Goal: Task Accomplishment & Management: Complete application form

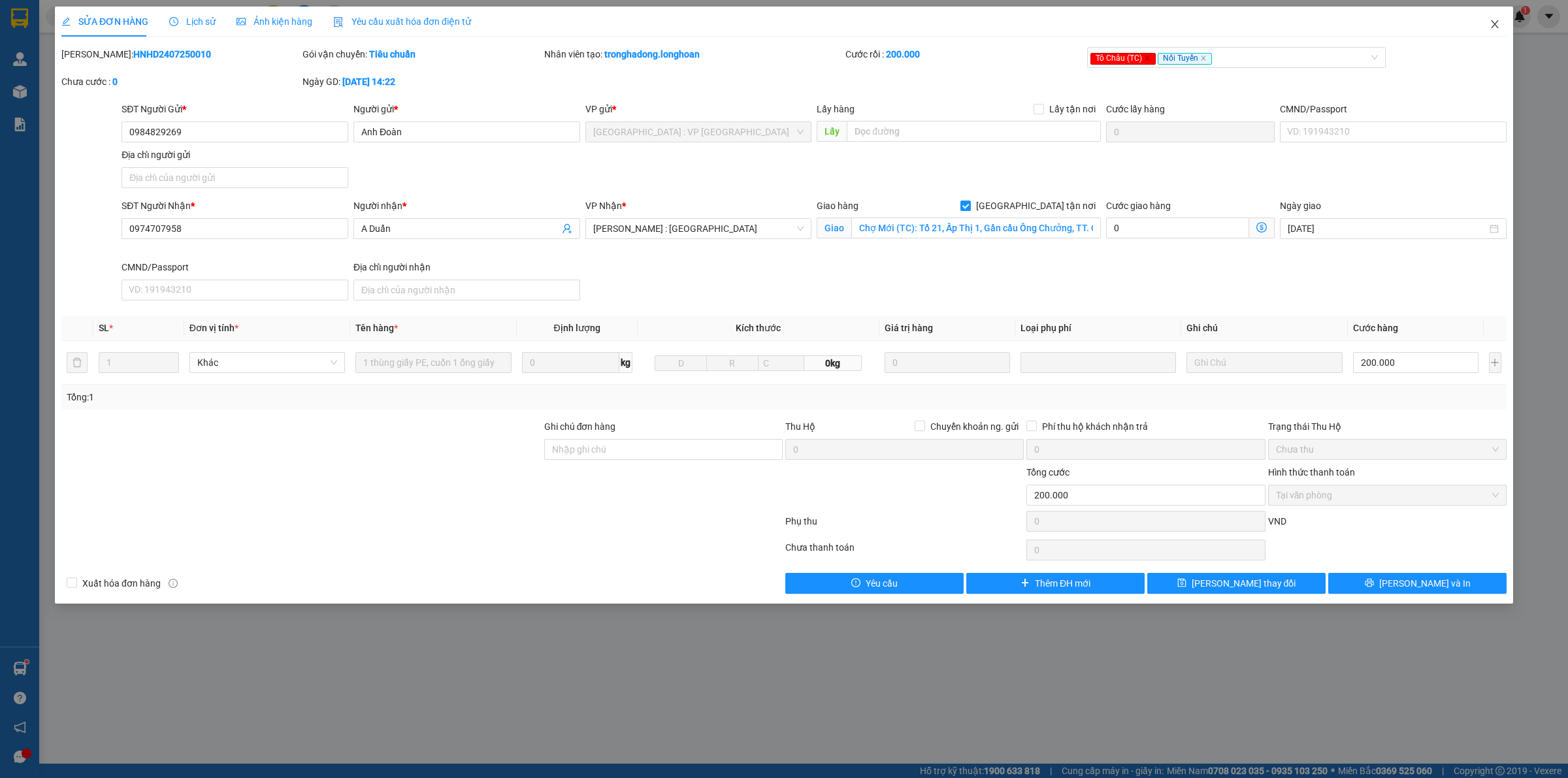
click at [1500, 20] on span "Close" at bounding box center [1495, 25] width 37 height 37
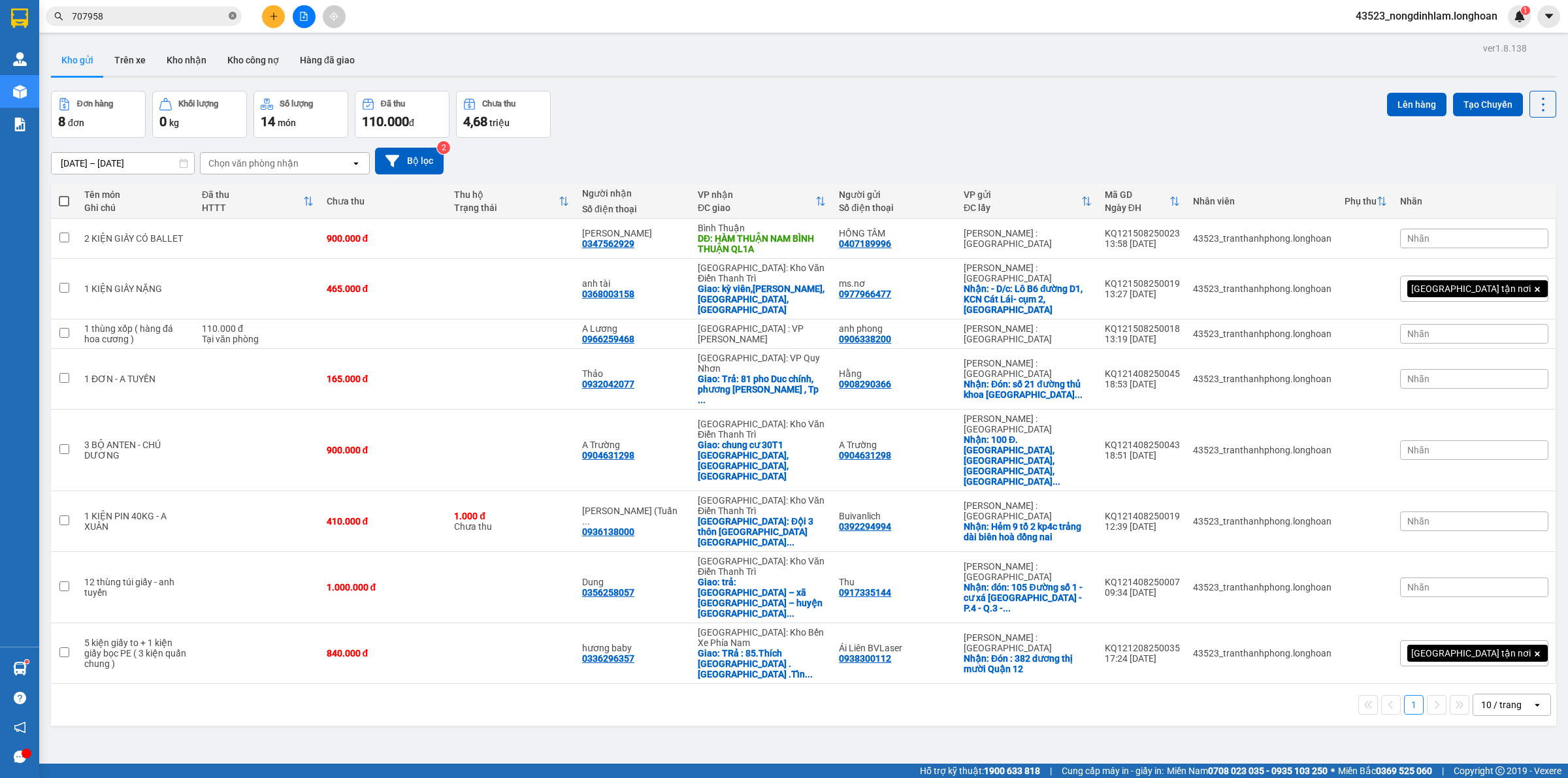
click at [235, 15] on icon "close-circle" at bounding box center [232, 15] width 8 height 8
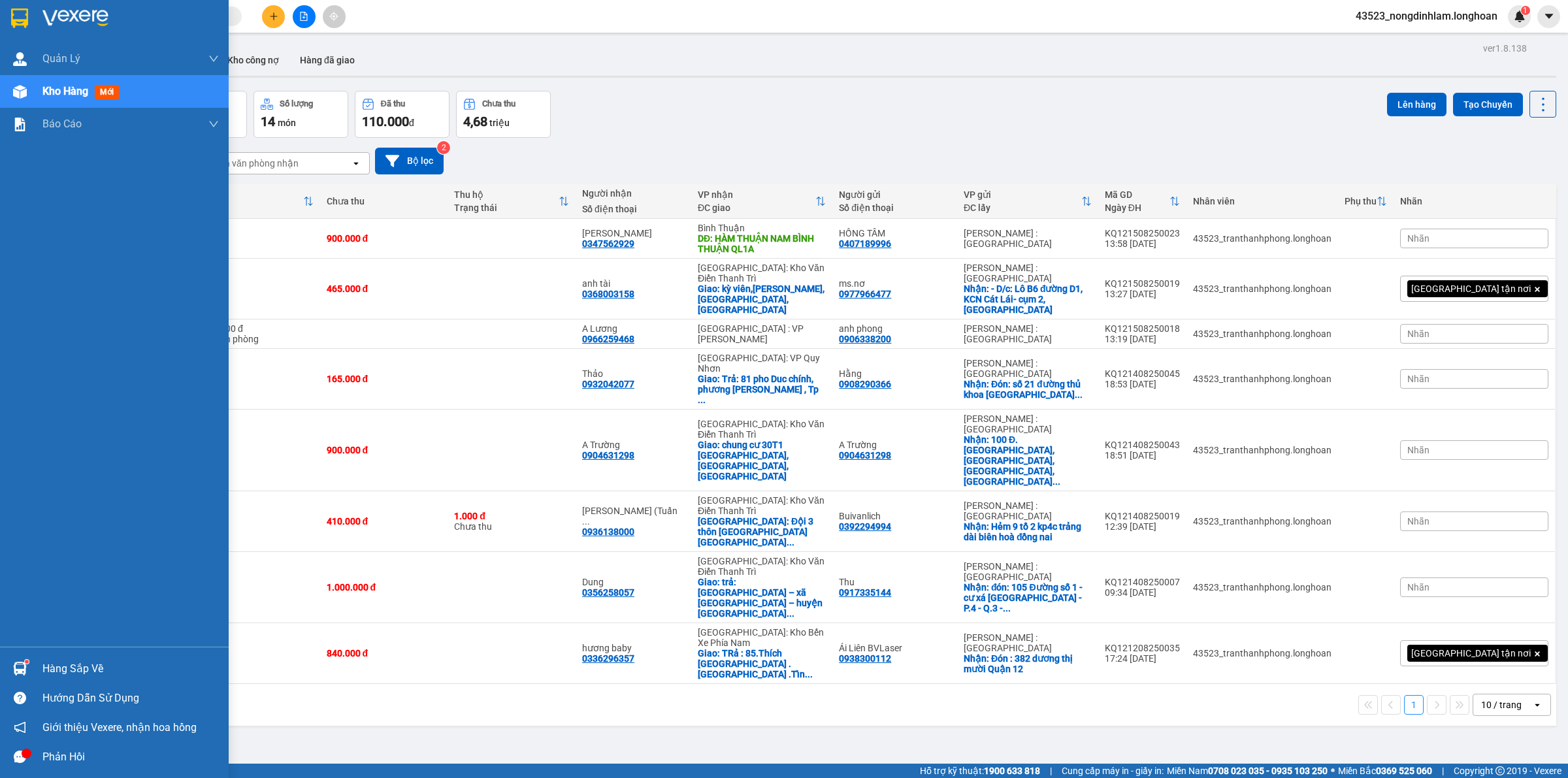
click at [21, 16] on img at bounding box center [19, 18] width 17 height 20
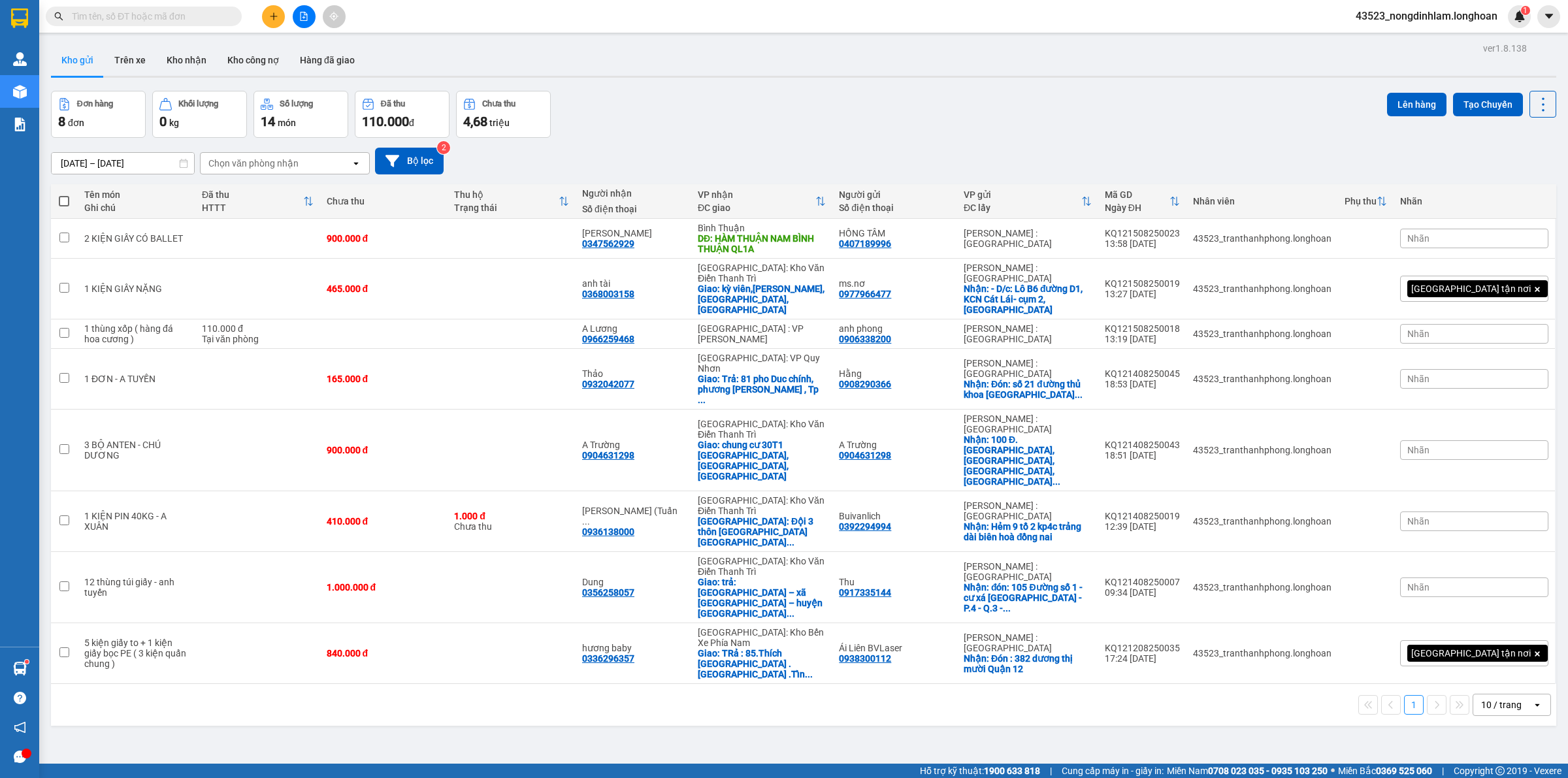
click at [183, 20] on input "text" at bounding box center [149, 16] width 154 height 15
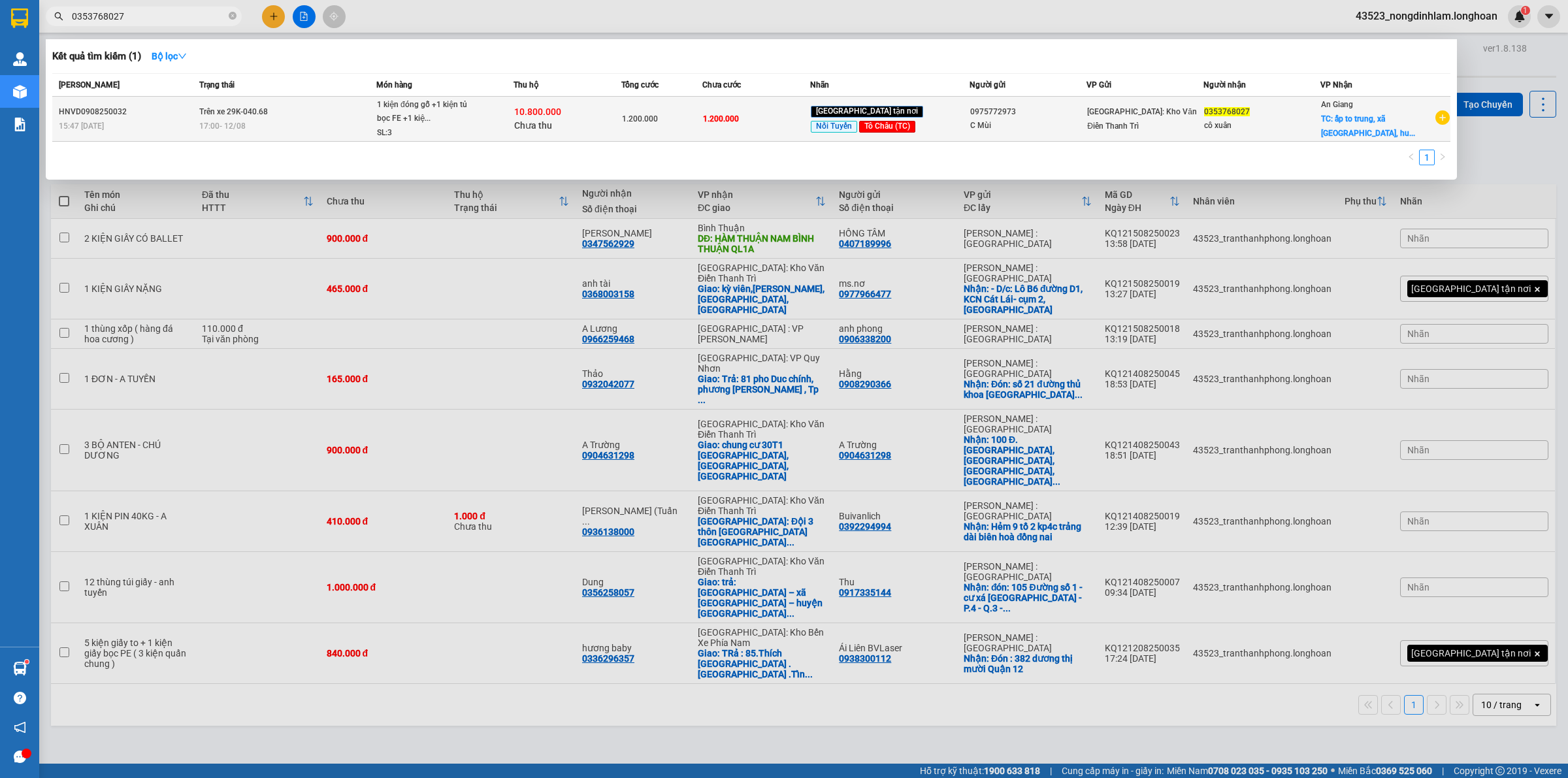
type input "0353768027"
click at [337, 130] on div "17:00 [DATE]" at bounding box center [287, 126] width 176 height 15
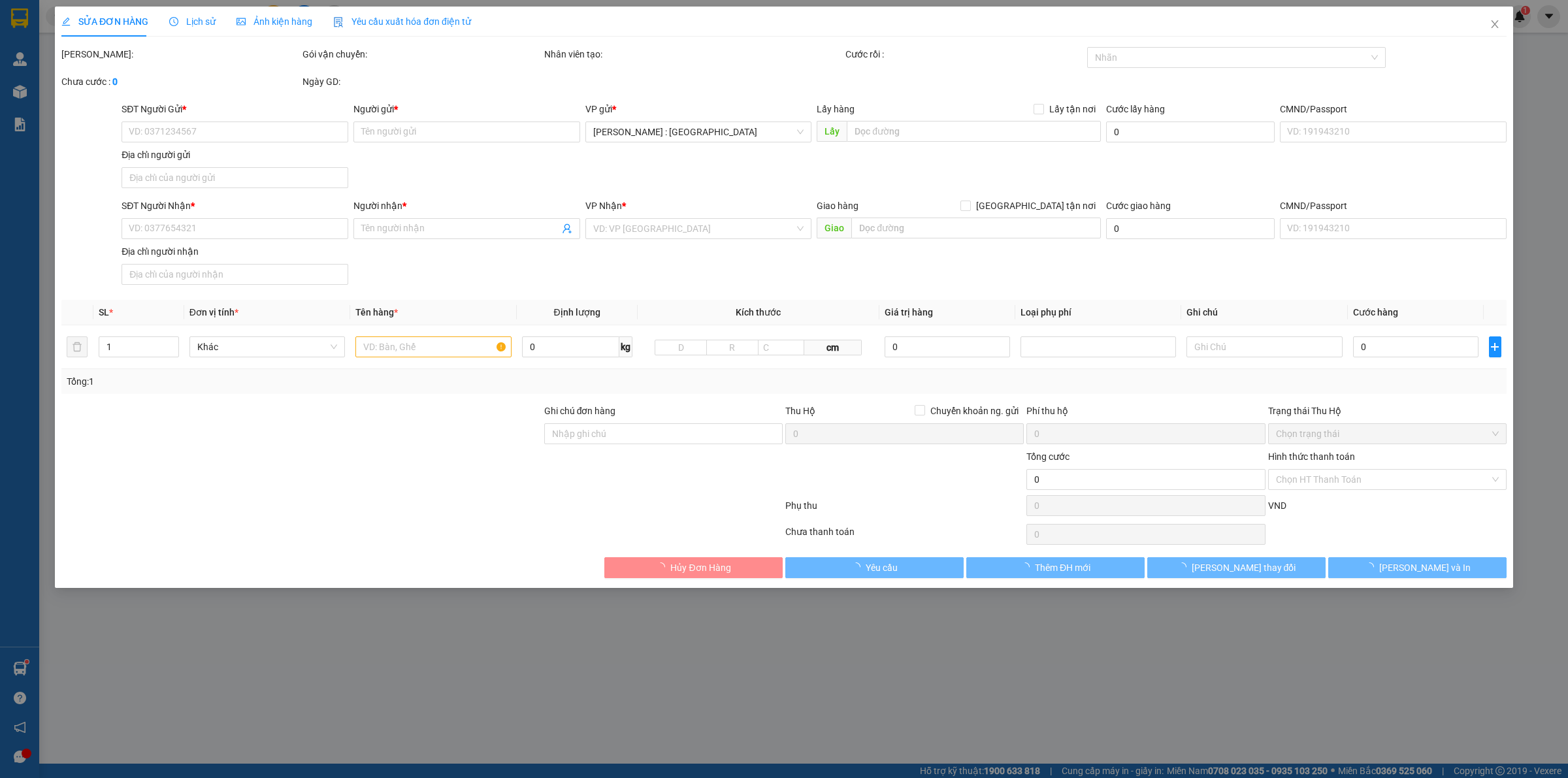
type input "0975772973"
type input "C Mùi"
type input "0353768027"
type input "cô xuân"
checkbox input "true"
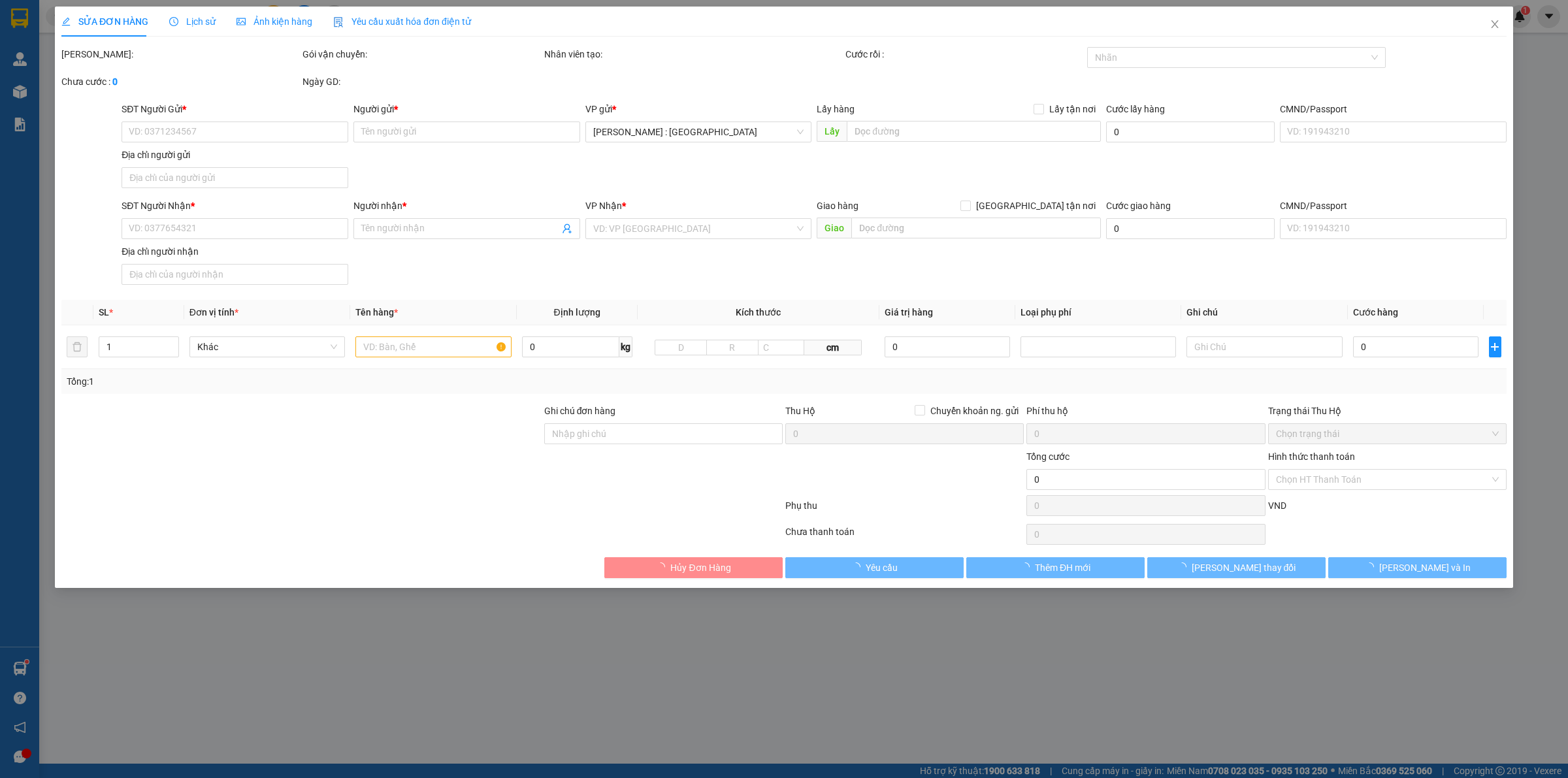
type input "ấp to trung, xã [GEOGRAPHIC_DATA], huyện [GEOGRAPHIC_DATA], [GEOGRAPHIC_DATA]"
type input "1.200.000"
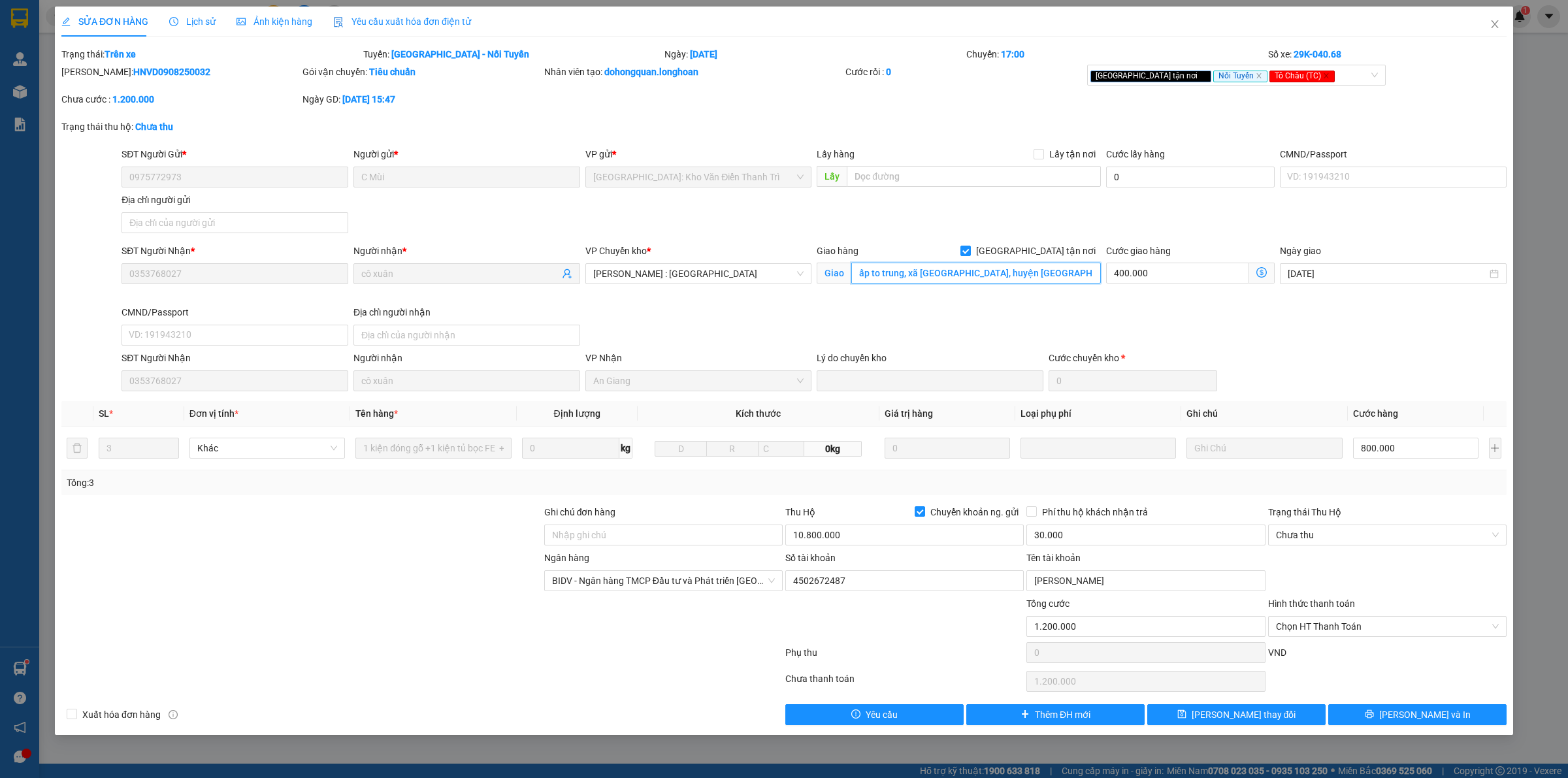
click at [954, 274] on input "ấp to trung, xã [GEOGRAPHIC_DATA], huyện [GEOGRAPHIC_DATA], [GEOGRAPHIC_DATA]" at bounding box center [976, 273] width 250 height 21
click at [972, 337] on div "SĐT Người Nhận * 0353768027 Người nhận * cô xuân VP Chuyển kho * [GEOGRAPHIC_DA…" at bounding box center [813, 297] width 1390 height 107
click at [184, 20] on span "Lịch sử" at bounding box center [192, 21] width 46 height 10
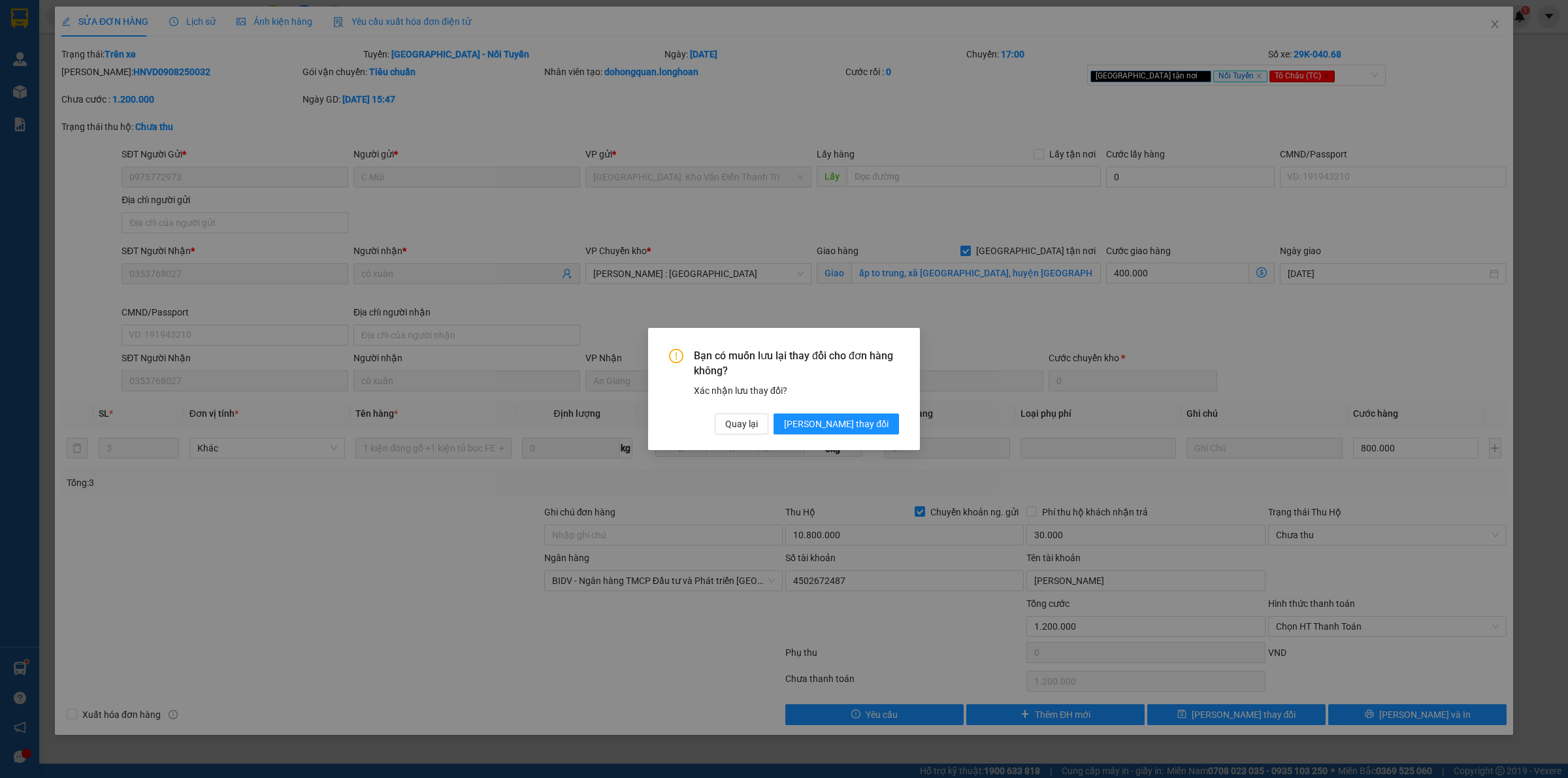
click at [878, 412] on div "Bạn có muốn lưu lại thay đổi cho đơn hàng không? Xác nhận lưu thay đổi? Quay lạ…" at bounding box center [784, 391] width 230 height 85
click at [872, 420] on span "[PERSON_NAME] thay đổi" at bounding box center [836, 424] width 105 height 15
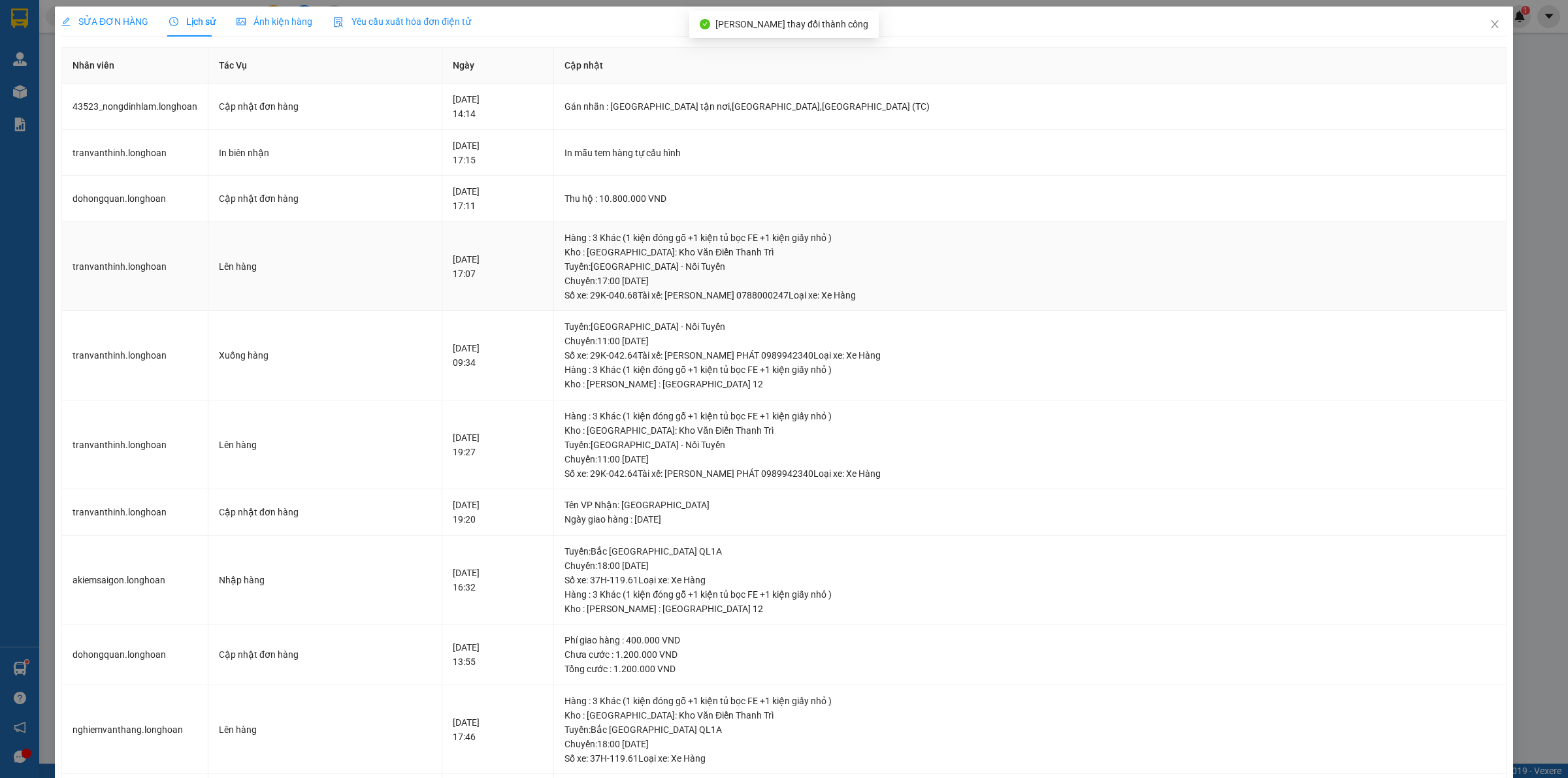
click at [769, 239] on div "Hàng : 3 Khác (1 kiện đóng gỗ +1 kiện tủ bọc FE +1 kiện giấy nhỏ )" at bounding box center [1029, 238] width 931 height 15
click at [771, 239] on div "Hàng : 3 Khác (1 kiện đóng gỗ +1 kiện tủ bọc FE +1 kiện giấy nhỏ )" at bounding box center [1029, 238] width 931 height 15
click at [763, 279] on div "Tuyến : [GEOGRAPHIC_DATA] - Nối Tuyến Chuyến: 17:00 [DATE] Số xe: 29K-040.68 Tà…" at bounding box center [1029, 281] width 931 height 43
click at [152, 265] on td "tranvanthinh.longhoan" at bounding box center [135, 266] width 147 height 89
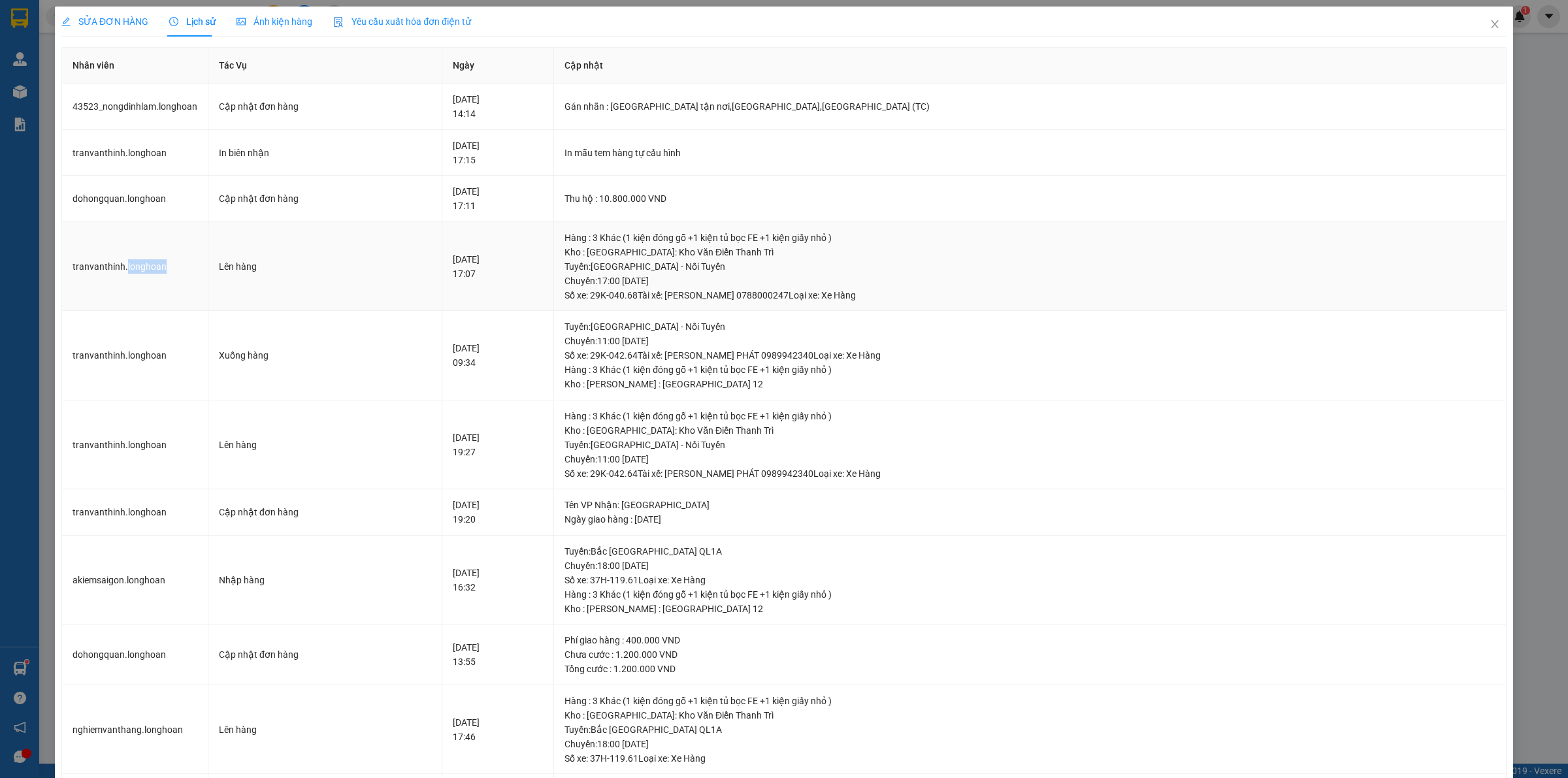
click at [151, 263] on td "tranvanthinh.longhoan" at bounding box center [135, 266] width 147 height 89
click at [723, 287] on div "Tuyến : [GEOGRAPHIC_DATA] - Nối Tuyến Chuyến: 17:00 [DATE] Số xe: 29K-040.68 Tà…" at bounding box center [1029, 281] width 931 height 43
click at [700, 271] on div "Tuyến : [GEOGRAPHIC_DATA] - Nối Tuyến Chuyến: 17:00 [DATE] Số xe: 29K-040.68 Tà…" at bounding box center [1029, 281] width 931 height 43
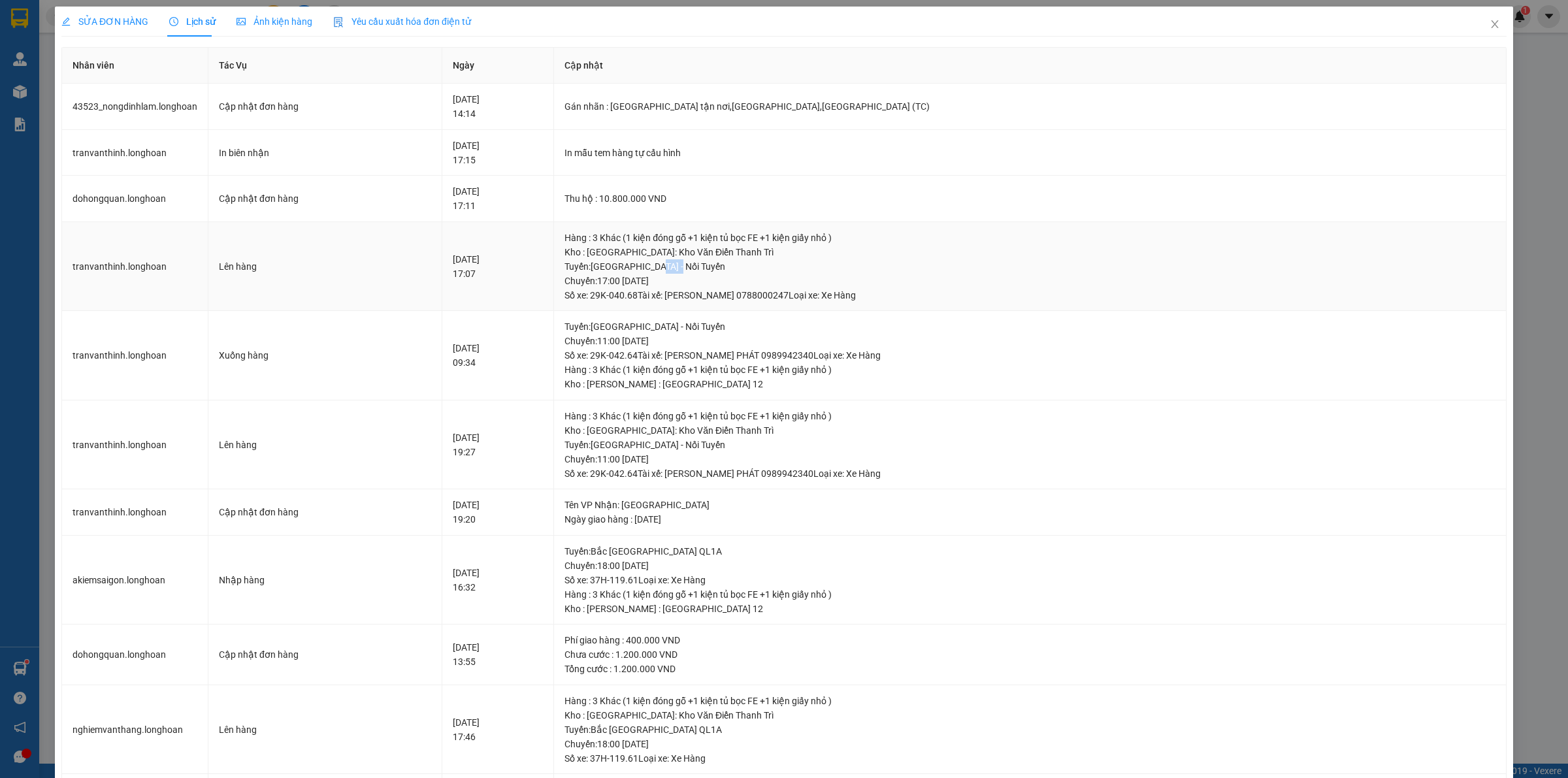
click at [700, 271] on div "Tuyến : [GEOGRAPHIC_DATA] - Nối Tuyến Chuyến: 17:00 [DATE] Số xe: 29K-040.68 Tà…" at bounding box center [1029, 281] width 931 height 43
click at [1489, 24] on icon "close" at bounding box center [1494, 24] width 10 height 10
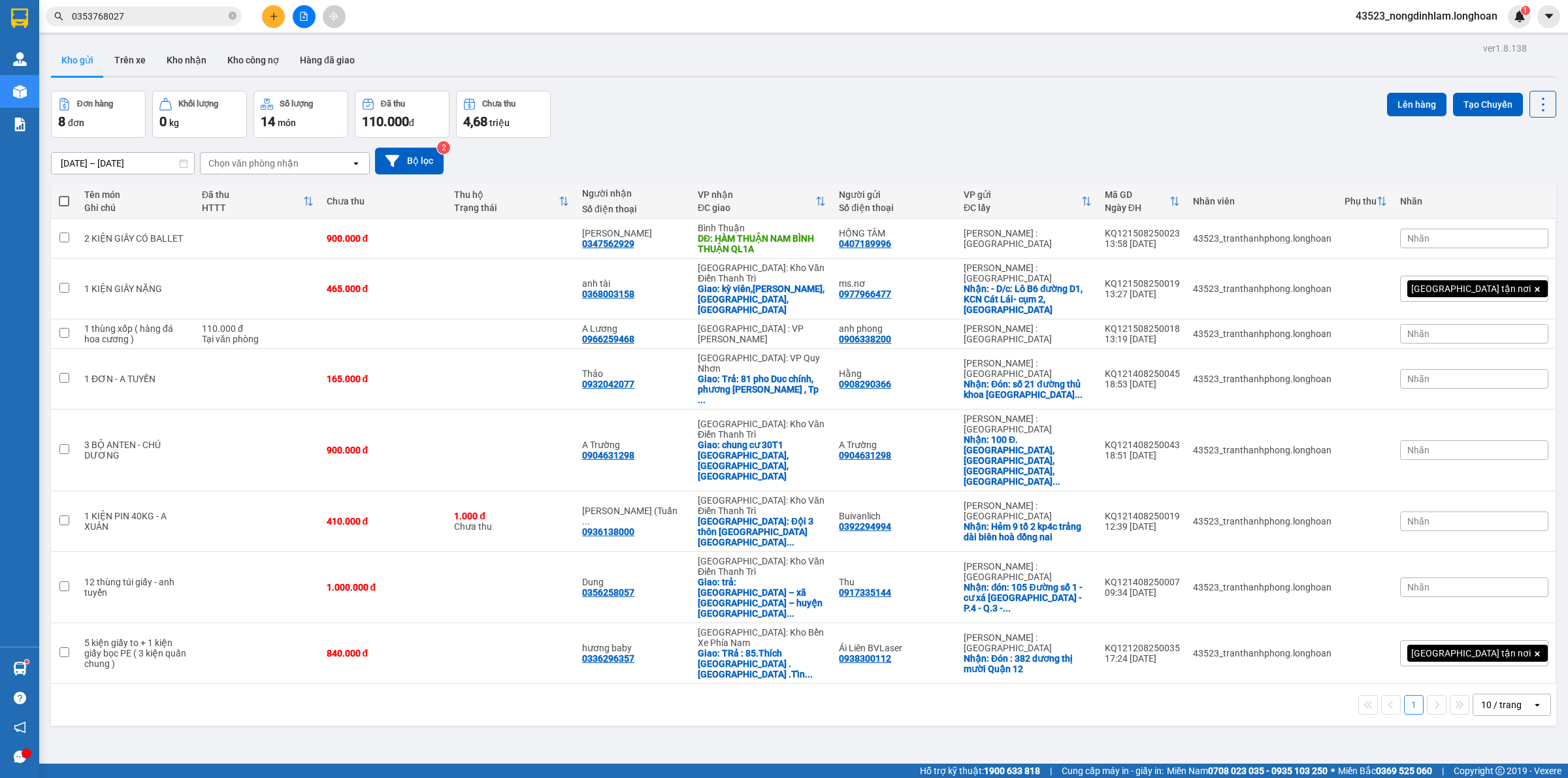
click at [167, 24] on span "0353768027" at bounding box center [144, 16] width 196 height 20
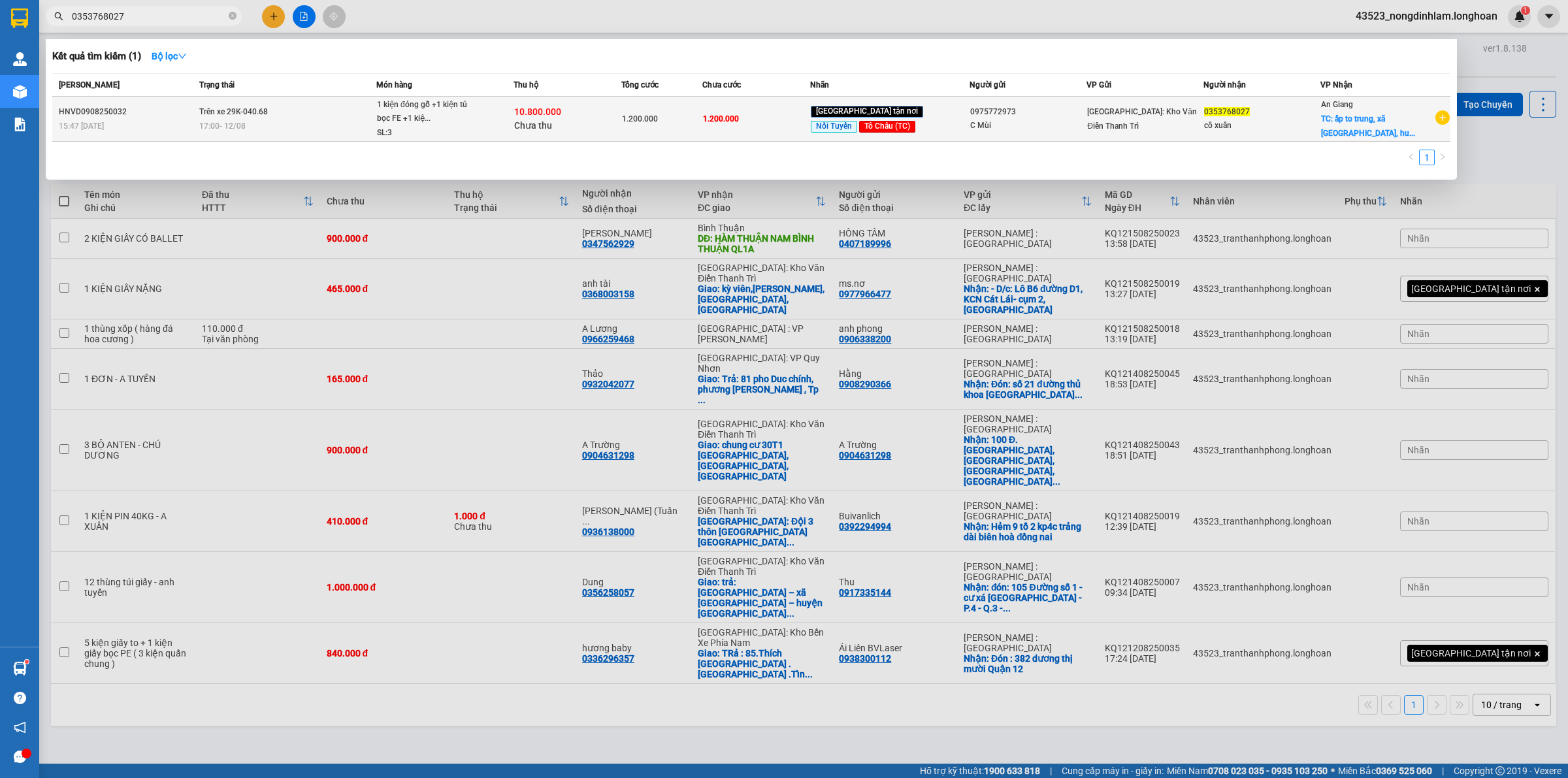
click at [250, 102] on td "Trên xe 29K-040.68 17:00 [DATE]" at bounding box center [286, 119] width 181 height 45
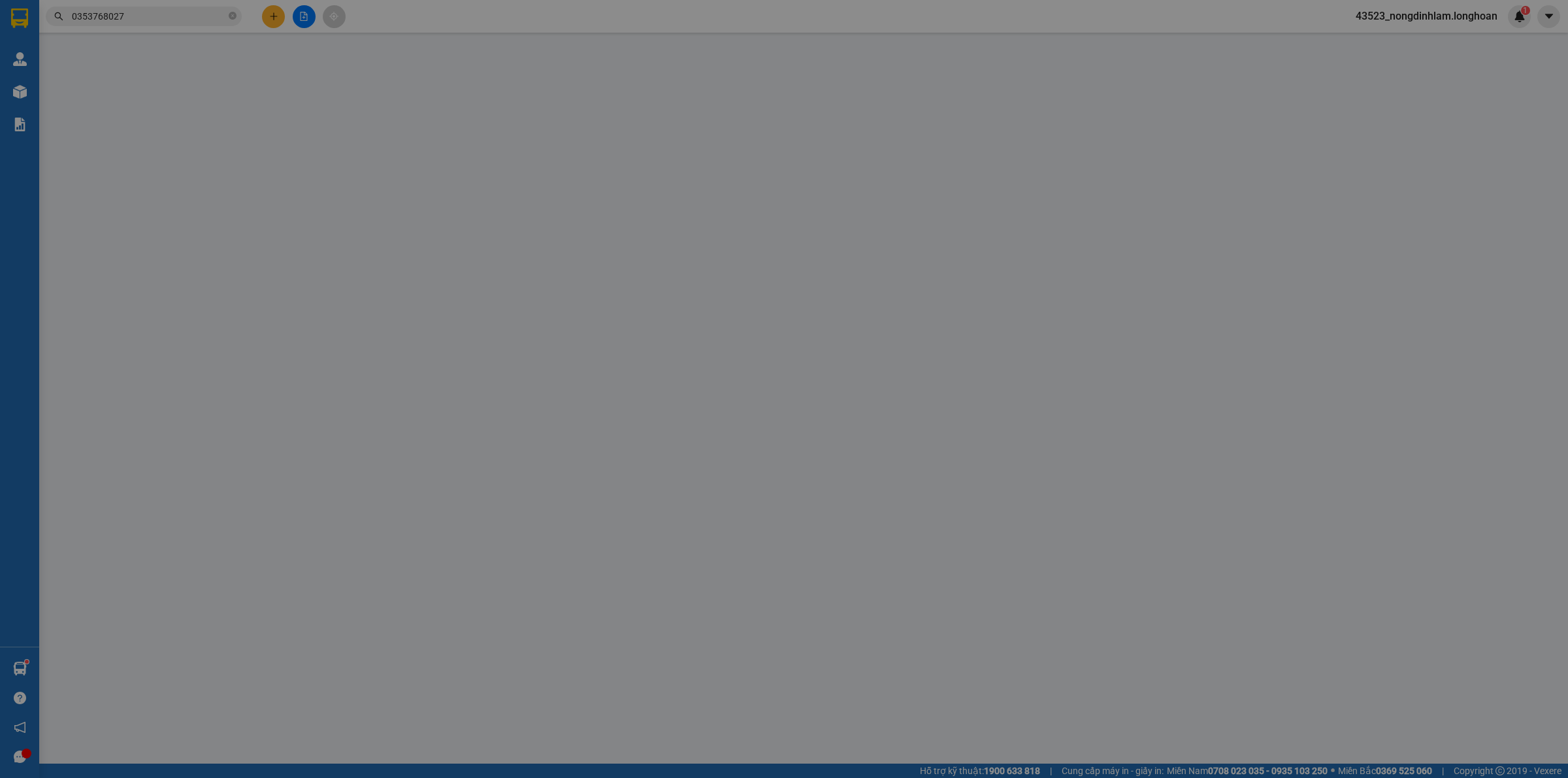
type input "0975772973"
type input "C Mùi"
type input "0353768027"
type input "cô xuân"
checkbox input "true"
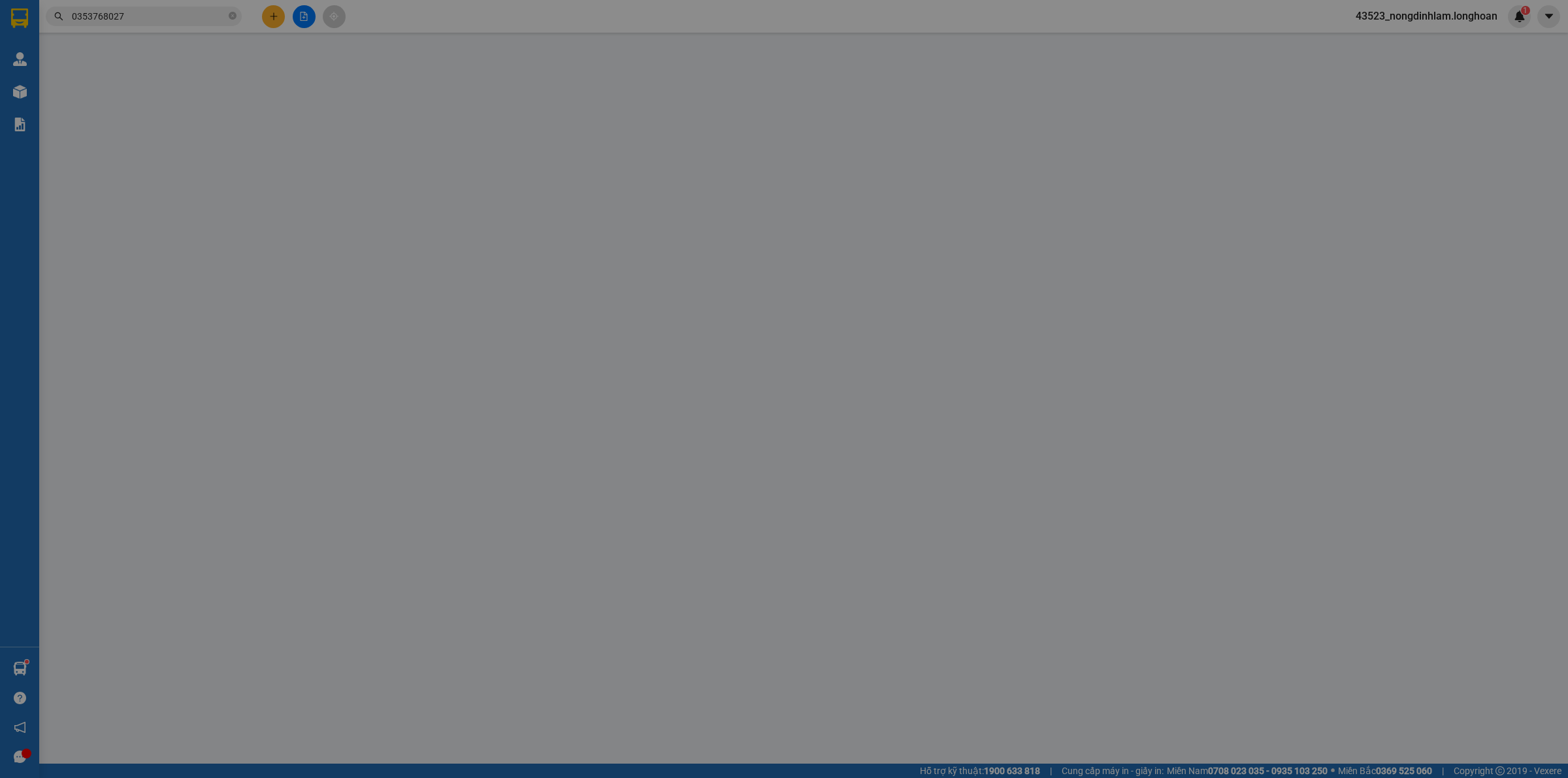
type input "ấp to trung, xã [GEOGRAPHIC_DATA], huyện [GEOGRAPHIC_DATA], [GEOGRAPHIC_DATA]"
type input "1.200.000"
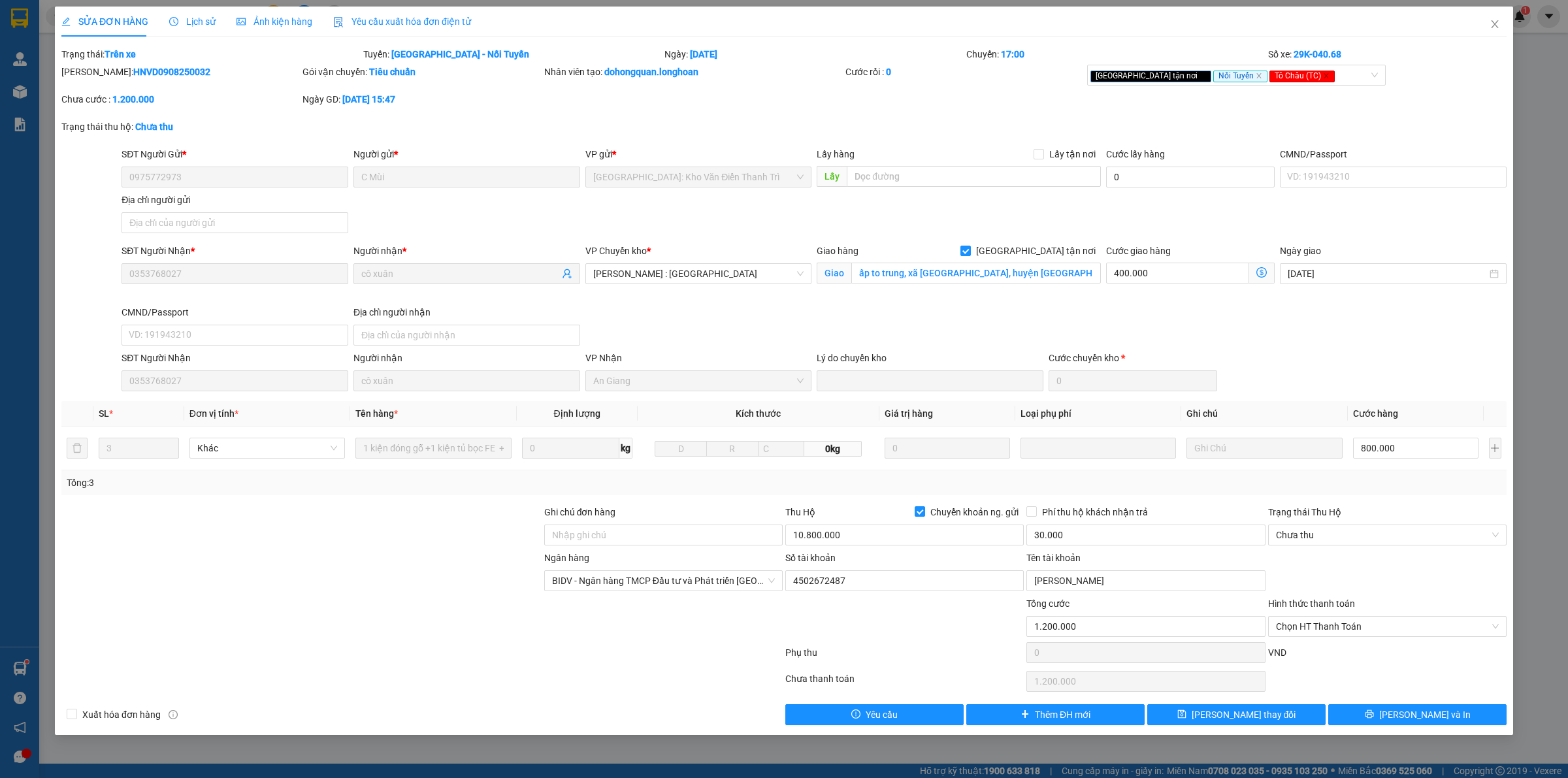
click at [187, 24] on span "Lịch sử" at bounding box center [192, 21] width 46 height 10
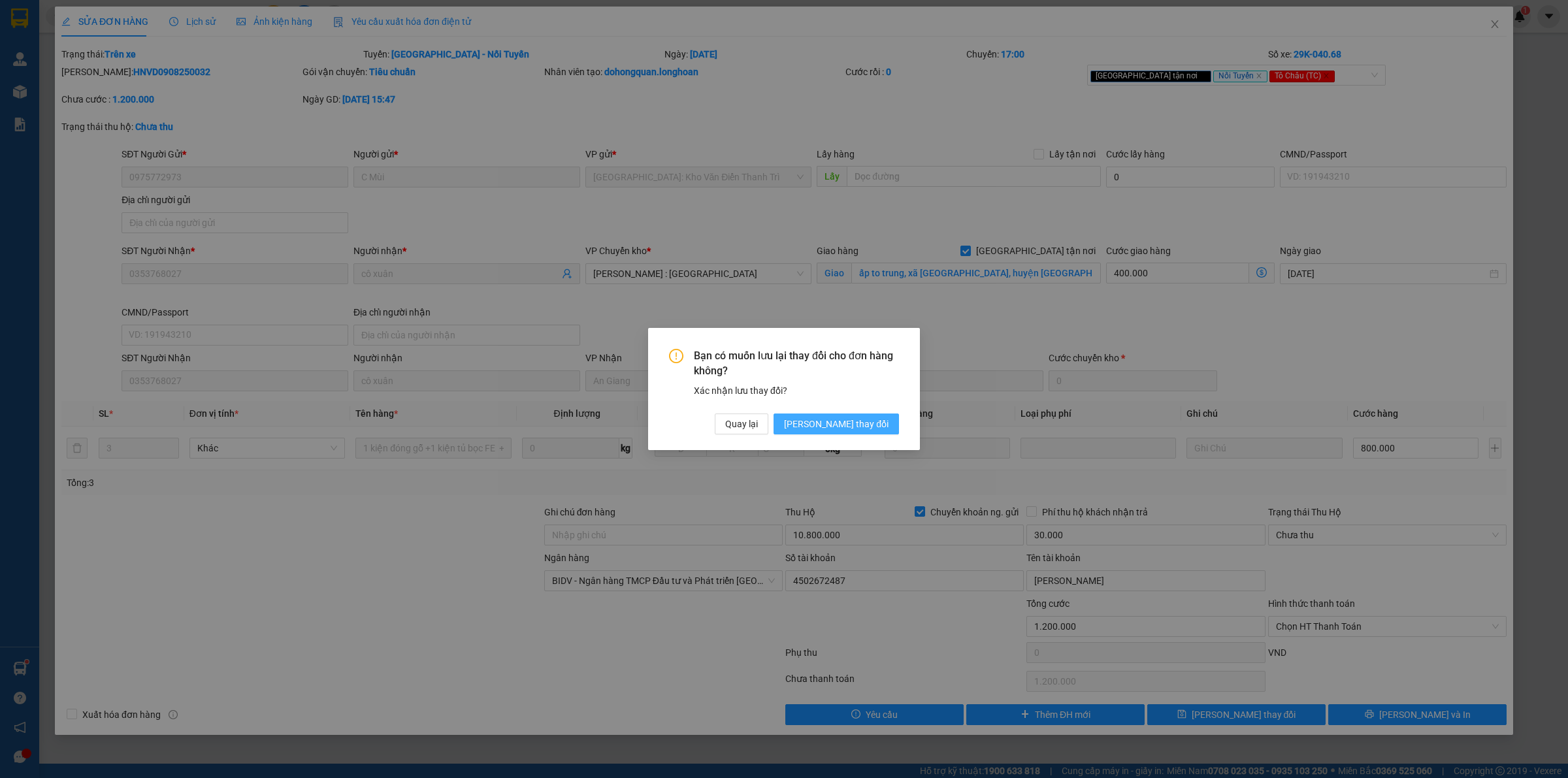
click at [855, 420] on span "[PERSON_NAME] thay đổi" at bounding box center [836, 424] width 105 height 15
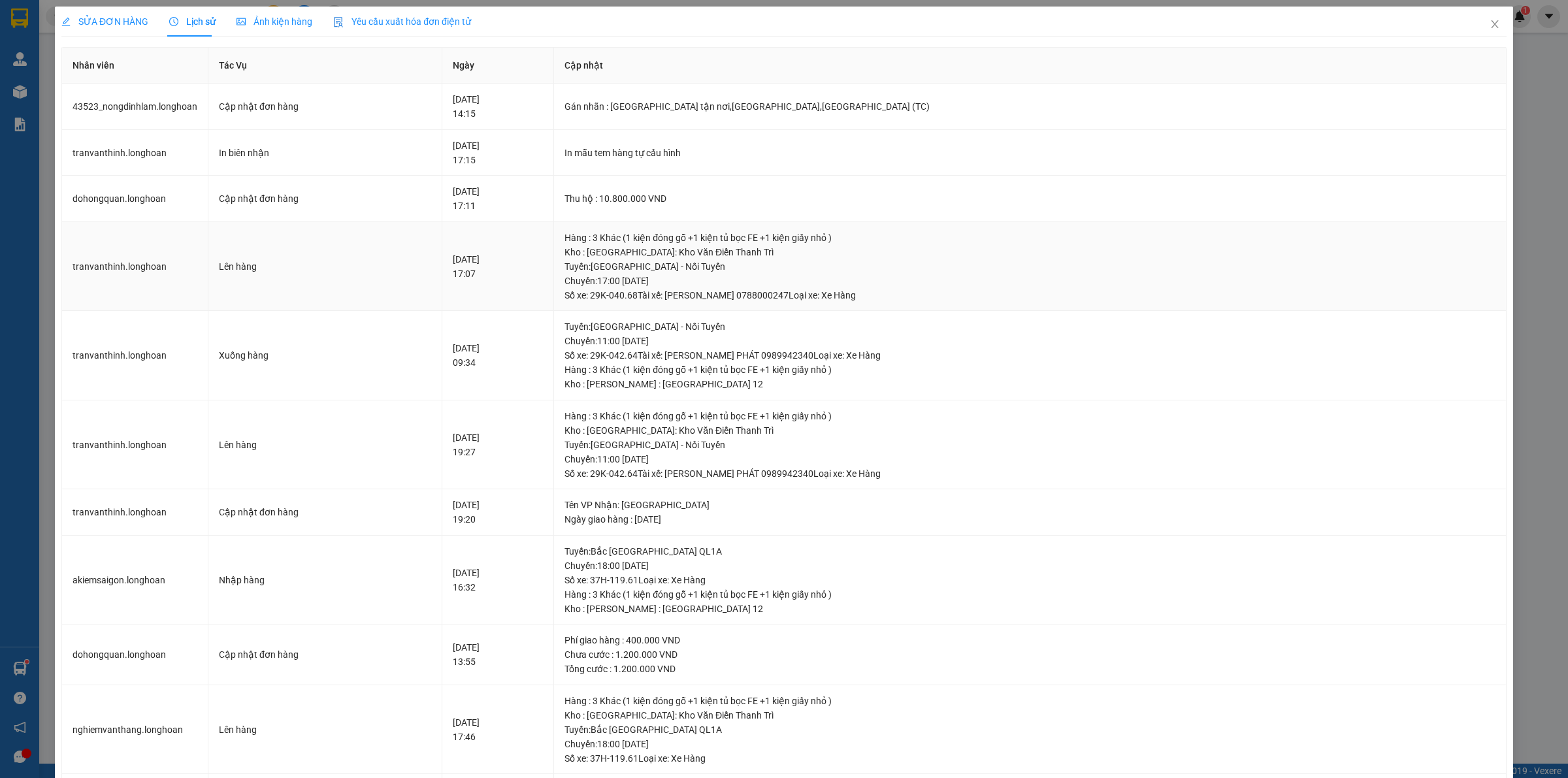
click at [705, 279] on div "Tuyến : [GEOGRAPHIC_DATA] - Nối Tuyến Chuyến: 17:00 [DATE] Số xe: 29K-040.68 Tà…" at bounding box center [1029, 281] width 931 height 43
click at [706, 298] on div "Tuyến : [GEOGRAPHIC_DATA] - Nối Tuyến Chuyến: 17:00 [DATE] Số xe: 29K-040.68 Tà…" at bounding box center [1029, 281] width 931 height 43
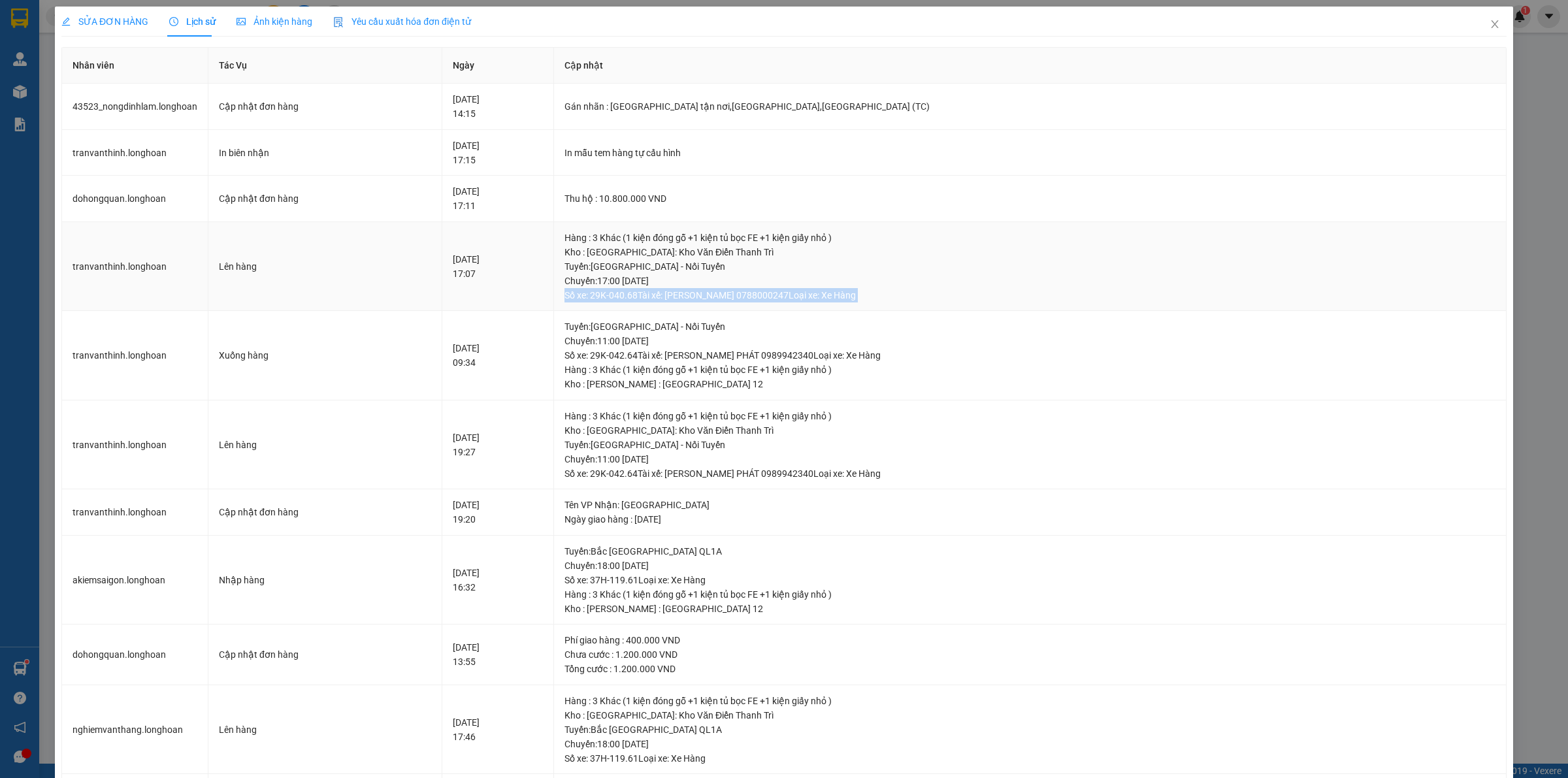
click at [706, 298] on div "Tuyến : [GEOGRAPHIC_DATA] - Nối Tuyến Chuyến: 17:00 [DATE] Số xe: 29K-040.68 Tà…" at bounding box center [1029, 281] width 931 height 43
click at [693, 278] on div "Tuyến : [GEOGRAPHIC_DATA] - Nối Tuyến Chuyến: 17:00 [DATE] Số xe: 29K-040.68 Tà…" at bounding box center [1029, 281] width 931 height 43
click at [690, 267] on div "Tuyến : [GEOGRAPHIC_DATA] - Nối Tuyến Chuyến: 17:00 [DATE] Số xe: 29K-040.68 Tà…" at bounding box center [1029, 281] width 931 height 43
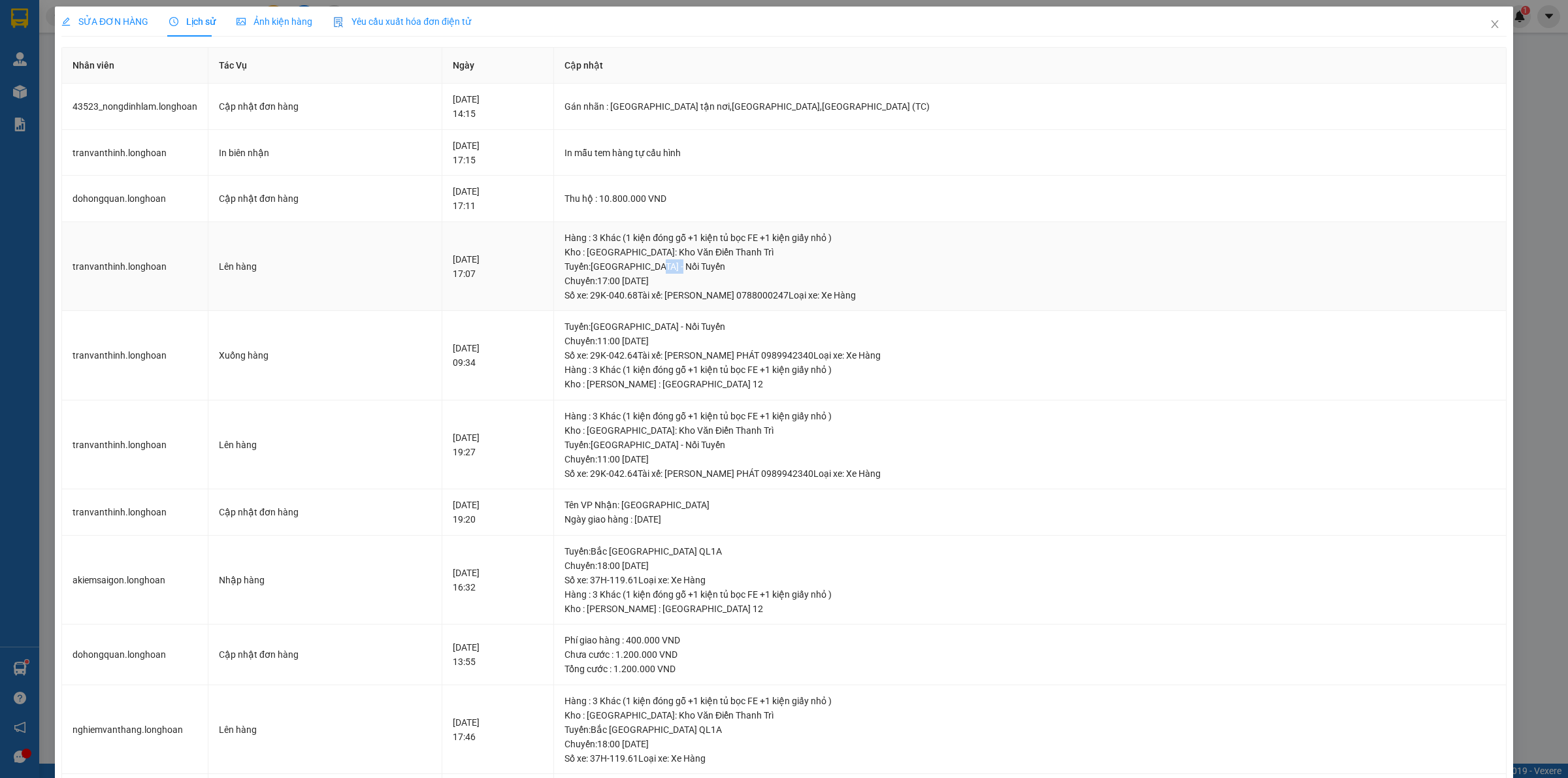
click at [690, 267] on div "Tuyến : [GEOGRAPHIC_DATA] - Nối Tuyến Chuyến: 17:00 [DATE] Số xe: 29K-040.68 Tà…" at bounding box center [1029, 281] width 931 height 43
click at [677, 296] on div "Tuyến : [GEOGRAPHIC_DATA] - Nối Tuyến Chuyến: 17:00 [DATE] Số xe: 29K-040.68 Tà…" at bounding box center [1029, 281] width 931 height 43
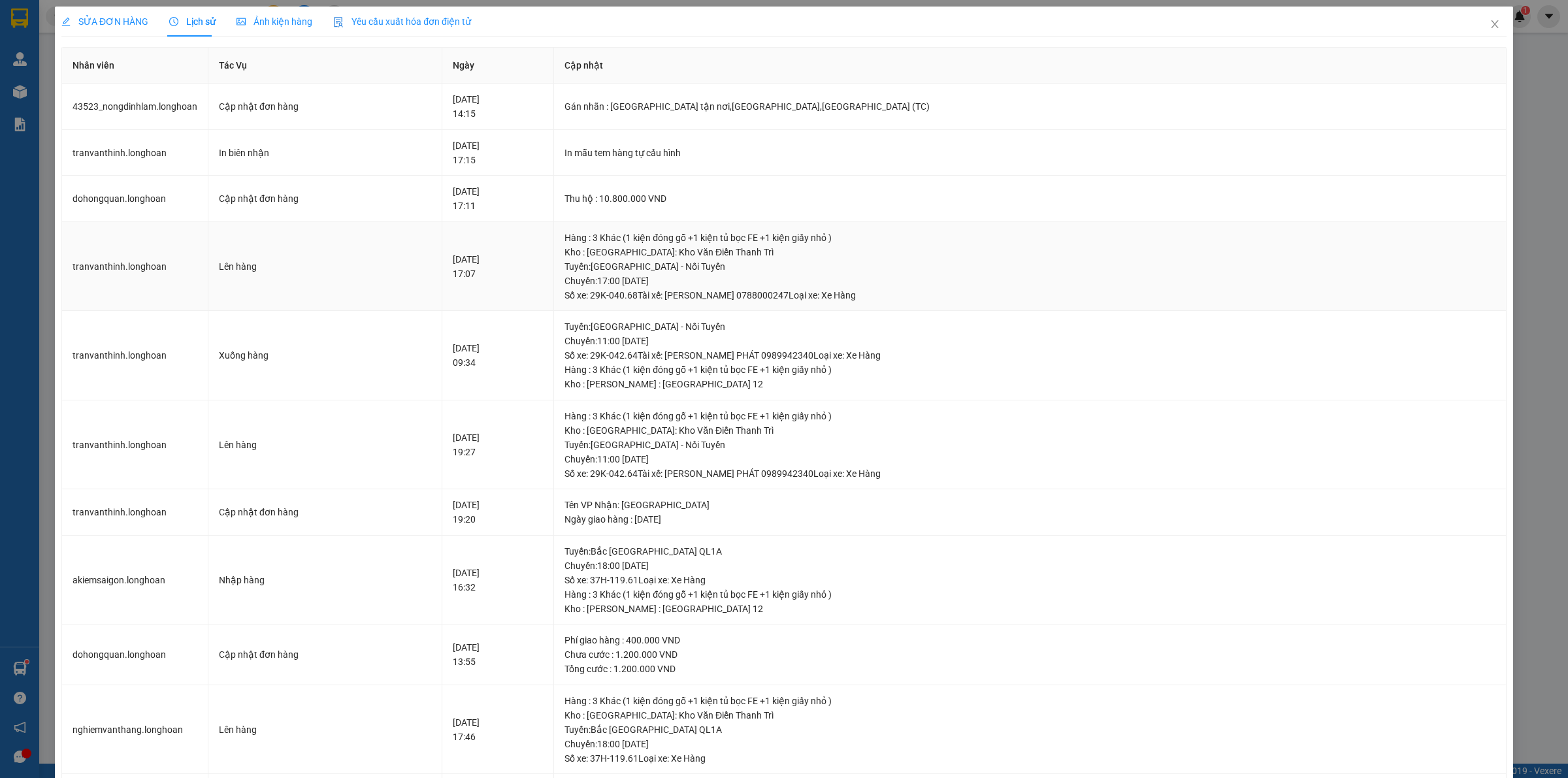
click at [680, 281] on div "Tuyến : [GEOGRAPHIC_DATA] - Nối Tuyến Chuyến: 17:00 [DATE] Số xe: 29K-040.68 Tà…" at bounding box center [1029, 281] width 931 height 43
click at [683, 302] on div "Tuyến : [GEOGRAPHIC_DATA] - Nối Tuyến Chuyến: 17:00 [DATE] Số xe: 29K-040.68 Tà…" at bounding box center [1029, 281] width 931 height 43
click at [683, 298] on div "Tuyến : [GEOGRAPHIC_DATA] - Nối Tuyến Chuyến: 17:00 [DATE] Số xe: 29K-040.68 Tà…" at bounding box center [1029, 281] width 931 height 43
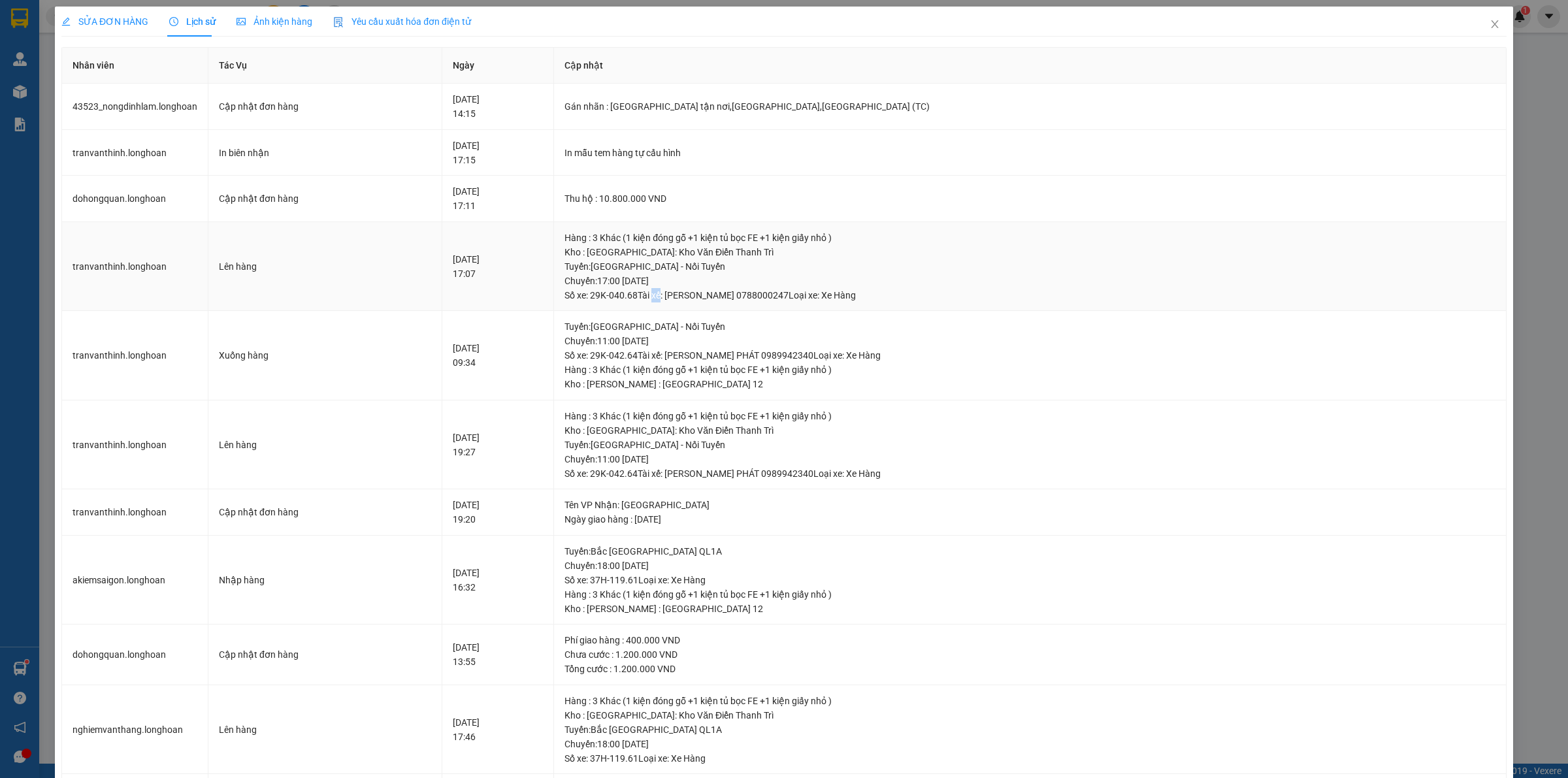
click at [683, 298] on div "Tuyến : [GEOGRAPHIC_DATA] - Nối Tuyến Chuyến: 17:00 [DATE] Số xe: 29K-040.68 Tà…" at bounding box center [1029, 281] width 931 height 43
drag, startPoint x: 690, startPoint y: 199, endPoint x: 684, endPoint y: 174, distance: 25.7
click at [684, 174] on td "In mẫu tem hàng tự cấu hình" at bounding box center [1030, 153] width 953 height 46
click at [798, 295] on div "Tuyến : [GEOGRAPHIC_DATA] - Nối Tuyến Chuyến: 17:00 [DATE] Số xe: 29K-040.68 Tà…" at bounding box center [1029, 281] width 931 height 43
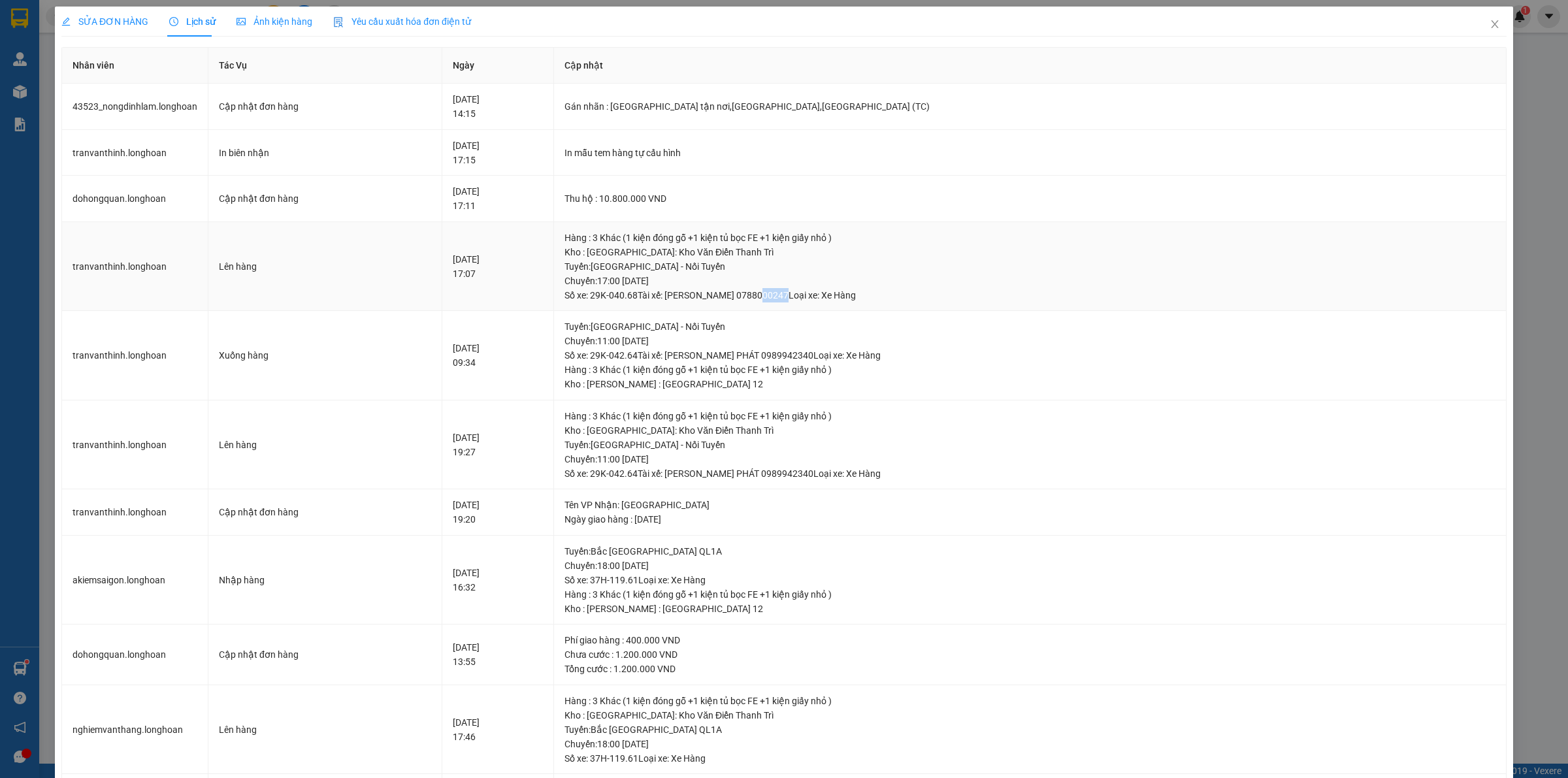
click at [798, 295] on div "Tuyến : [GEOGRAPHIC_DATA] - Nối Tuyến Chuyến: 17:00 [DATE] Số xe: 29K-040.68 Tà…" at bounding box center [1029, 281] width 931 height 43
click at [800, 295] on div "Tuyến : [GEOGRAPHIC_DATA] - Nối Tuyến Chuyến: 17:00 [DATE] Số xe: 29K-040.68 Tà…" at bounding box center [1029, 281] width 931 height 43
click at [777, 369] on div "Hàng : 3 Khác (1 kiện đóng gỗ +1 kiện tủ bọc FE +1 kiện giấy nhỏ )" at bounding box center [1029, 370] width 931 height 15
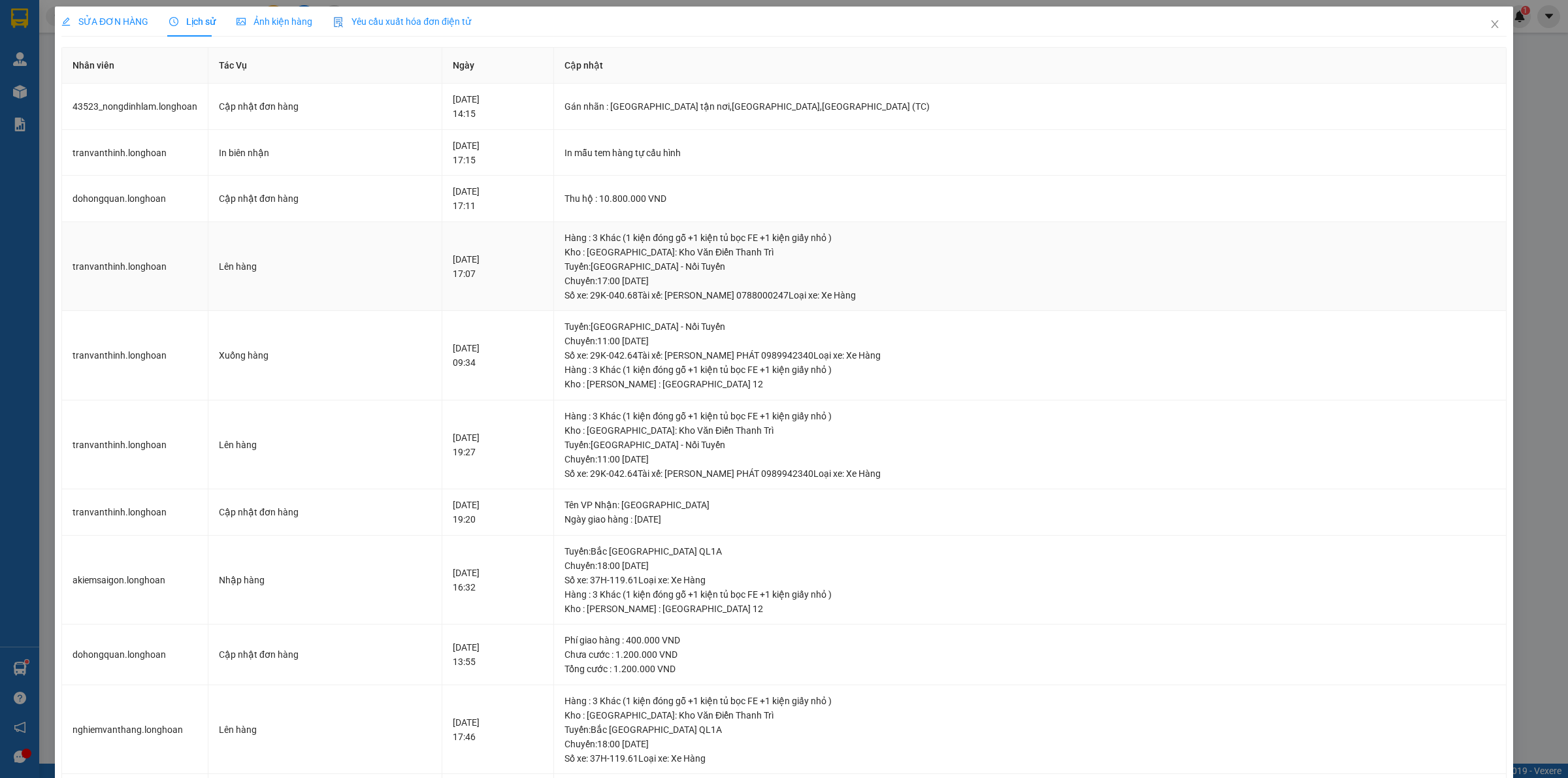
click at [765, 295] on div "Tuyến : [GEOGRAPHIC_DATA] - Nối Tuyến Chuyến: 17:00 [DATE] Số xe: 29K-040.68 Tà…" at bounding box center [1029, 281] width 931 height 43
click at [764, 295] on div "Tuyến : [GEOGRAPHIC_DATA] - Nối Tuyến Chuyến: 17:00 [DATE] Số xe: 29K-040.68 Tà…" at bounding box center [1029, 281] width 931 height 43
click at [748, 273] on div "Tuyến : [GEOGRAPHIC_DATA] - Nối Tuyến Chuyến: 17:00 [DATE] Số xe: 29K-040.68 Tà…" at bounding box center [1029, 281] width 931 height 43
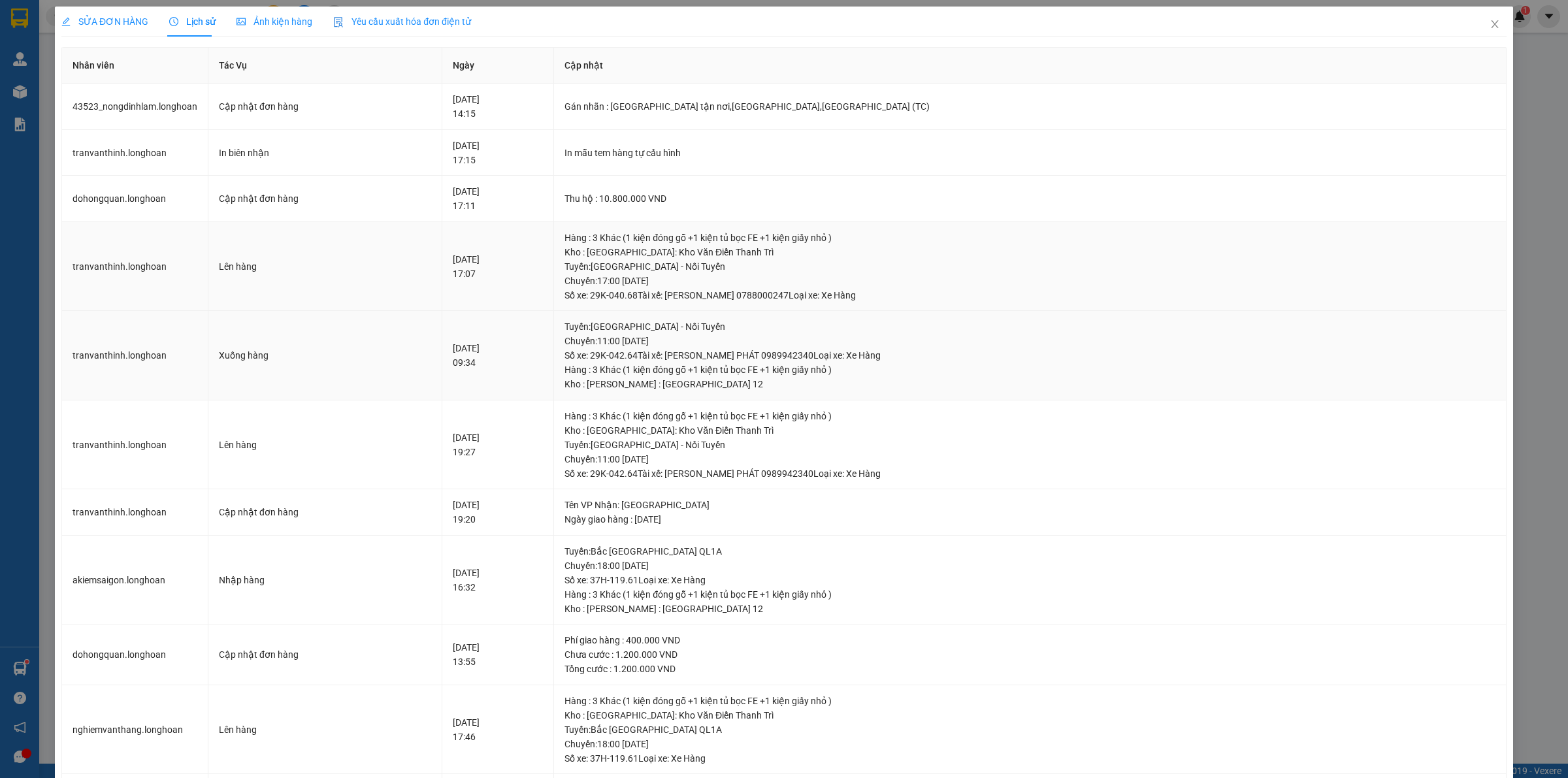
drag, startPoint x: 780, startPoint y: 365, endPoint x: 714, endPoint y: 236, distance: 144.9
click at [714, 236] on div "Hàng : 3 Khác (1 kiện đóng gỗ +1 kiện tủ bọc FE +1 kiện giấy nhỏ )" at bounding box center [1029, 238] width 931 height 15
click at [1485, 15] on span "Close" at bounding box center [1495, 25] width 37 height 37
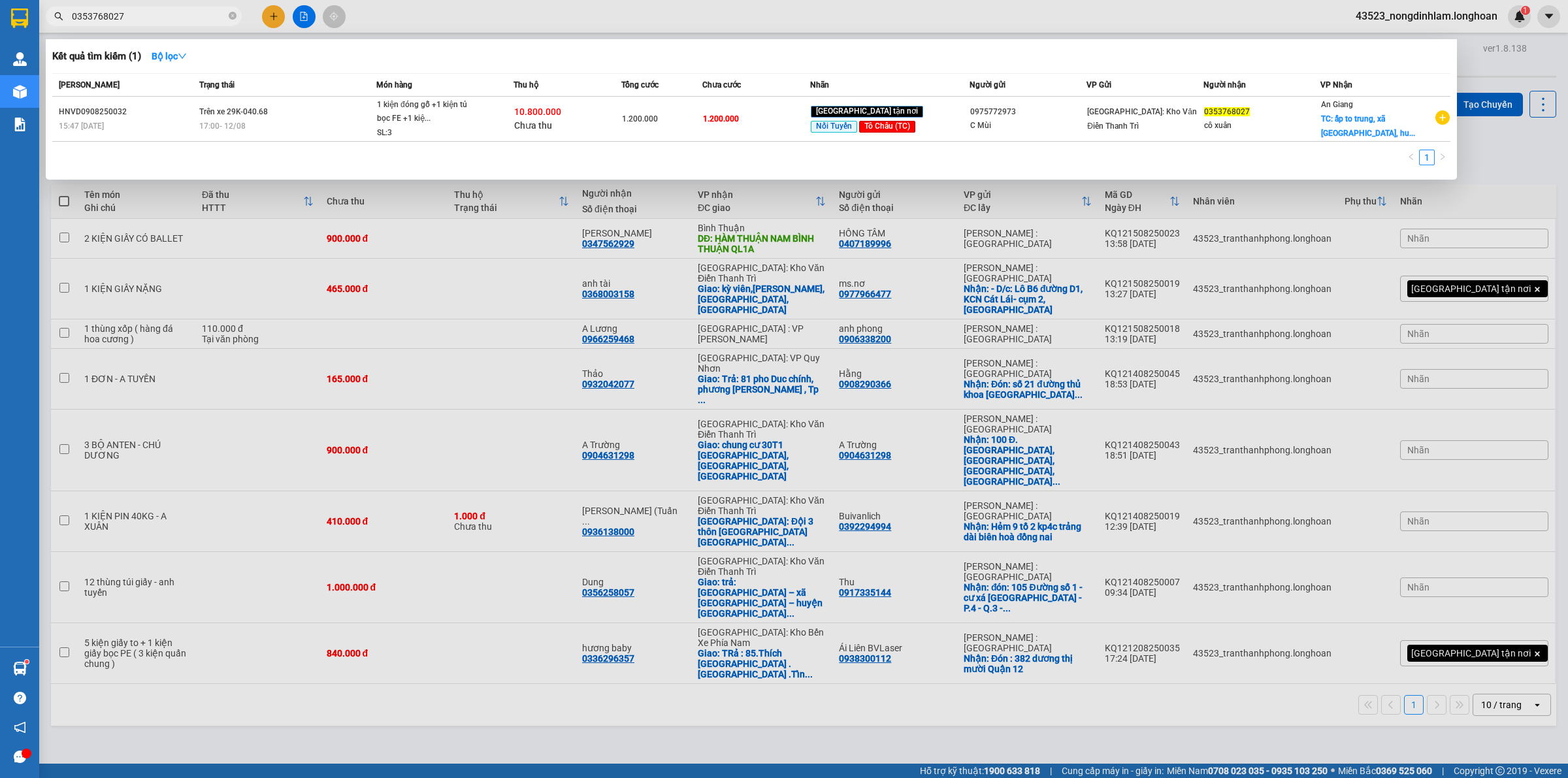
click at [181, 14] on input "0353768027" at bounding box center [149, 16] width 154 height 15
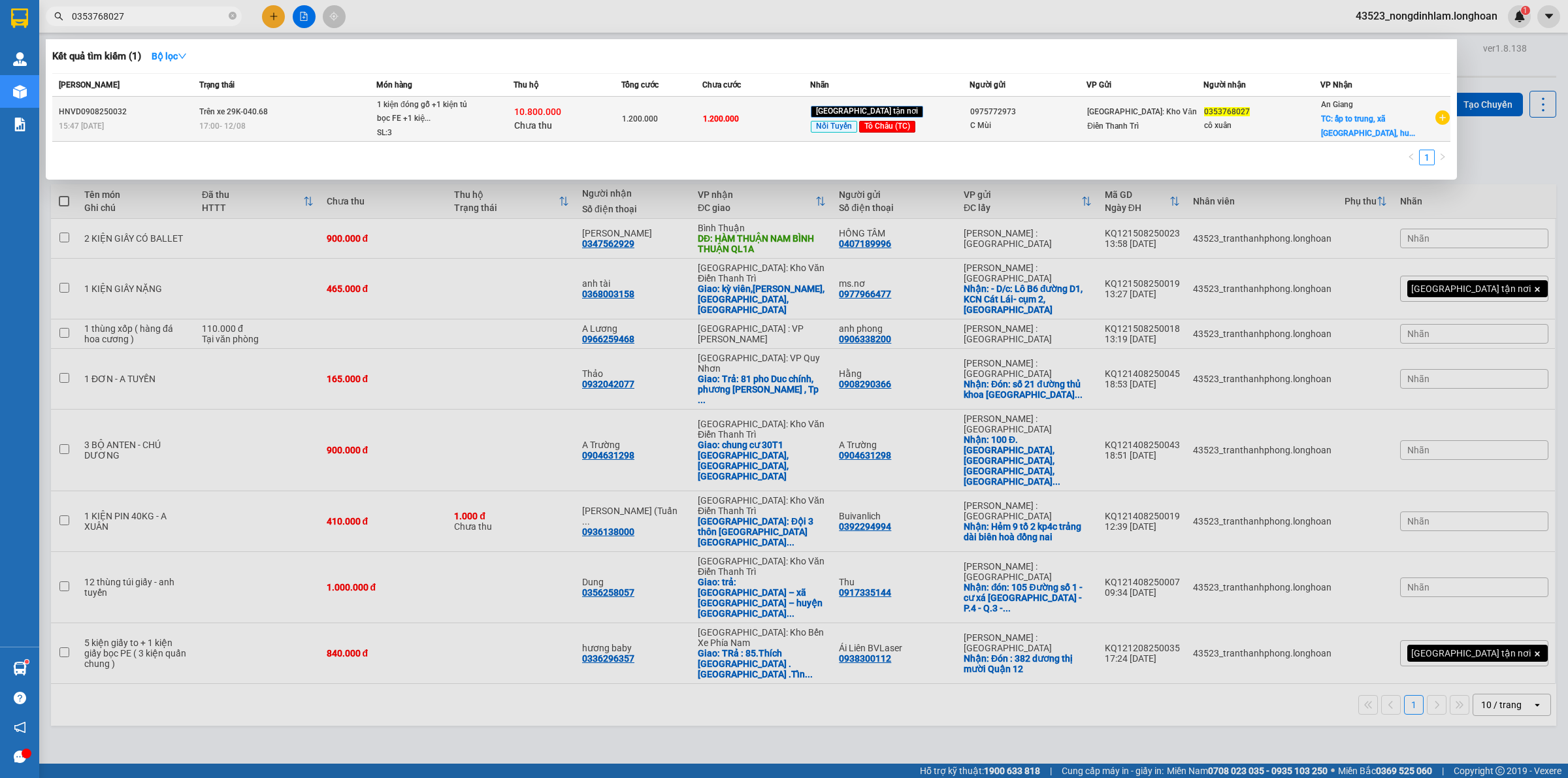
click at [306, 109] on td "Trên xe 29K-040.68 17:00 [DATE]" at bounding box center [286, 119] width 181 height 45
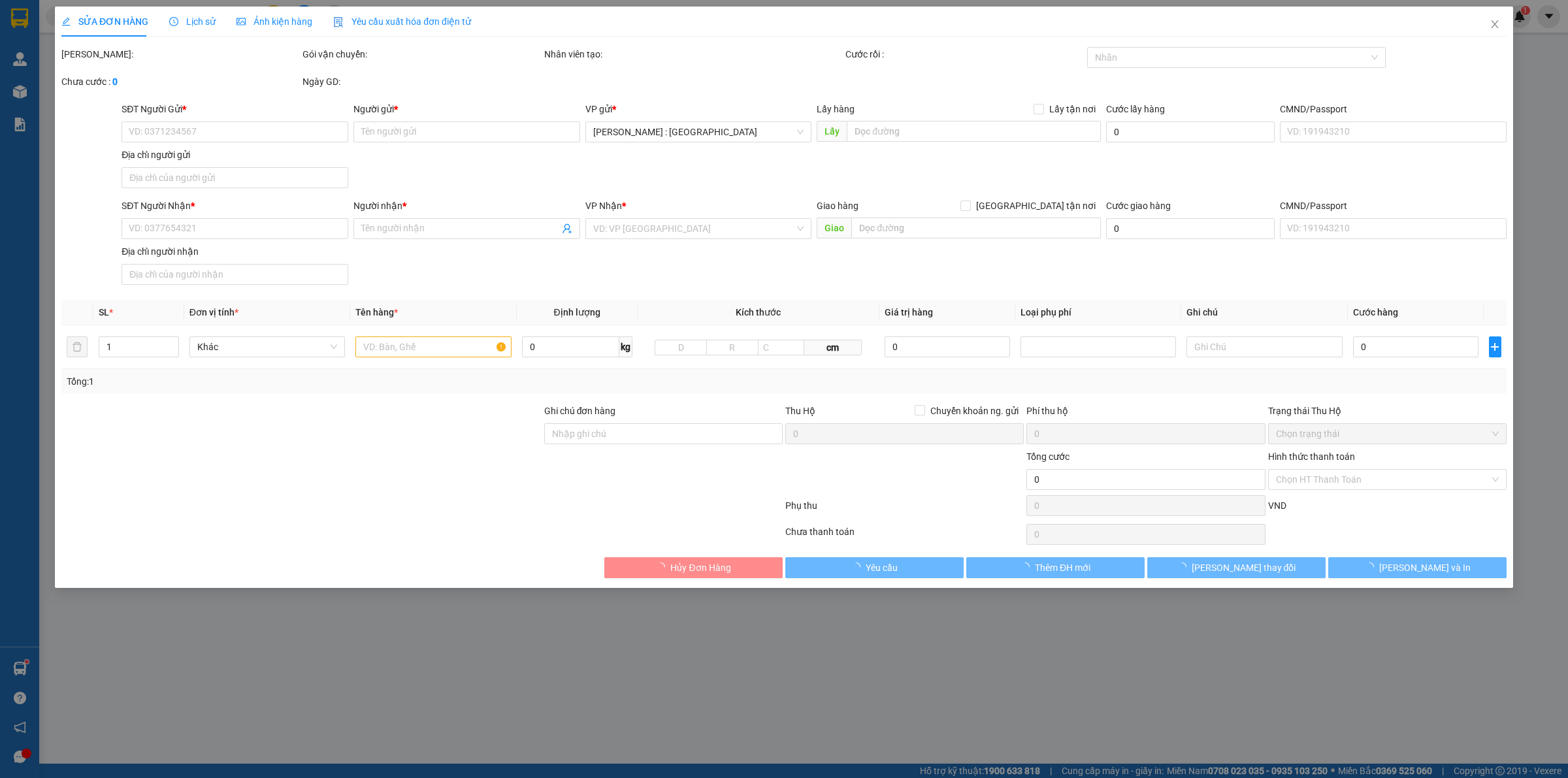
type input "0975772973"
type input "C Mùi"
type input "0353768027"
type input "cô xuân"
checkbox input "true"
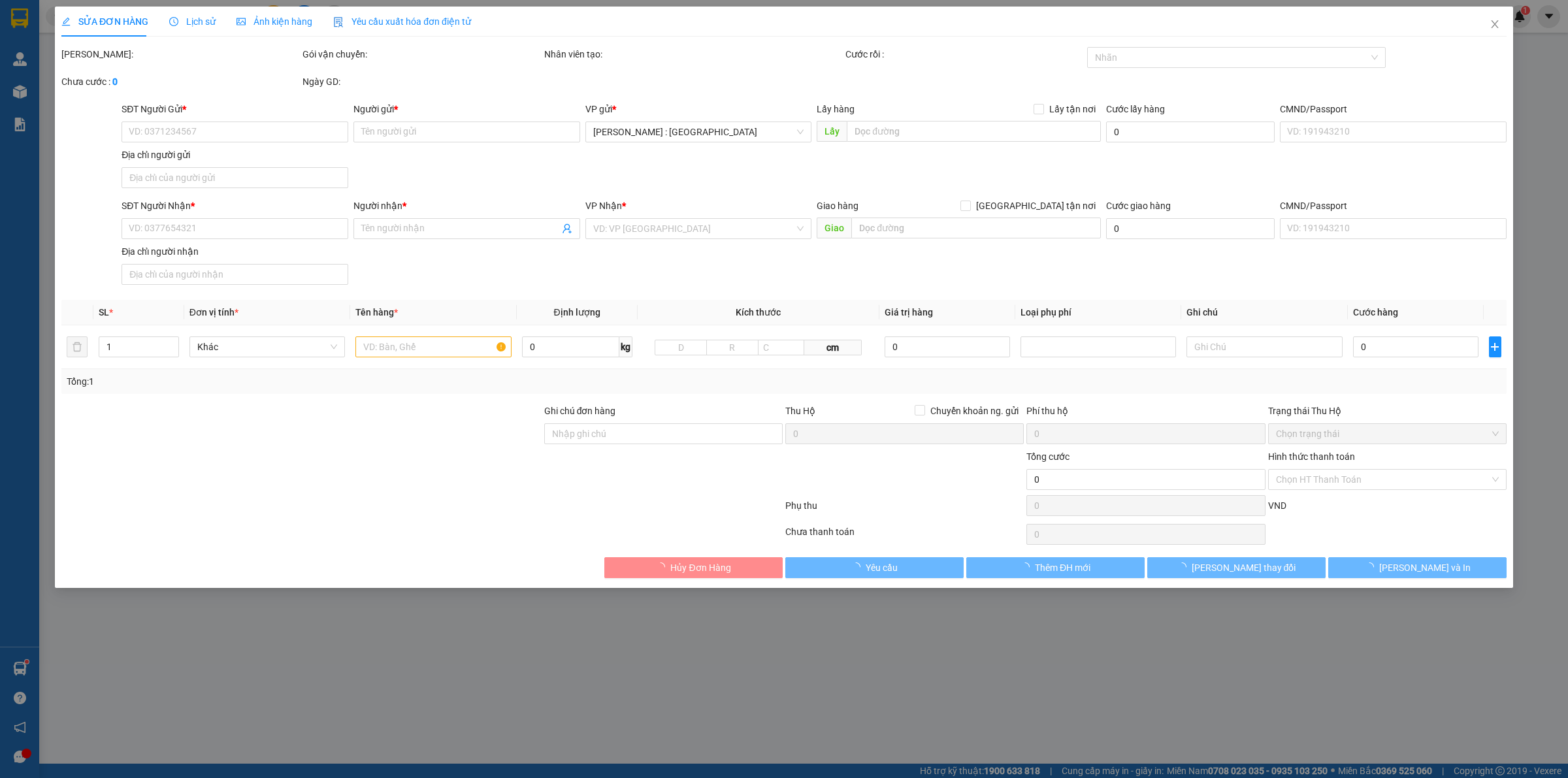
type input "ấp to trung, xã [GEOGRAPHIC_DATA], huyện [GEOGRAPHIC_DATA], [GEOGRAPHIC_DATA]"
type input "1.200.000"
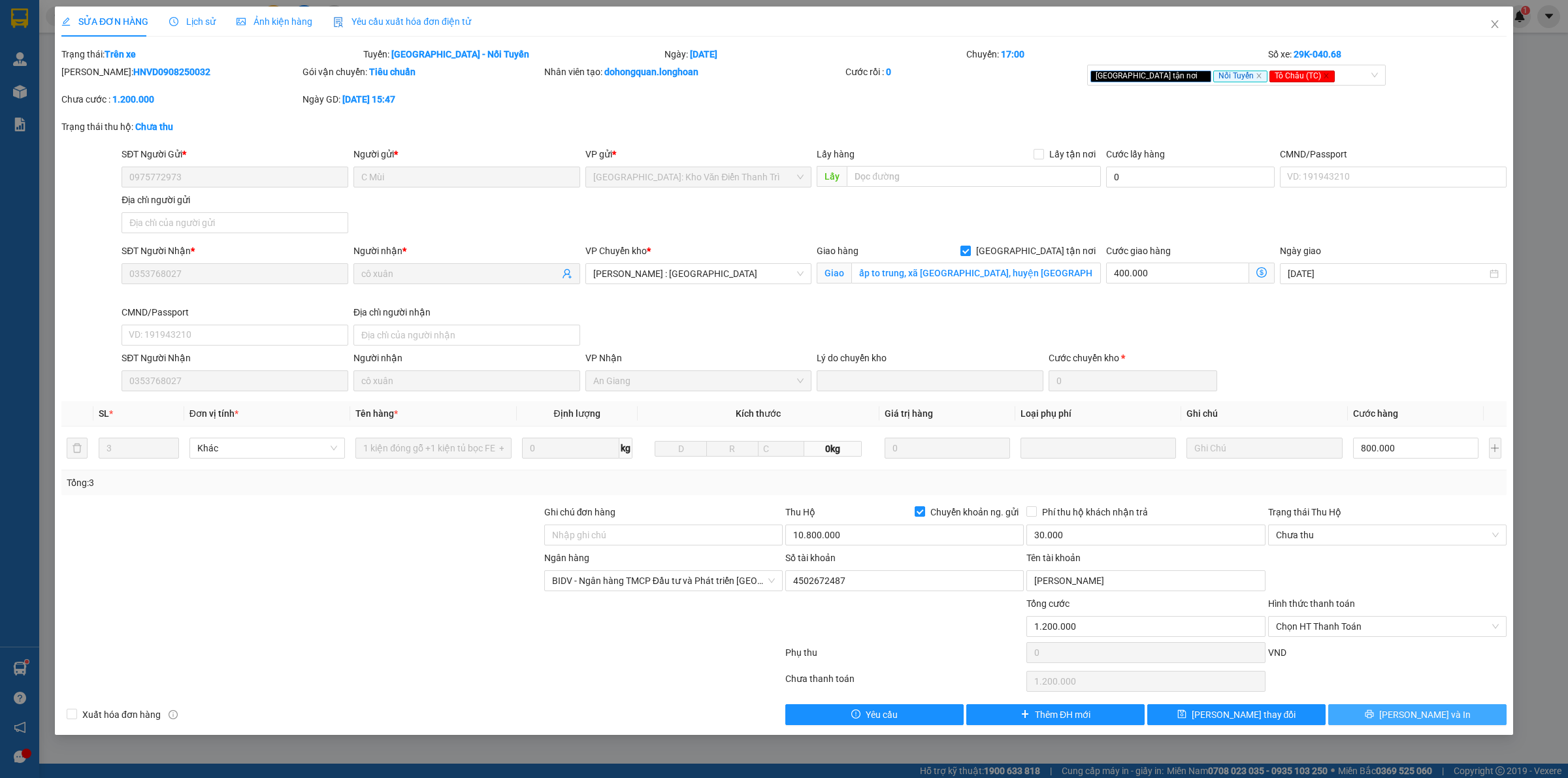
click at [1367, 717] on button "[PERSON_NAME] và In" at bounding box center [1417, 715] width 178 height 21
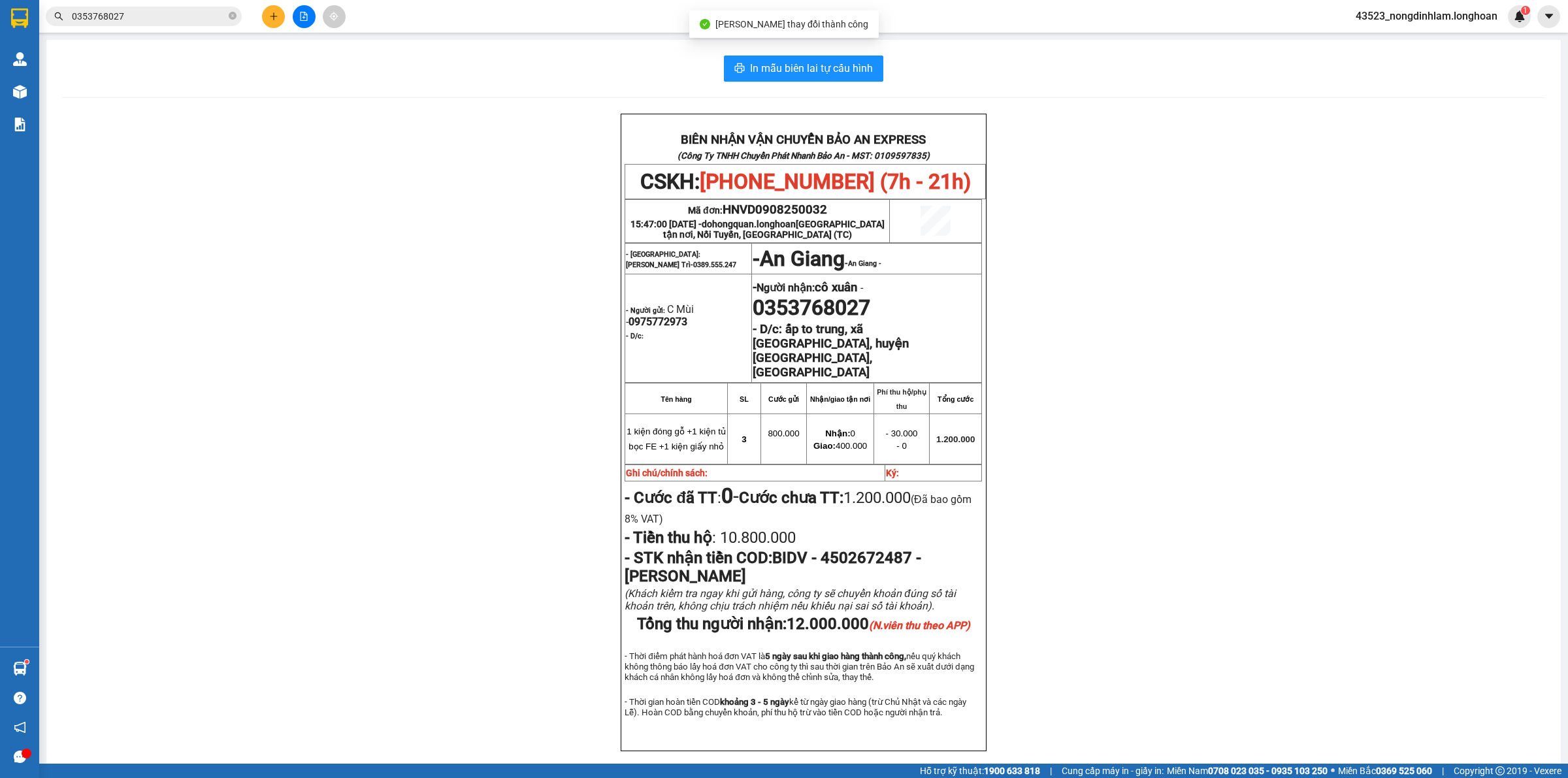
scroll to position [67, 0]
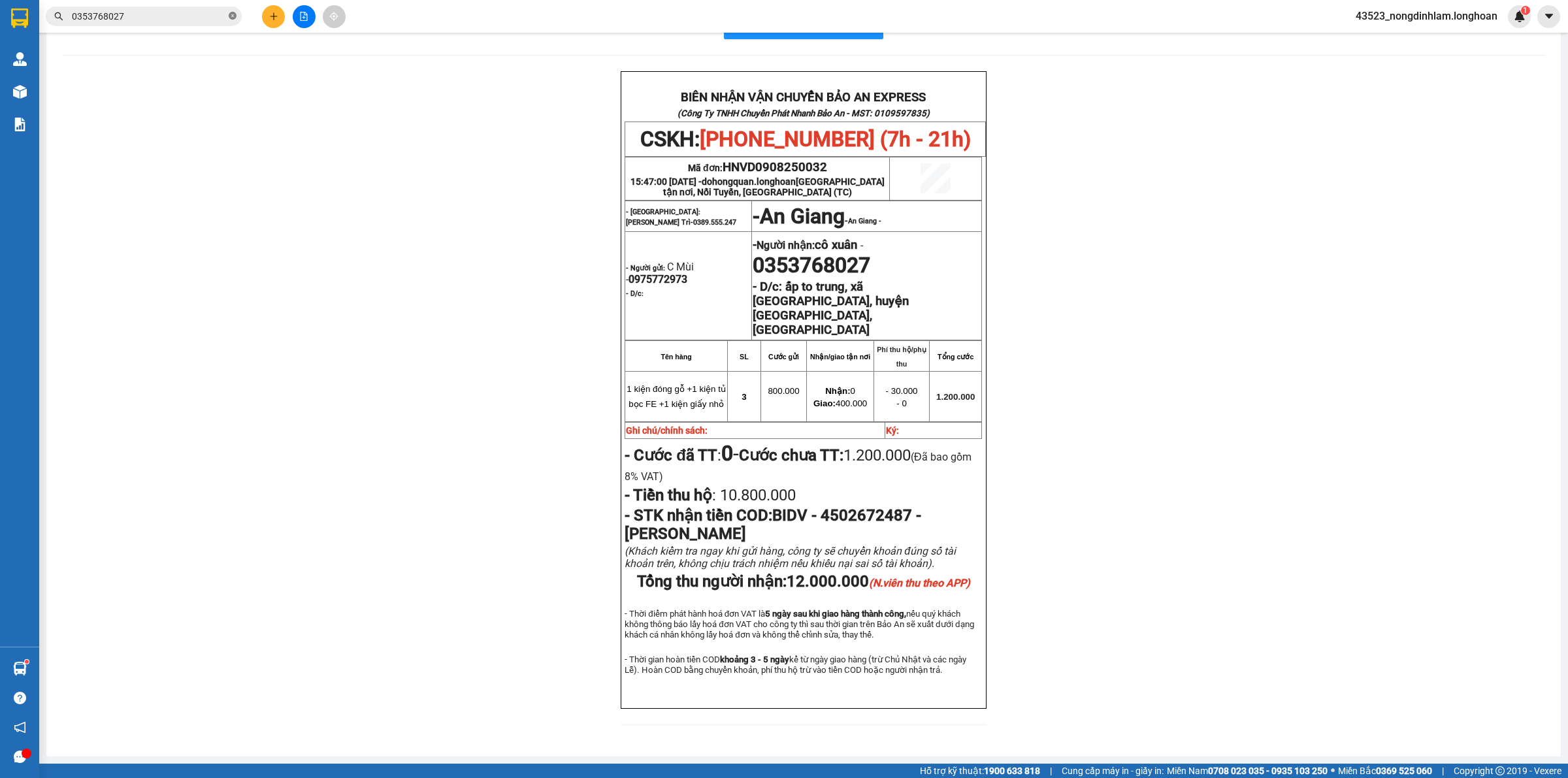
click at [231, 17] on icon "close-circle" at bounding box center [232, 15] width 8 height 8
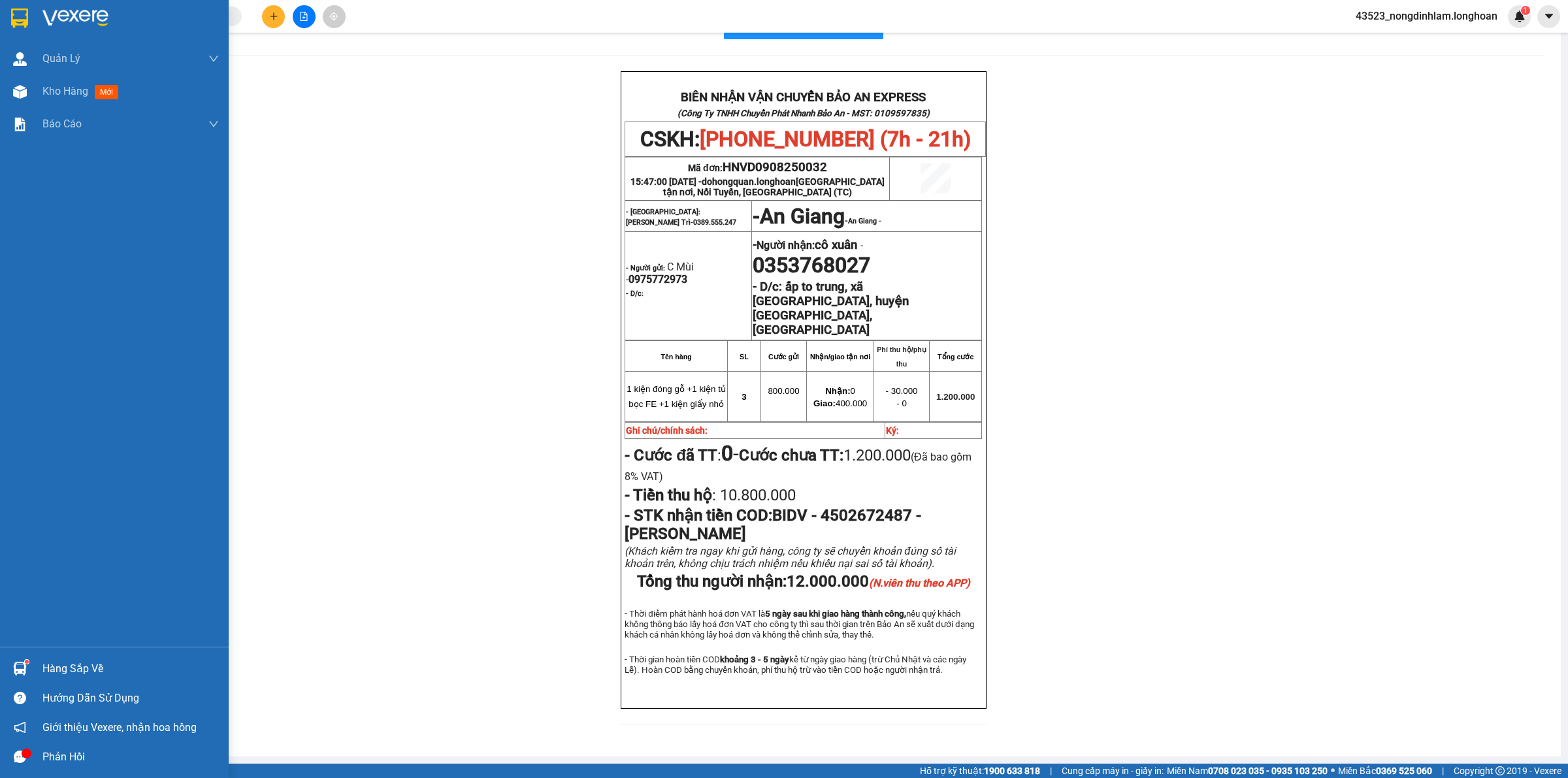
click at [66, 29] on div at bounding box center [114, 21] width 228 height 43
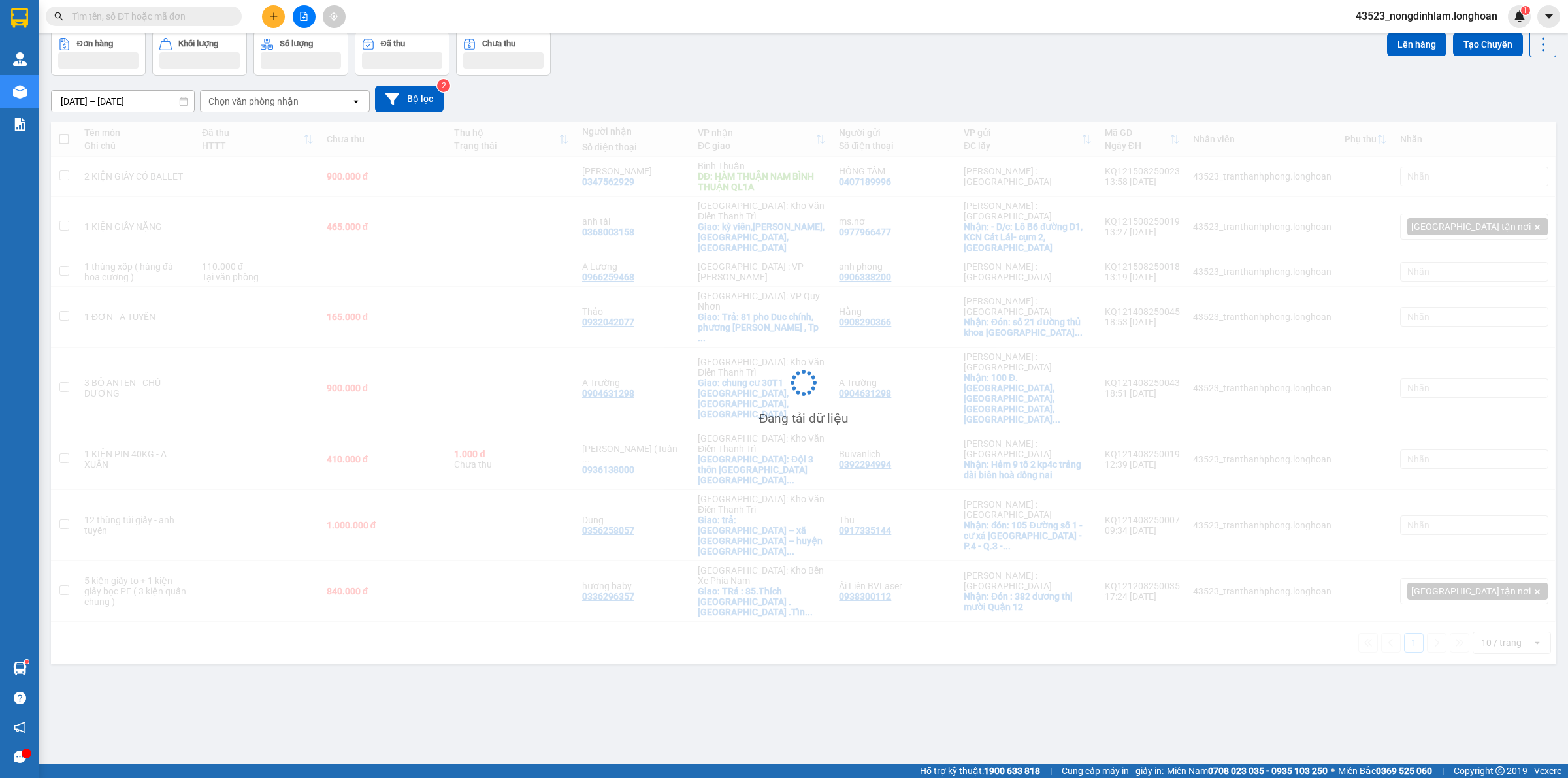
scroll to position [60, 0]
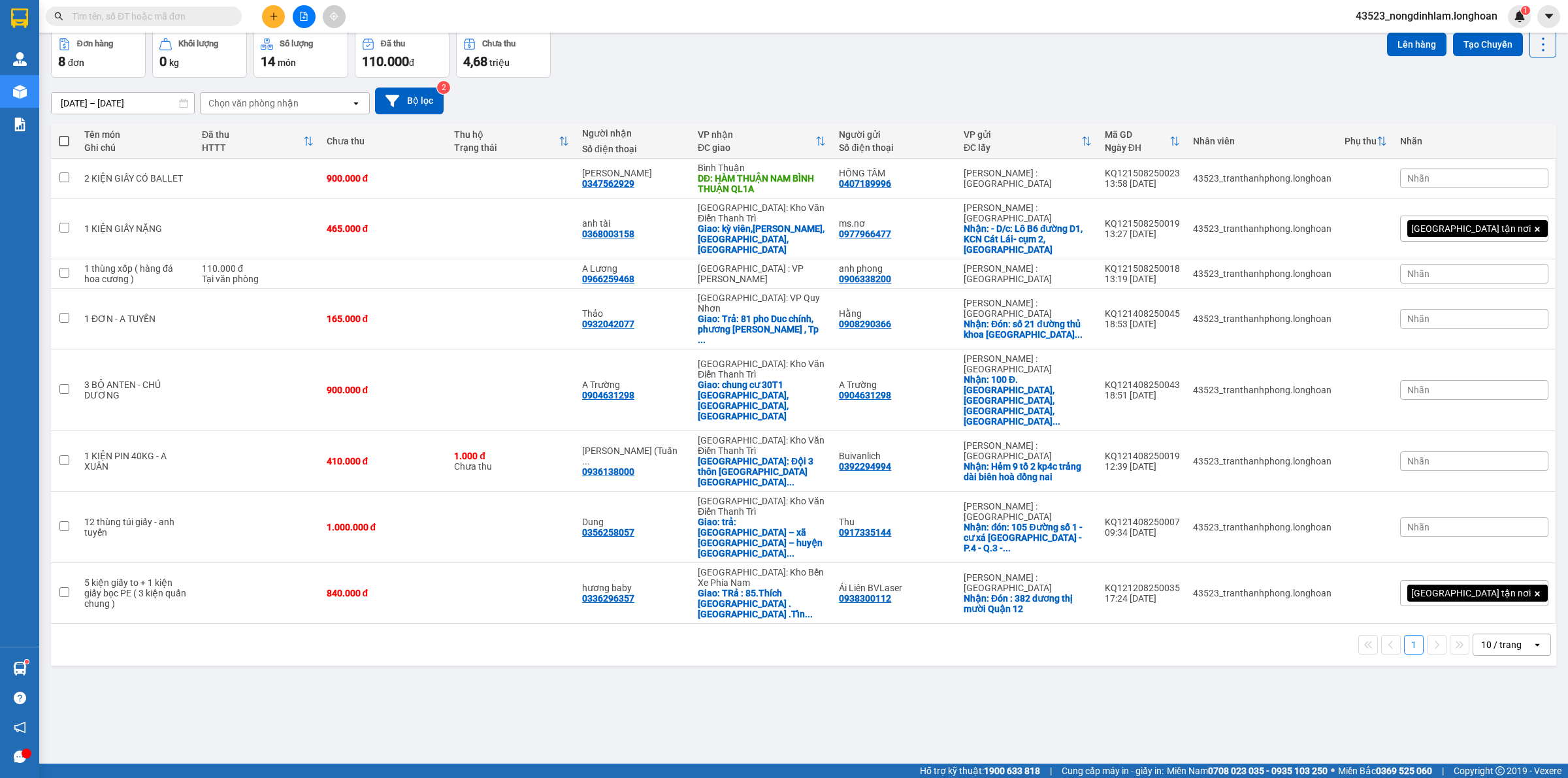
click at [309, 14] on button at bounding box center [304, 16] width 23 height 23
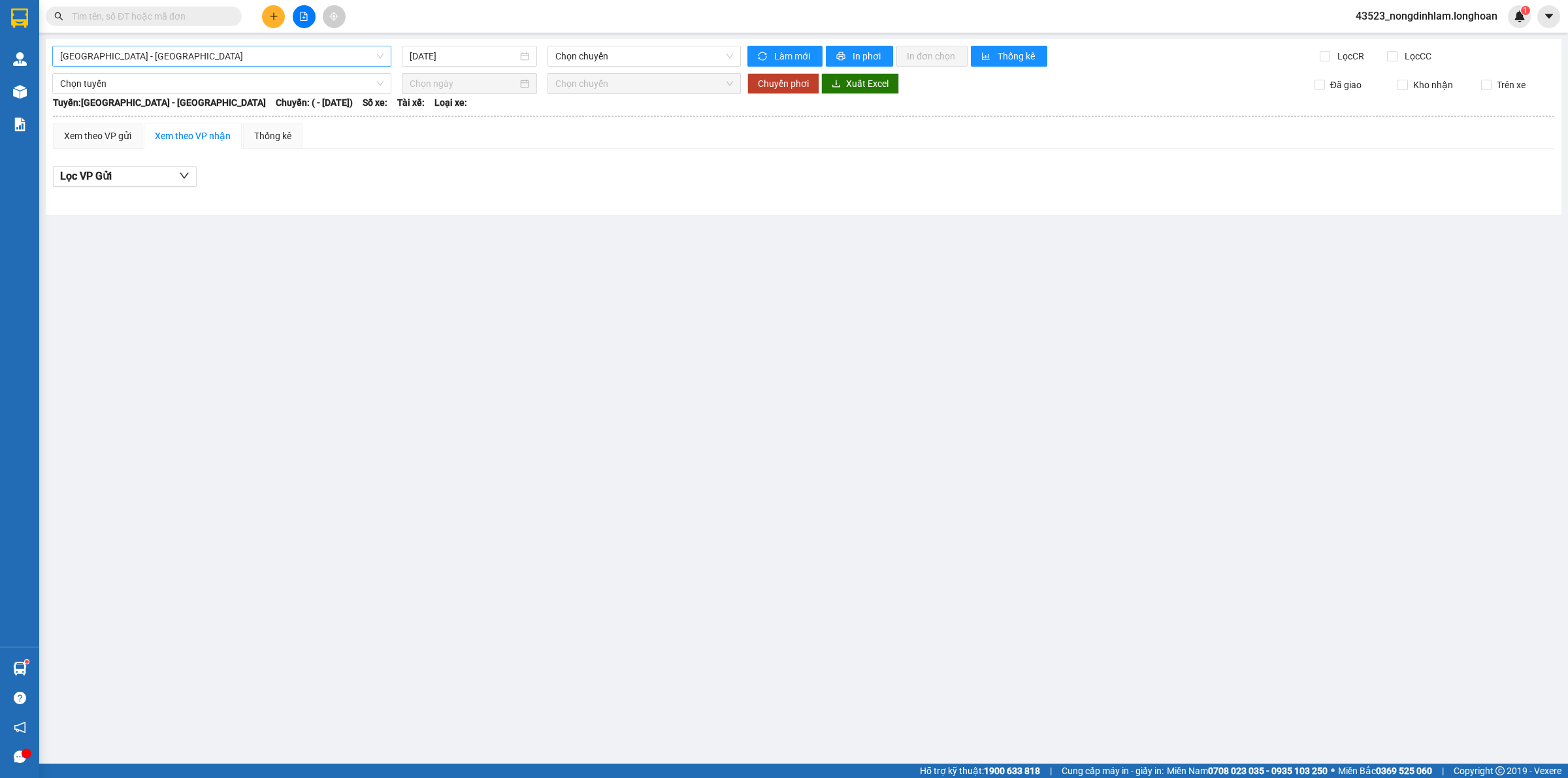
click at [311, 60] on span "[GEOGRAPHIC_DATA] - [GEOGRAPHIC_DATA]" at bounding box center [222, 56] width 323 height 20
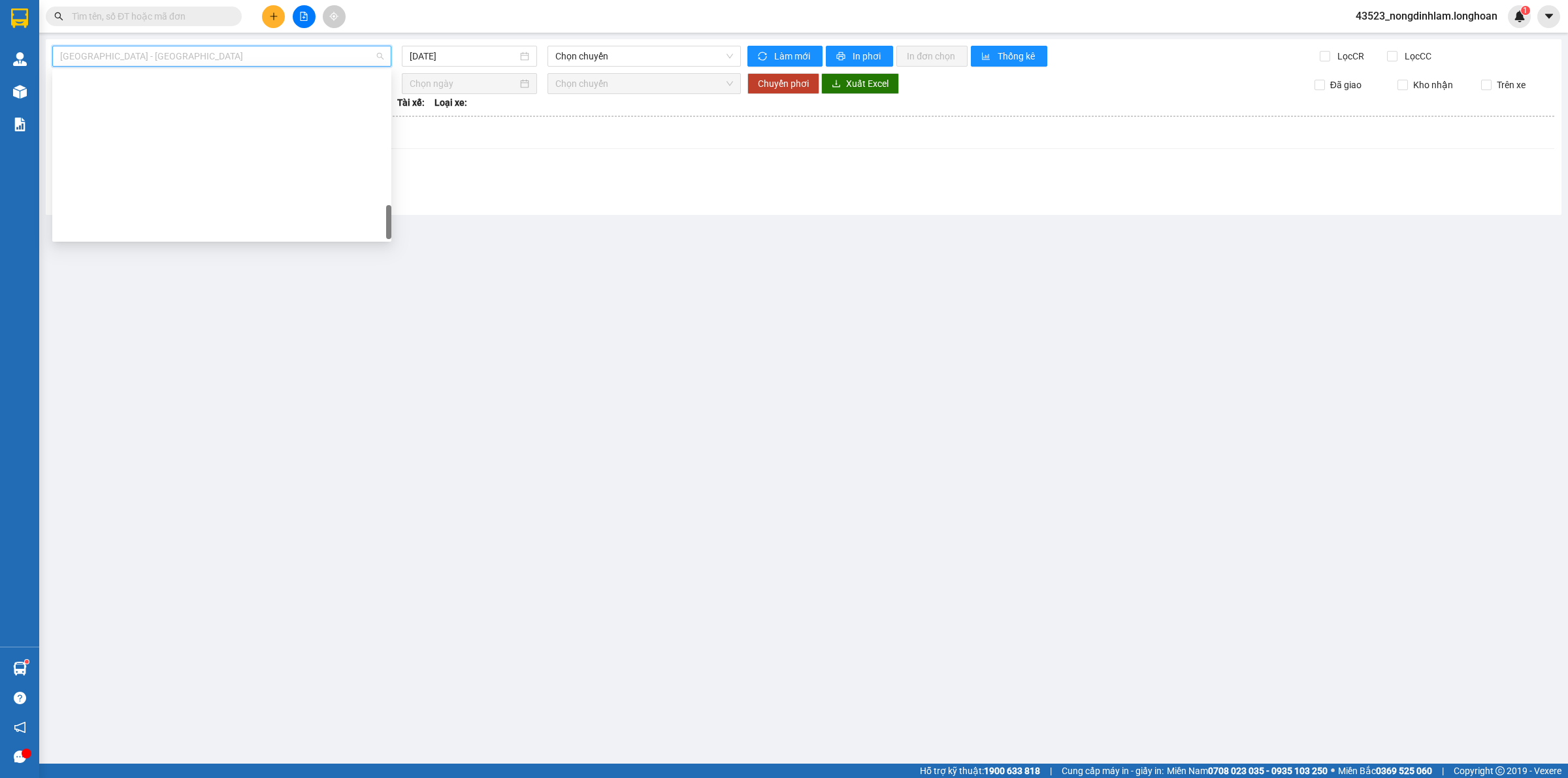
scroll to position [856, 0]
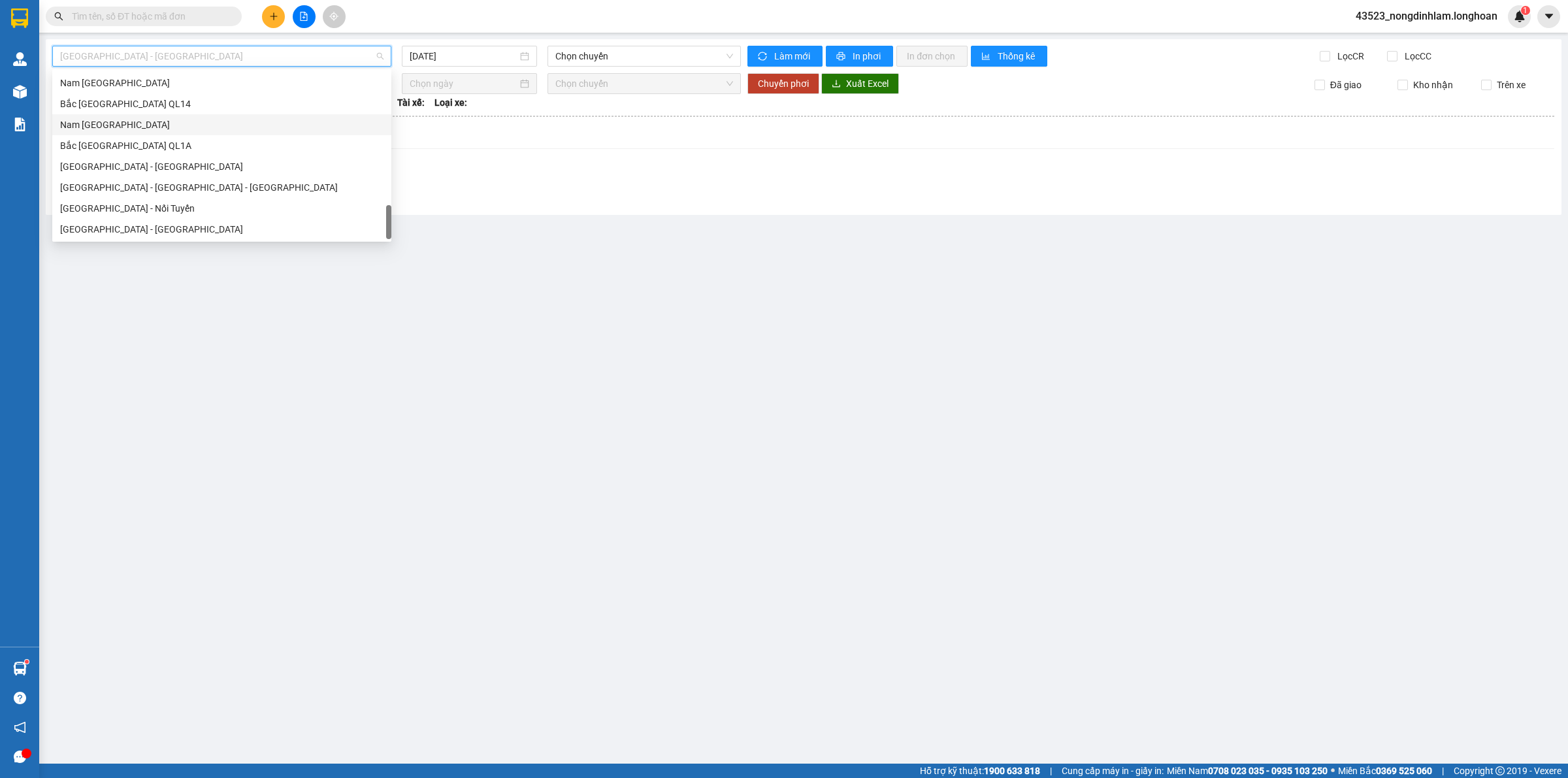
click at [135, 131] on div "Nam [GEOGRAPHIC_DATA]" at bounding box center [222, 125] width 323 height 15
type input "[DATE]"
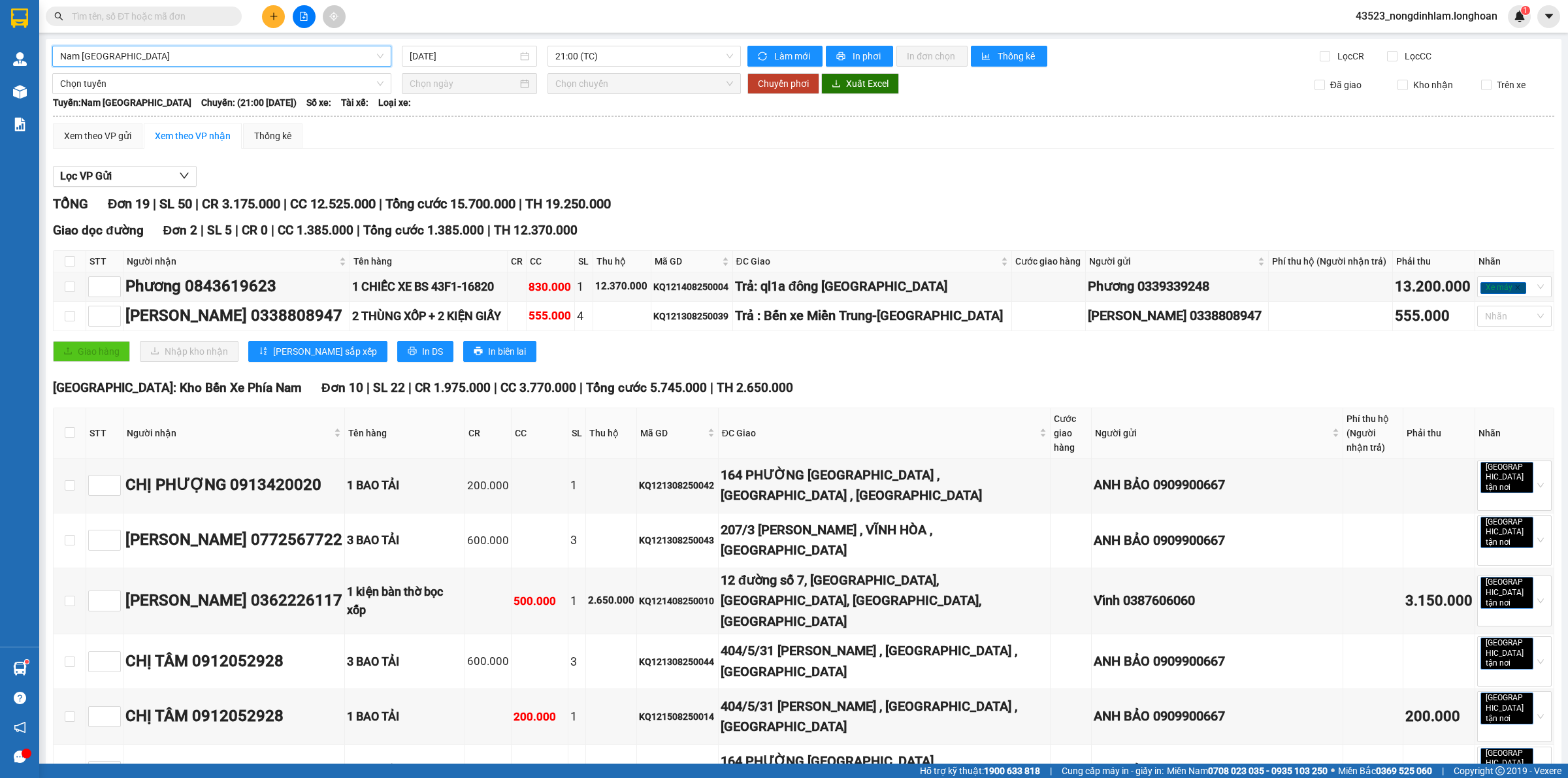
click at [508, 210] on span "Tổng cước 15.700.000" at bounding box center [450, 203] width 130 height 15
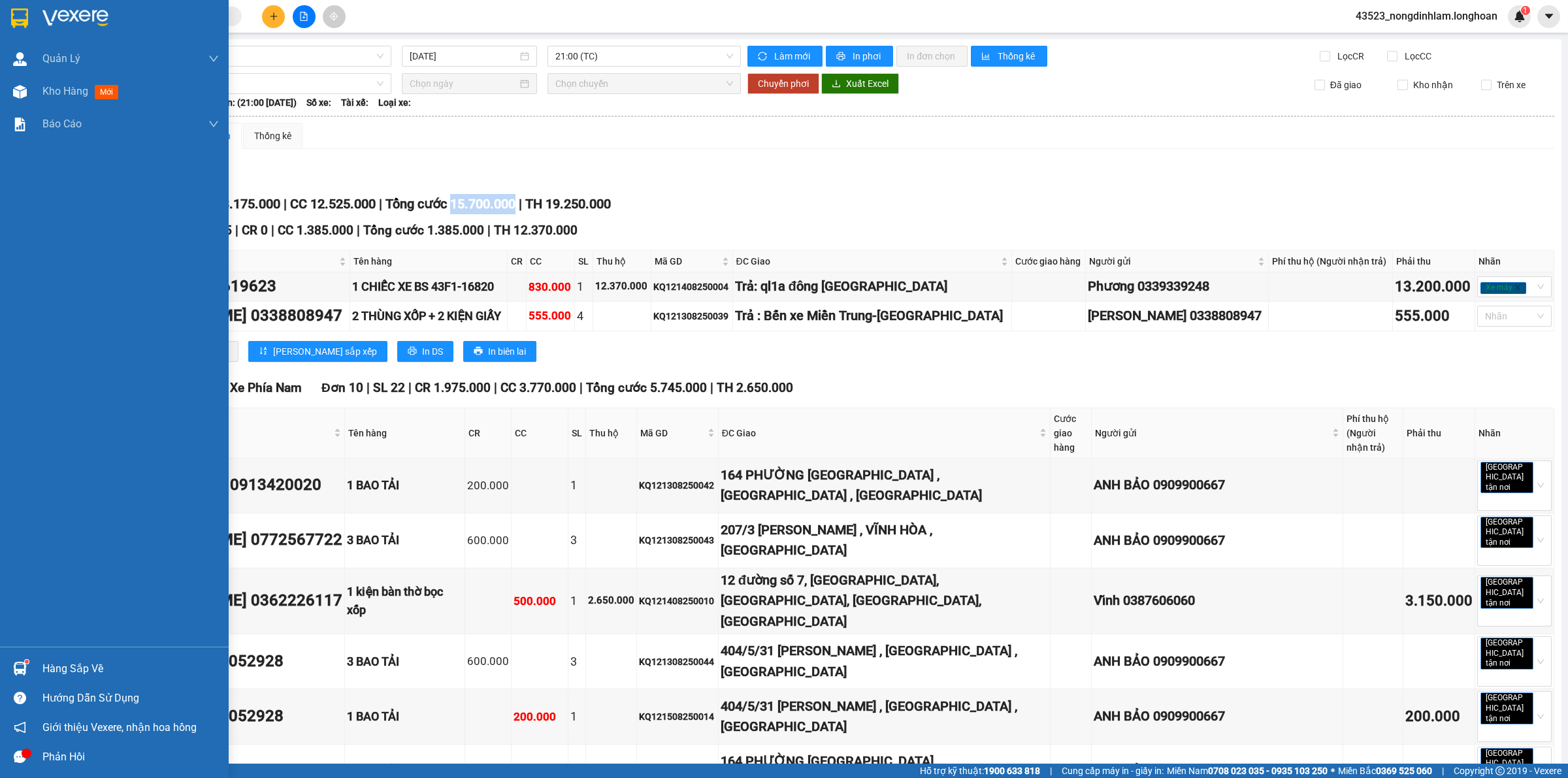
click at [43, 17] on img at bounding box center [76, 18] width 66 height 20
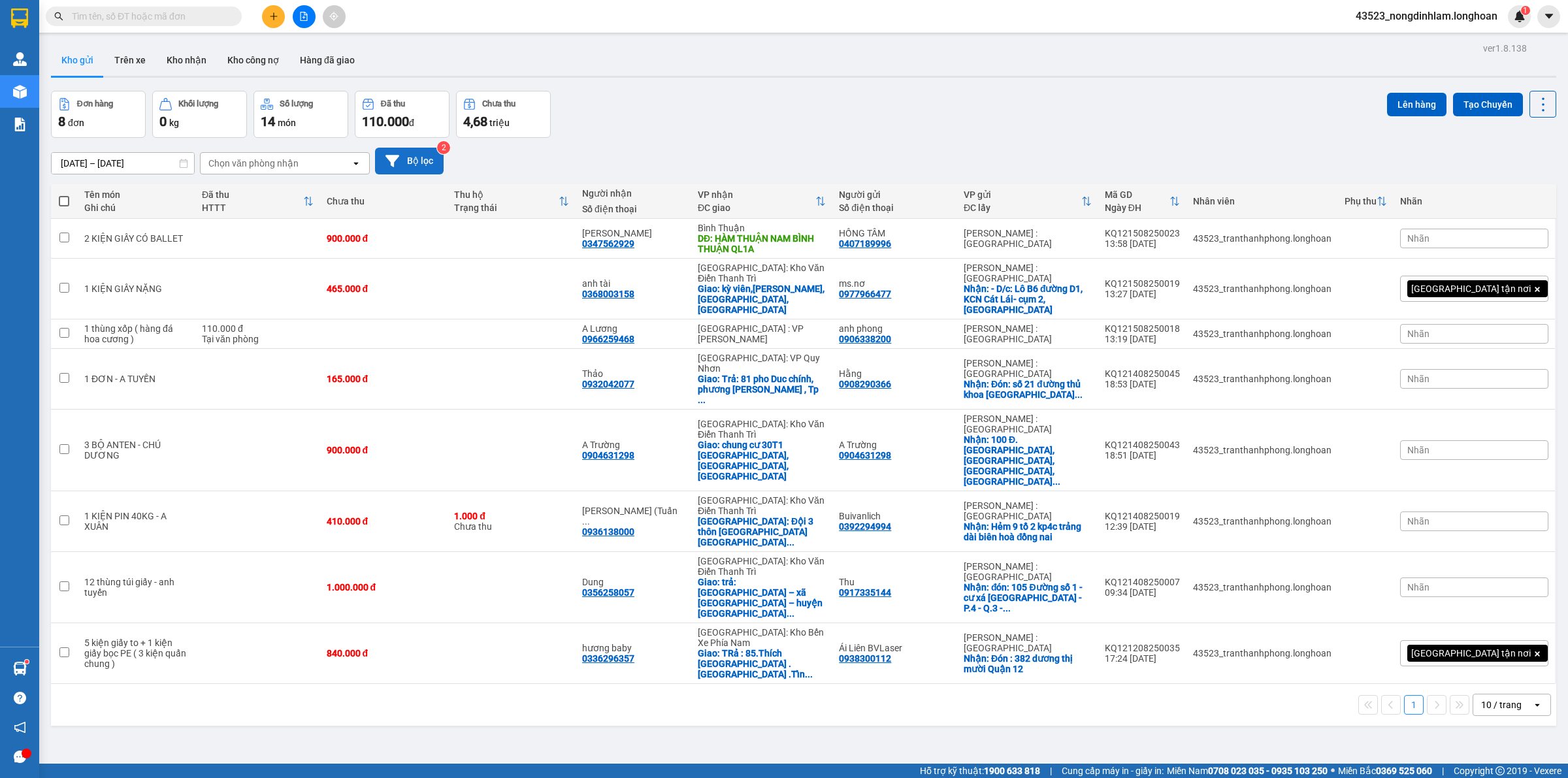
click at [432, 153] on button "Bộ lọc" at bounding box center [409, 161] width 69 height 27
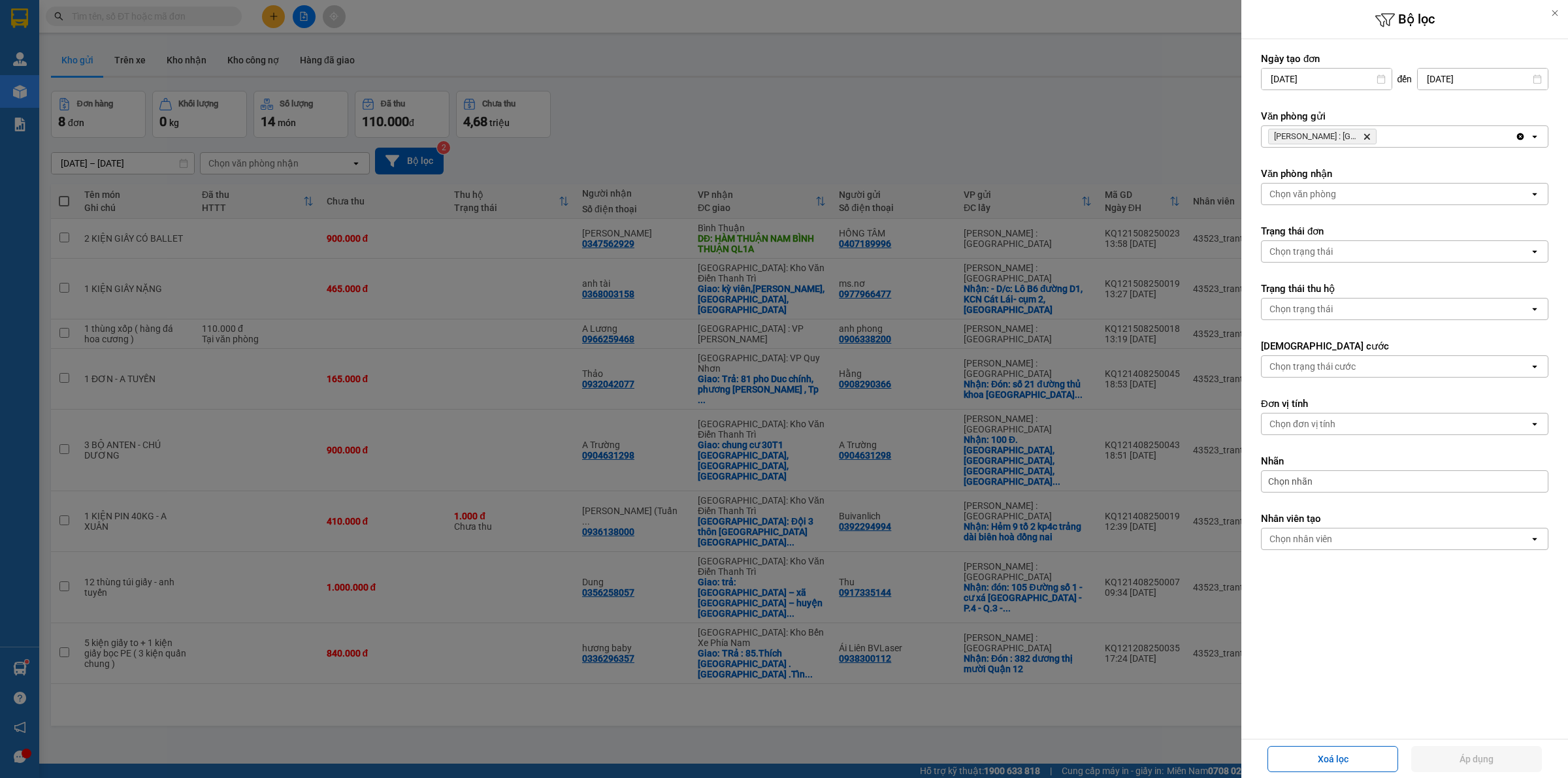
click at [1364, 139] on icon "Delete" at bounding box center [1366, 136] width 8 height 8
click at [1364, 139] on div "Chọn văn phòng" at bounding box center [1395, 136] width 267 height 21
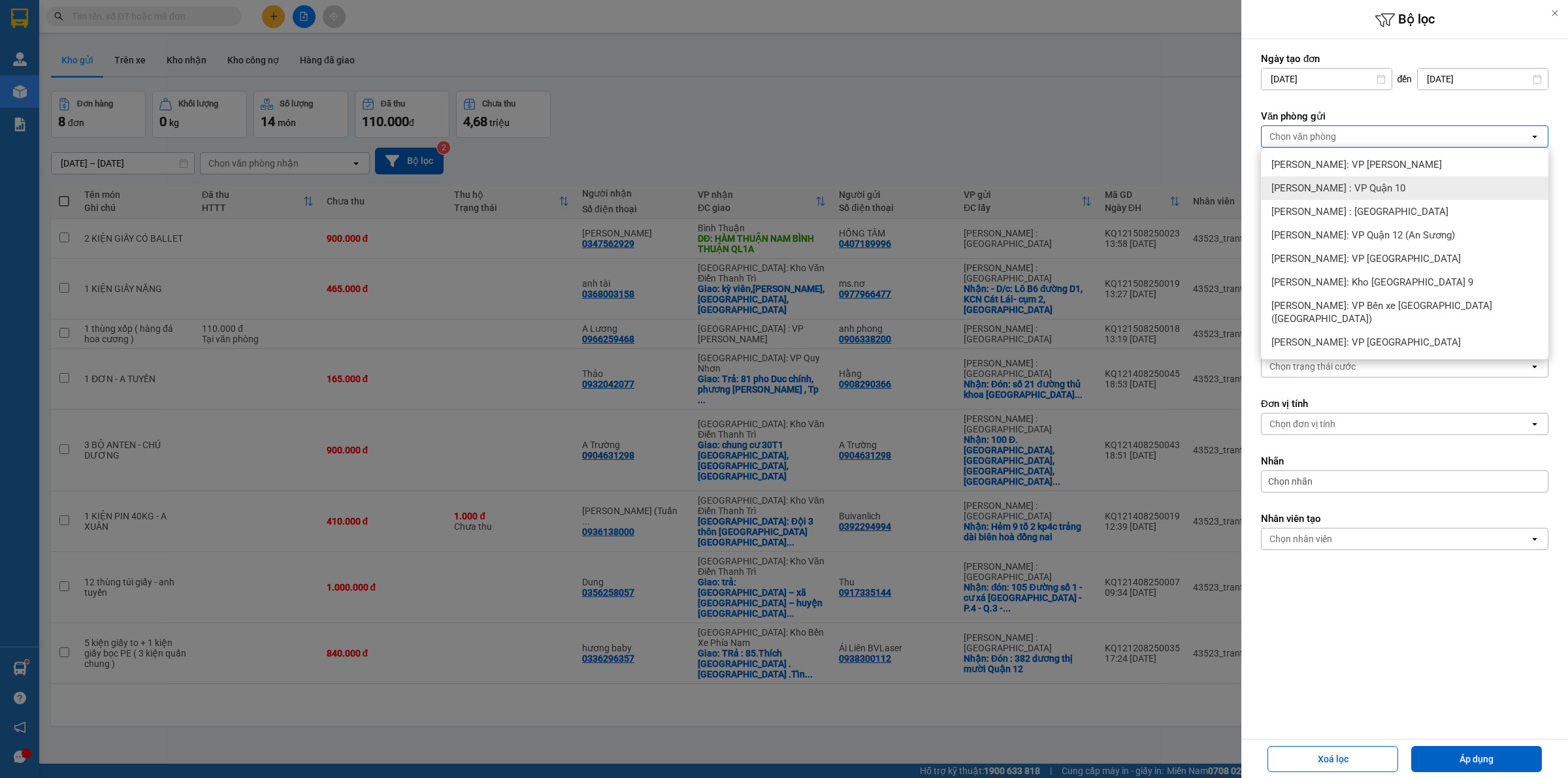
click at [1357, 190] on span "[PERSON_NAME] : VP Quận 10" at bounding box center [1338, 188] width 134 height 13
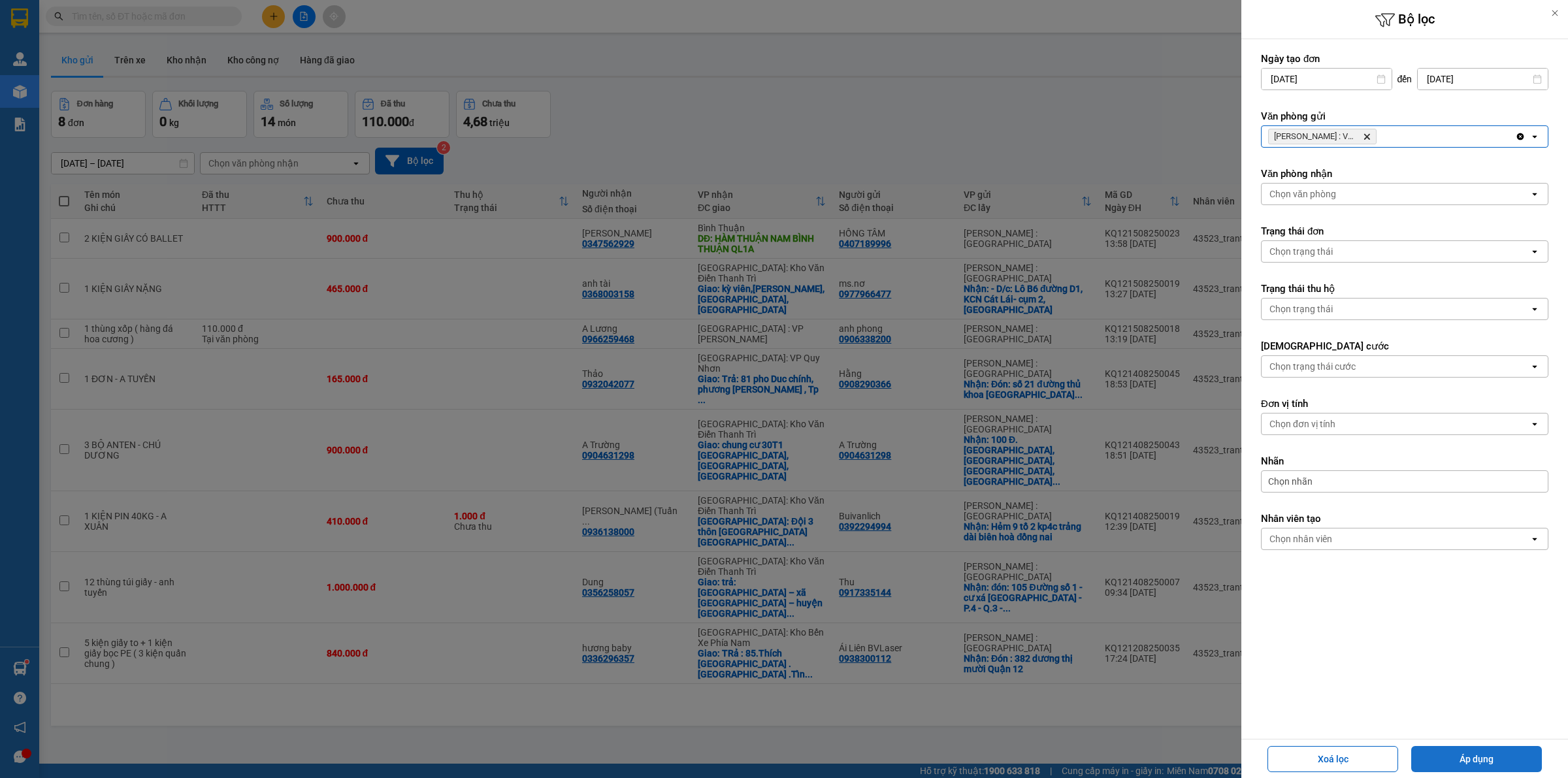
click at [1502, 753] on button "Áp dụng" at bounding box center [1476, 758] width 130 height 26
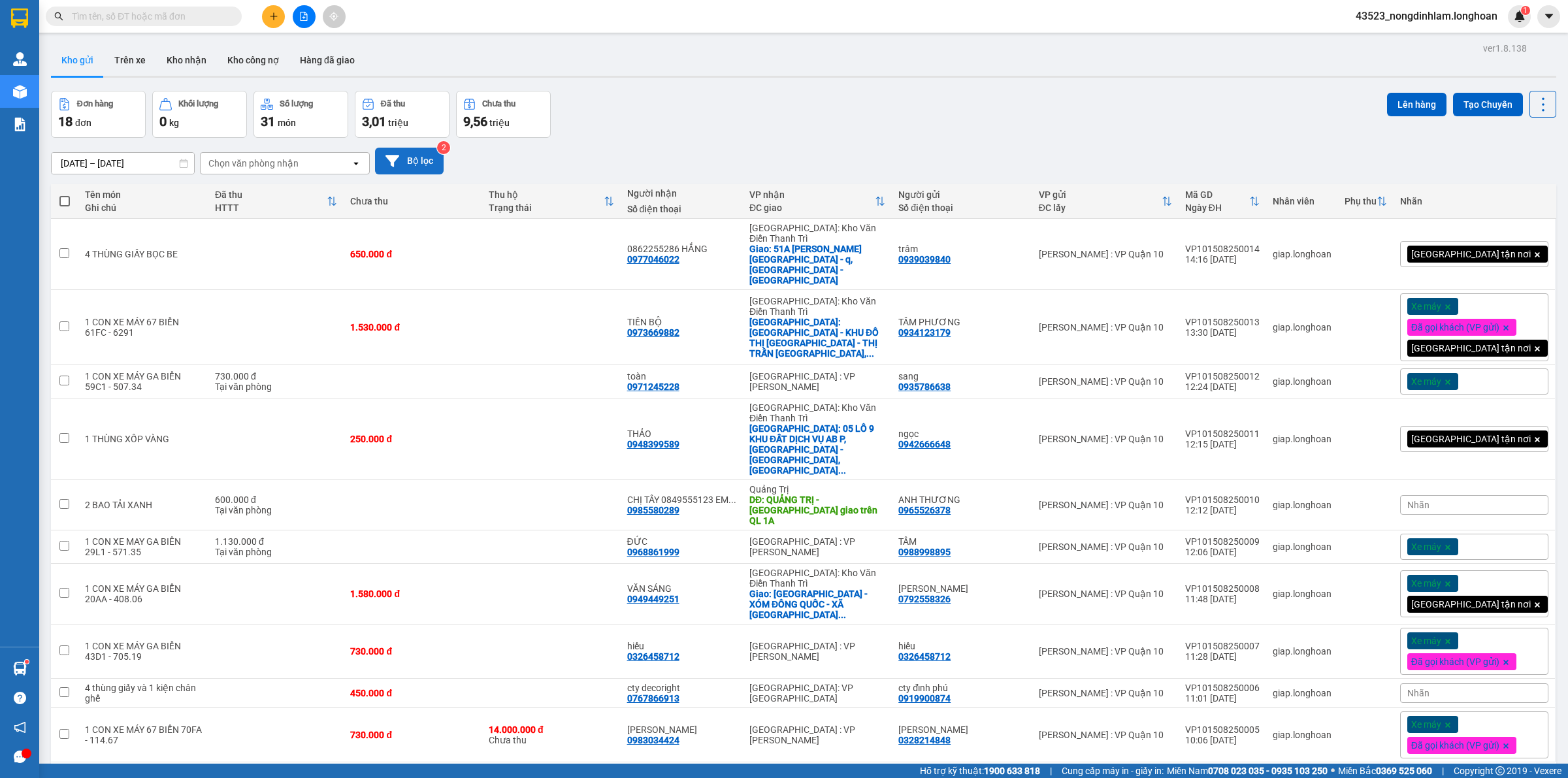
click at [435, 161] on button "Bộ lọc" at bounding box center [409, 161] width 69 height 27
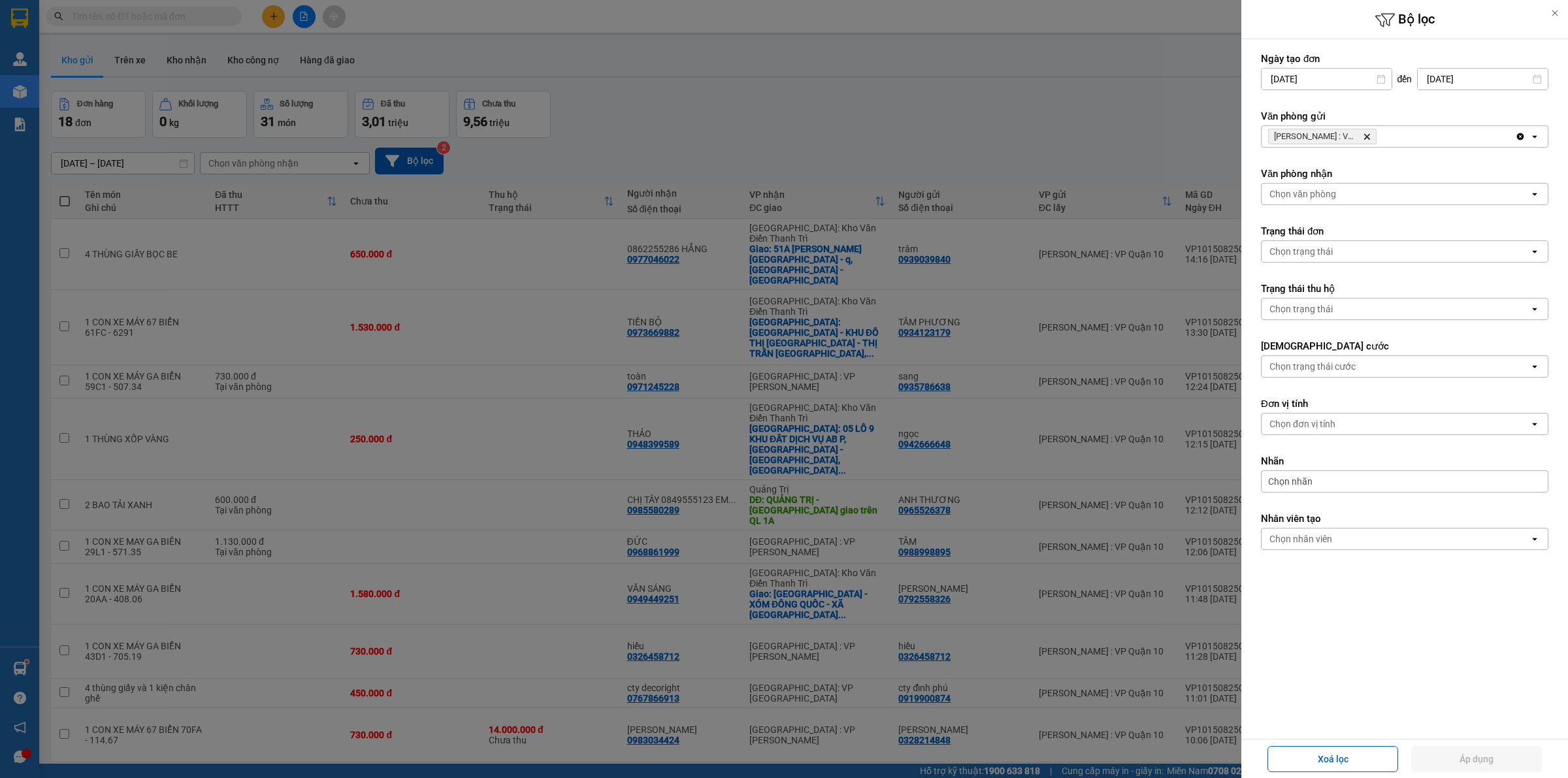
click at [1363, 134] on icon "Delete" at bounding box center [1366, 136] width 8 height 8
click at [1363, 134] on div "Chọn văn phòng" at bounding box center [1395, 136] width 267 height 21
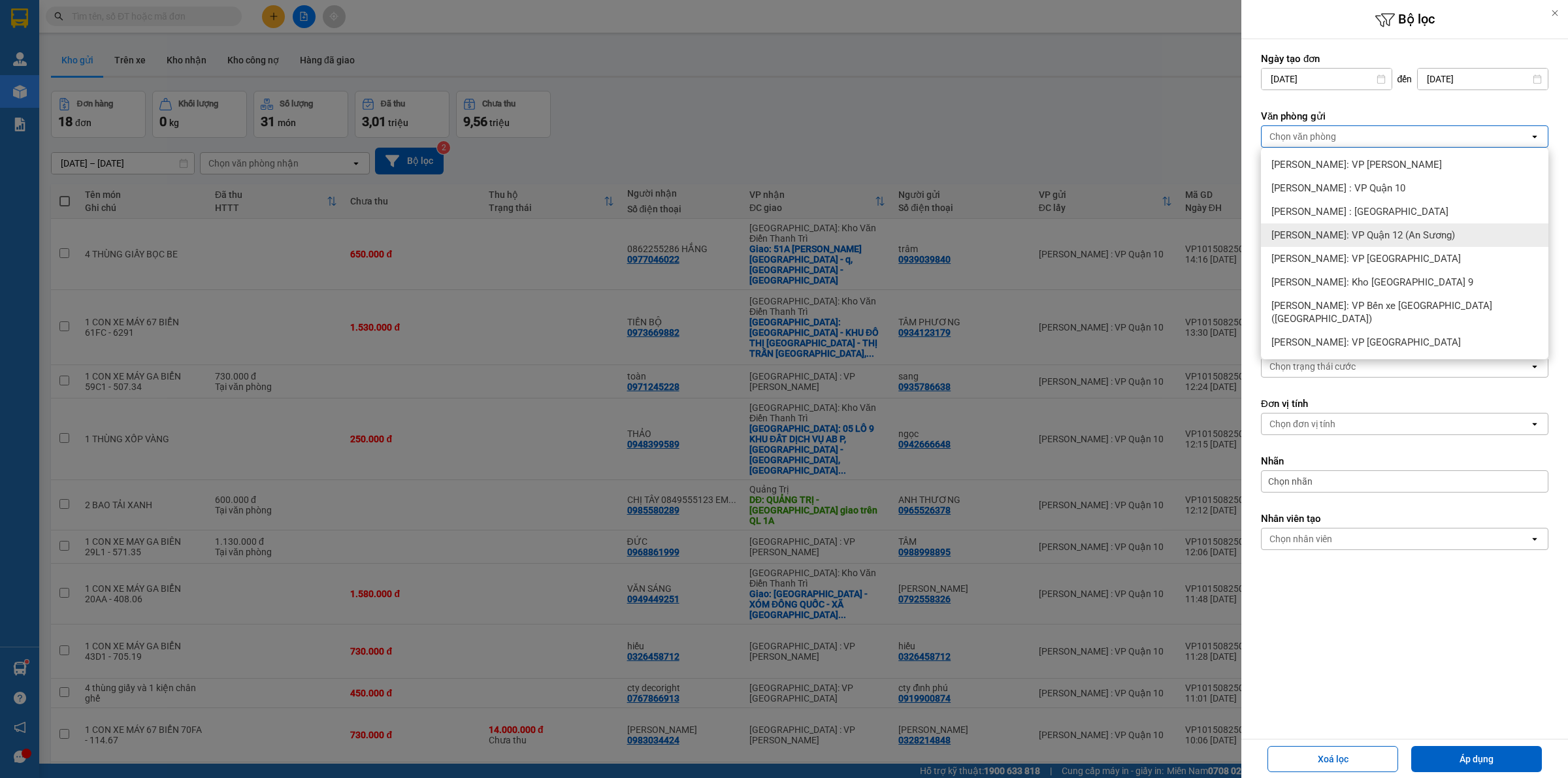
click at [1362, 243] on div "[PERSON_NAME]: VP Quận 12 (An Sương)" at bounding box center [1404, 235] width 287 height 24
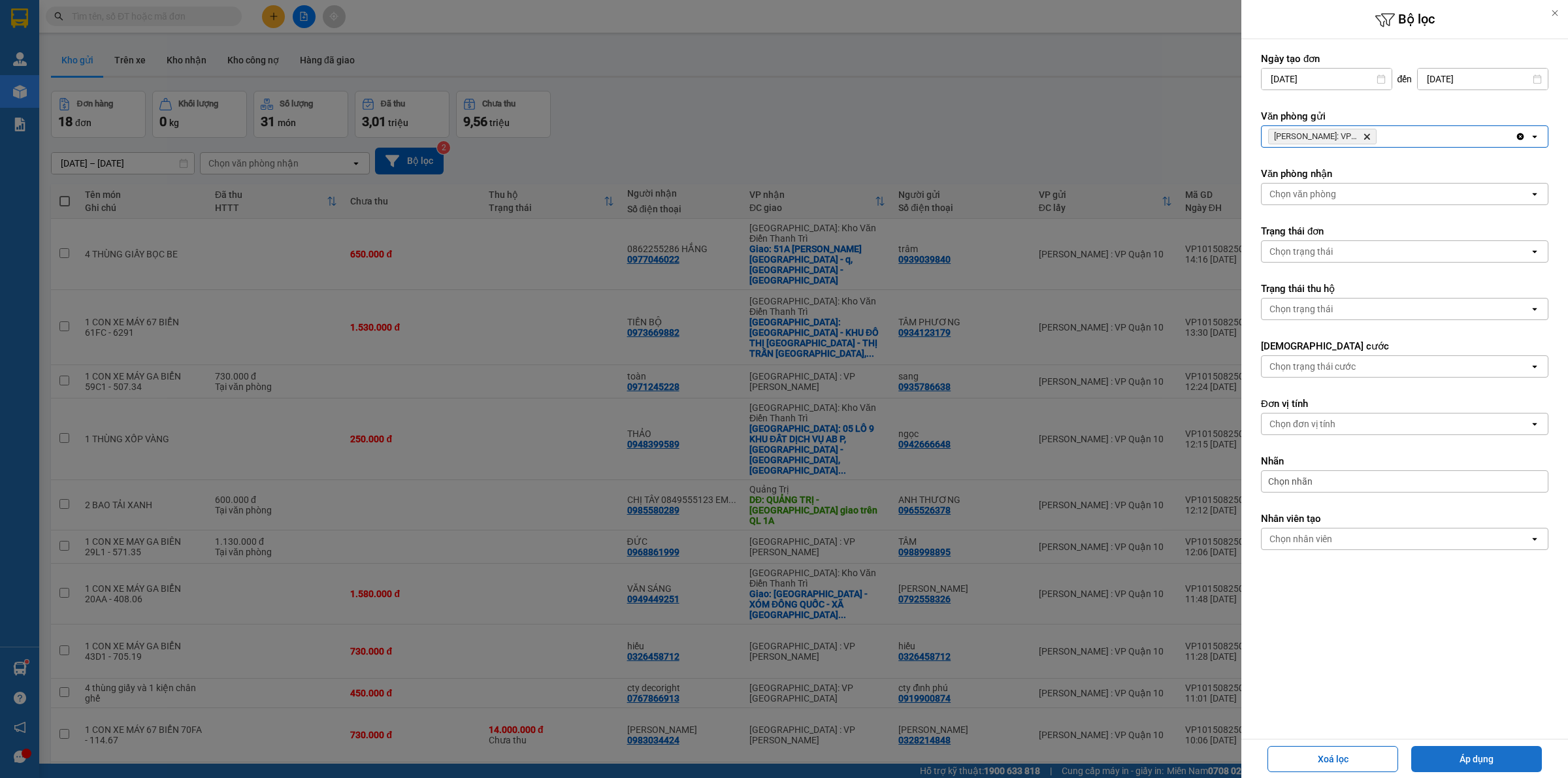
click at [1460, 761] on button "Áp dụng" at bounding box center [1476, 758] width 130 height 26
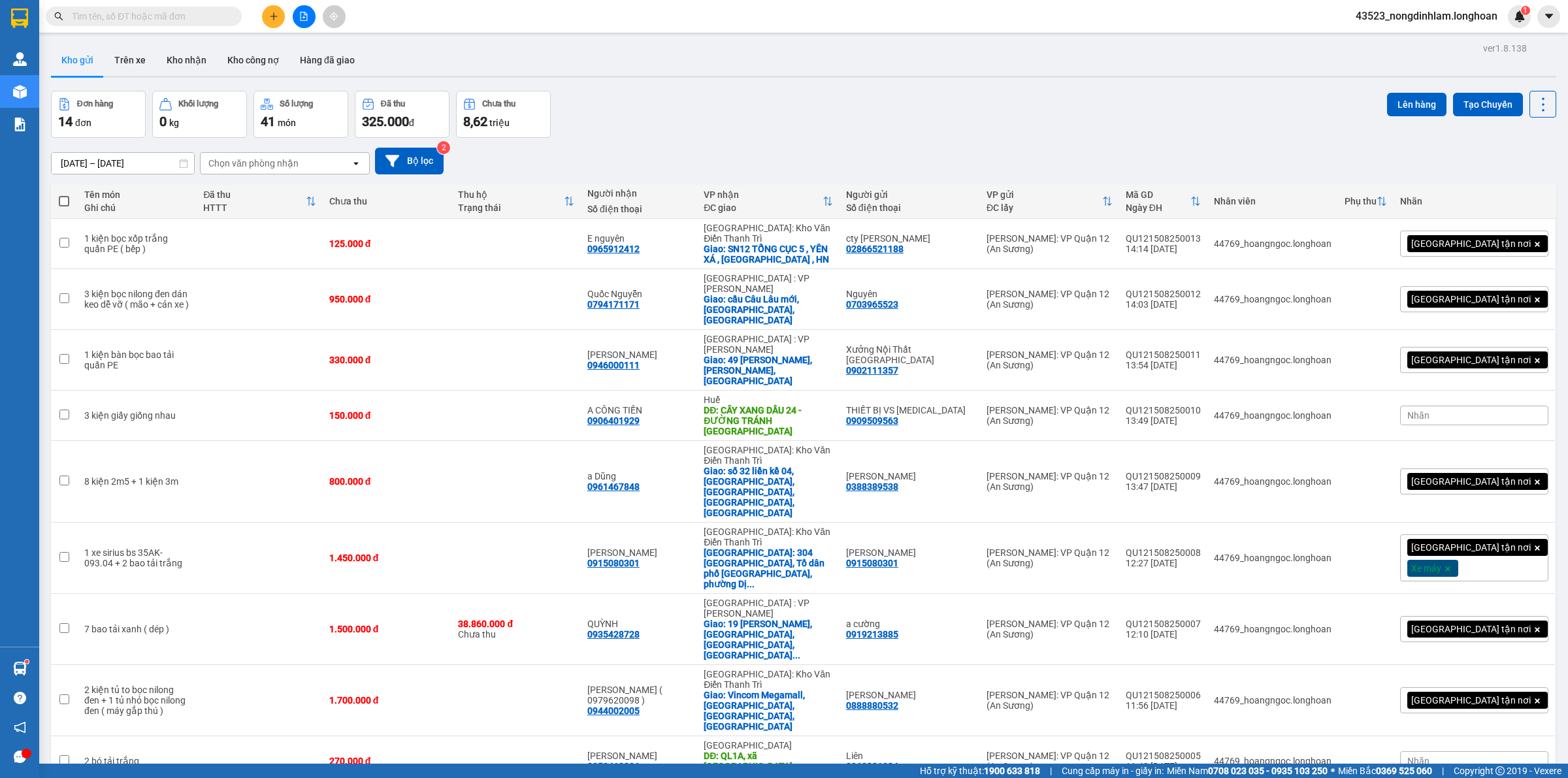
click at [297, 13] on button at bounding box center [304, 16] width 23 height 23
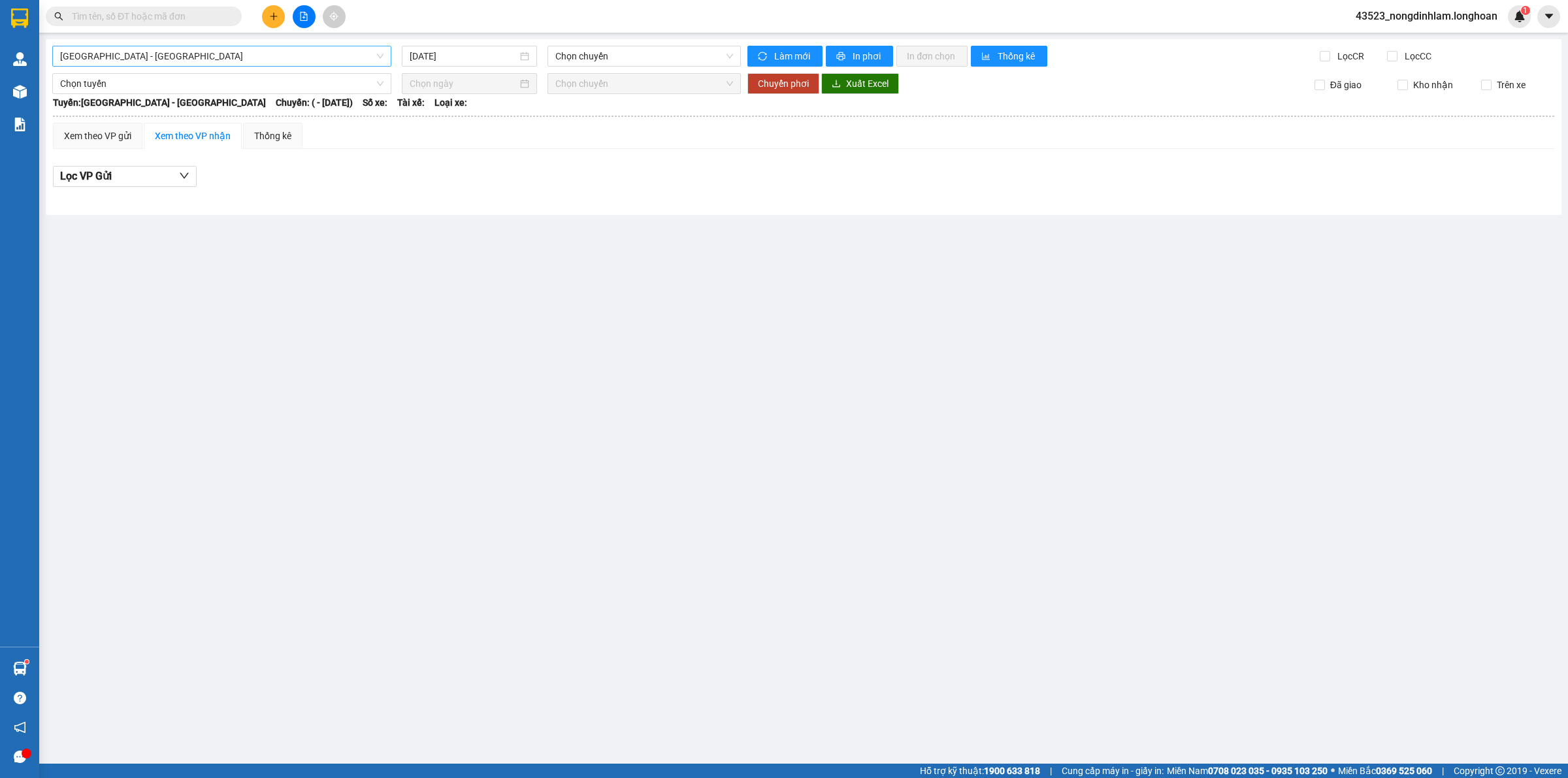
click at [283, 54] on span "[GEOGRAPHIC_DATA] - [GEOGRAPHIC_DATA]" at bounding box center [222, 56] width 323 height 20
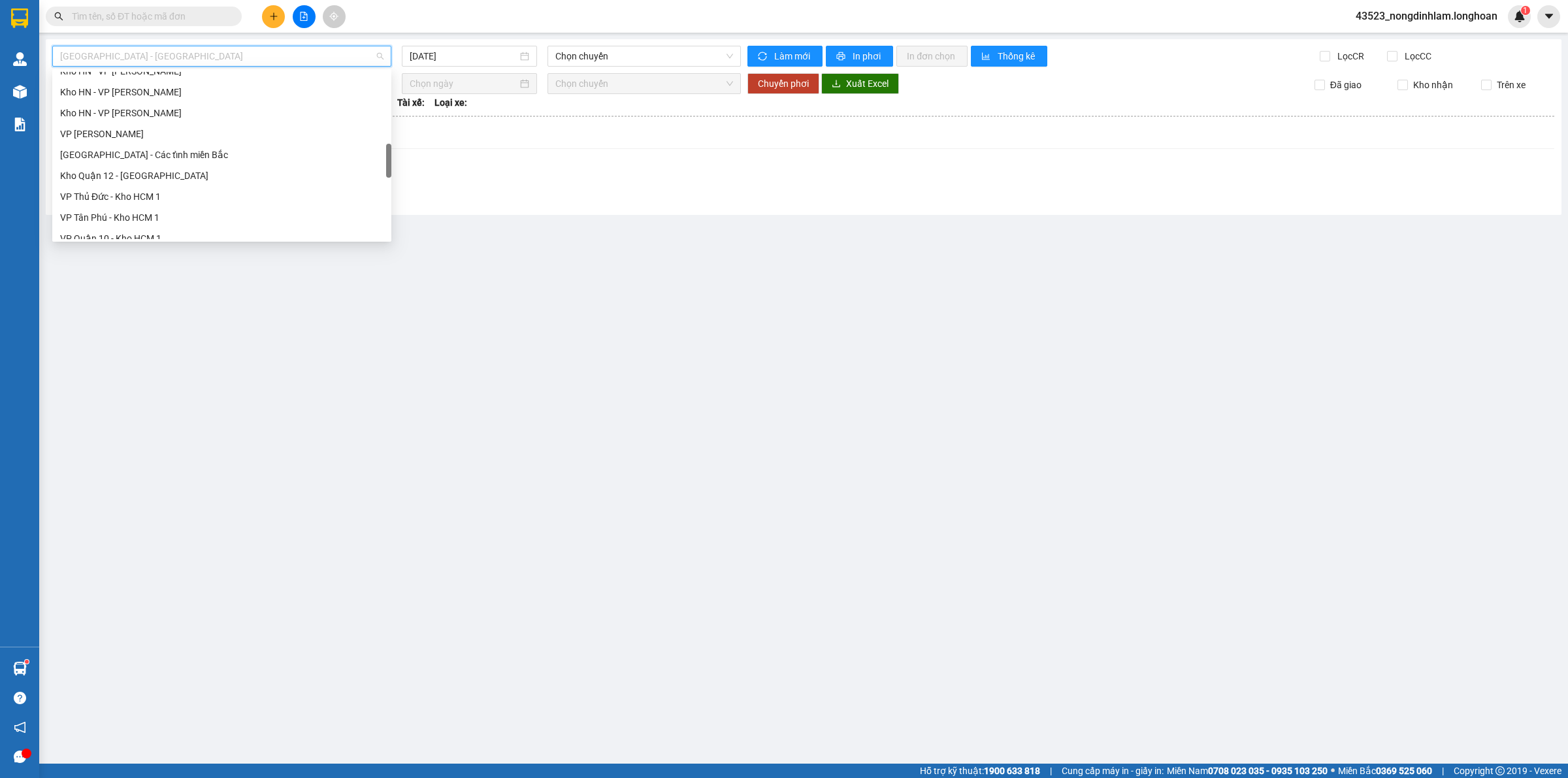
scroll to position [490, 0]
click at [155, 178] on div "VP Bình Tân - Kho HCM 1" at bounding box center [222, 178] width 323 height 15
type input "[DATE]"
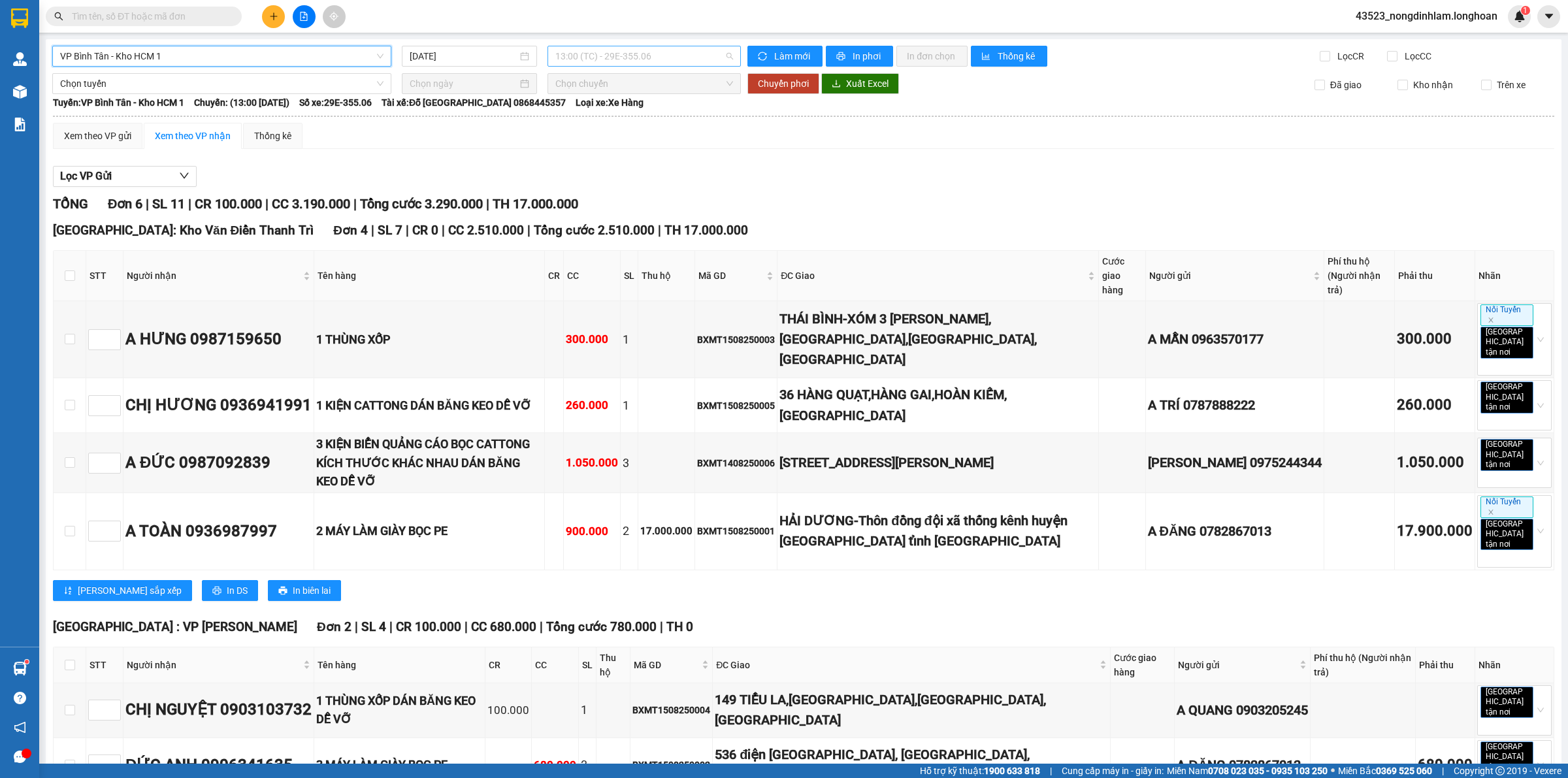
click at [615, 52] on span "13:00 (TC) - 29E-355.06" at bounding box center [644, 56] width 178 height 20
click at [225, 82] on span "Chọn tuyến" at bounding box center [222, 83] width 323 height 20
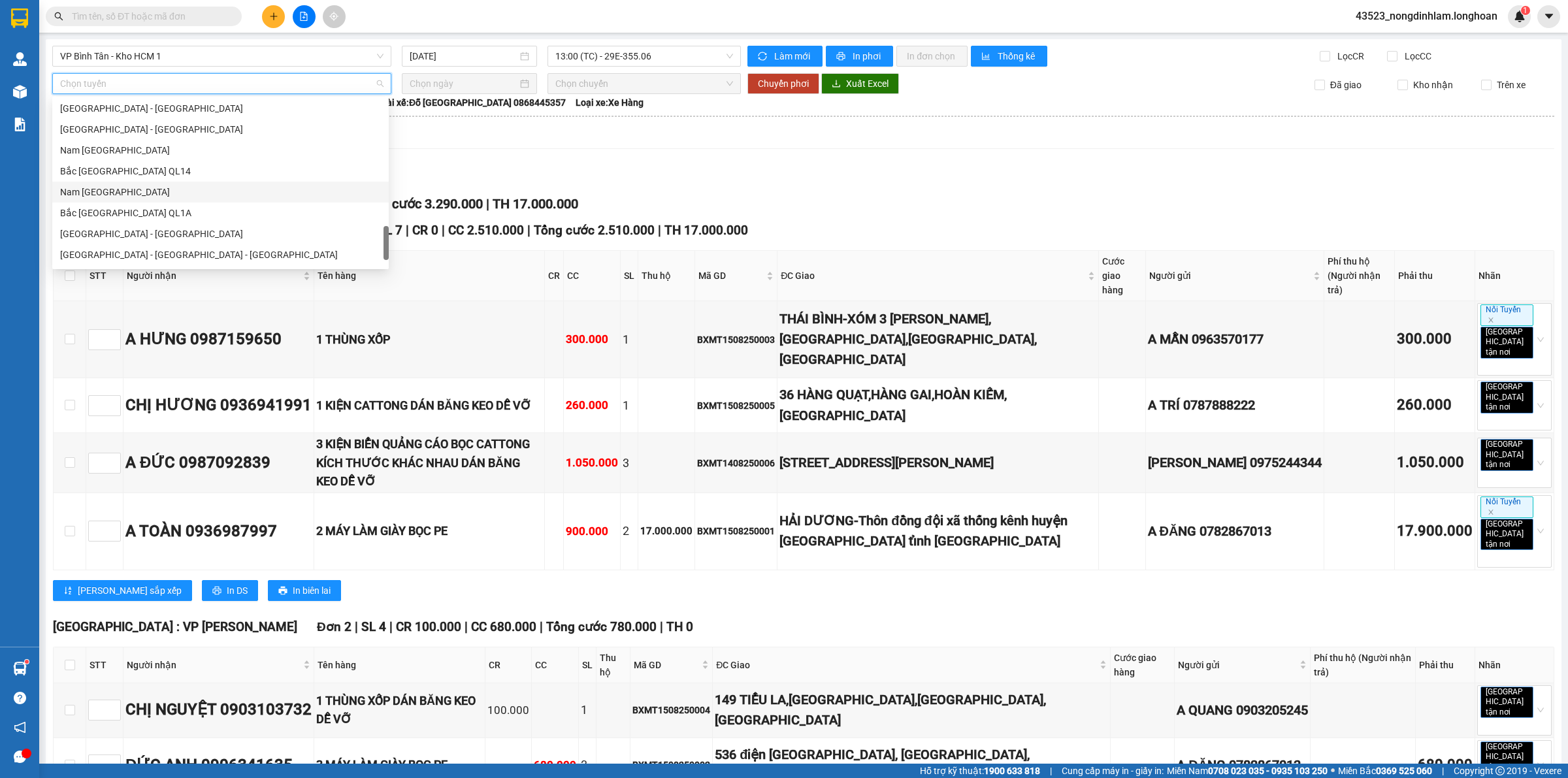
scroll to position [856, 0]
click at [153, 157] on div "Nam [GEOGRAPHIC_DATA]" at bounding box center [220, 153] width 321 height 15
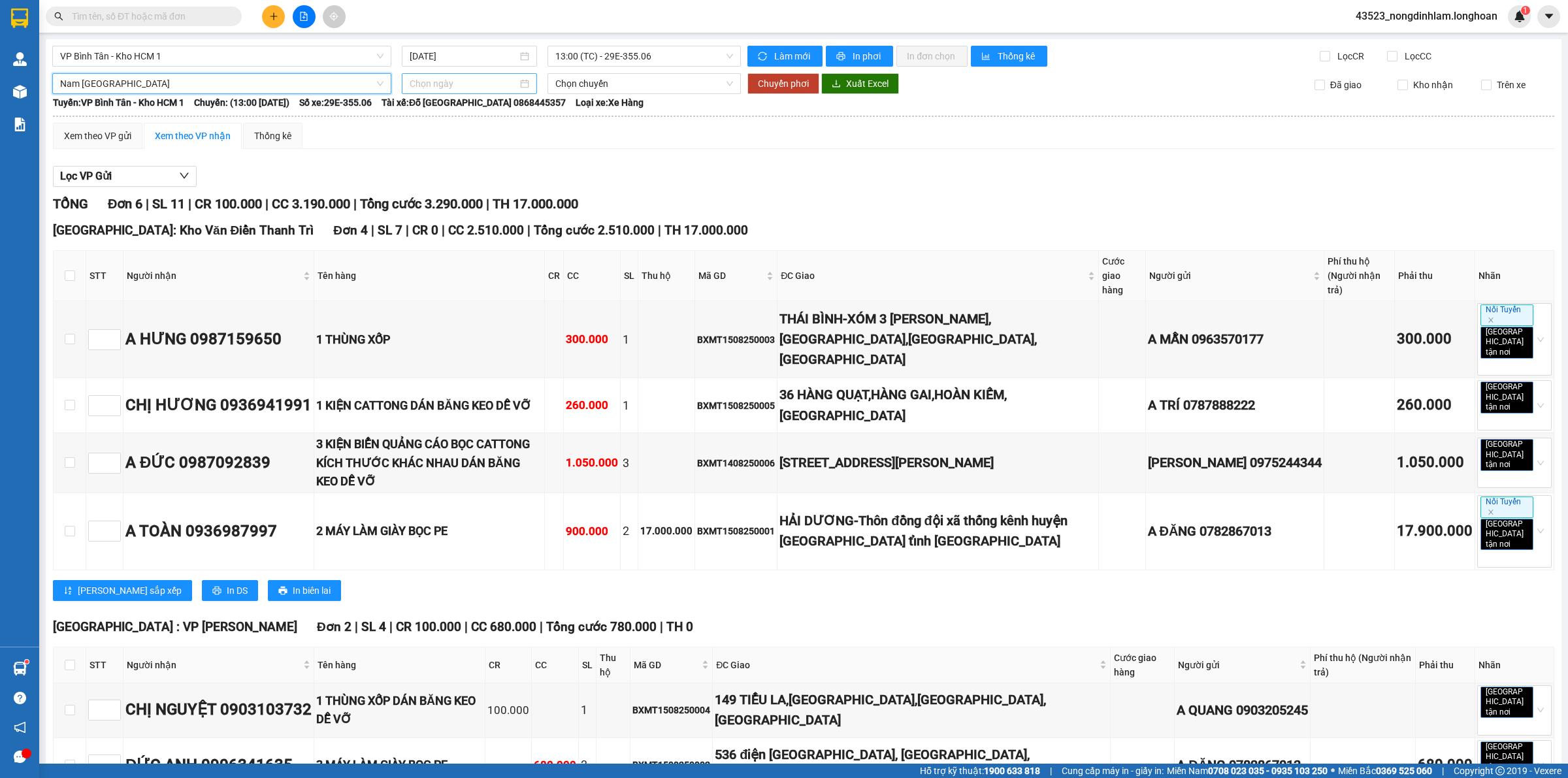
click at [431, 89] on input at bounding box center [463, 84] width 108 height 15
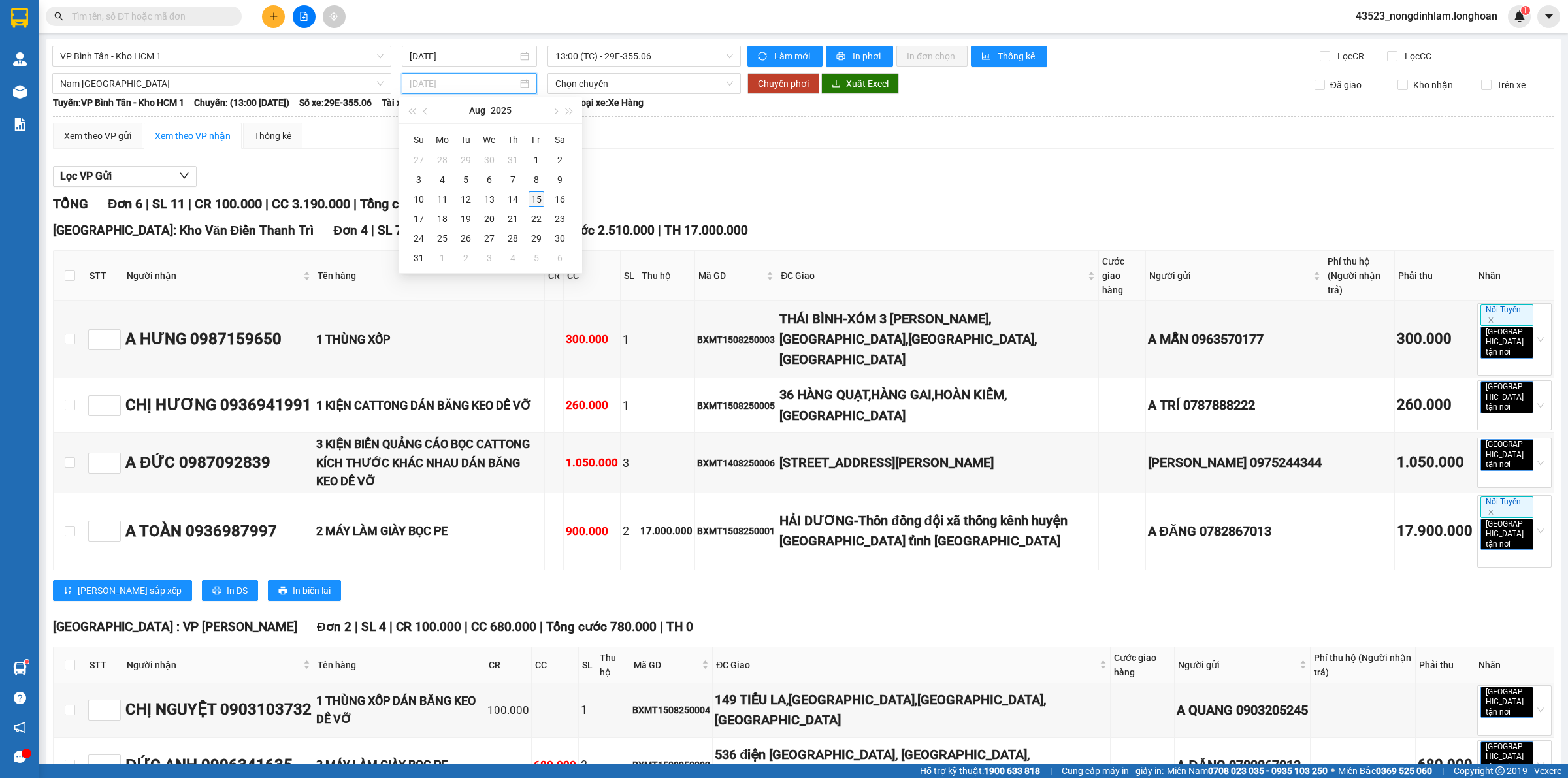
type input "[DATE]"
click at [528, 200] on div "15" at bounding box center [536, 199] width 15 height 15
type input "[DATE]"
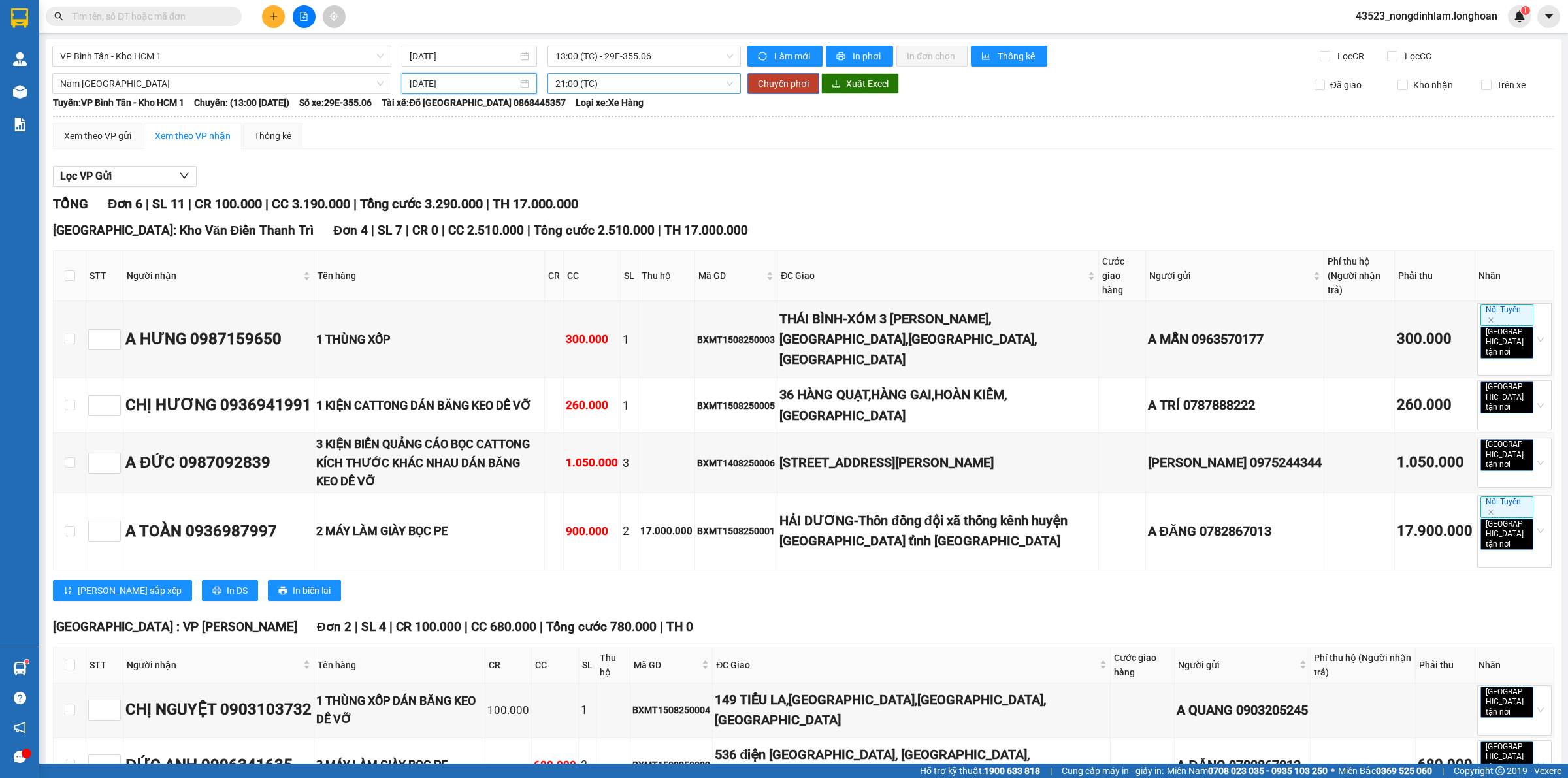
click at [598, 91] on span "21:00 (TC)" at bounding box center [644, 83] width 178 height 20
click at [598, 89] on span "21:00 (TC)" at bounding box center [644, 83] width 178 height 20
click at [757, 83] on span "Chuyển phơi" at bounding box center [783, 84] width 51 height 15
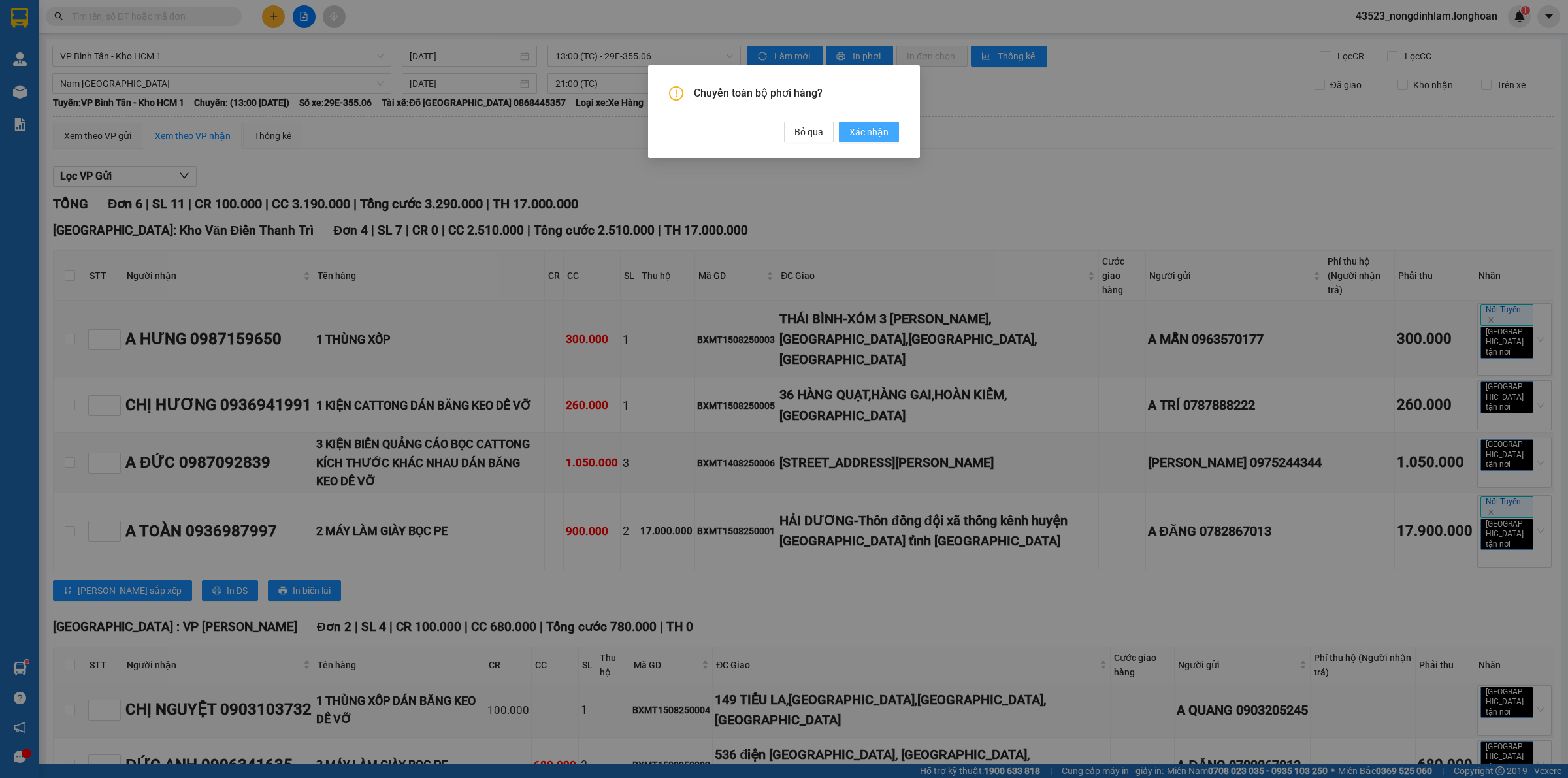
click at [867, 131] on span "Xác nhận" at bounding box center [869, 132] width 39 height 15
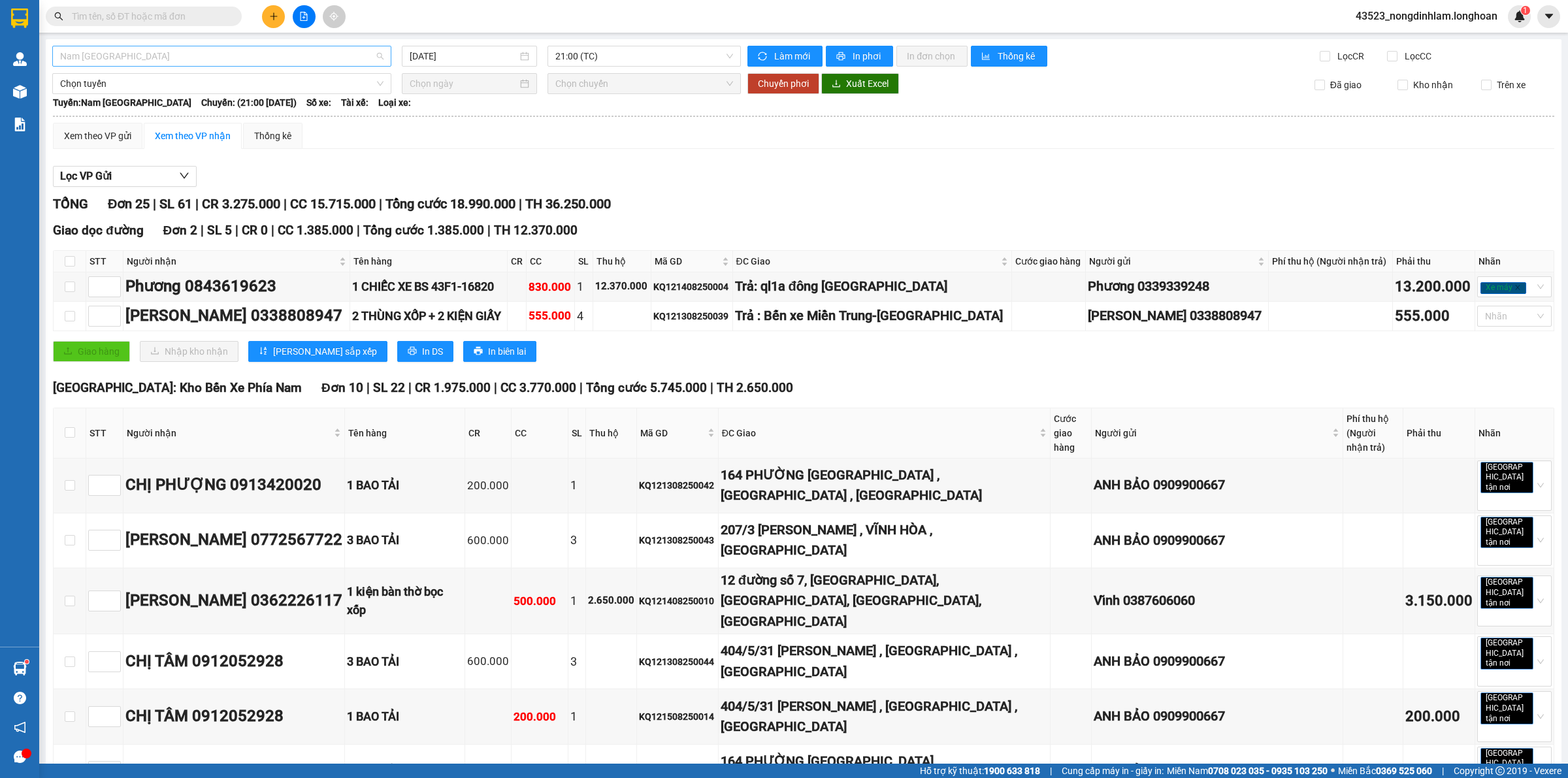
click at [185, 53] on span "Nam [GEOGRAPHIC_DATA]" at bounding box center [222, 56] width 323 height 20
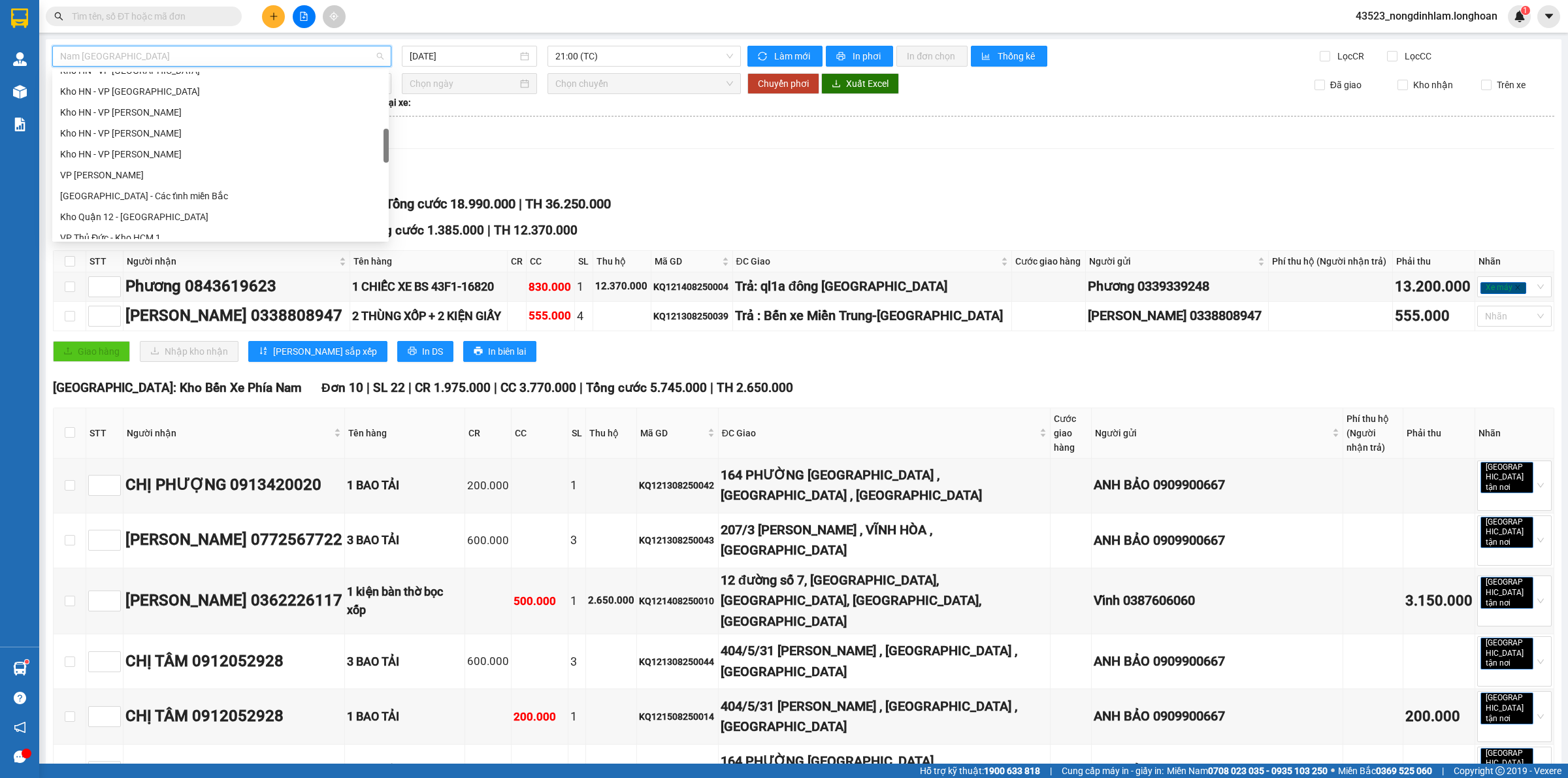
scroll to position [449, 0]
click at [170, 175] on div "VP Tân Phú - Kho HCM 1" at bounding box center [220, 178] width 321 height 15
type input "[DATE]"
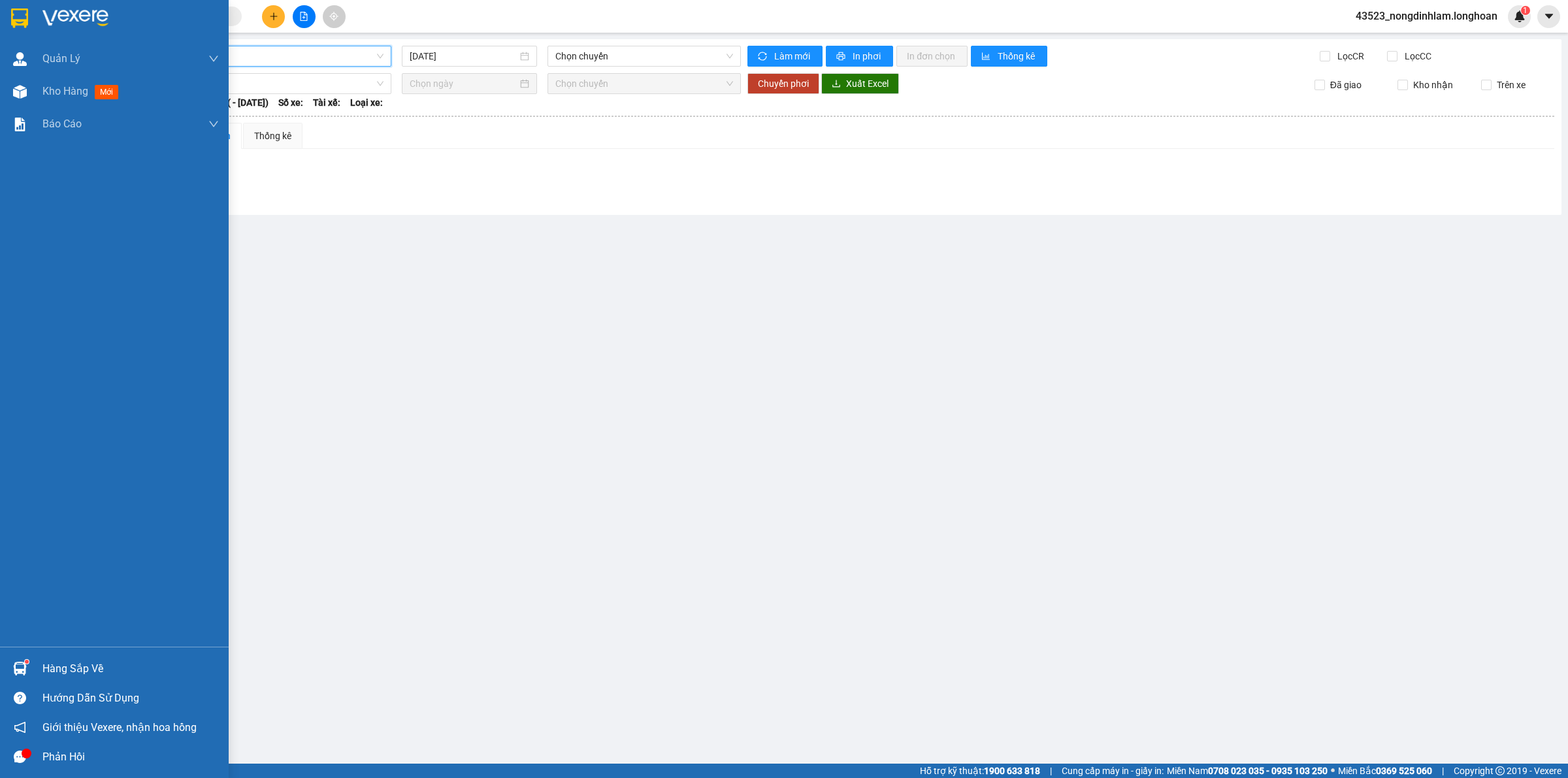
click at [3, 24] on div at bounding box center [114, 21] width 228 height 43
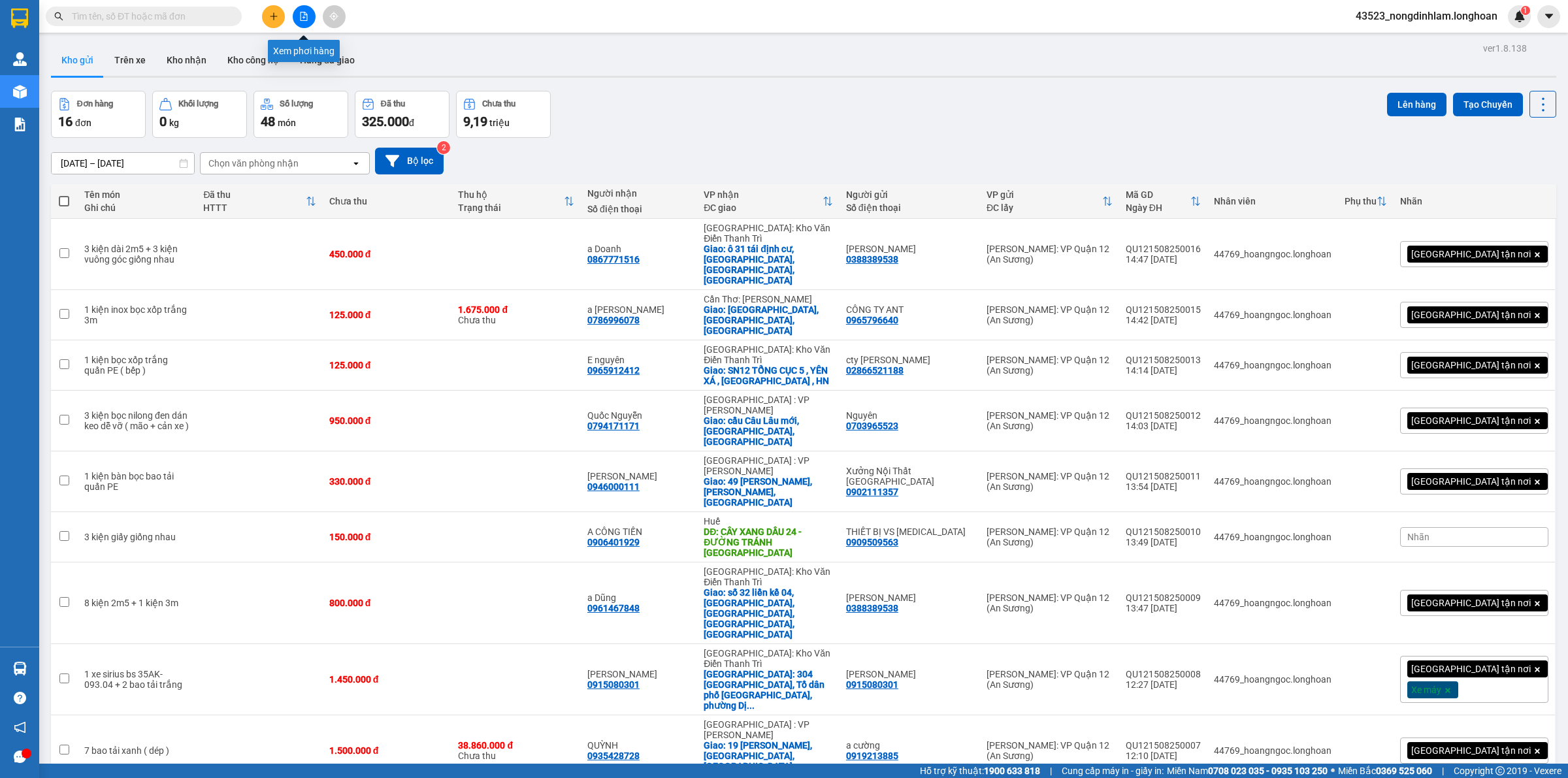
click at [307, 15] on icon "file-add" at bounding box center [304, 16] width 7 height 9
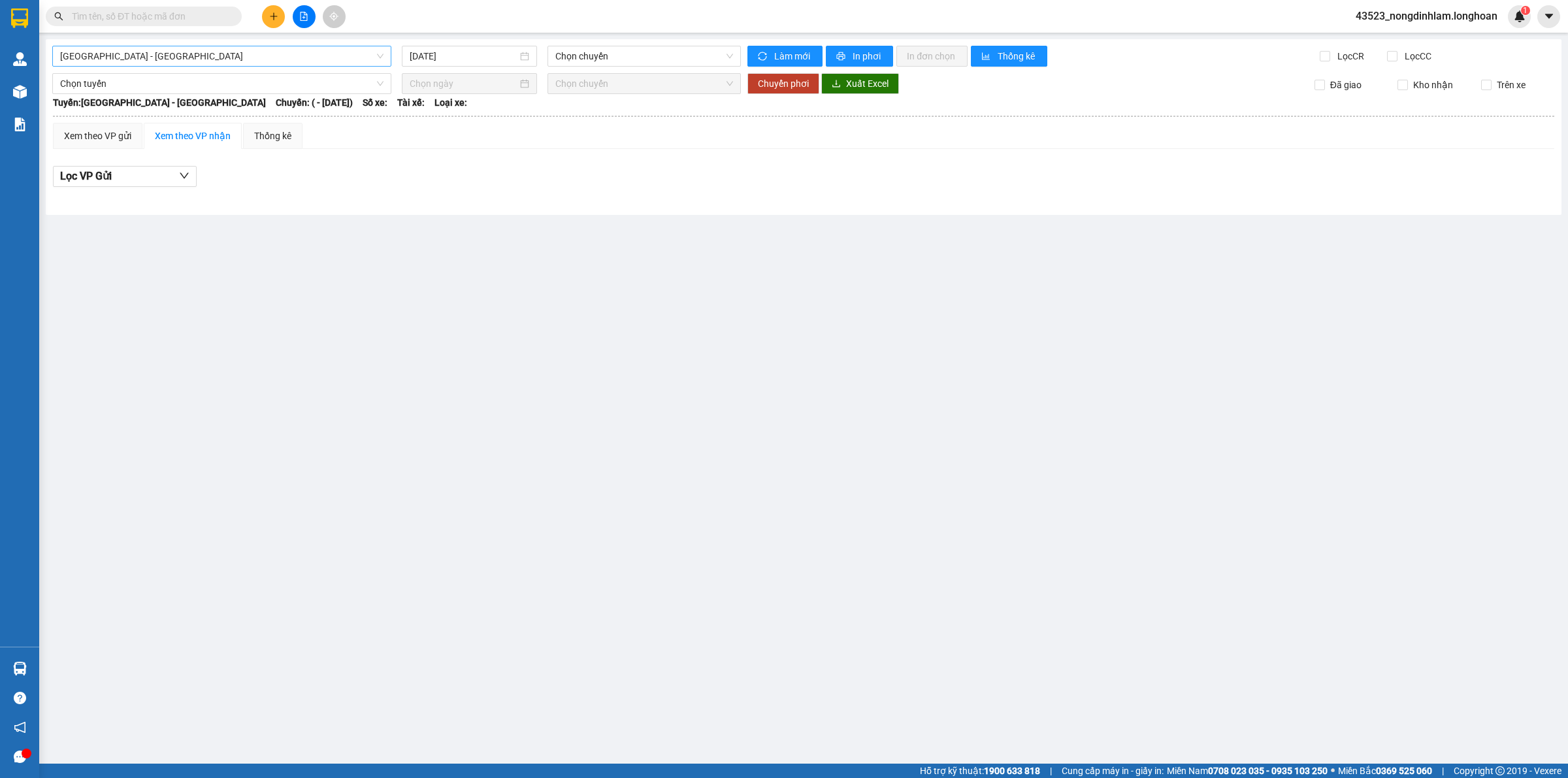
click at [193, 55] on span "[GEOGRAPHIC_DATA] - [GEOGRAPHIC_DATA]" at bounding box center [222, 56] width 323 height 20
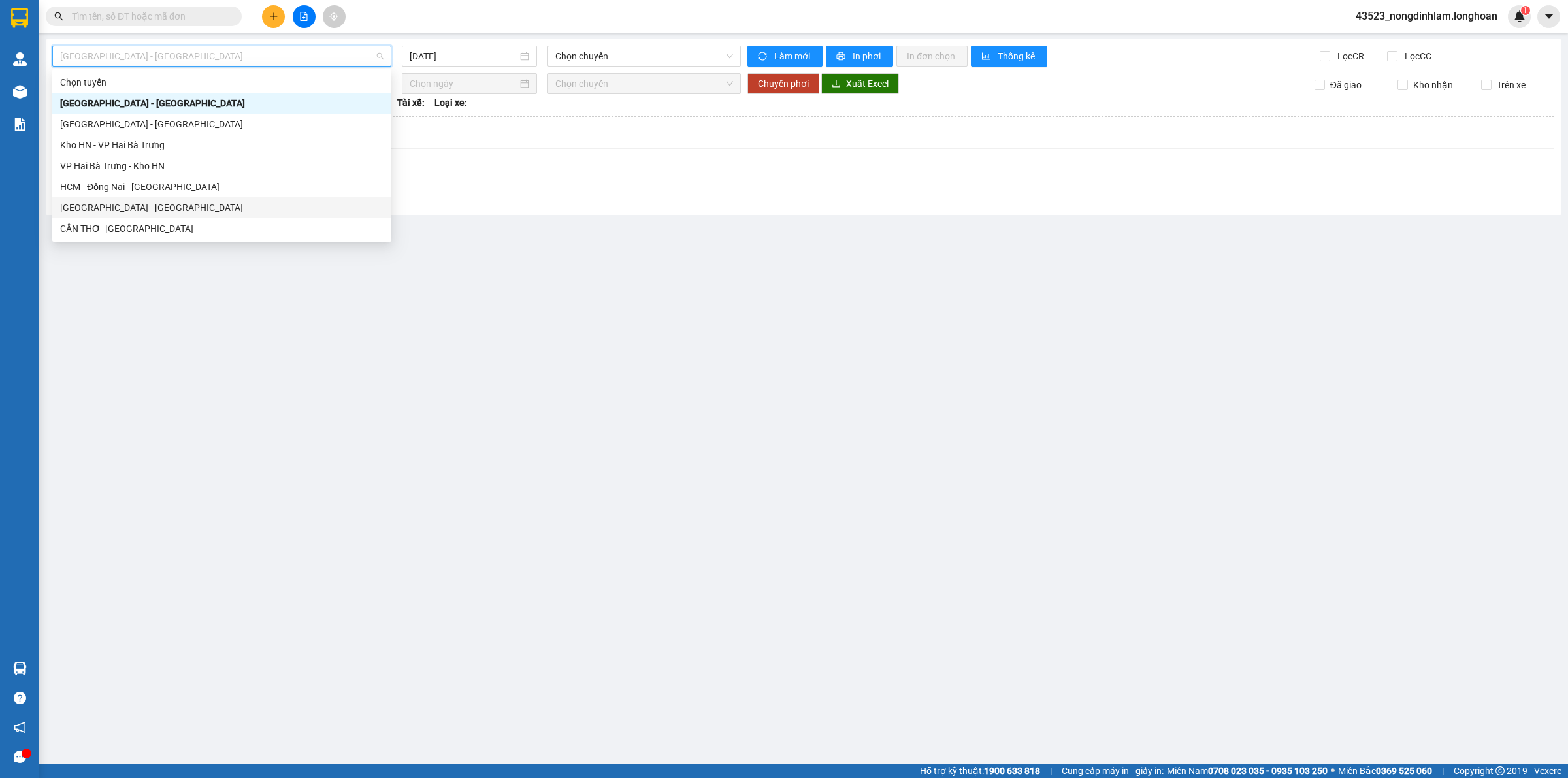
scroll to position [82, 0]
click at [168, 223] on div "Kho Cần Thơ - Kho HCM" at bounding box center [222, 231] width 323 height 15
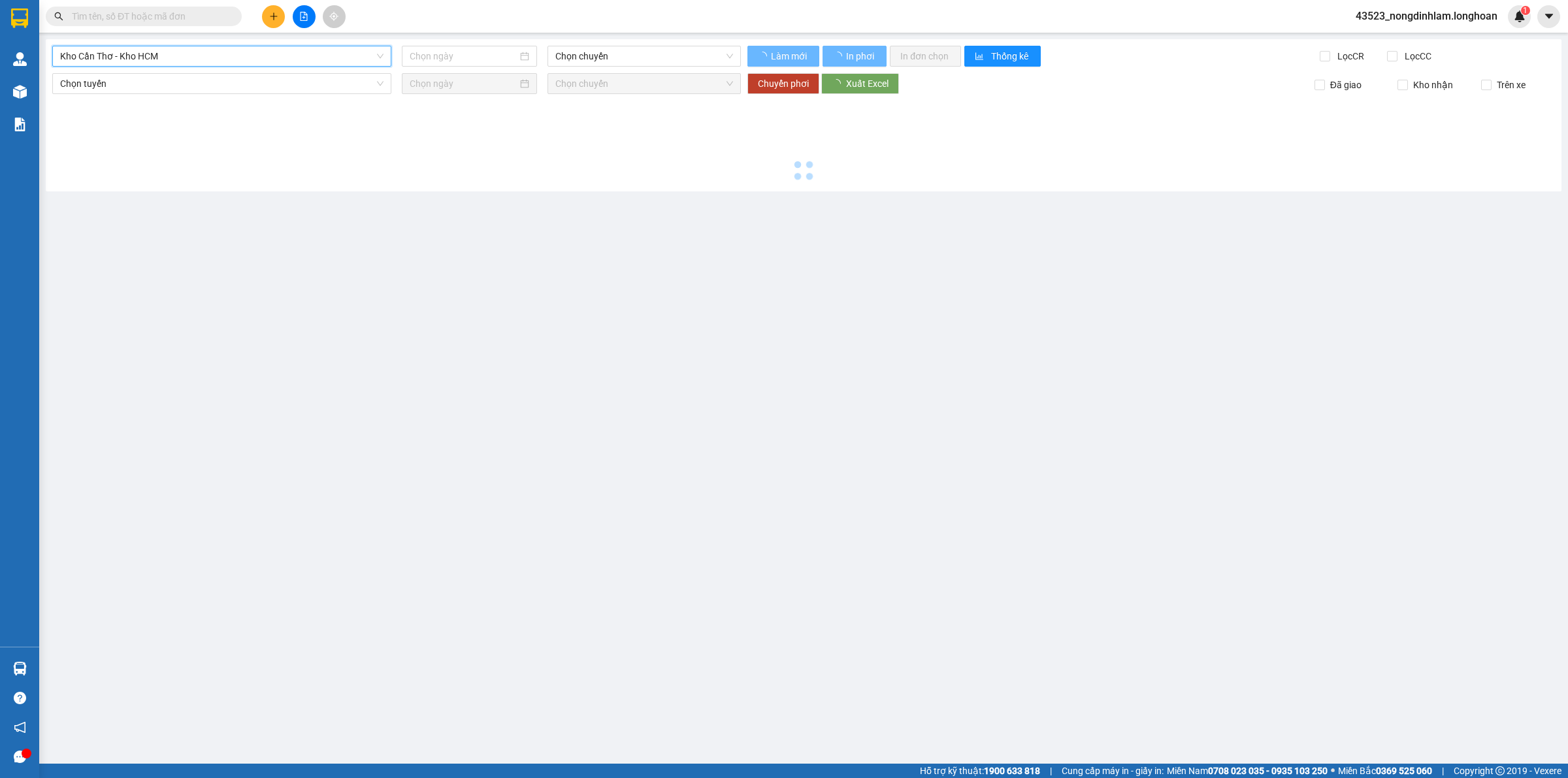
type input "[DATE]"
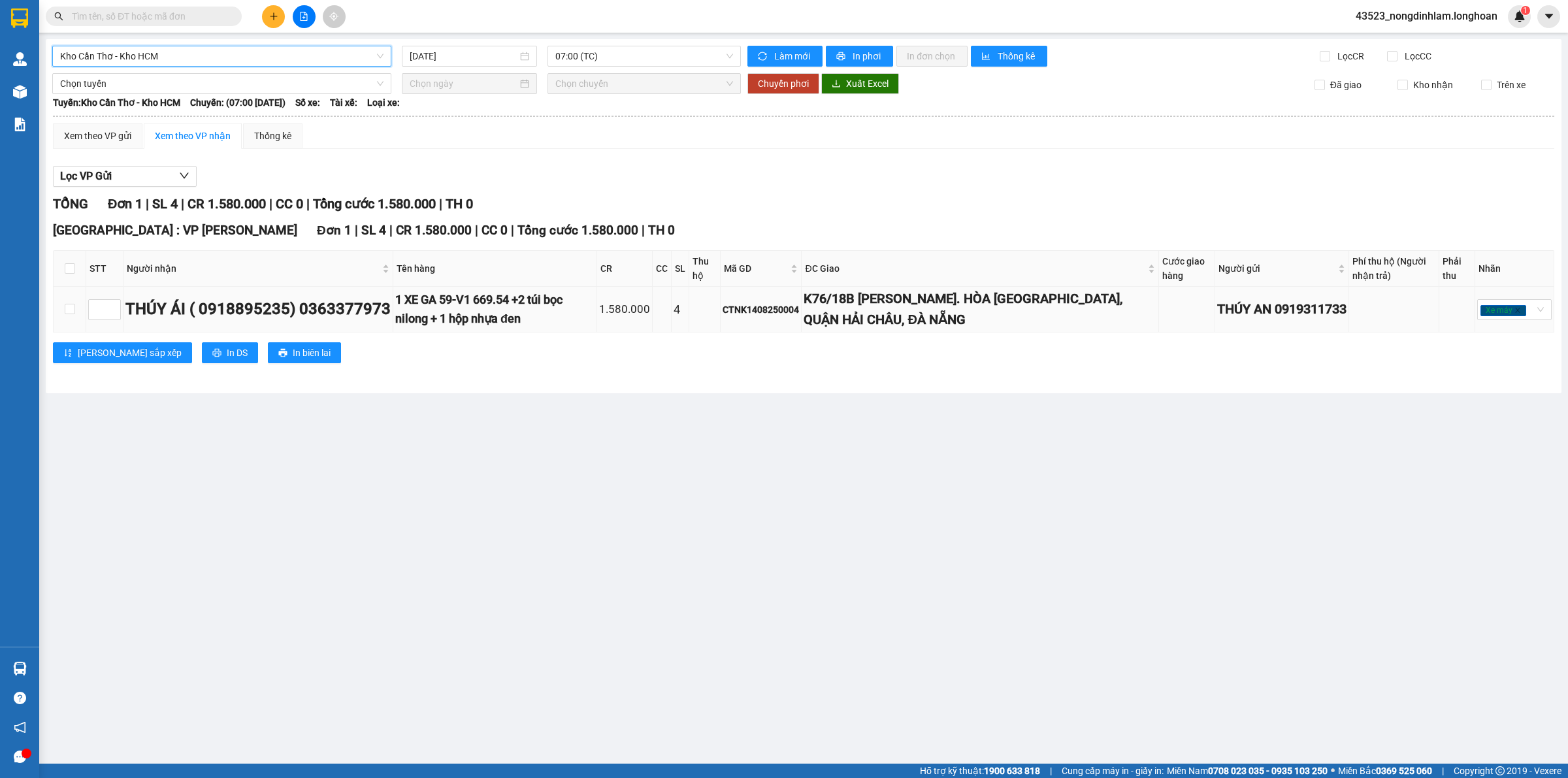
scroll to position [83, 0]
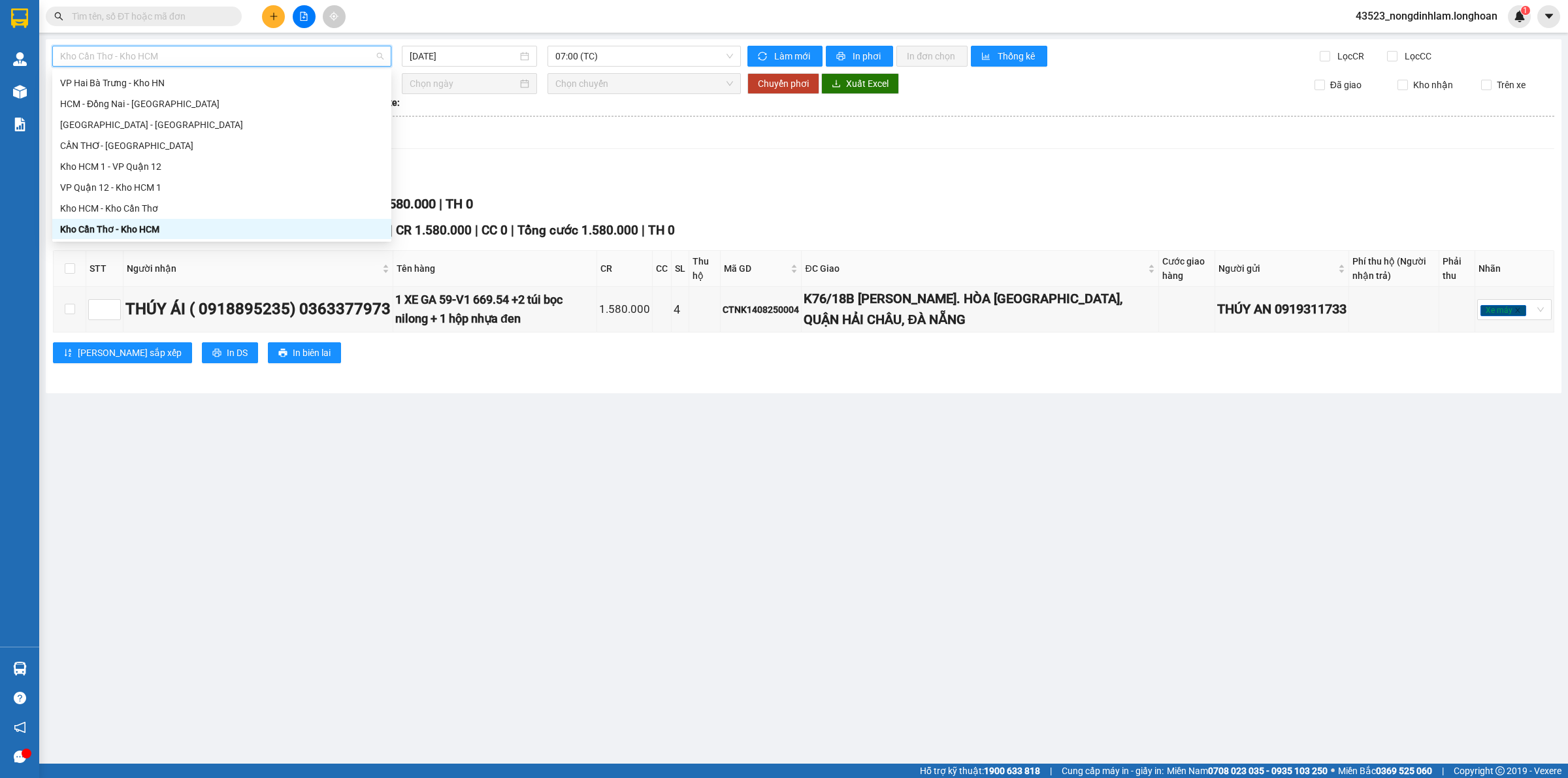
click at [595, 452] on main "Kho Cần Thơ - Kho HCM 15/08/2025 07:00 (TC) Làm mới In phơi In đơn chọn Thống k…" at bounding box center [784, 382] width 1568 height 763
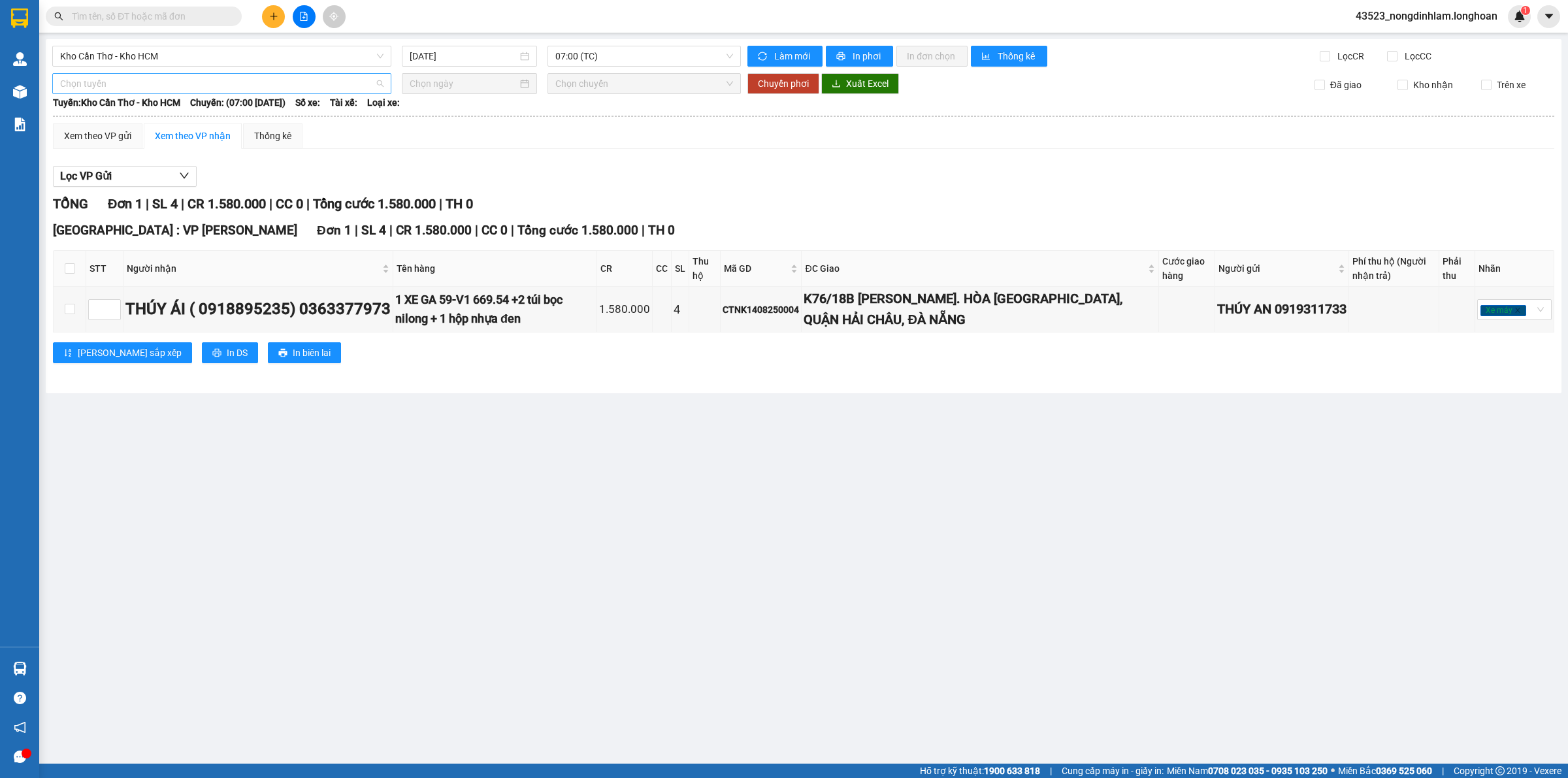
click at [284, 80] on span "Chọn tuyến" at bounding box center [222, 83] width 323 height 20
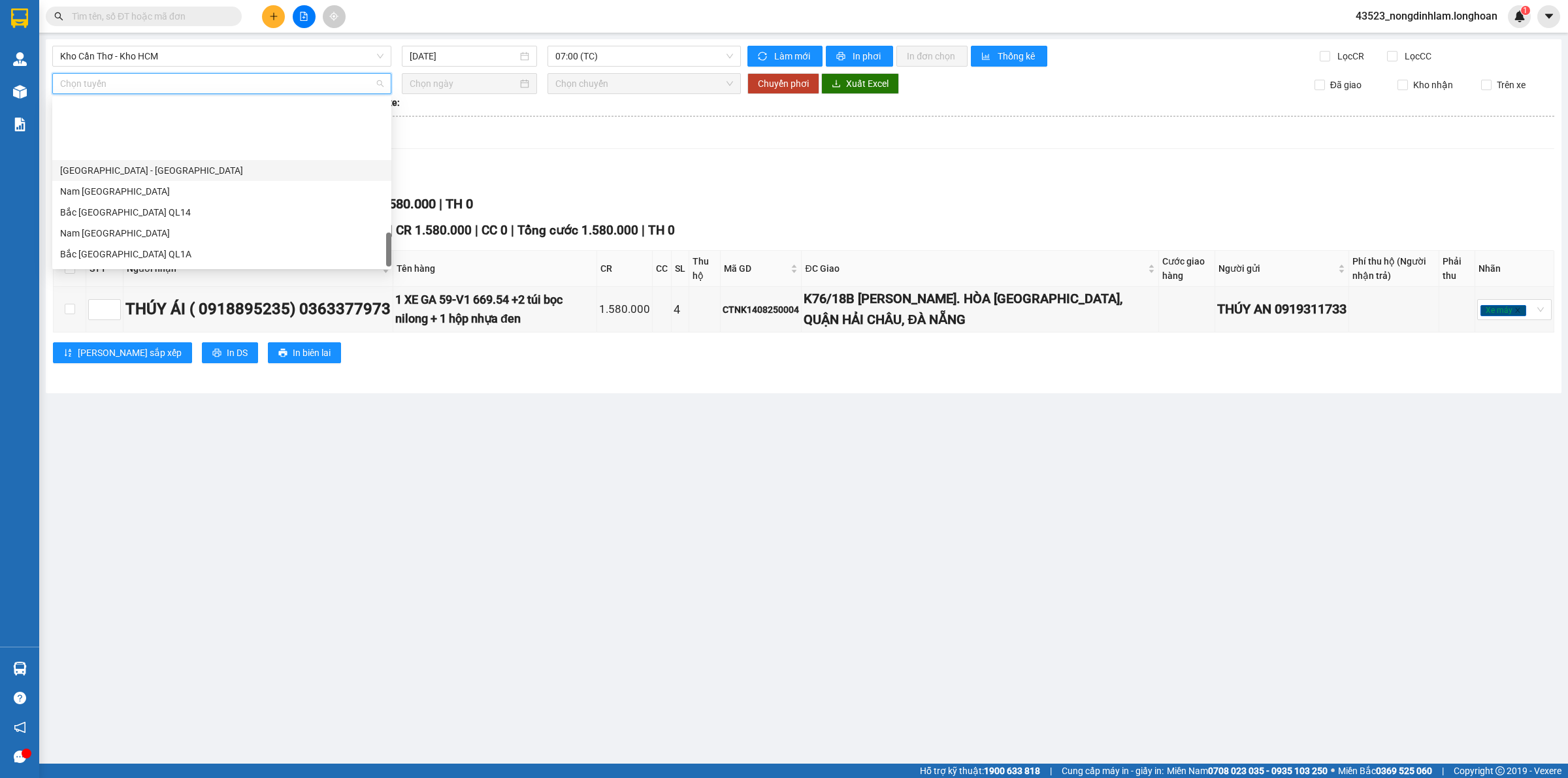
scroll to position [856, 0]
click at [181, 151] on div "Nam [GEOGRAPHIC_DATA]" at bounding box center [222, 153] width 323 height 15
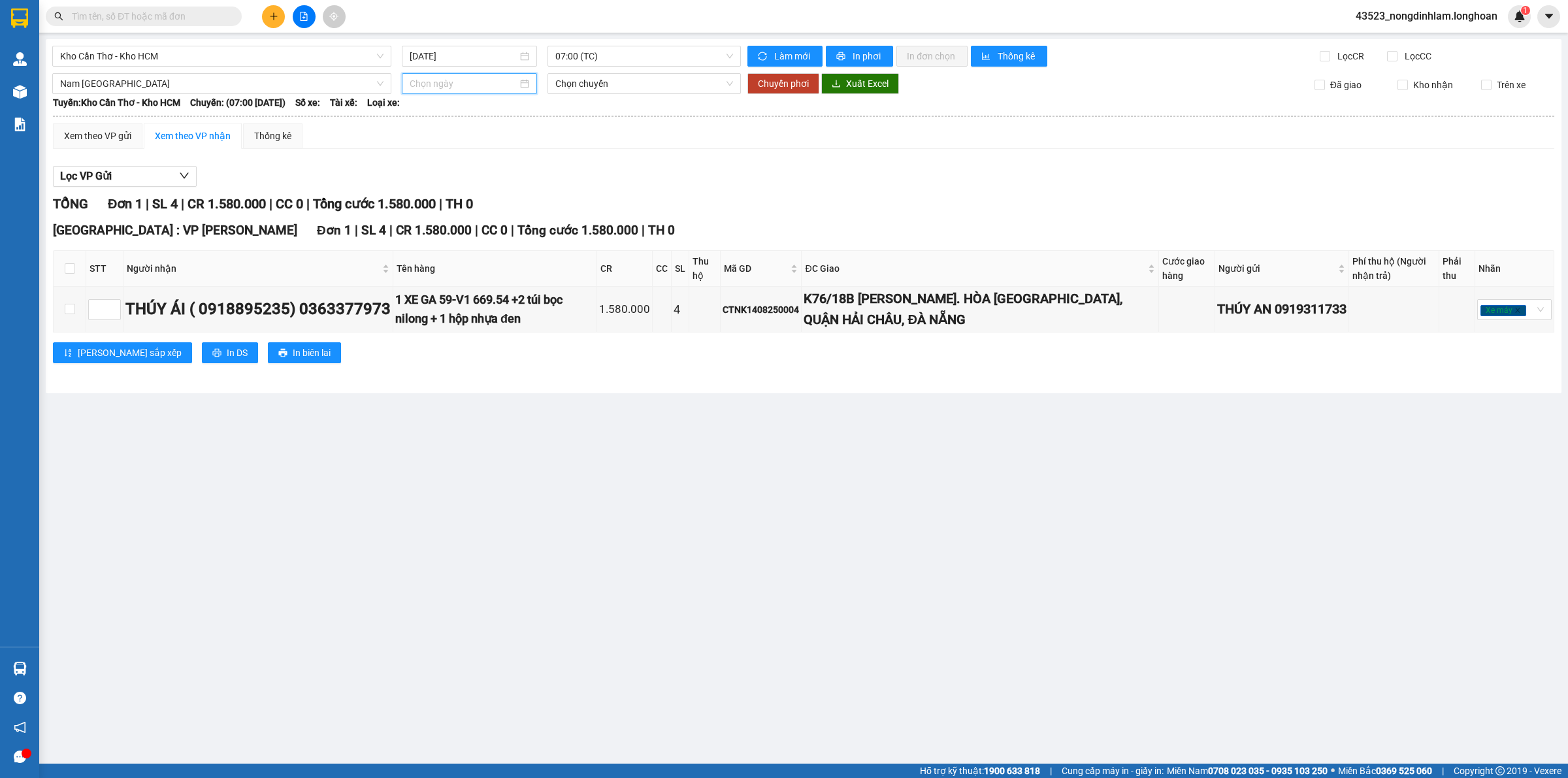
click at [416, 79] on input at bounding box center [463, 84] width 108 height 15
type input "[DATE]"
click at [539, 193] on div "15" at bounding box center [539, 199] width 15 height 15
type input "[DATE]"
click at [593, 86] on span "21:00 (TC)" at bounding box center [644, 83] width 178 height 20
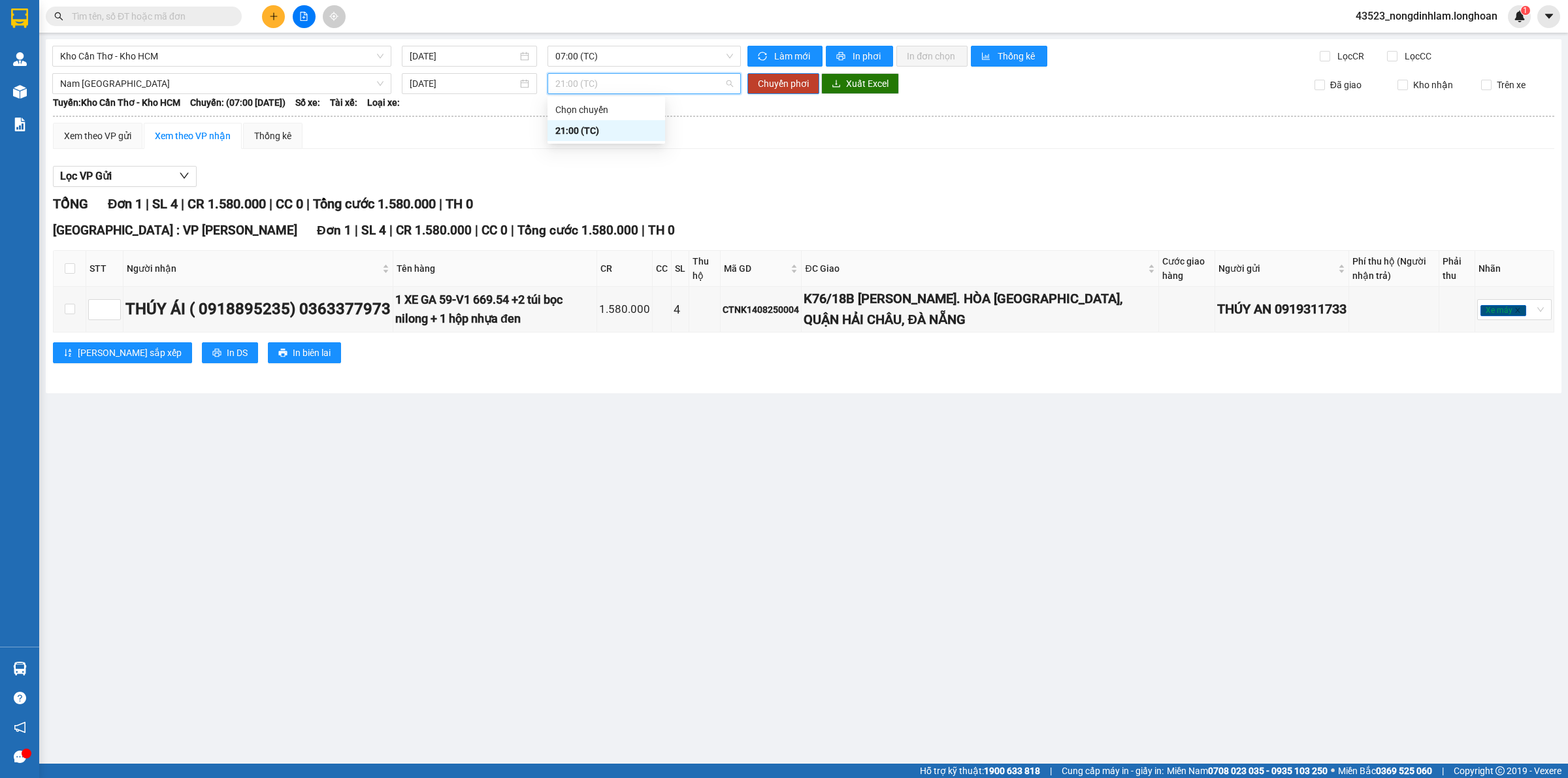
click at [593, 86] on span "21:00 (TC)" at bounding box center [644, 83] width 178 height 20
click at [798, 82] on span "Chuyển phơi" at bounding box center [783, 84] width 51 height 15
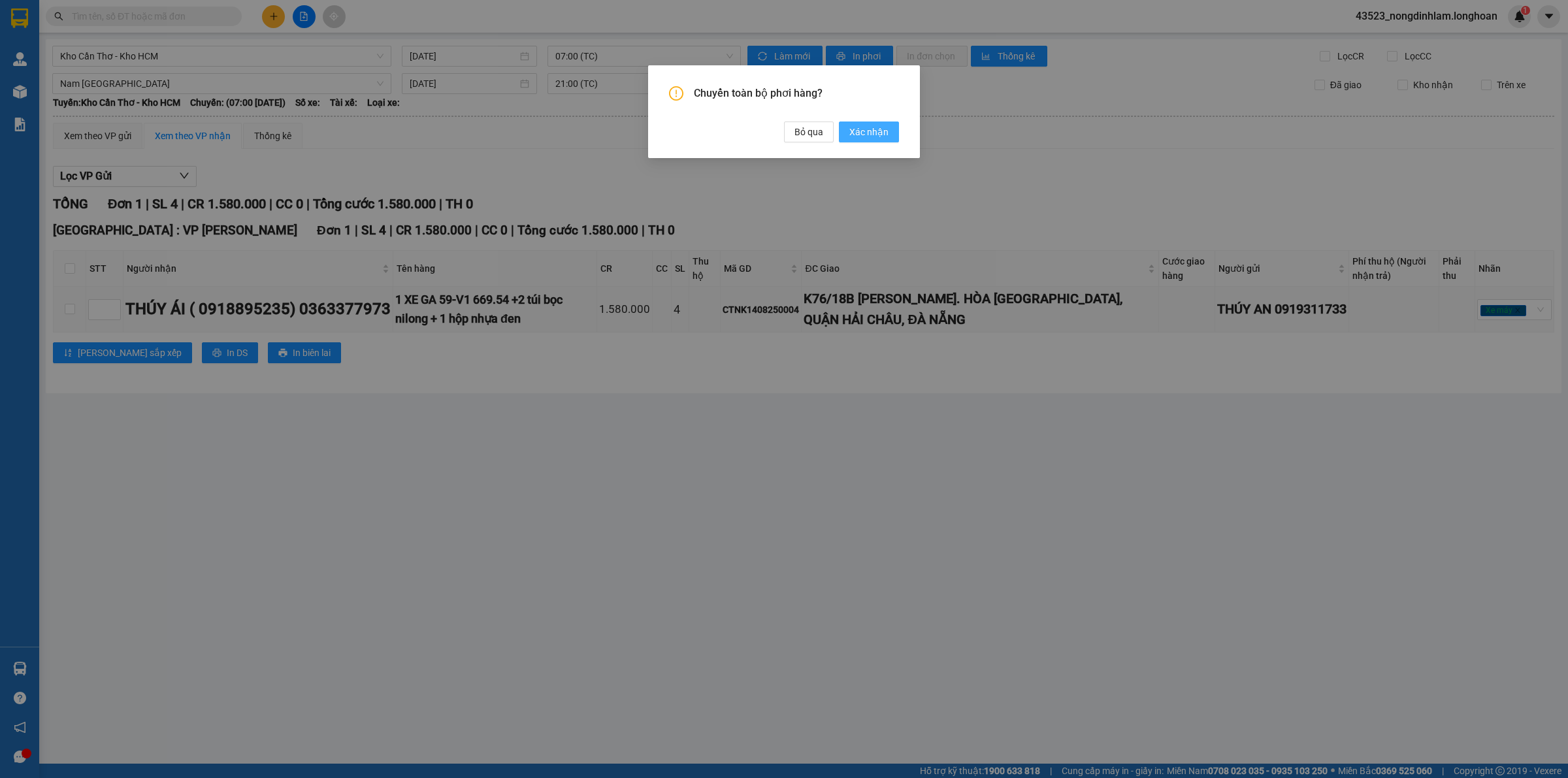
click at [890, 131] on button "Xác nhận" at bounding box center [869, 132] width 60 height 21
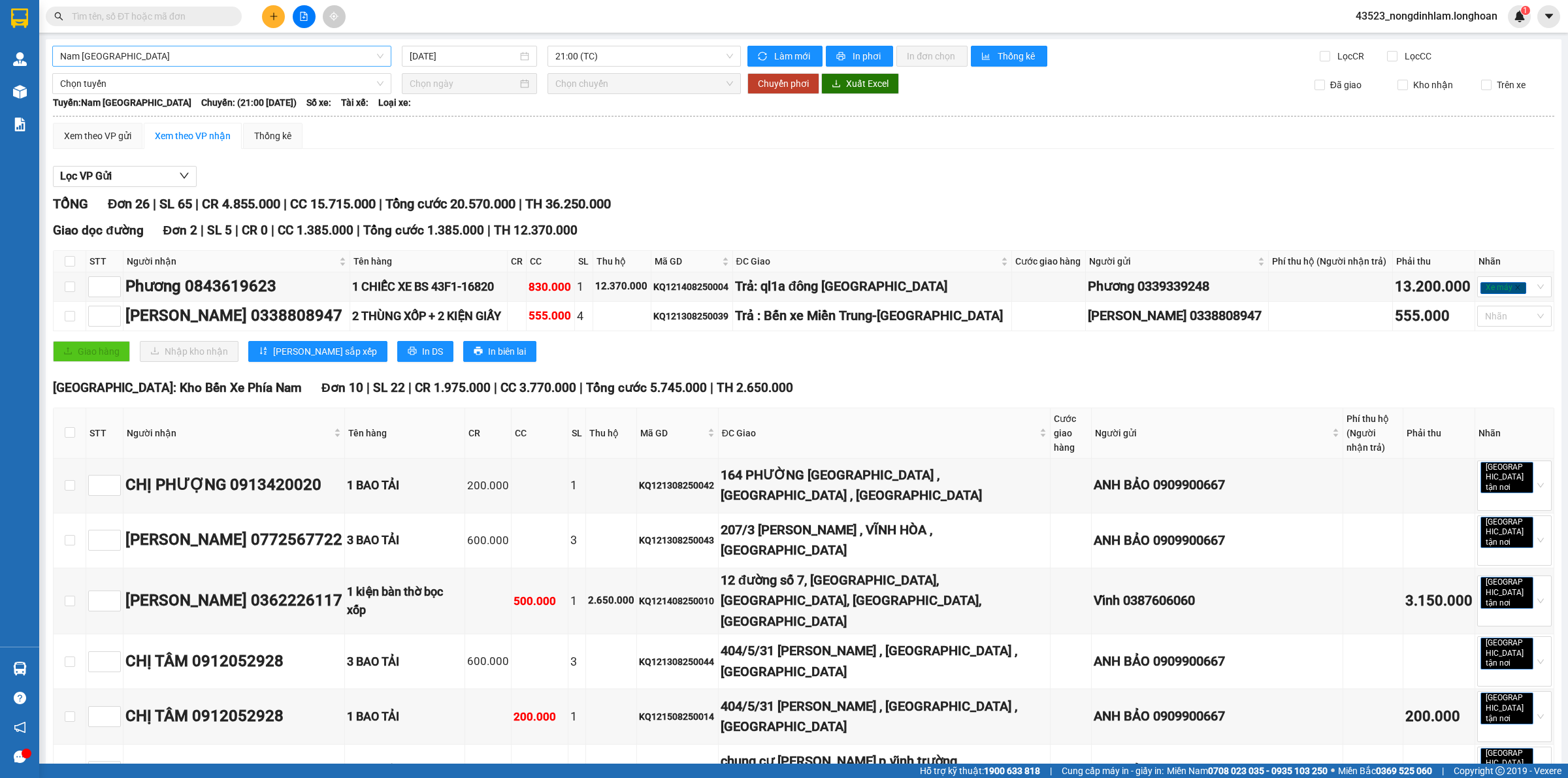
click at [262, 57] on span "Nam [GEOGRAPHIC_DATA]" at bounding box center [222, 56] width 323 height 20
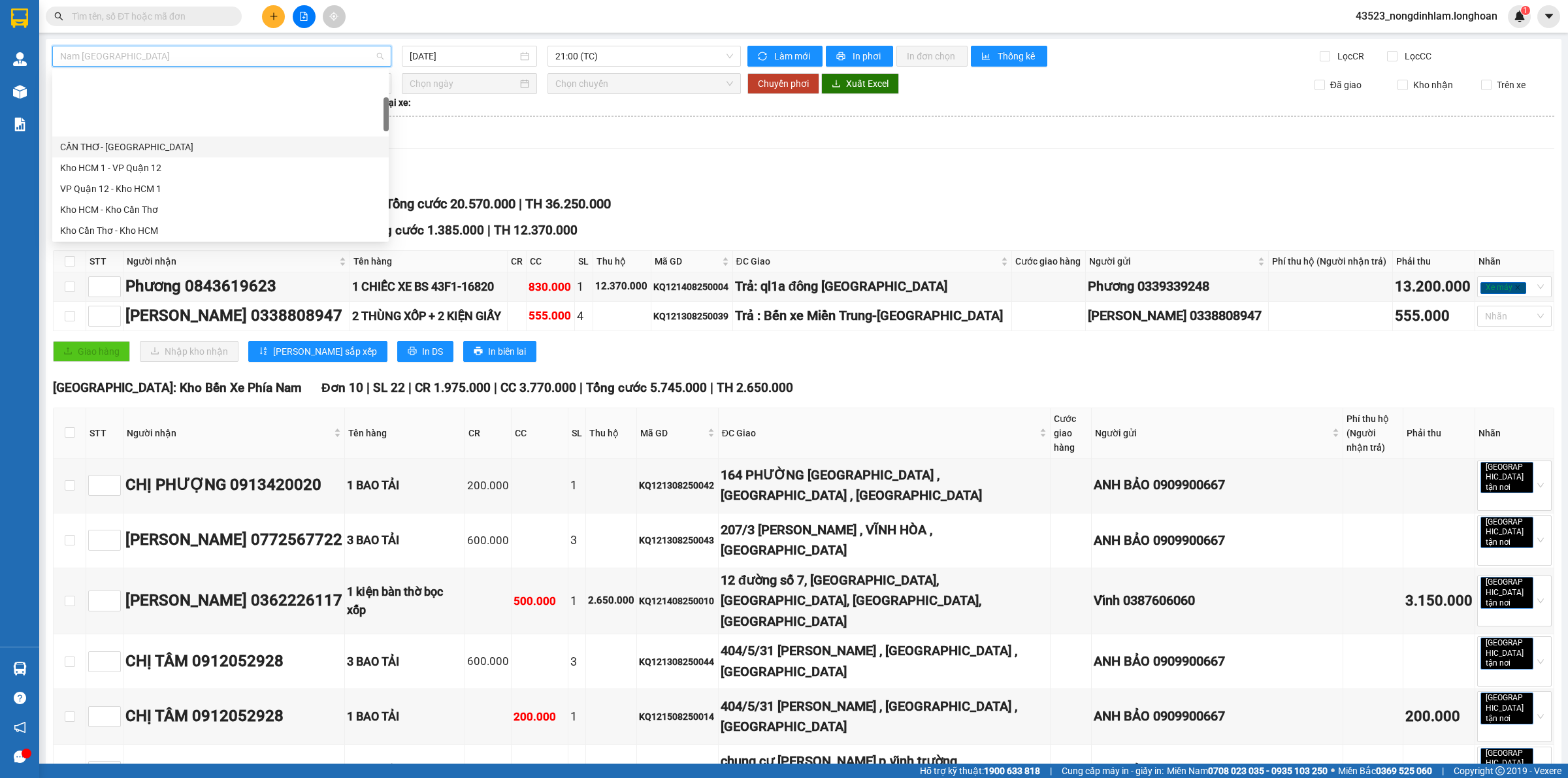
scroll to position [164, 0]
click at [169, 141] on div "Kho Cần Thơ - Kho HCM" at bounding box center [220, 149] width 321 height 15
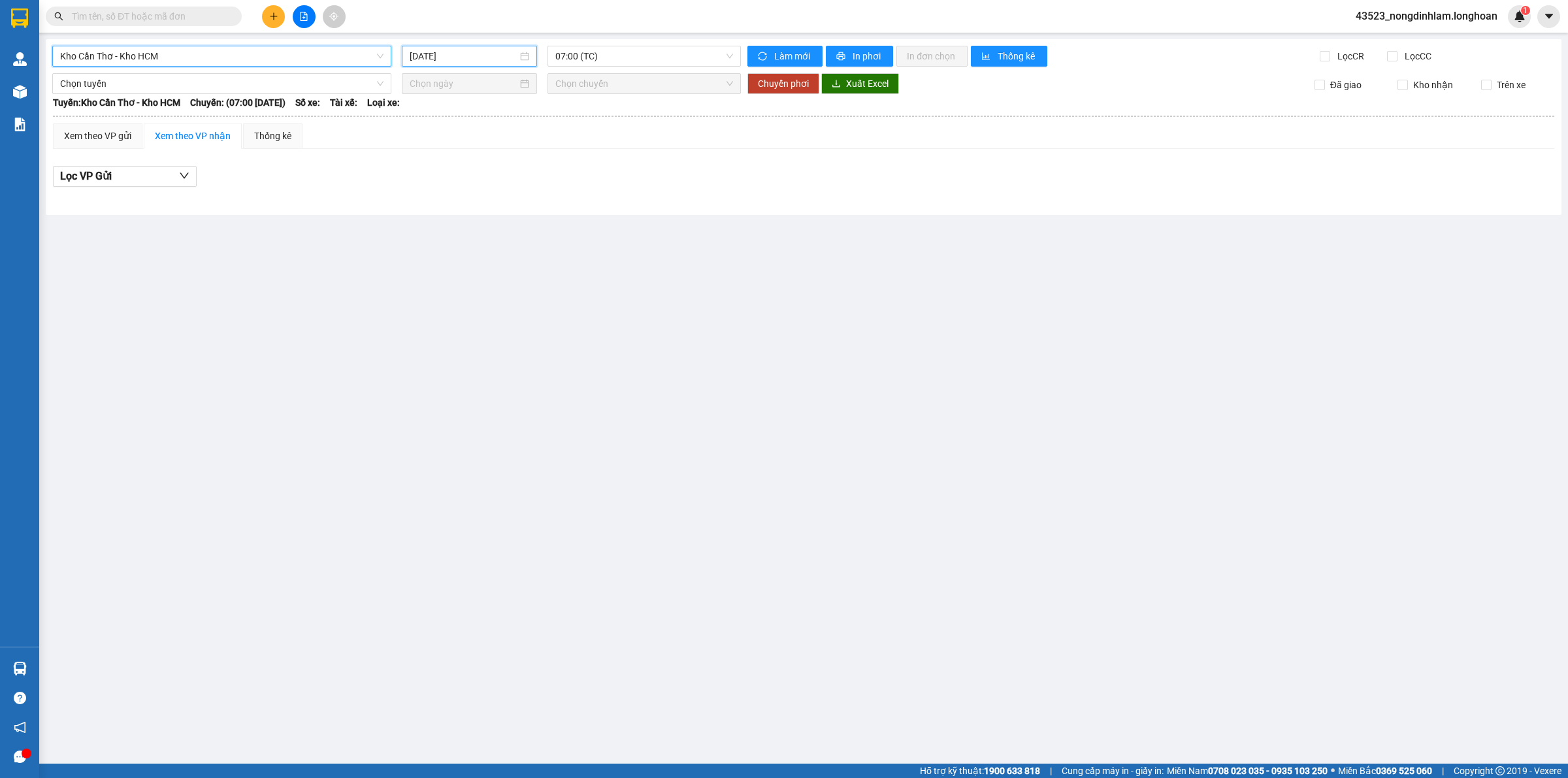
click at [435, 60] on input "[DATE]" at bounding box center [463, 56] width 108 height 15
click at [518, 172] on div "14" at bounding box center [515, 171] width 15 height 15
type input "[DATE]"
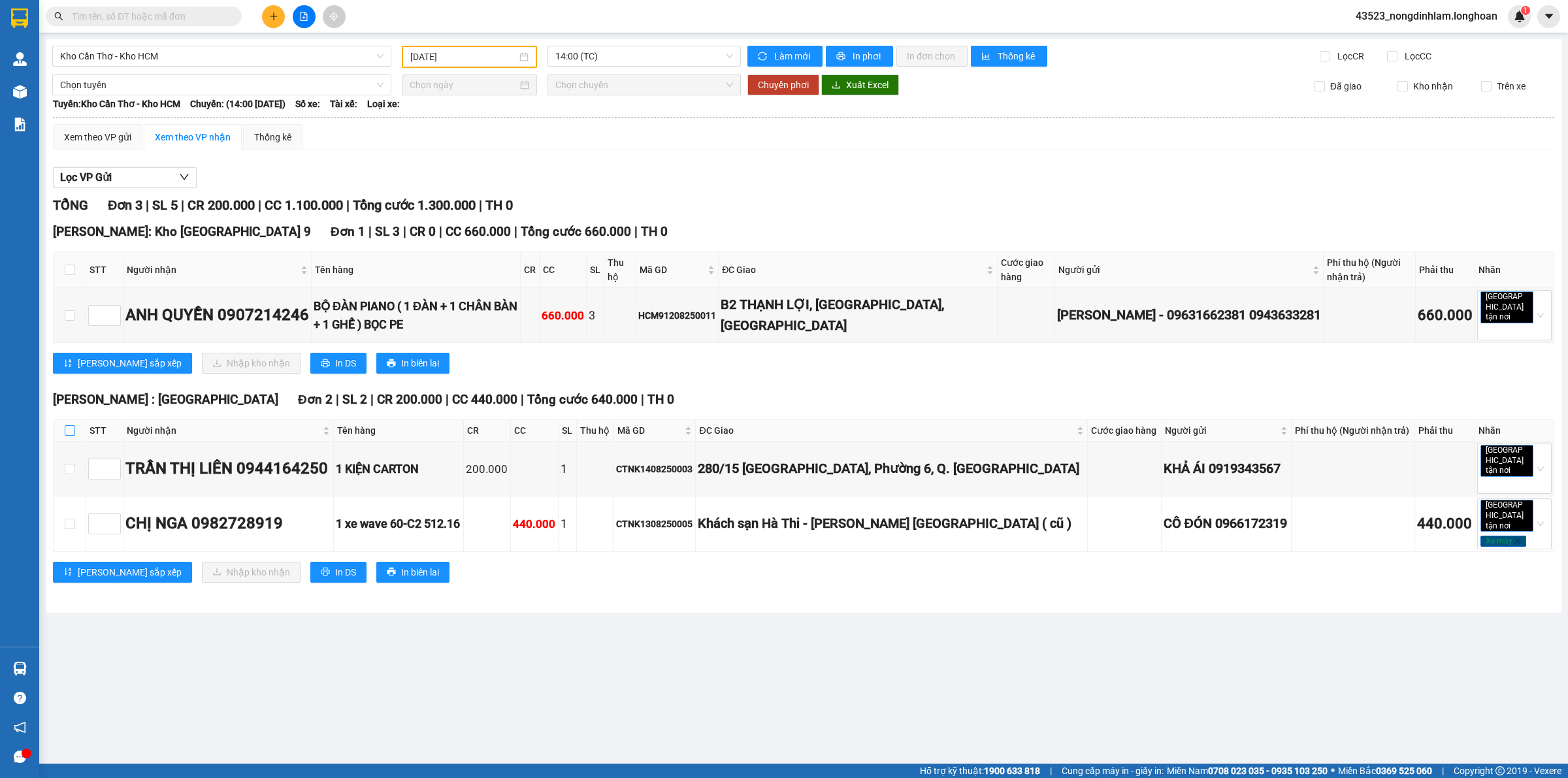
click at [72, 433] on input "checkbox" at bounding box center [70, 430] width 10 height 10
checkbox input "true"
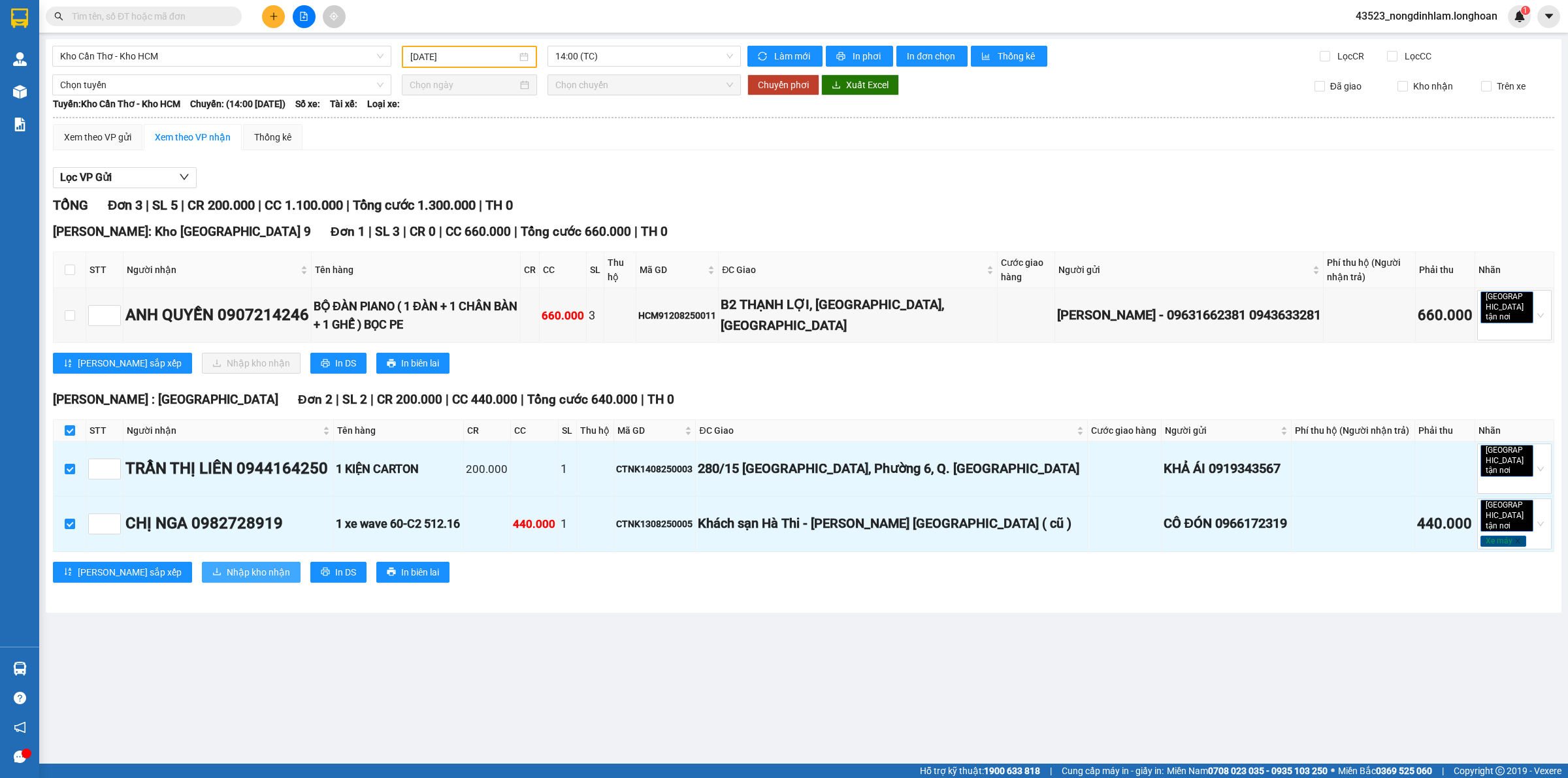
click at [227, 565] on span "Nhập kho nhận" at bounding box center [259, 572] width 63 height 15
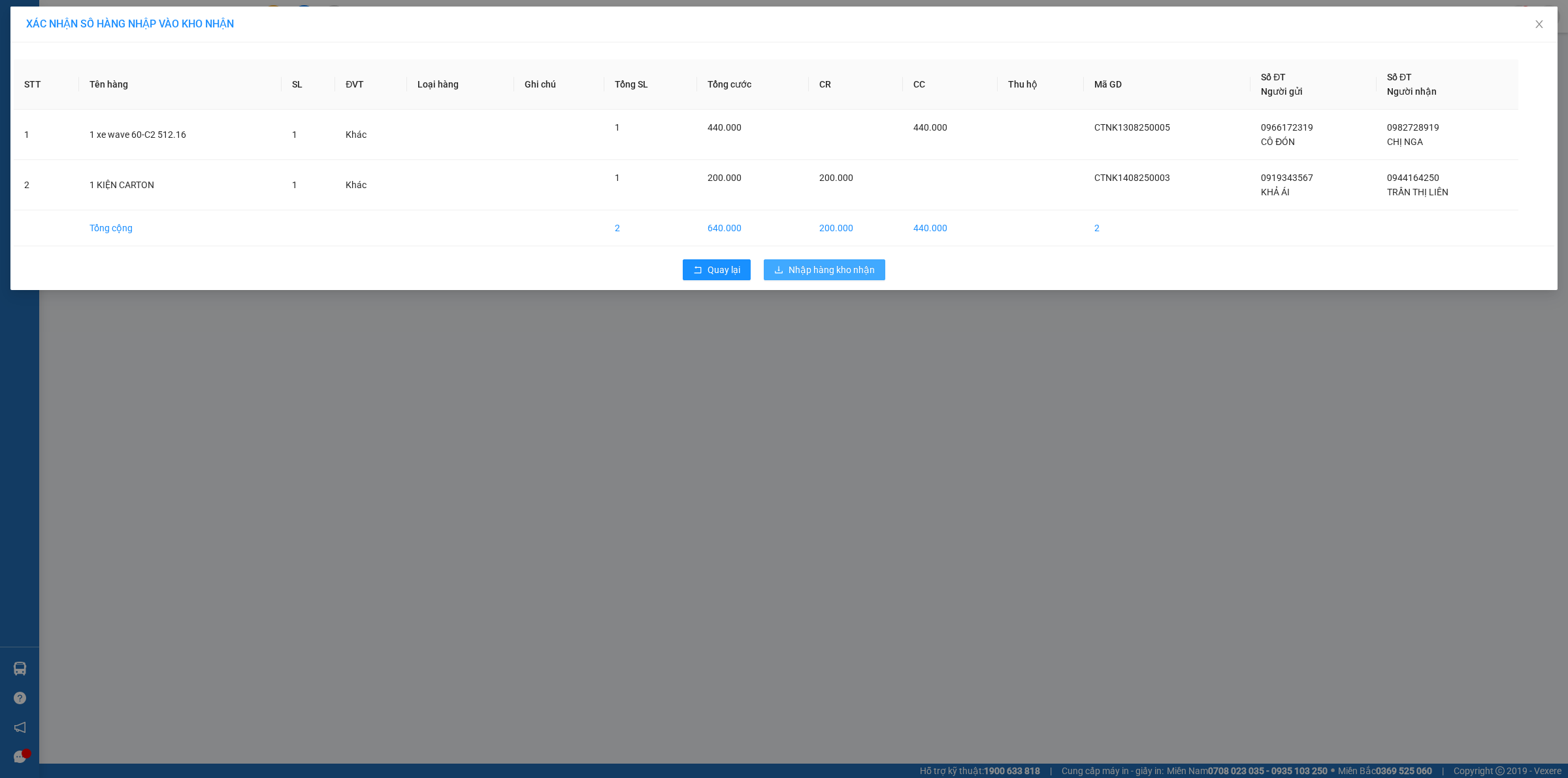
click at [830, 273] on span "Nhập hàng kho nhận" at bounding box center [831, 270] width 86 height 15
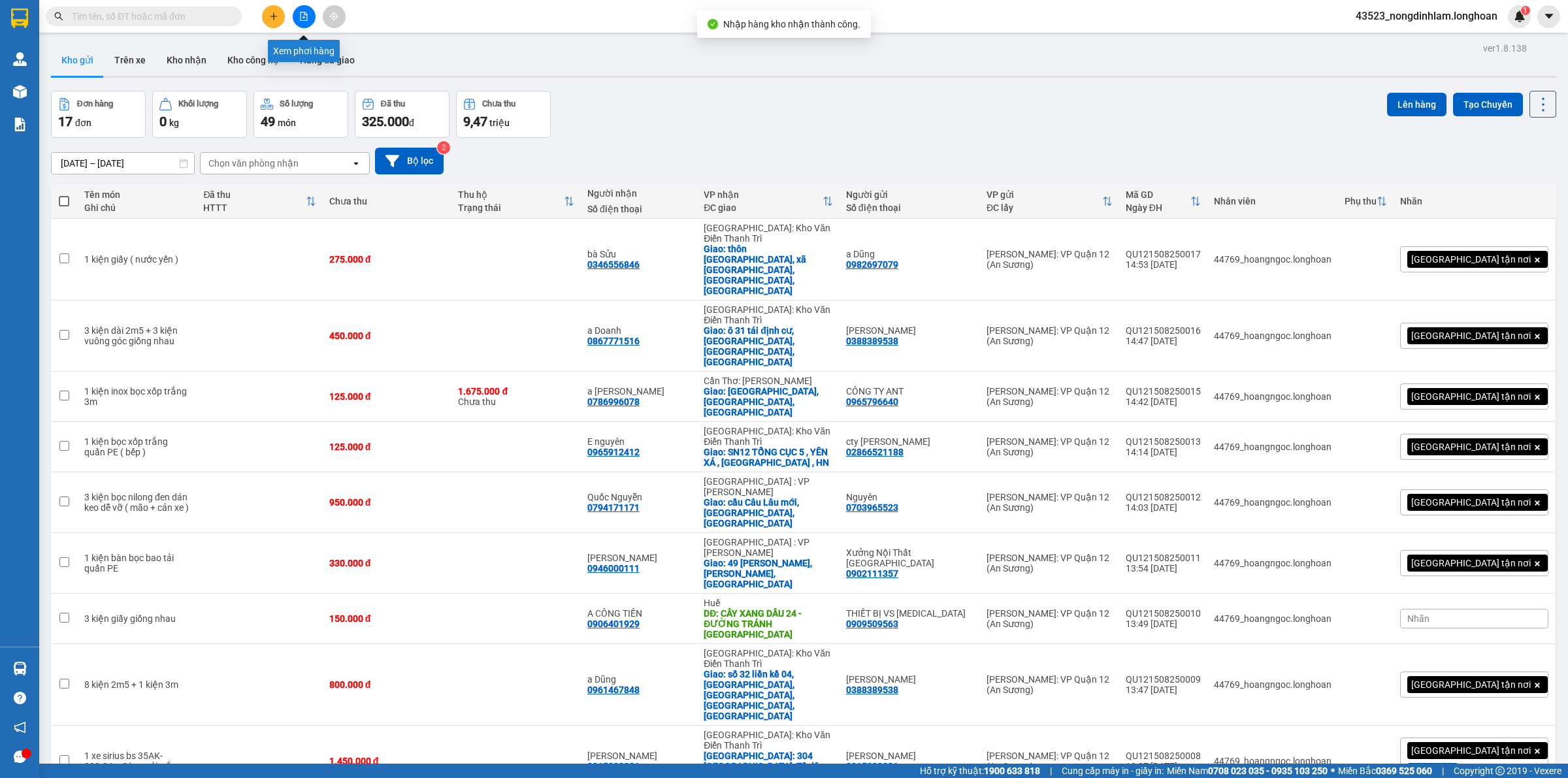
click at [301, 9] on button at bounding box center [304, 16] width 23 height 23
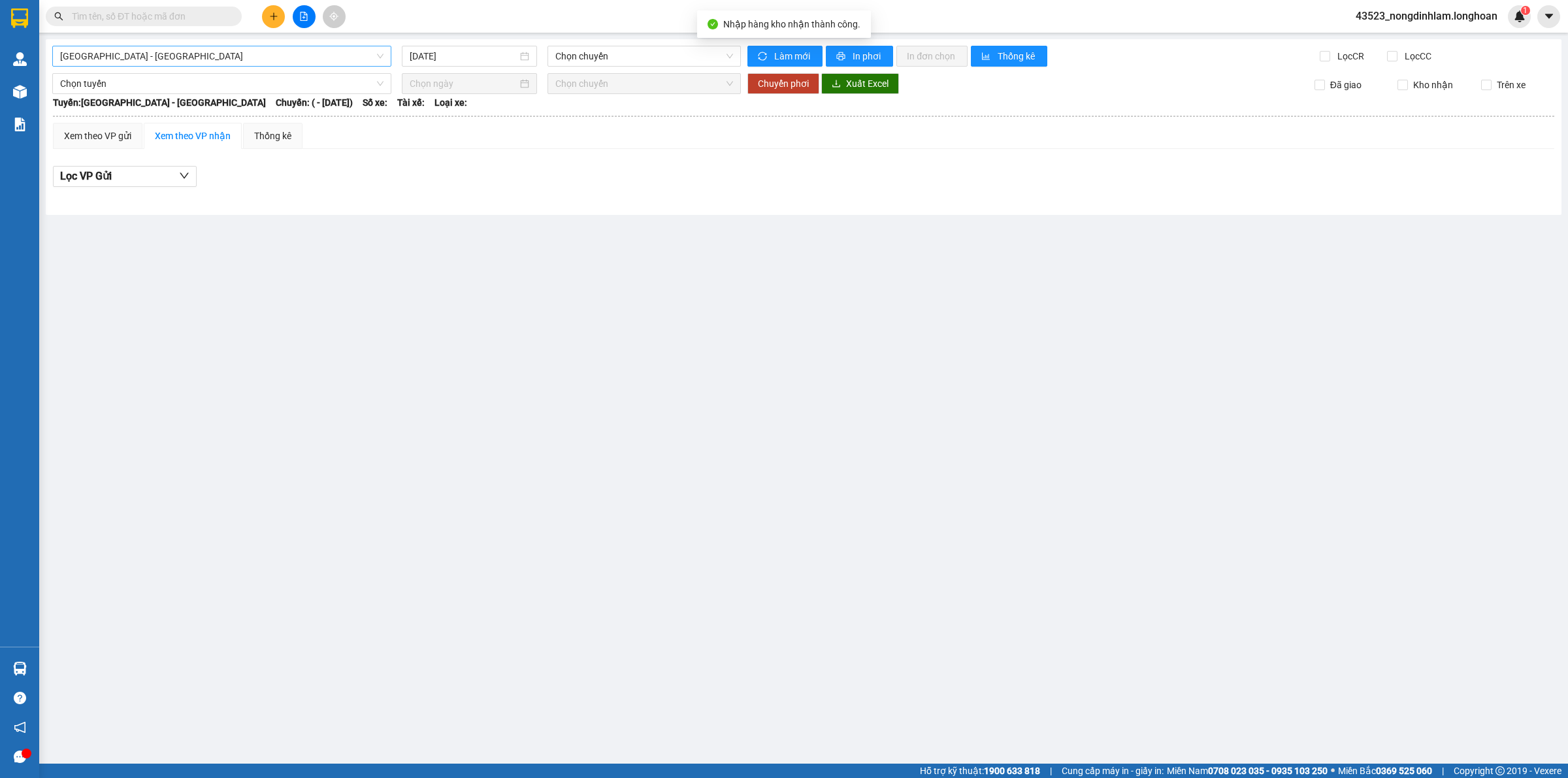
click at [262, 60] on span "[GEOGRAPHIC_DATA] - [GEOGRAPHIC_DATA]" at bounding box center [222, 56] width 323 height 20
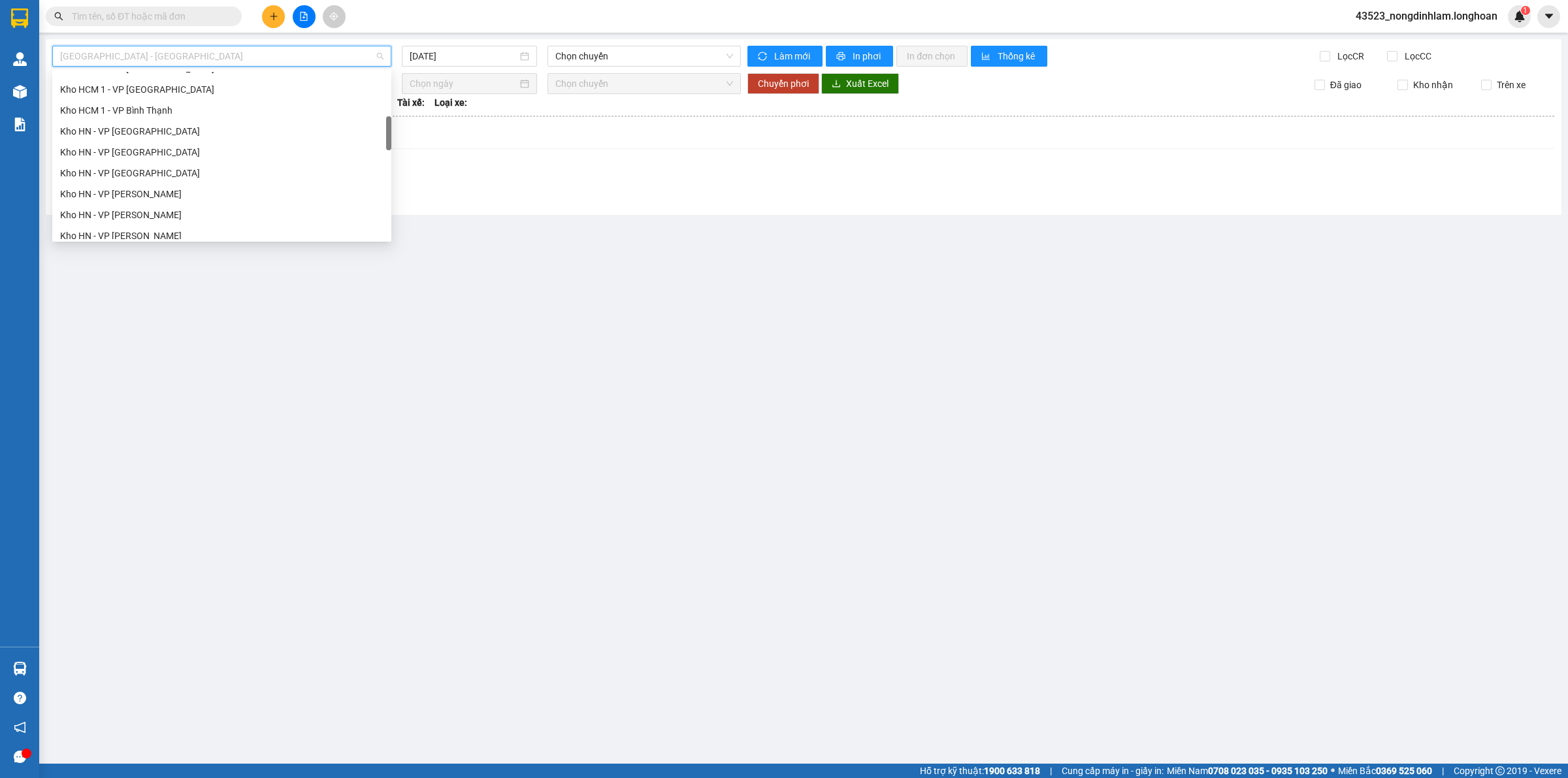
scroll to position [204, 0]
click at [167, 105] on div "Kho Cần Thơ - Kho HCM" at bounding box center [222, 108] width 323 height 15
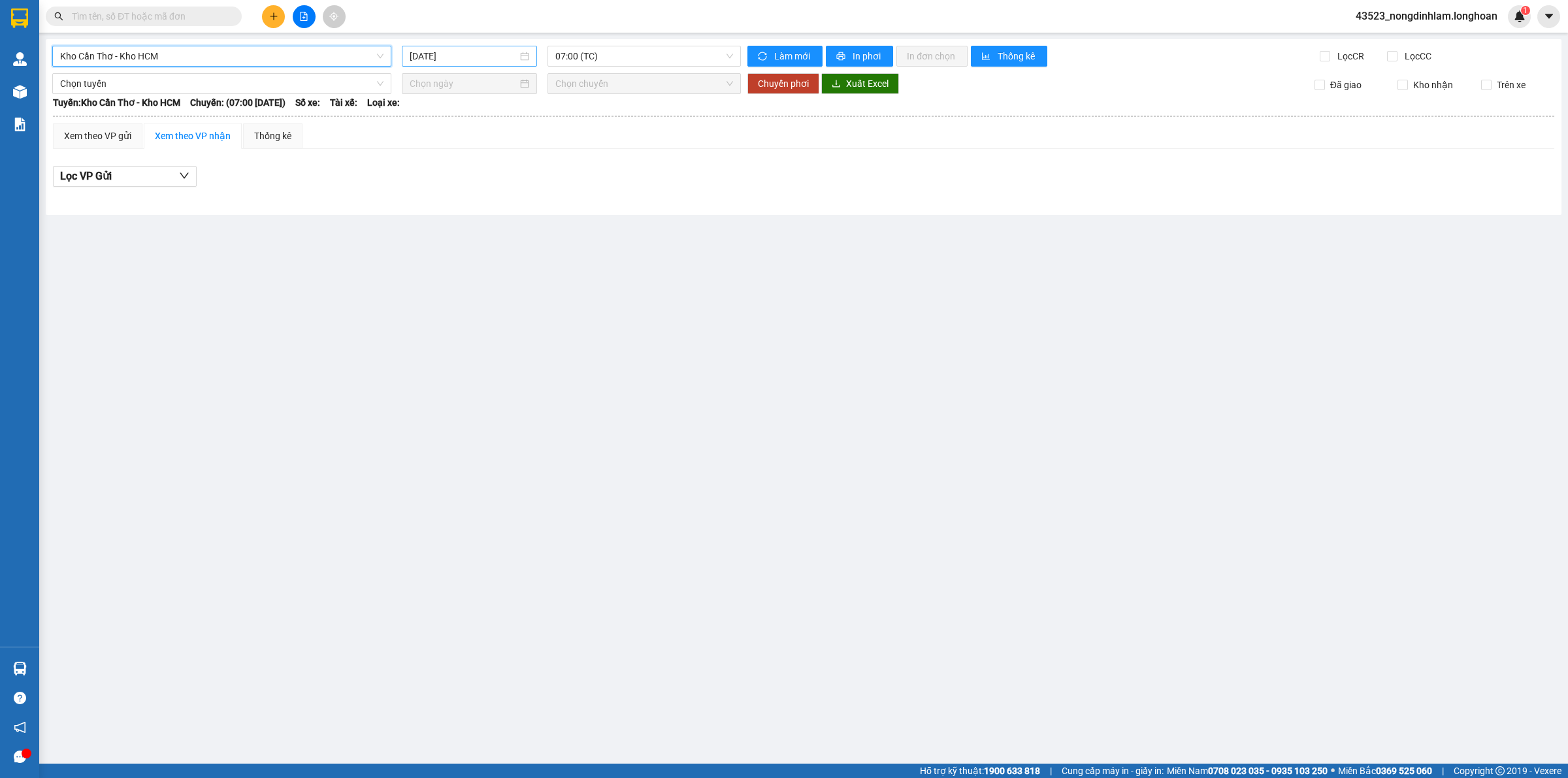
click at [498, 53] on input "[DATE]" at bounding box center [463, 56] width 108 height 15
click at [515, 173] on div "14" at bounding box center [515, 171] width 15 height 15
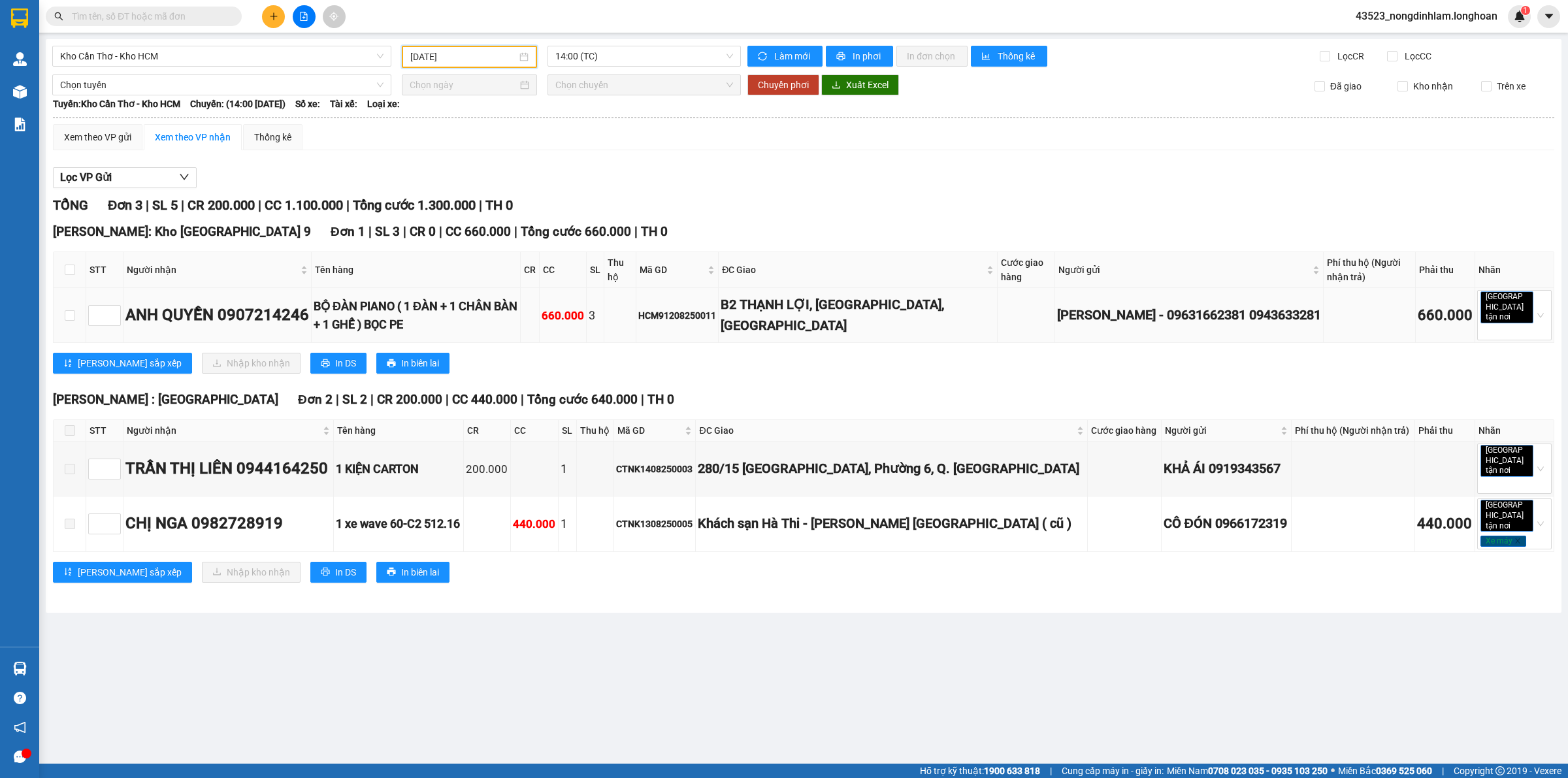
click at [716, 317] on div "HCM91208250011" at bounding box center [677, 315] width 78 height 15
click at [439, 57] on input "[DATE]" at bounding box center [463, 57] width 107 height 15
click at [492, 170] on div "13" at bounding box center [491, 171] width 15 height 15
type input "[DATE]"
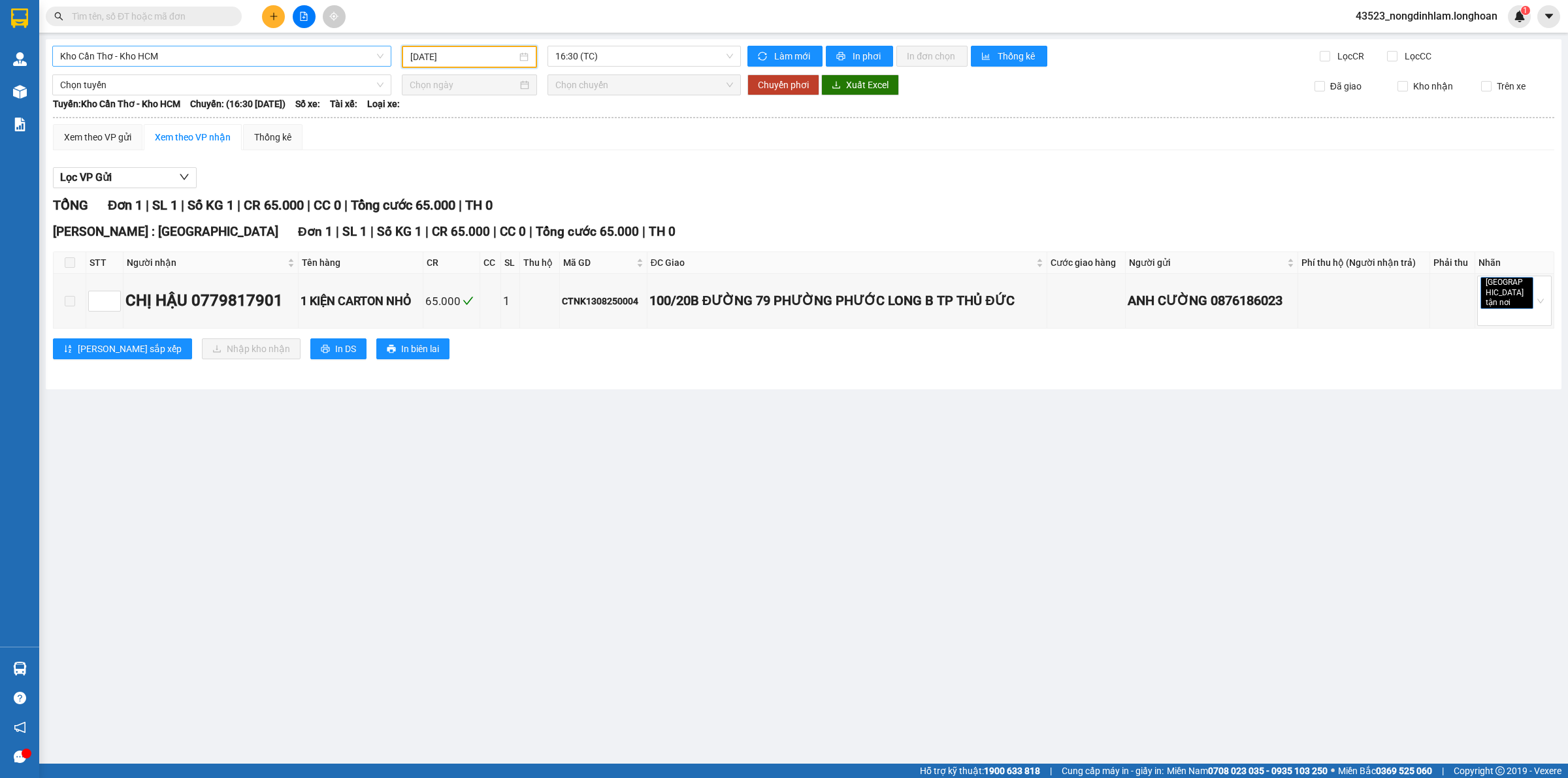
click at [276, 59] on span "Kho Cần Thơ - Kho HCM" at bounding box center [222, 56] width 323 height 20
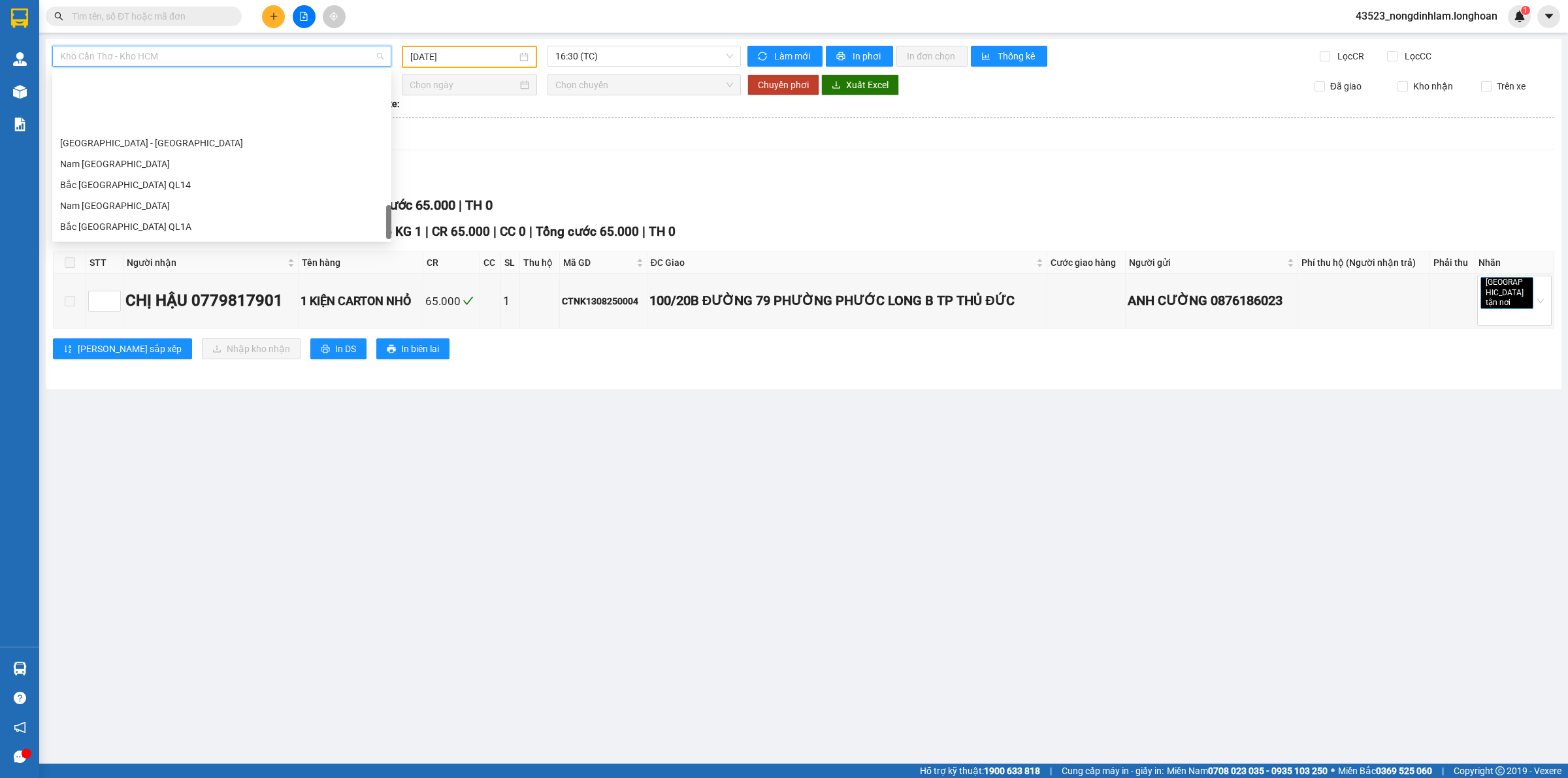
scroll to position [856, 0]
click at [158, 130] on div "Nam [GEOGRAPHIC_DATA]" at bounding box center [222, 125] width 323 height 15
type input "[DATE]"
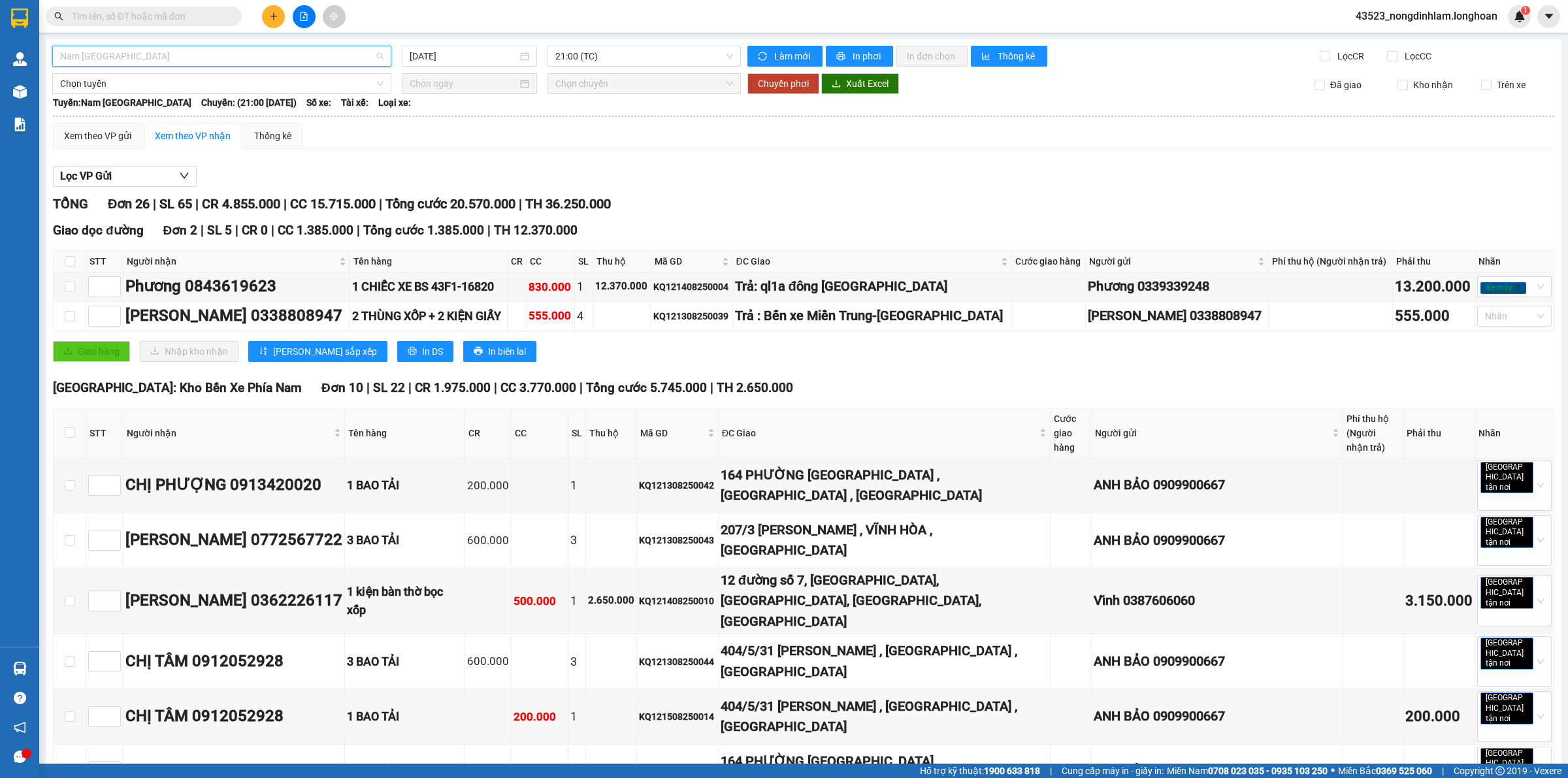
click at [146, 49] on span "Nam [GEOGRAPHIC_DATA]" at bounding box center [222, 56] width 323 height 20
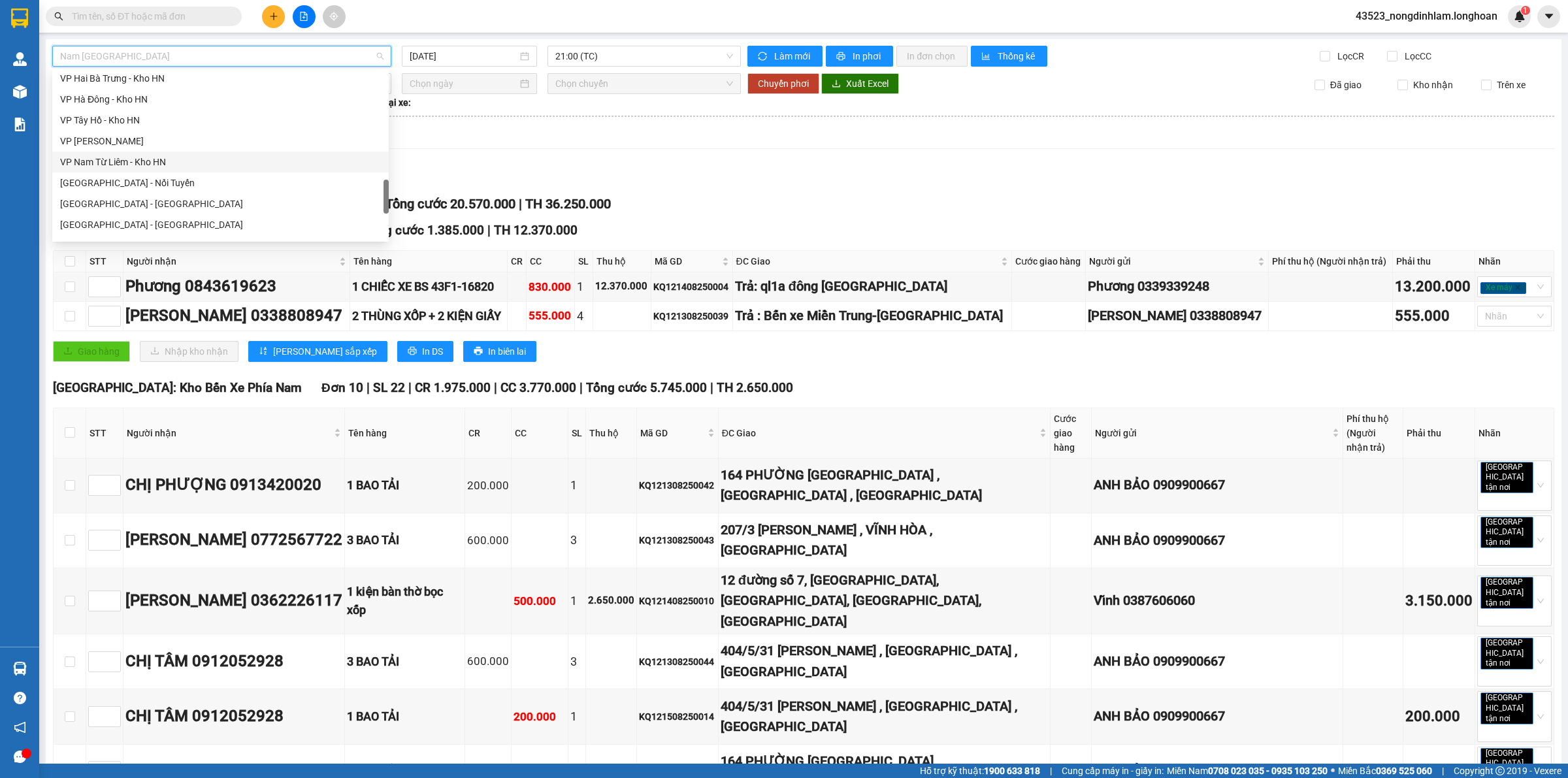
scroll to position [449, 0]
click at [139, 173] on div "VP Tân Phú - Kho HCM 1" at bounding box center [220, 178] width 321 height 15
type input "[DATE]"
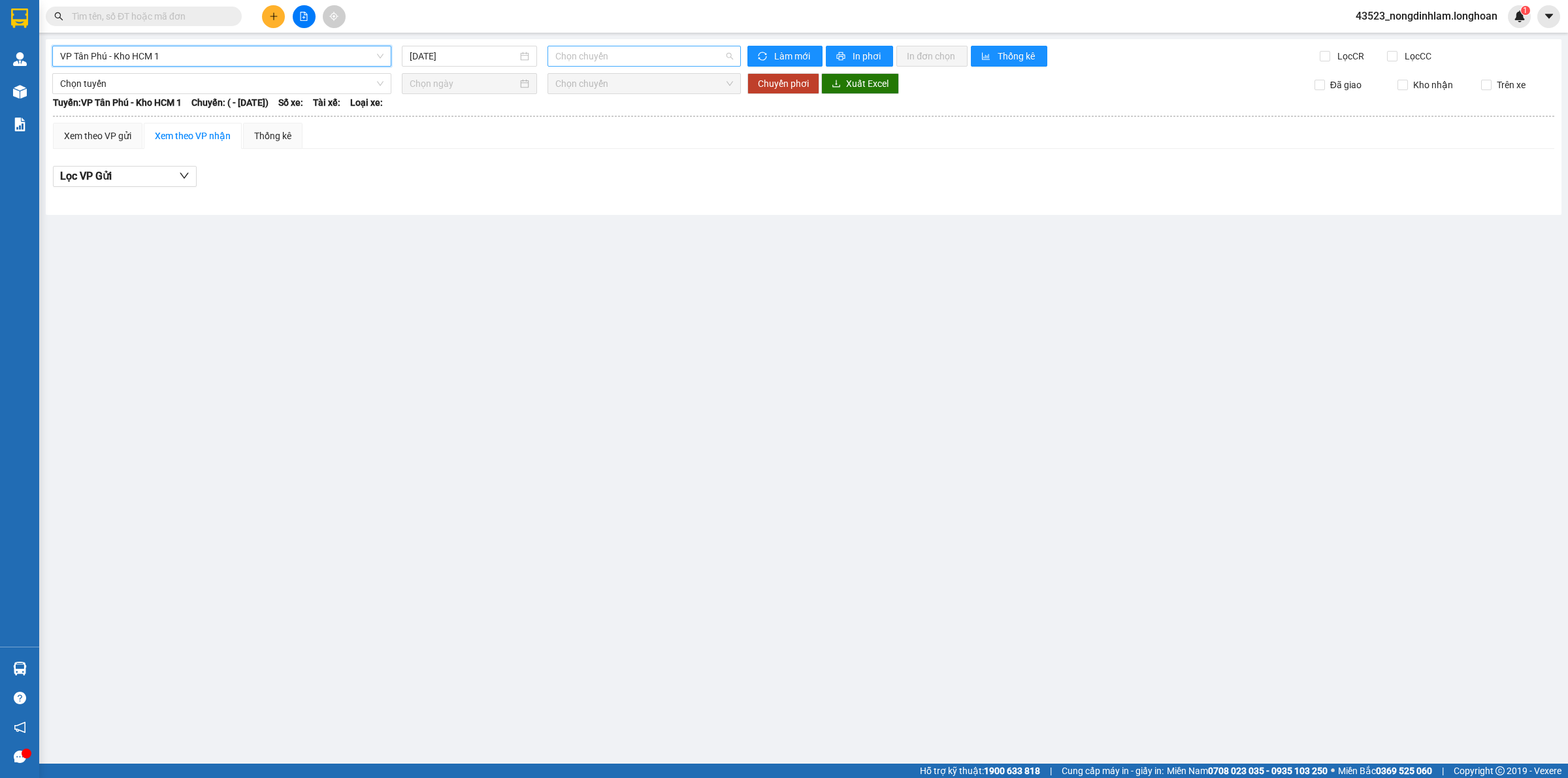
click at [575, 60] on span "Chọn chuyến" at bounding box center [644, 56] width 178 height 20
click at [479, 59] on input "[DATE]" at bounding box center [463, 56] width 108 height 15
click at [325, 55] on span "VP Tân Phú - Kho HCM 1" at bounding box center [222, 56] width 323 height 20
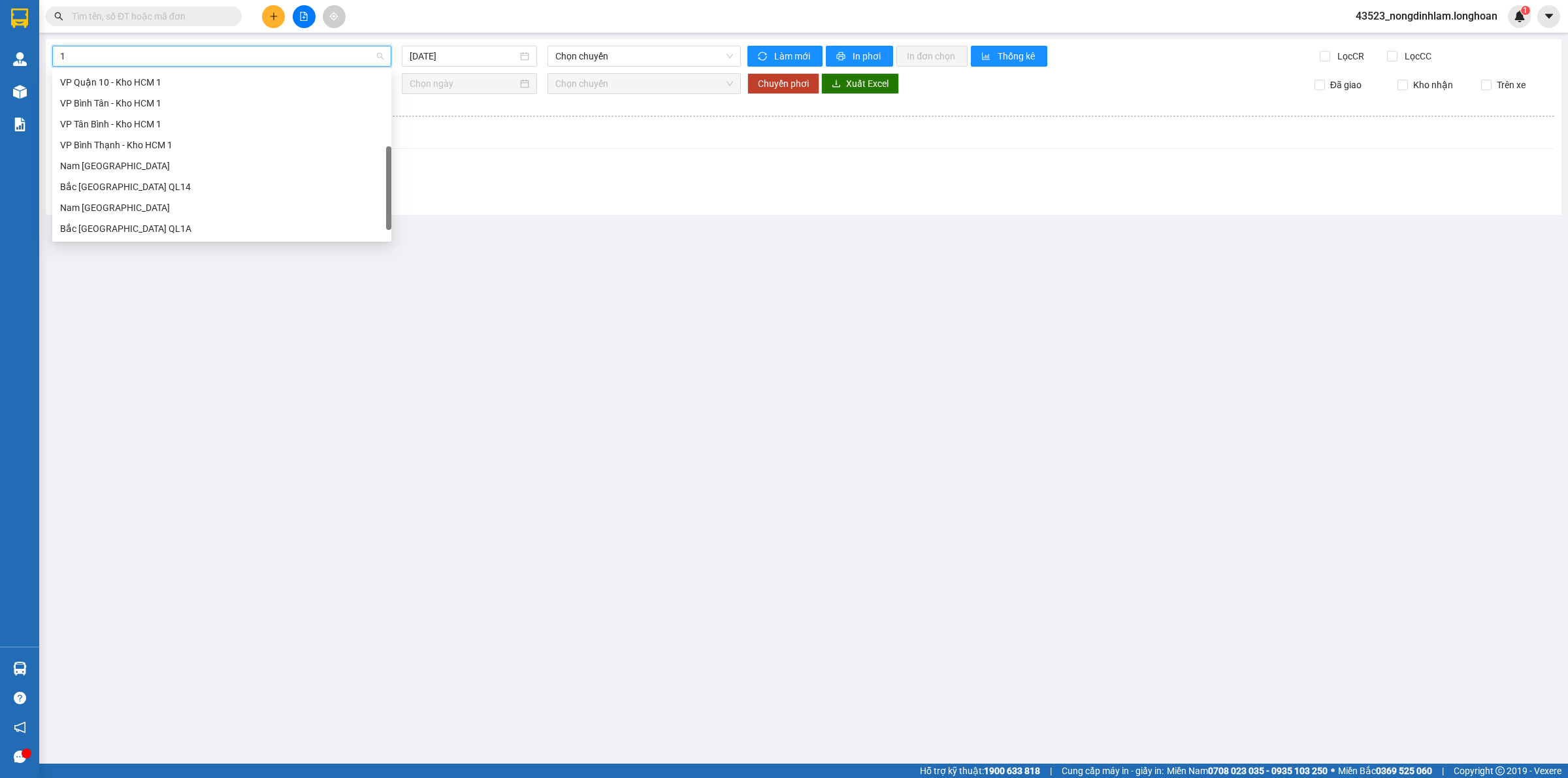
scroll to position [167, 0]
type input "10"
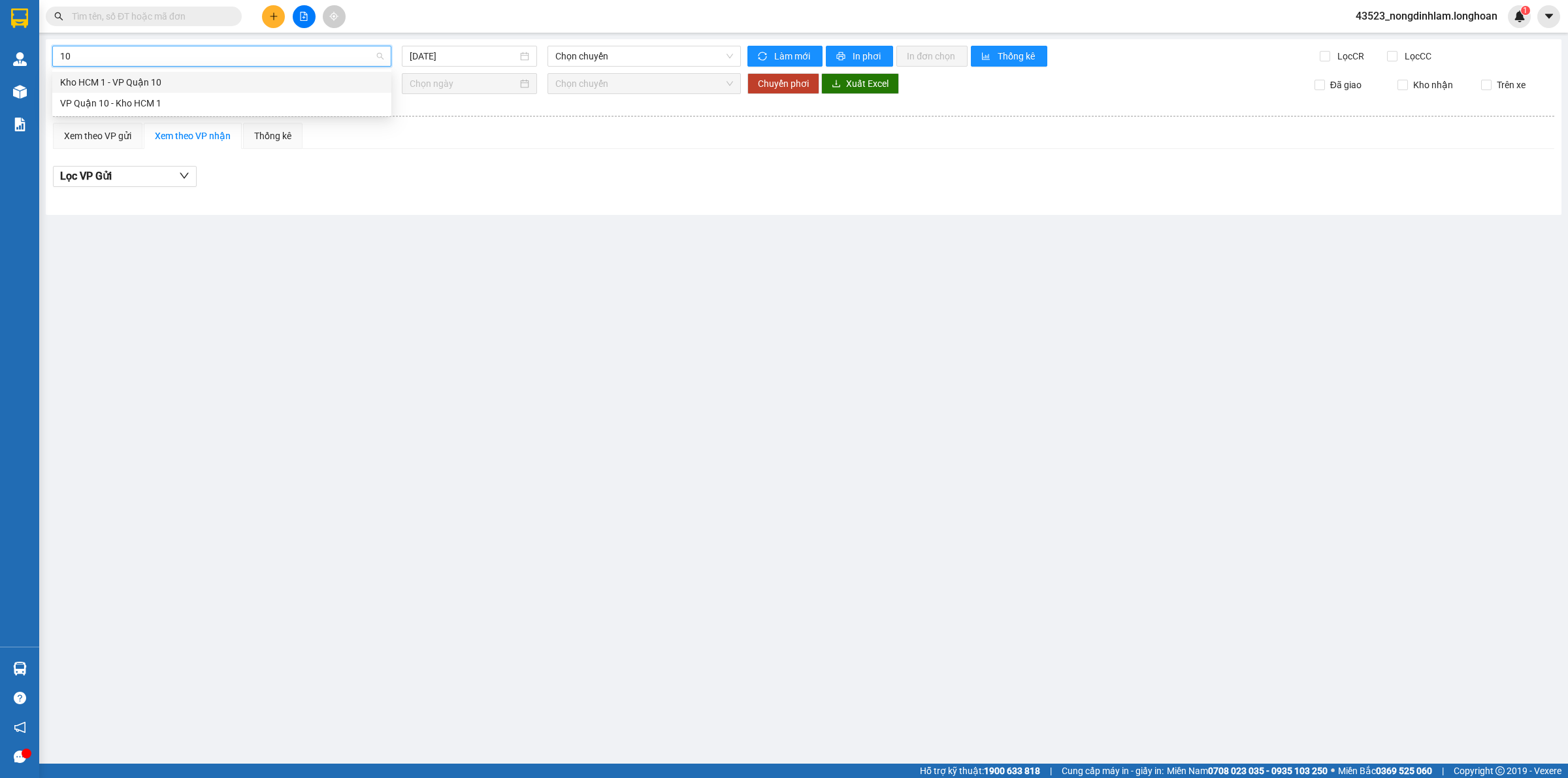
scroll to position [0, 0]
click at [184, 102] on div "VP Quận 10 - Kho HCM 1" at bounding box center [222, 103] width 323 height 15
type input "[DATE]"
click at [253, 66] on div "VP Quận 10 - Kho HCM 1" at bounding box center [222, 56] width 339 height 21
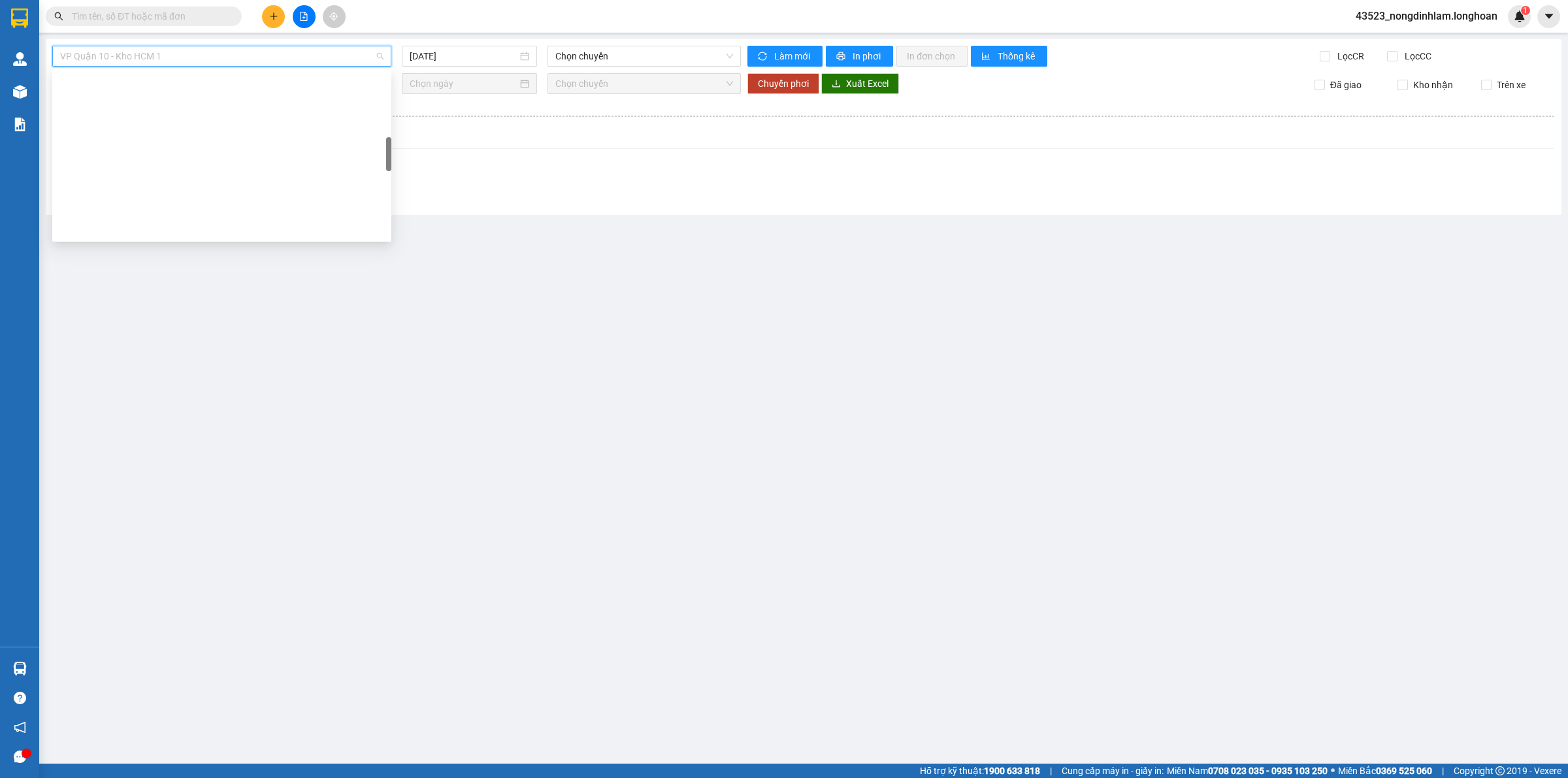
scroll to position [418, 0]
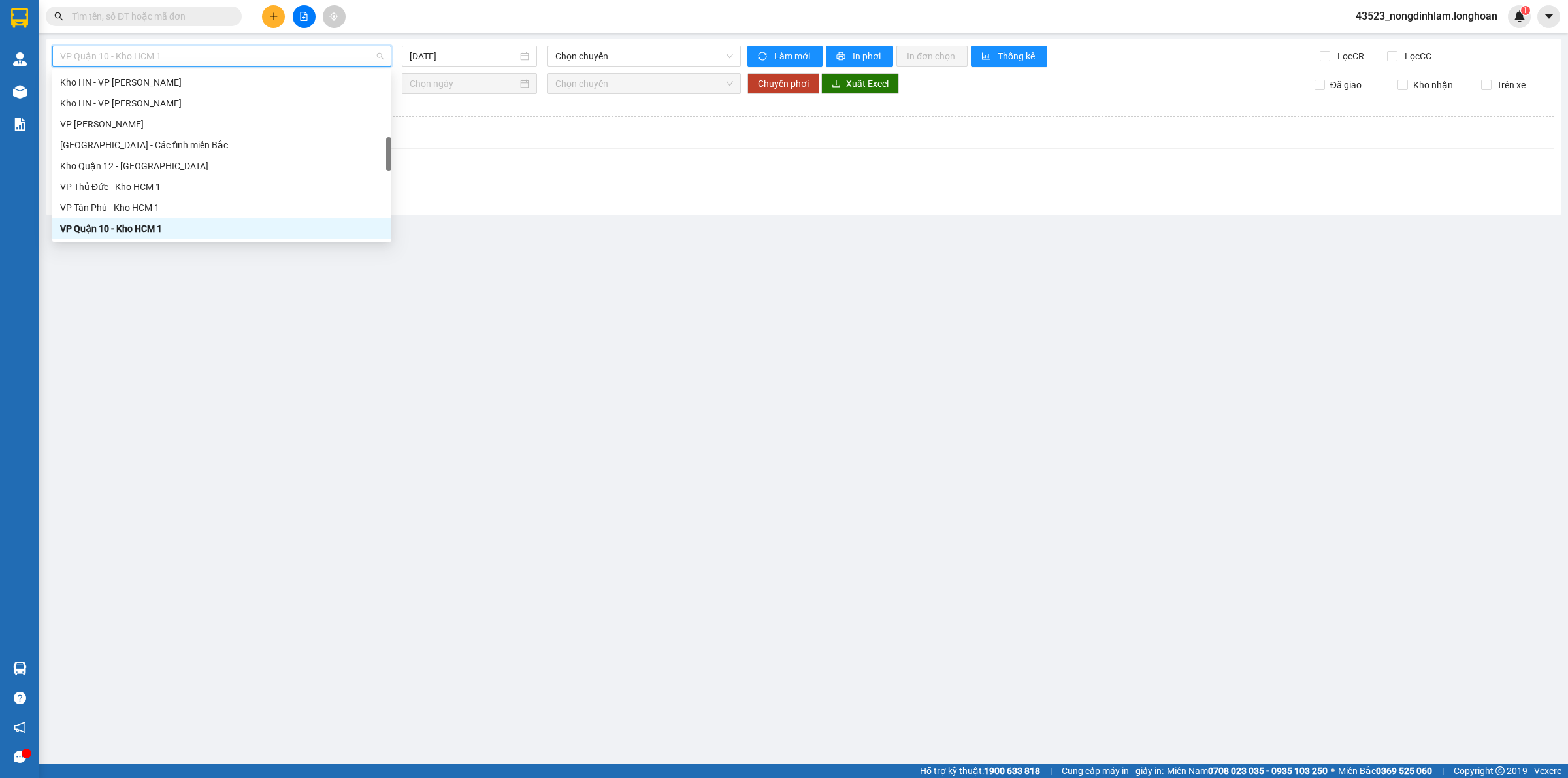
click at [253, 64] on span "VP Quận 10 - Kho HCM 1" at bounding box center [222, 56] width 323 height 20
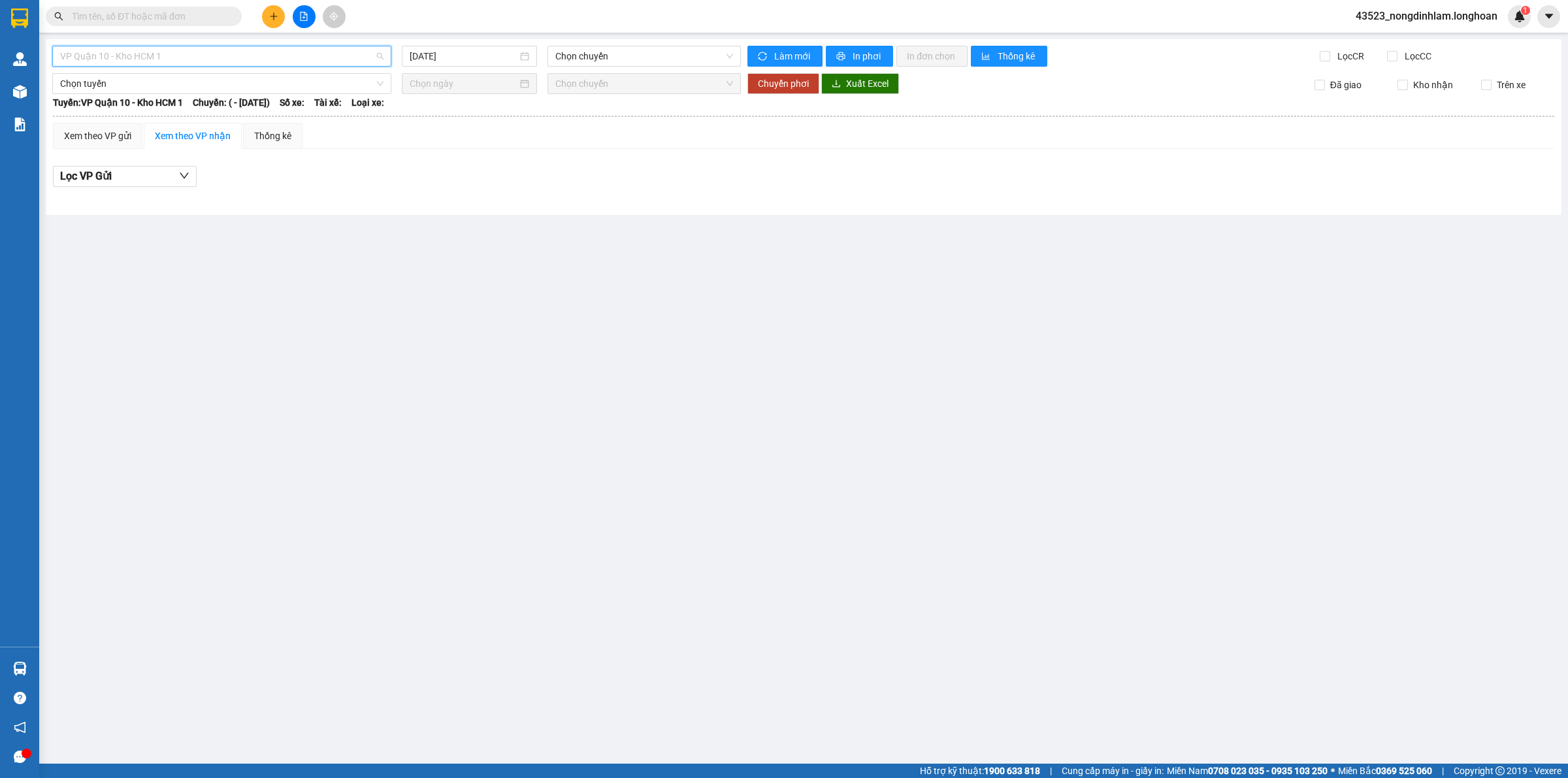
click at [144, 55] on span "VP Quận 10 - Kho HCM 1" at bounding box center [222, 56] width 323 height 20
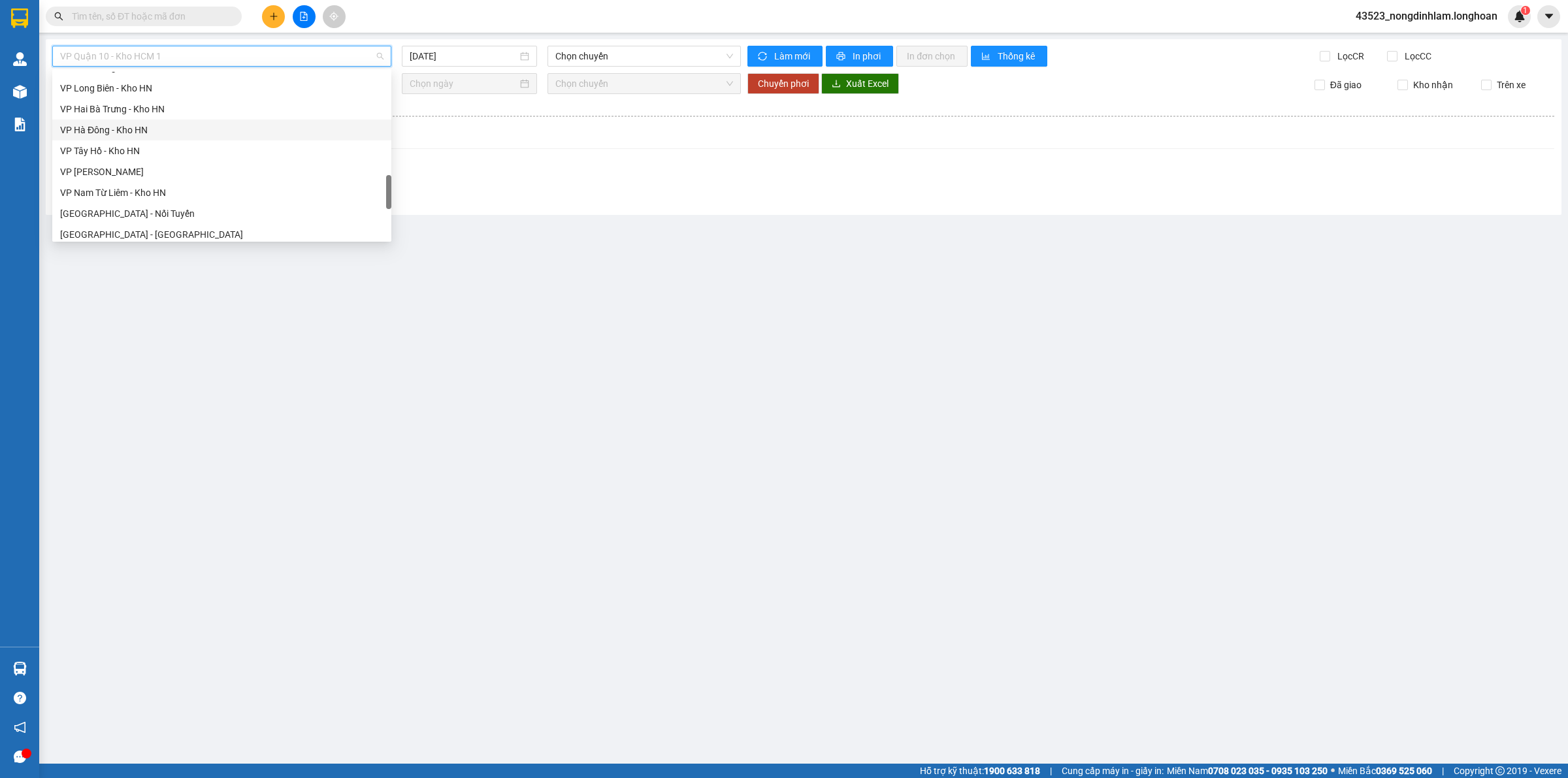
scroll to position [856, 0]
click at [142, 148] on div "Bắc [GEOGRAPHIC_DATA] QL1A" at bounding box center [222, 146] width 323 height 15
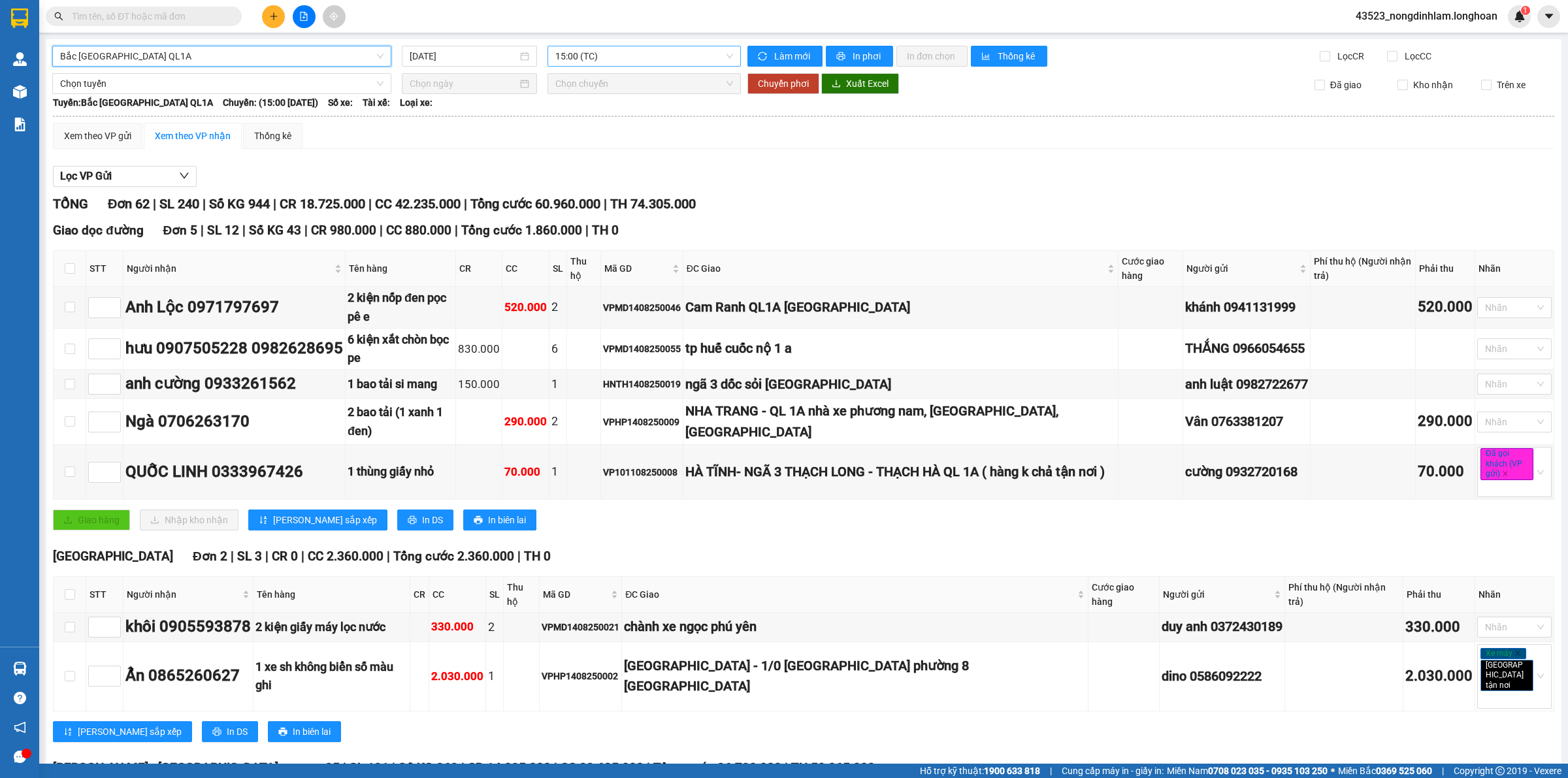
click at [586, 60] on span "15:00 (TC)" at bounding box center [644, 56] width 178 height 20
click at [485, 54] on input "[DATE]" at bounding box center [463, 56] width 108 height 15
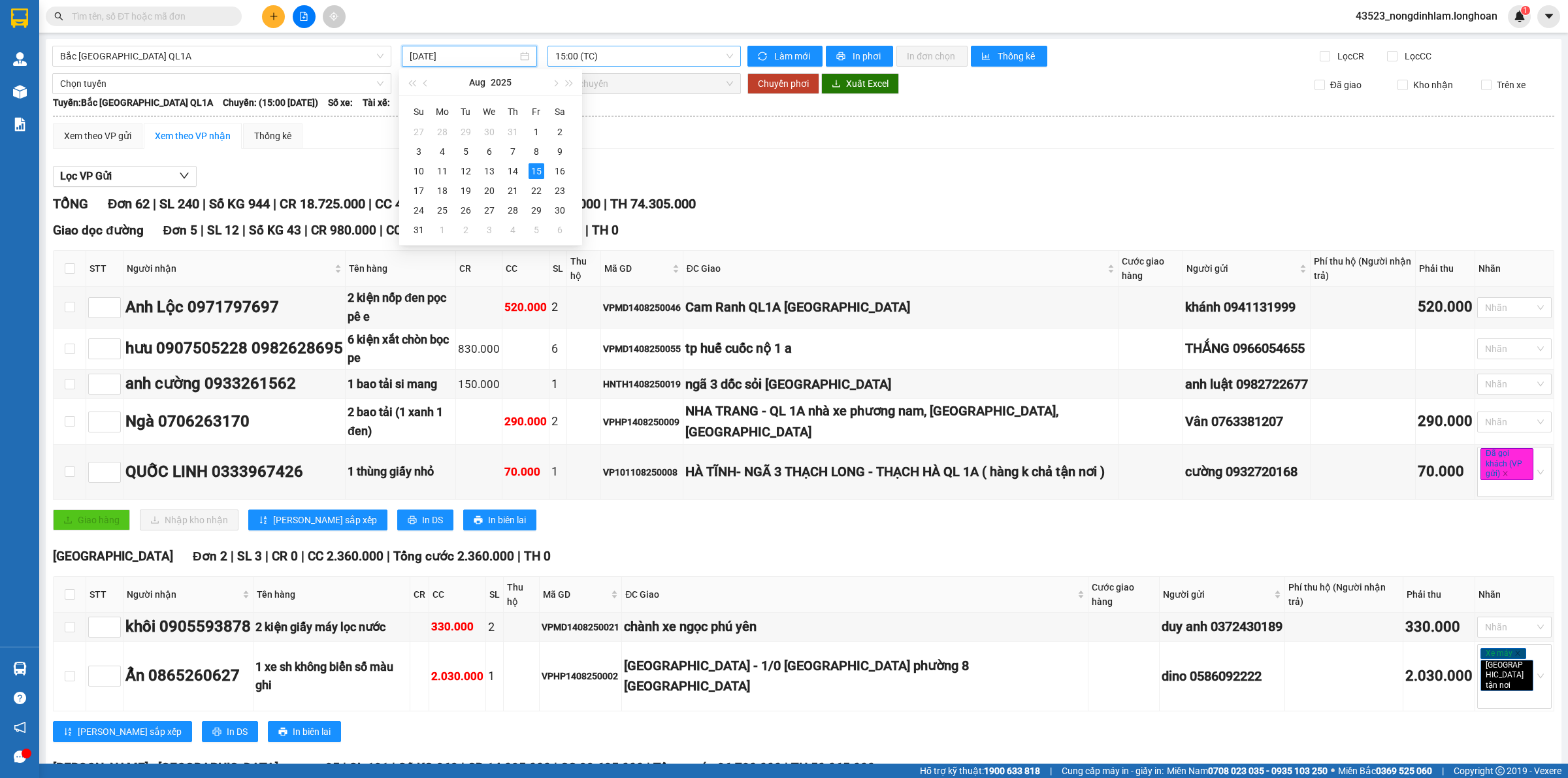
click at [613, 62] on span "15:00 (TC)" at bounding box center [644, 56] width 178 height 20
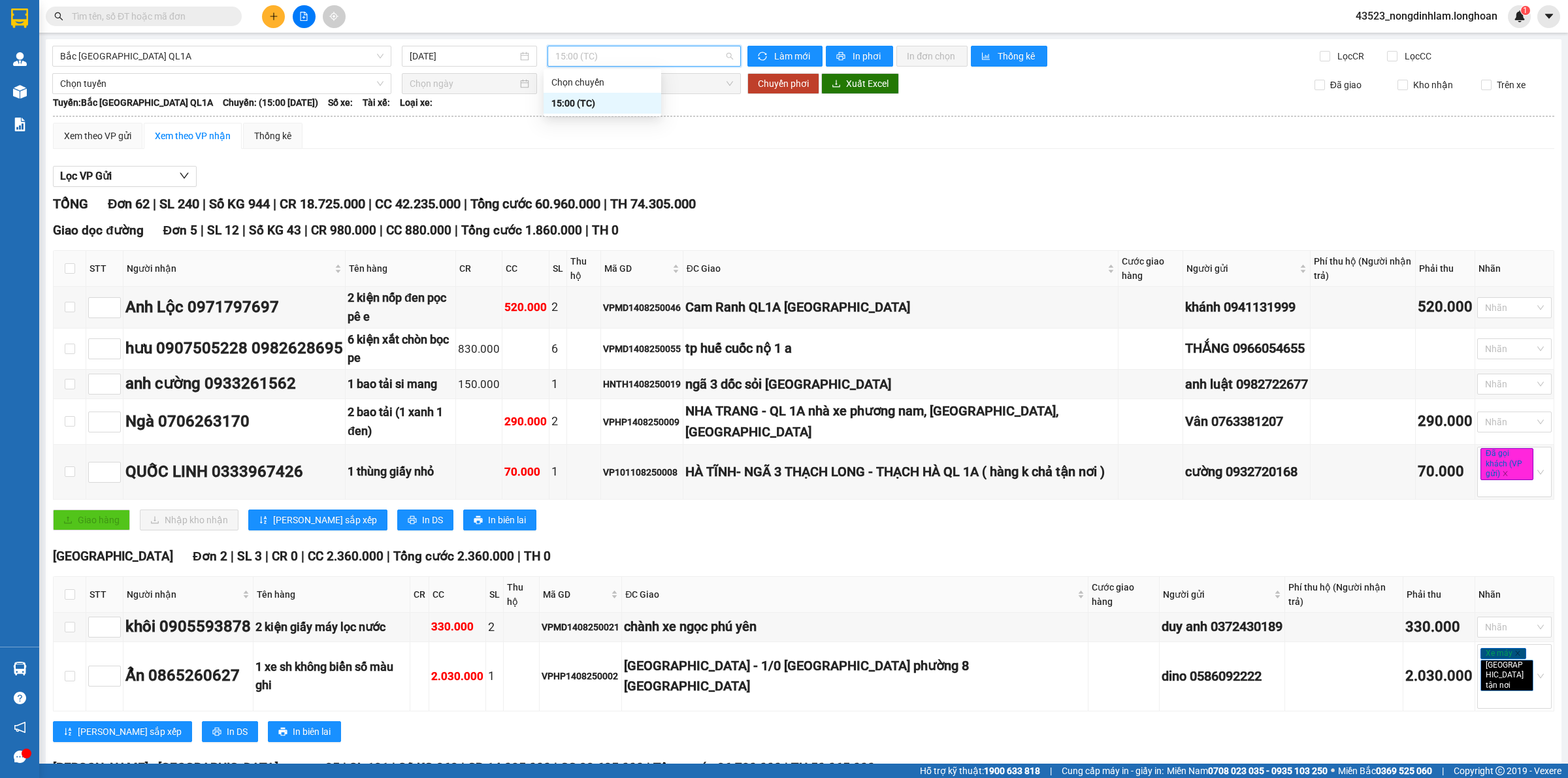
click at [458, 49] on input "[DATE]" at bounding box center [463, 56] width 108 height 15
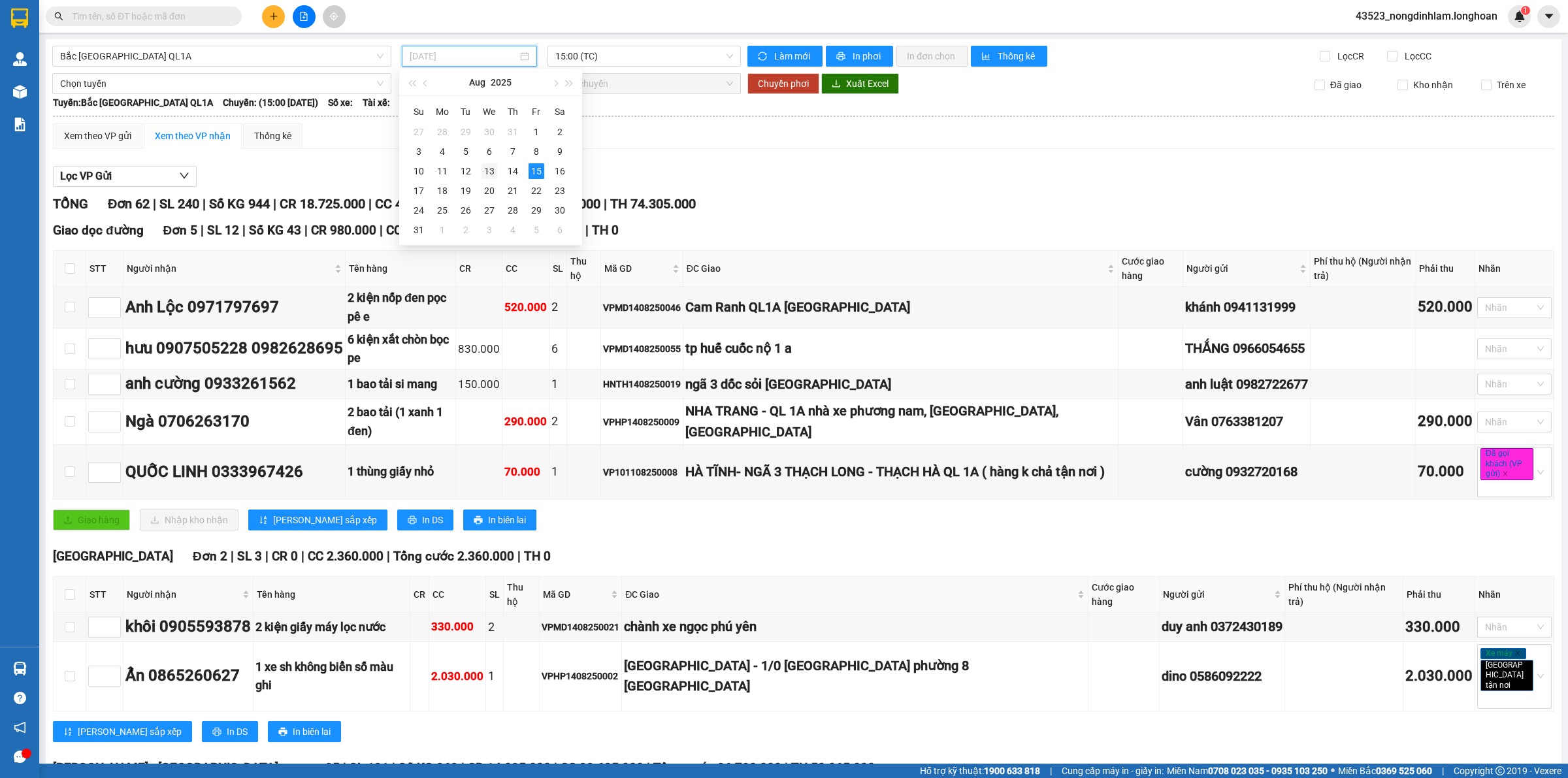
click at [493, 173] on div "13" at bounding box center [489, 171] width 15 height 15
type input "[DATE]"
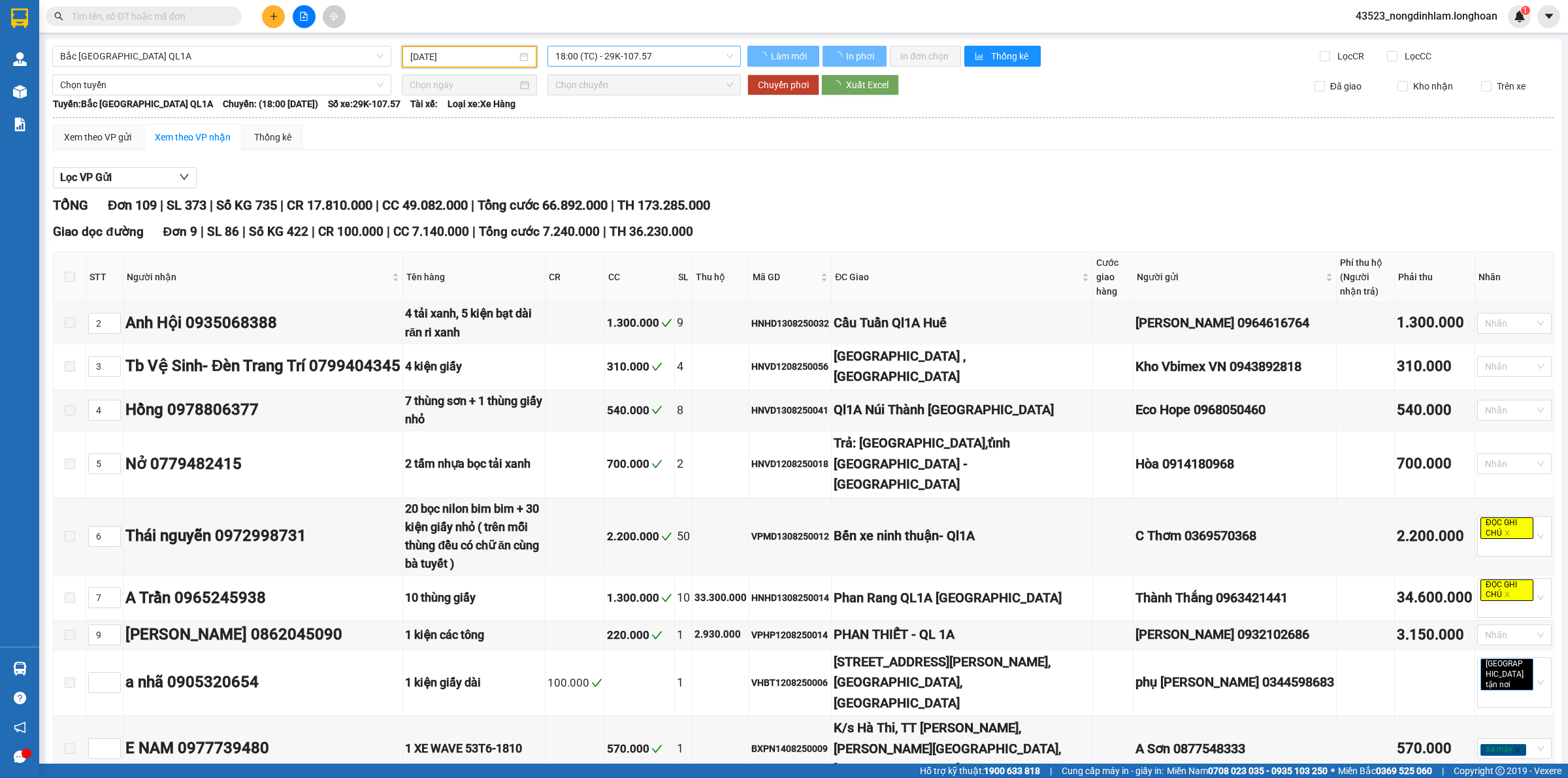
click at [651, 60] on span "18:00 (TC) - 29K-107.57" at bounding box center [644, 56] width 178 height 20
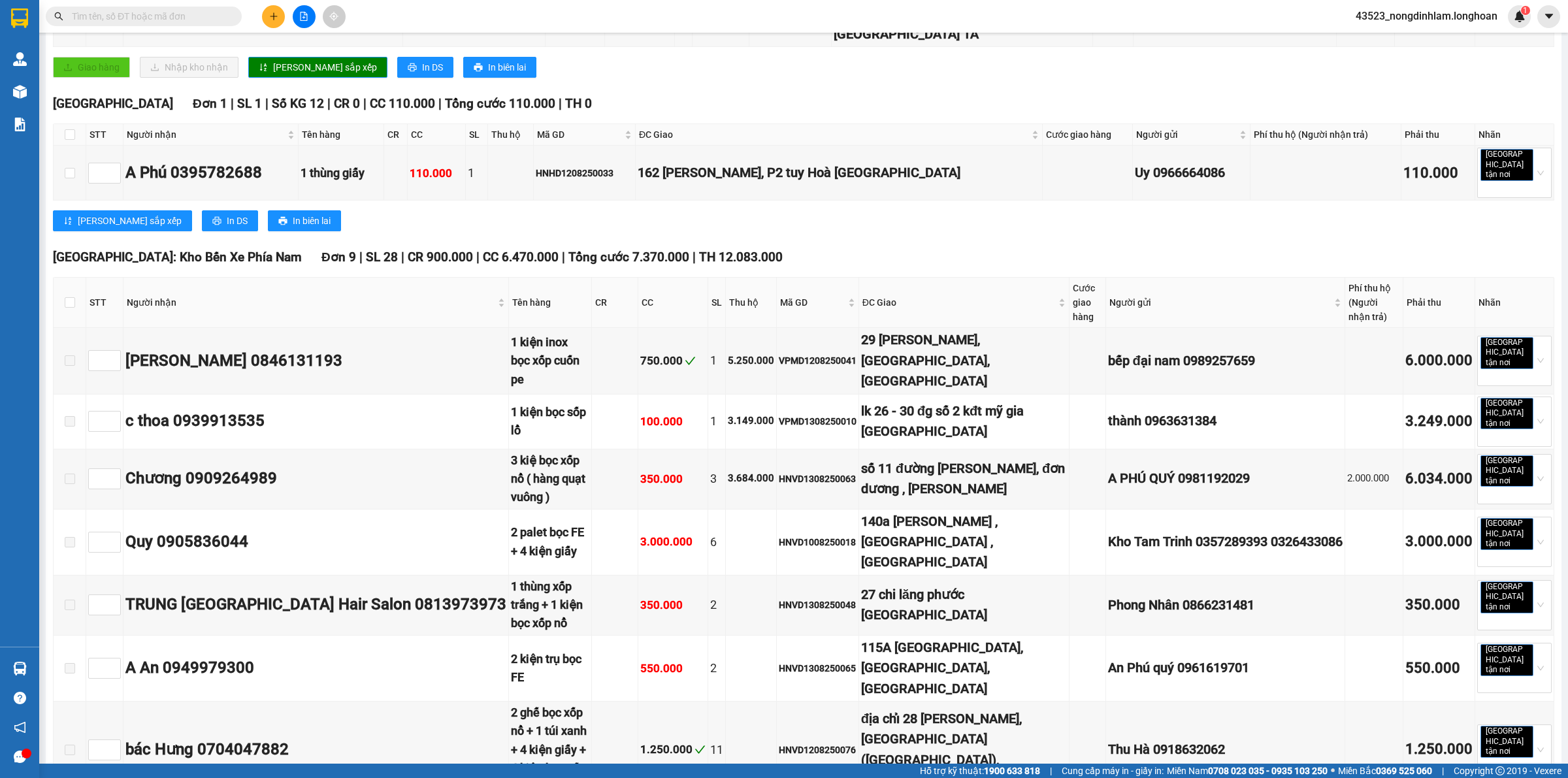
scroll to position [1388, 0]
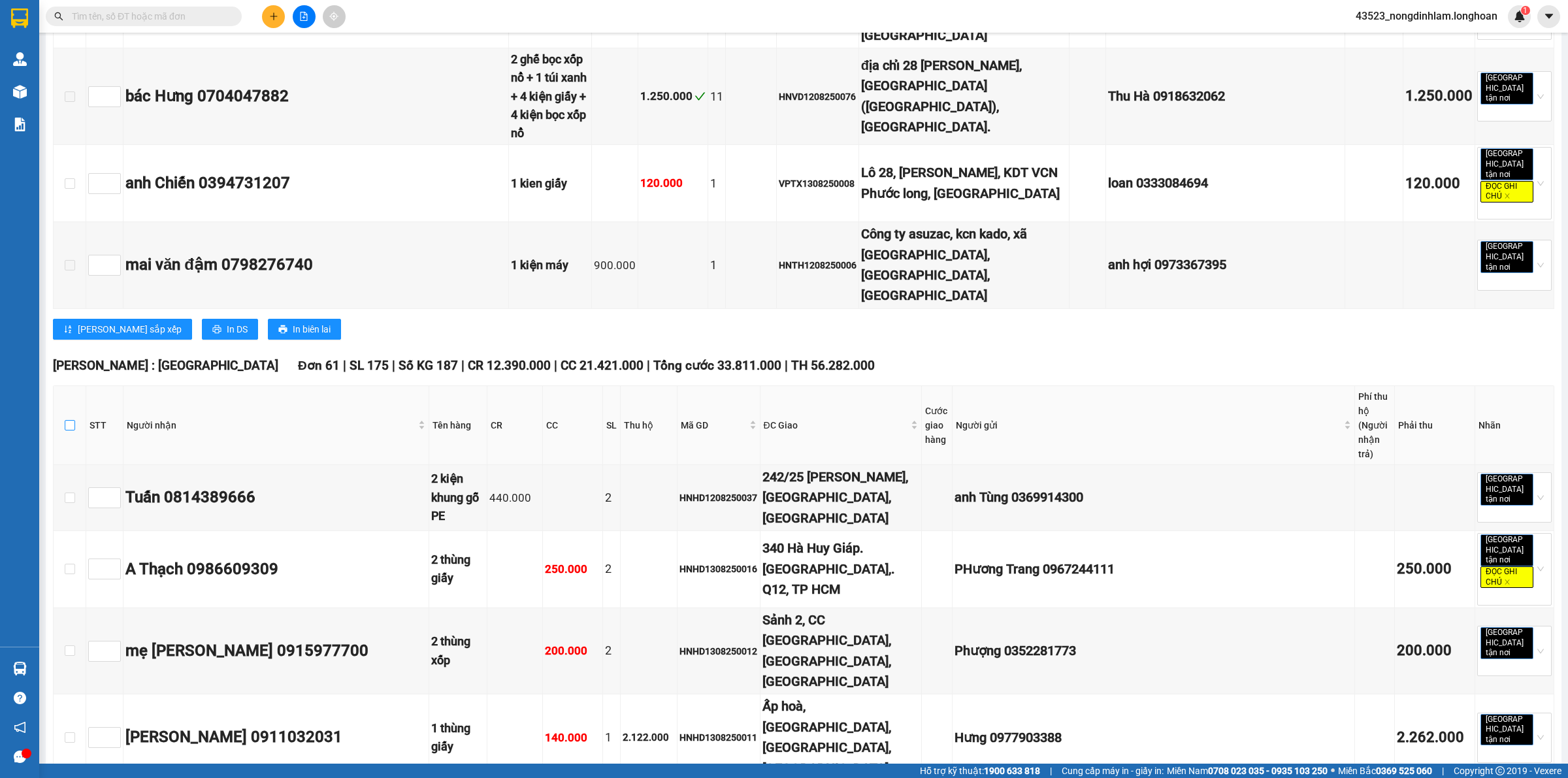
click at [72, 420] on input "checkbox" at bounding box center [70, 425] width 10 height 10
checkbox input "true"
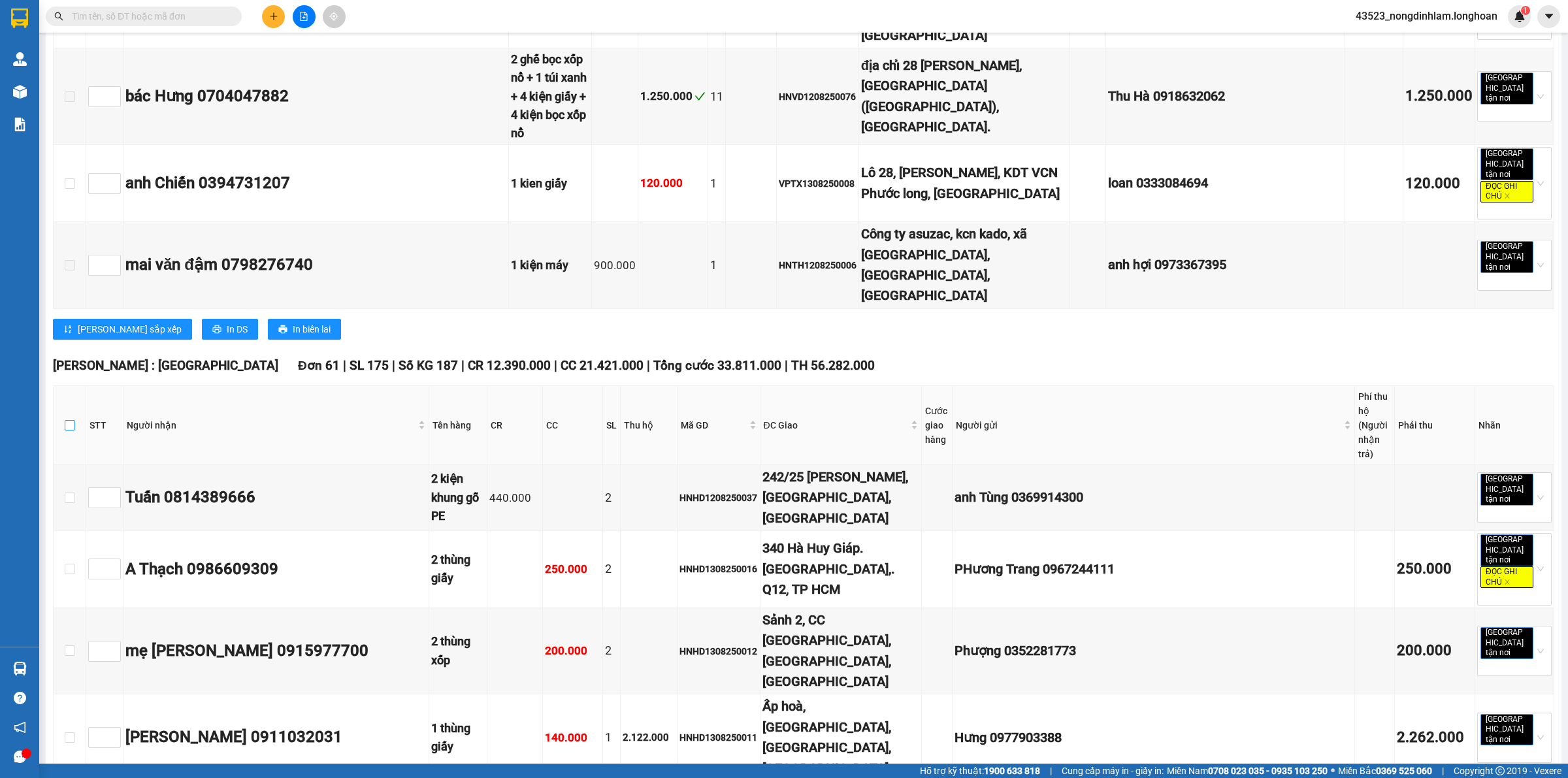
checkbox input "true"
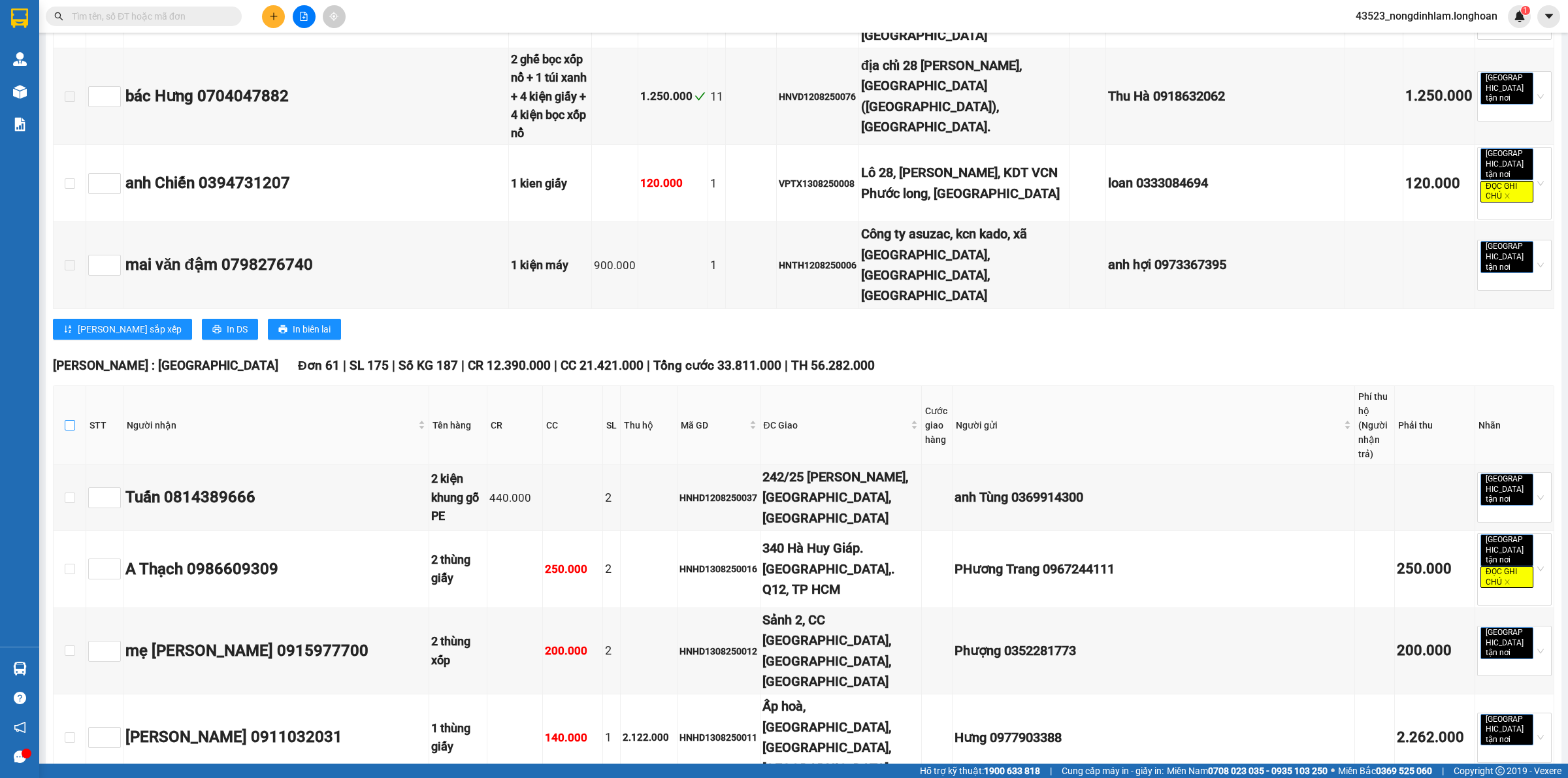
checkbox input "true"
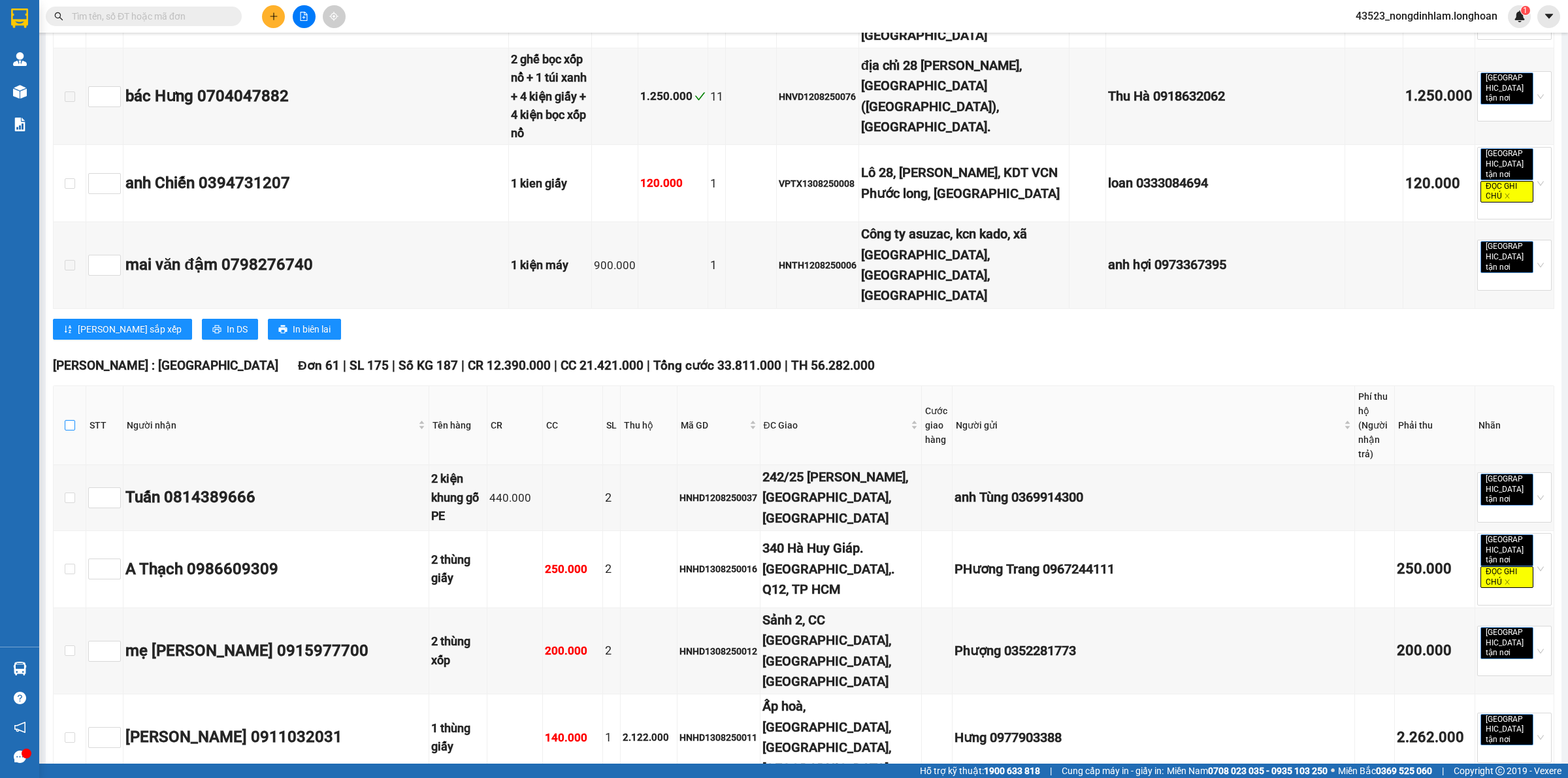
checkbox input "true"
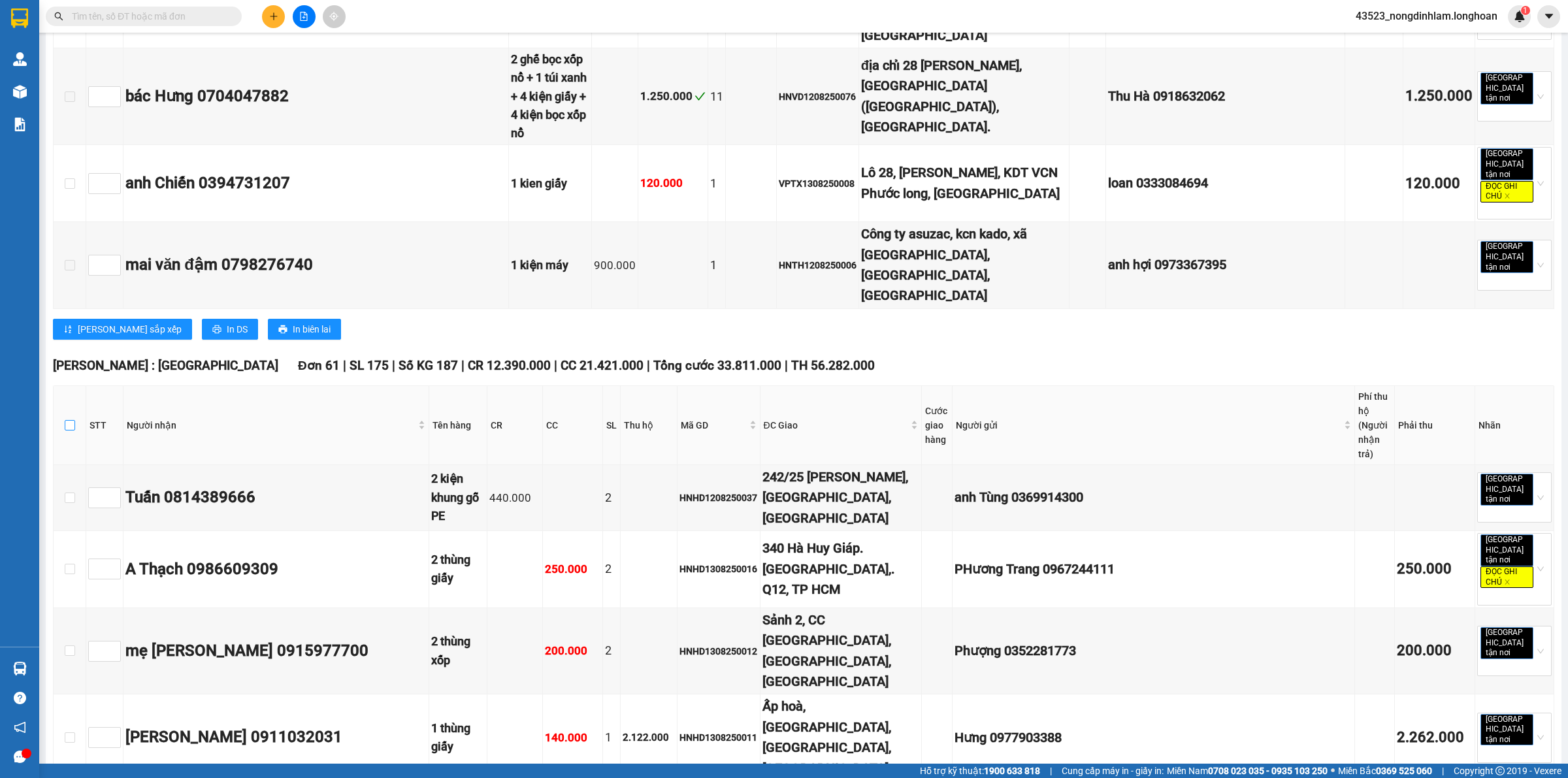
checkbox input "true"
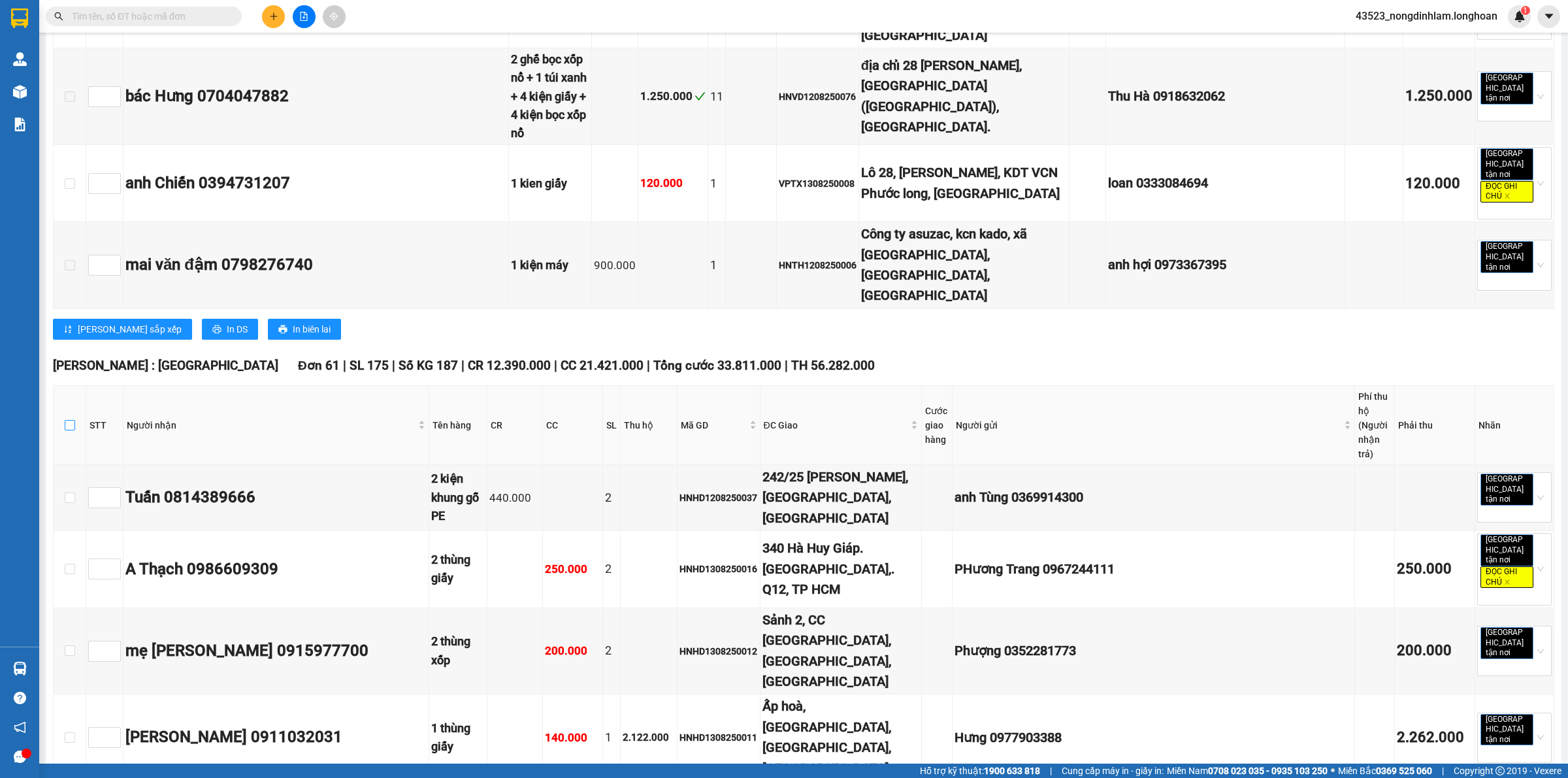
checkbox input "true"
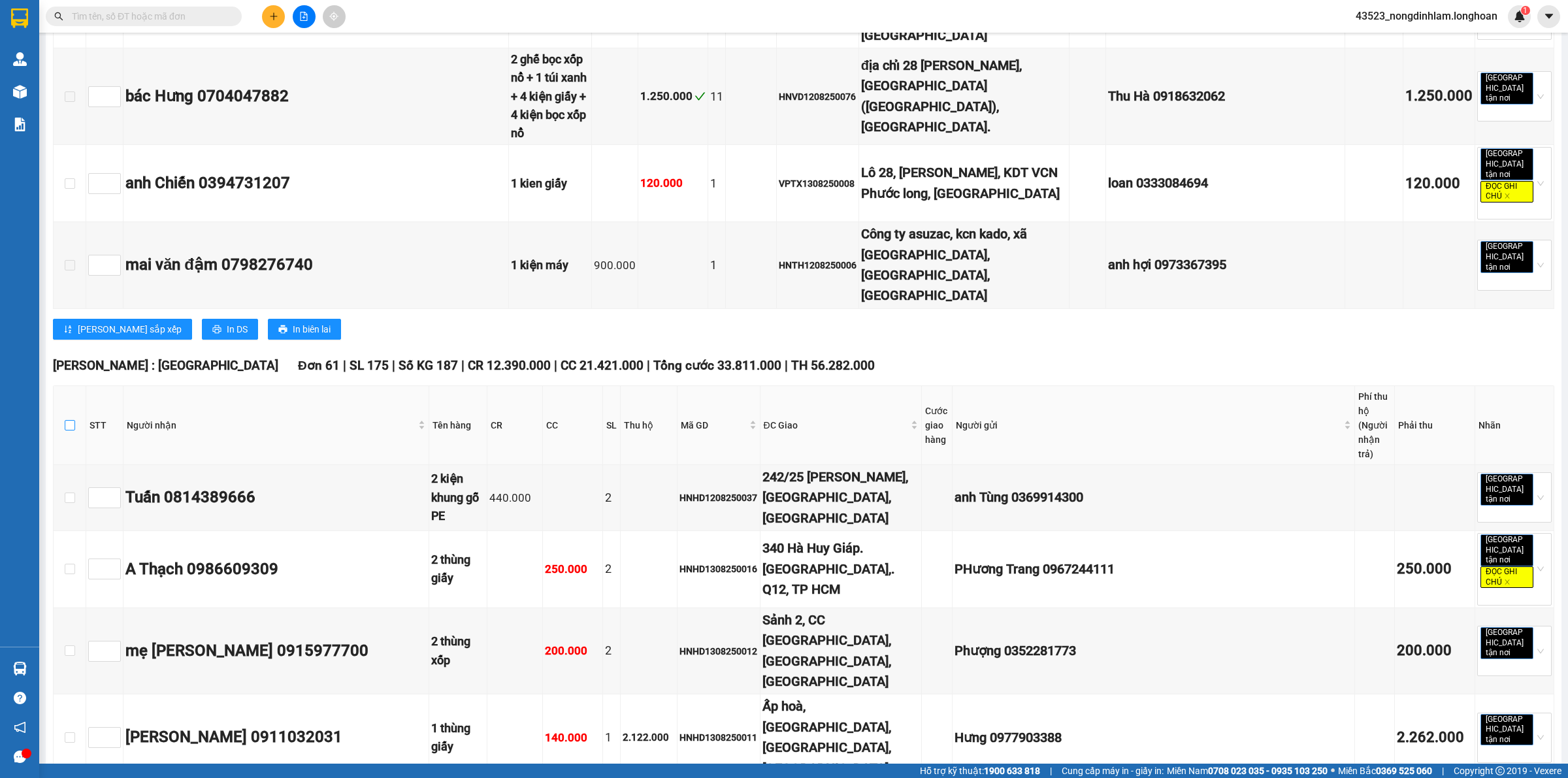
checkbox input "true"
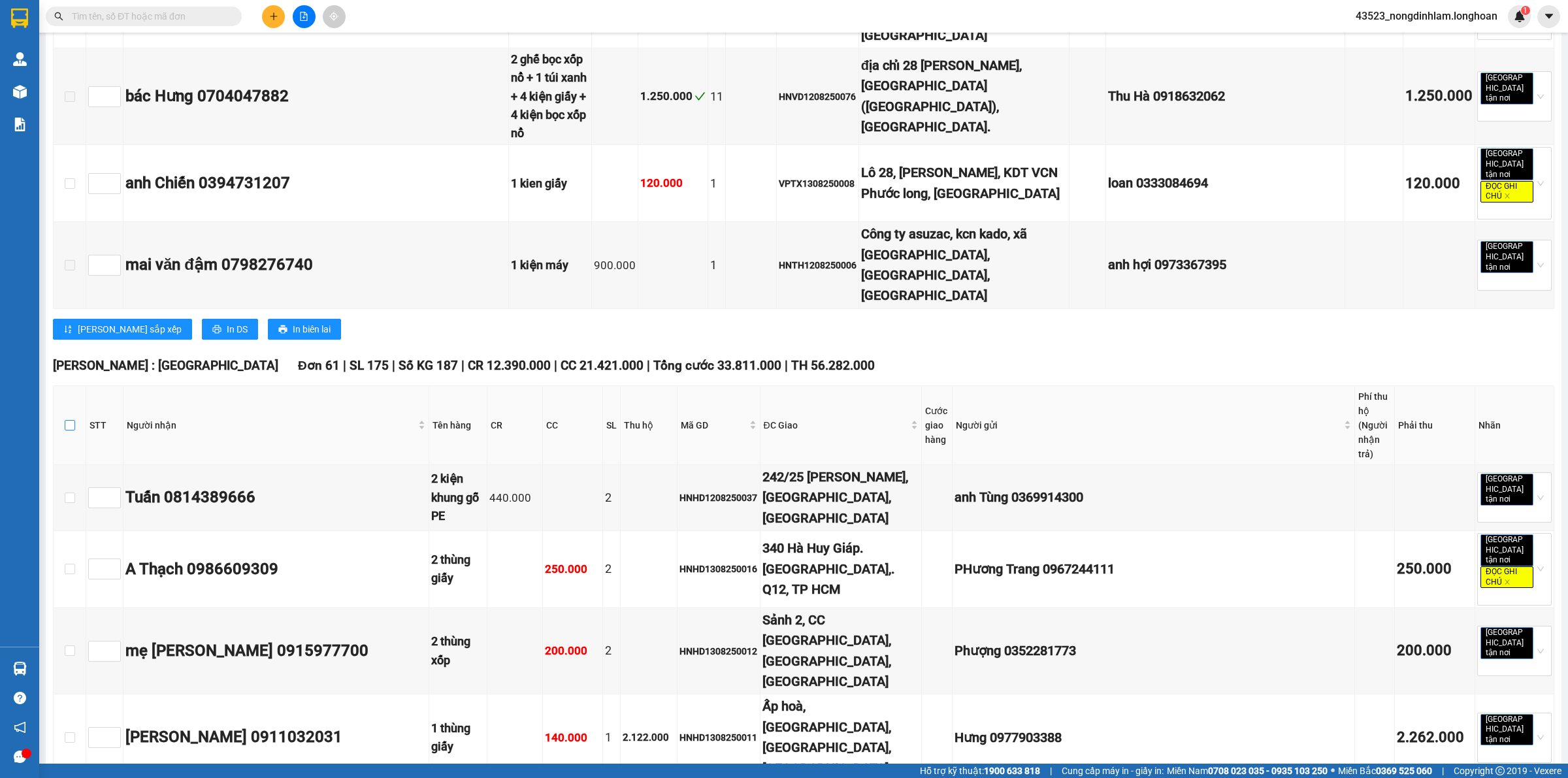
checkbox input "true"
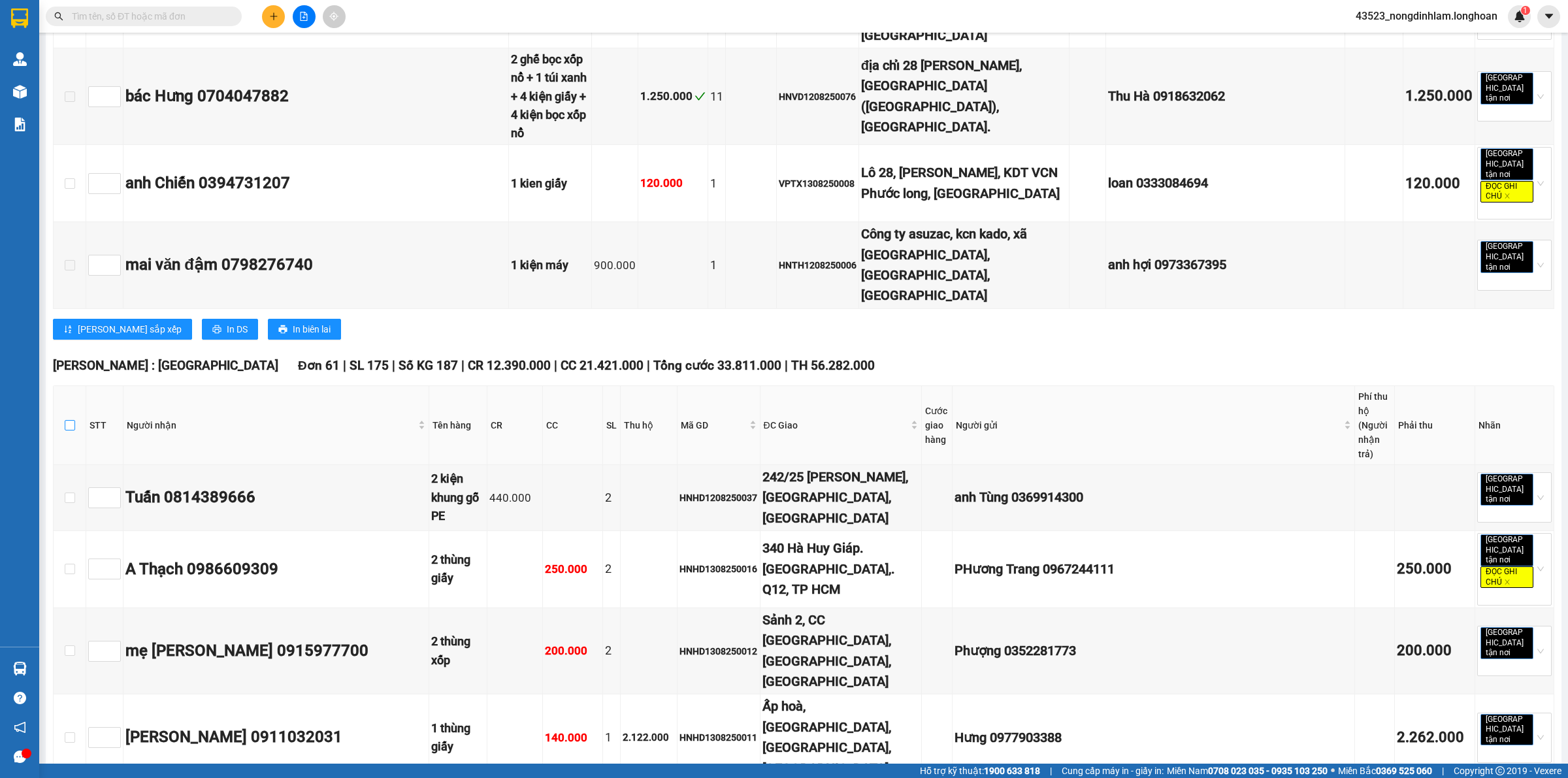
checkbox input "true"
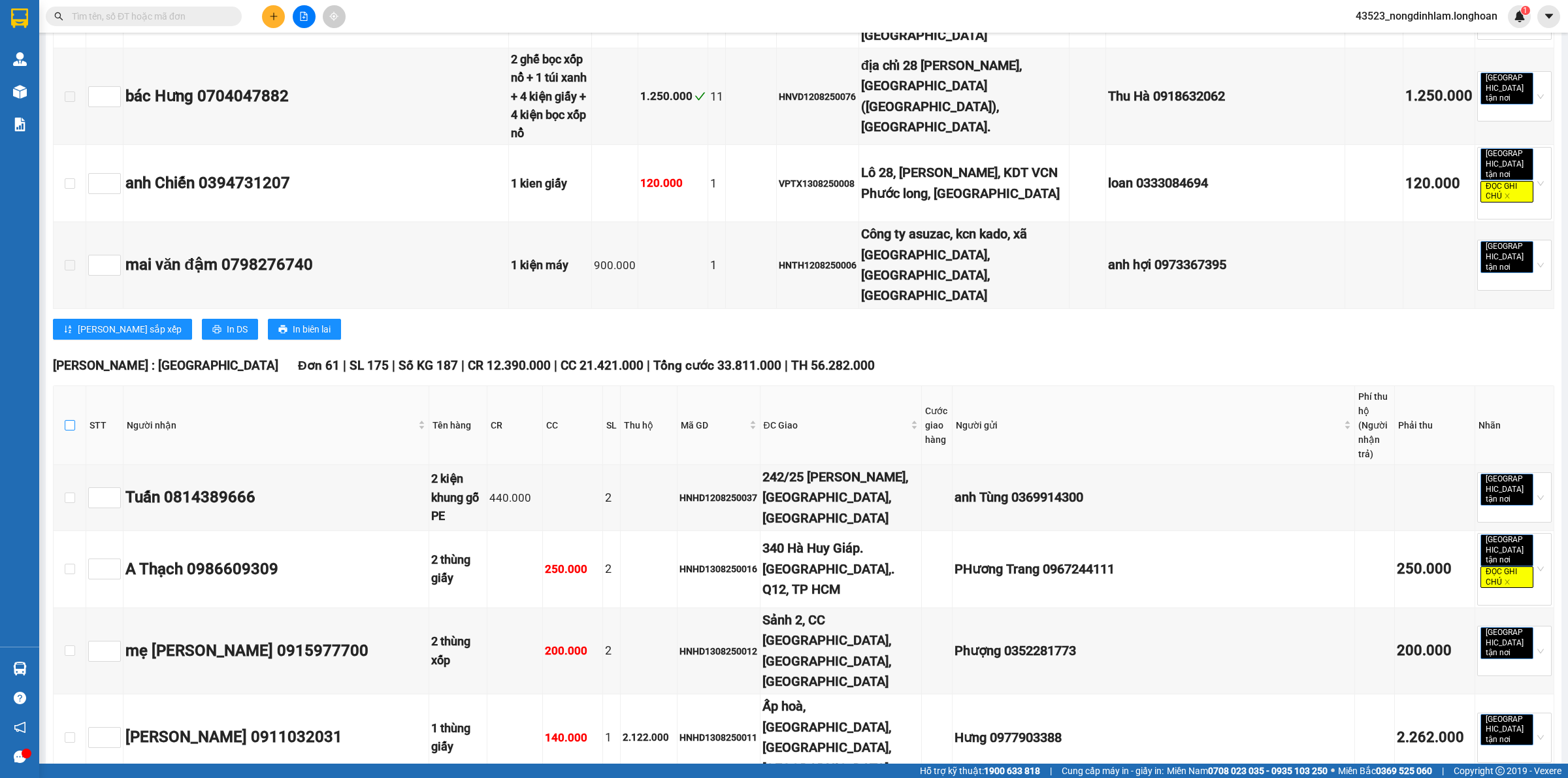
checkbox input "true"
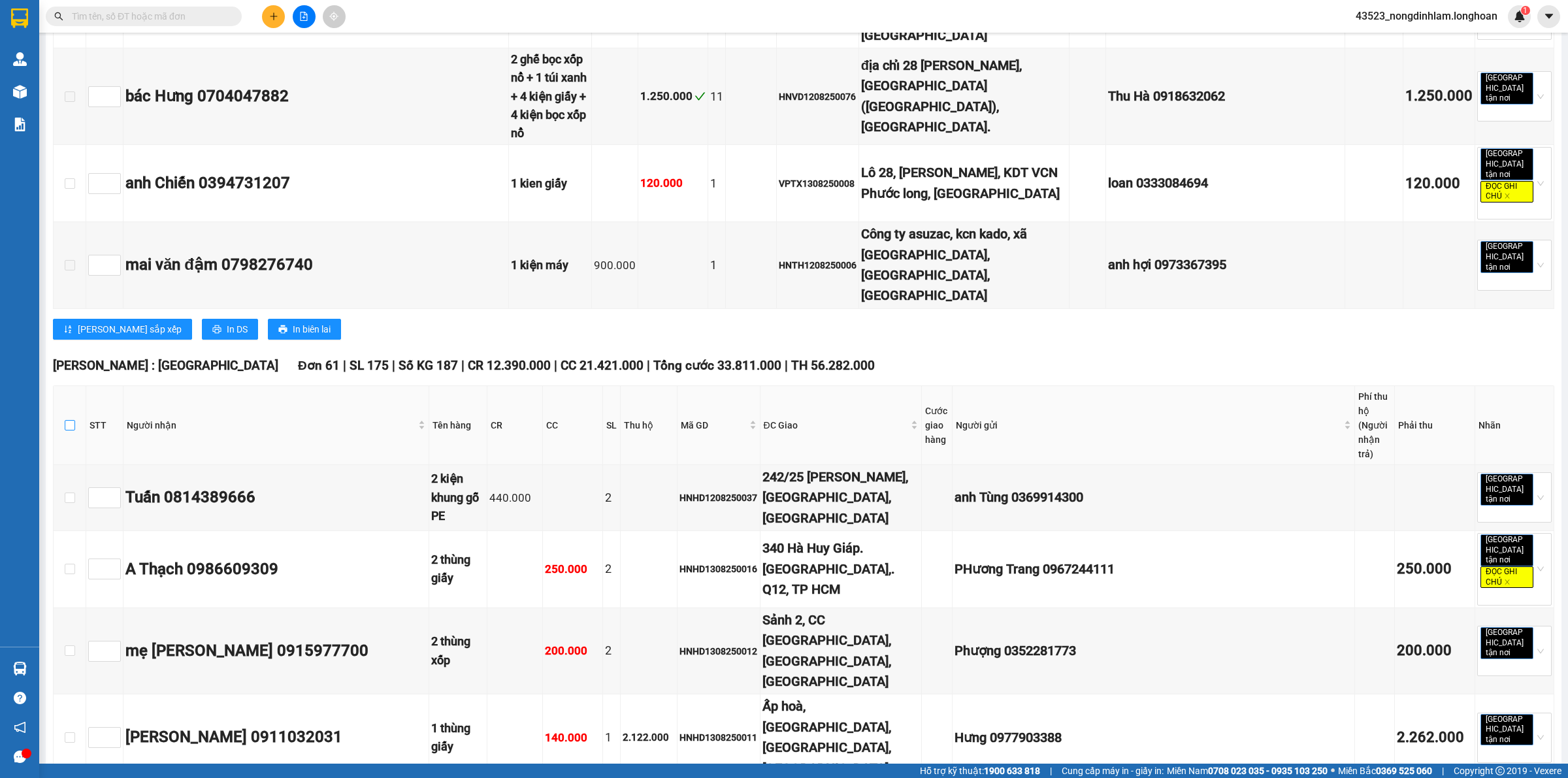
checkbox input "true"
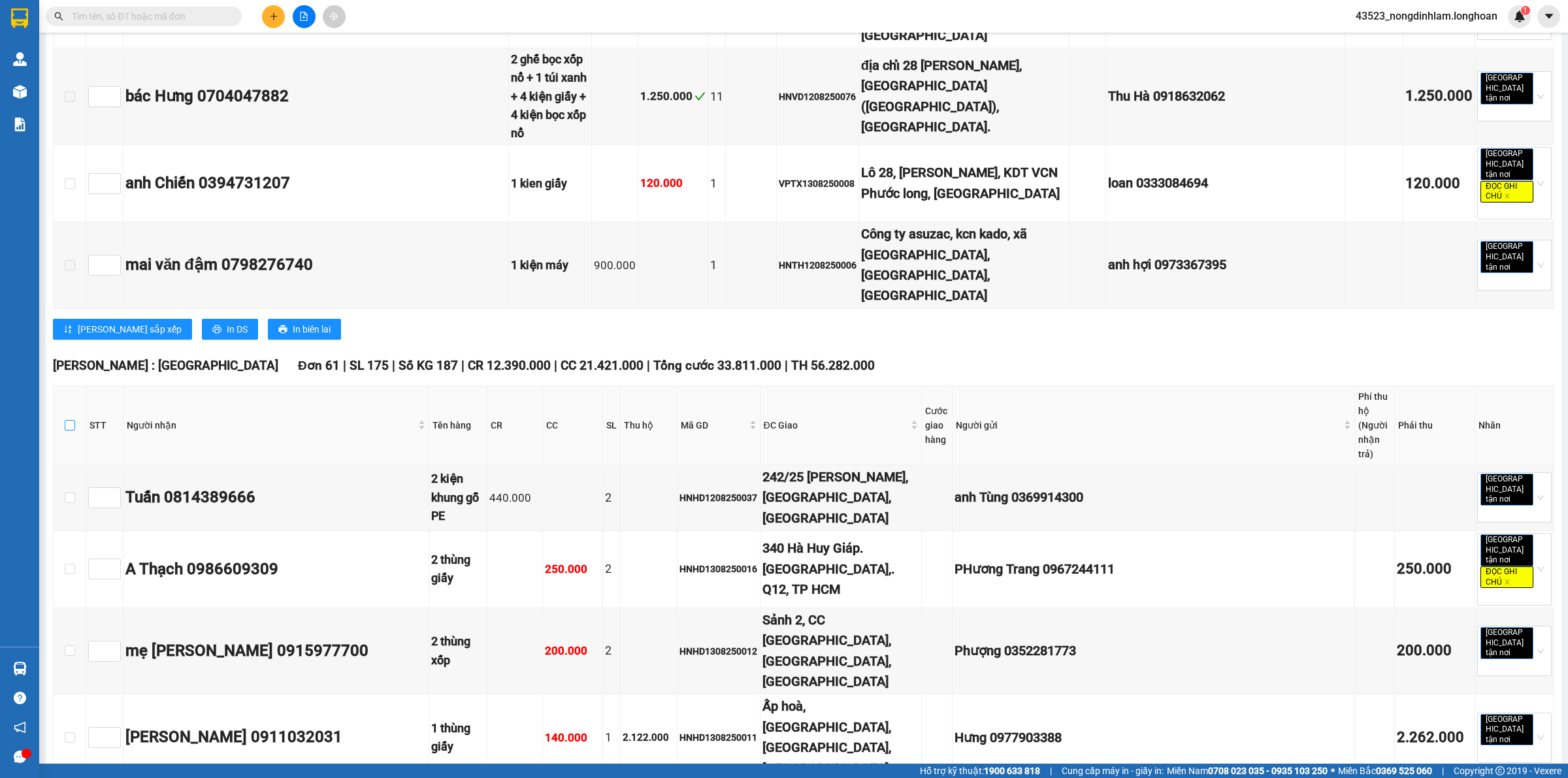
checkbox input "true"
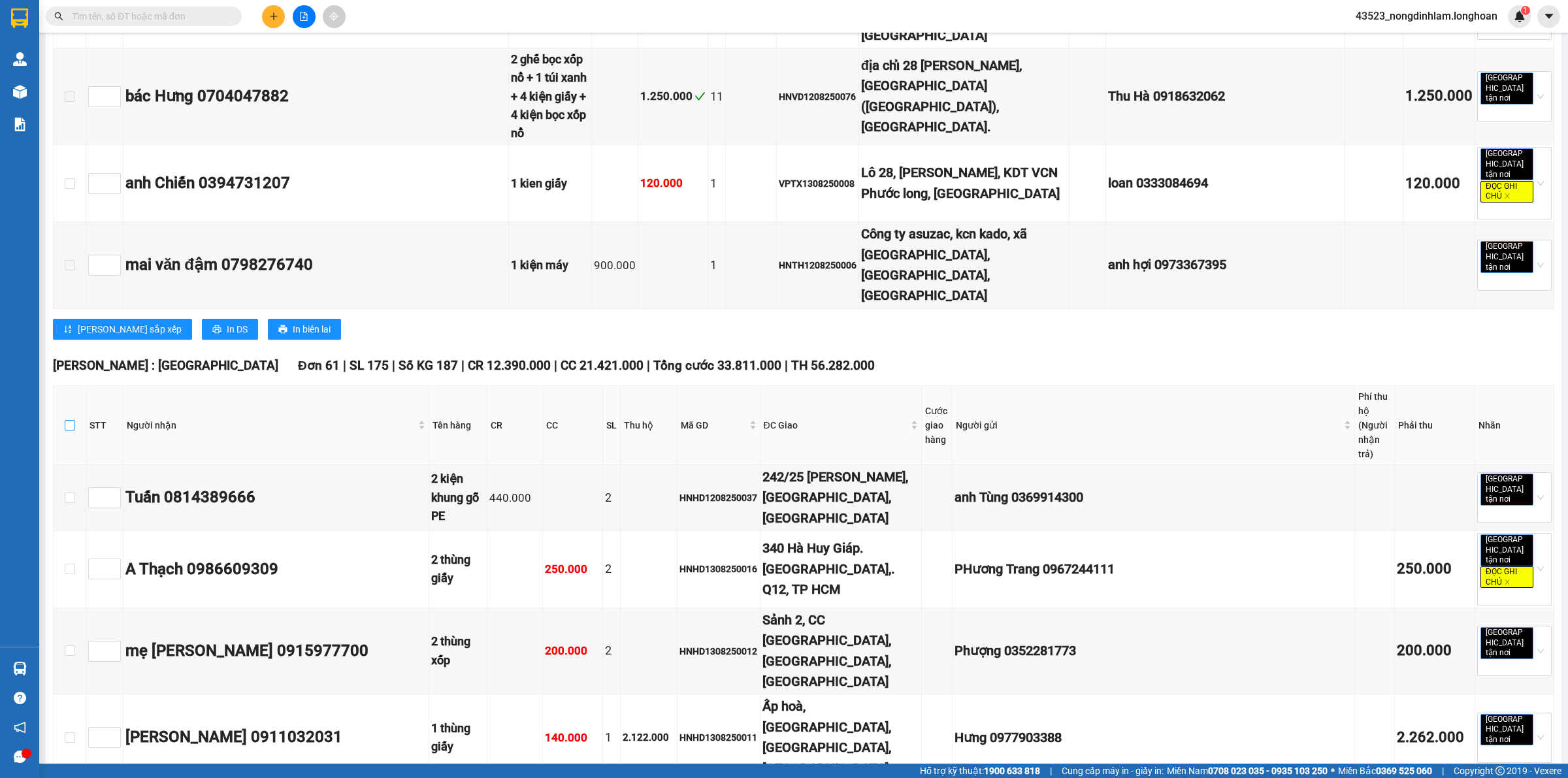
checkbox input "true"
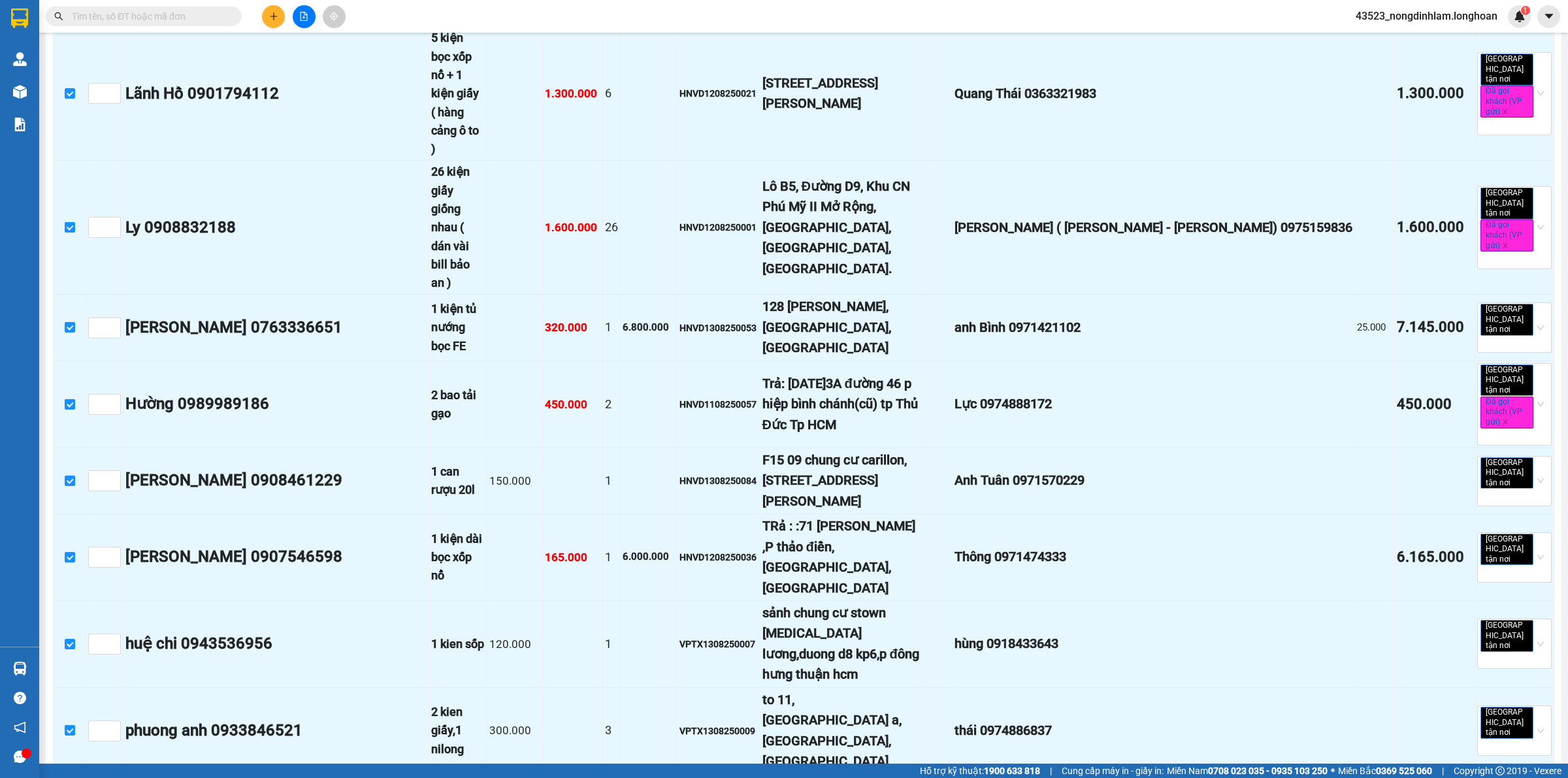
scroll to position [5226, 0]
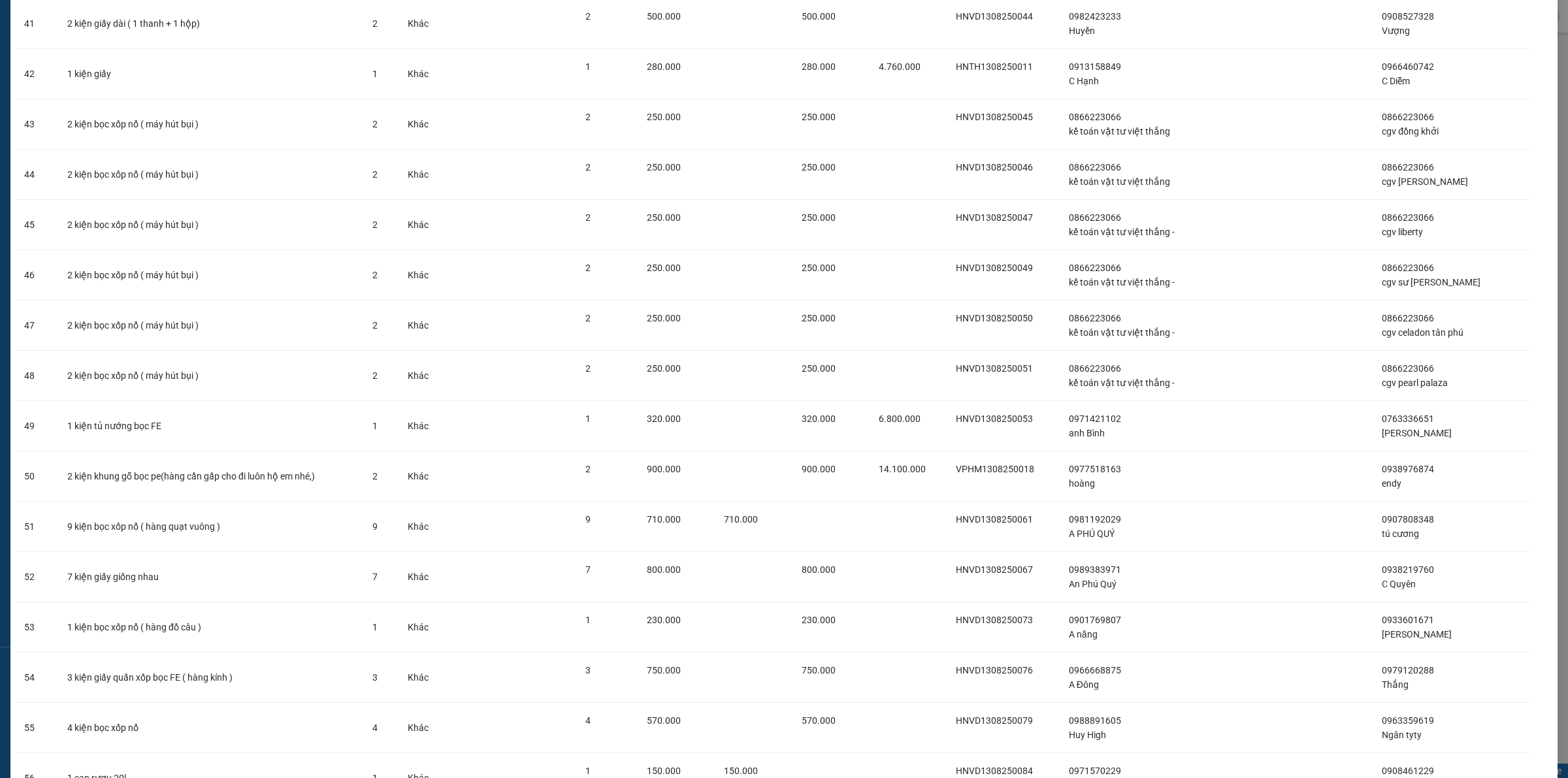
scroll to position [2404, 0]
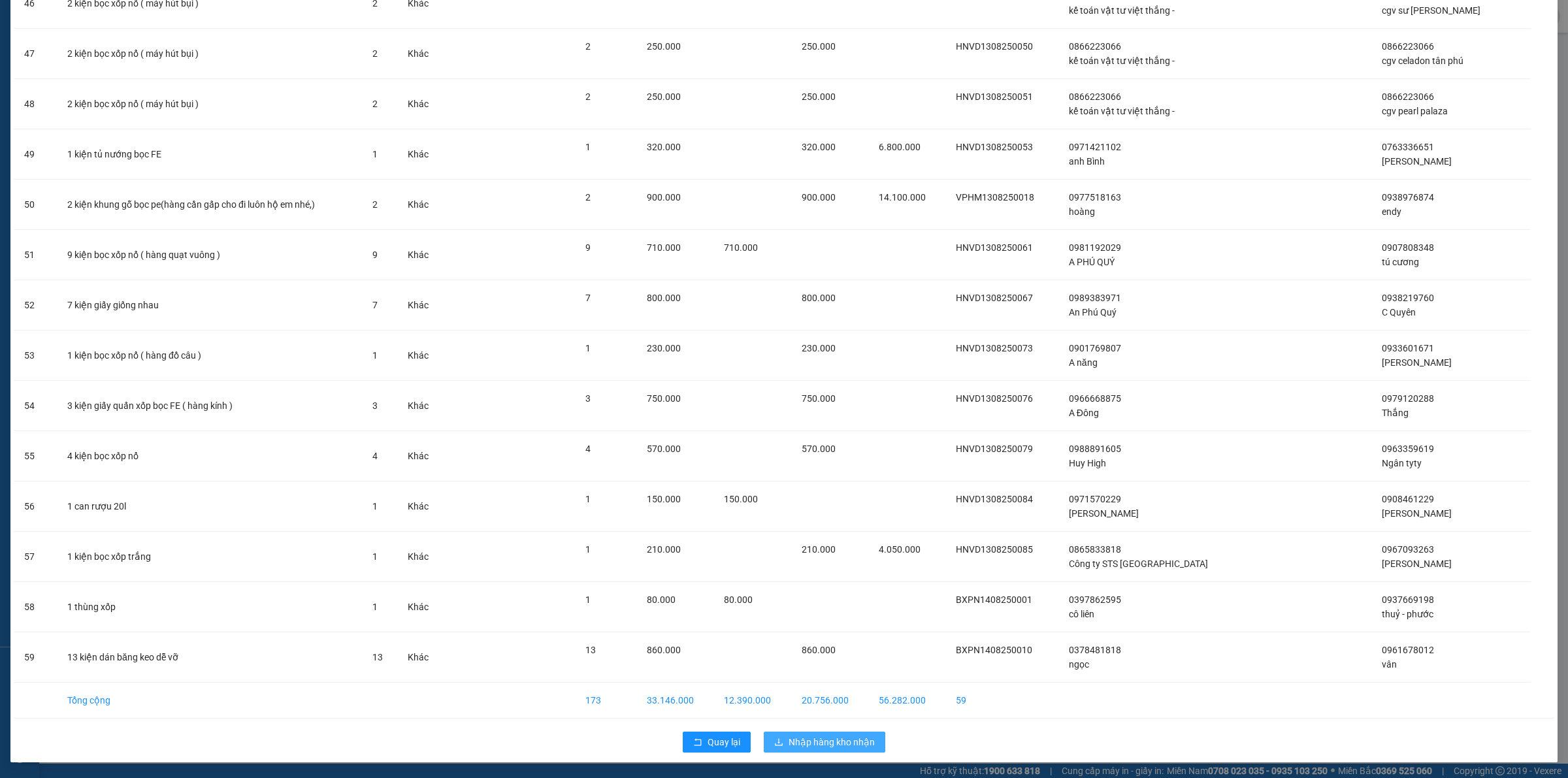
click at [841, 739] on span "Nhập hàng kho nhận" at bounding box center [831, 742] width 86 height 15
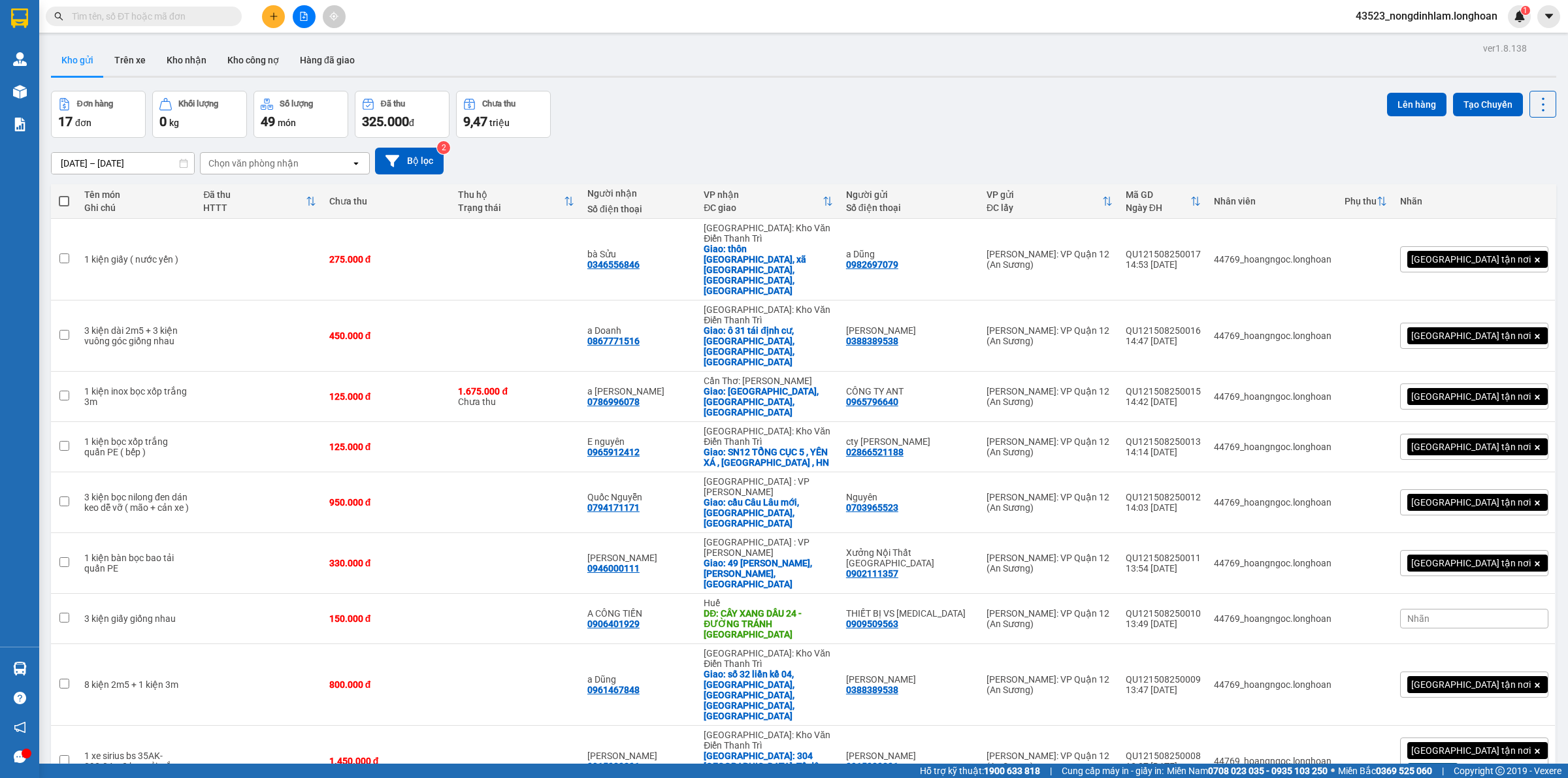
click at [301, 12] on icon "file-add" at bounding box center [304, 16] width 7 height 9
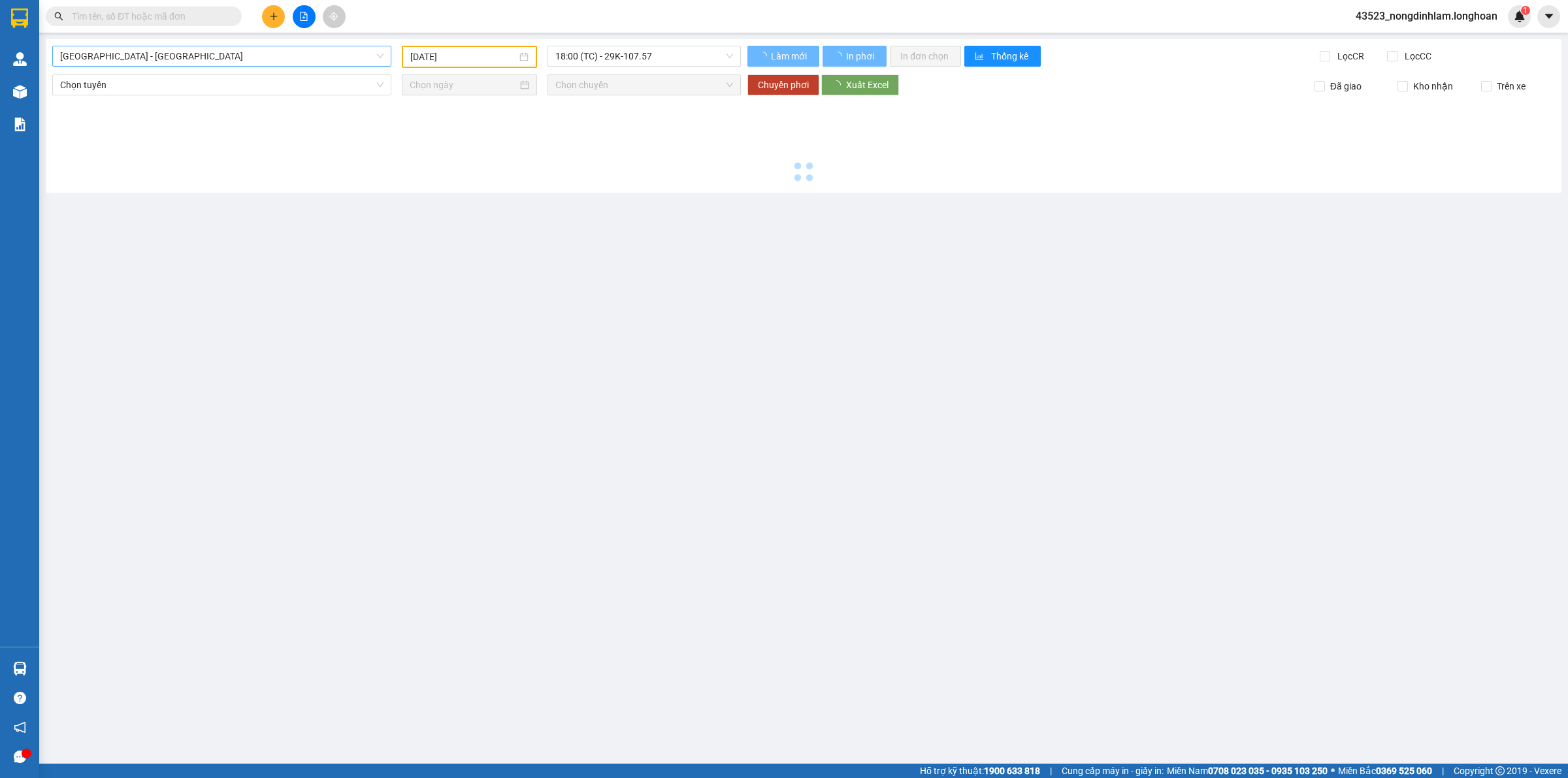
type input "[DATE]"
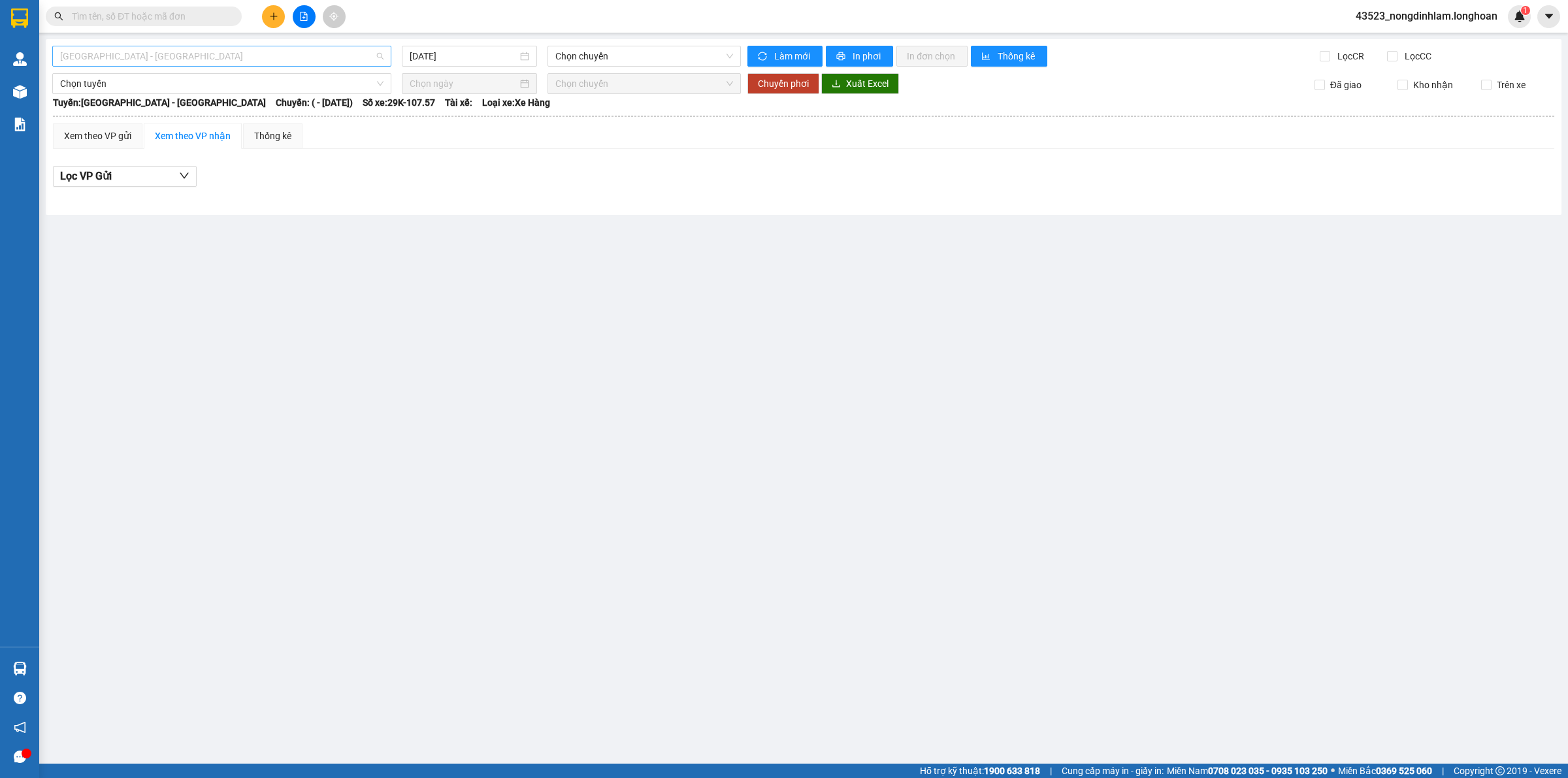
click at [170, 57] on span "[GEOGRAPHIC_DATA] - [GEOGRAPHIC_DATA]" at bounding box center [222, 56] width 323 height 20
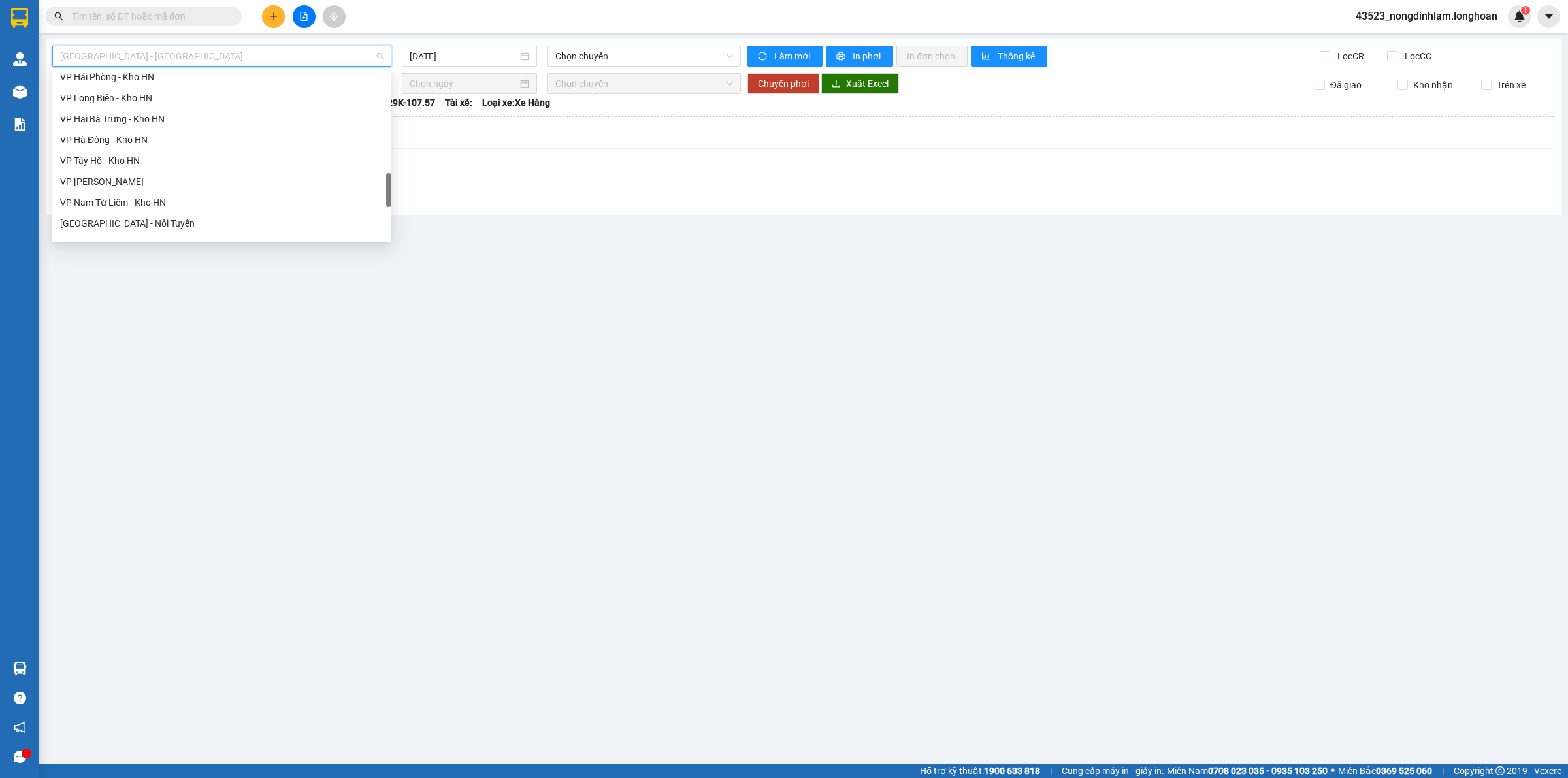
scroll to position [856, 0]
click at [148, 147] on div "Bắc [GEOGRAPHIC_DATA] QL1A" at bounding box center [222, 146] width 323 height 15
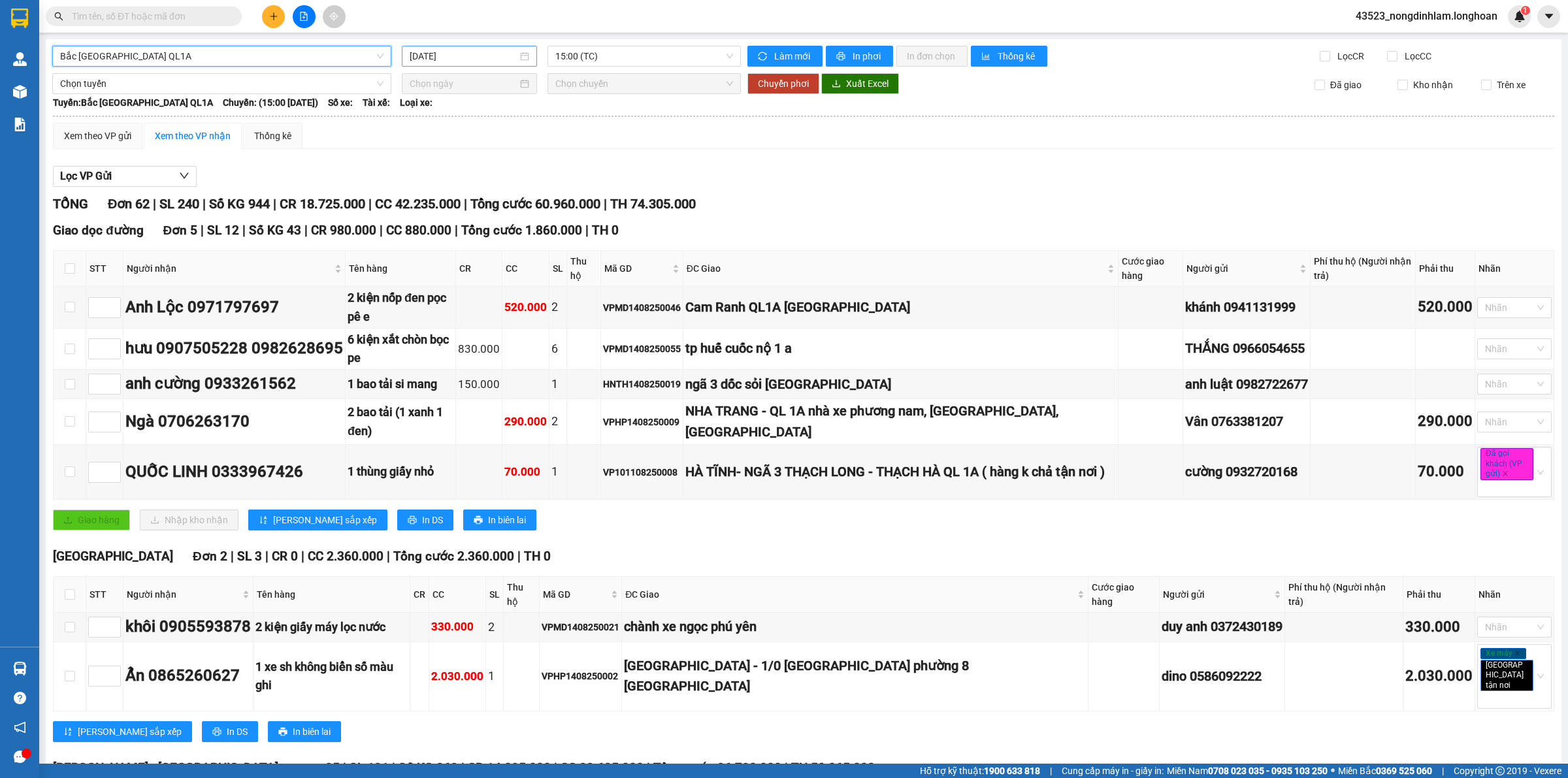
click at [474, 60] on input "[DATE]" at bounding box center [463, 56] width 108 height 15
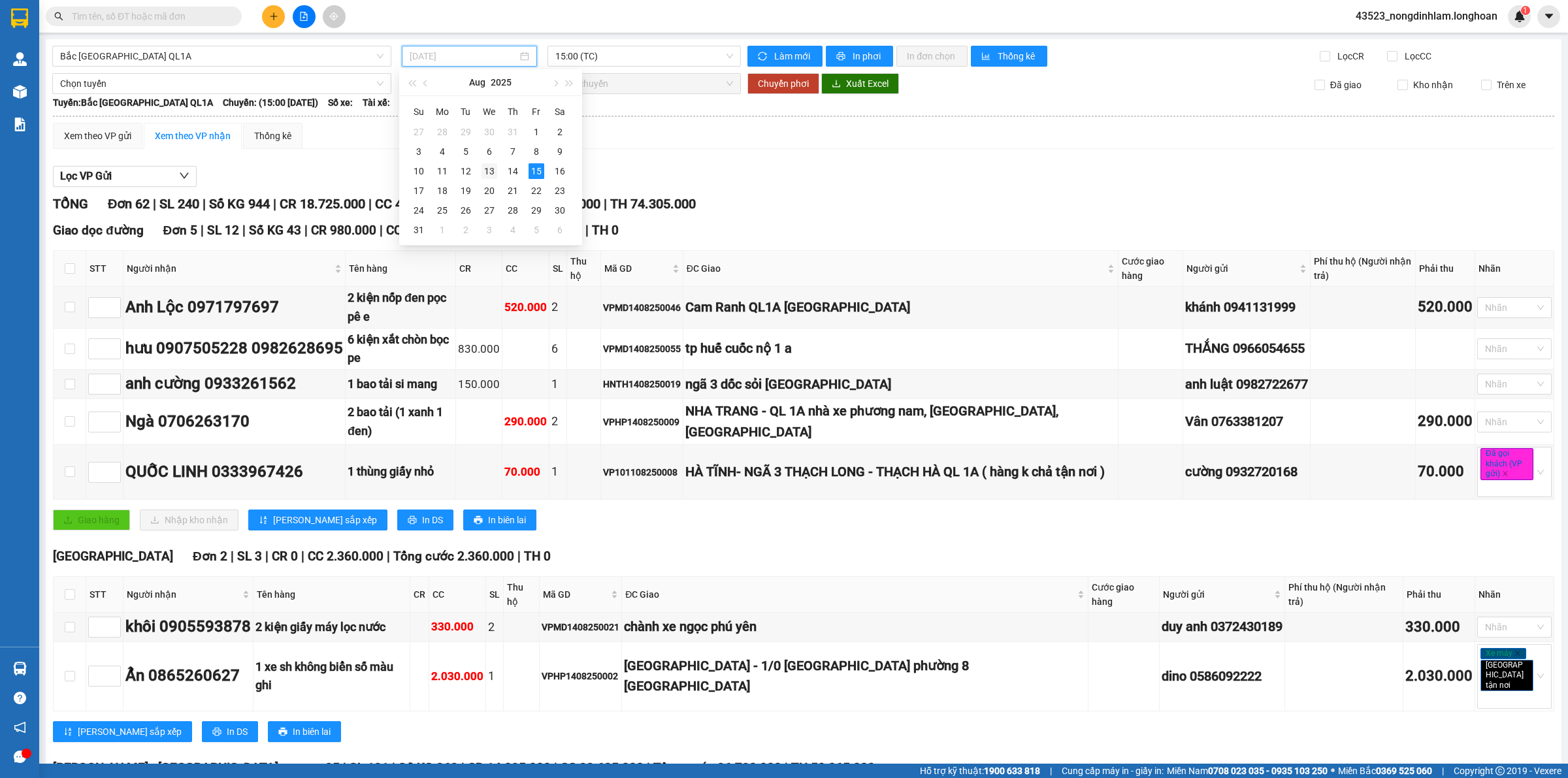
click at [489, 173] on div "13" at bounding box center [489, 171] width 15 height 15
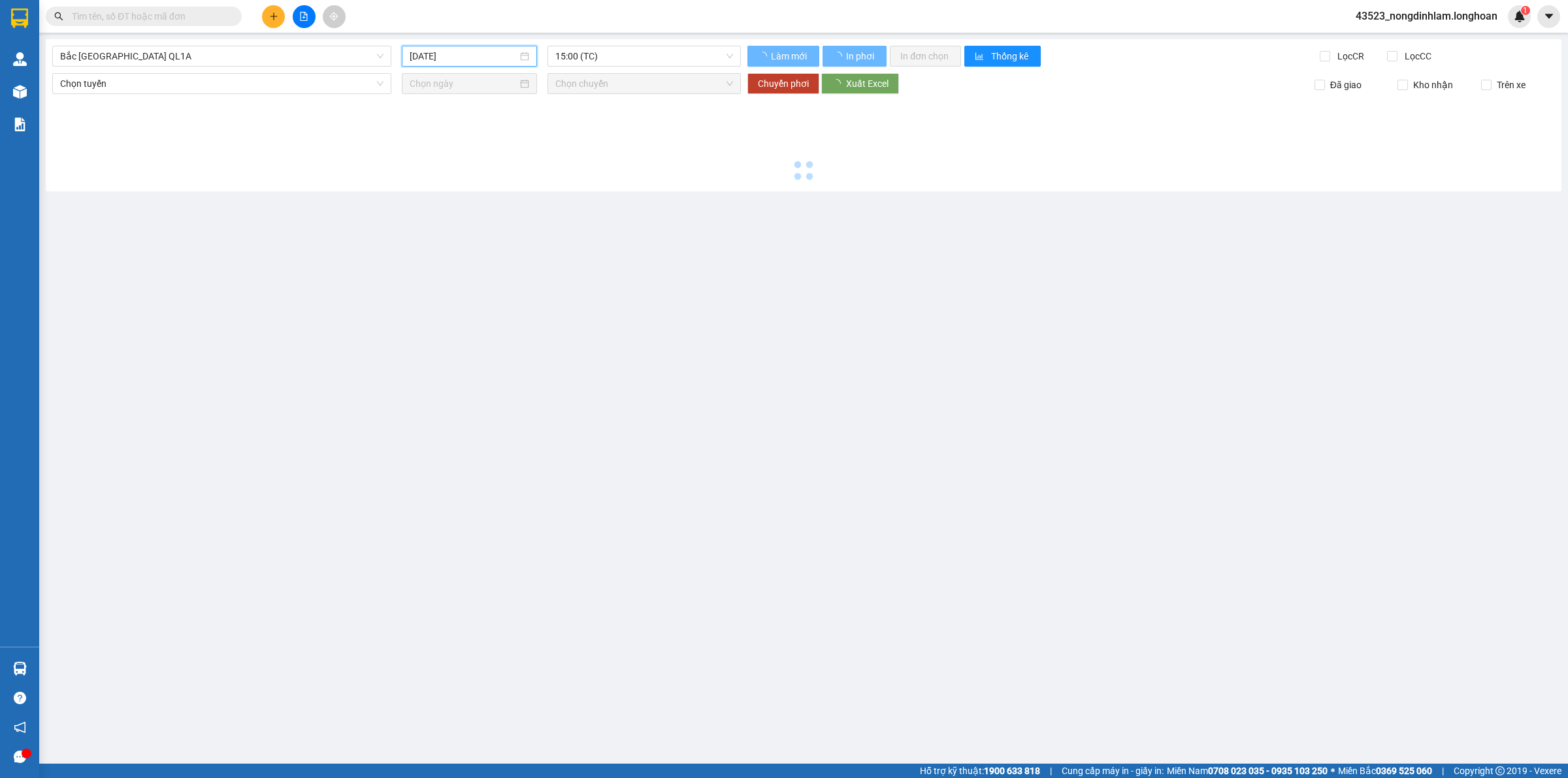
type input "[DATE]"
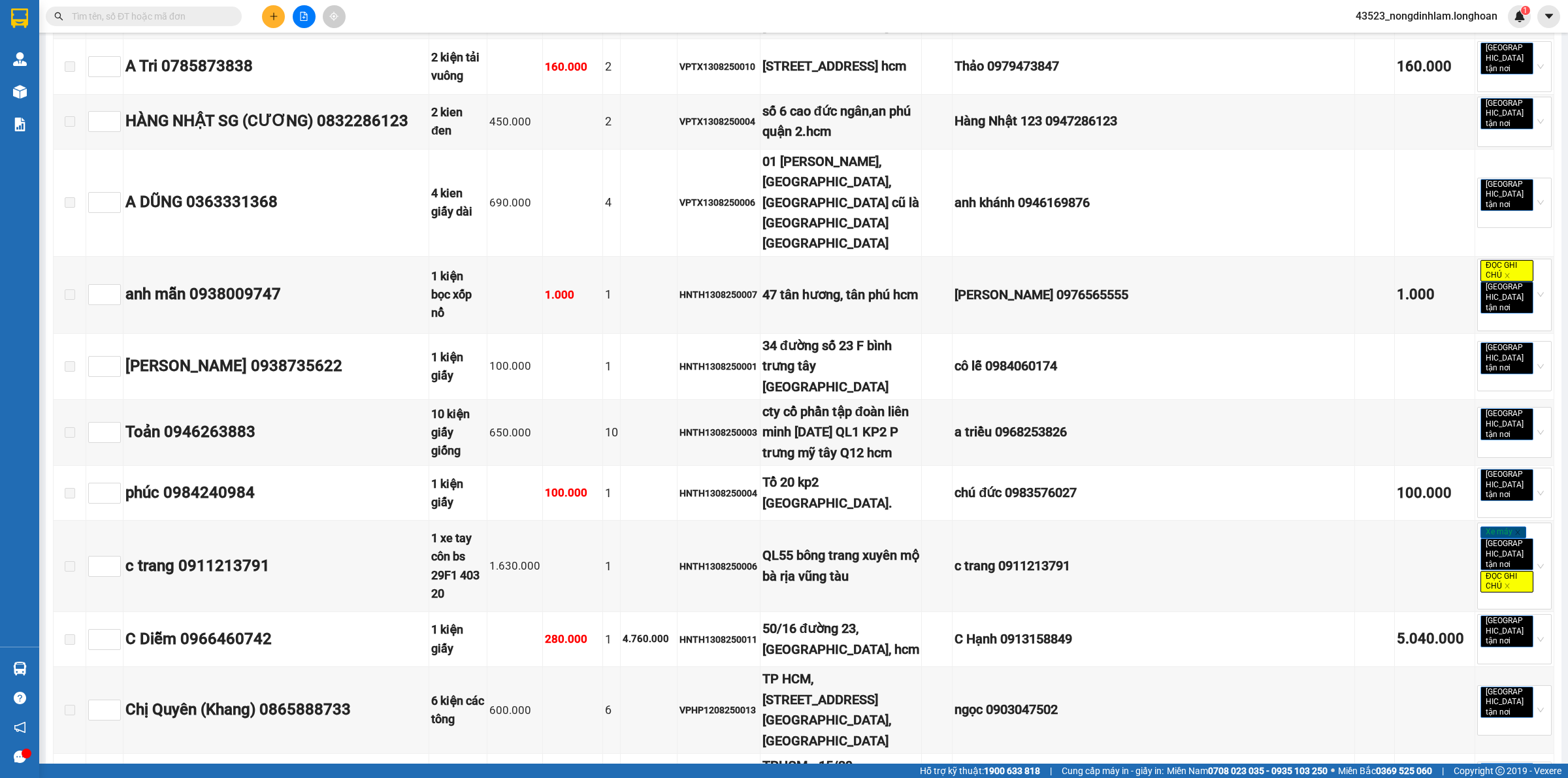
scroll to position [5797, 0]
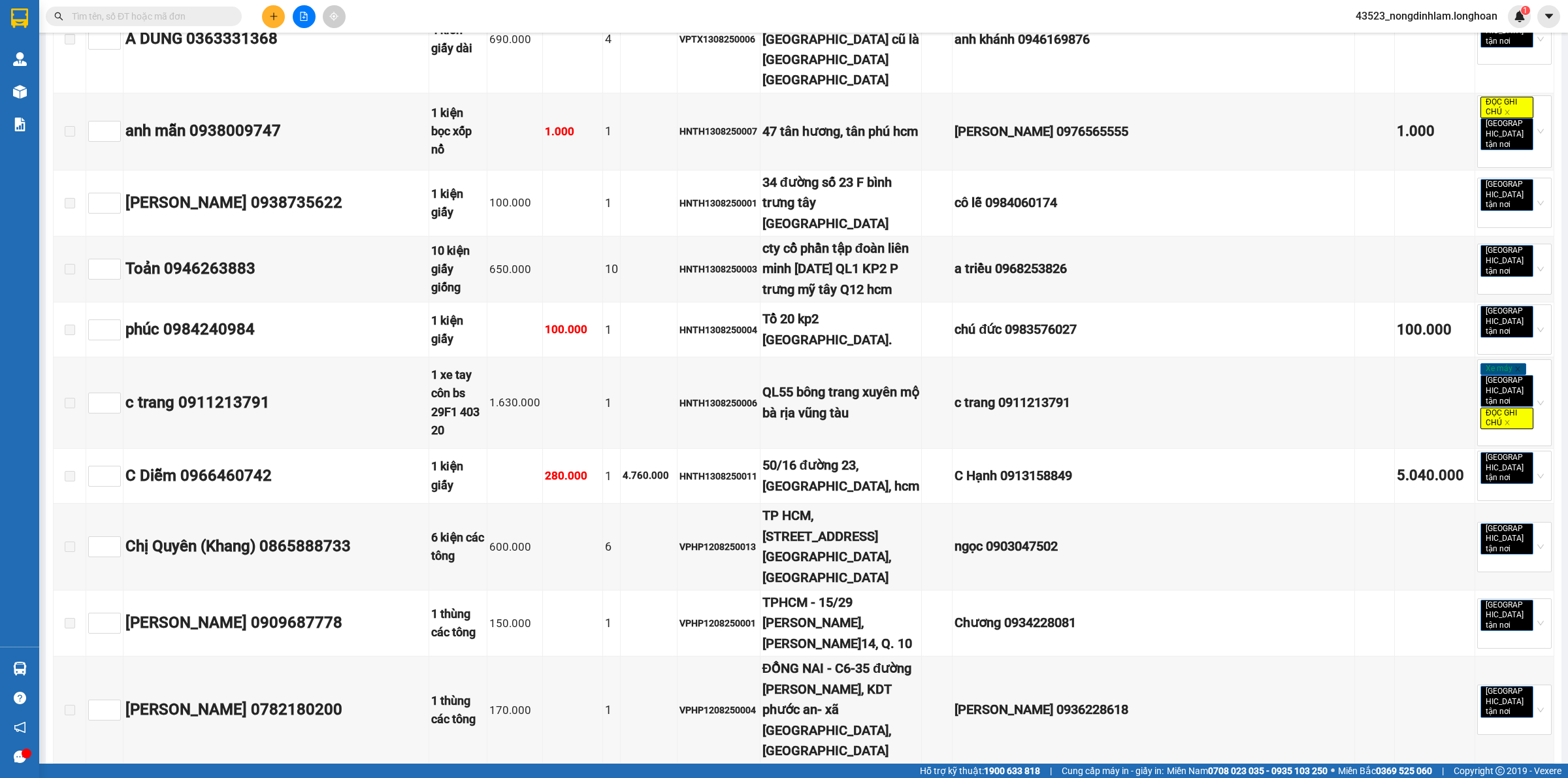
checkbox input "true"
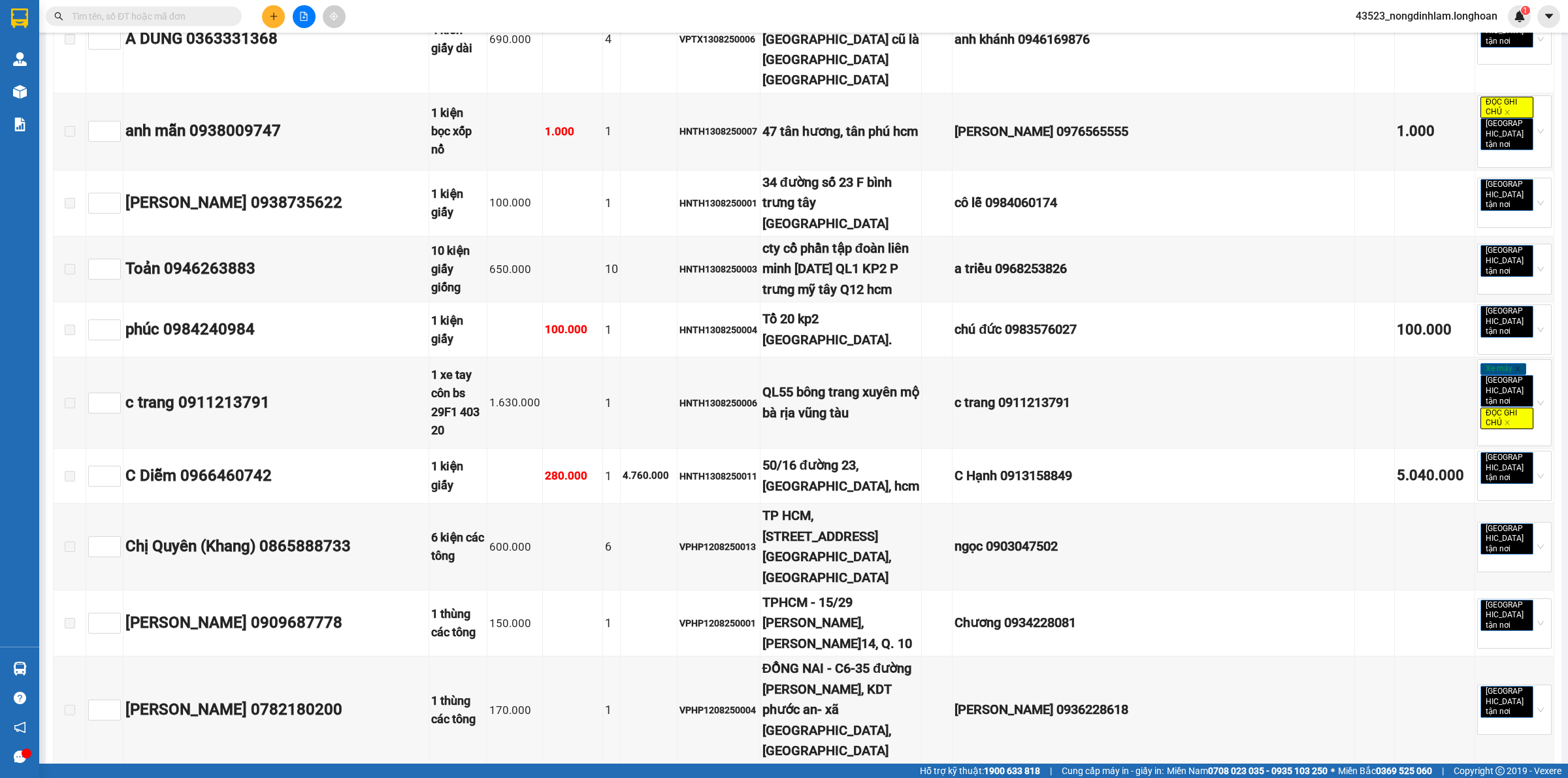
checkbox input "true"
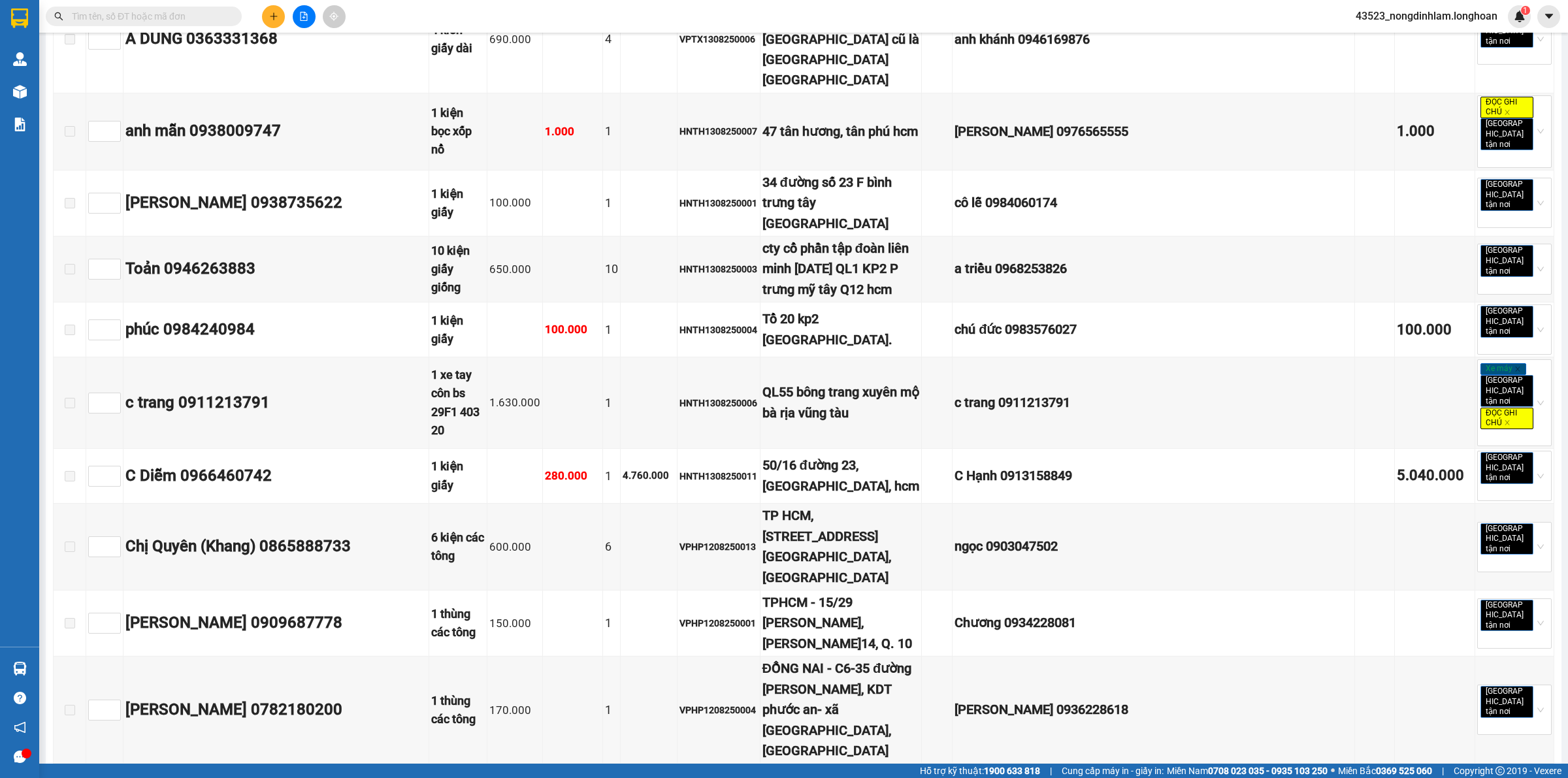
checkbox input "true"
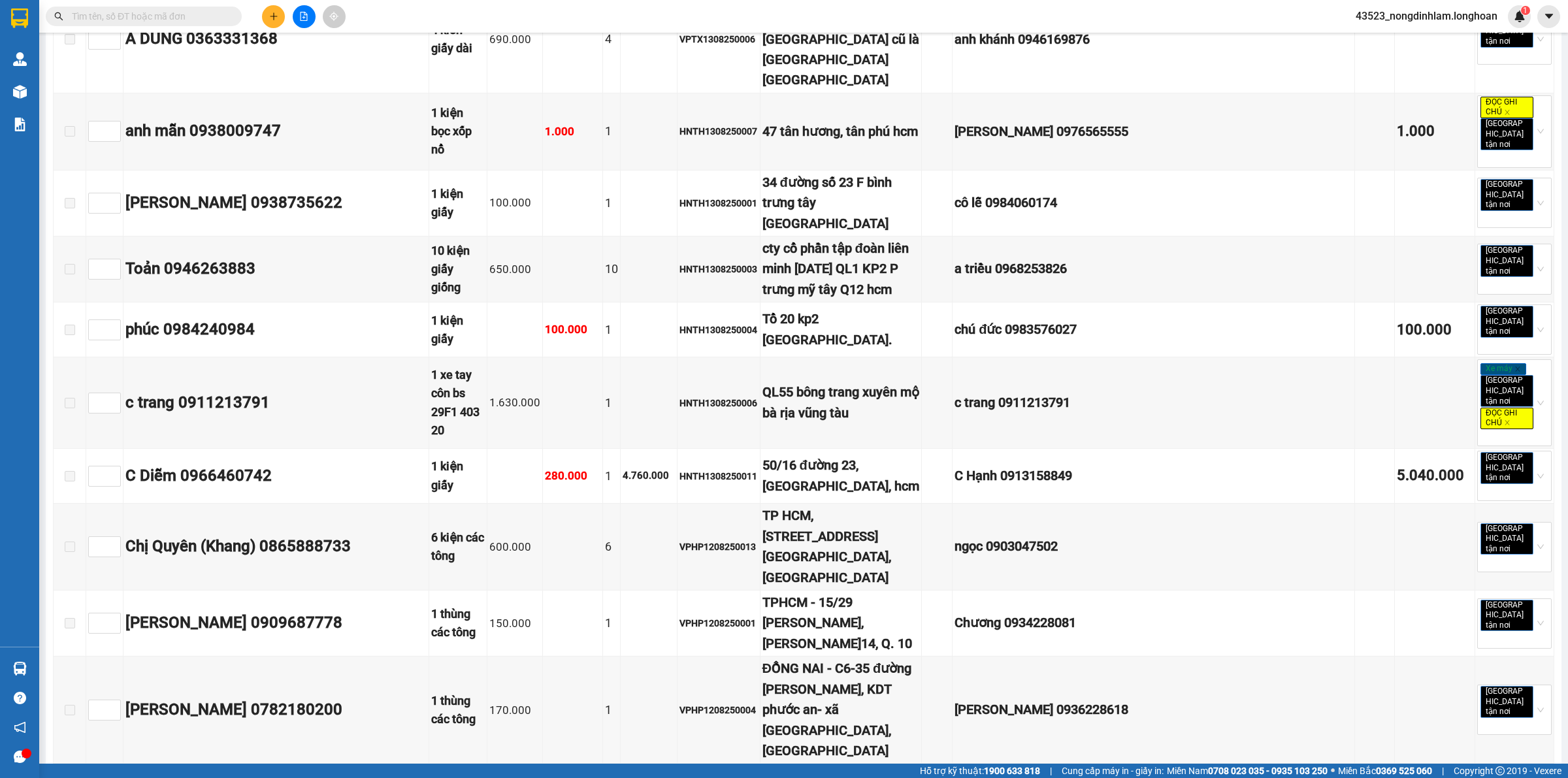
checkbox input "true"
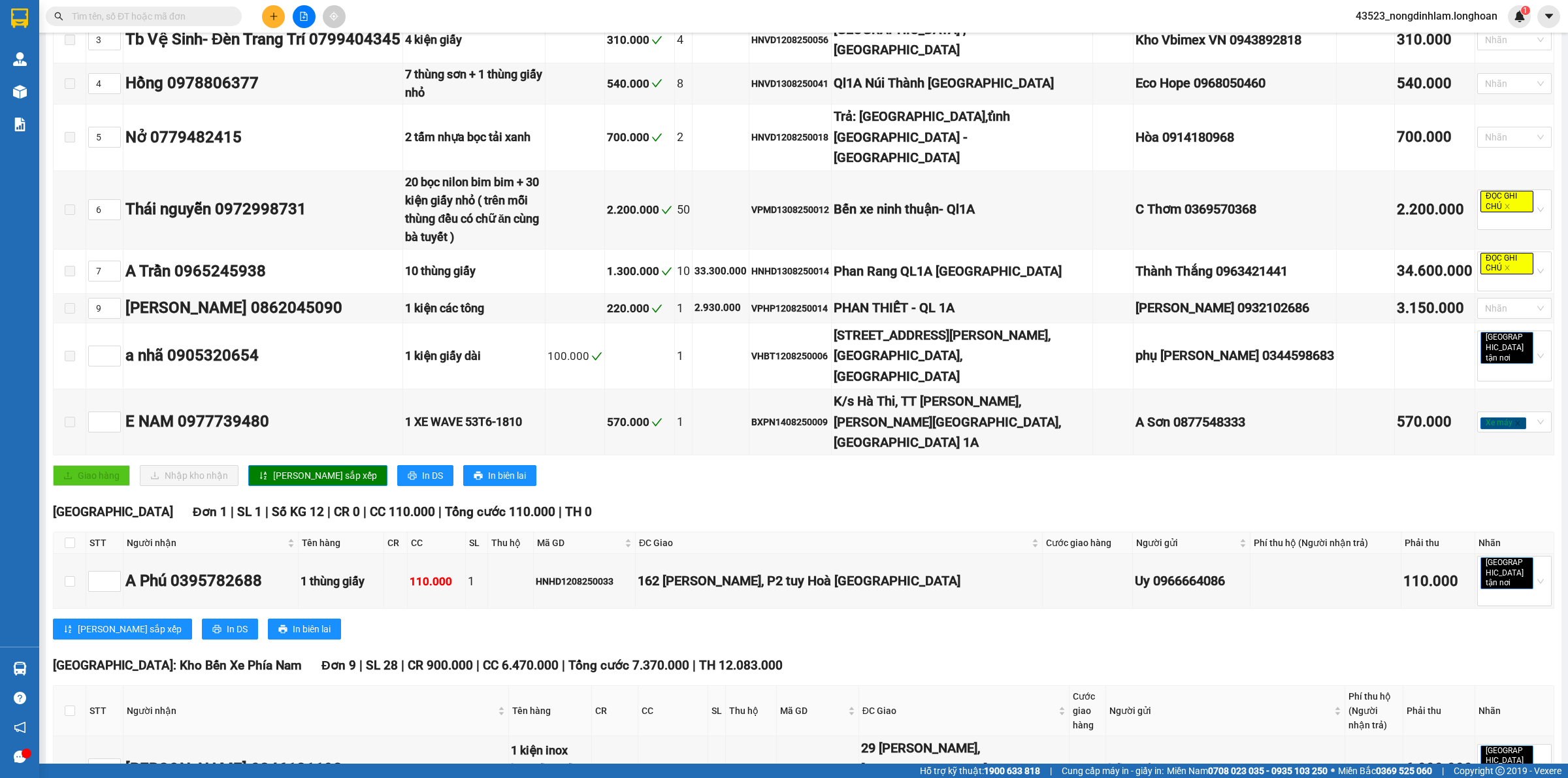
scroll to position [0, 0]
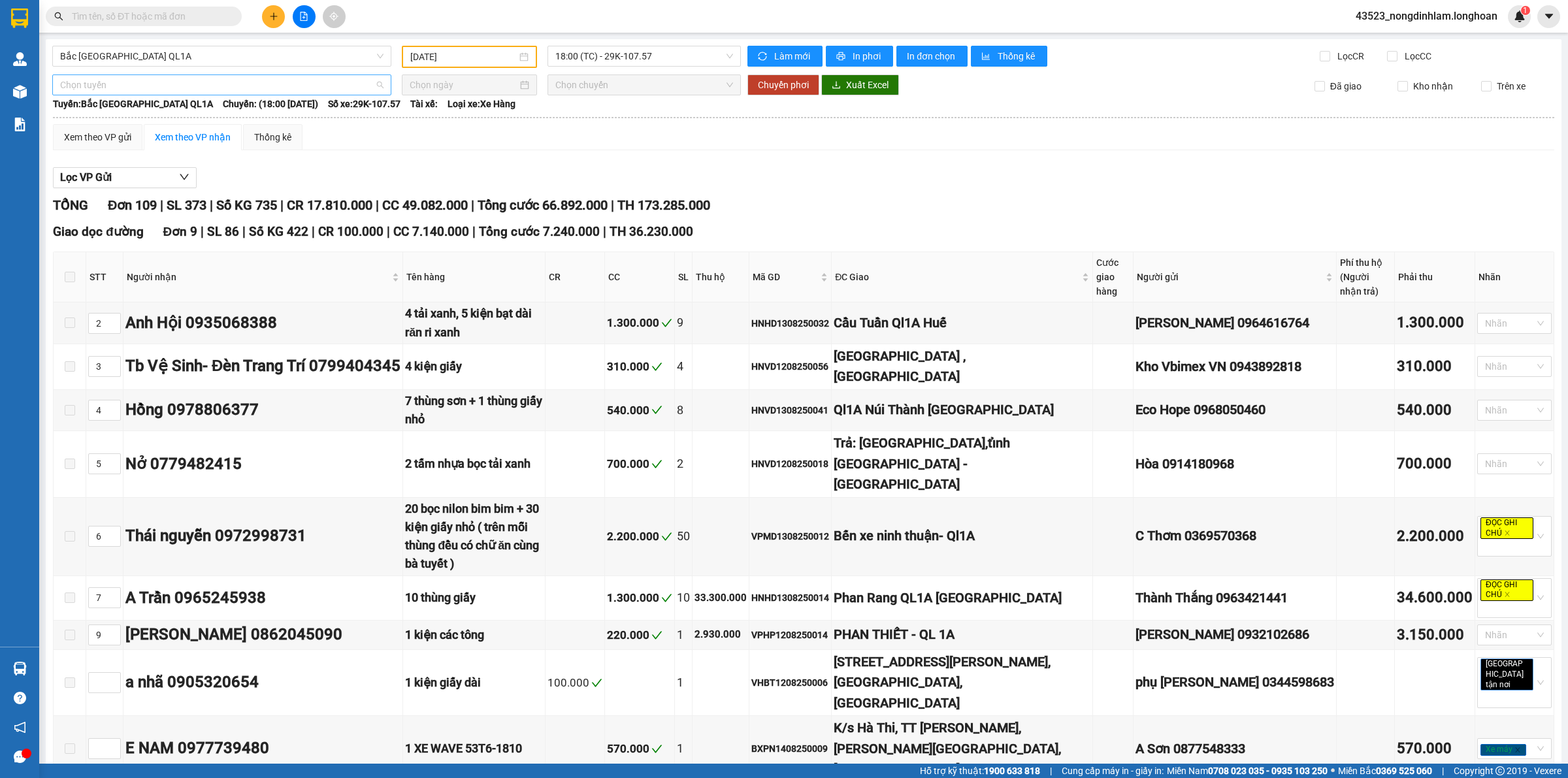
click at [150, 79] on span "Chọn tuyến" at bounding box center [222, 85] width 323 height 20
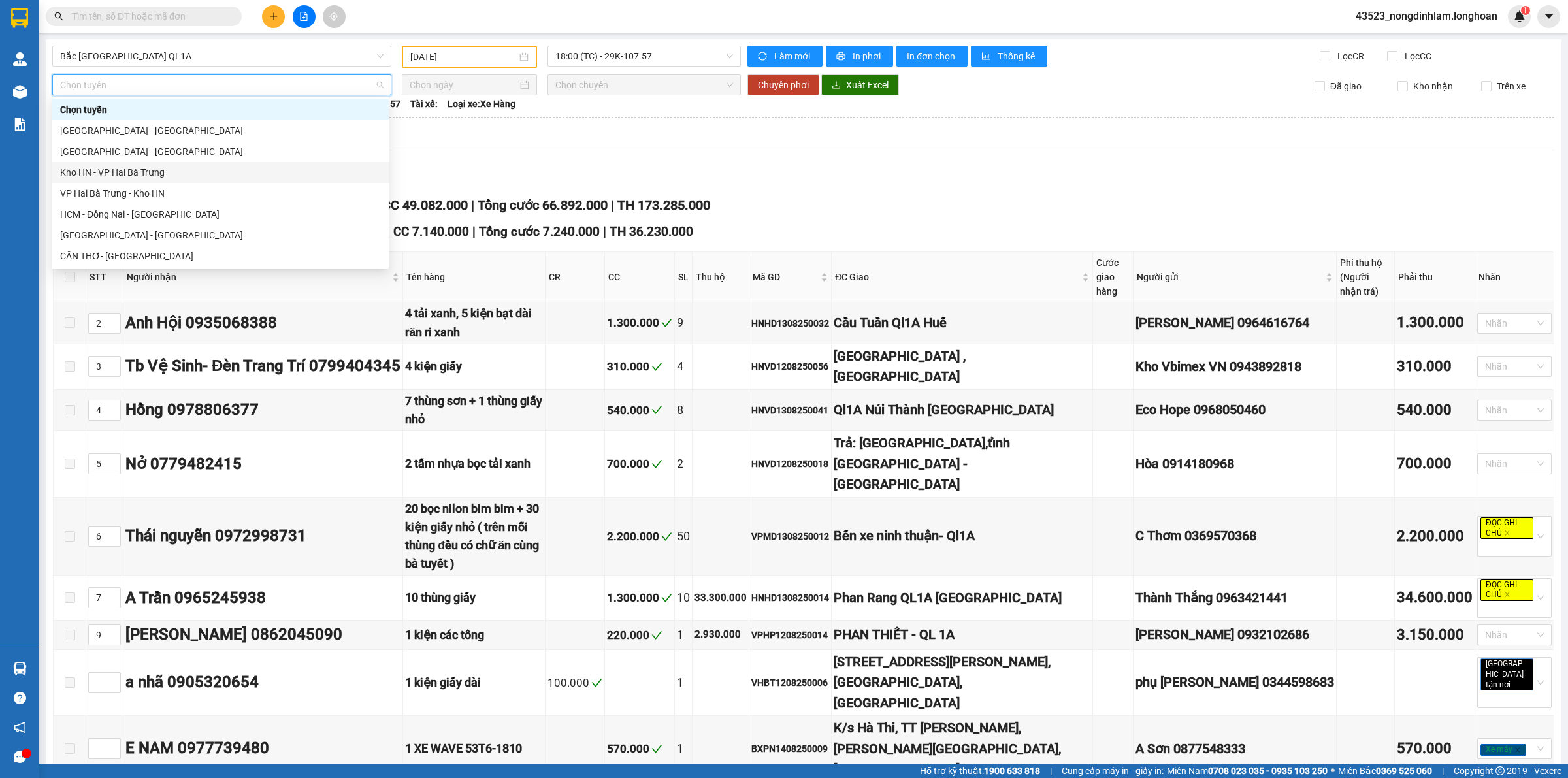
scroll to position [82, 0]
click at [147, 228] on div "Kho HCM - Kho Cần Thơ" at bounding box center [220, 237] width 337 height 21
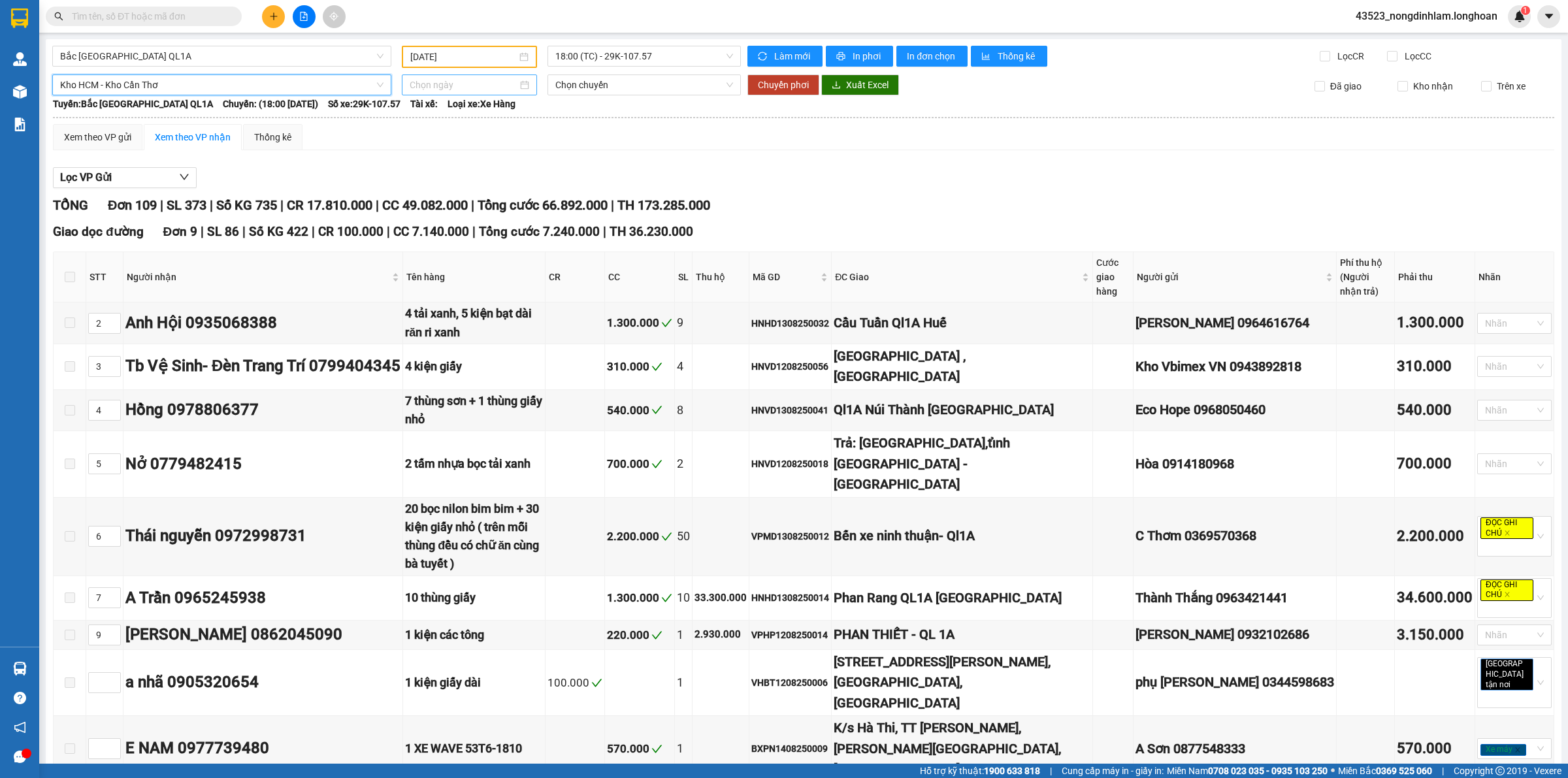
click at [451, 82] on input at bounding box center [463, 85] width 108 height 15
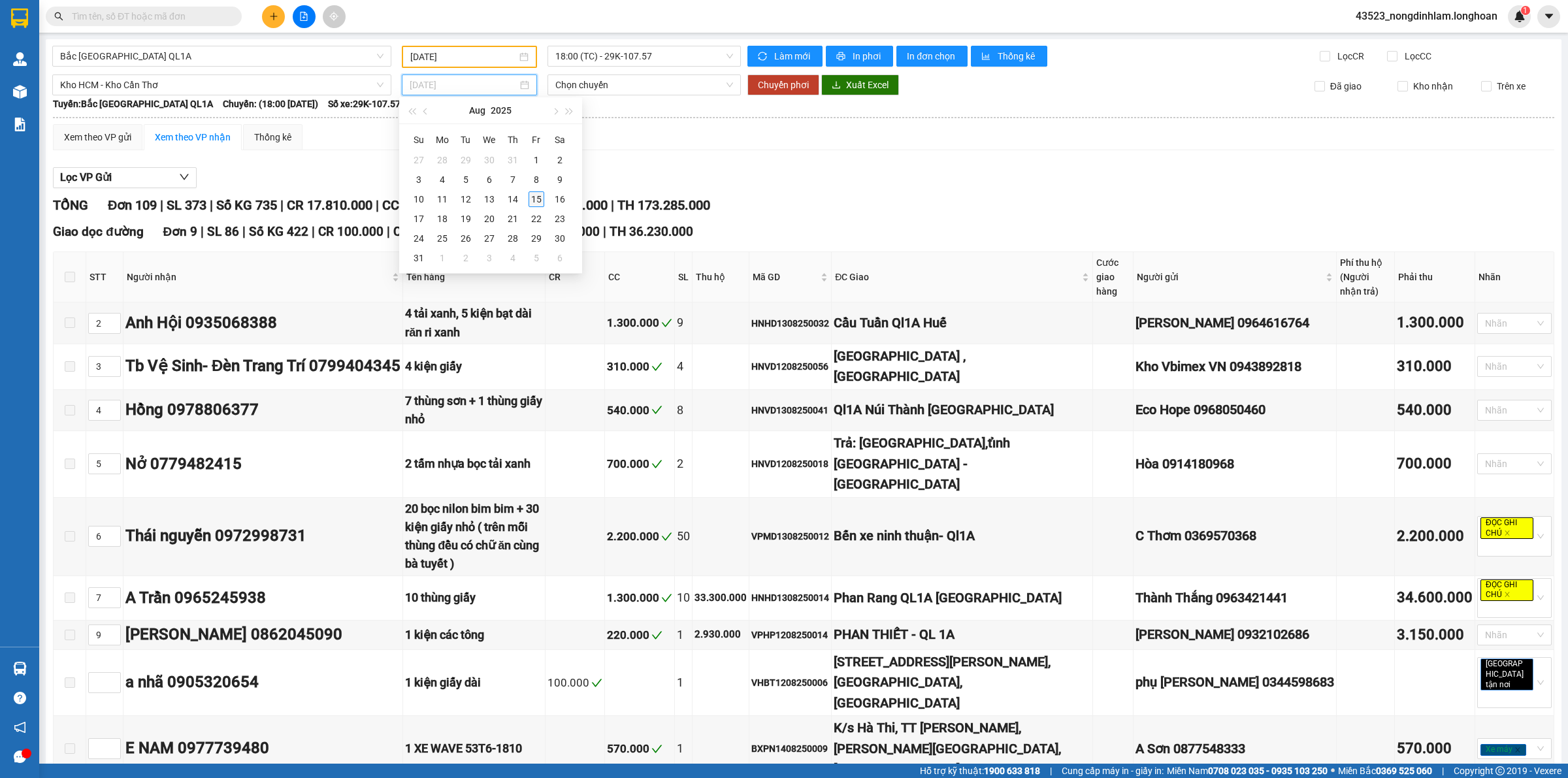
type input "[DATE]"
click at [539, 203] on div "15" at bounding box center [536, 199] width 15 height 15
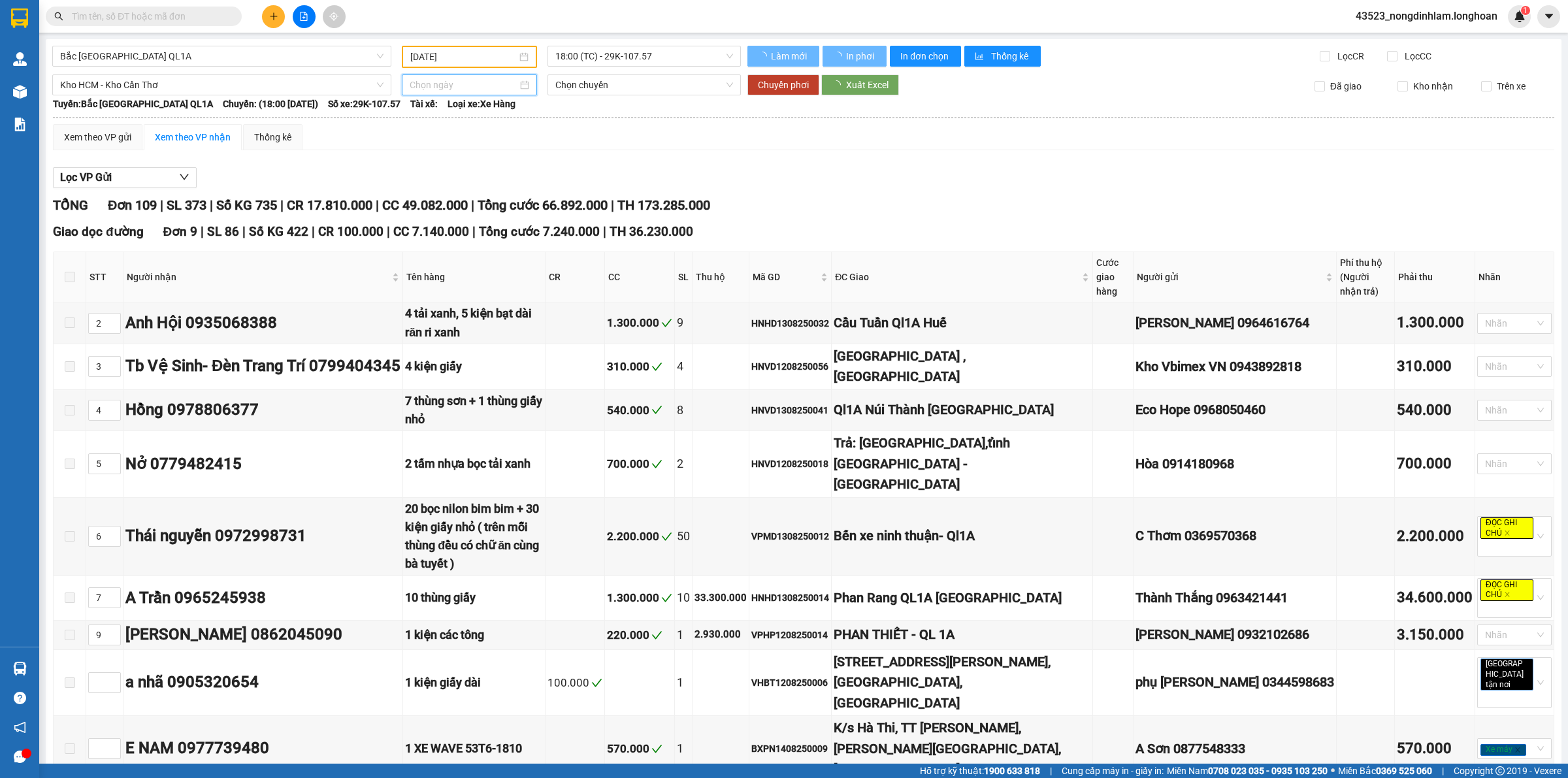
type input "[DATE]"
click at [612, 83] on span "21:00 (TC) - 29E-136.91" at bounding box center [644, 85] width 178 height 20
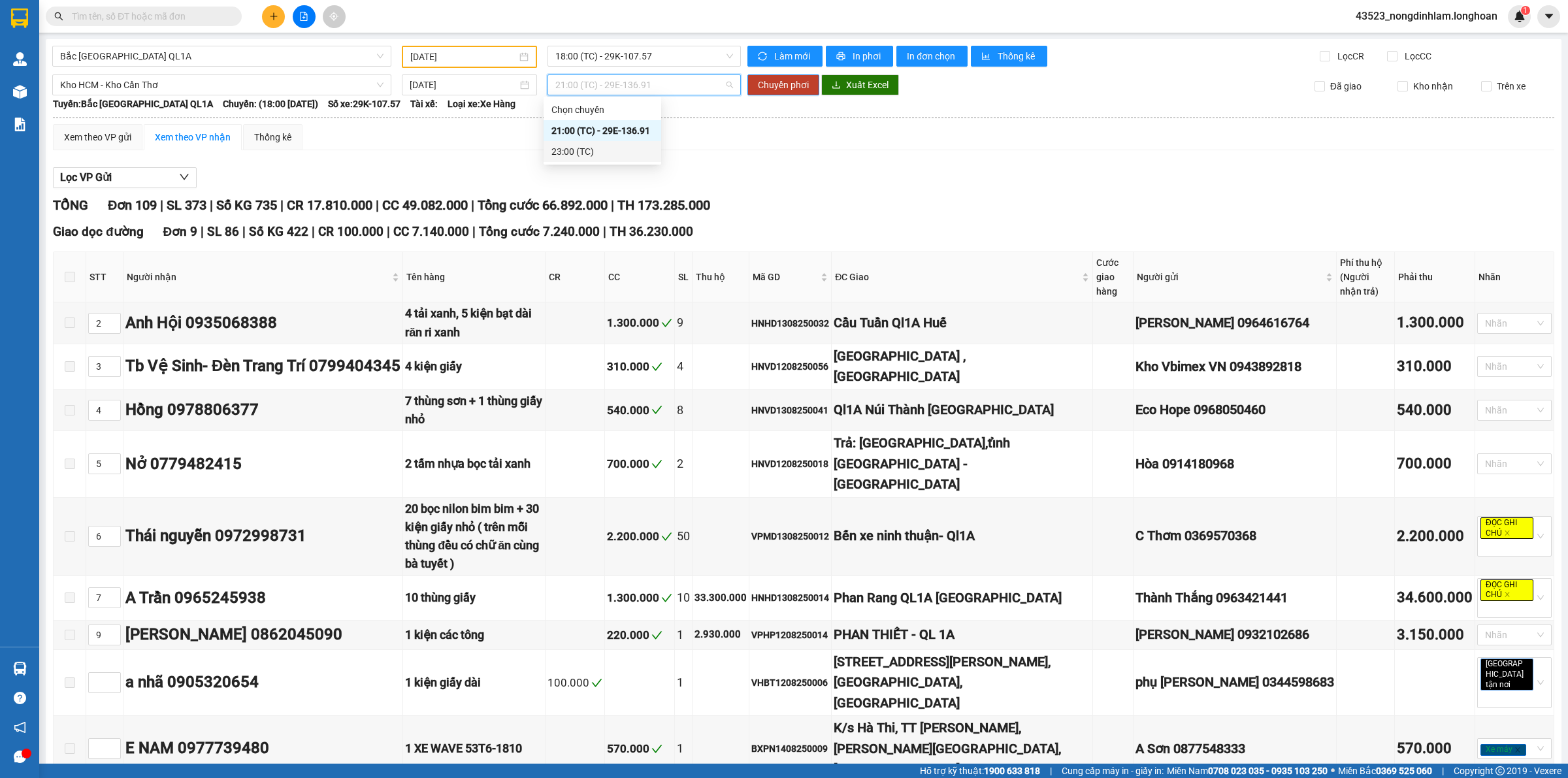
click at [592, 151] on div "23:00 (TC)" at bounding box center [602, 152] width 102 height 15
click at [780, 85] on span "Chuyển phơi" at bounding box center [783, 85] width 51 height 15
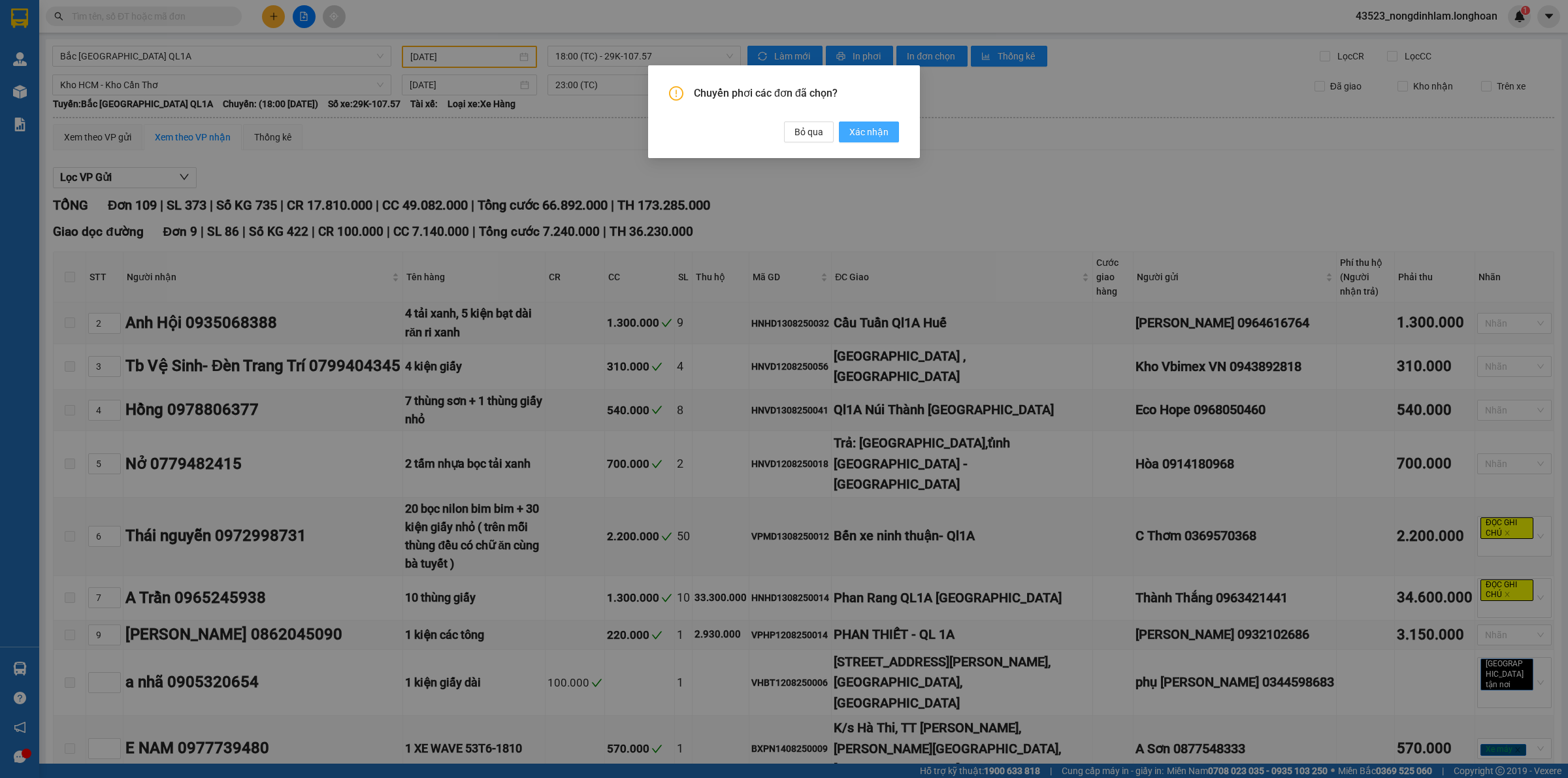
click at [869, 135] on span "Xác nhận" at bounding box center [869, 132] width 39 height 15
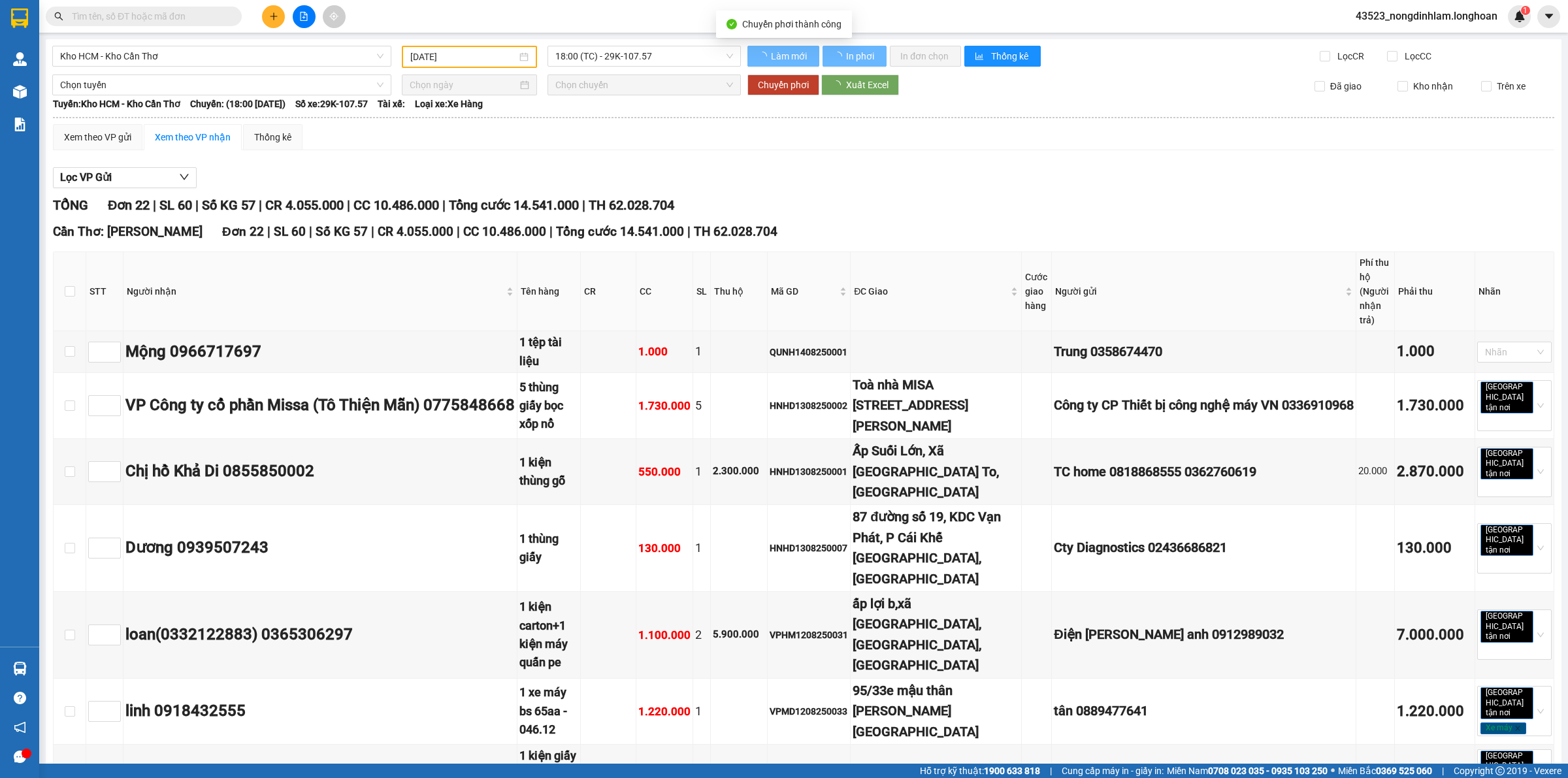
type input "[DATE]"
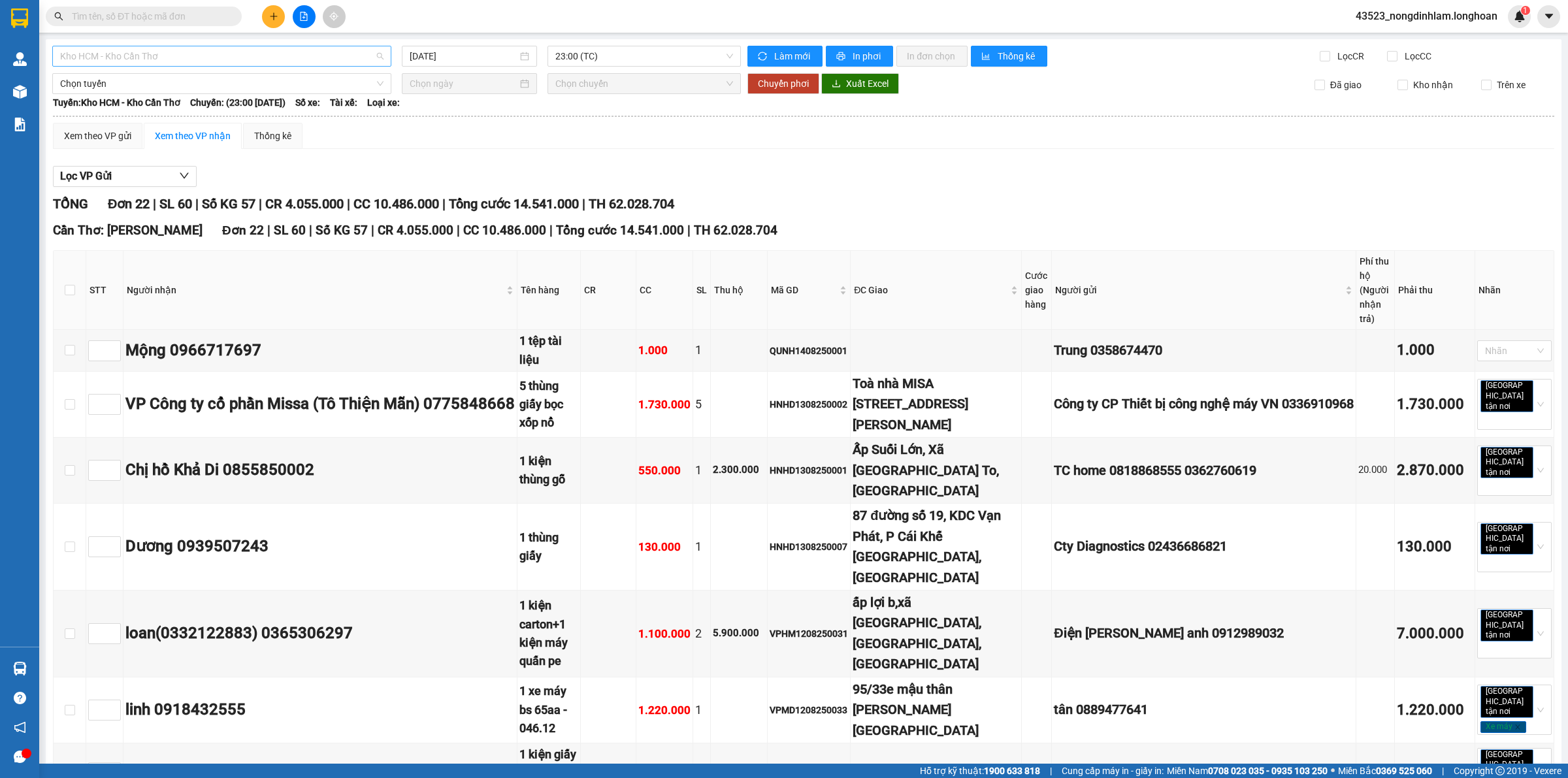
click at [276, 60] on span "Kho HCM - Kho Cần Thơ" at bounding box center [222, 56] width 323 height 20
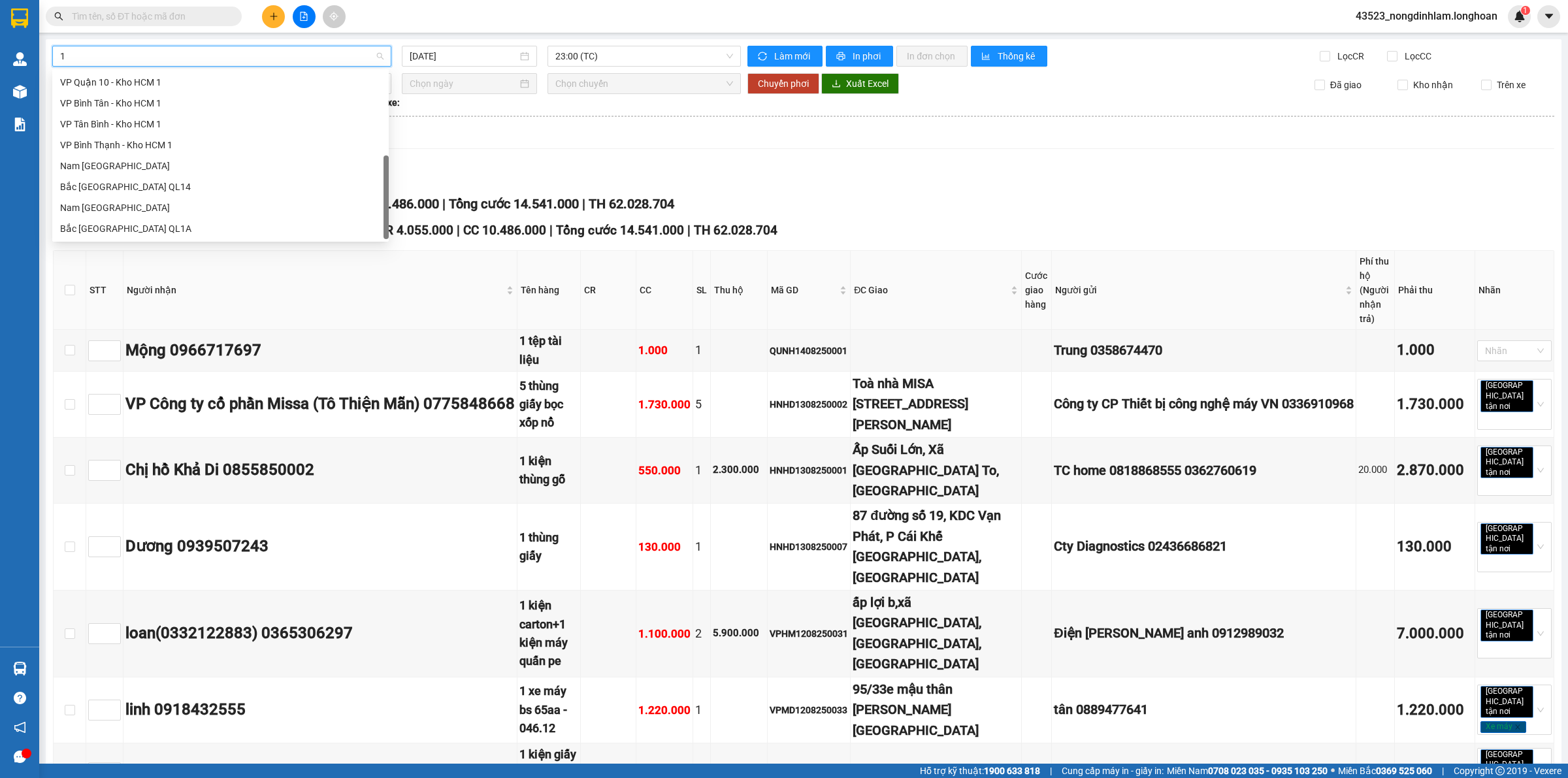
scroll to position [187, 0]
type input "10"
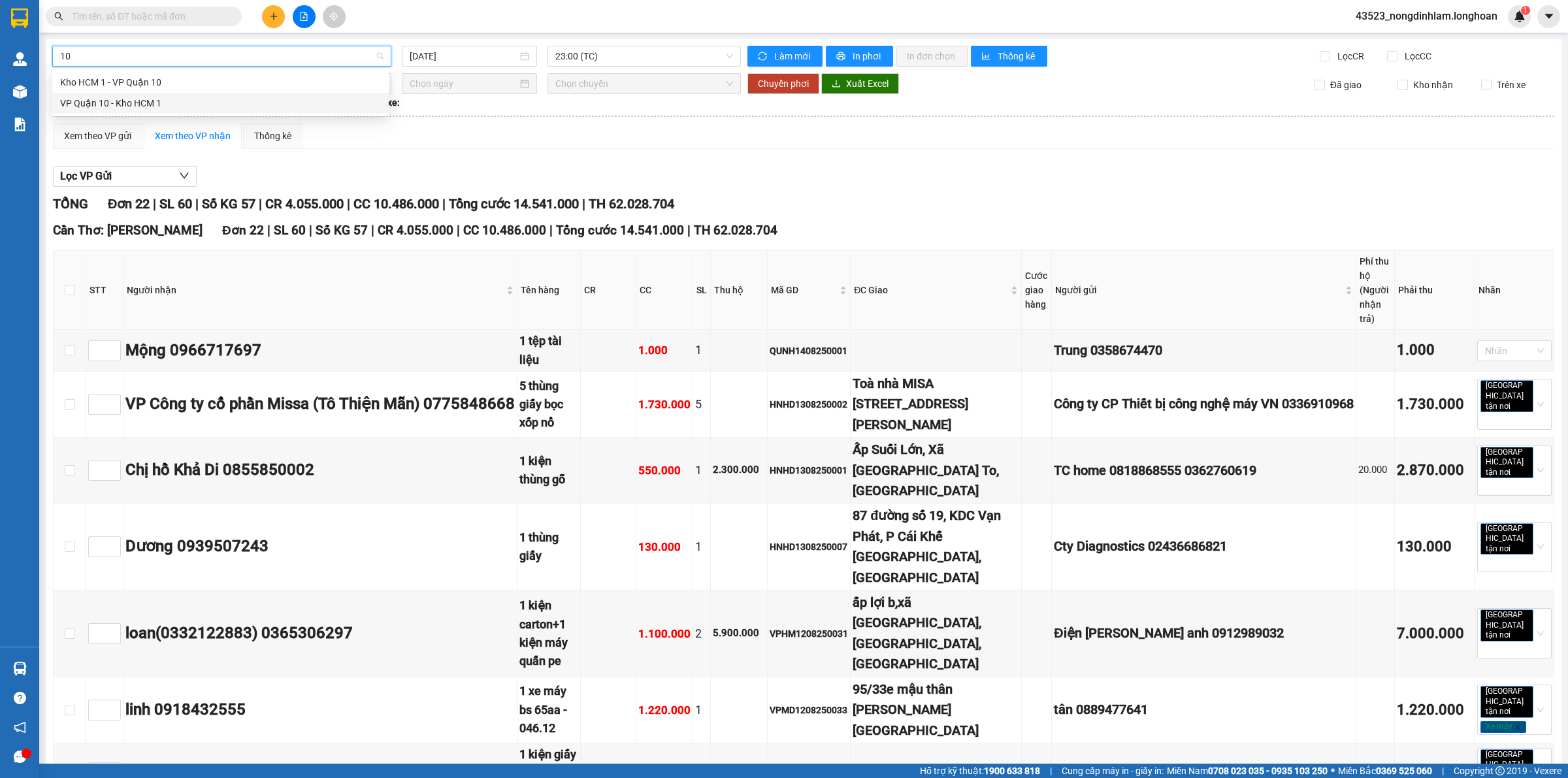
click at [177, 106] on div "VP Quận 10 - Kho HCM 1" at bounding box center [220, 103] width 321 height 15
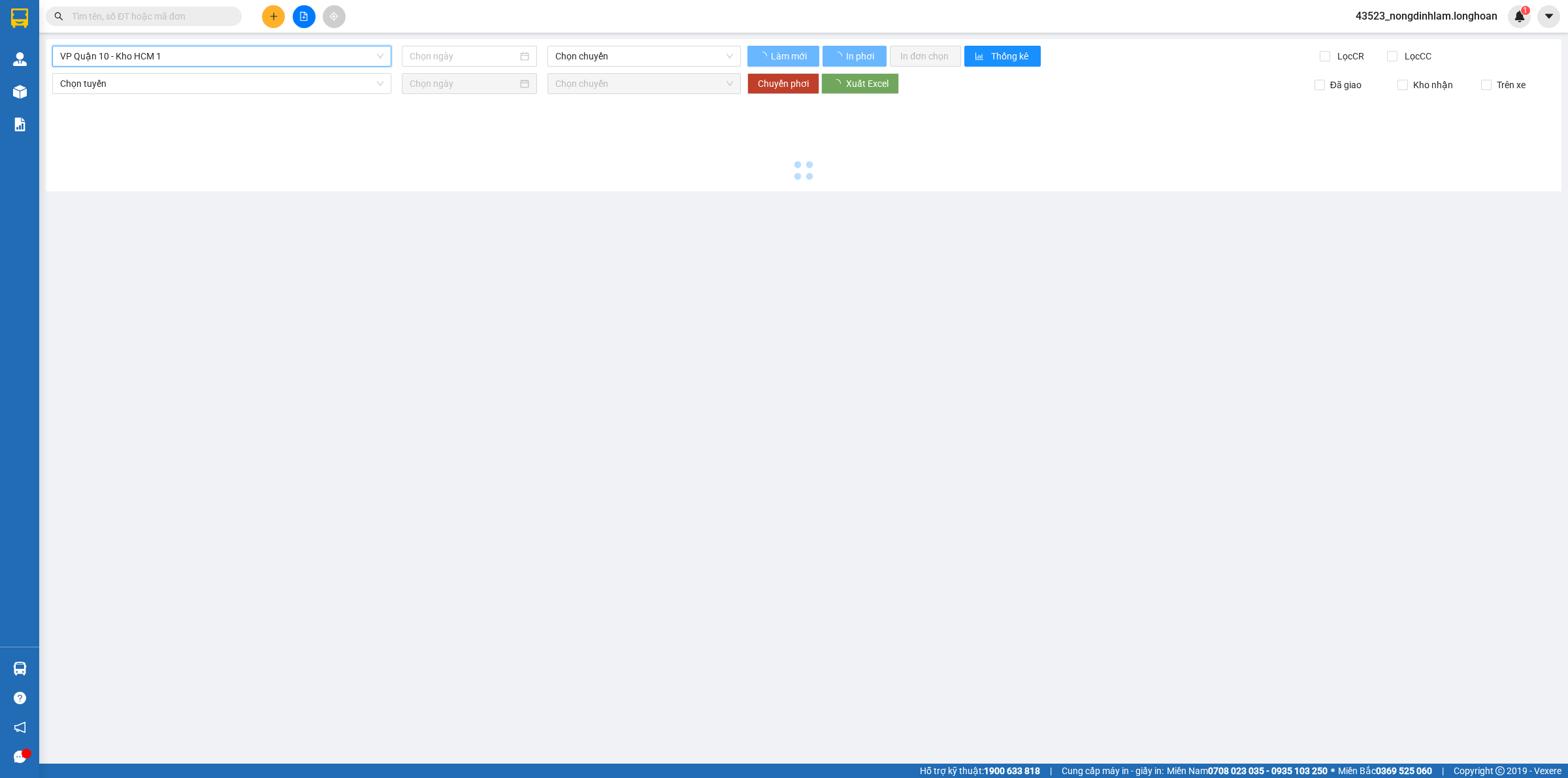
type input "[DATE]"
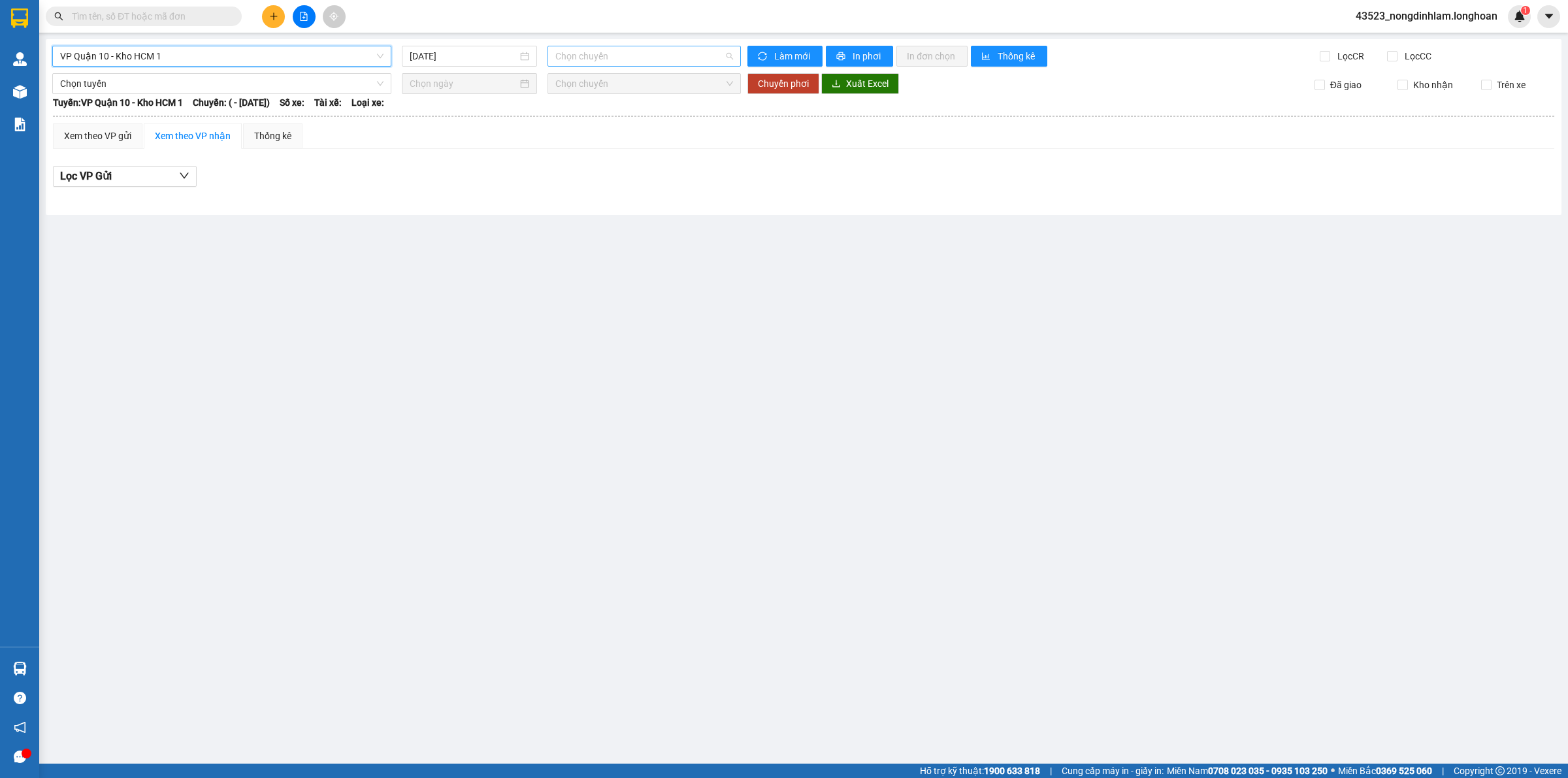
click at [629, 57] on span "Chọn chuyến" at bounding box center [644, 56] width 178 height 20
click at [203, 56] on span "VP Quận 10 - Kho HCM 1" at bounding box center [222, 56] width 323 height 20
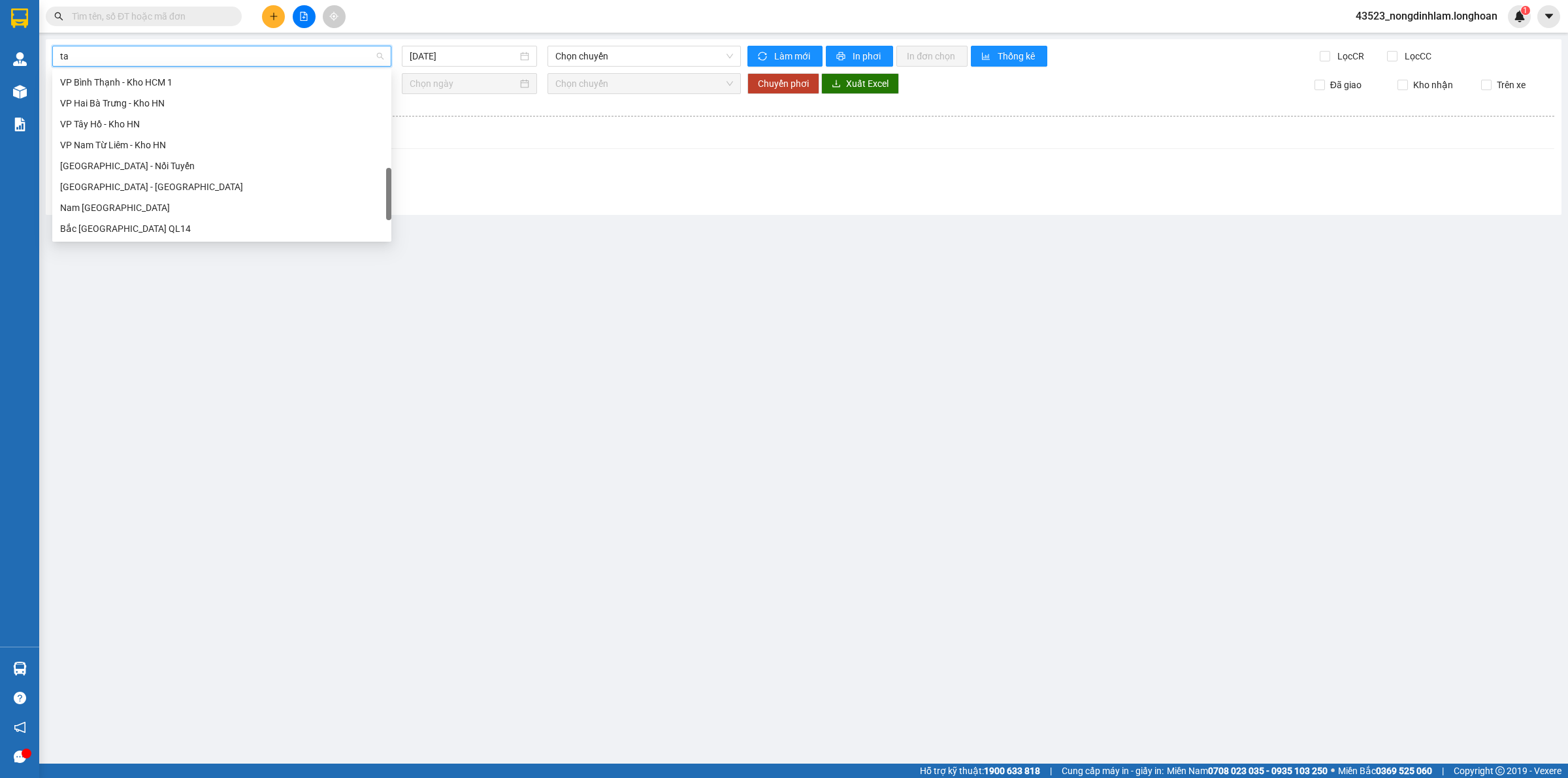
scroll to position [20, 0]
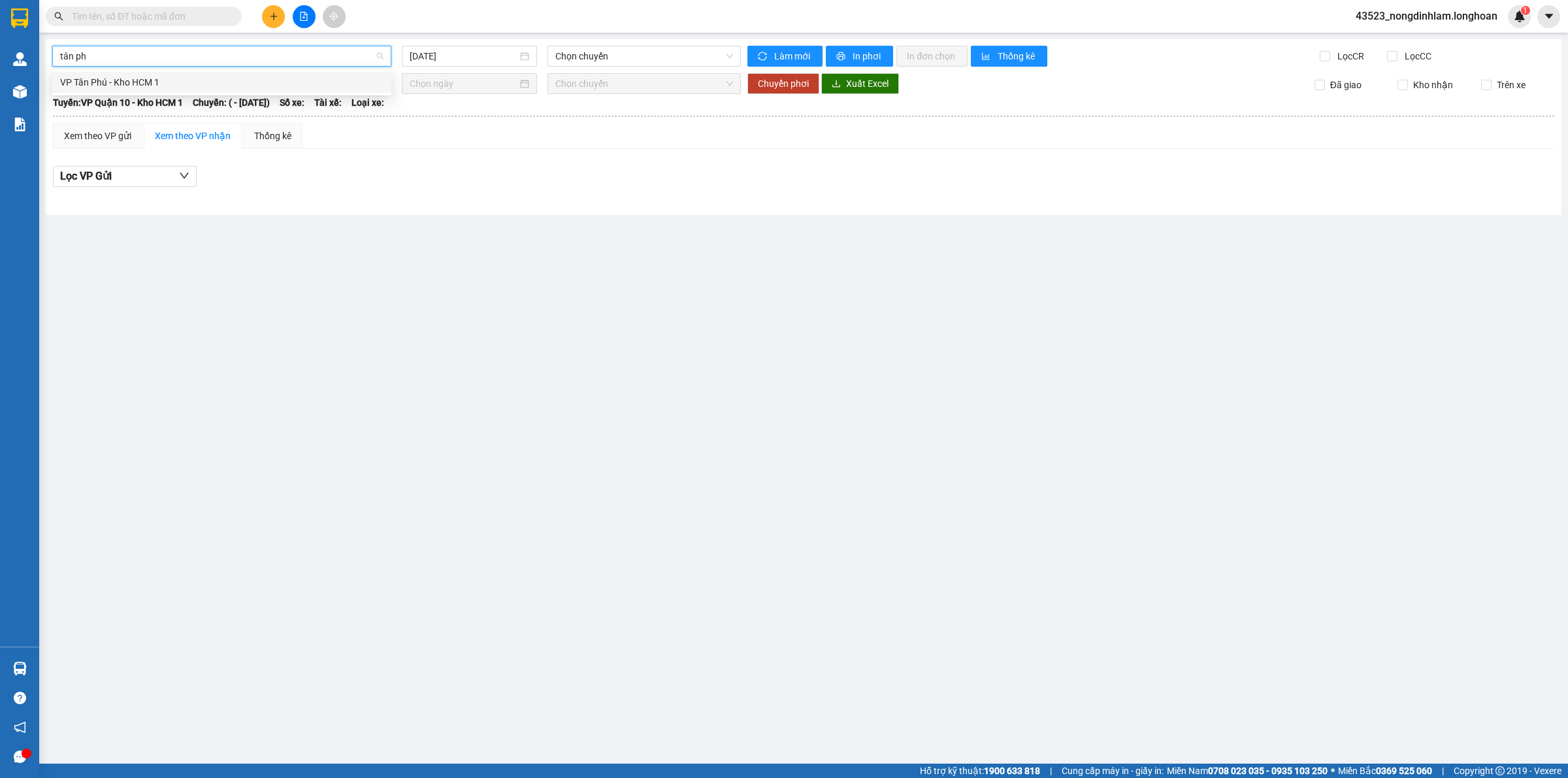
type input "tân phu"
click at [165, 76] on div "VP Tân Phú - Kho HCM 1" at bounding box center [222, 83] width 323 height 15
type input "[DATE]"
click at [586, 59] on span "14:45 (TC) - 29E-355.06" at bounding box center [644, 56] width 178 height 20
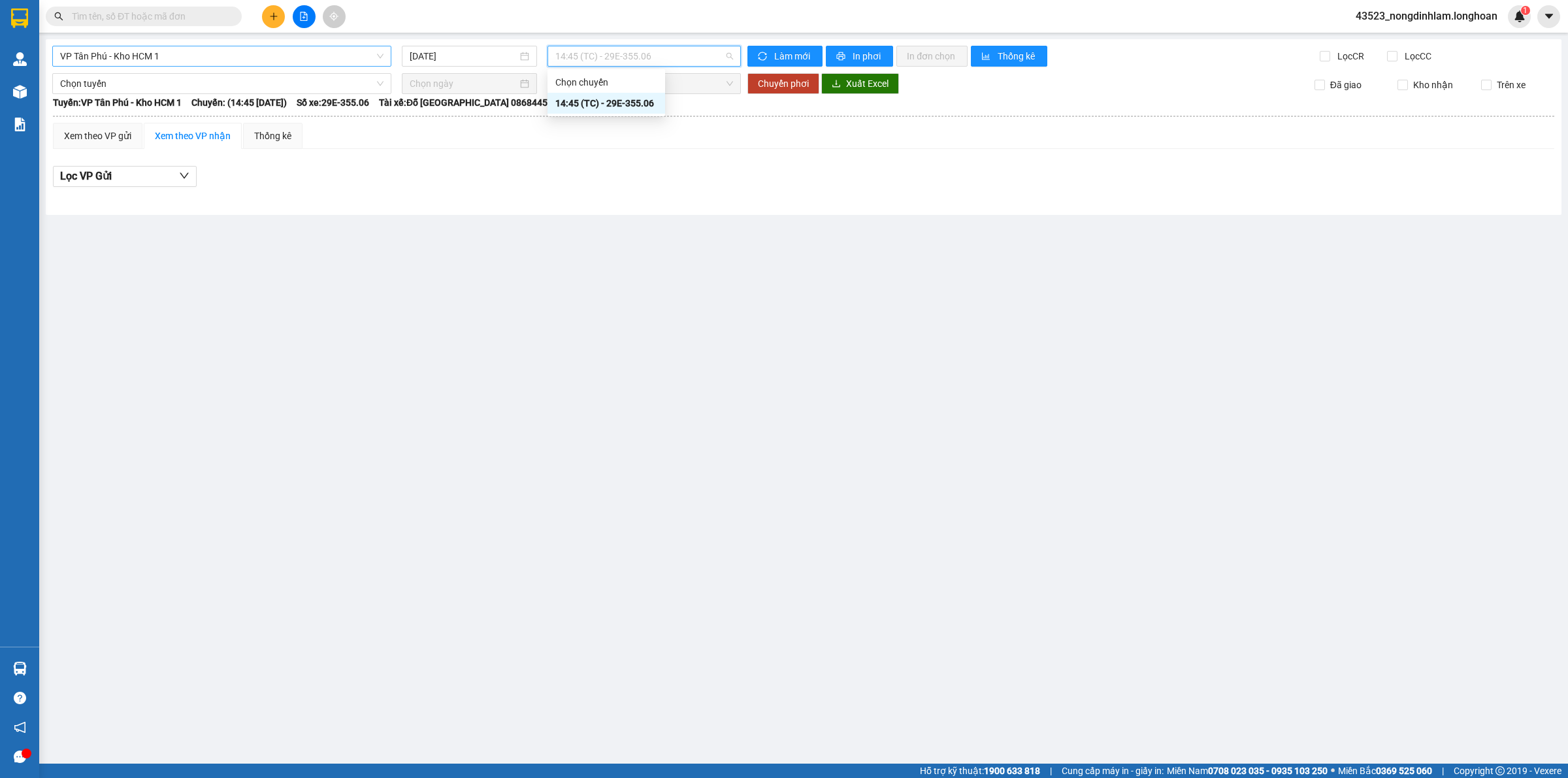
click at [586, 59] on span "14:45 (TC) - 29E-355.06" at bounding box center [644, 56] width 178 height 20
click at [203, 60] on span "VP Tân Phú - Kho HCM 1" at bounding box center [222, 56] width 323 height 20
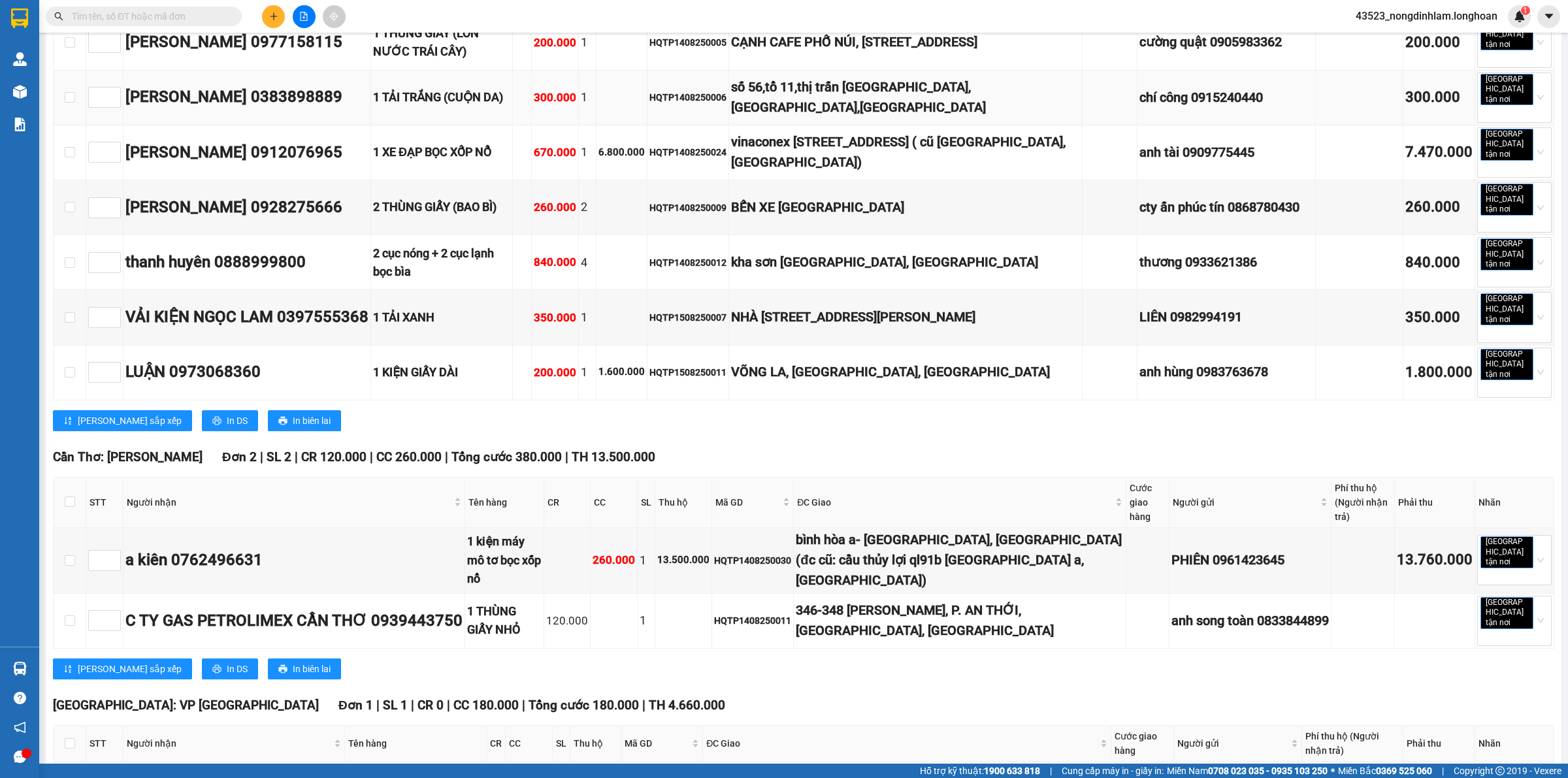
scroll to position [408, 0]
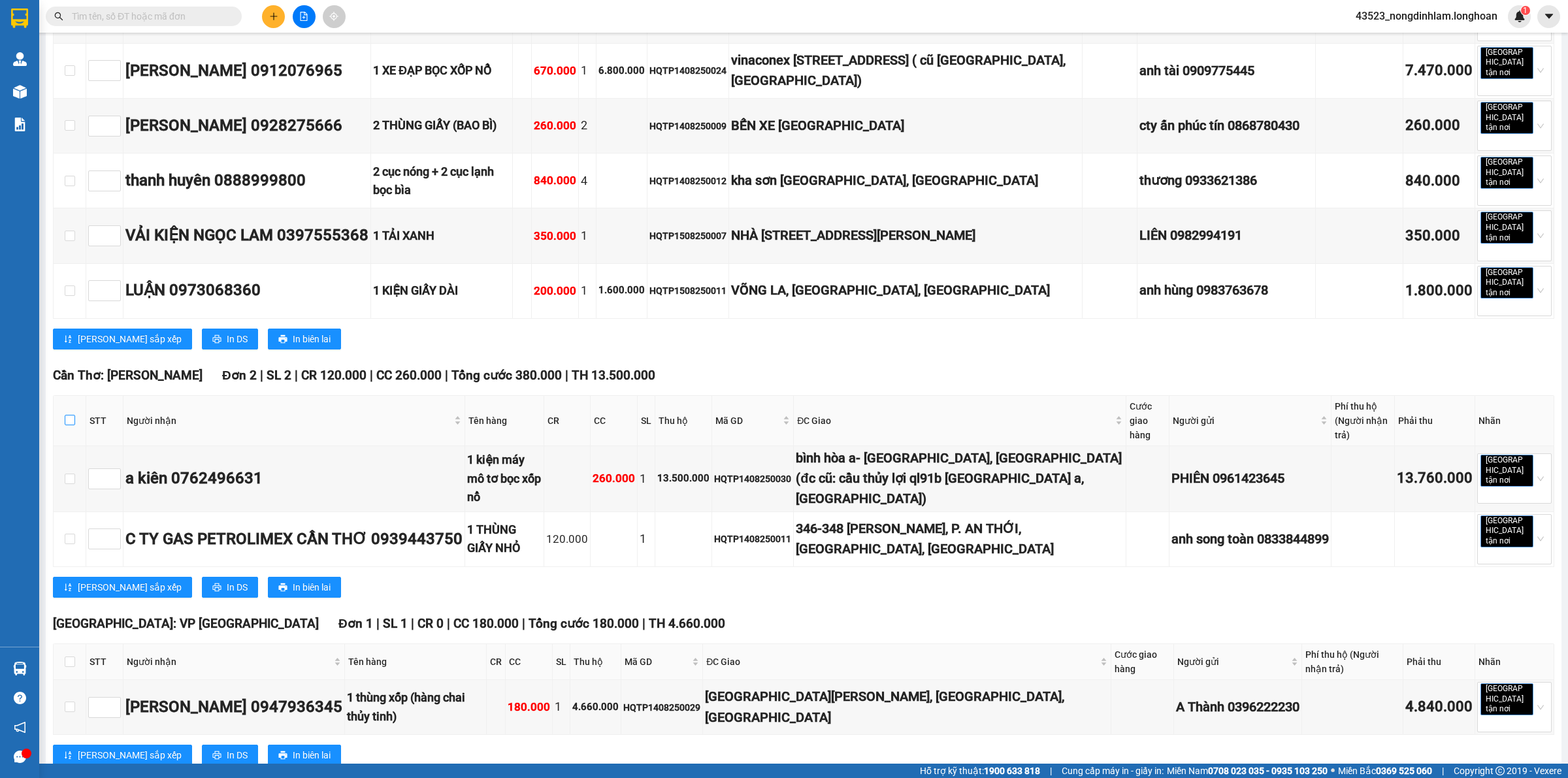
click at [70, 415] on input "checkbox" at bounding box center [70, 420] width 10 height 10
checkbox input "true"
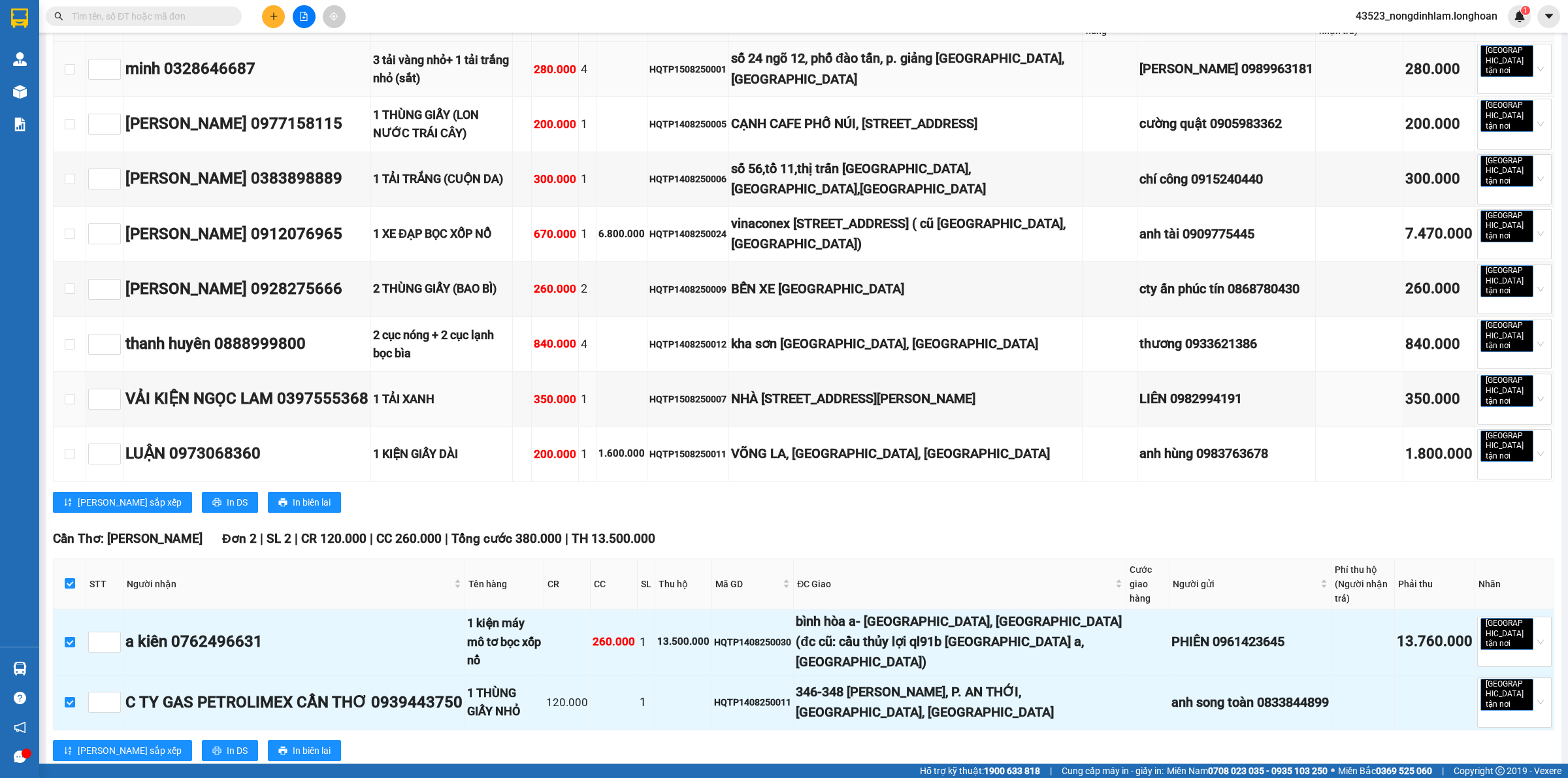
scroll to position [0, 0]
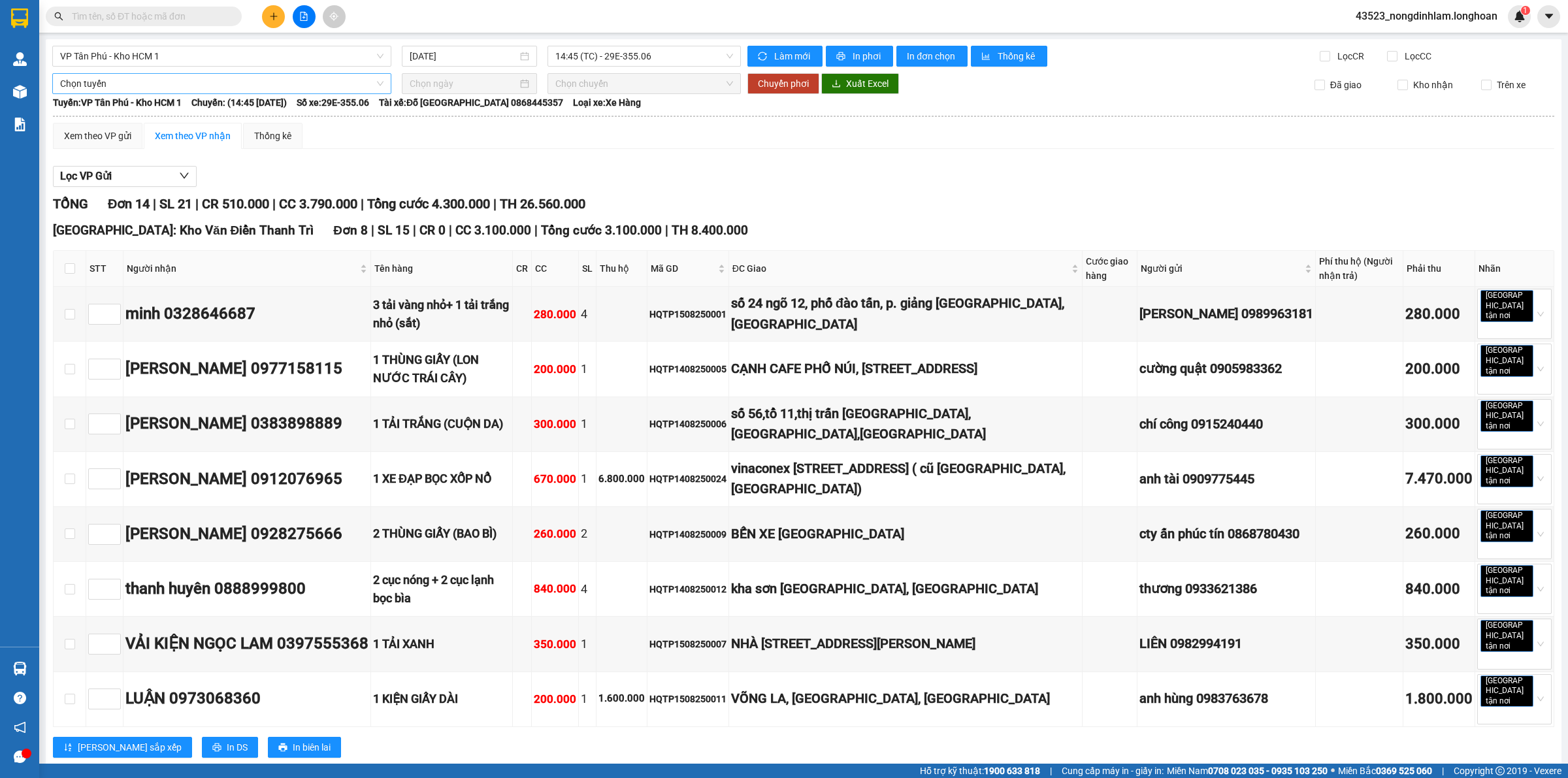
click at [181, 89] on span "Chọn tuyến" at bounding box center [222, 83] width 323 height 20
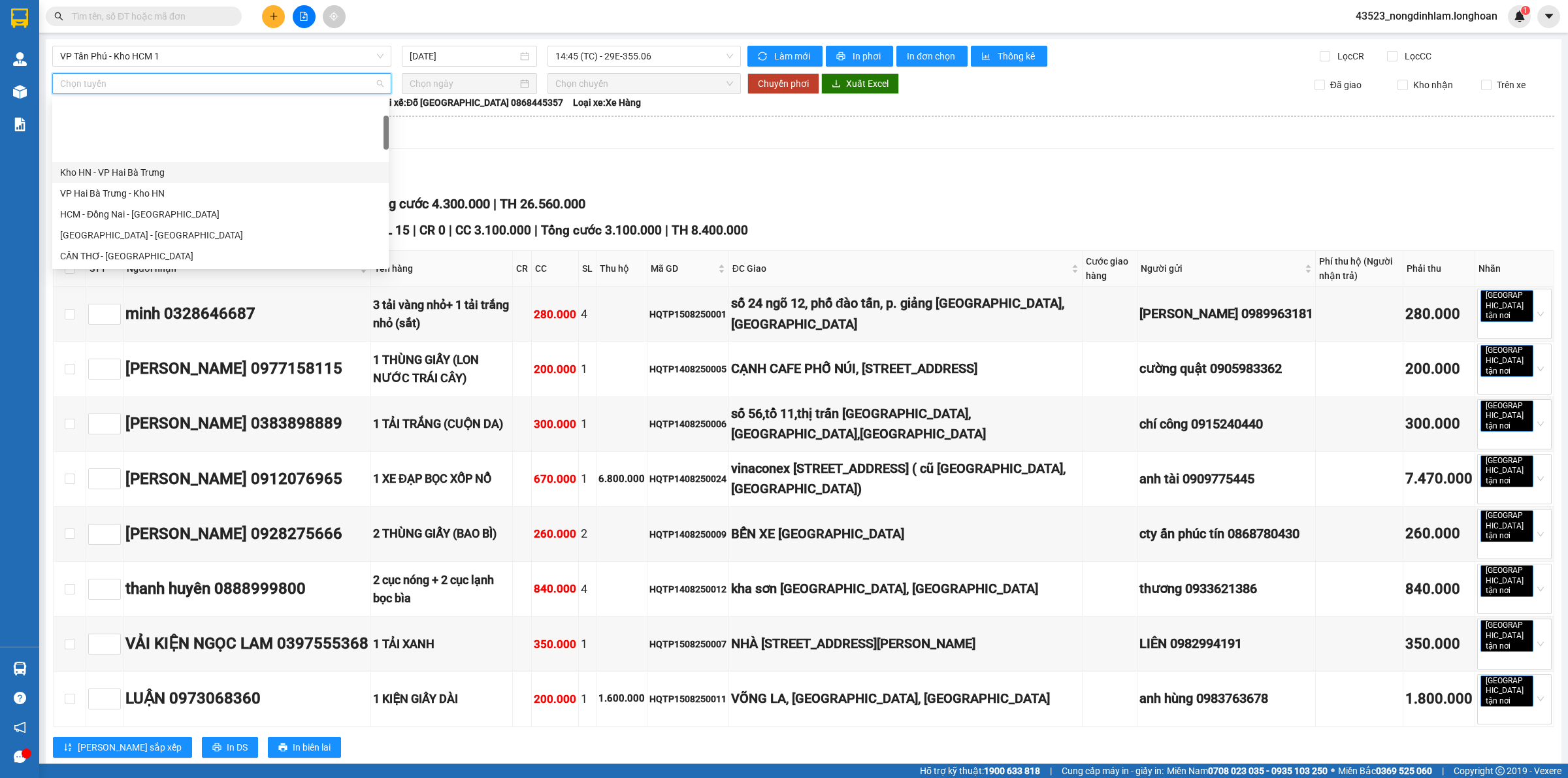
scroll to position [164, 0]
click at [165, 155] on div "Kho HCM - Kho Cần Thơ" at bounding box center [220, 155] width 321 height 15
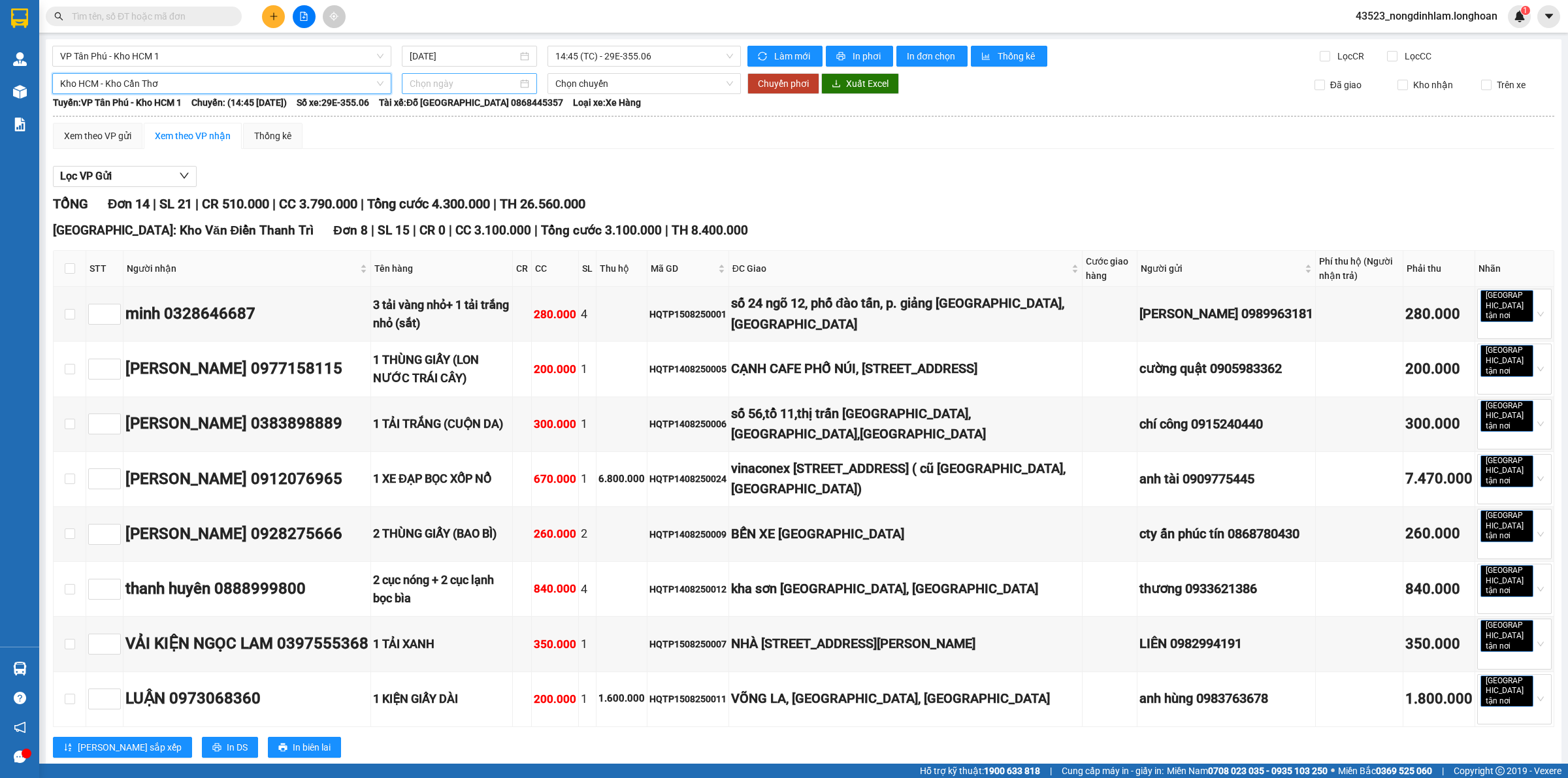
click at [469, 86] on input at bounding box center [463, 84] width 108 height 15
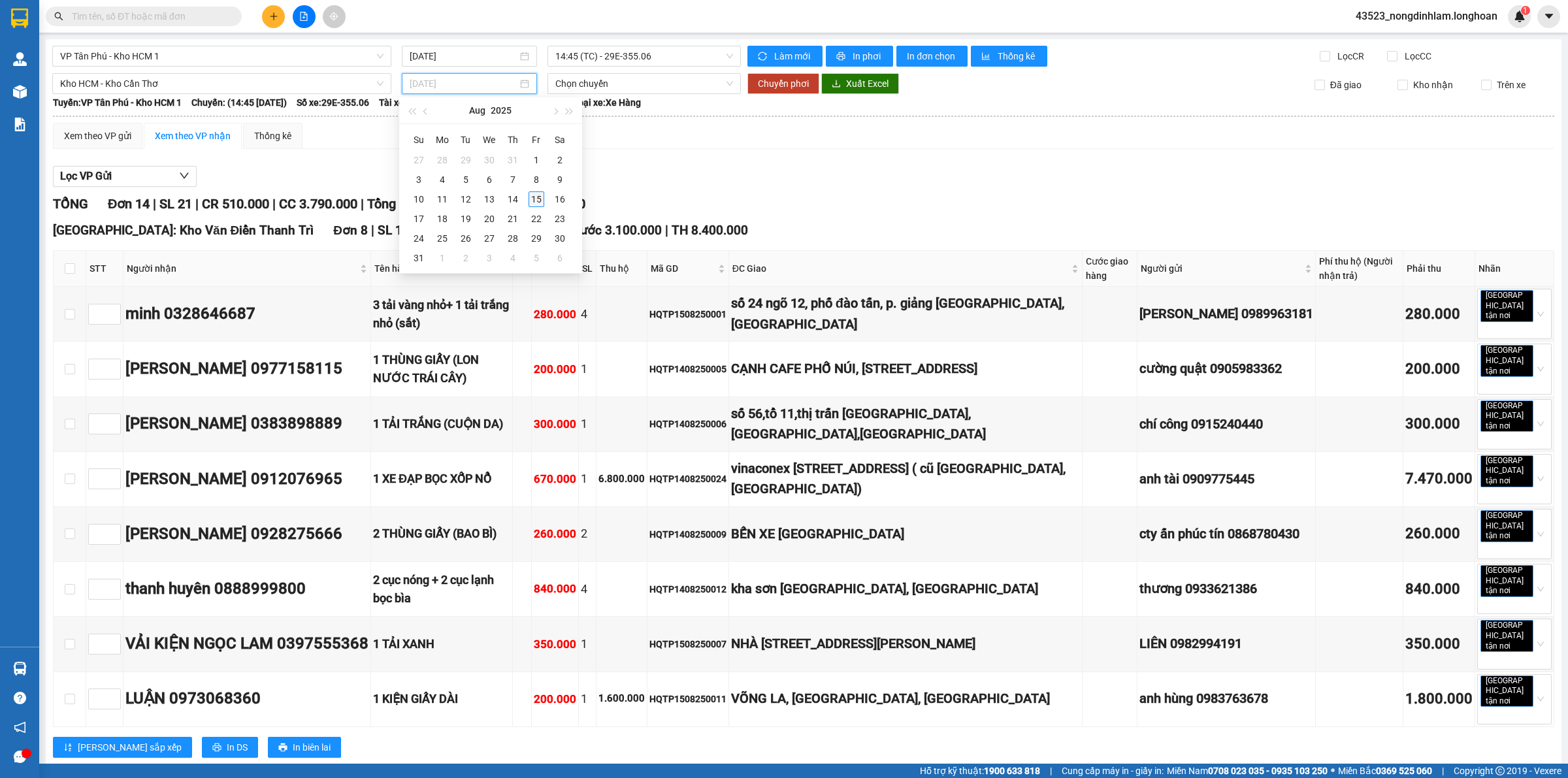
type input "[DATE]"
click at [536, 198] on div "15" at bounding box center [536, 199] width 15 height 15
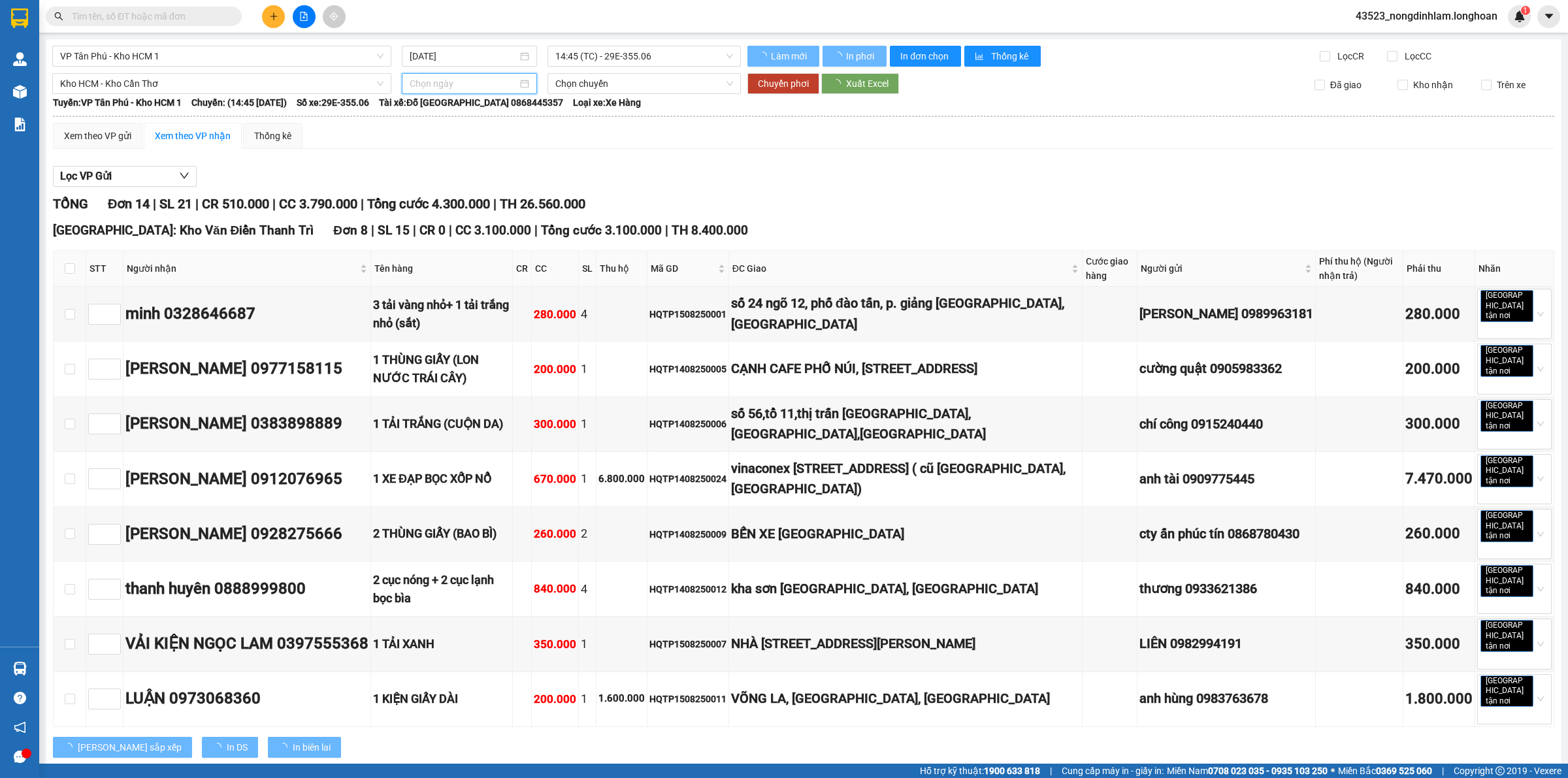
type input "[DATE]"
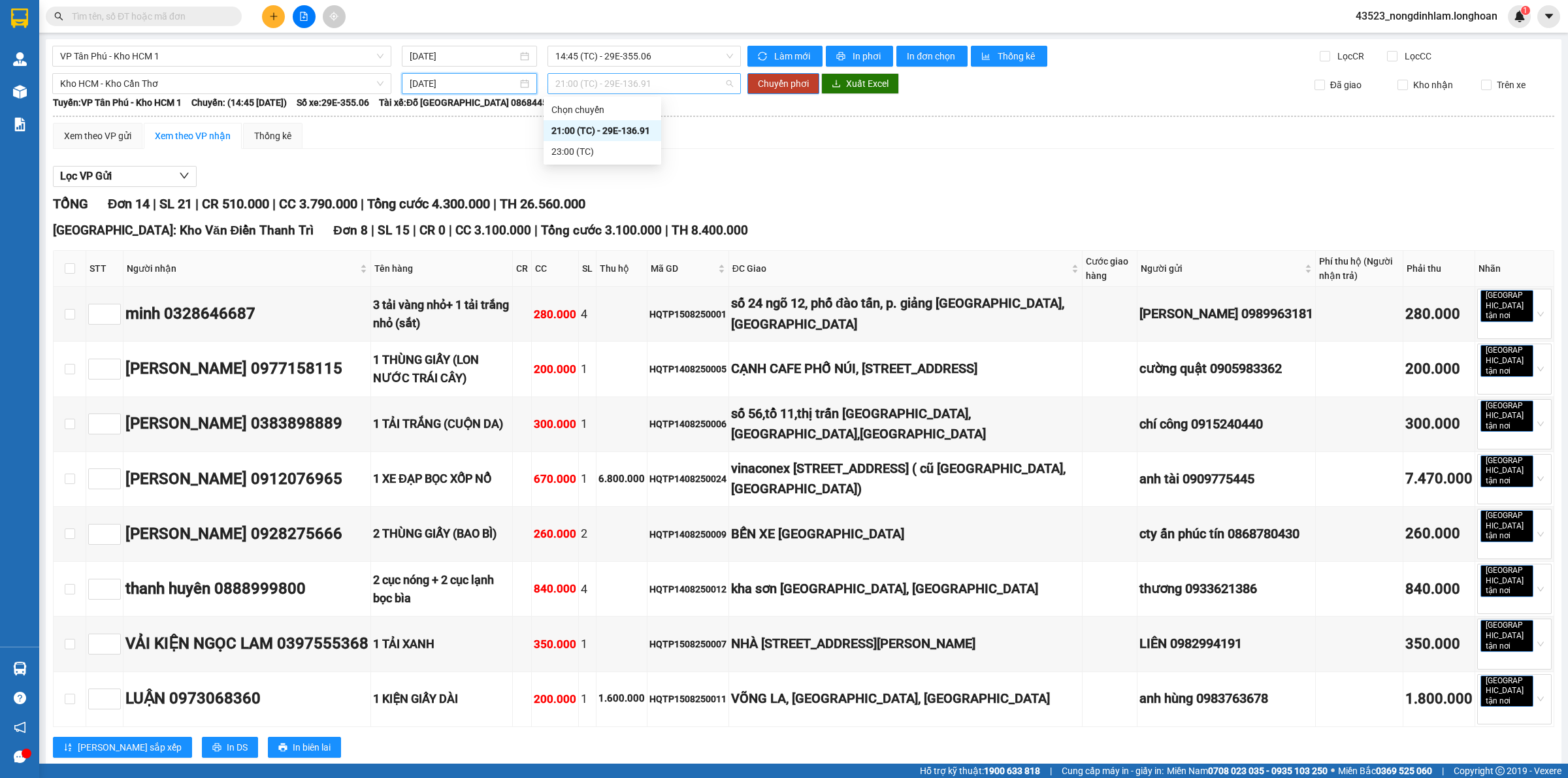
click at [620, 83] on span "21:00 (TC) - 29E-136.91" at bounding box center [644, 83] width 178 height 20
click at [612, 155] on div "23:00 (TC)" at bounding box center [602, 152] width 102 height 15
click at [757, 86] on span "Chuyển phơi" at bounding box center [783, 84] width 51 height 15
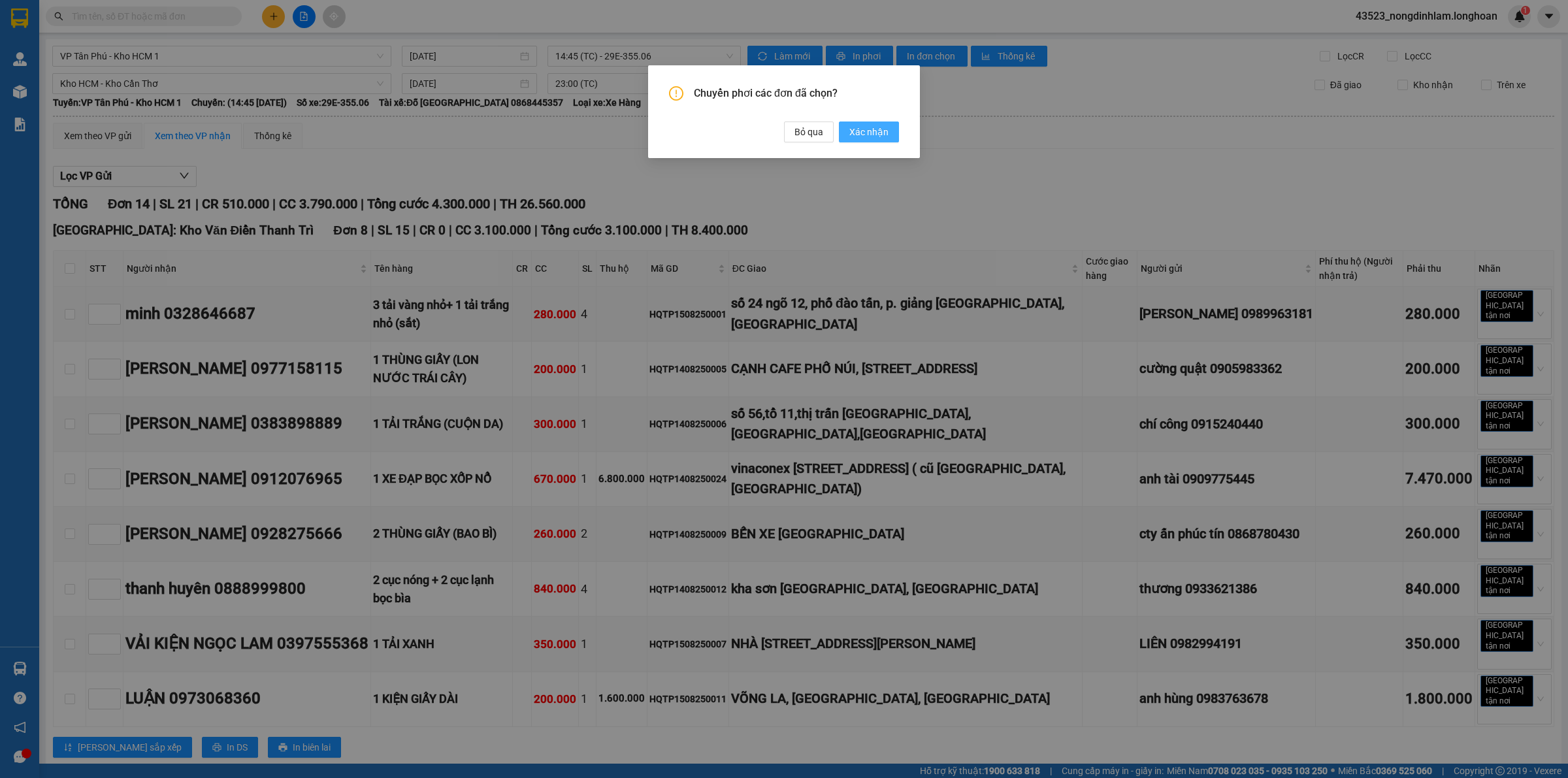
click at [864, 135] on span "Xác nhận" at bounding box center [869, 132] width 39 height 15
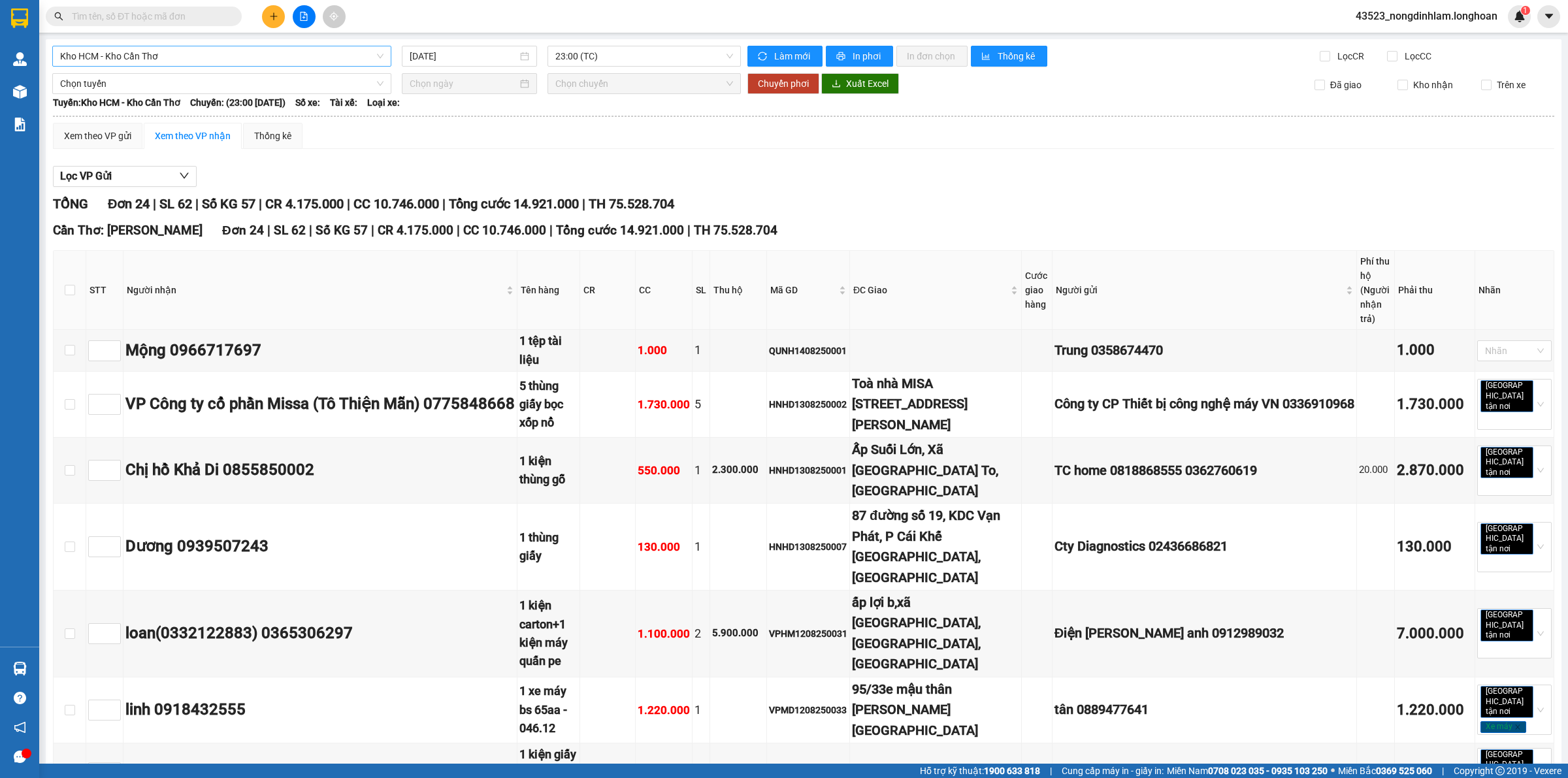
click at [228, 56] on span "Kho HCM - Kho Cần Thơ" at bounding box center [222, 56] width 323 height 20
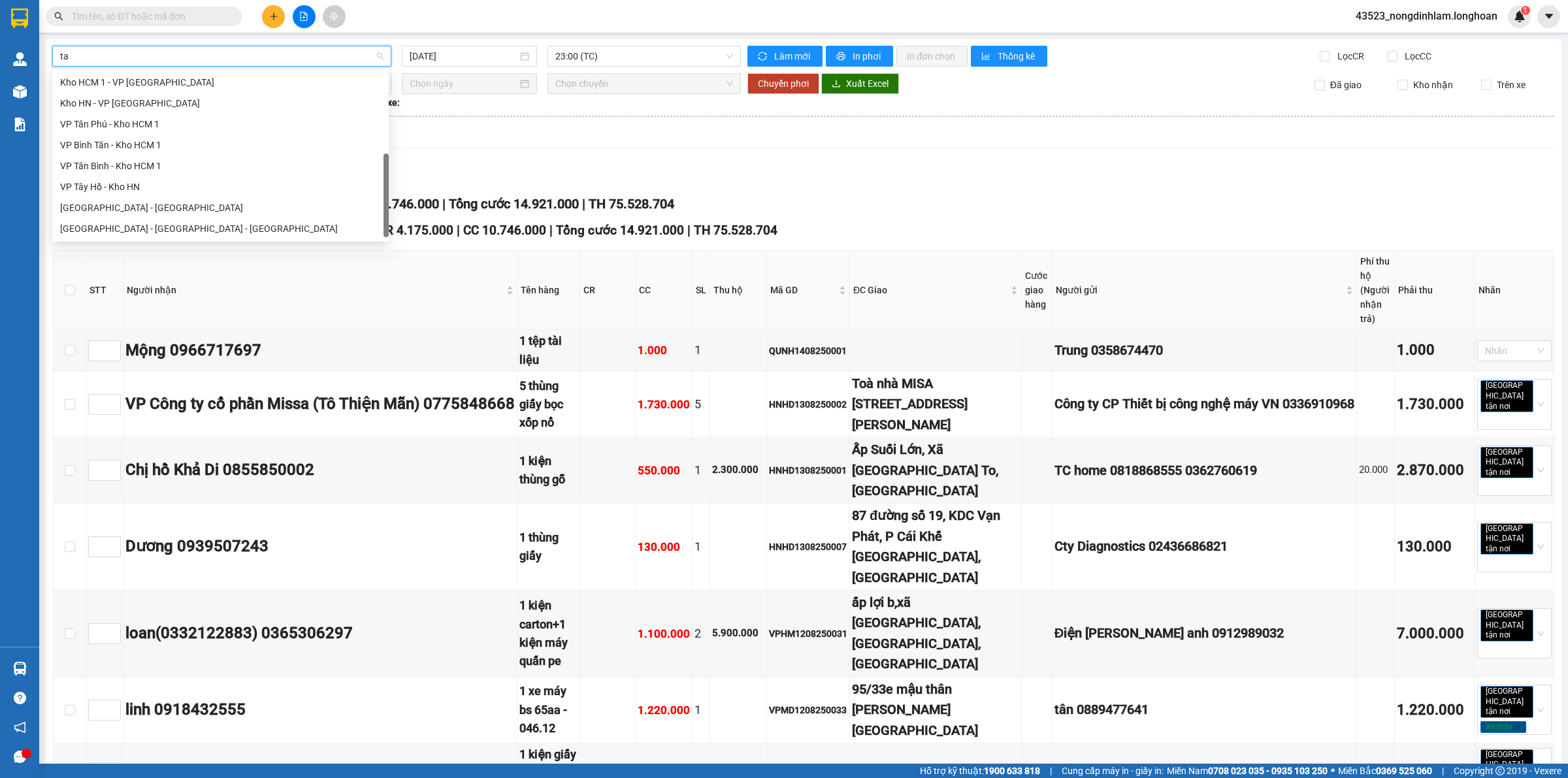
scroll to position [20, 0]
type input "tân"
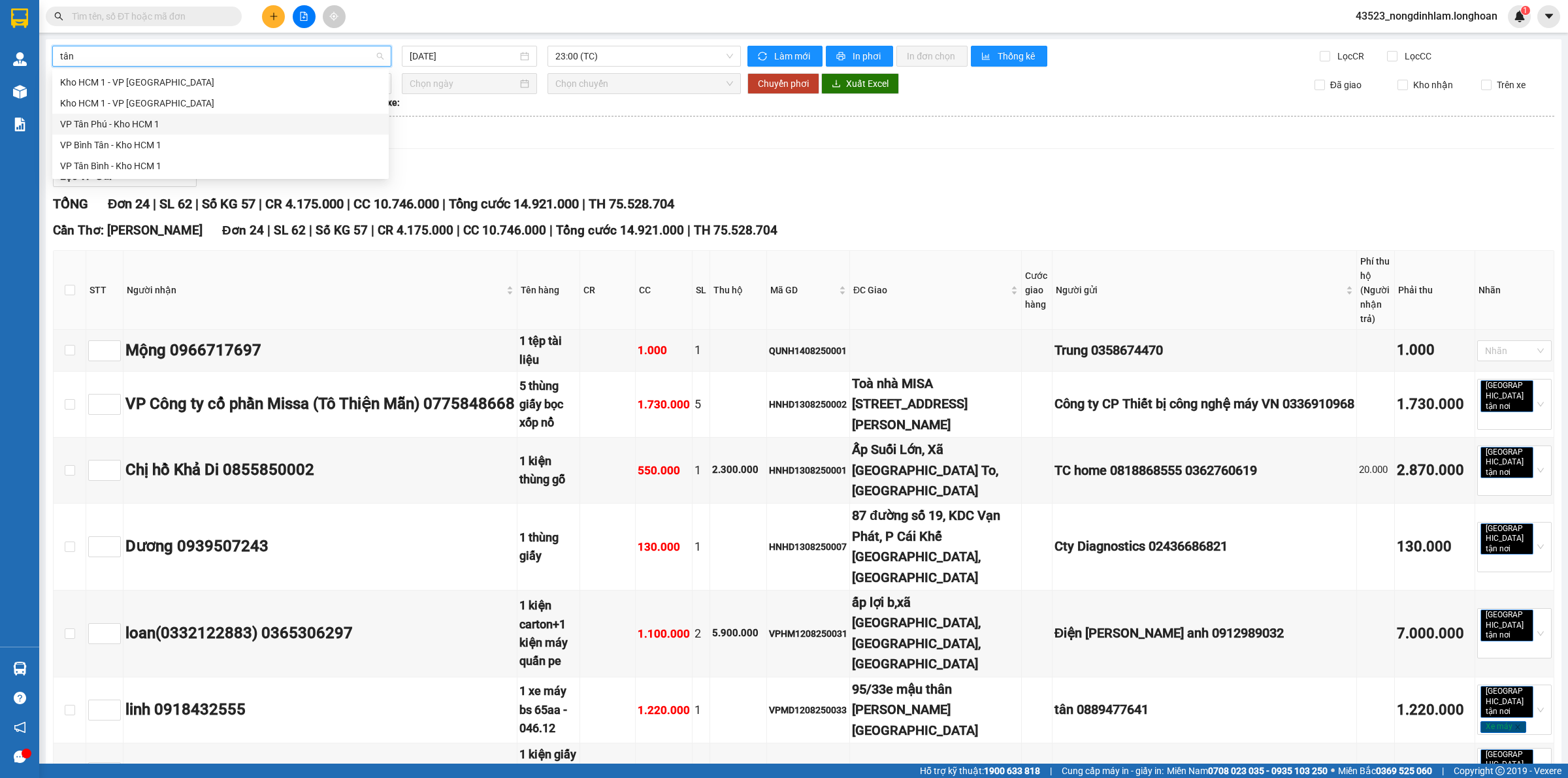
click at [128, 125] on div "VP Tân Phú - Kho HCM 1" at bounding box center [220, 125] width 321 height 15
type input "[DATE]"
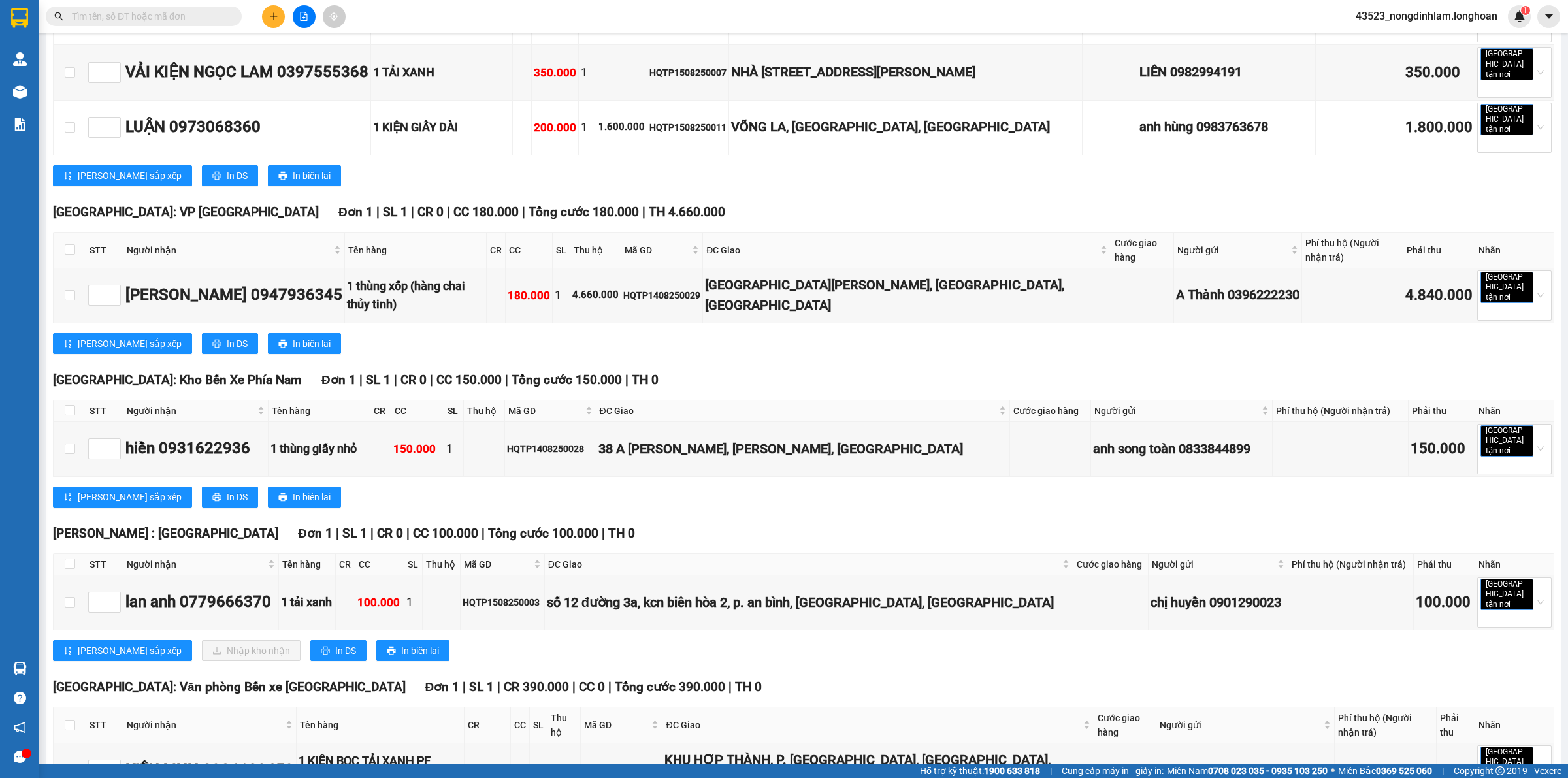
scroll to position [591, 0]
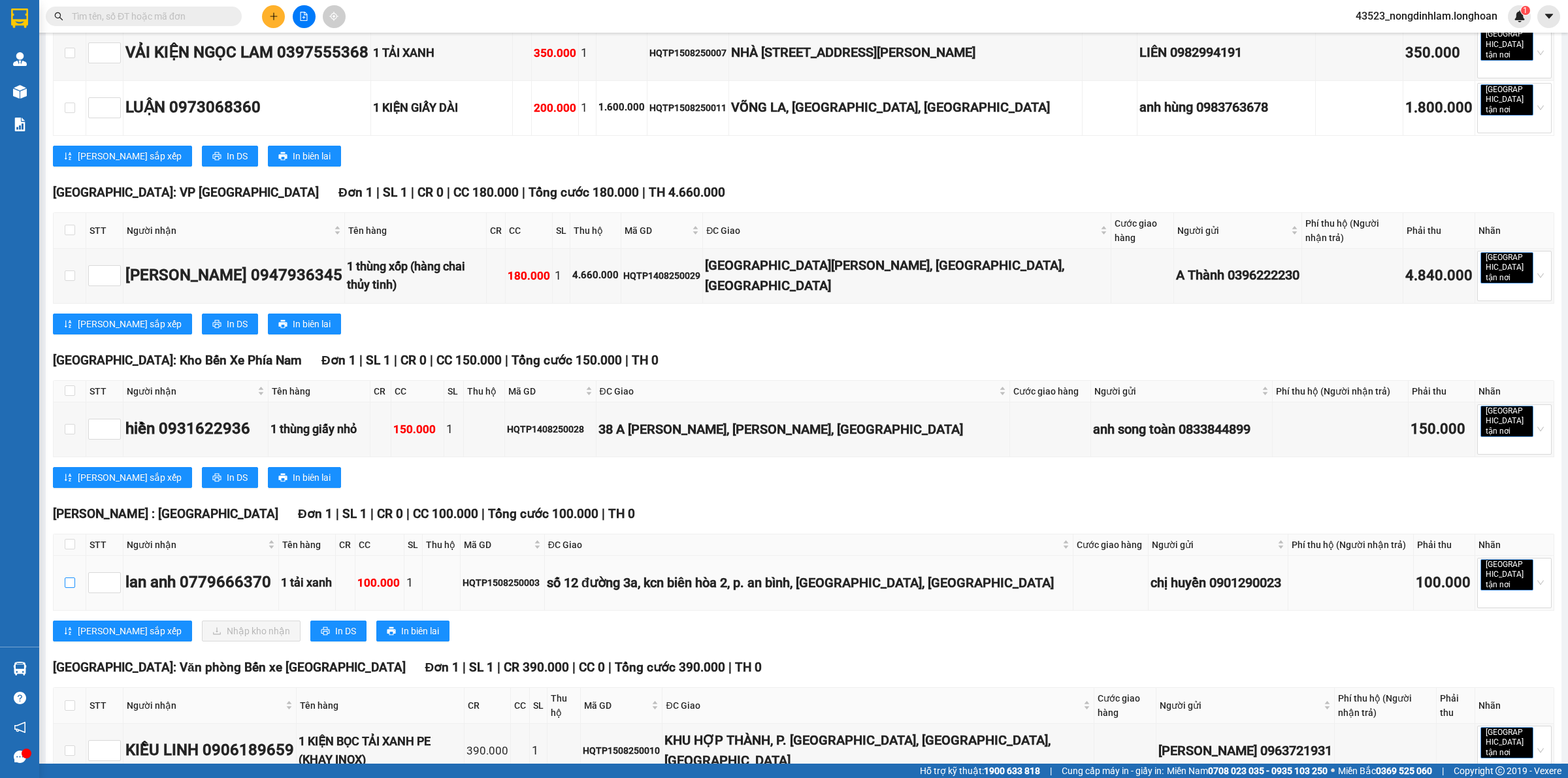
click at [73, 578] on input "checkbox" at bounding box center [70, 583] width 10 height 10
checkbox input "true"
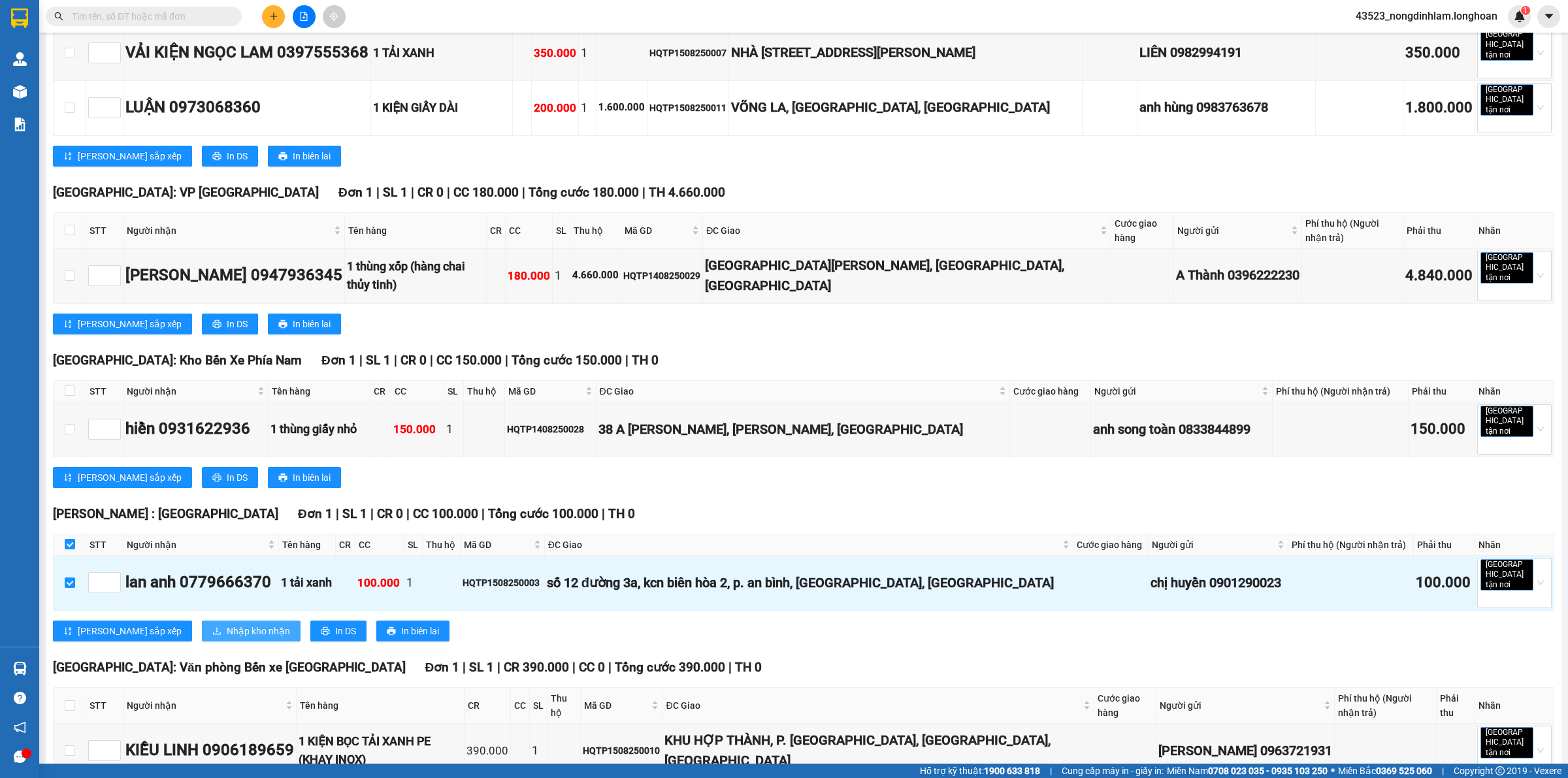
click at [227, 624] on span "Nhập kho nhận" at bounding box center [259, 631] width 63 height 15
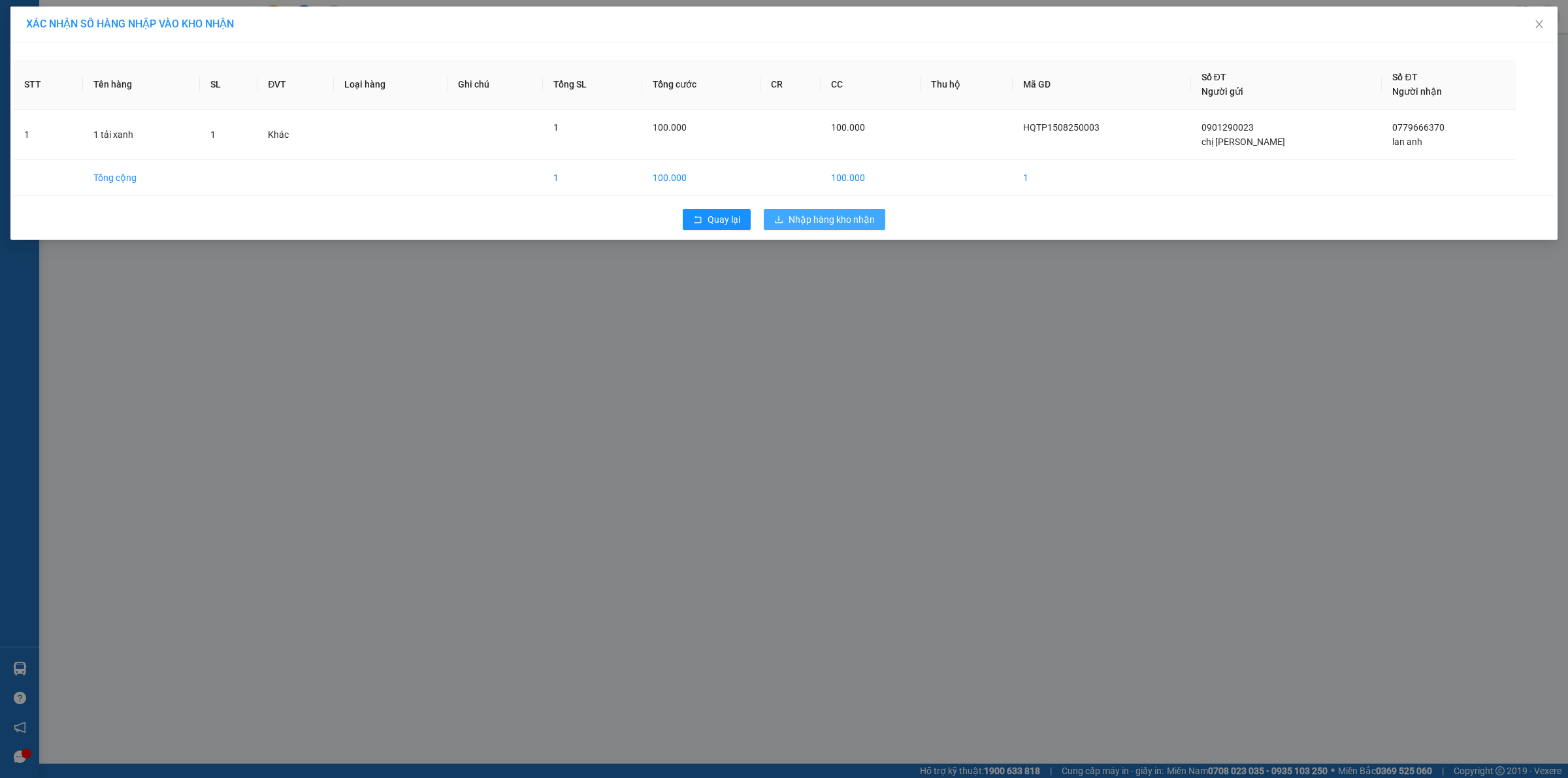
click at [844, 220] on span "Nhập hàng kho nhận" at bounding box center [831, 220] width 86 height 15
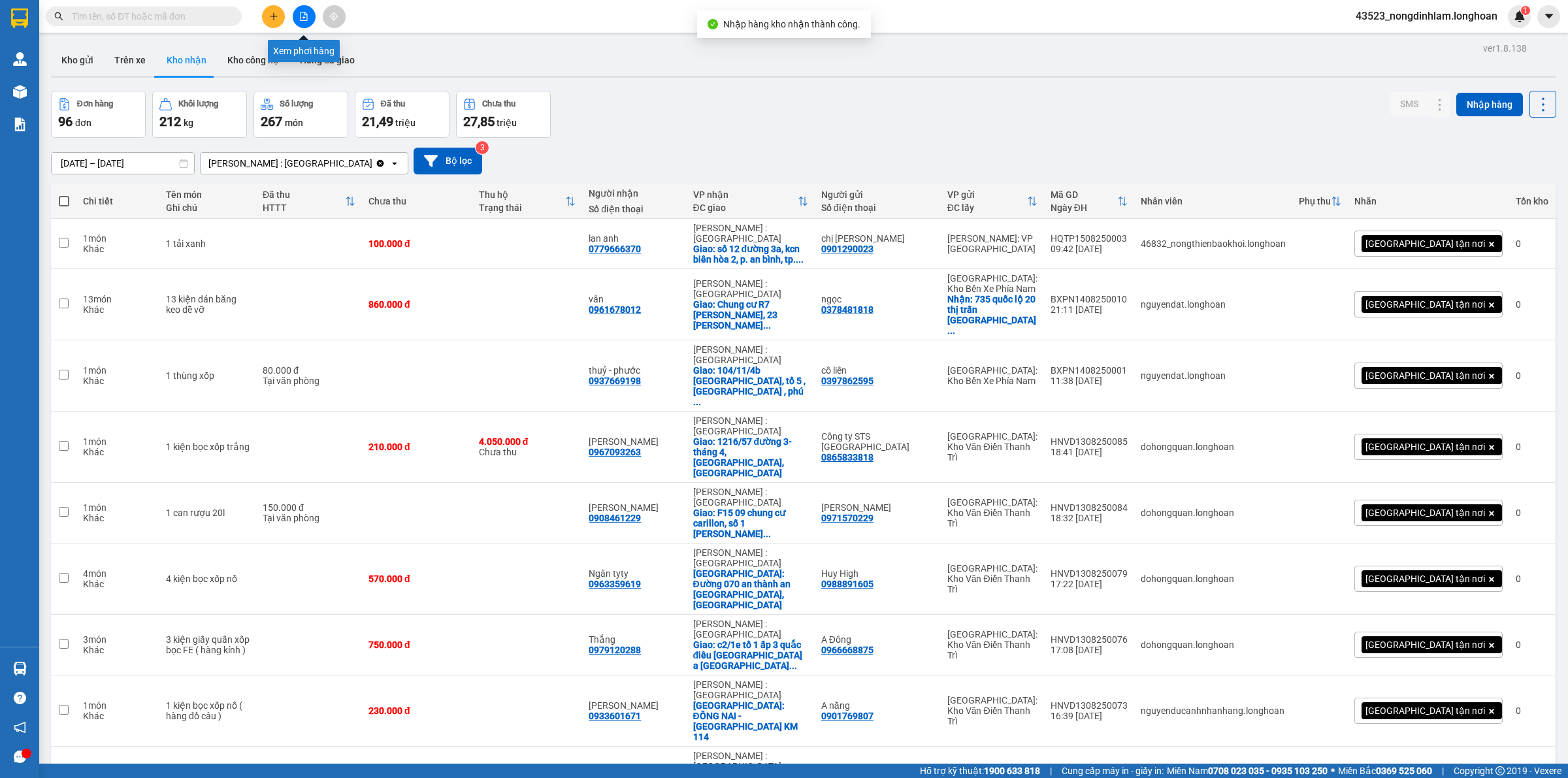
click at [306, 13] on icon "file-add" at bounding box center [304, 16] width 7 height 9
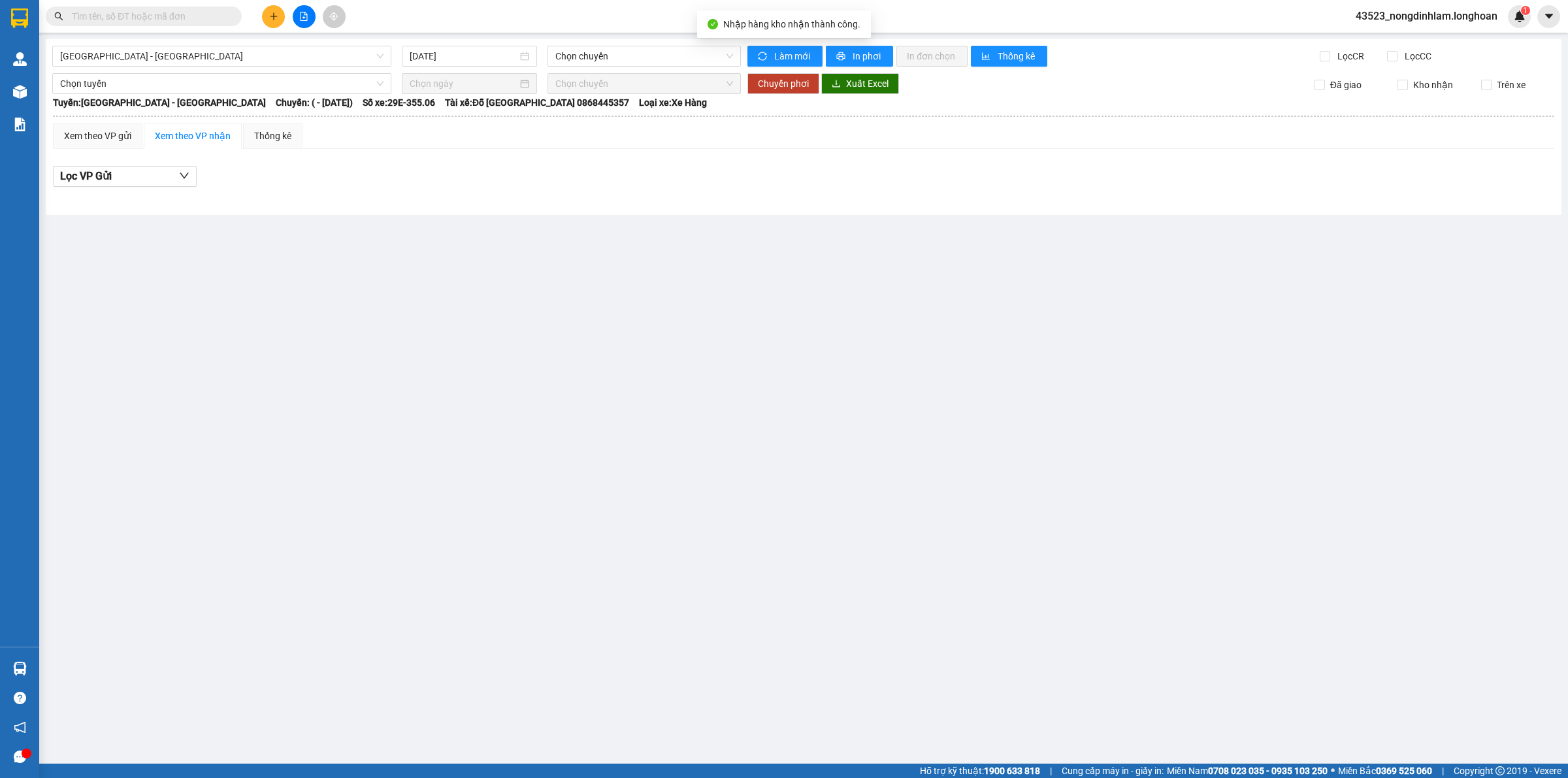
click at [123, 14] on input "text" at bounding box center [149, 16] width 154 height 15
click at [129, 62] on span "[GEOGRAPHIC_DATA] - [GEOGRAPHIC_DATA]" at bounding box center [222, 56] width 323 height 20
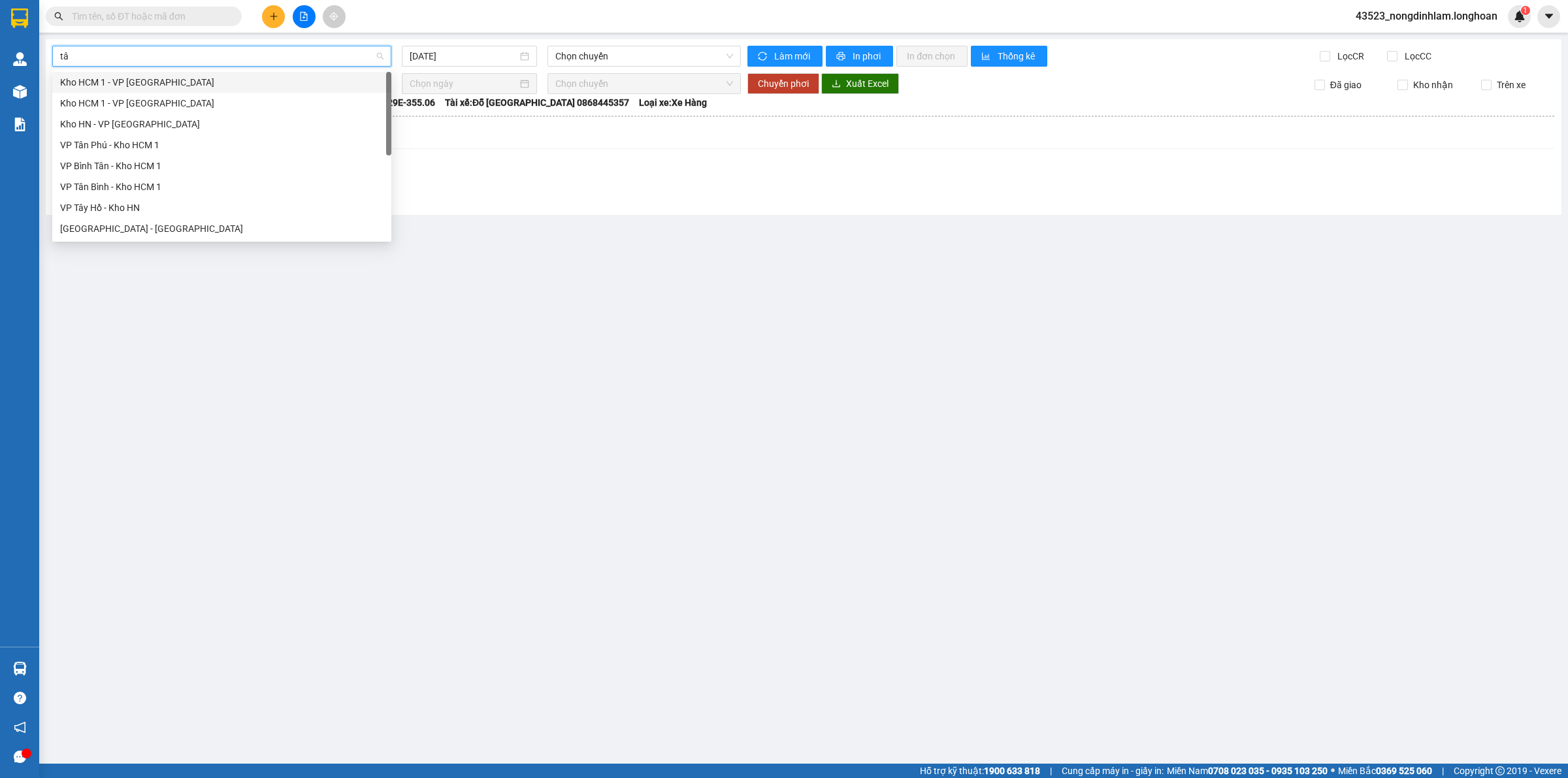
type input "tân"
click at [126, 126] on div "VP Tân Phú - Kho HCM 1" at bounding box center [222, 125] width 323 height 15
type input "[DATE]"
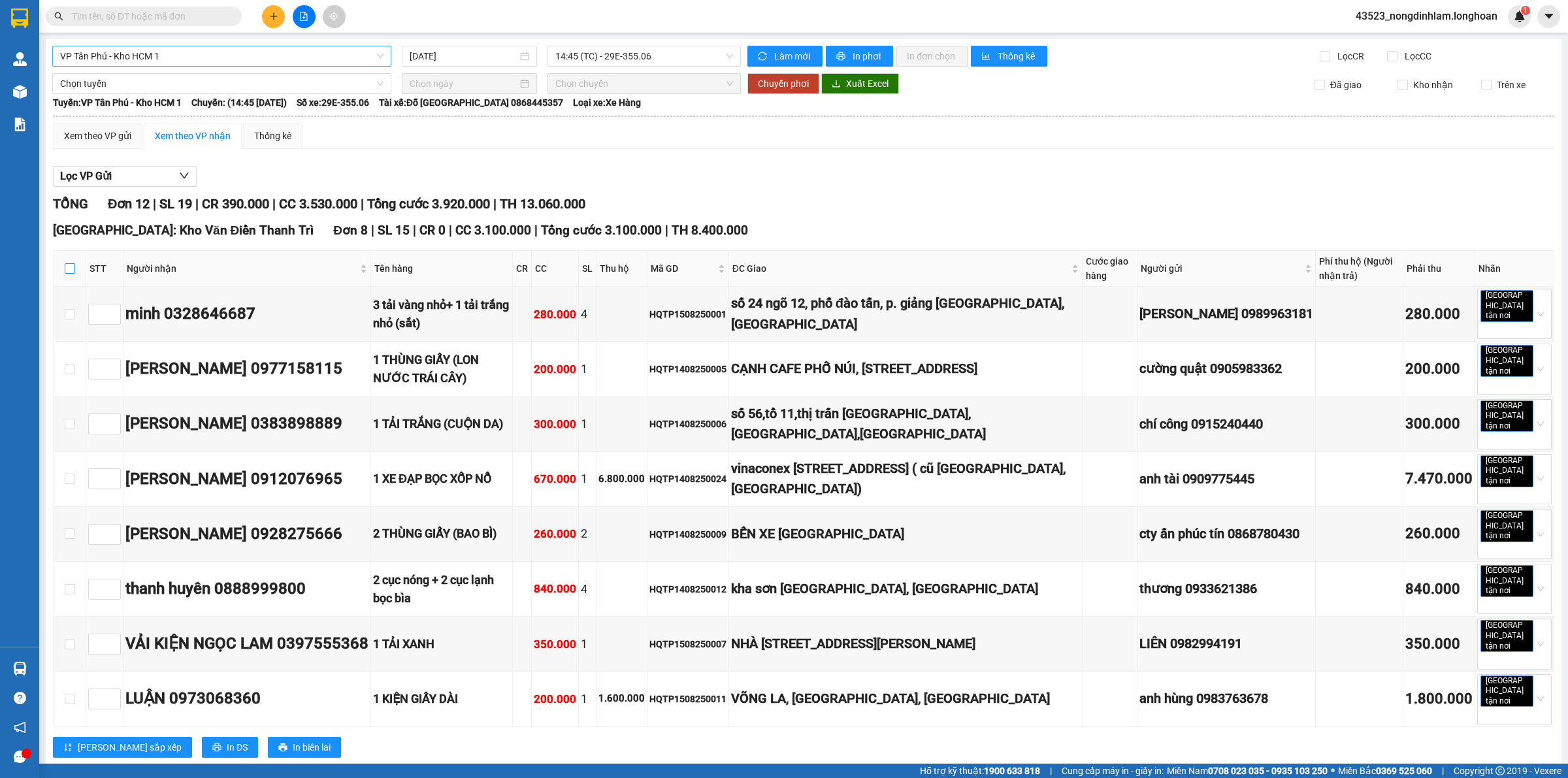
click at [72, 273] on input "checkbox" at bounding box center [70, 268] width 10 height 10
checkbox input "true"
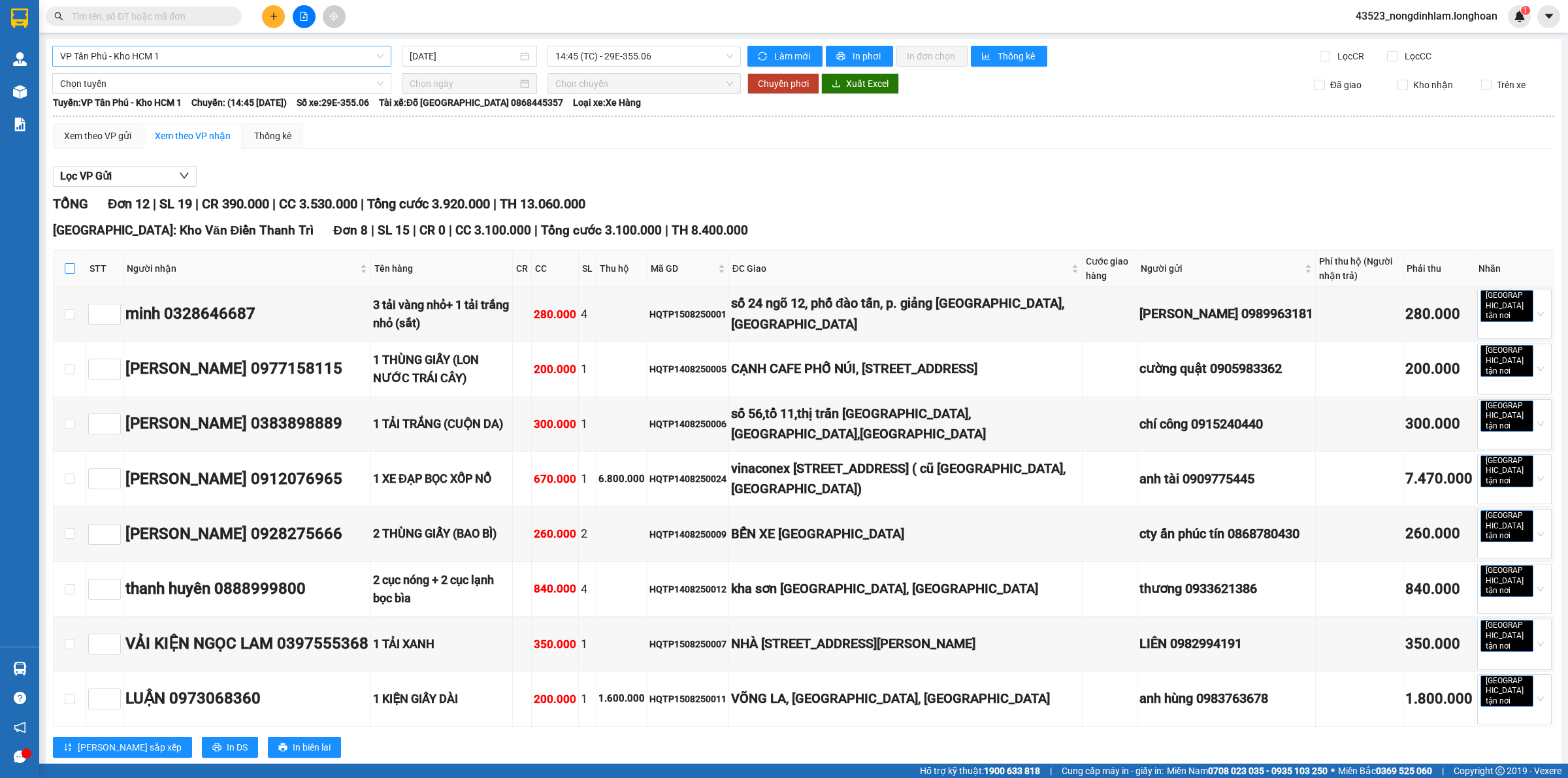
checkbox input "true"
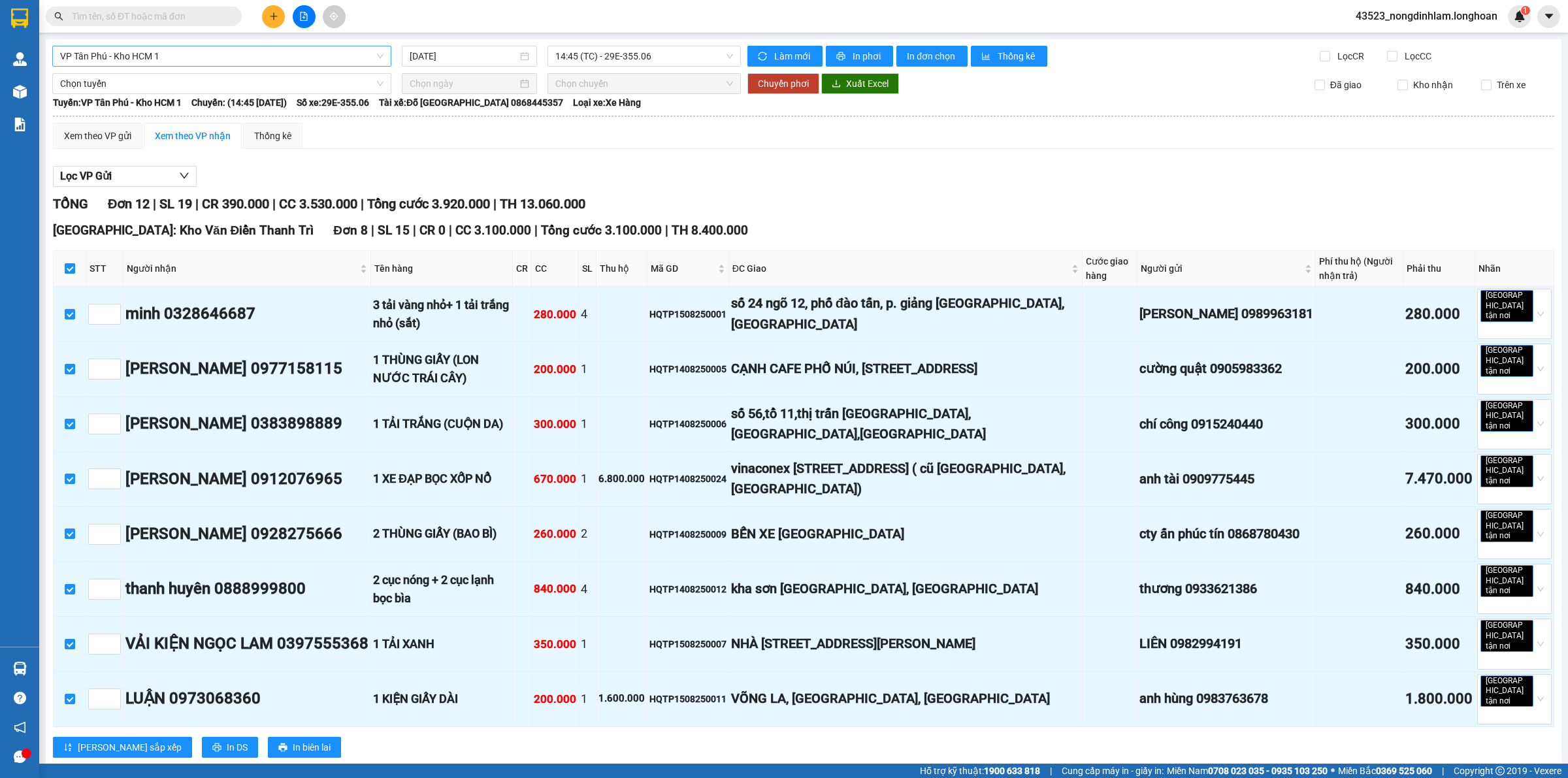
scroll to position [408, 0]
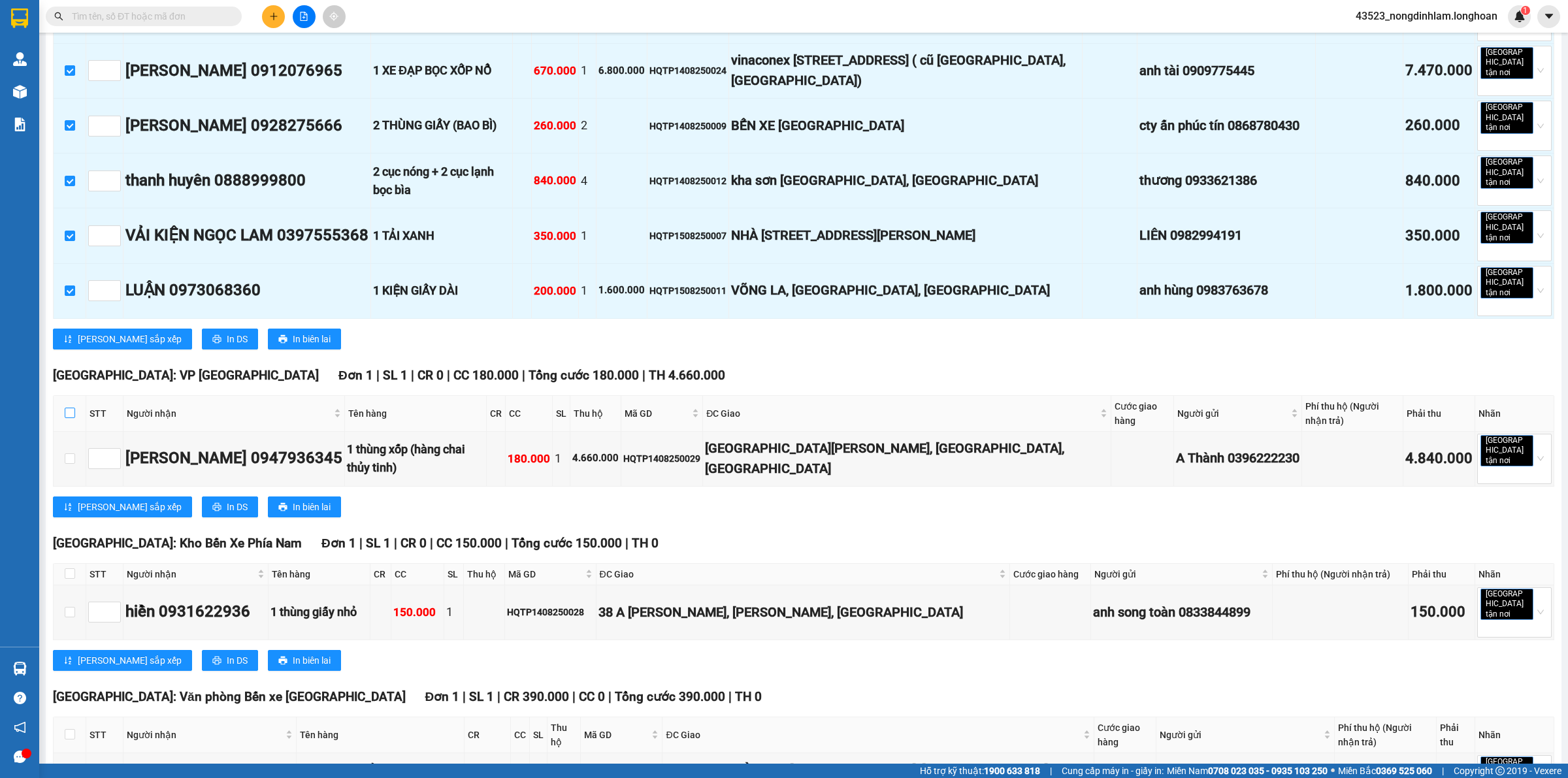
click at [69, 407] on input "checkbox" at bounding box center [70, 413] width 10 height 10
checkbox input "true"
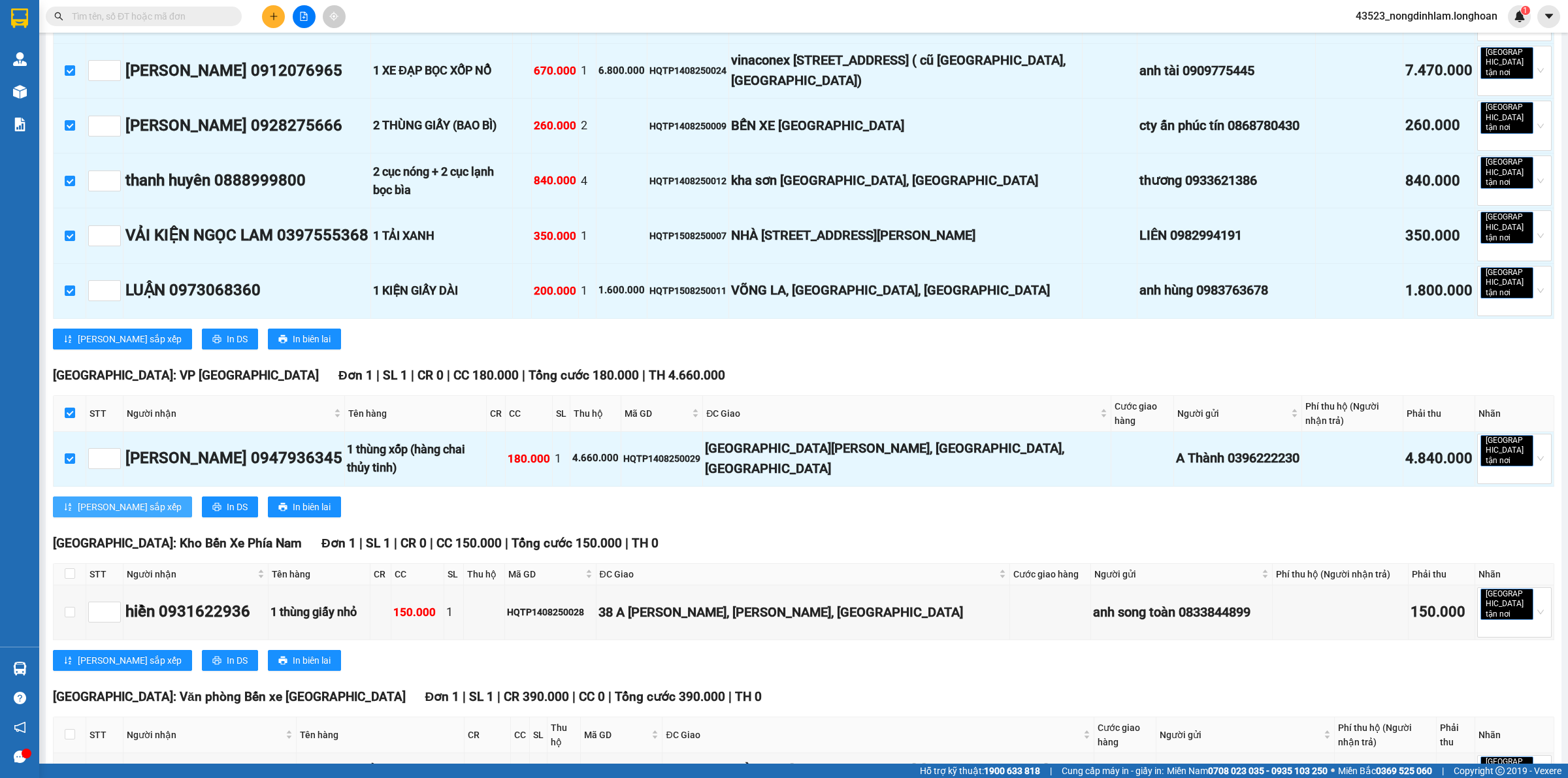
scroll to position [572, 0]
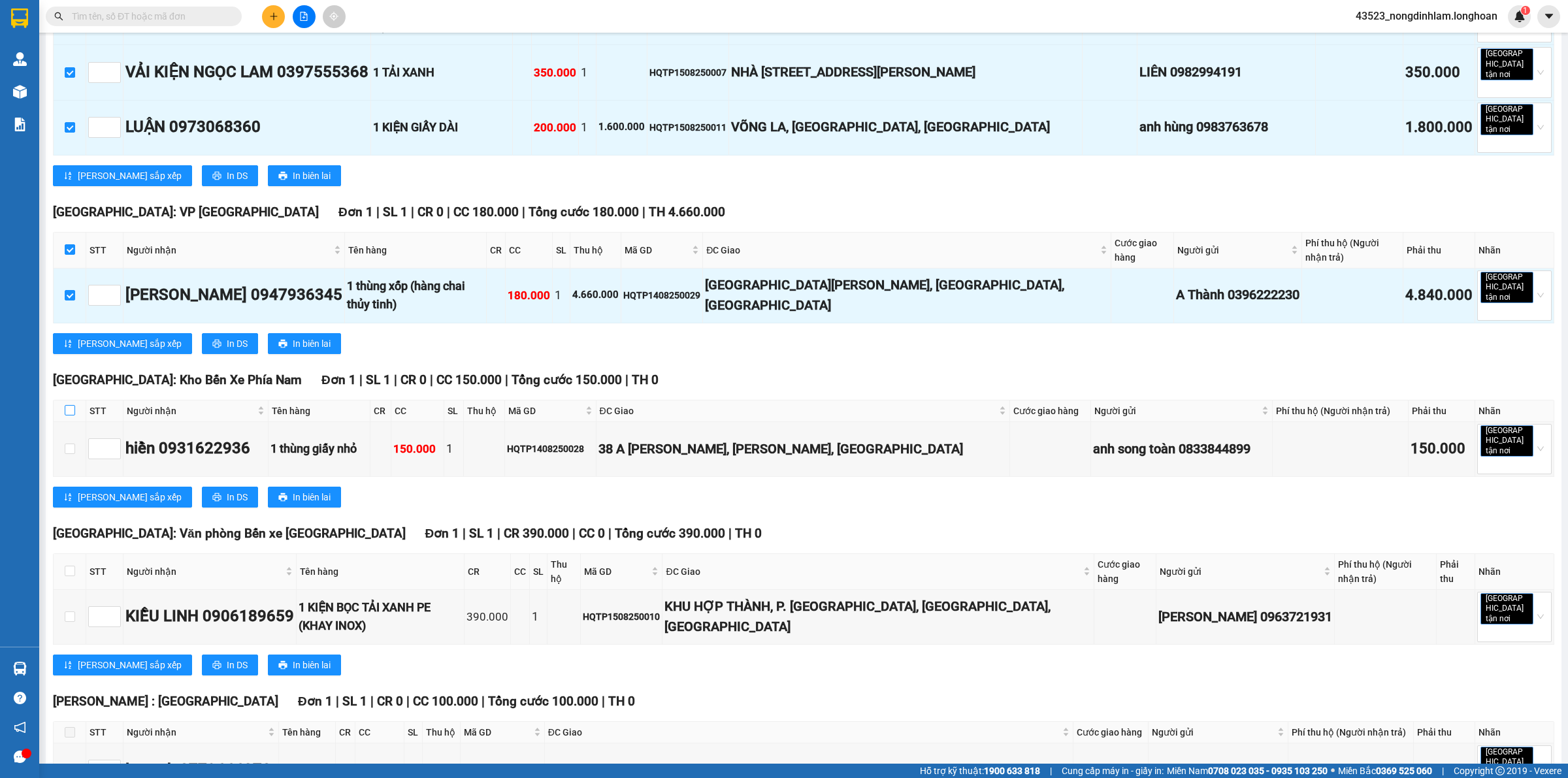
drag, startPoint x: 70, startPoint y: 351, endPoint x: 72, endPoint y: 358, distance: 7.3
click at [72, 405] on input "checkbox" at bounding box center [70, 410] width 10 height 10
checkbox input "true"
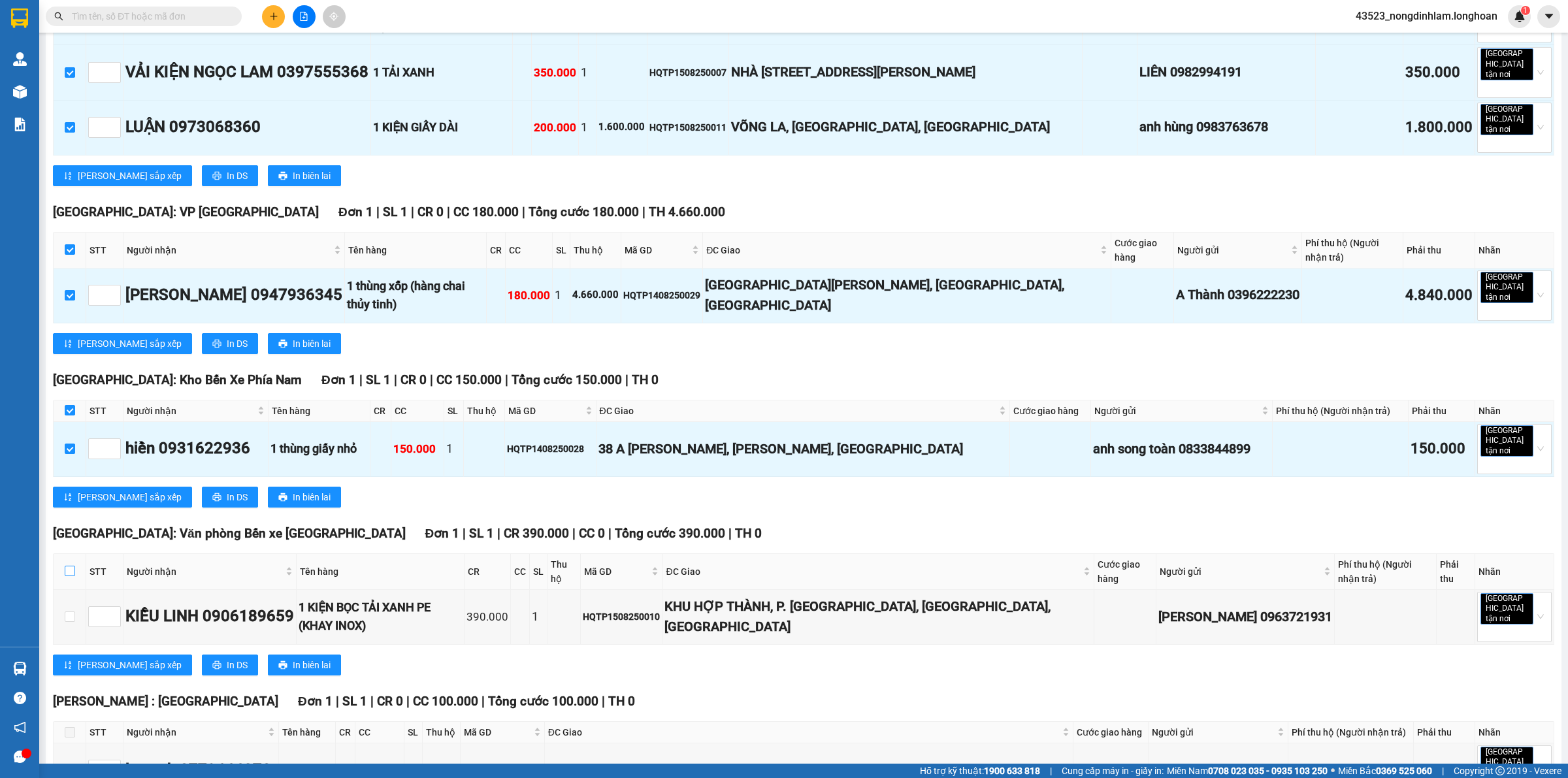
click at [66, 566] on input "checkbox" at bounding box center [70, 571] width 10 height 10
checkbox input "true"
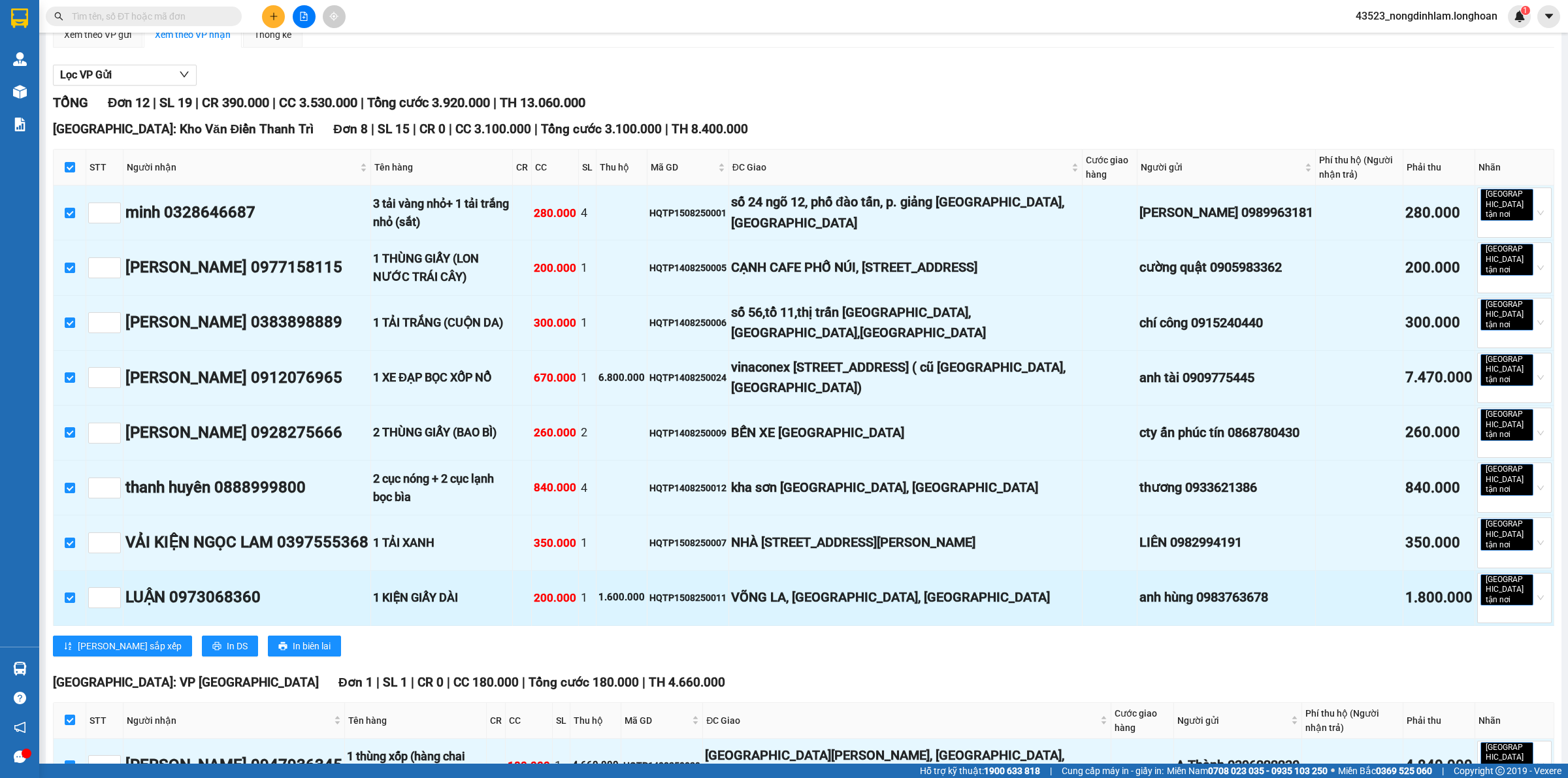
scroll to position [0, 0]
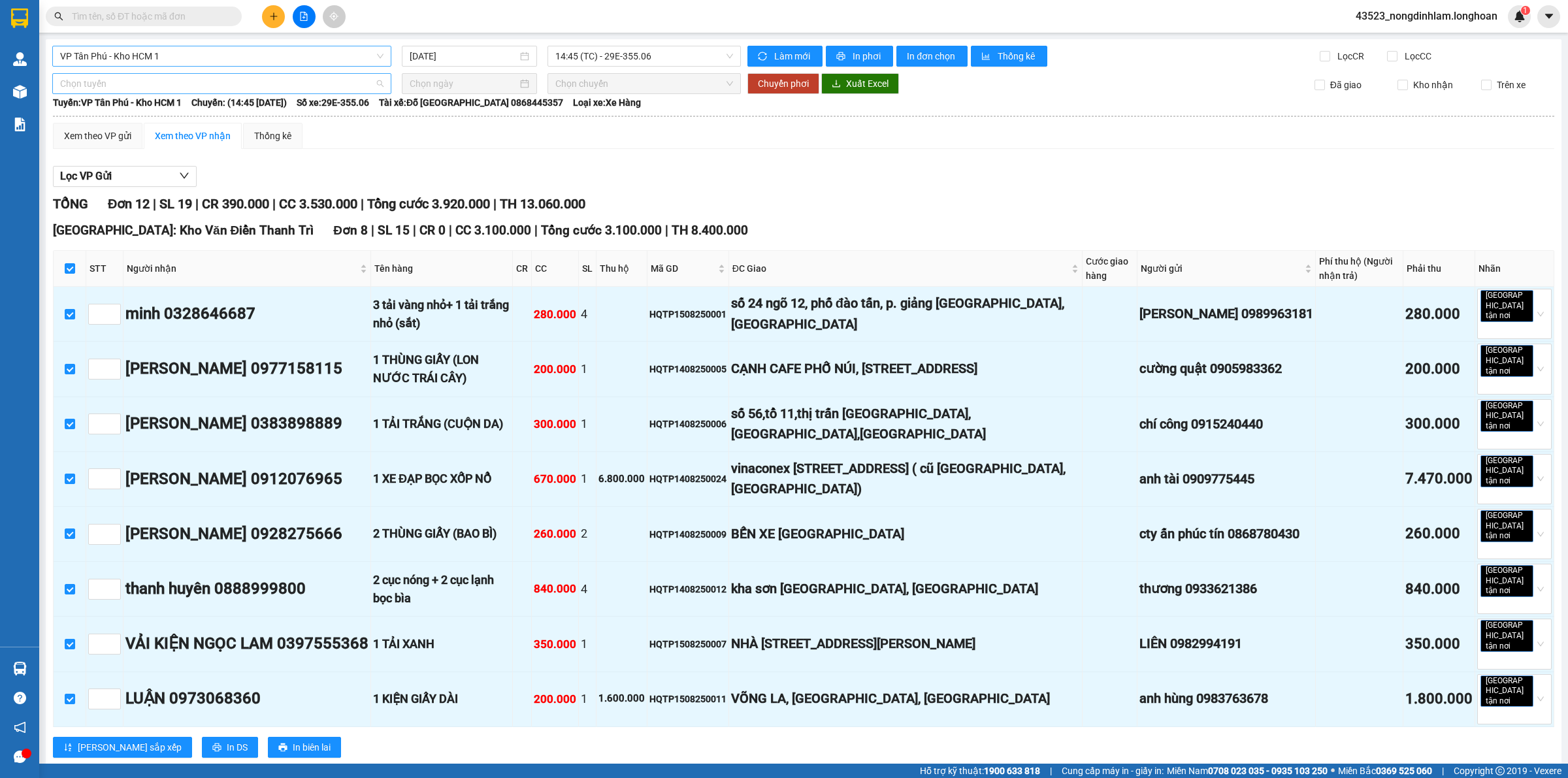
click at [145, 89] on span "Chọn tuyến" at bounding box center [222, 83] width 323 height 20
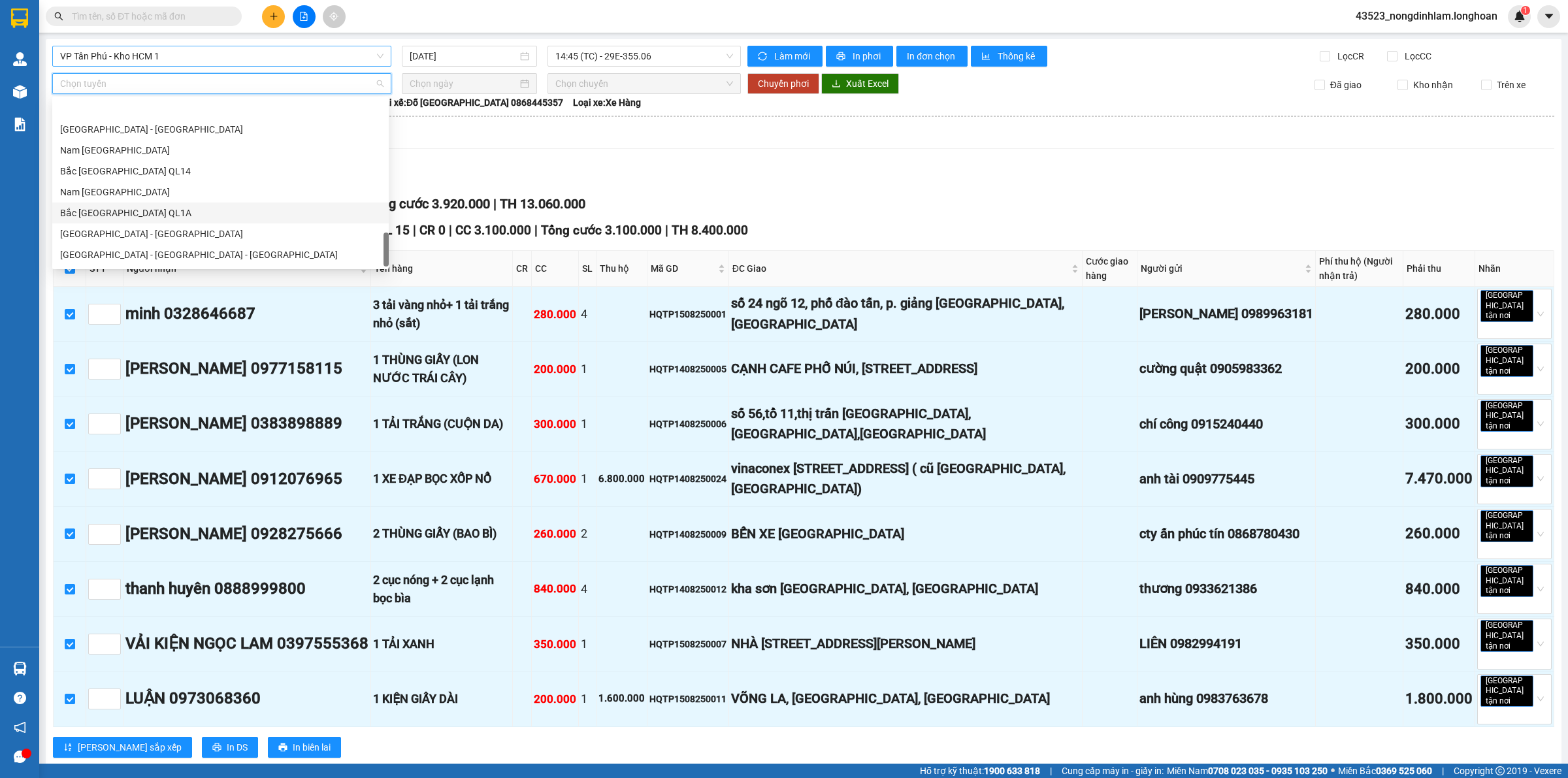
scroll to position [856, 0]
click at [139, 155] on div "Nam [GEOGRAPHIC_DATA]" at bounding box center [220, 153] width 321 height 15
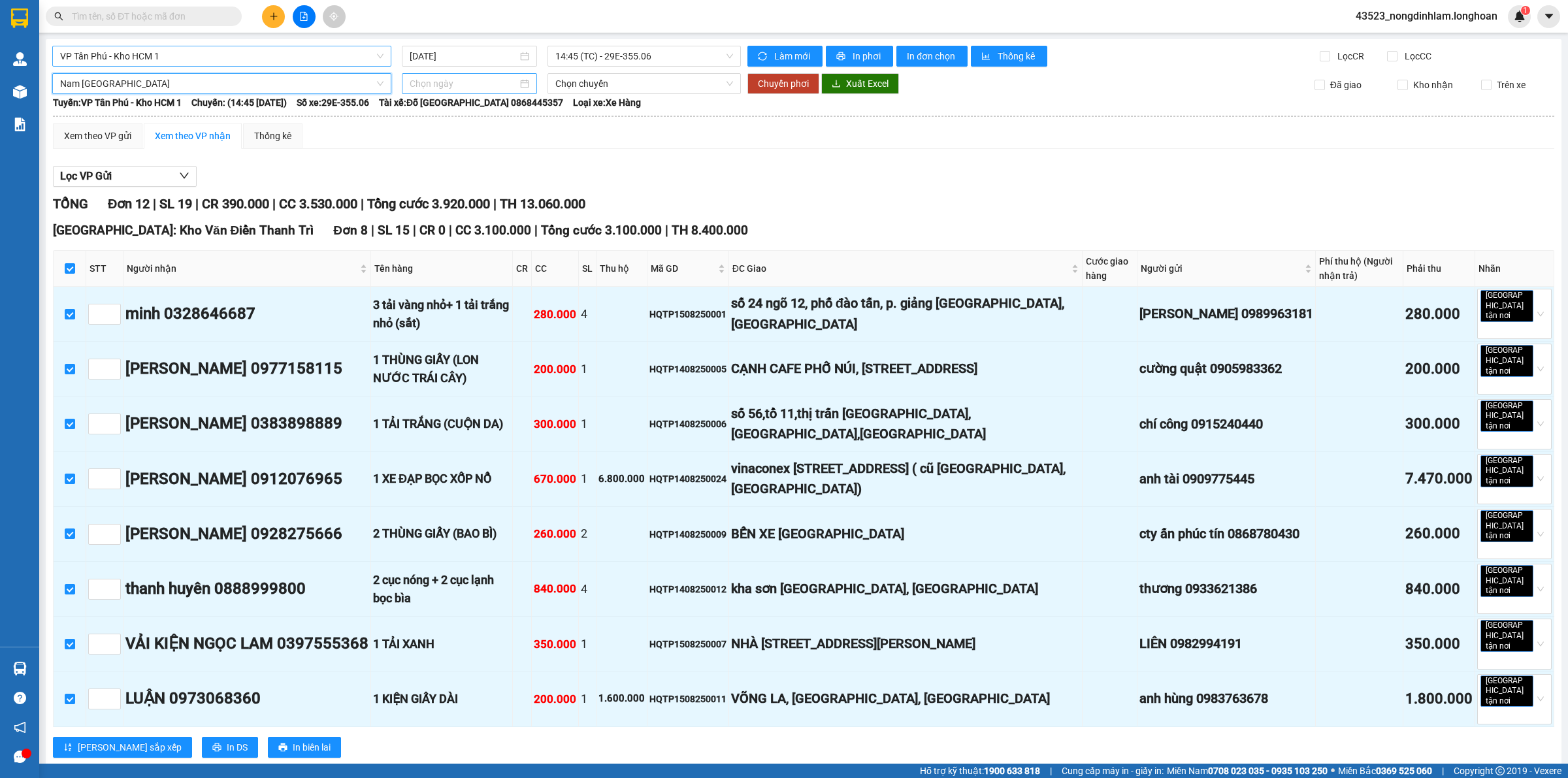
click at [430, 93] on div at bounding box center [469, 83] width 136 height 21
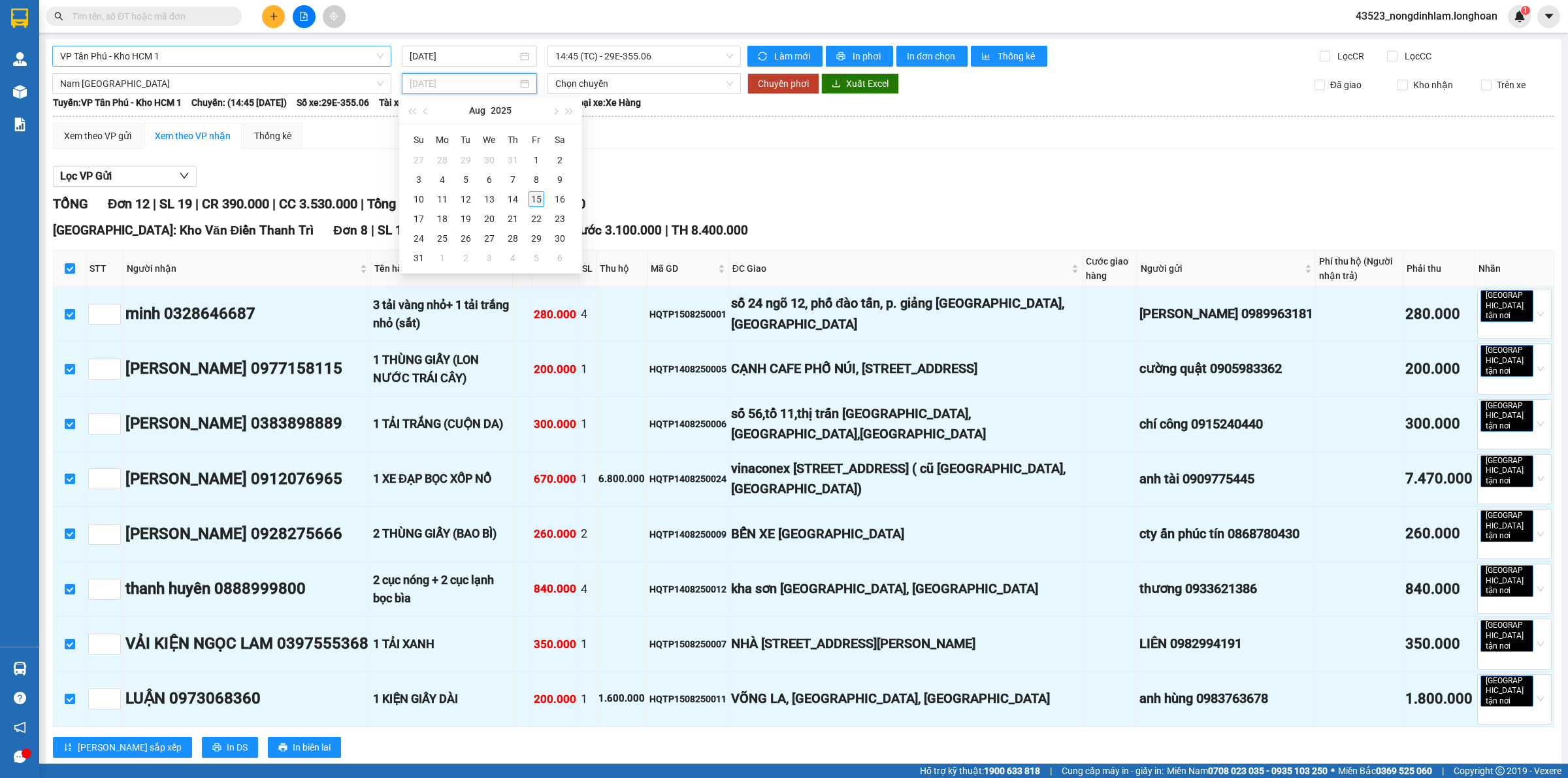
type input "[DATE]"
click at [536, 200] on div "15" at bounding box center [536, 199] width 15 height 15
type input "[DATE]"
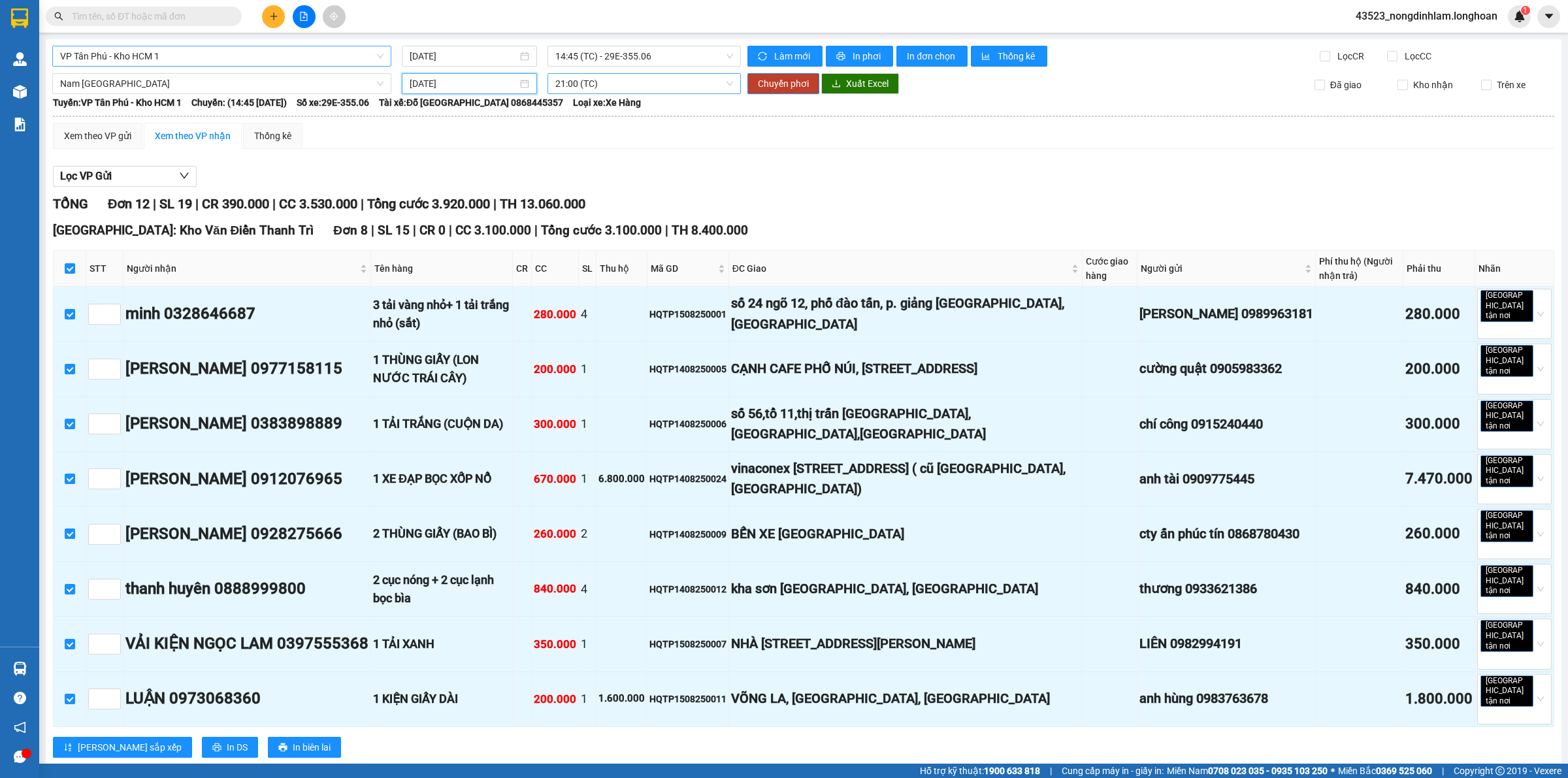
click at [595, 83] on span "21:00 (TC)" at bounding box center [644, 83] width 178 height 20
click at [595, 126] on div "21:00 (TC)" at bounding box center [602, 131] width 102 height 15
click at [785, 83] on span "Chuyển phơi" at bounding box center [783, 84] width 51 height 15
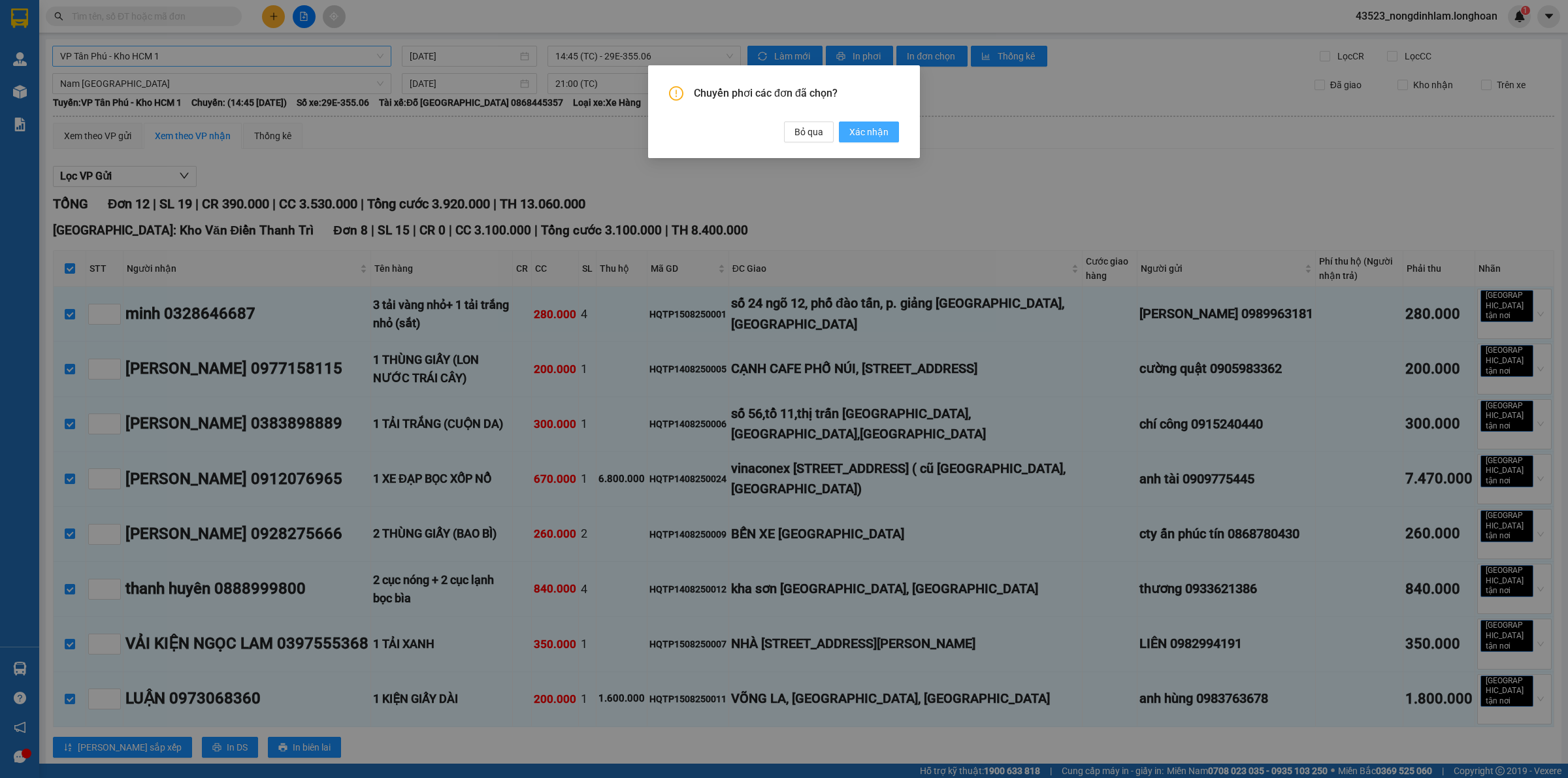
click at [858, 129] on span "Xác nhận" at bounding box center [869, 132] width 39 height 15
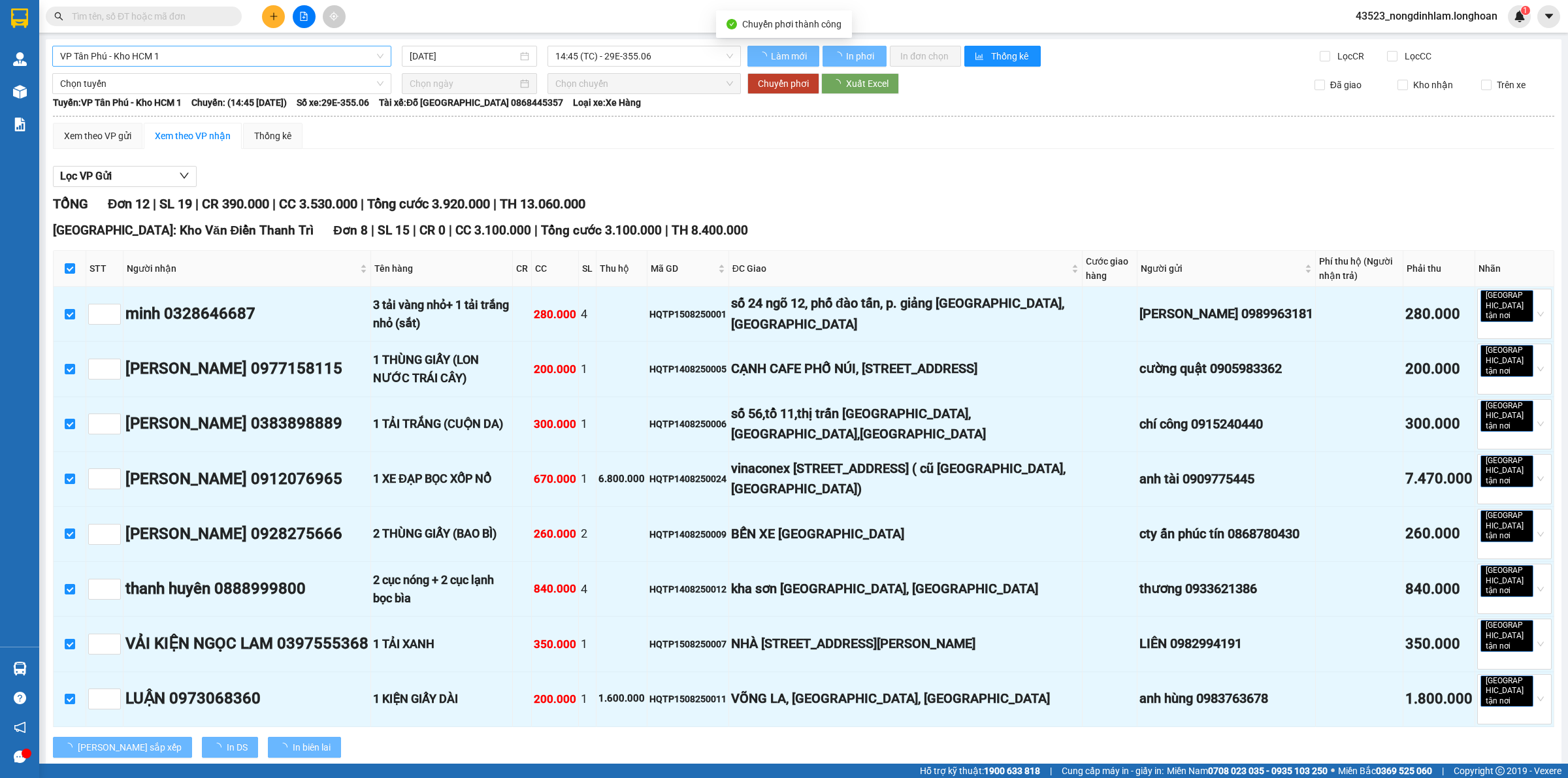
checkbox input "false"
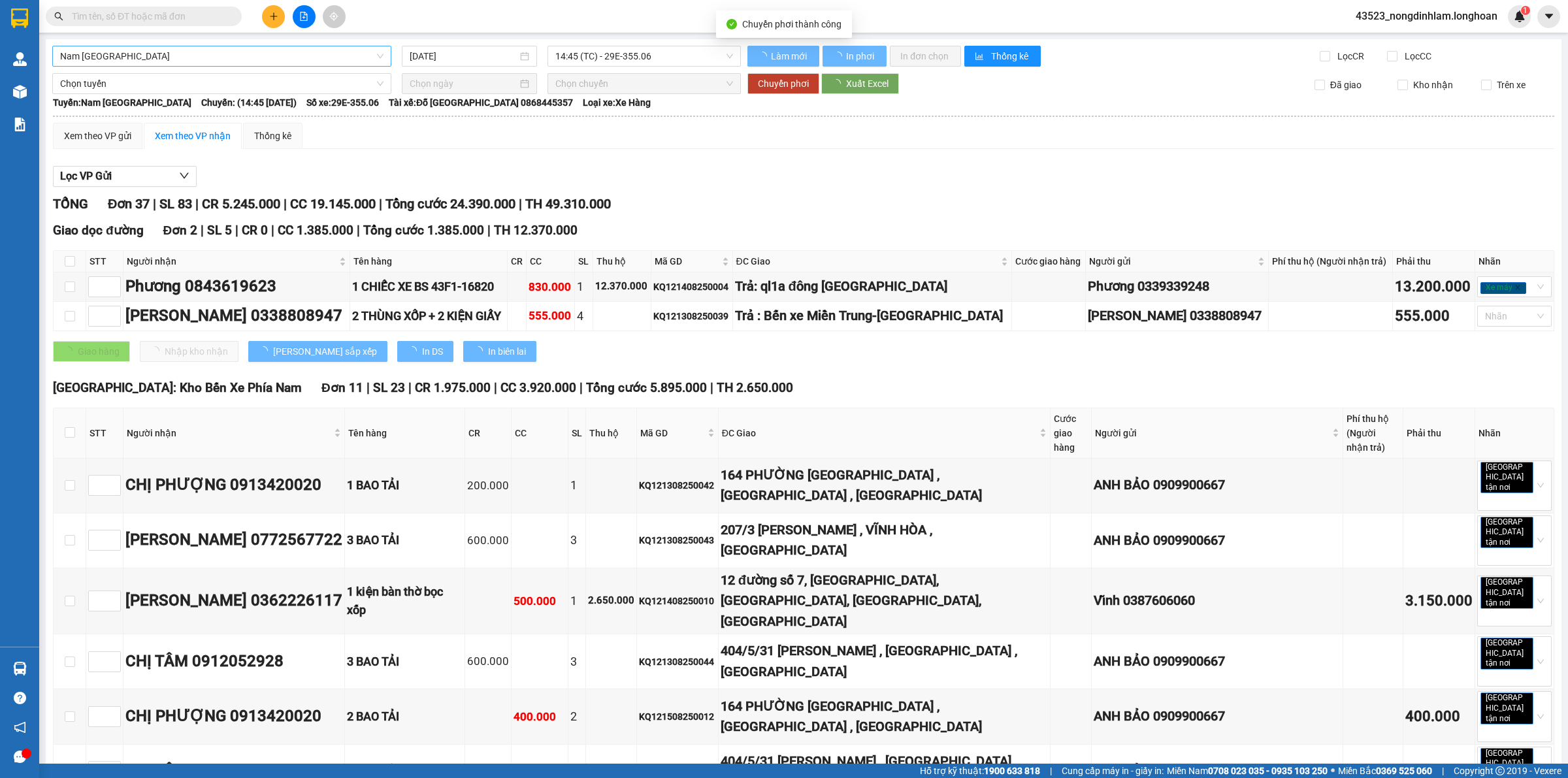
checkbox input "false"
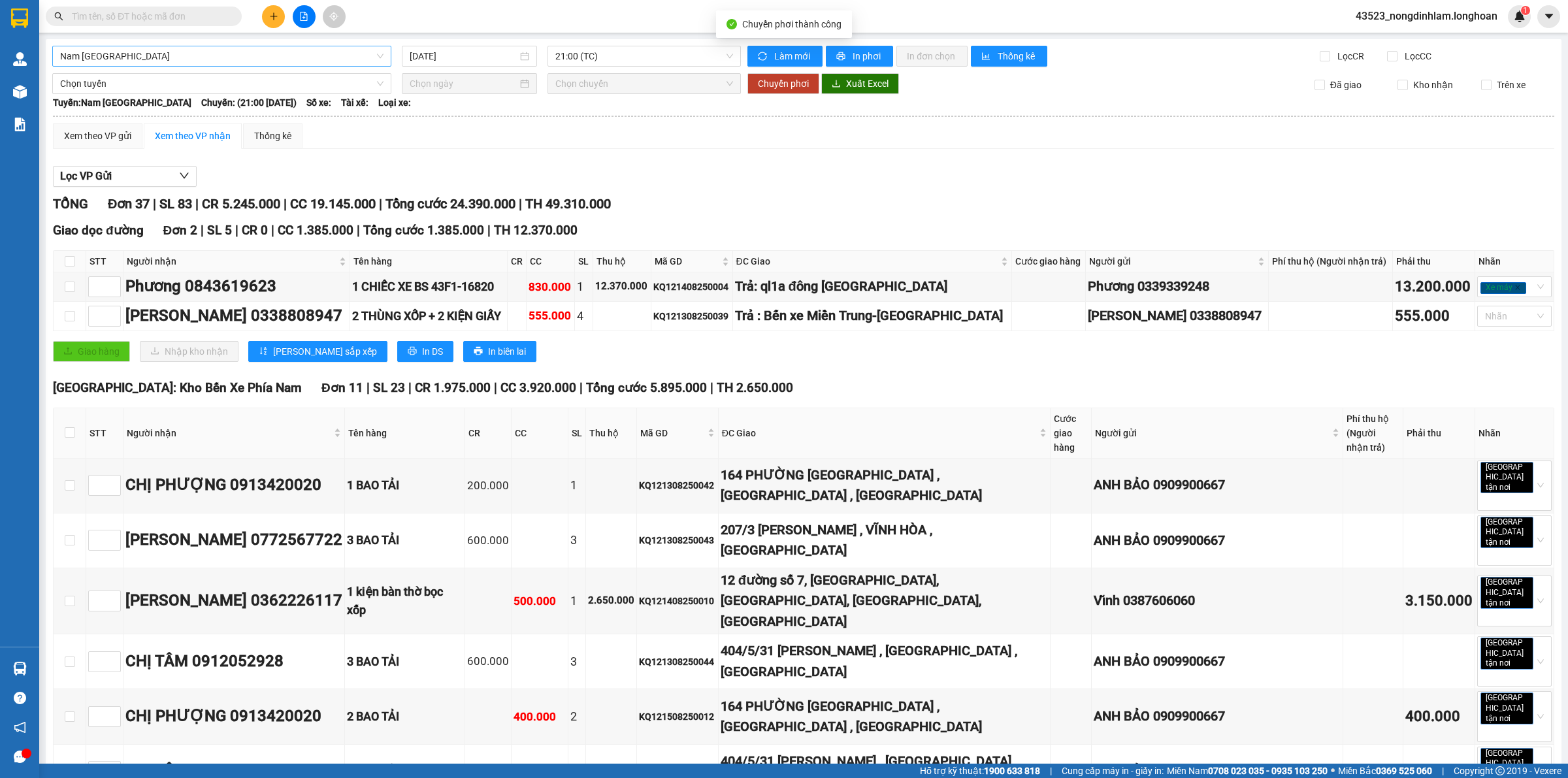
click at [475, 211] on span "Tổng cước 24.390.000" at bounding box center [450, 203] width 130 height 15
click at [189, 55] on span "Nam [GEOGRAPHIC_DATA]" at bounding box center [222, 56] width 323 height 20
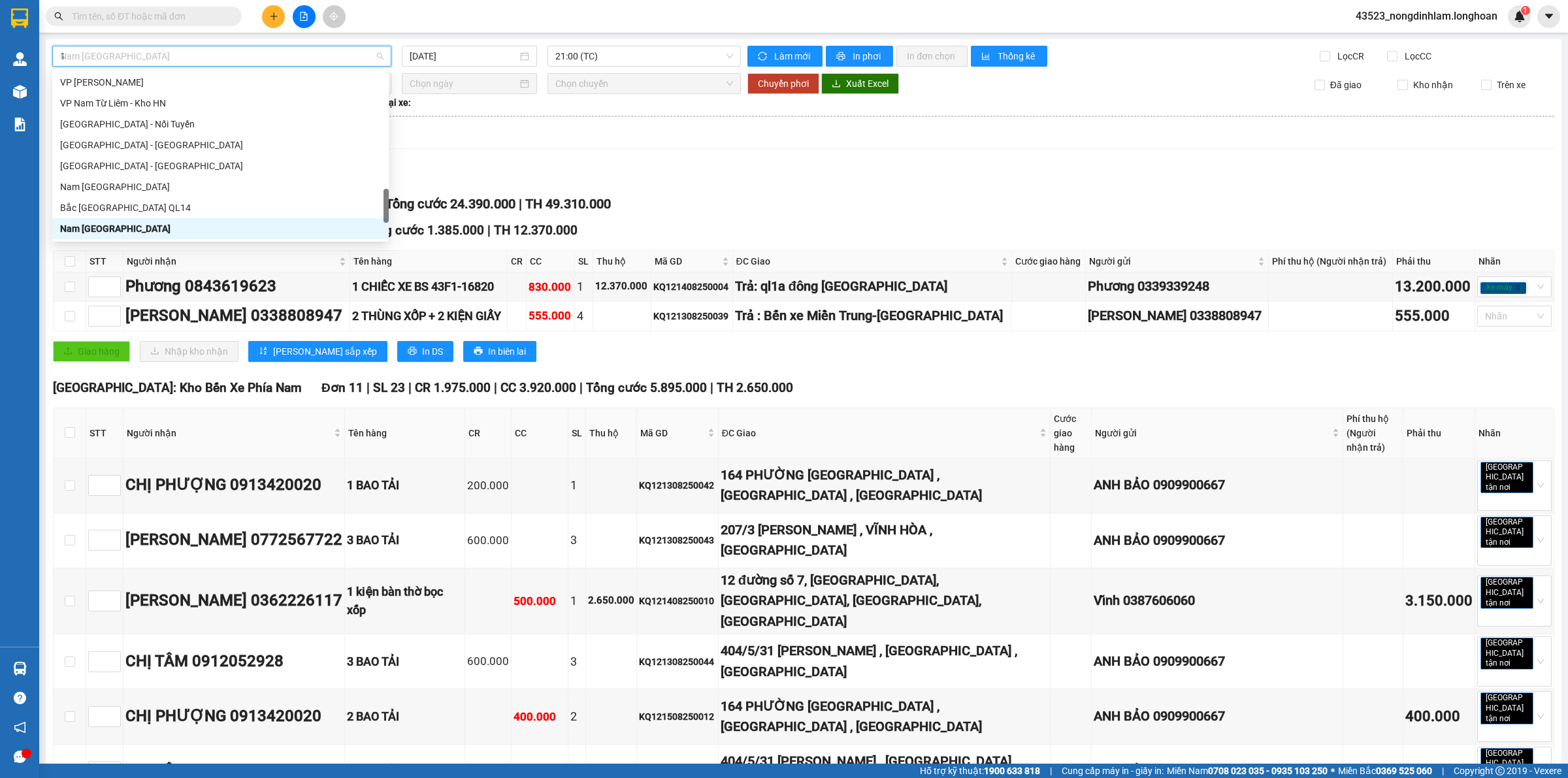
scroll to position [157, 0]
type input "10"
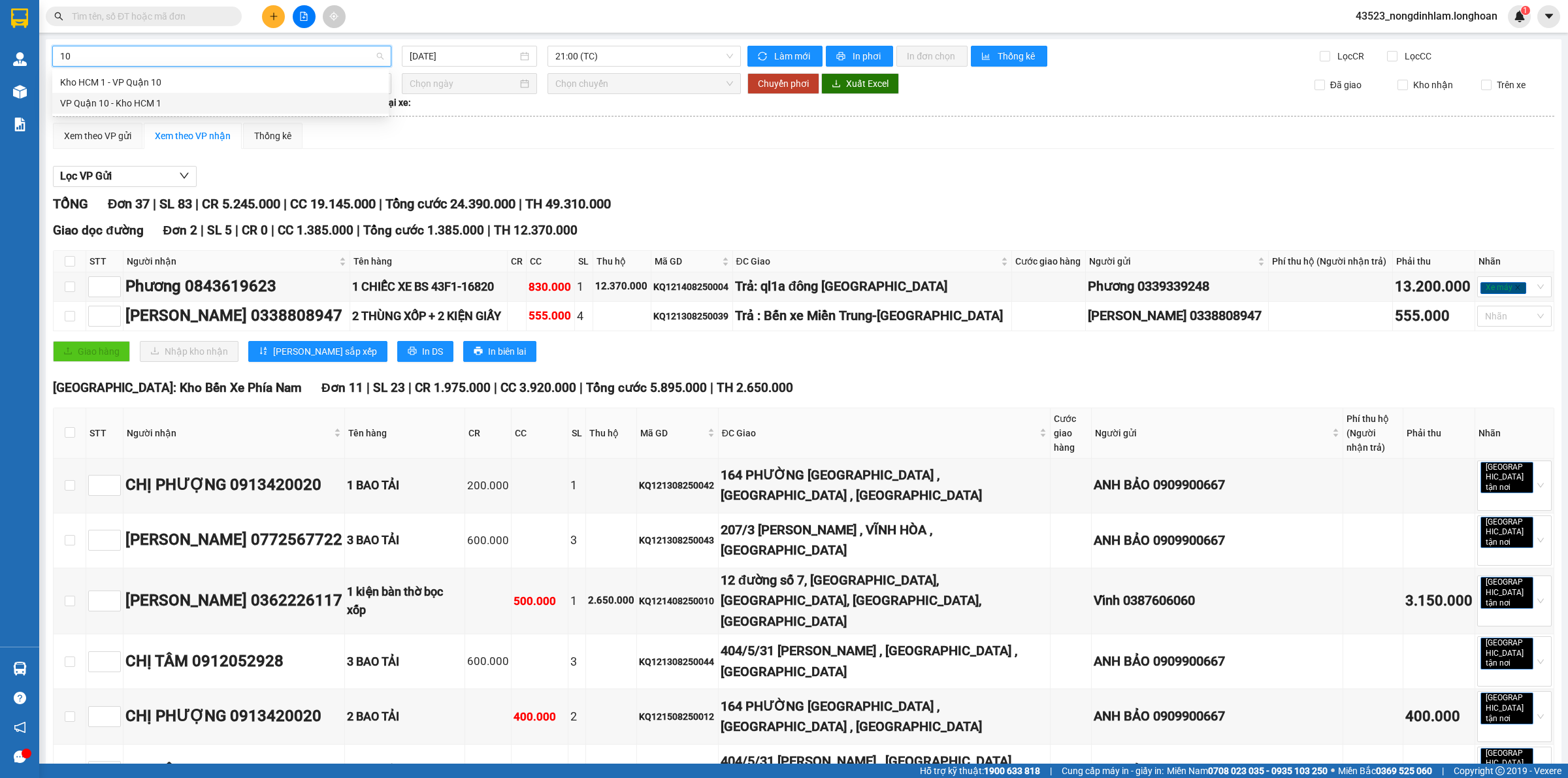
click at [134, 102] on div "VP Quận 10 - Kho HCM 1" at bounding box center [220, 103] width 321 height 15
type input "[DATE]"
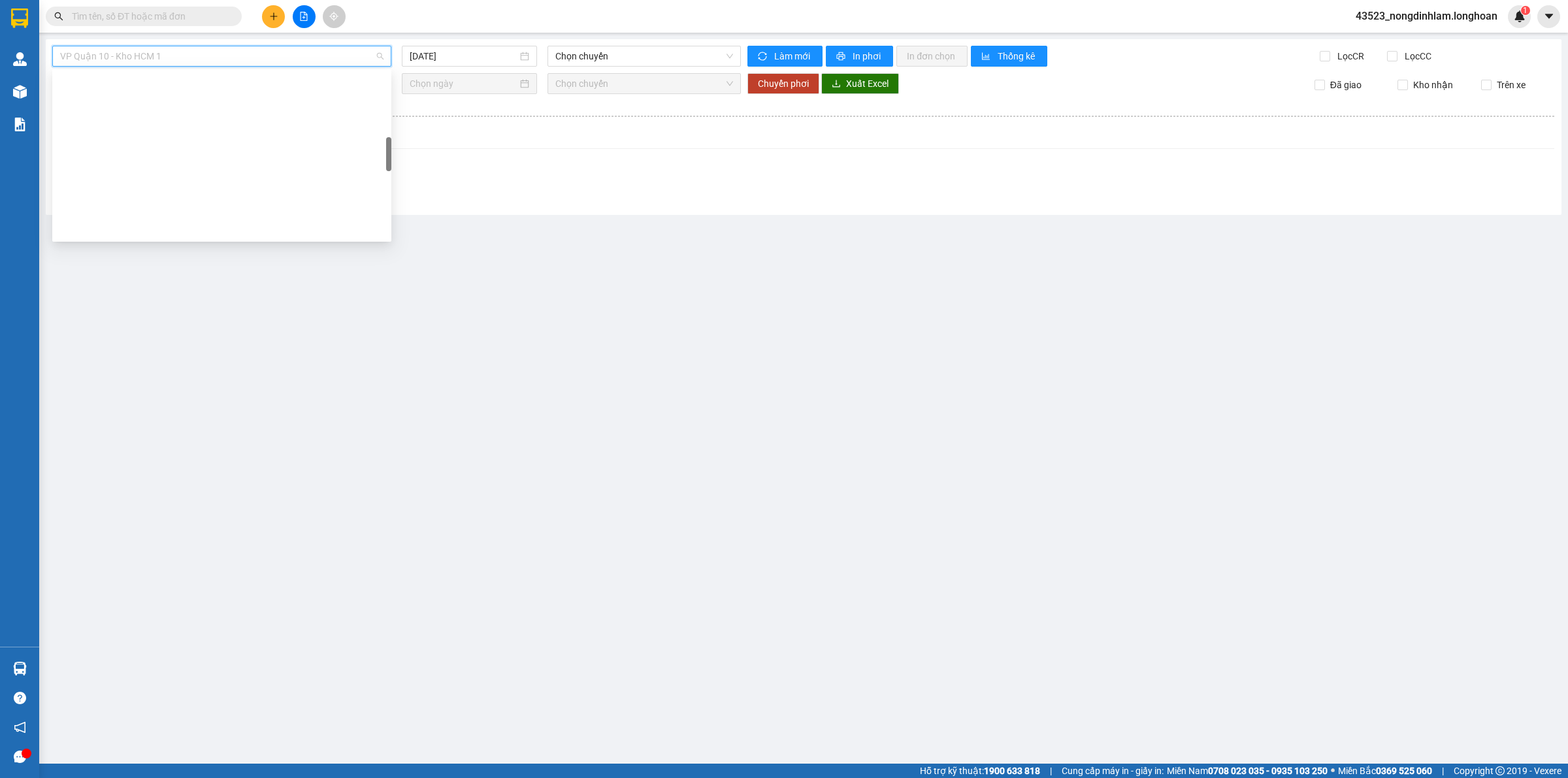
click at [154, 55] on span "VP Quận 10 - Kho HCM 1" at bounding box center [222, 56] width 323 height 20
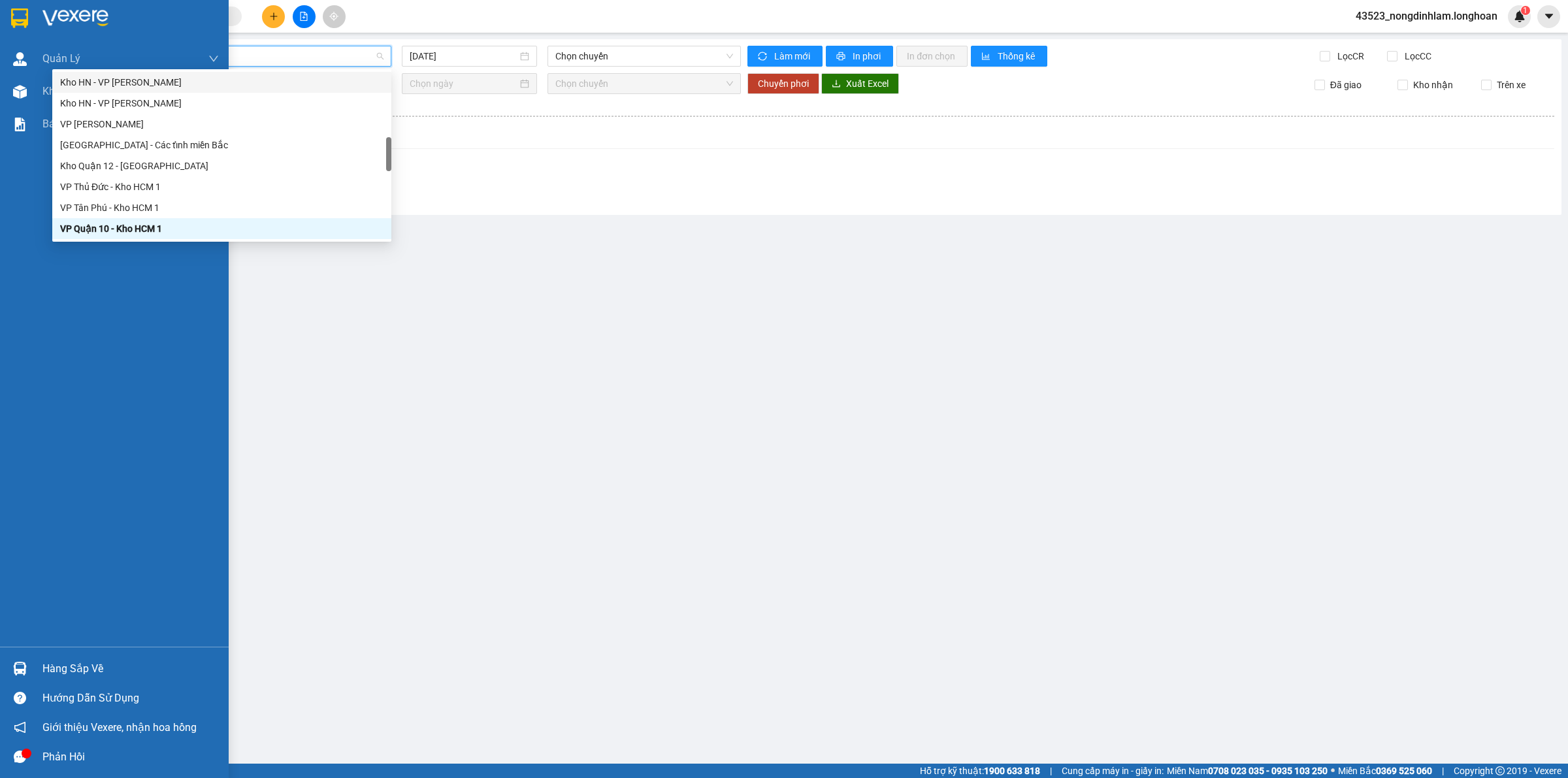
click at [0, 18] on div at bounding box center [114, 21] width 228 height 43
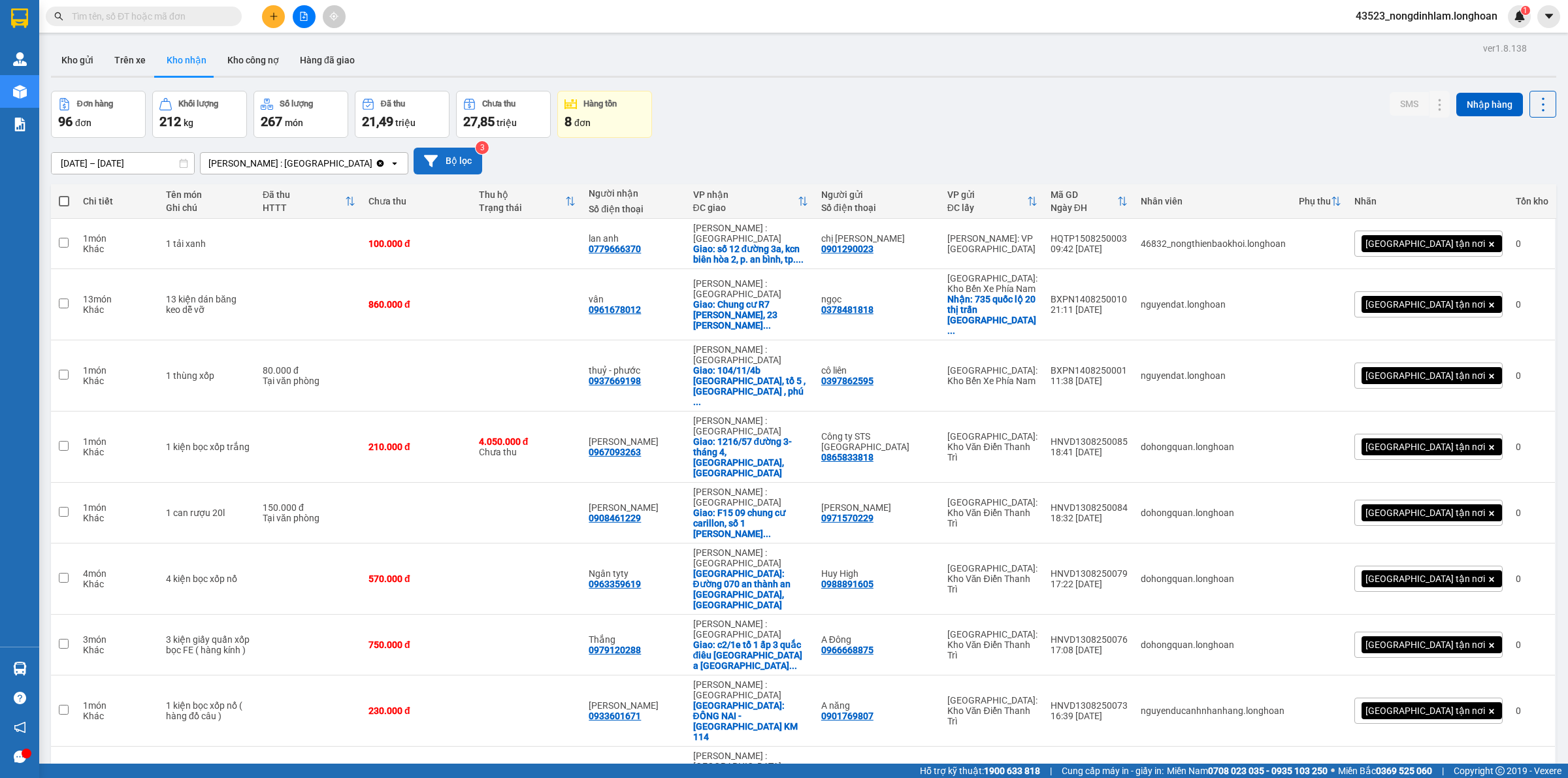
click at [416, 153] on button "Bộ lọc" at bounding box center [447, 161] width 69 height 27
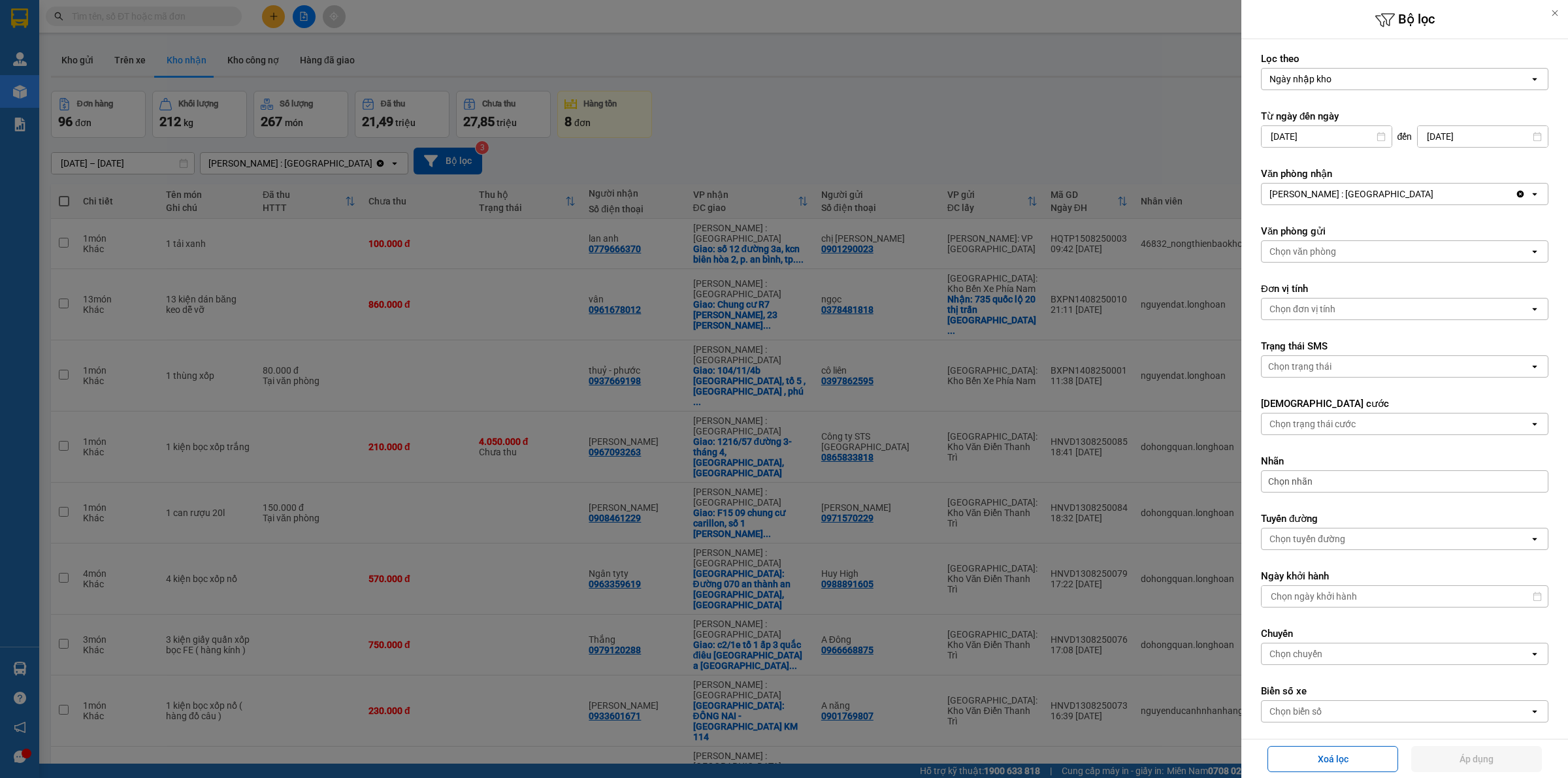
click at [1345, 193] on div "[PERSON_NAME] : [GEOGRAPHIC_DATA]" at bounding box center [1351, 194] width 164 height 13
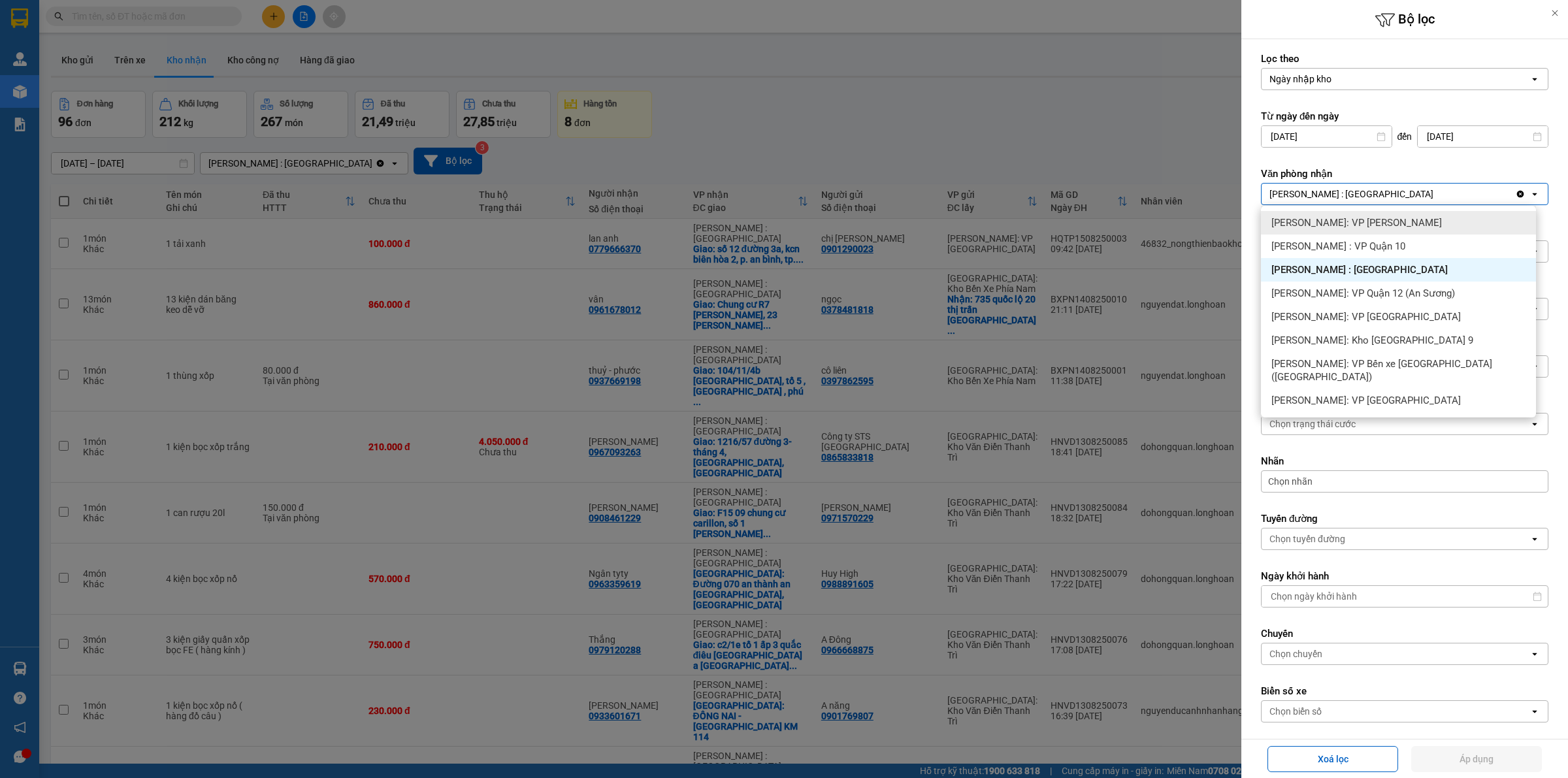
click at [1515, 191] on icon "Clear value" at bounding box center [1520, 194] width 10 height 10
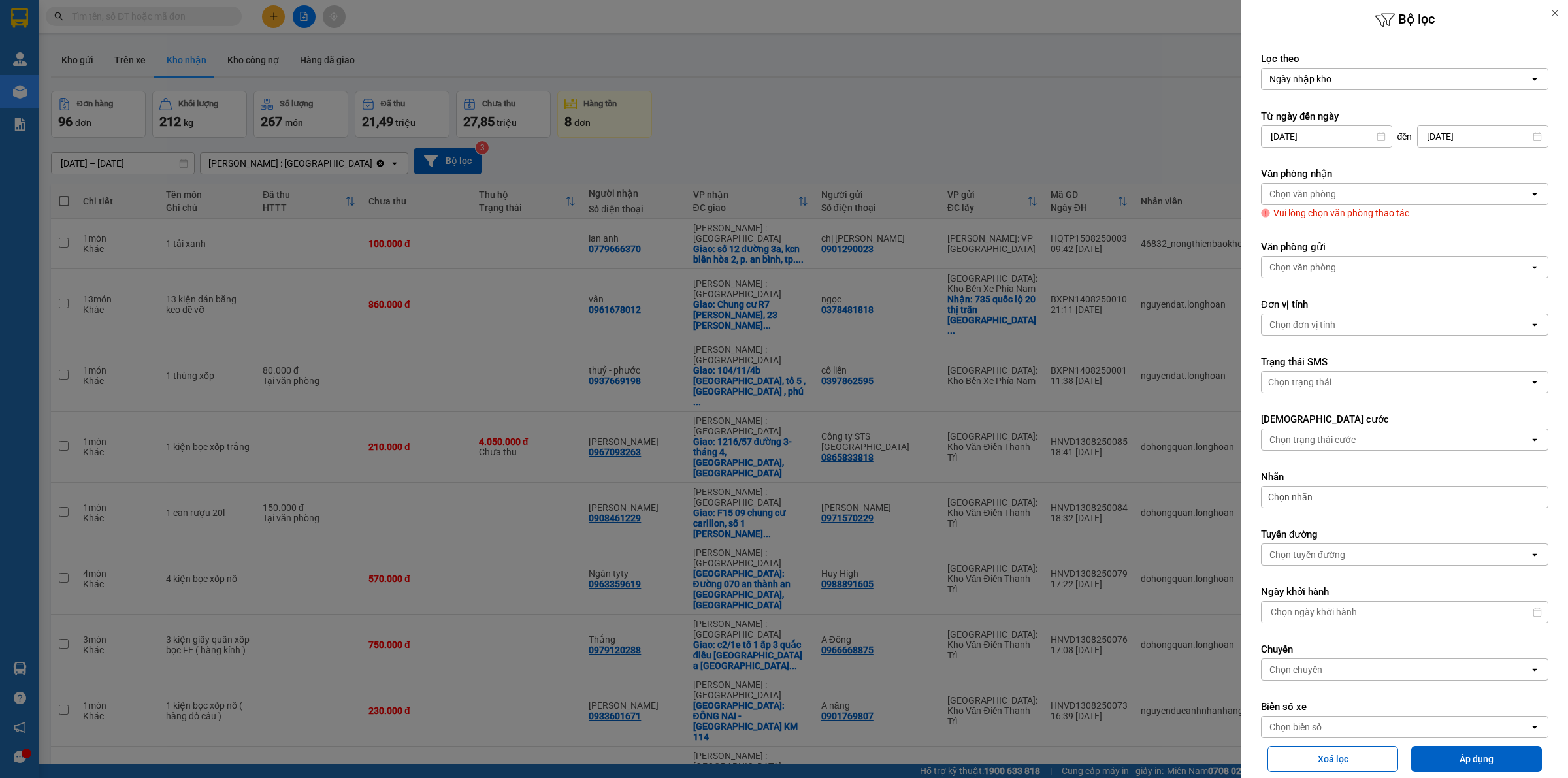
click at [1387, 200] on div "Chọn văn phòng" at bounding box center [1395, 194] width 267 height 21
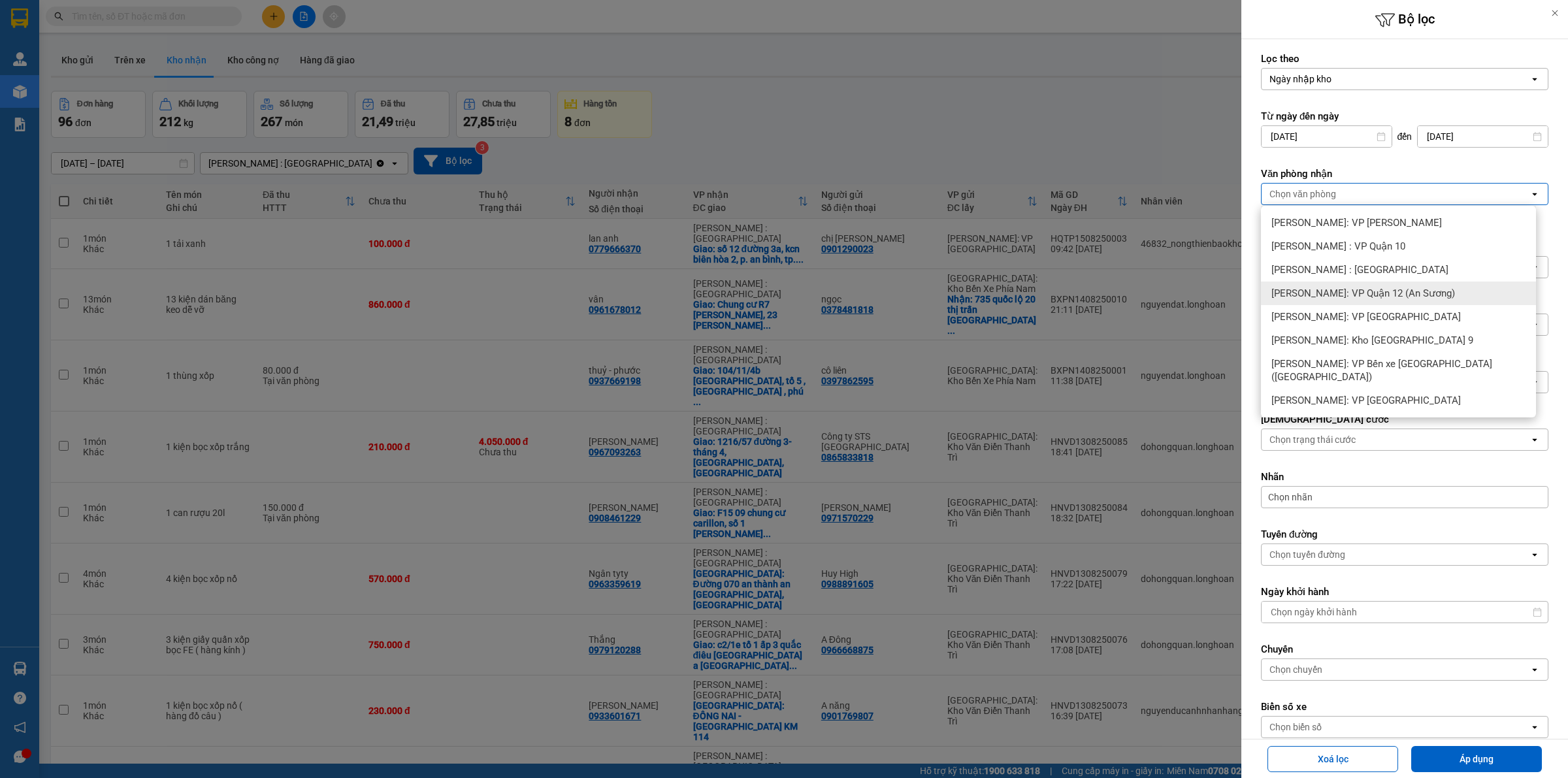
click at [1382, 301] on div "[PERSON_NAME]: VP Quận 12 (An Sương)" at bounding box center [1398, 293] width 275 height 24
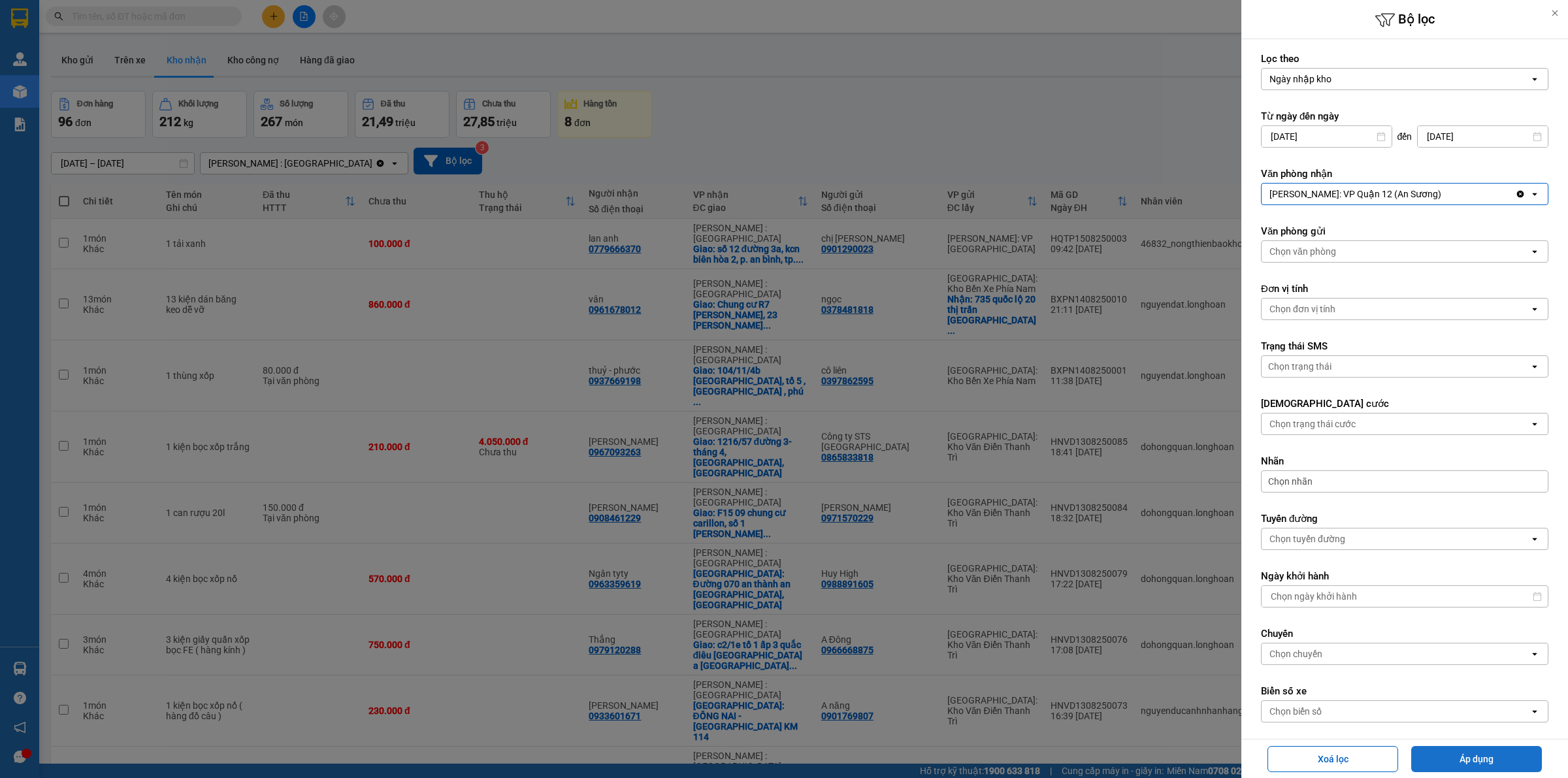
click at [1471, 752] on button "Áp dụng" at bounding box center [1476, 758] width 130 height 26
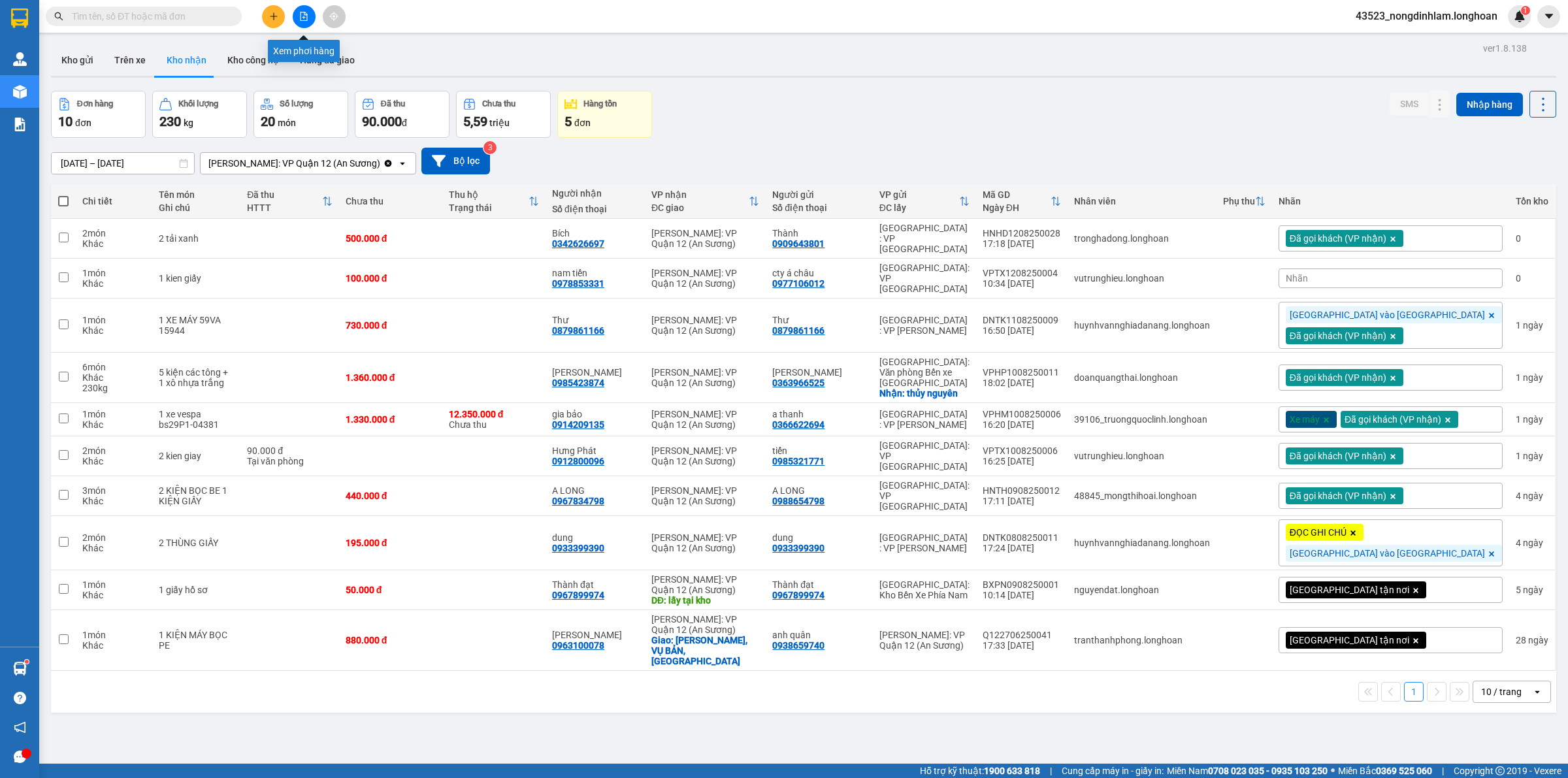
click at [308, 20] on button at bounding box center [304, 16] width 23 height 23
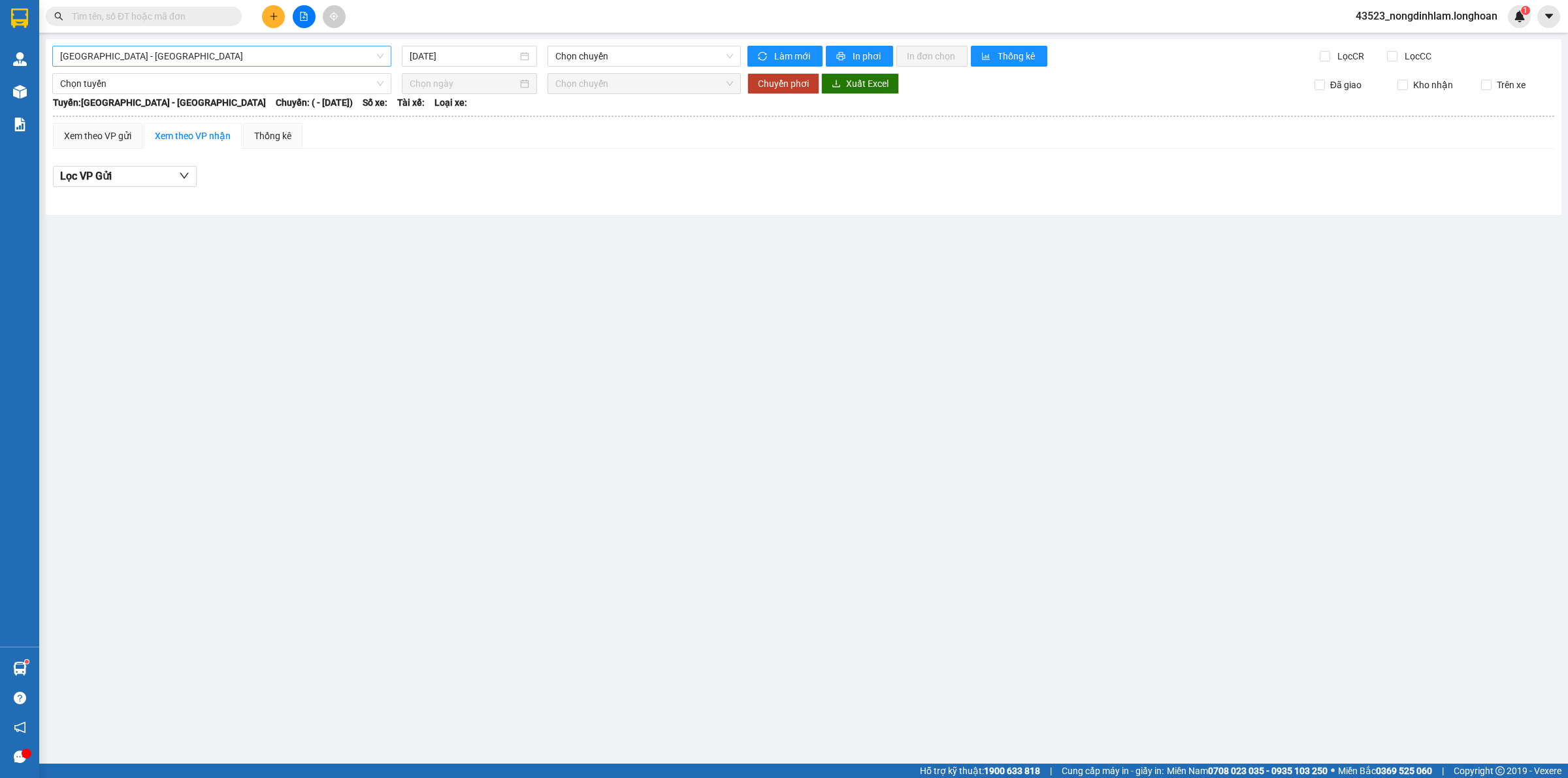
click at [170, 57] on span "[GEOGRAPHIC_DATA] - [GEOGRAPHIC_DATA]" at bounding box center [222, 56] width 323 height 20
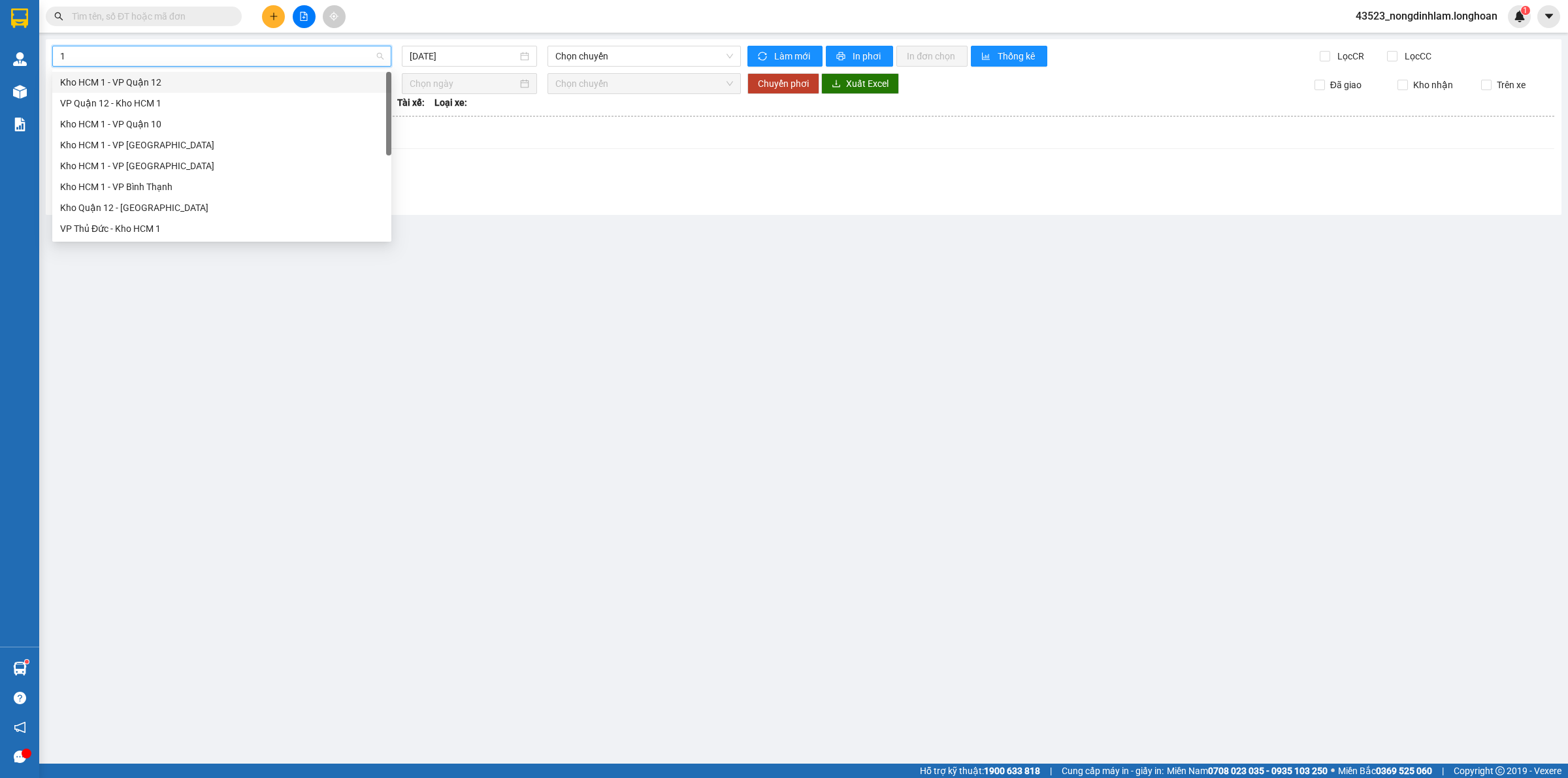
type input "10"
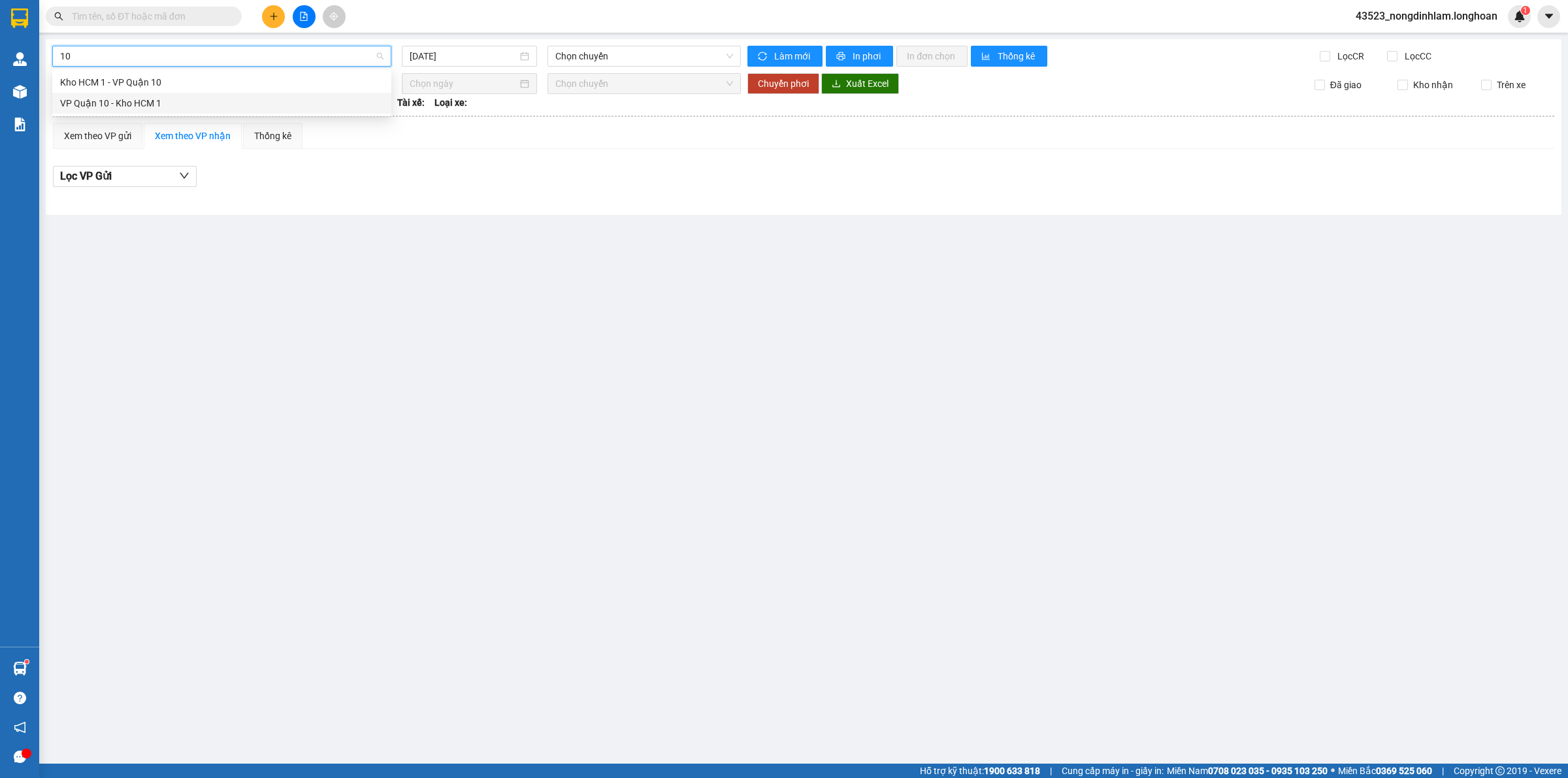
click at [132, 101] on div "VP Quận 10 - Kho HCM 1" at bounding box center [222, 103] width 323 height 15
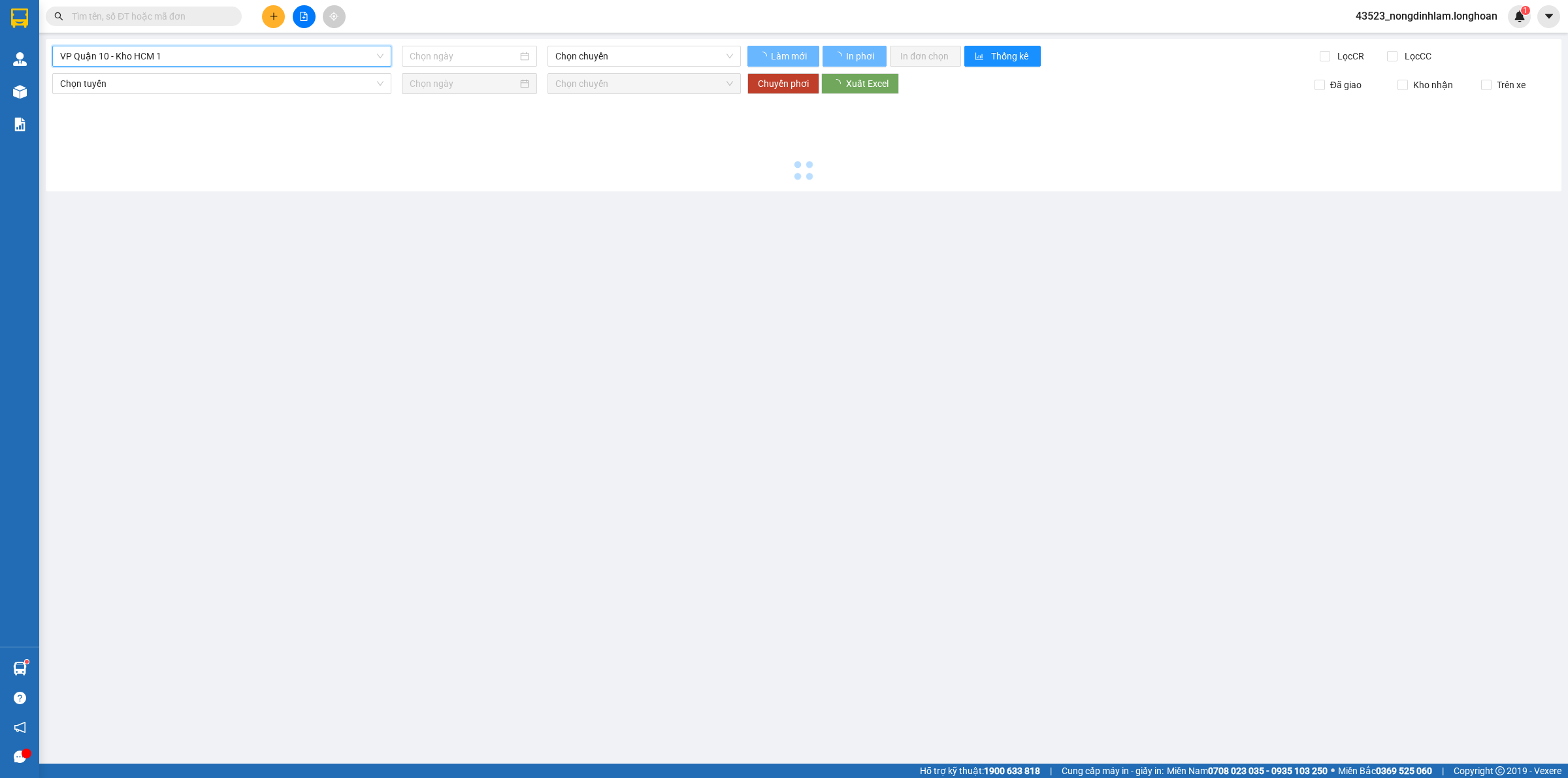
type input "[DATE]"
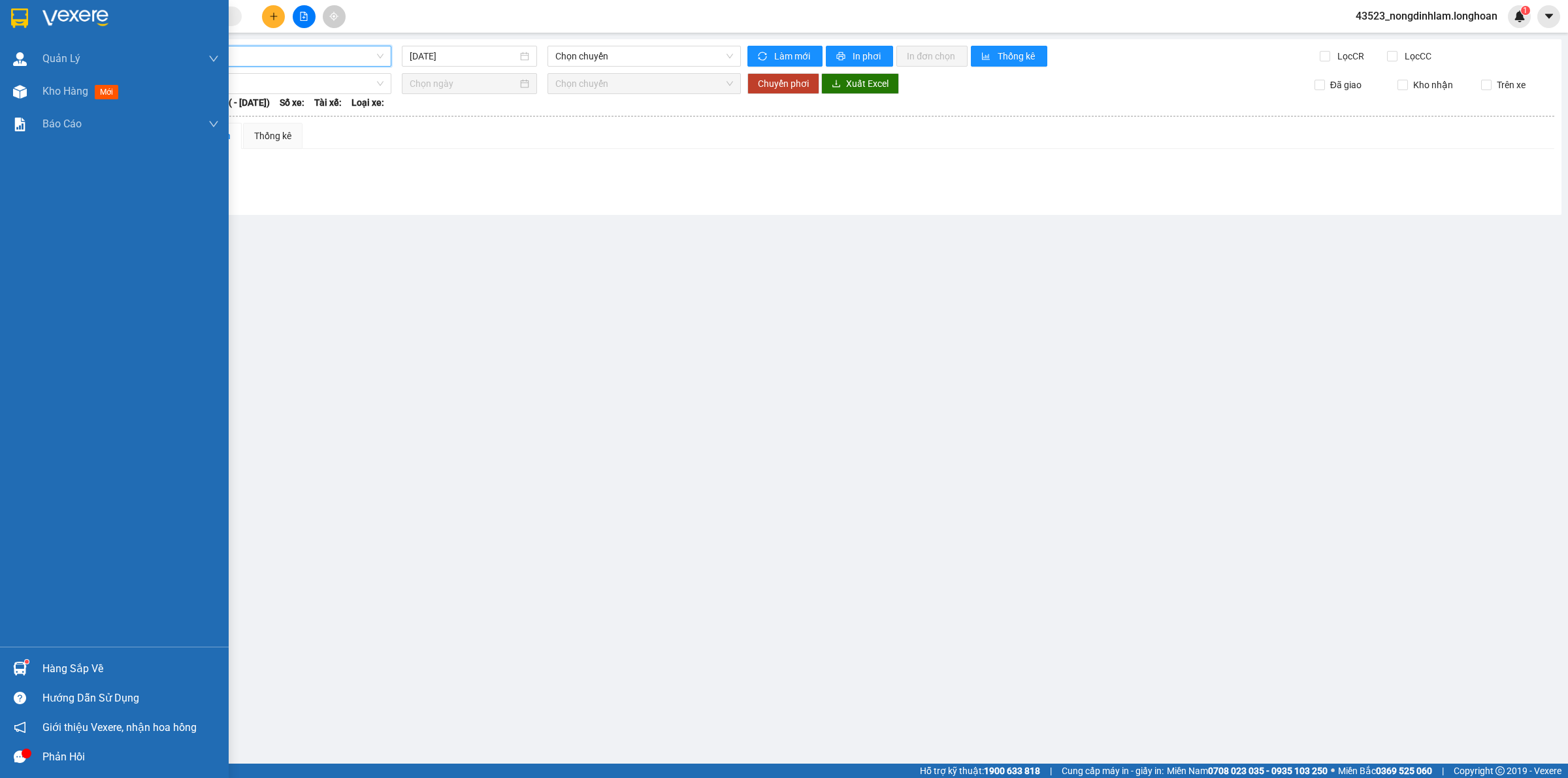
click at [24, 21] on img at bounding box center [19, 18] width 17 height 20
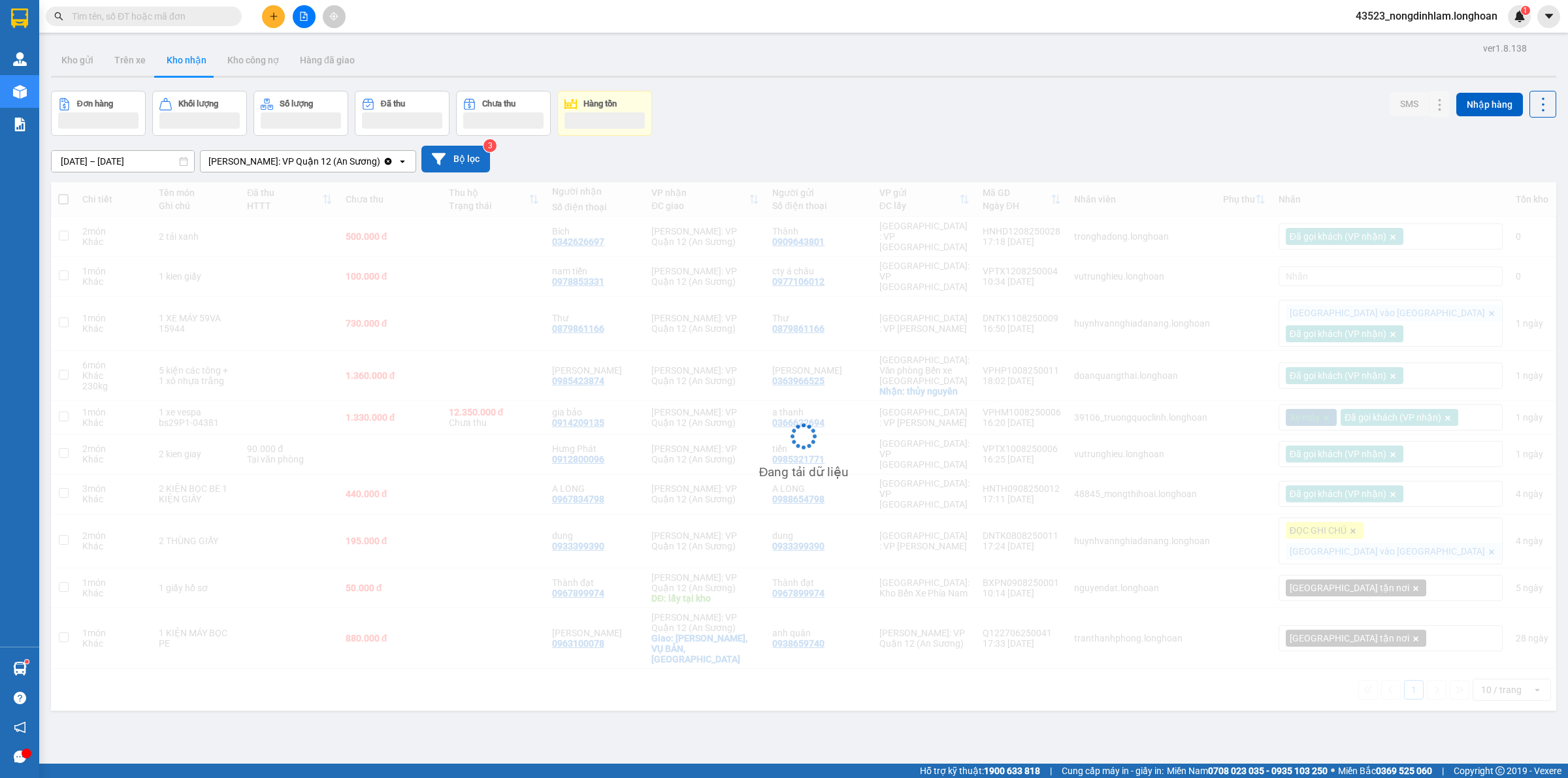
click at [435, 157] on button "Bộ lọc" at bounding box center [455, 159] width 69 height 27
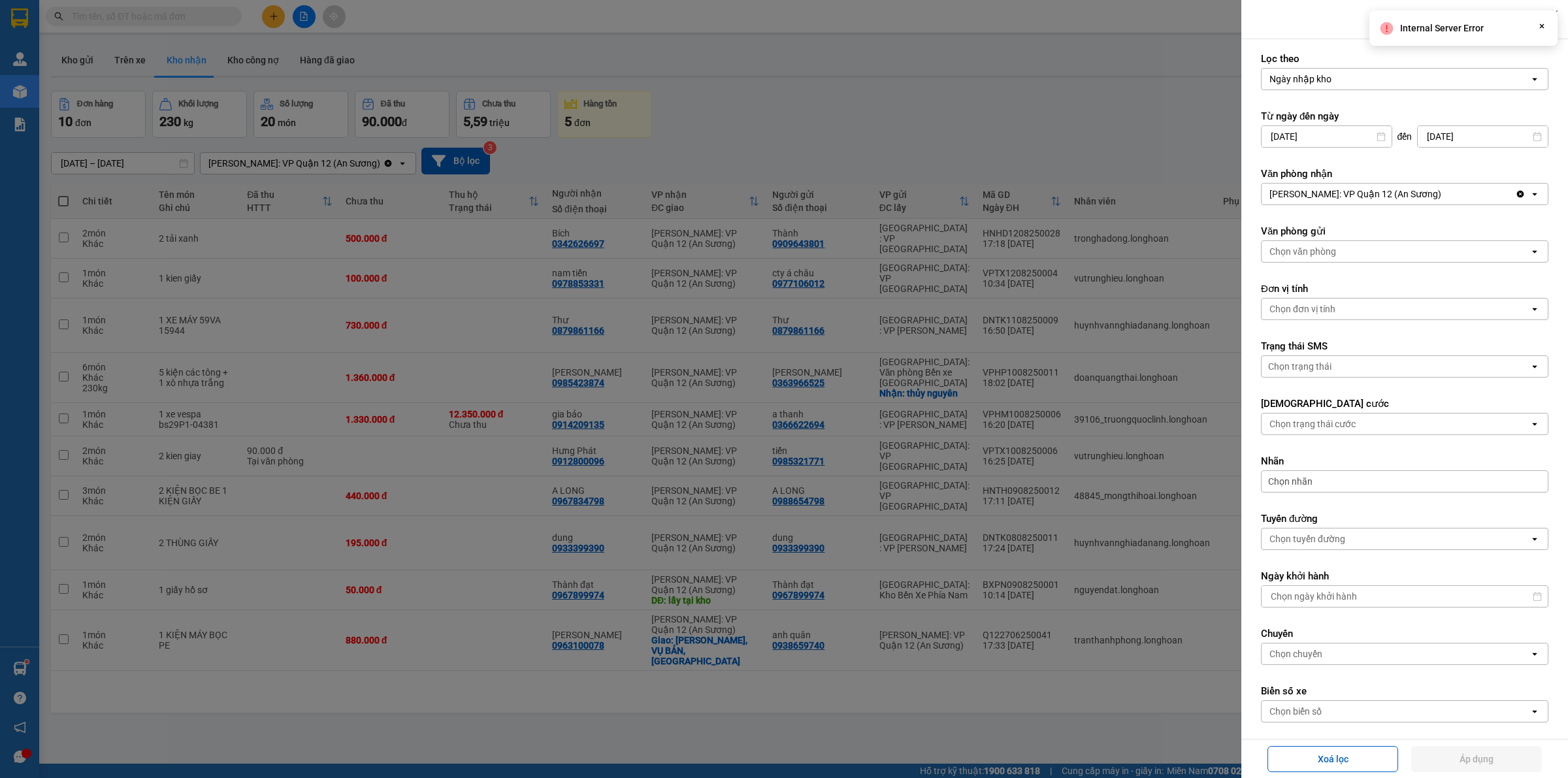
click at [1517, 193] on icon "Clear value" at bounding box center [1521, 194] width 7 height 7
click at [1436, 201] on div "Chọn văn phòng" at bounding box center [1395, 194] width 267 height 21
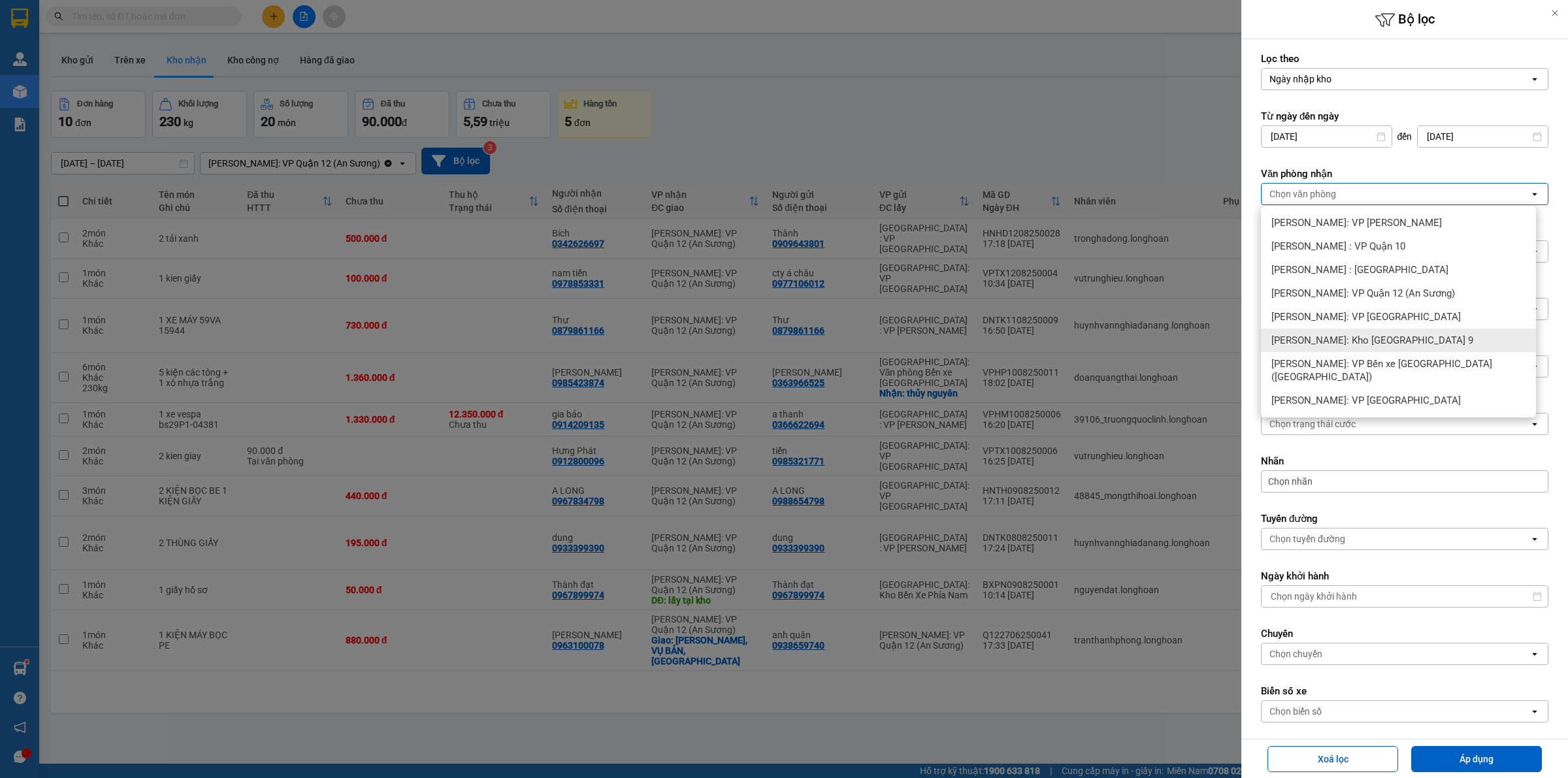
click at [1363, 340] on span "[PERSON_NAME]: Kho [GEOGRAPHIC_DATA] 9" at bounding box center [1372, 340] width 202 height 13
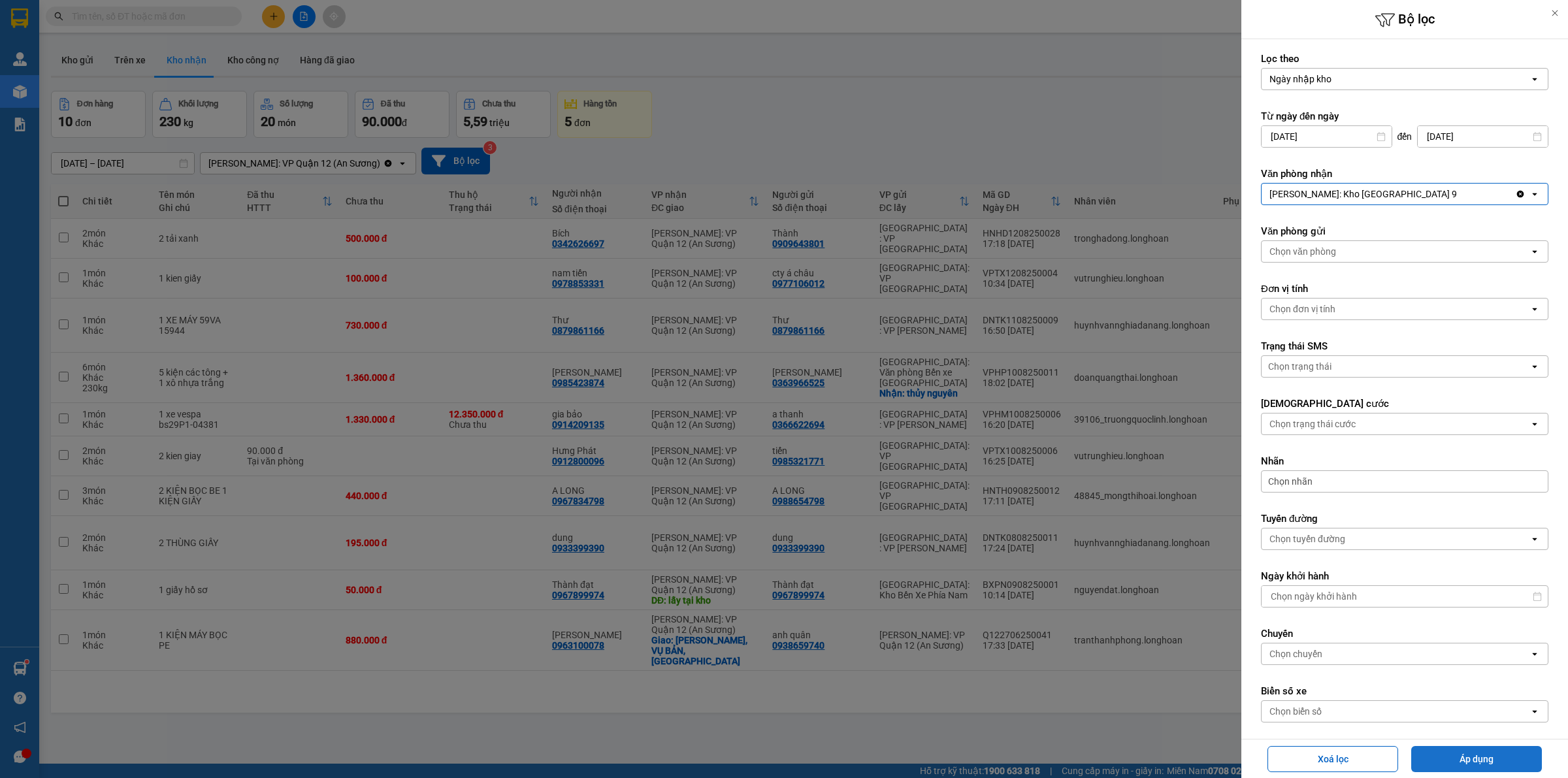
drag, startPoint x: 1470, startPoint y: 764, endPoint x: 1466, endPoint y: 758, distance: 7.2
click at [1470, 763] on button "Áp dụng" at bounding box center [1476, 758] width 130 height 26
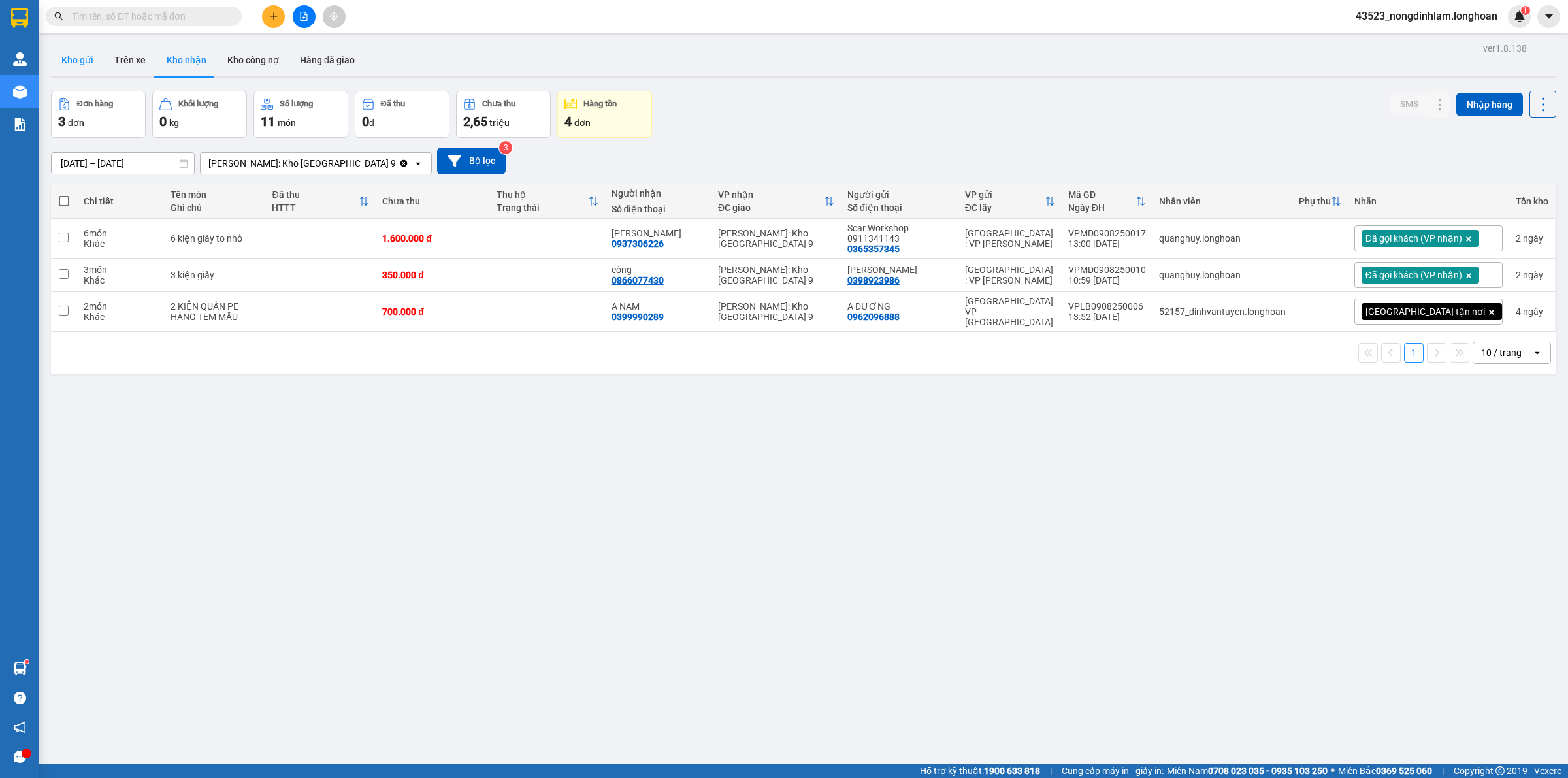
click at [83, 60] on button "Kho gửi" at bounding box center [77, 60] width 53 height 32
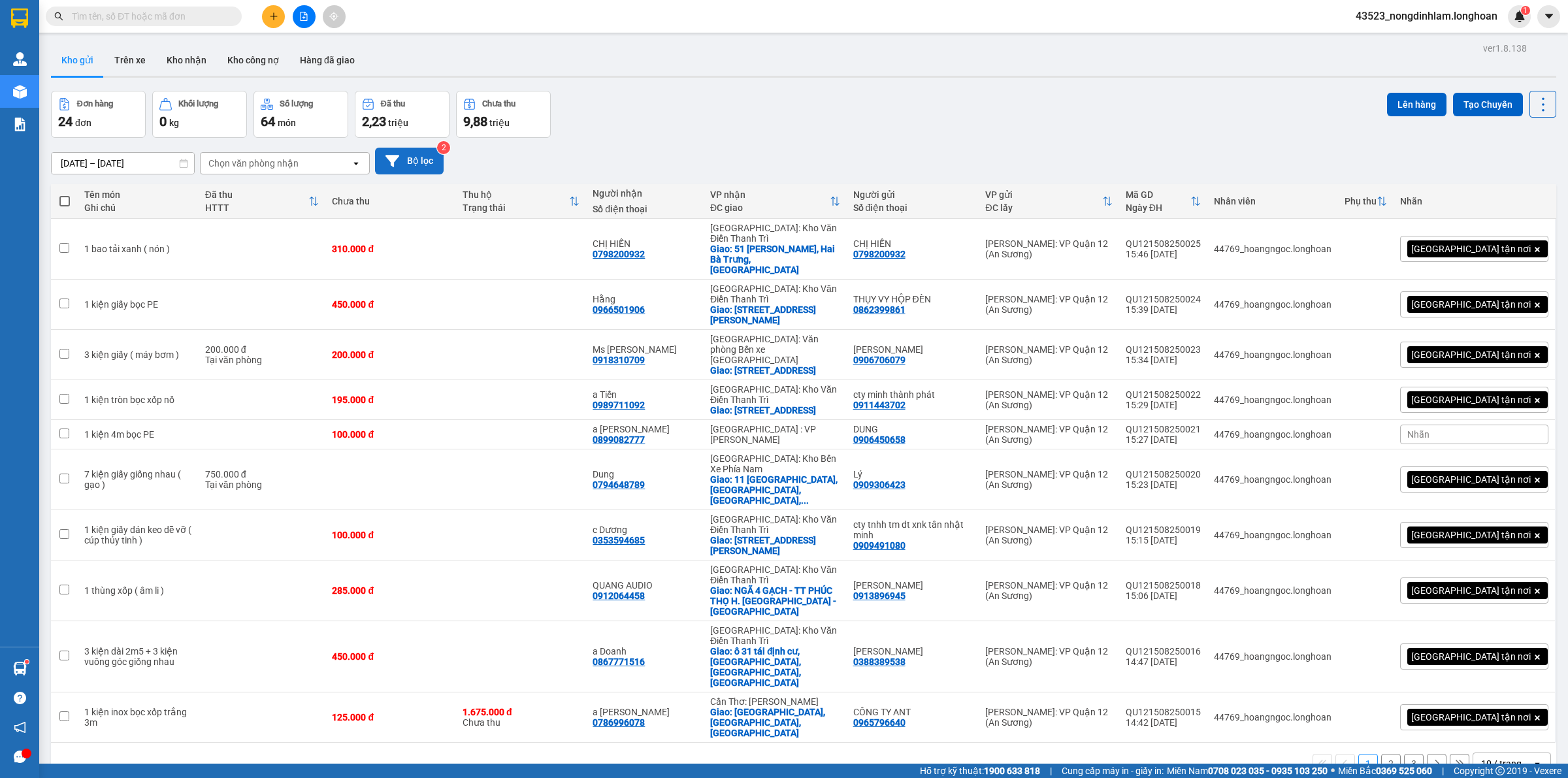
click at [436, 167] on button "Bộ lọc" at bounding box center [409, 161] width 69 height 27
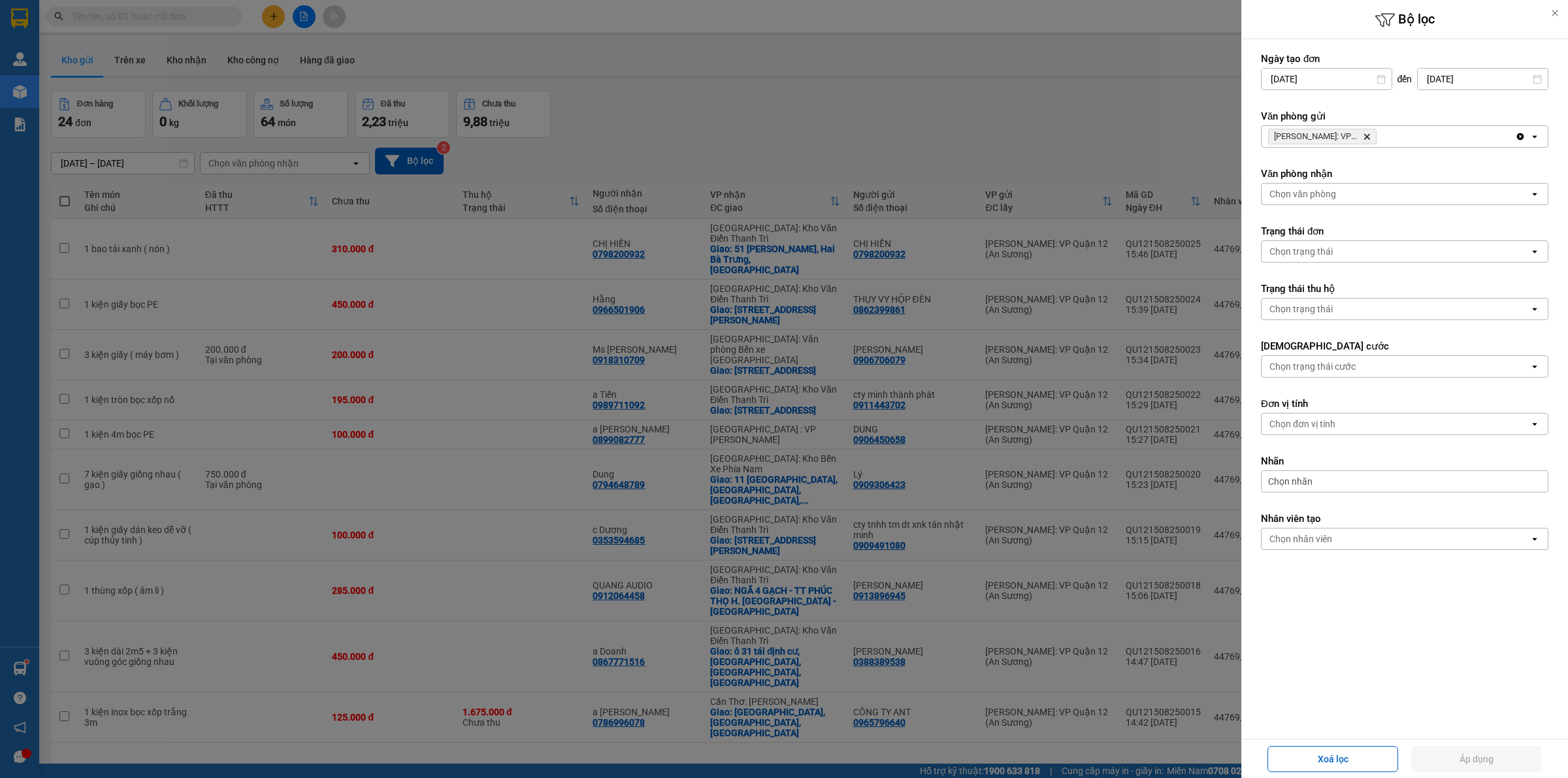
click at [1366, 141] on span "Hồ Chí Minh: VP Quận 12 (An Sương) Delete" at bounding box center [1322, 136] width 108 height 15
click at [1366, 139] on icon "Delete" at bounding box center [1366, 136] width 8 height 8
click at [1366, 139] on div "Chọn văn phòng" at bounding box center [1395, 136] width 267 height 21
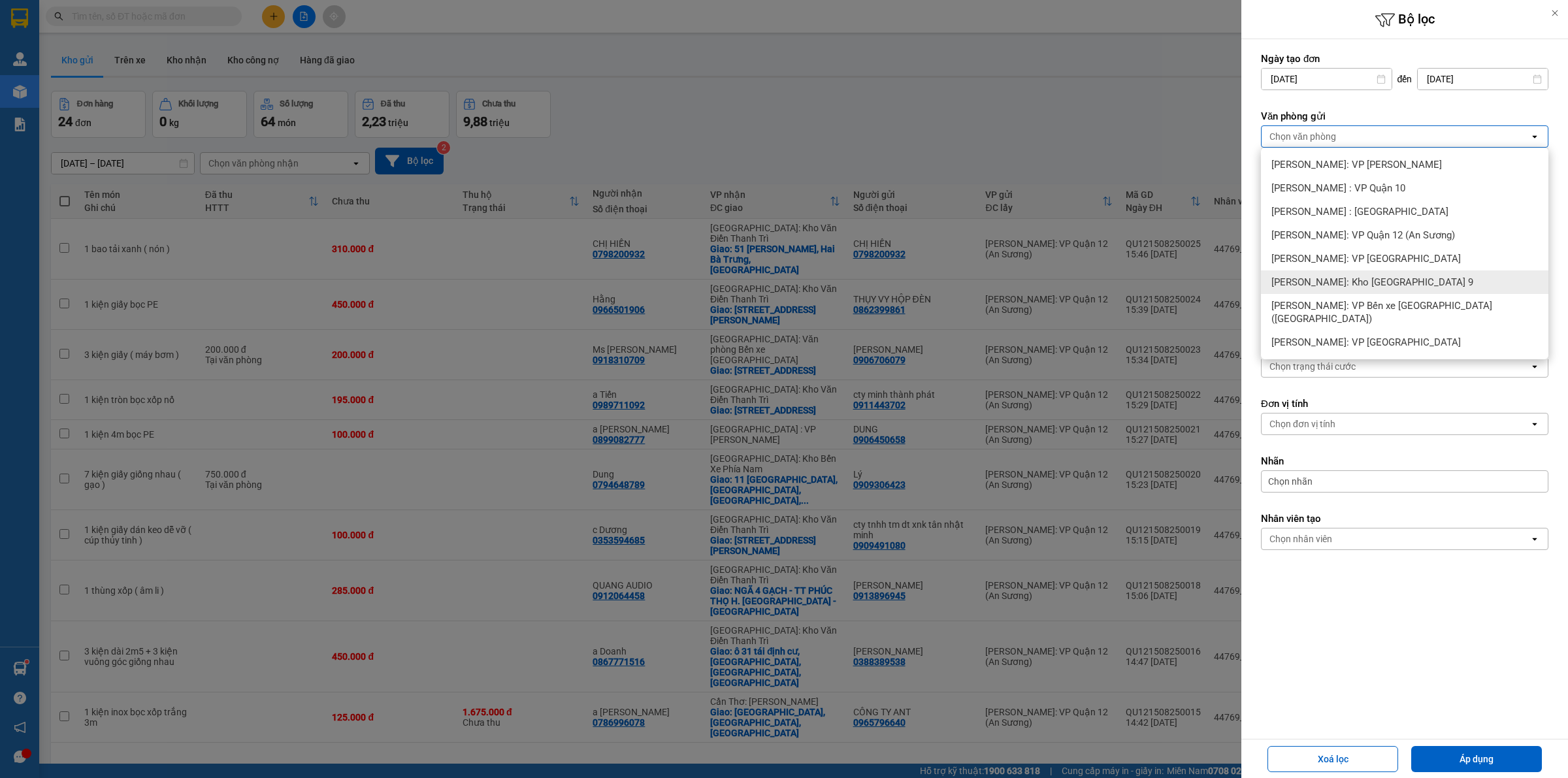
click at [1376, 281] on span "[PERSON_NAME]: Kho [GEOGRAPHIC_DATA] 9" at bounding box center [1372, 282] width 202 height 13
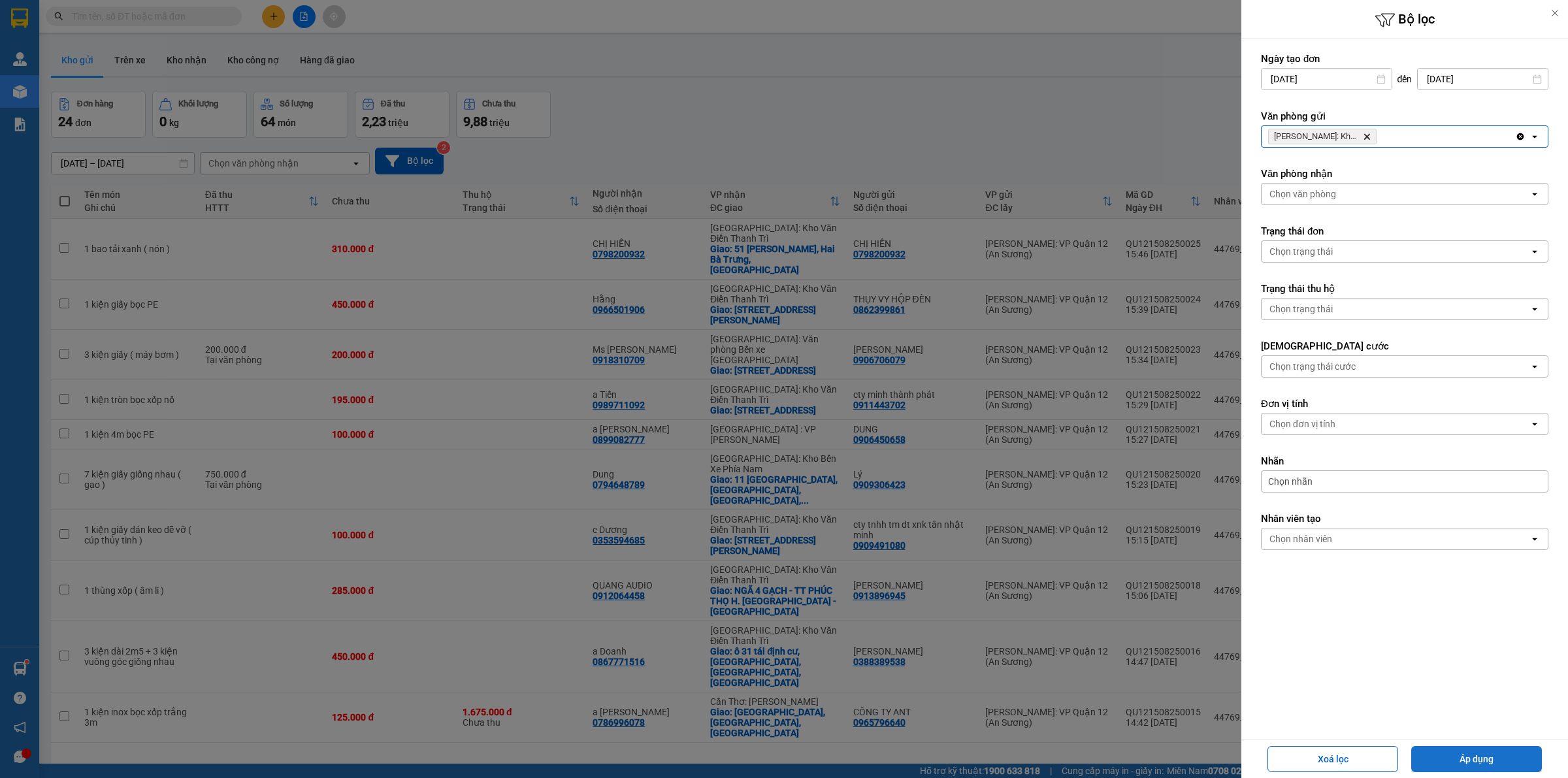
drag, startPoint x: 1482, startPoint y: 761, endPoint x: 1350, endPoint y: 693, distance: 148.5
click at [1481, 761] on button "Áp dụng" at bounding box center [1476, 758] width 130 height 26
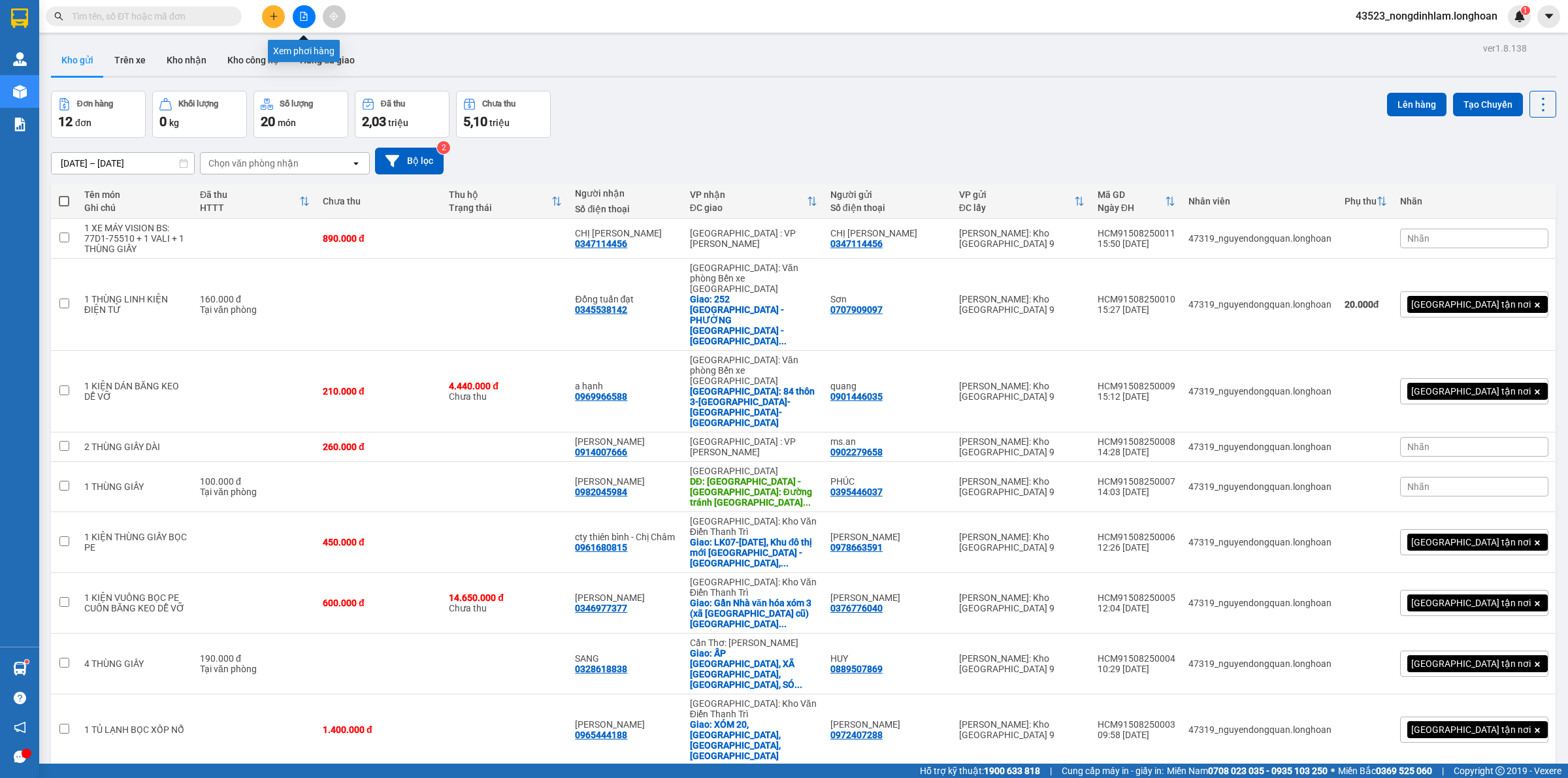
click at [301, 18] on icon "file-add" at bounding box center [304, 16] width 9 height 9
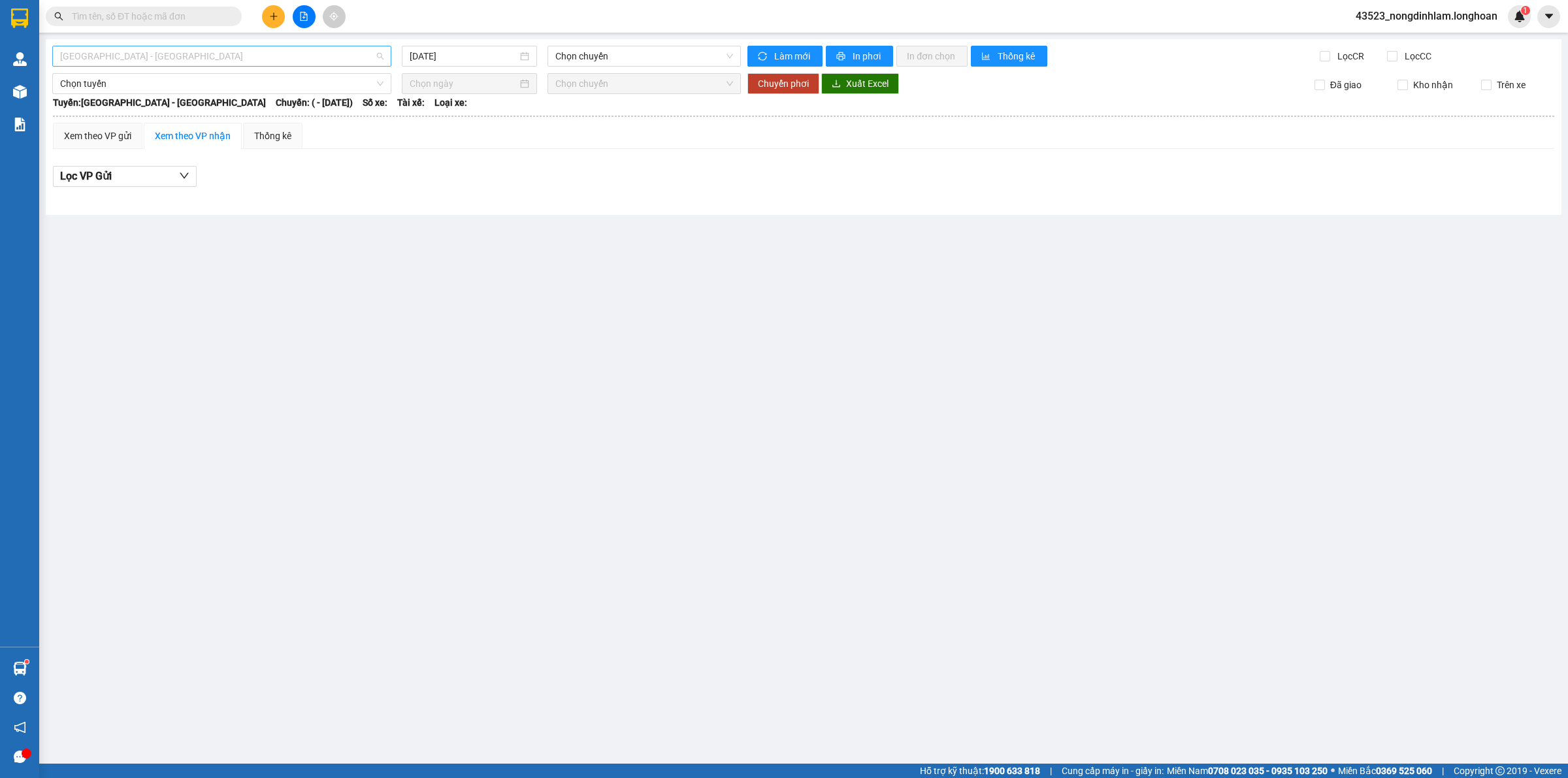
click at [209, 66] on span "[GEOGRAPHIC_DATA] - [GEOGRAPHIC_DATA]" at bounding box center [222, 56] width 323 height 20
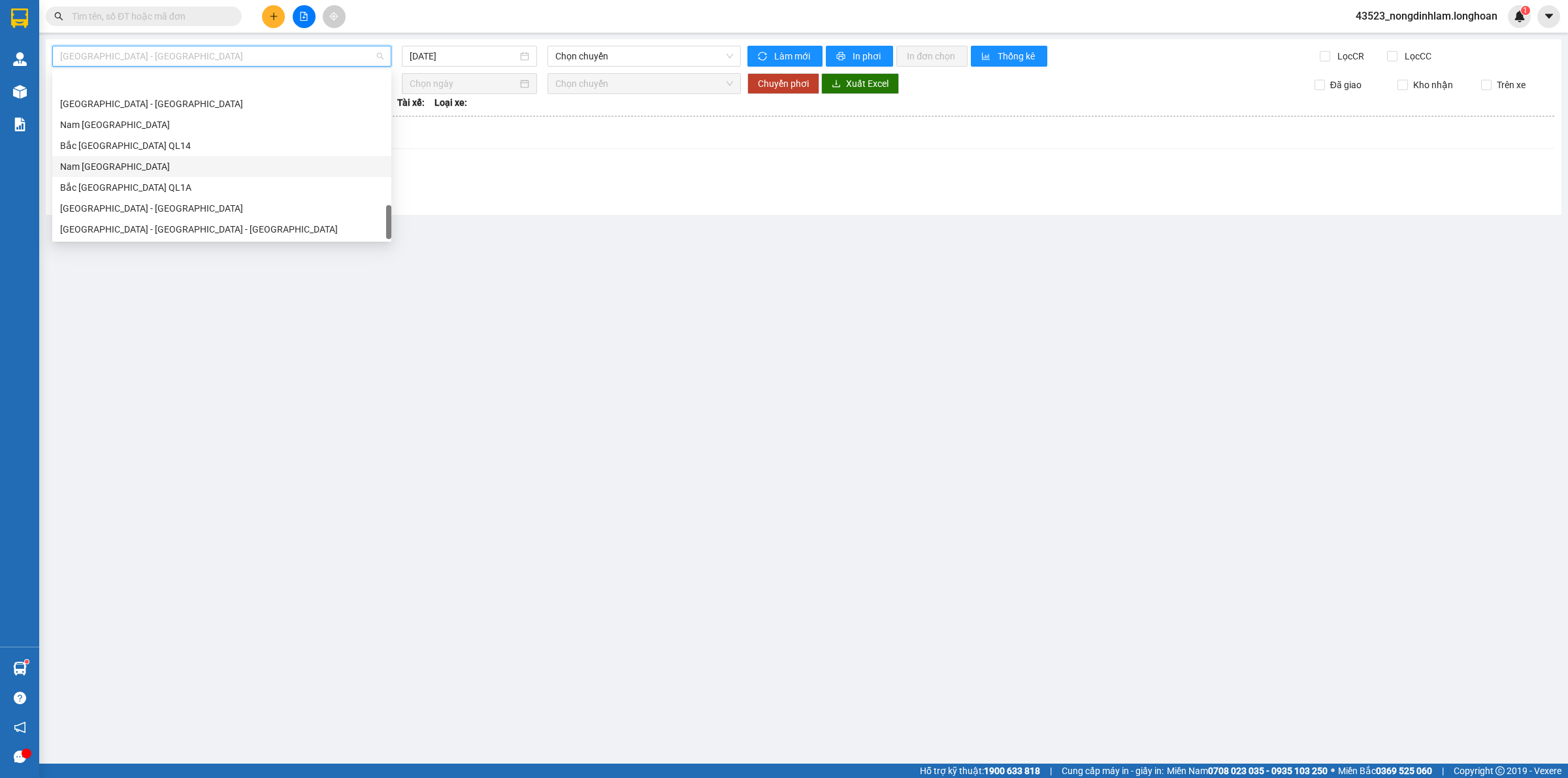
scroll to position [856, 0]
click at [164, 129] on div "Nam [GEOGRAPHIC_DATA]" at bounding box center [222, 125] width 323 height 15
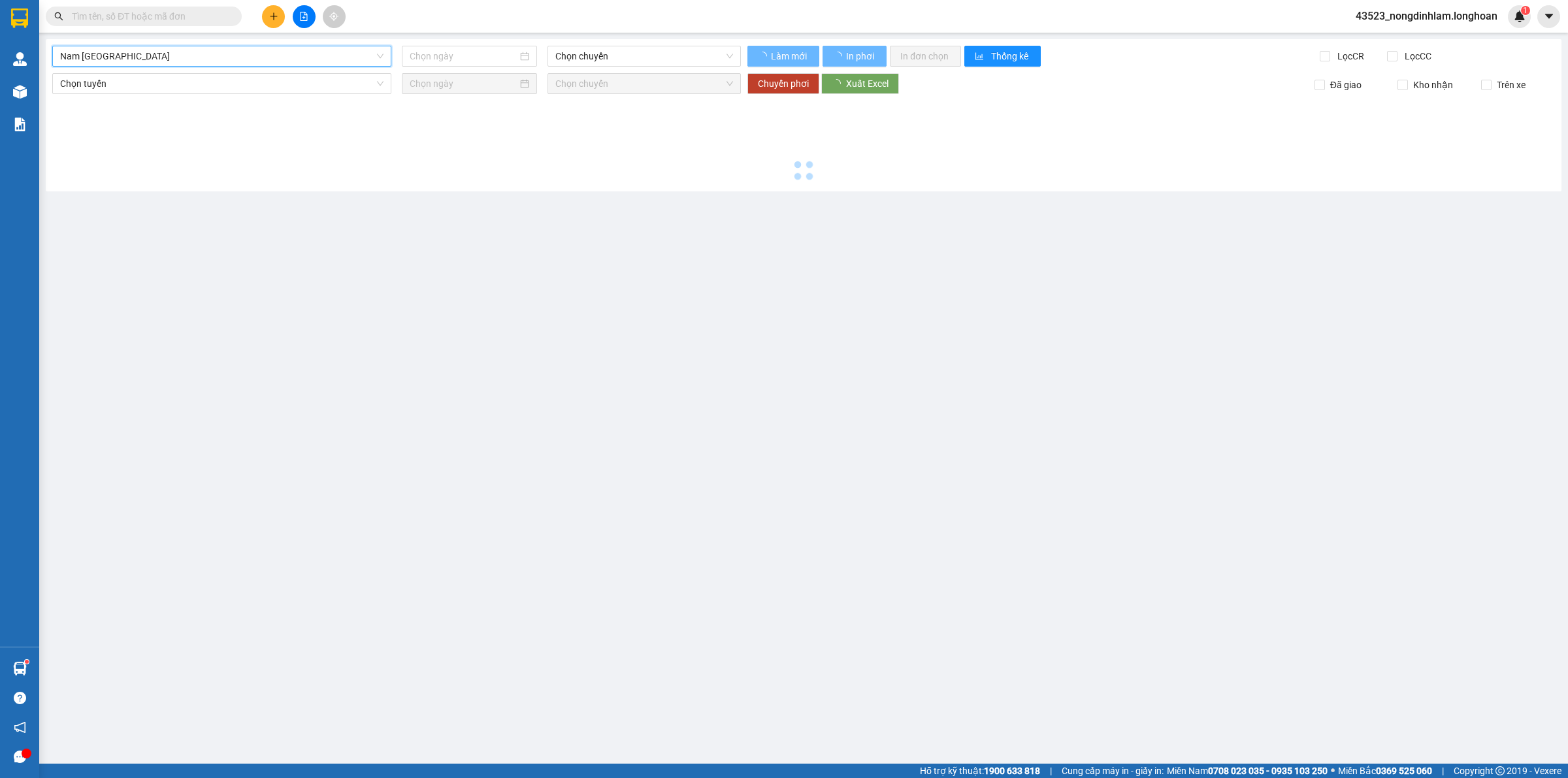
type input "[DATE]"
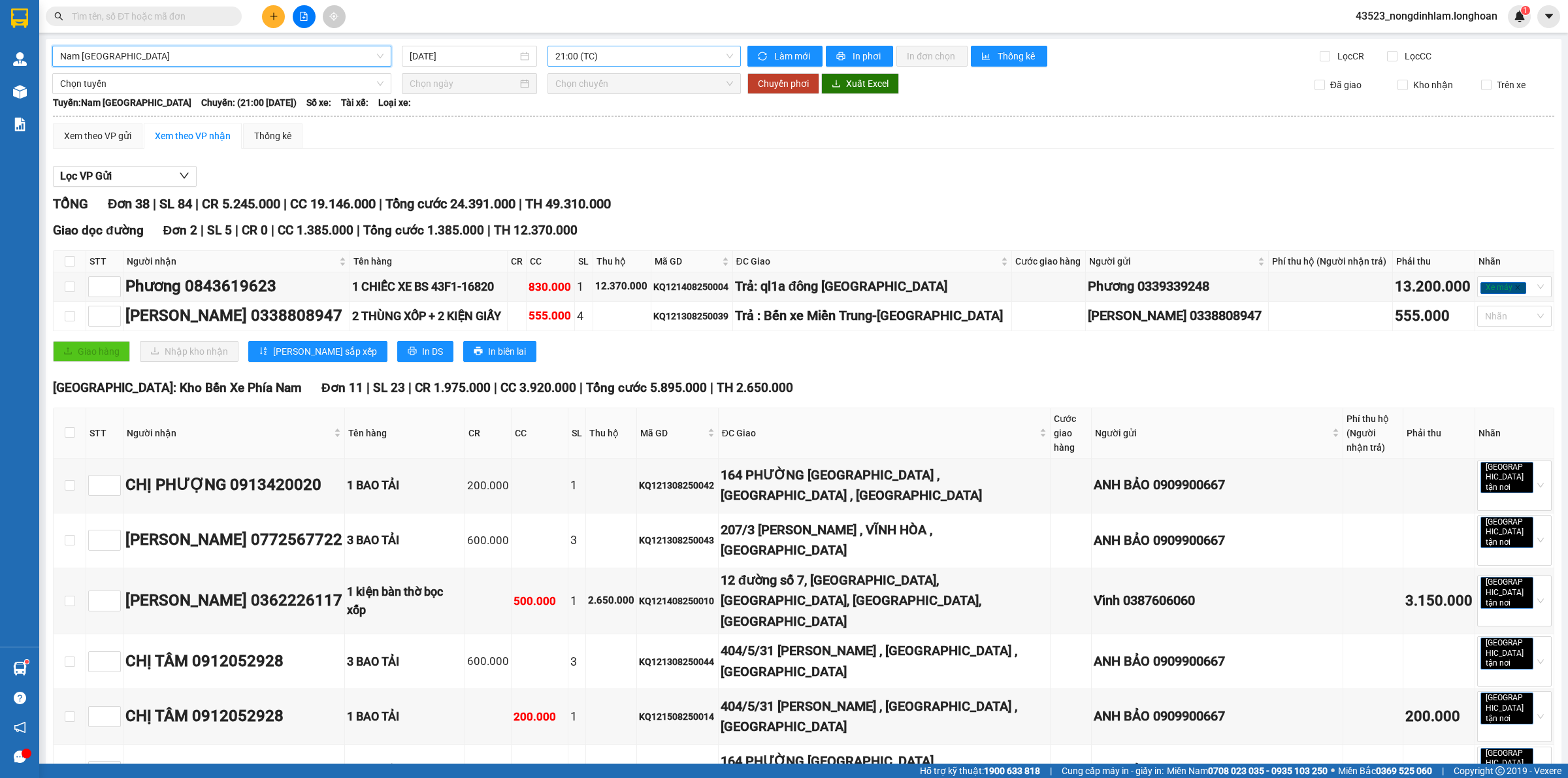
click at [635, 63] on span "21:00 (TC)" at bounding box center [644, 56] width 178 height 20
click at [704, 53] on span "21:00 (TC)" at bounding box center [644, 56] width 178 height 20
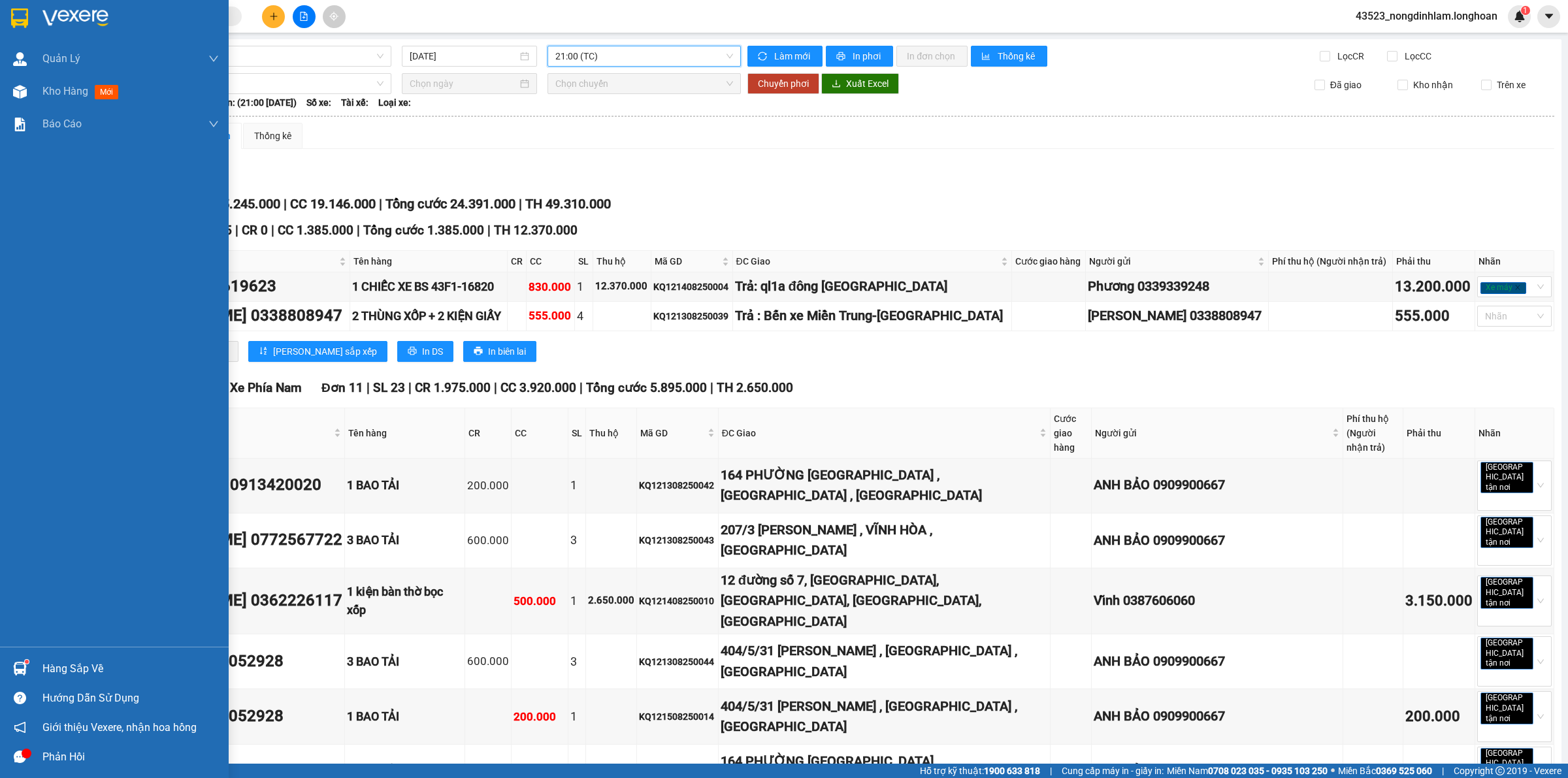
click at [1, 17] on div at bounding box center [114, 21] width 228 height 43
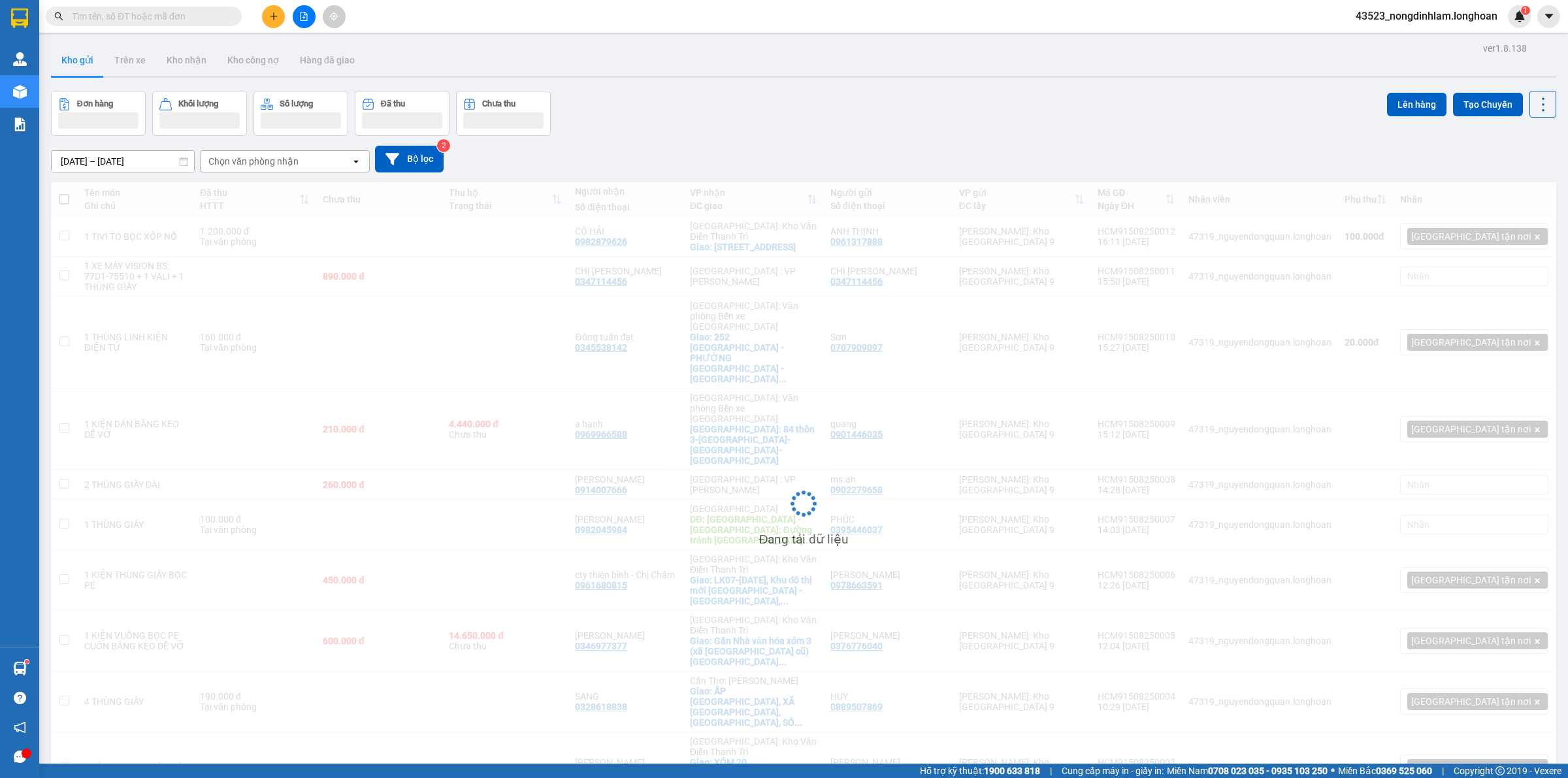
click at [192, 20] on input "text" at bounding box center [149, 16] width 154 height 15
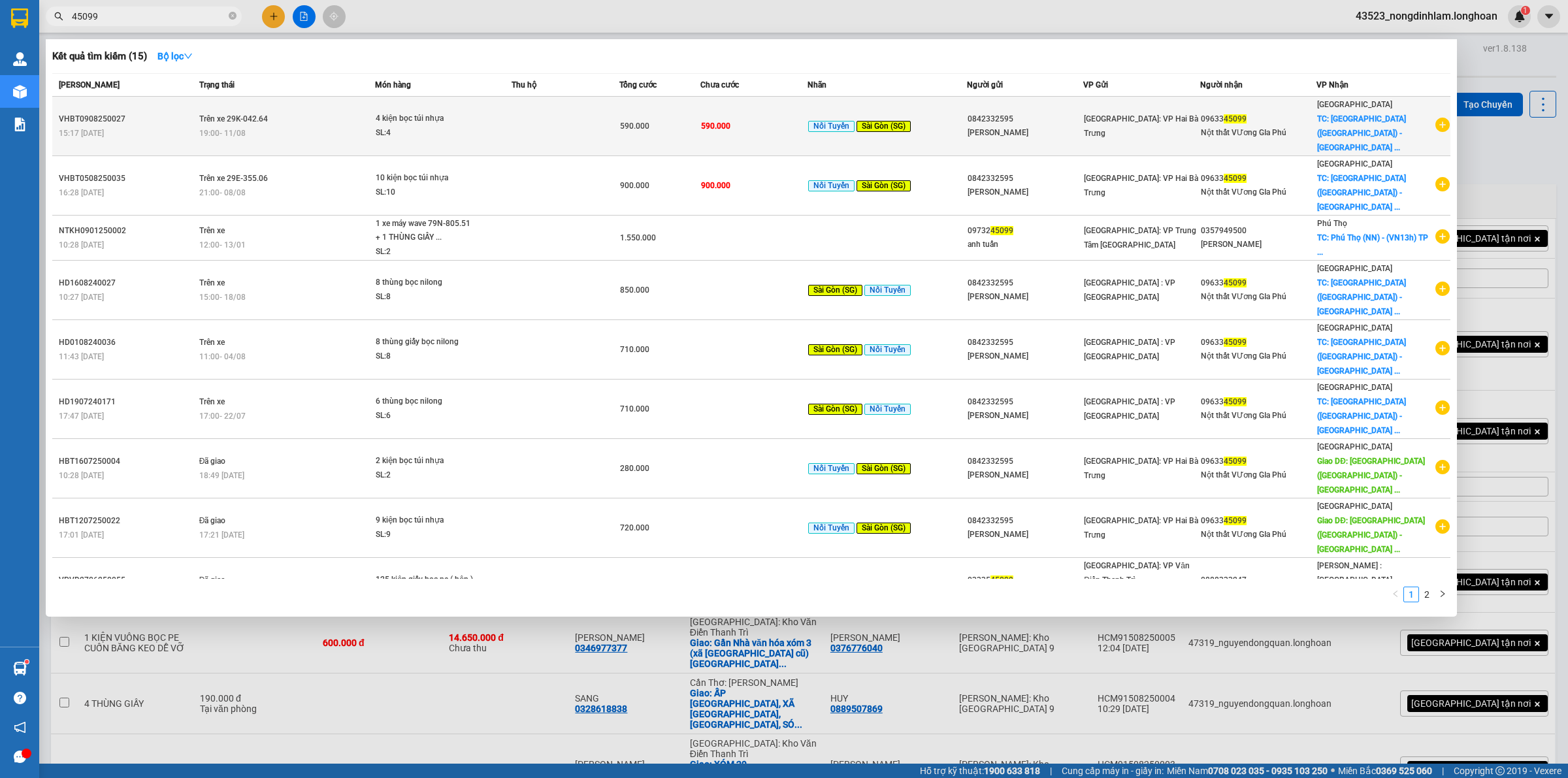
type input "45099"
click at [230, 134] on td "Trên xe 29K-042.64 19:00 - 11/08" at bounding box center [286, 126] width 180 height 60
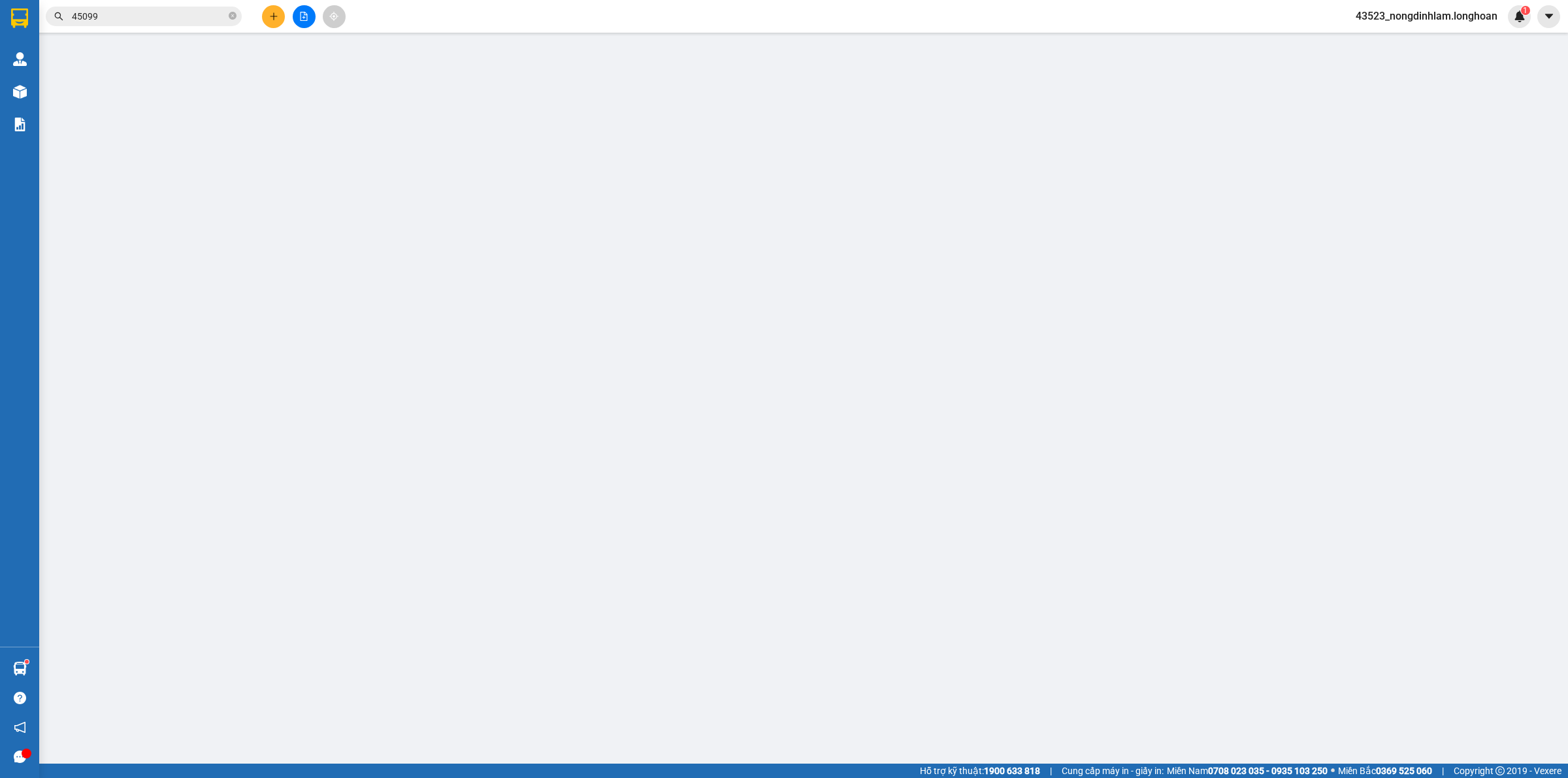
type input "0842332595"
type input "Đoàn Duy"
type input "0963345099"
type input "Nột thất VƯơng GIa Phú"
checkbox input "true"
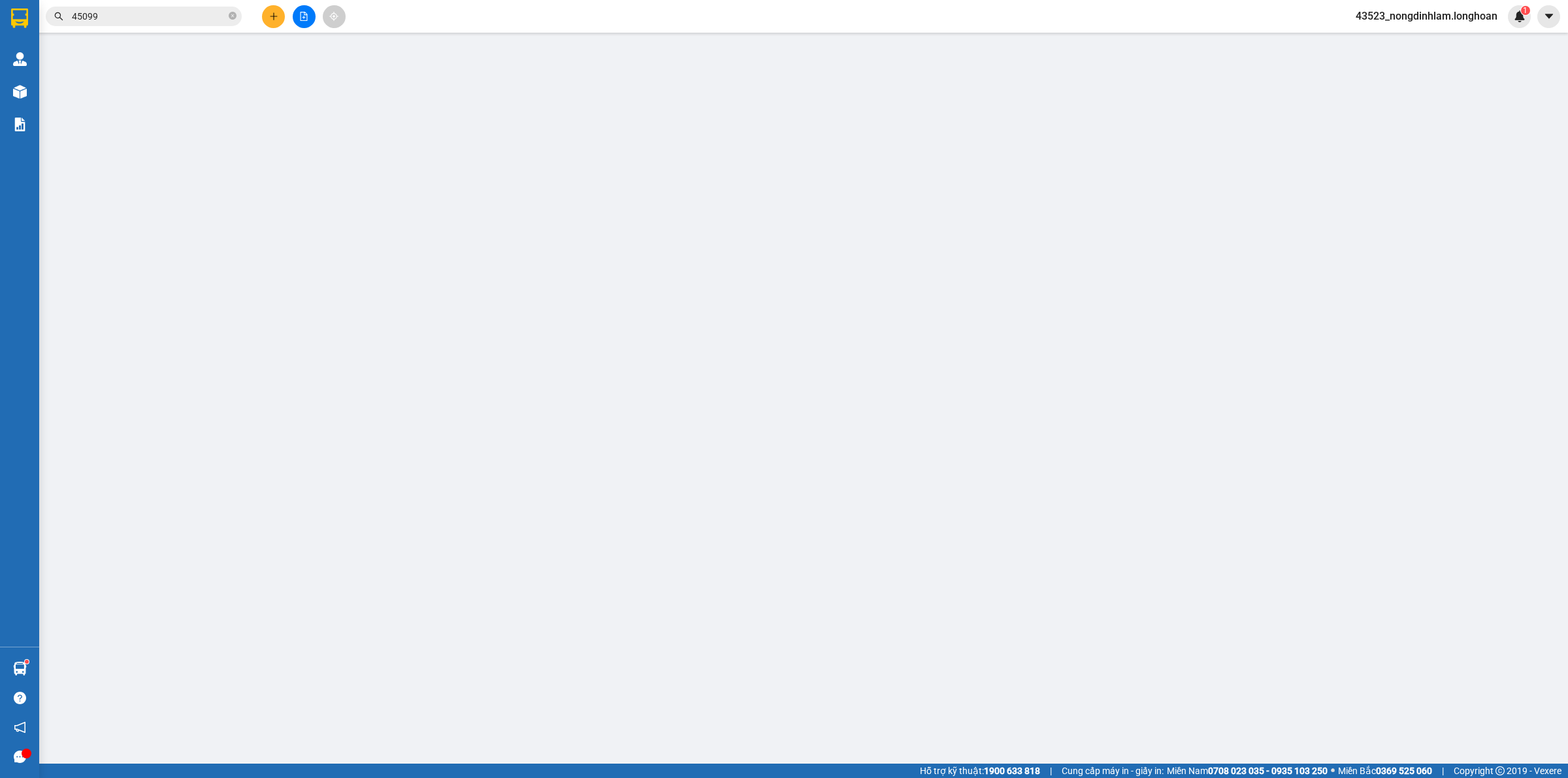
type input "Bình Phước (AS) - TP Đồng Xoài (SG): 88 Quốc lộ 14, Phường Tân Đồng, Thành Phố …"
type input "590.000"
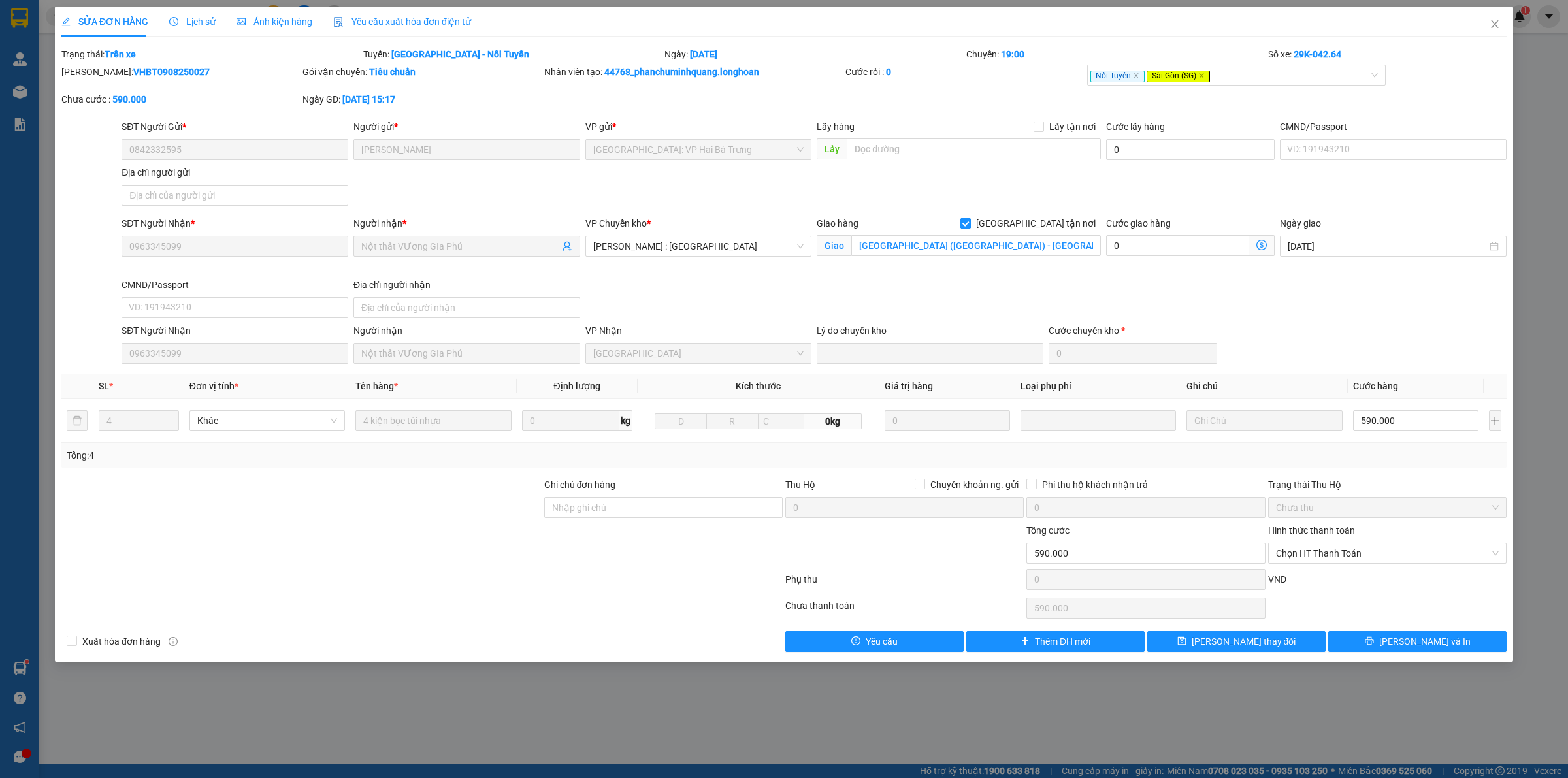
click at [1049, 221] on span "[GEOGRAPHIC_DATA] tận nơi" at bounding box center [1035, 223] width 130 height 15
click at [970, 221] on input "[GEOGRAPHIC_DATA] tận nơi" at bounding box center [965, 222] width 9 height 9
checkbox input "false"
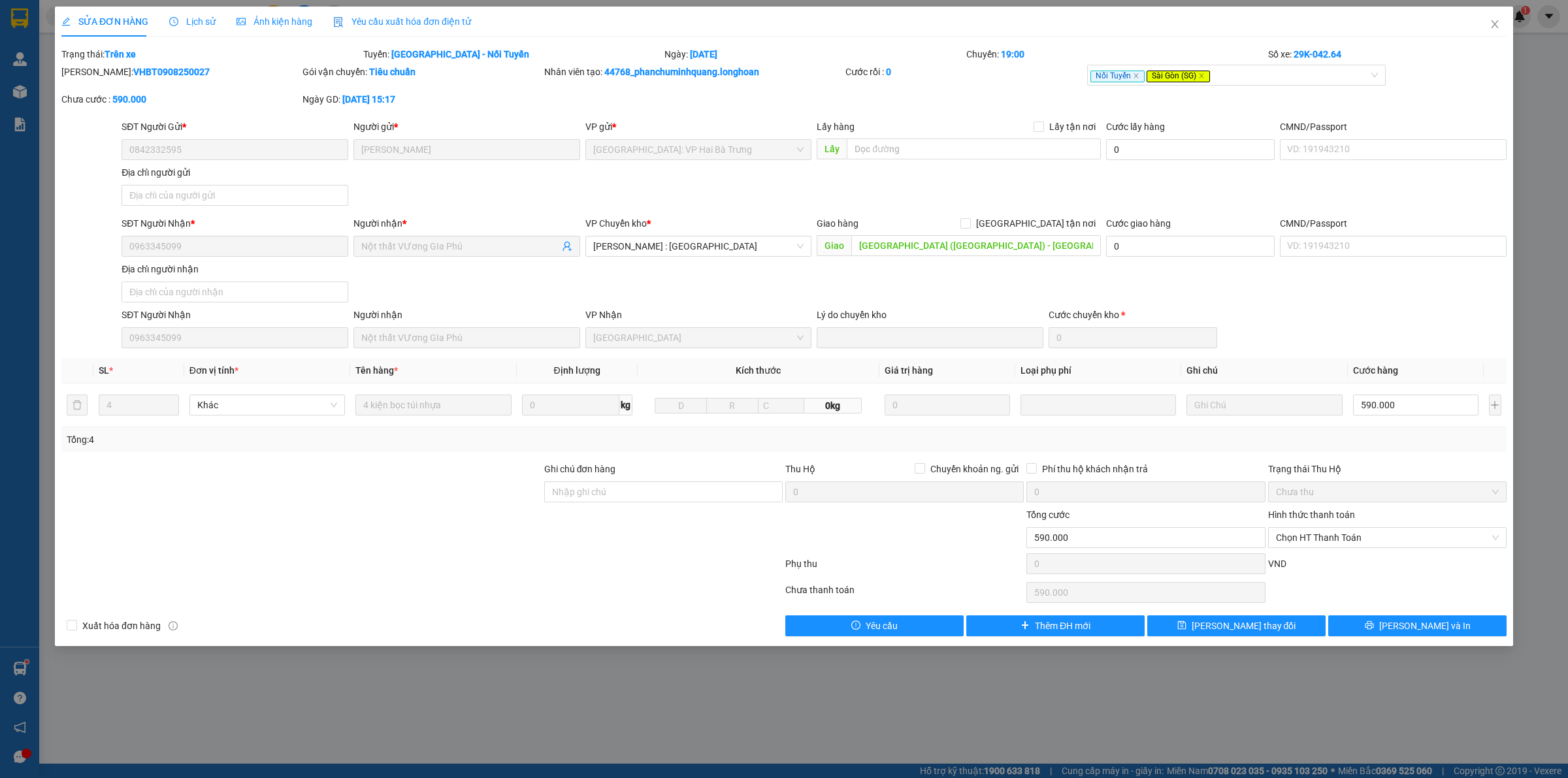
click at [197, 21] on span "Lịch sử" at bounding box center [192, 21] width 46 height 10
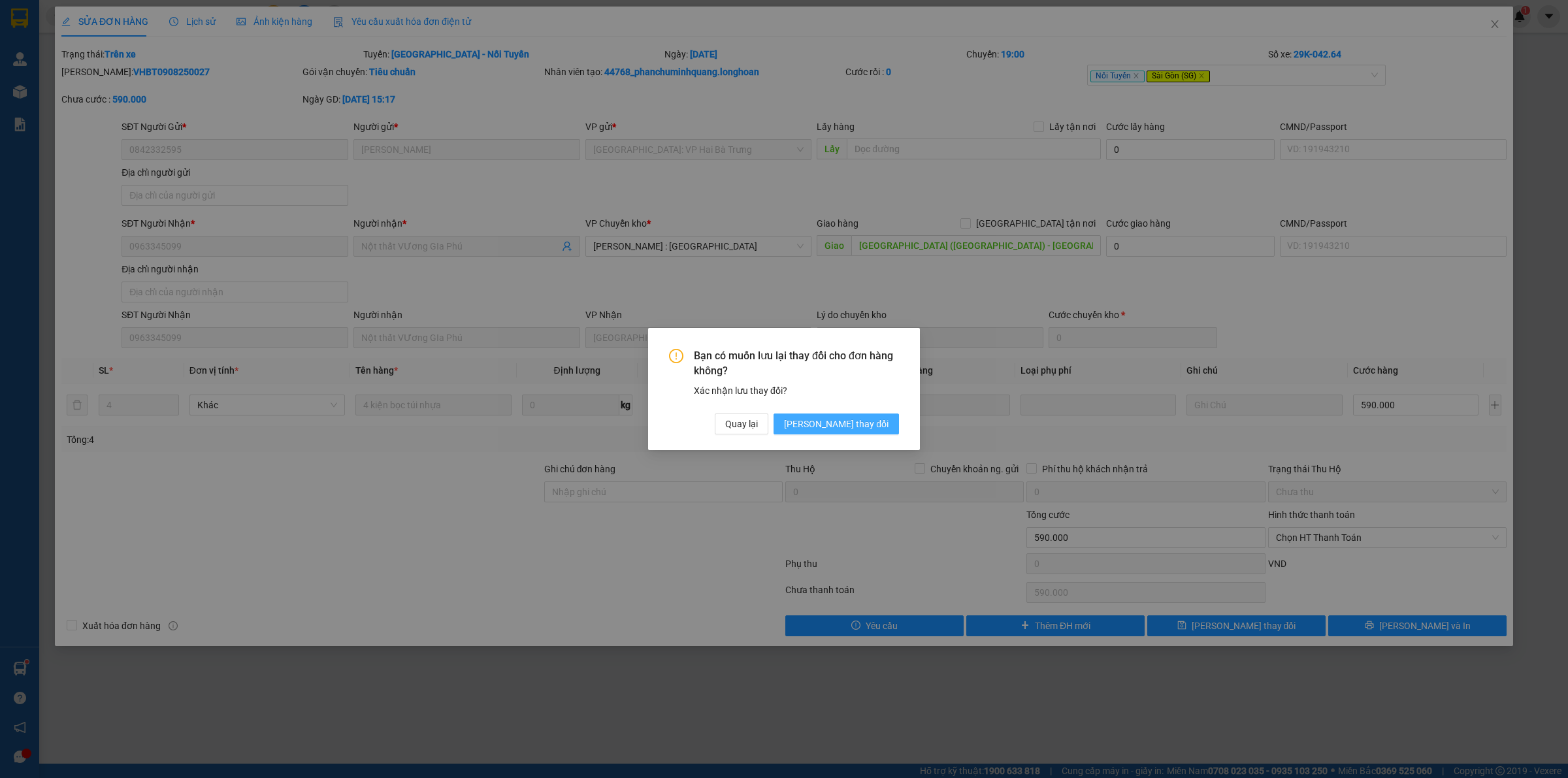
click at [850, 418] on span "[PERSON_NAME] thay đổi" at bounding box center [836, 424] width 105 height 15
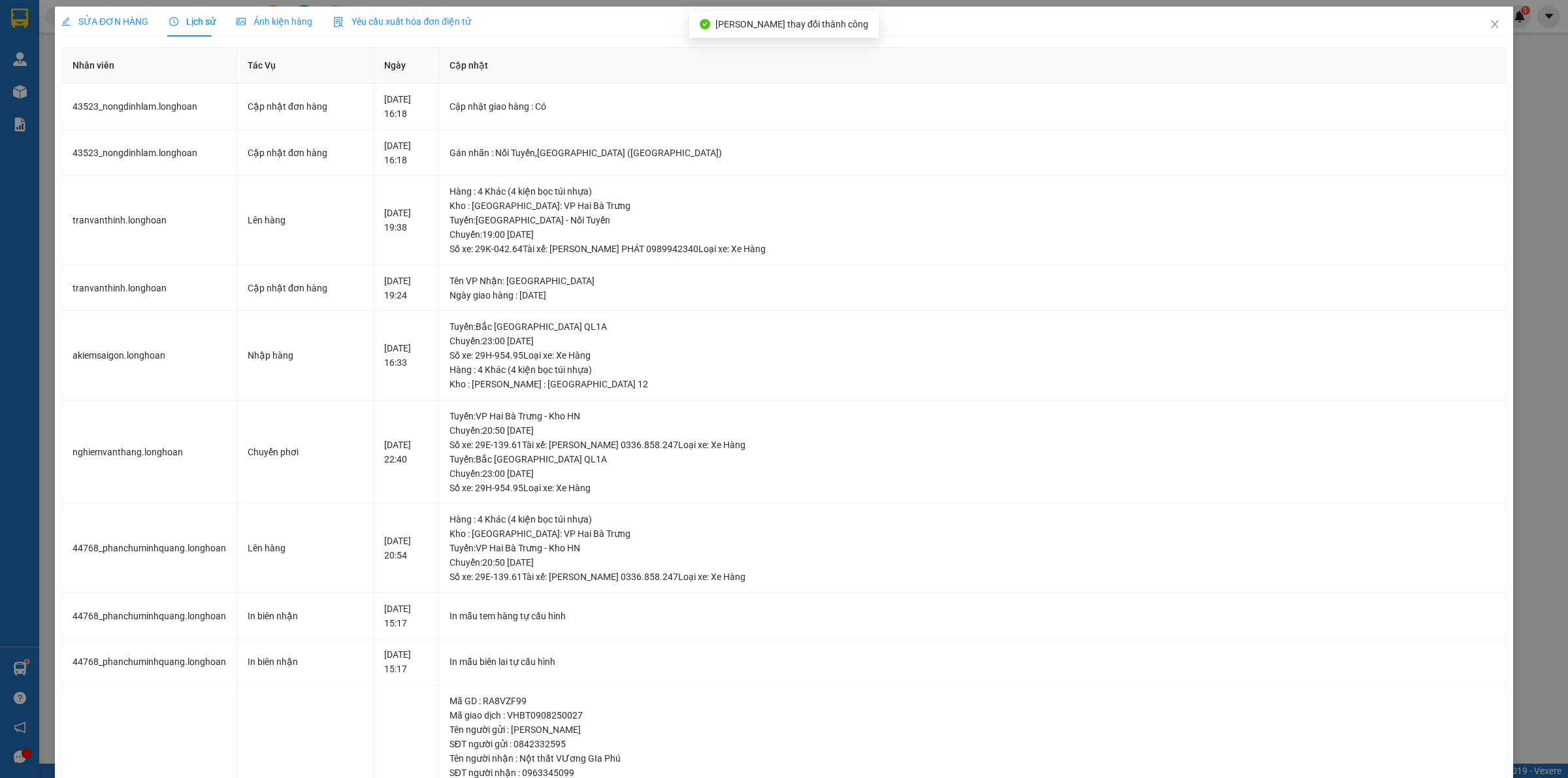
click at [90, 24] on span "SỬA ĐƠN HÀNG" at bounding box center [105, 21] width 87 height 10
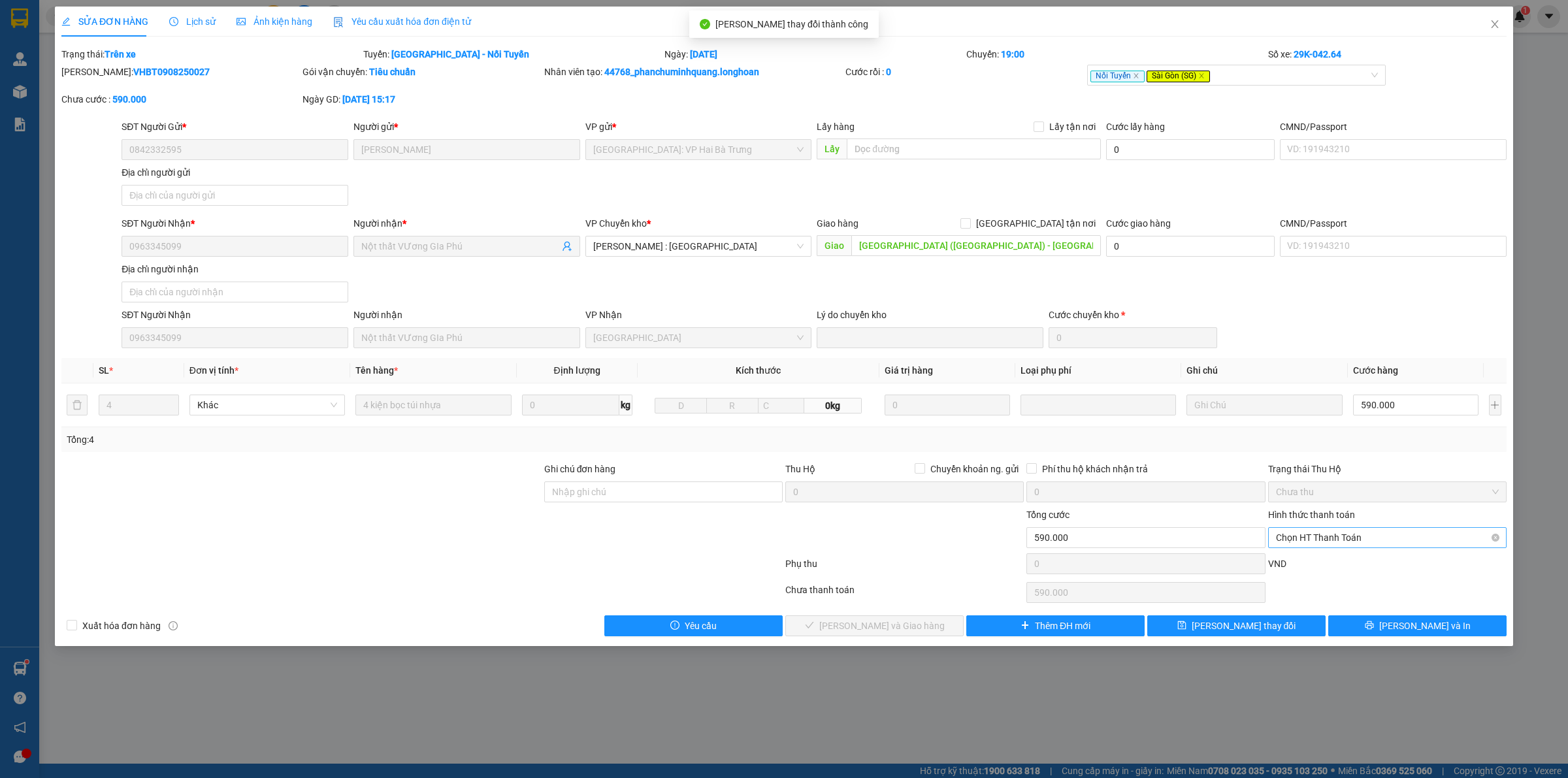
click at [1345, 539] on span "Chọn HT Thanh Toán" at bounding box center [1387, 537] width 223 height 20
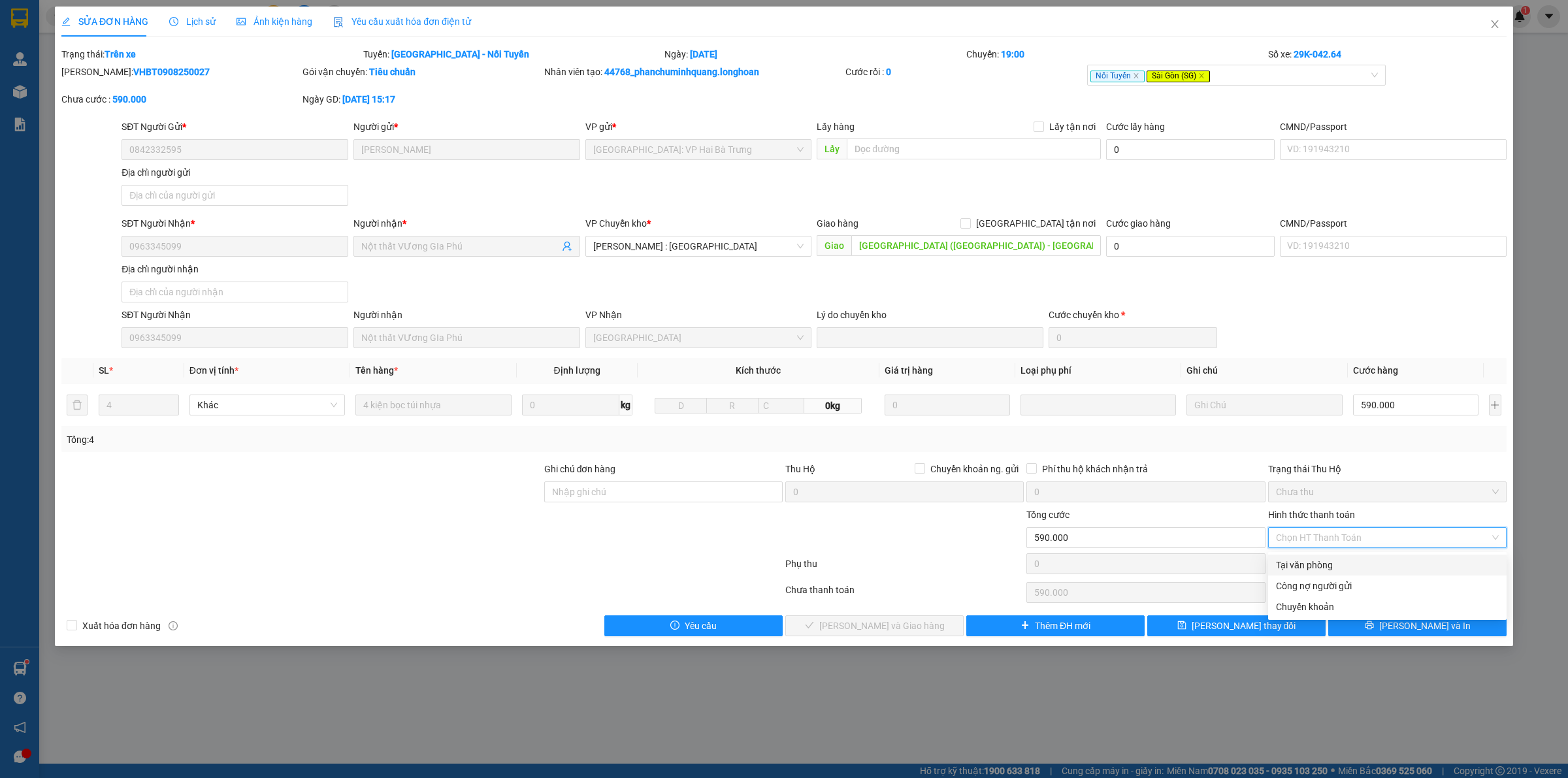
click at [1302, 564] on div "Tại văn phòng" at bounding box center [1387, 565] width 223 height 15
type input "0"
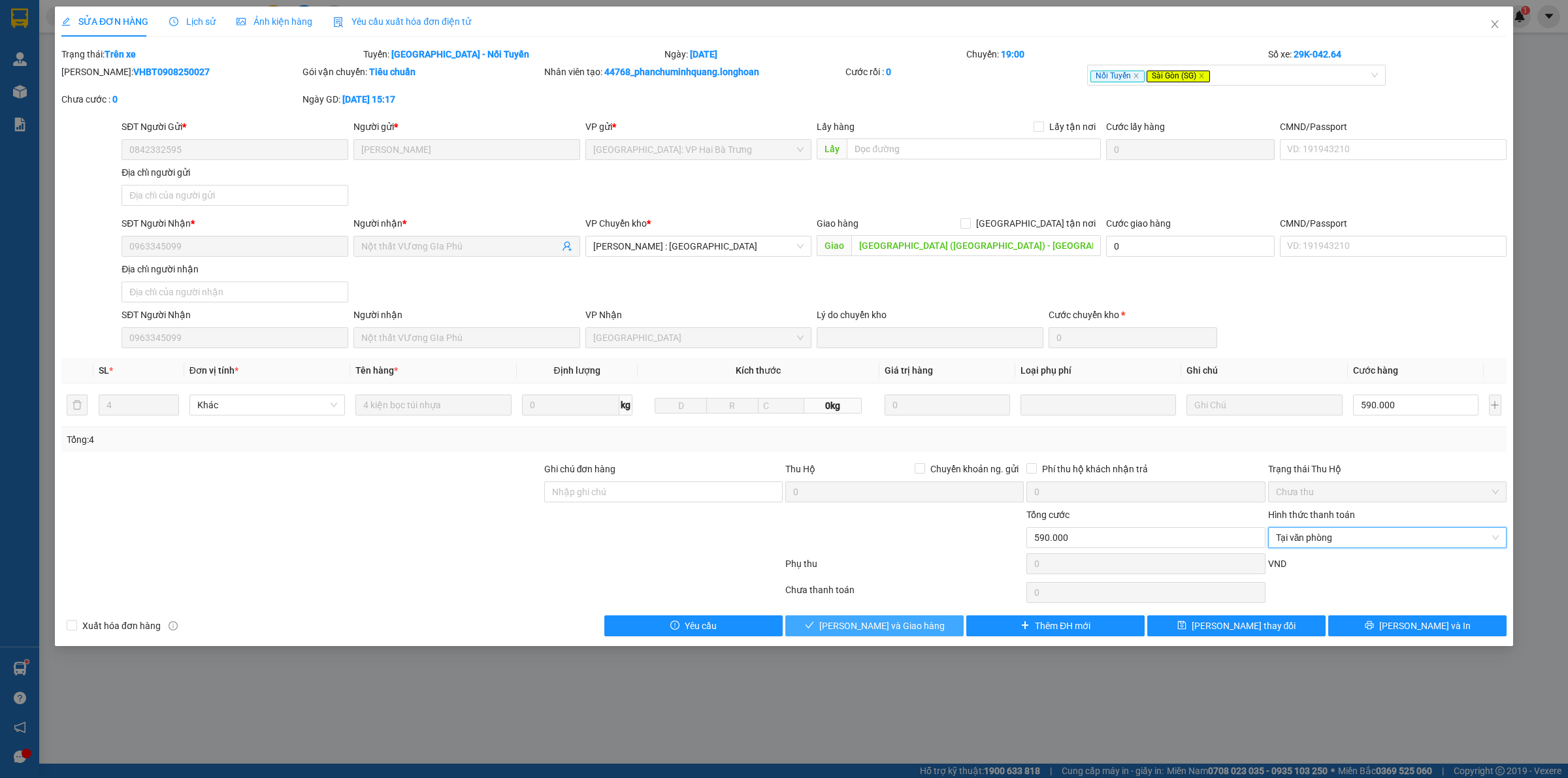
click at [895, 629] on span "Lưu và Giao hàng" at bounding box center [882, 626] width 125 height 15
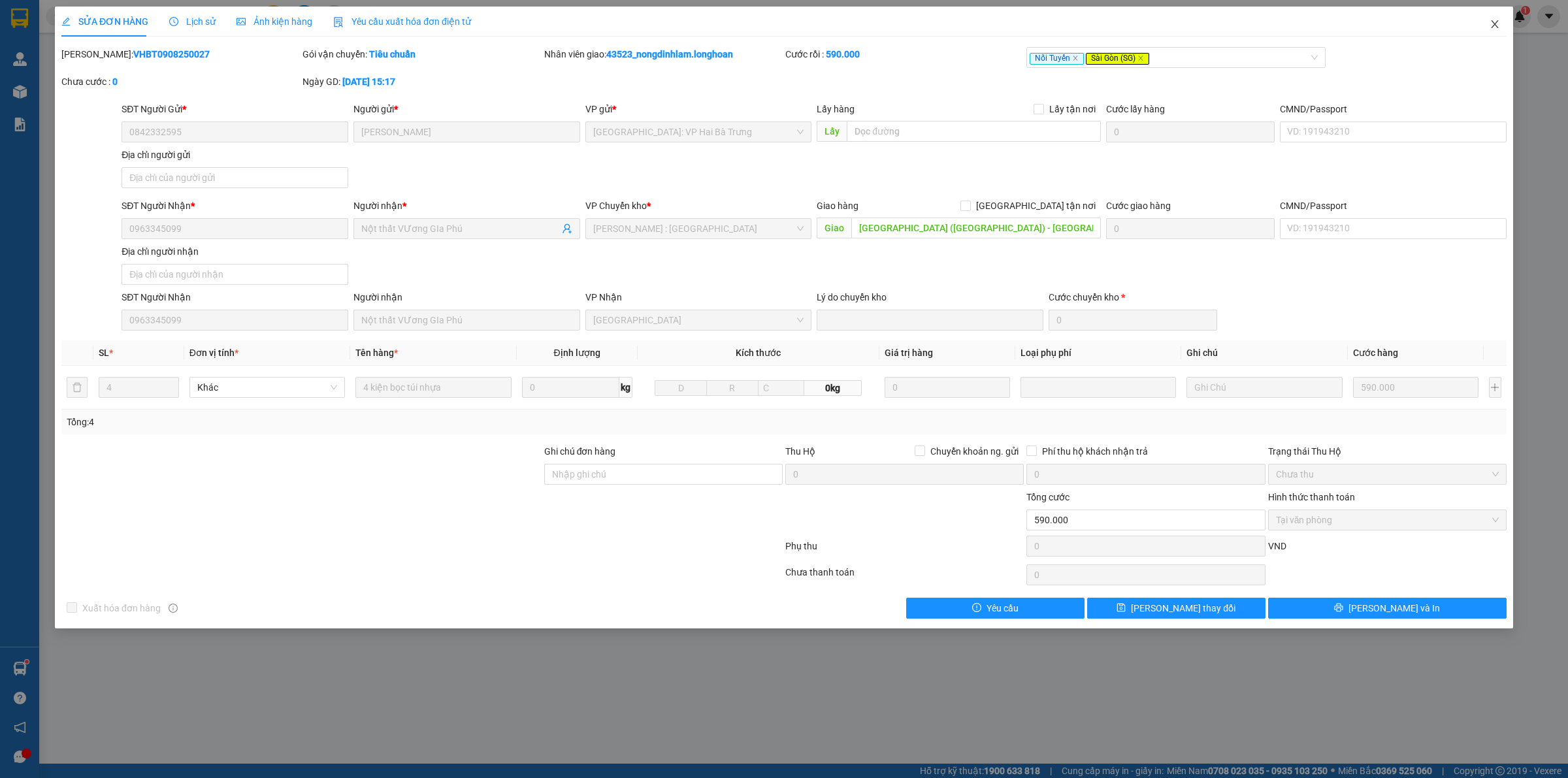
click at [1488, 28] on span "Close" at bounding box center [1495, 25] width 37 height 37
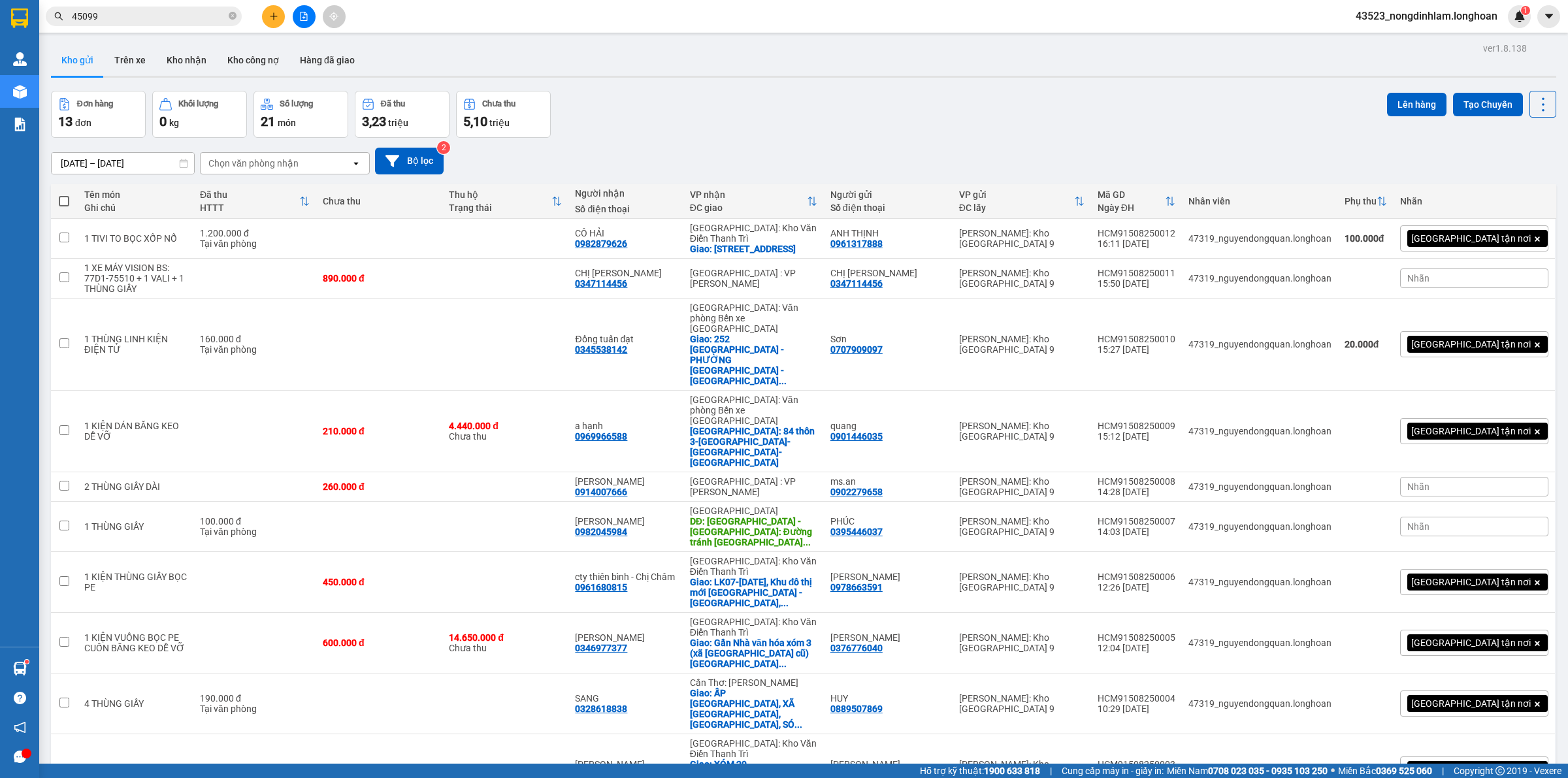
click at [175, 18] on input "45099" at bounding box center [149, 16] width 154 height 15
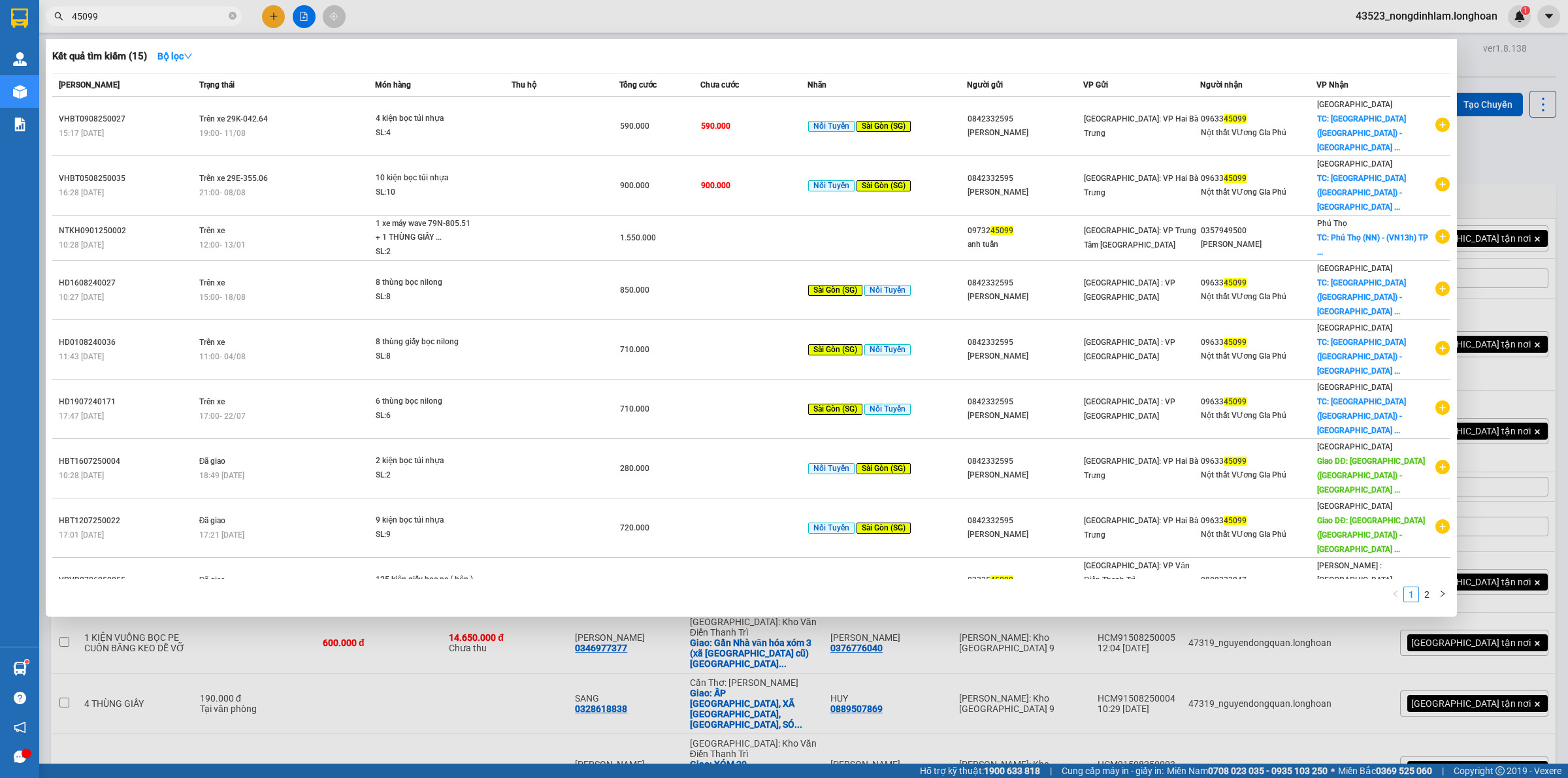
click at [175, 18] on input "45099" at bounding box center [149, 16] width 154 height 15
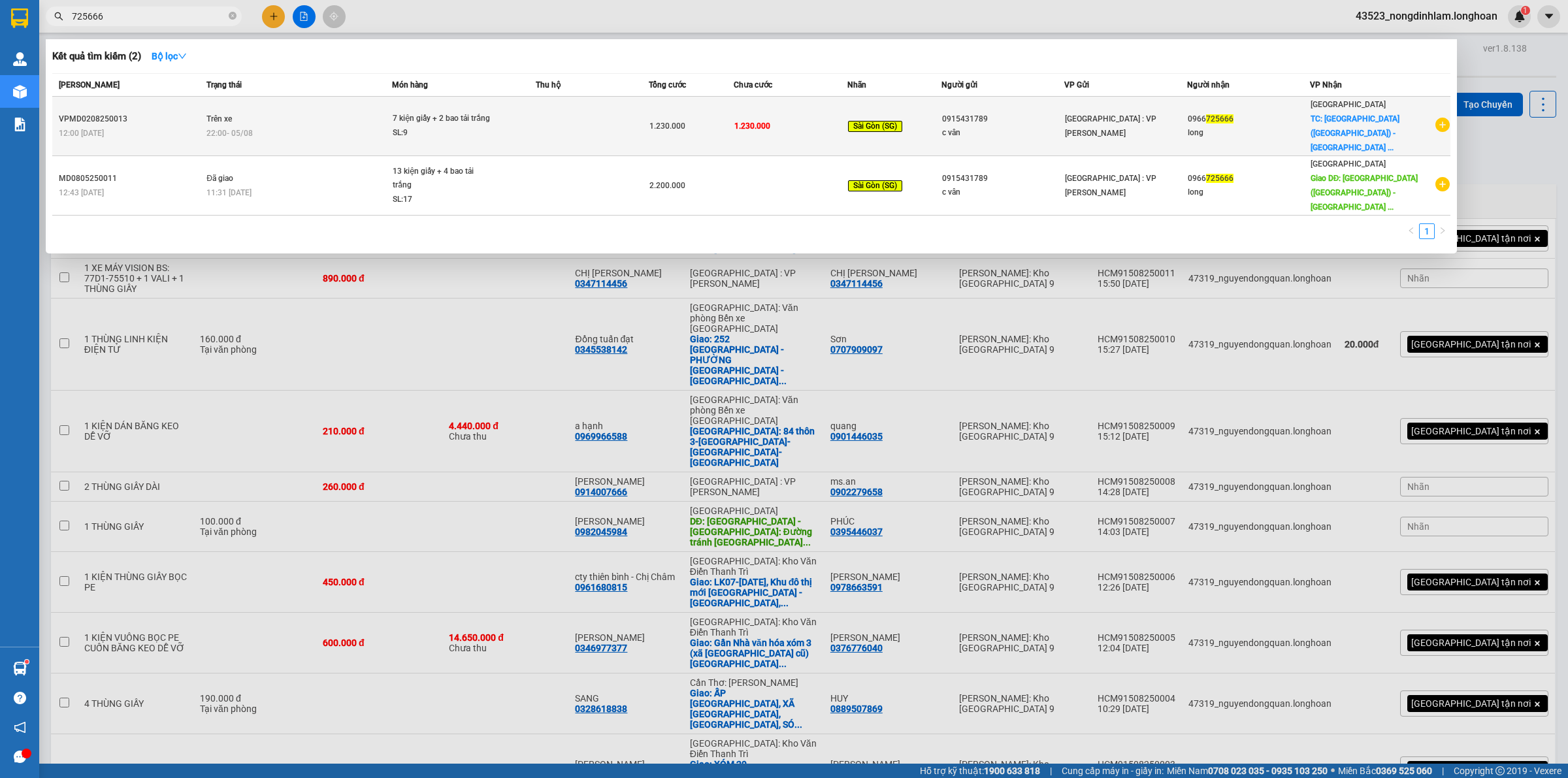
type input "725666"
click at [242, 113] on td "Trên xe 22:00 - 05/08" at bounding box center [298, 126] width 189 height 60
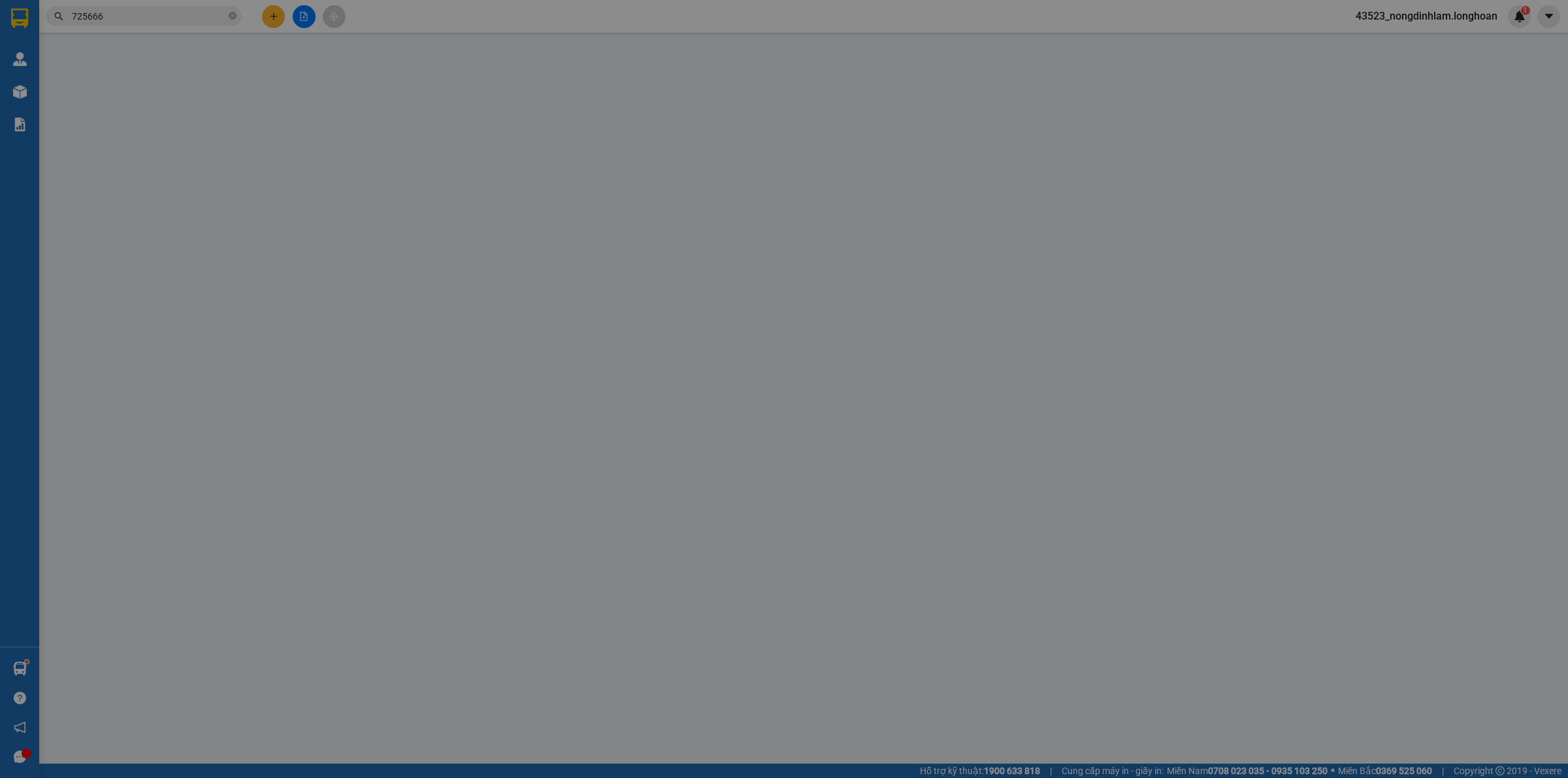
type input "0915431789"
type input "c vân"
type input "0966725666"
type input "long"
checkbox input "true"
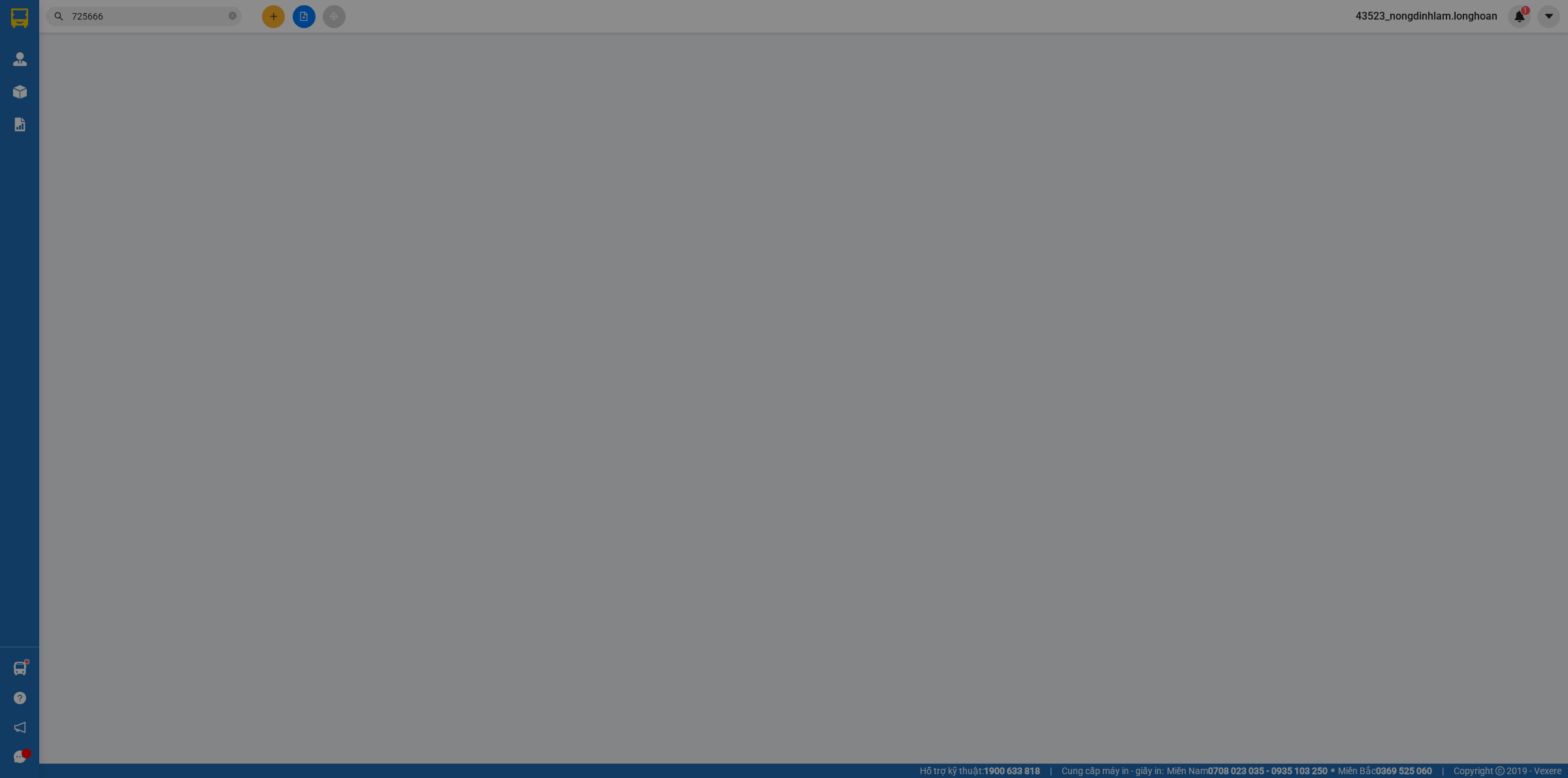
type input "Bình Phước (AS) - TP Đồng Xoài (SG): 88 Quốc lộ 14, Phường Tân Đồng, Thành Phố …"
type input "hư vỡ ko đền đã báo khách gửi"
type input "1.230.000"
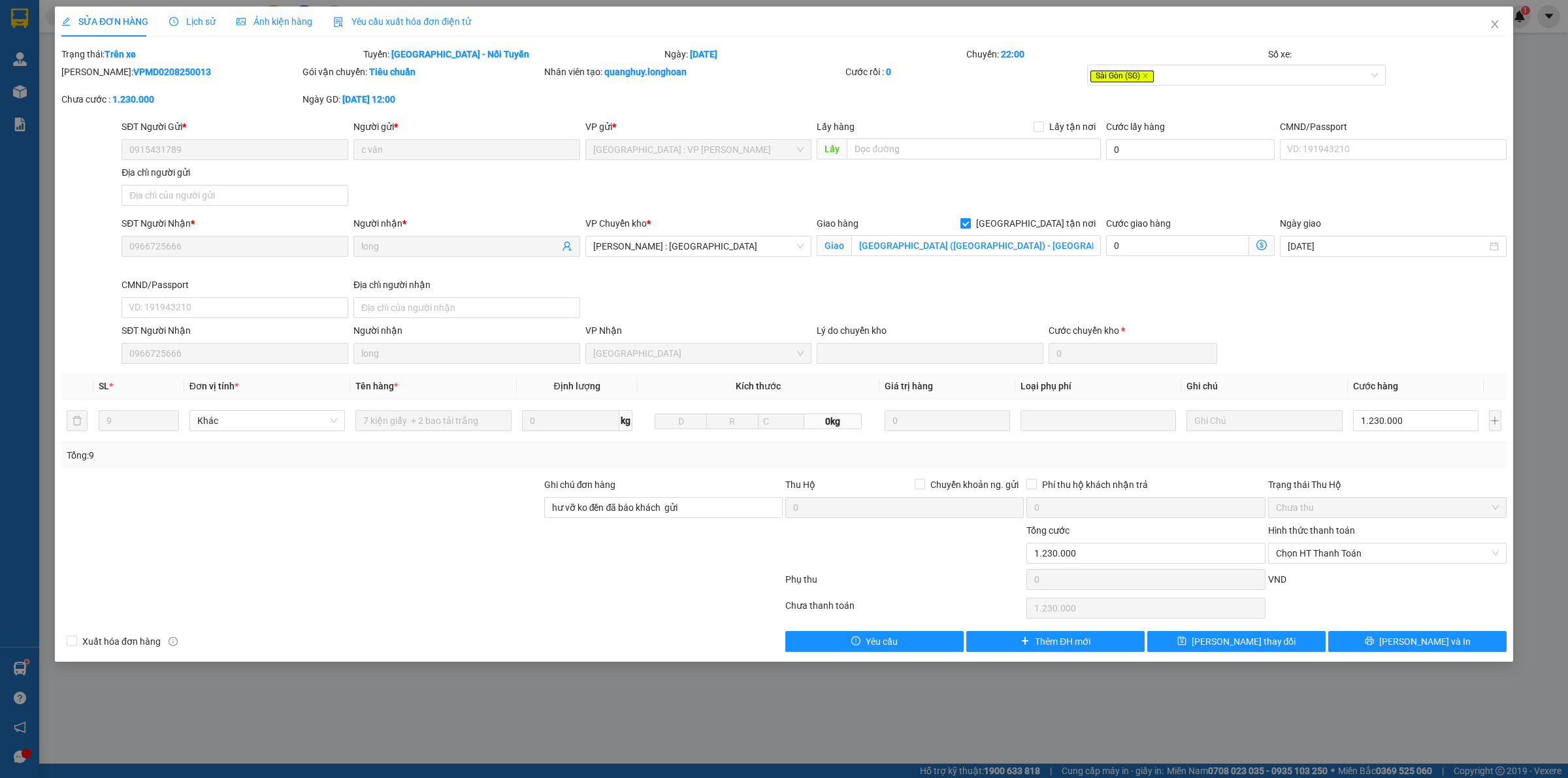
click at [1060, 223] on span "[GEOGRAPHIC_DATA] tận nơi" at bounding box center [1035, 223] width 130 height 15
click at [970, 223] on input "[GEOGRAPHIC_DATA] tận nơi" at bounding box center [965, 222] width 9 height 9
checkbox input "false"
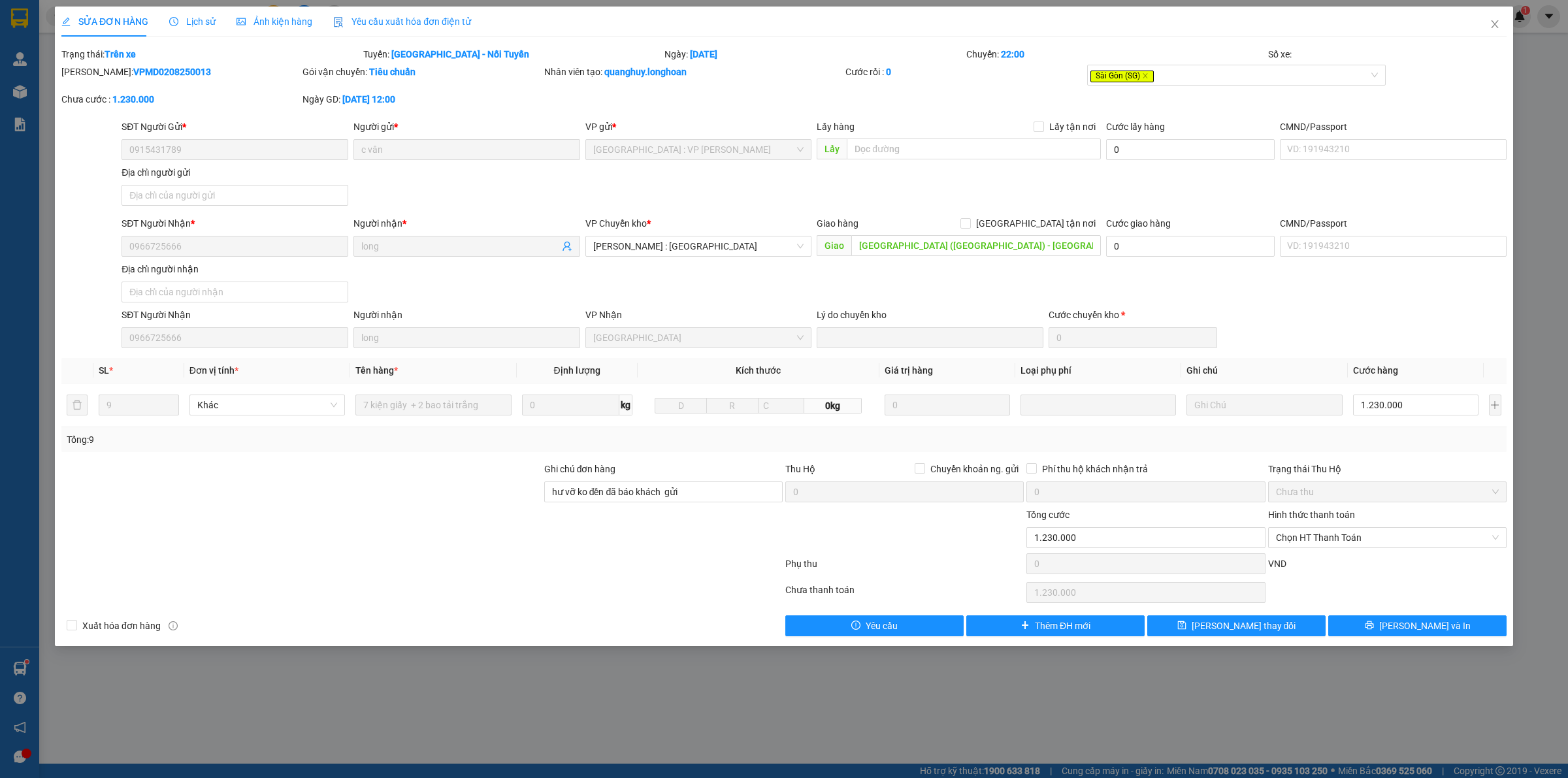
click at [184, 15] on div "Lịch sử" at bounding box center [192, 22] width 46 height 15
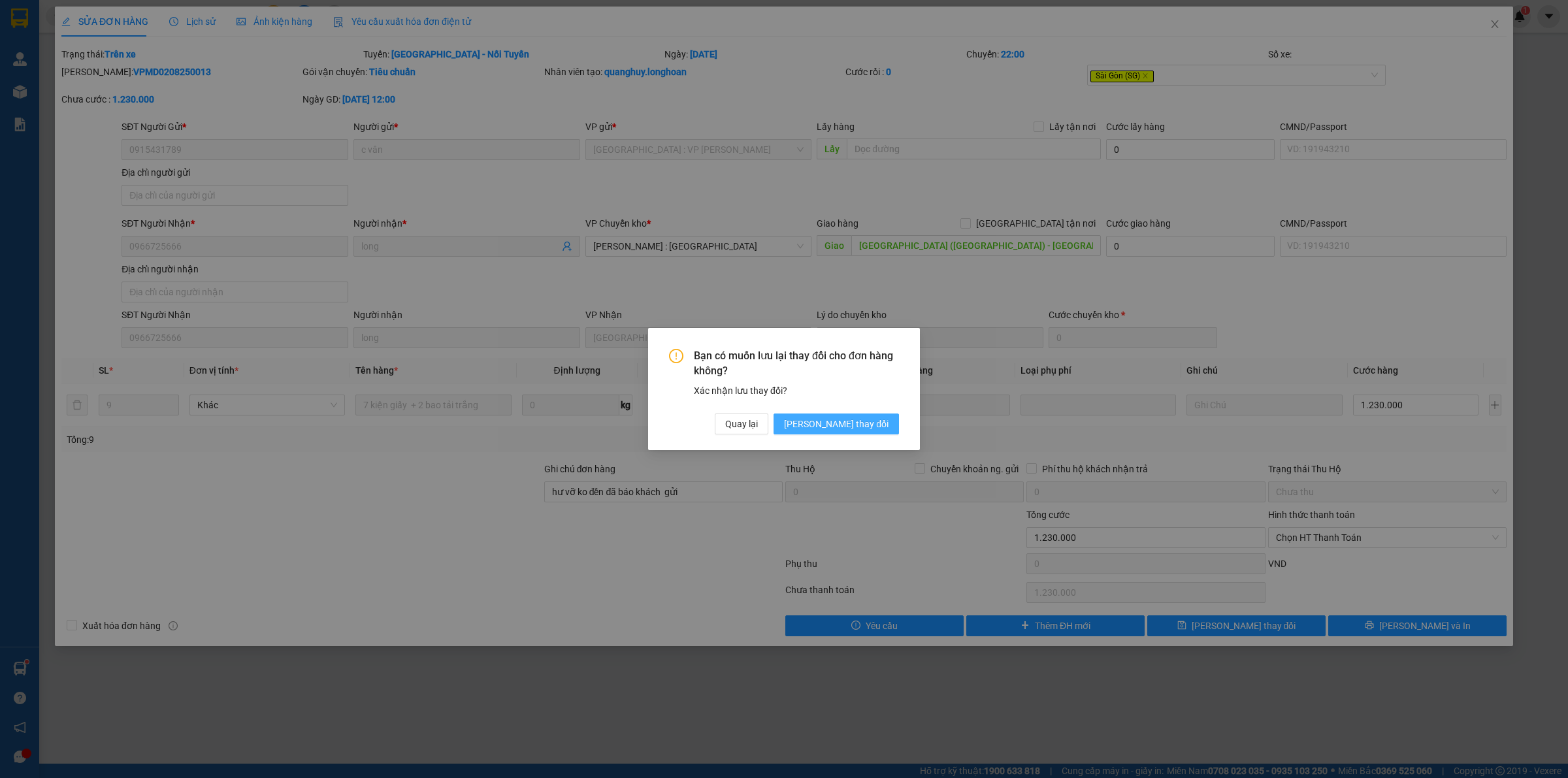
click at [840, 423] on span "[PERSON_NAME] thay đổi" at bounding box center [836, 424] width 105 height 15
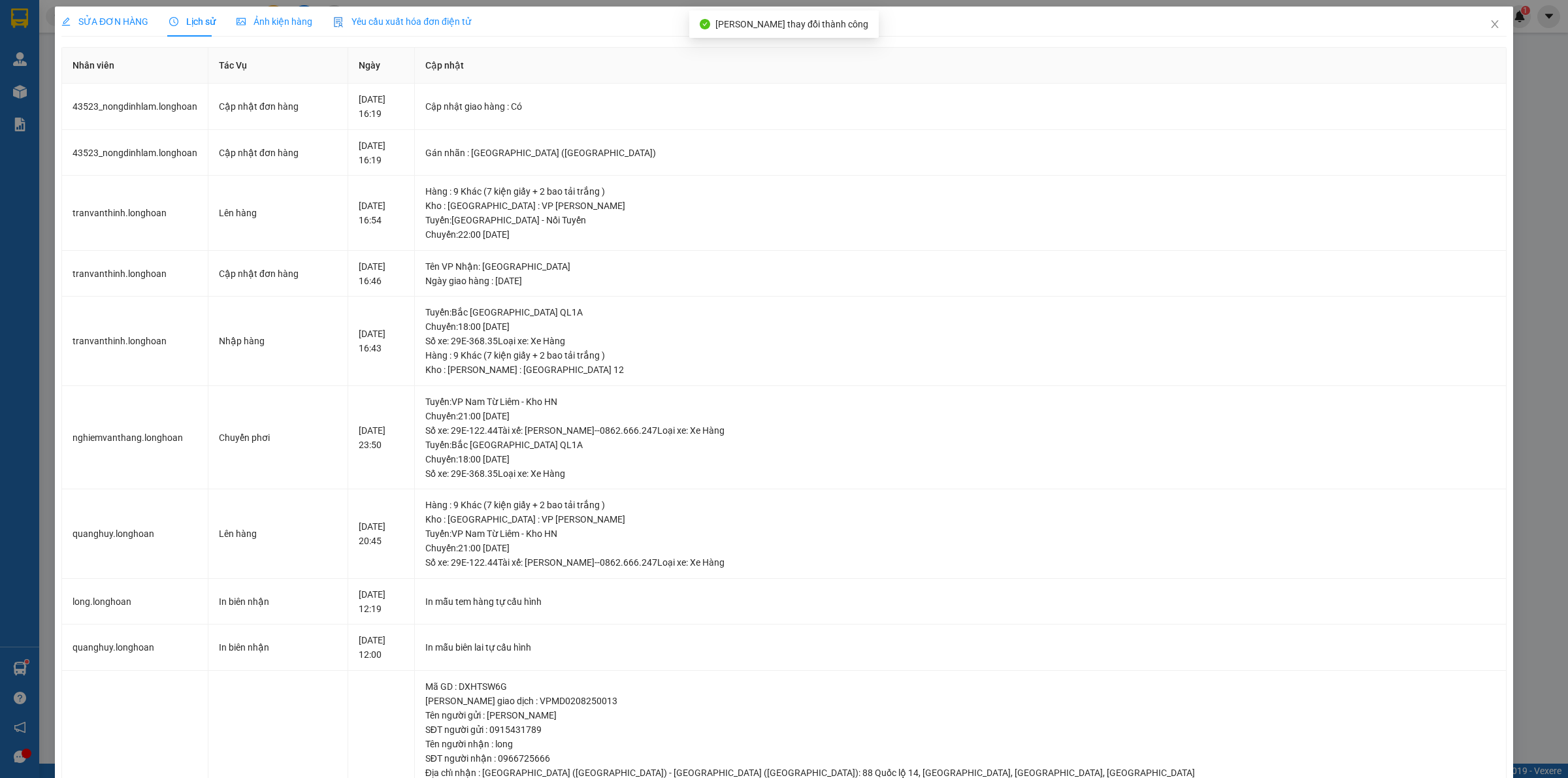
click at [112, 18] on span "SỬA ĐƠN HÀNG" at bounding box center [105, 21] width 87 height 10
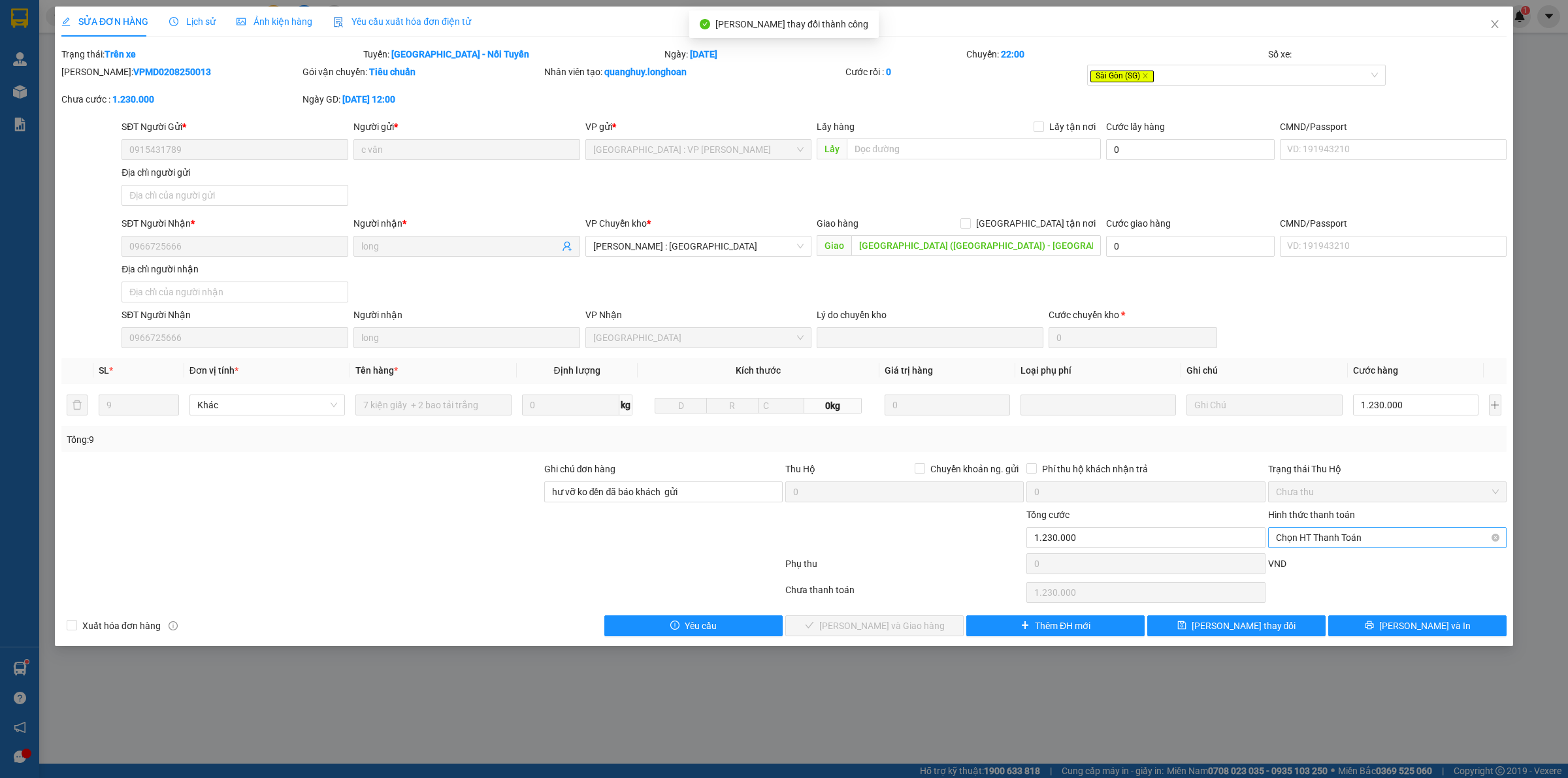
click at [1380, 543] on span "Chọn HT Thanh Toán" at bounding box center [1387, 537] width 223 height 20
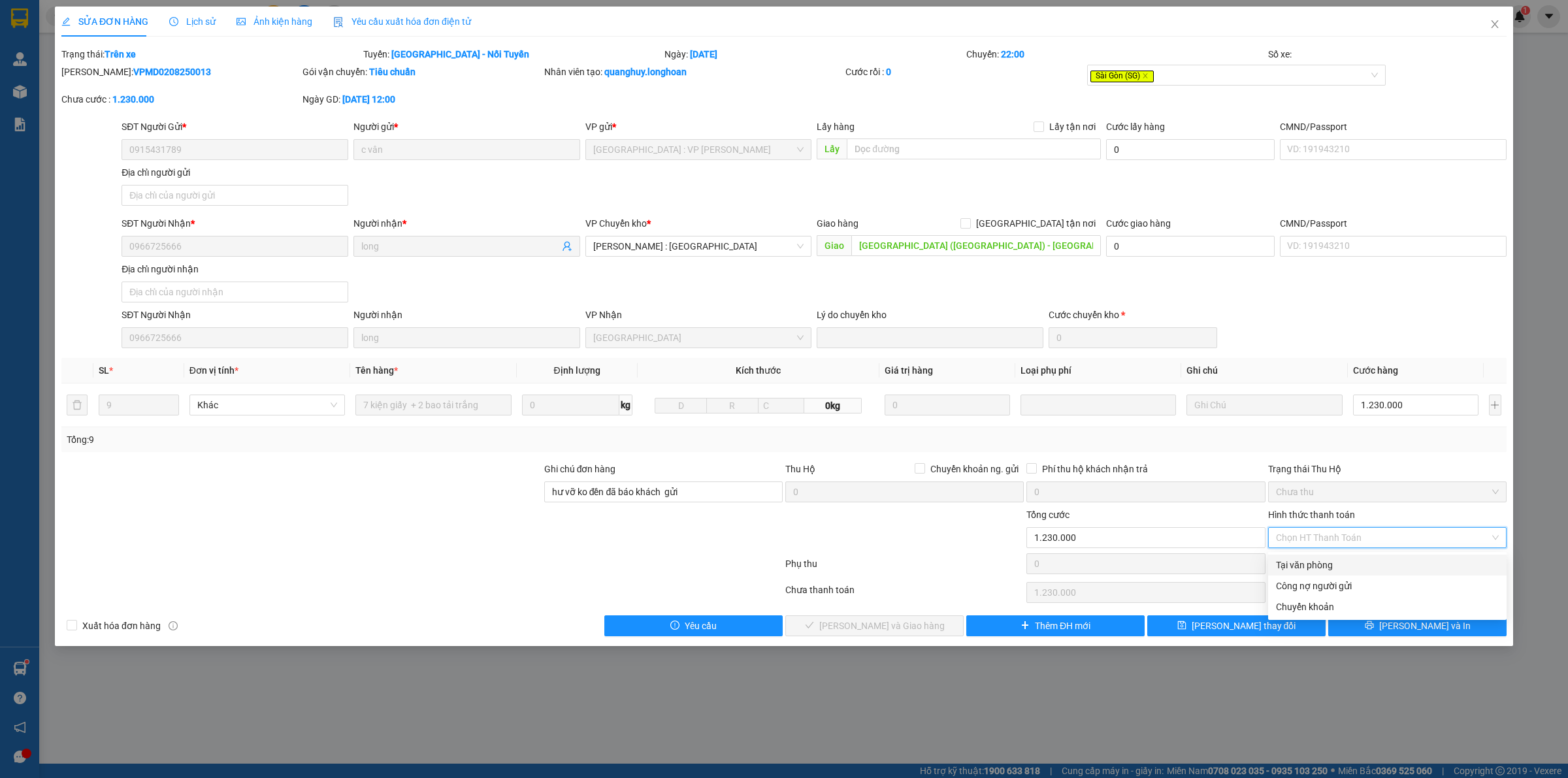
click at [1328, 564] on div "Tại văn phòng" at bounding box center [1387, 565] width 223 height 15
type input "0"
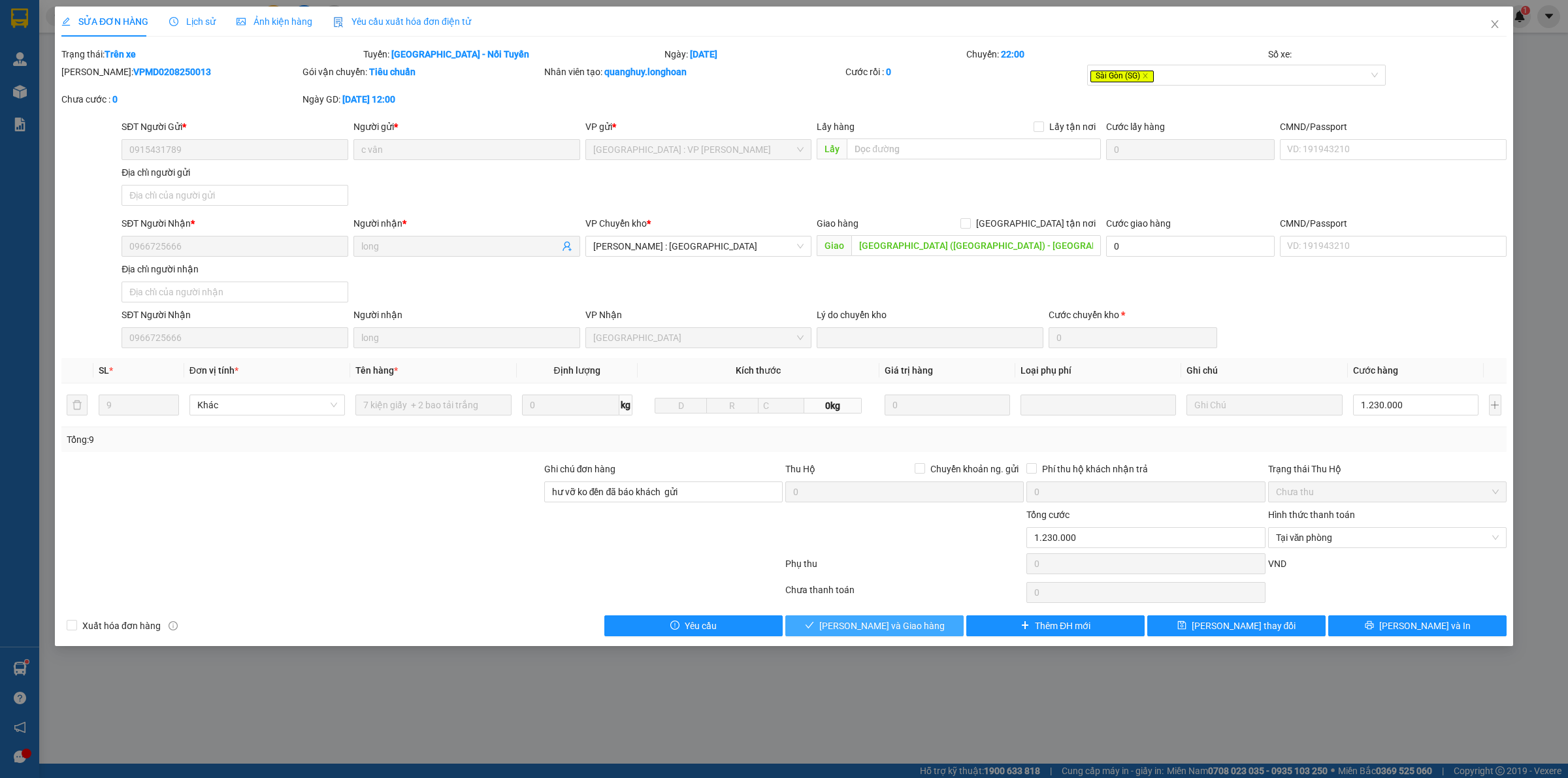
click at [913, 629] on span "Lưu và Giao hàng" at bounding box center [882, 626] width 125 height 15
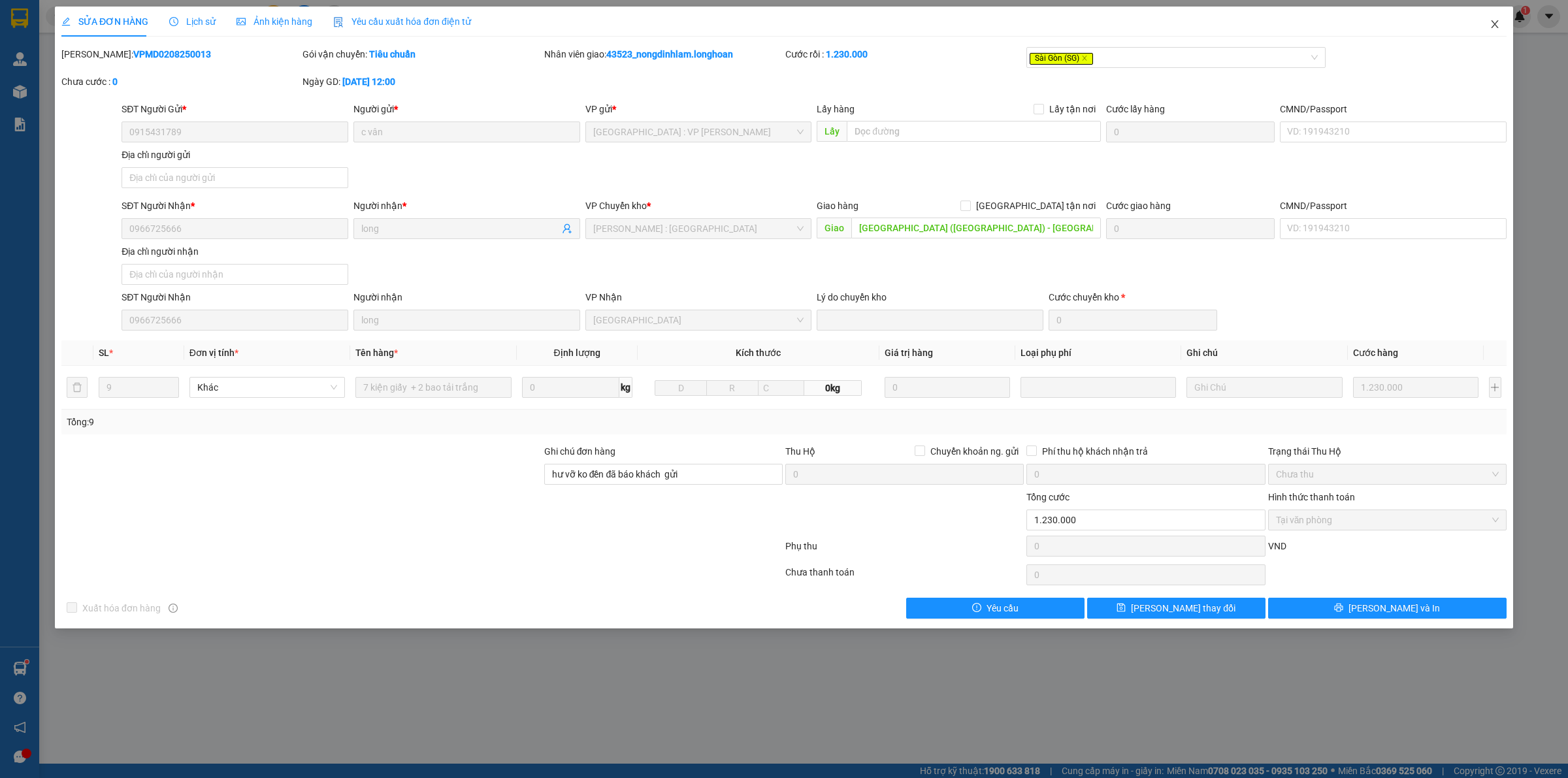
click at [1493, 27] on icon "close" at bounding box center [1494, 24] width 7 height 8
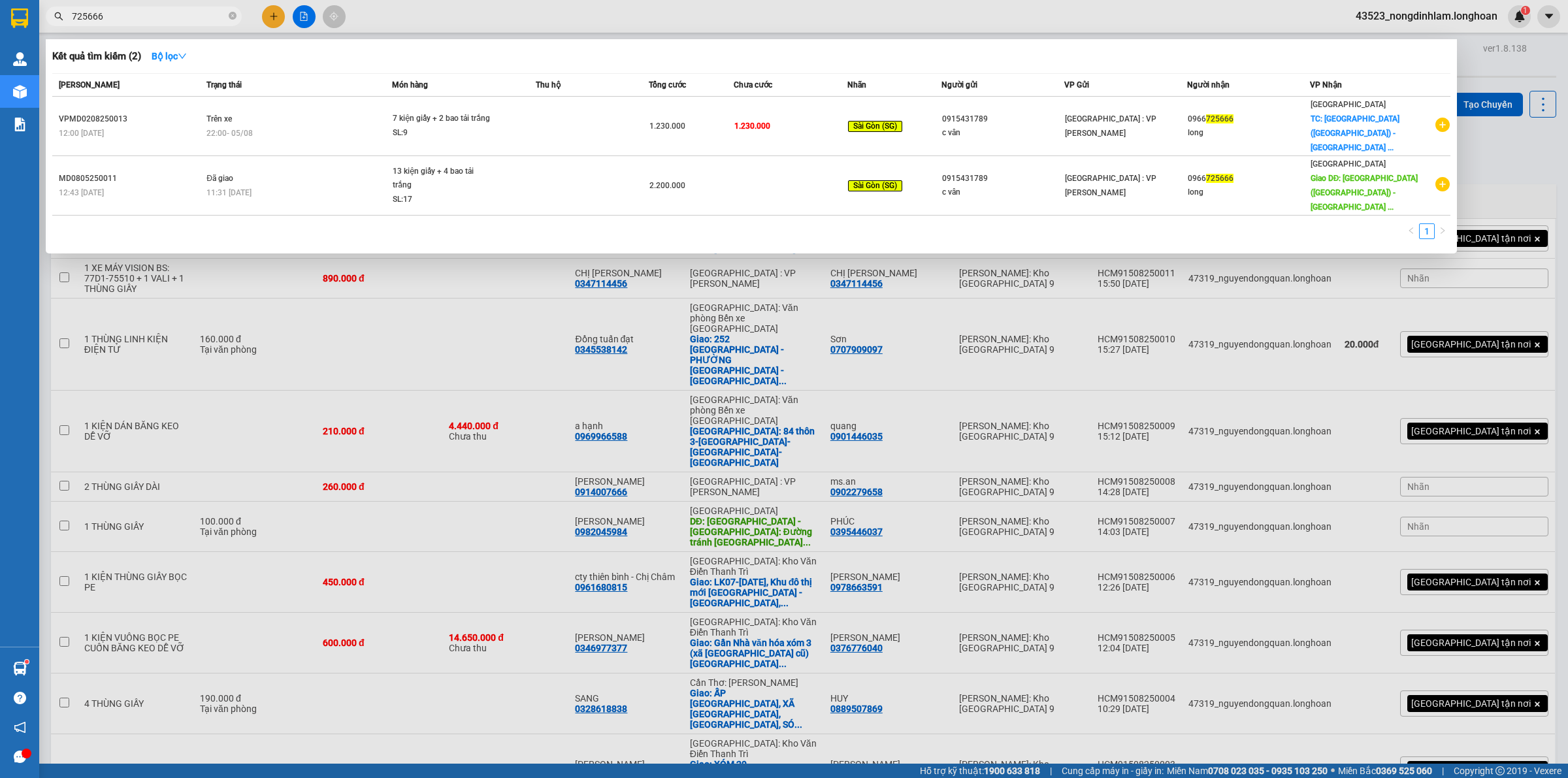
click at [151, 11] on input "725666" at bounding box center [149, 16] width 154 height 15
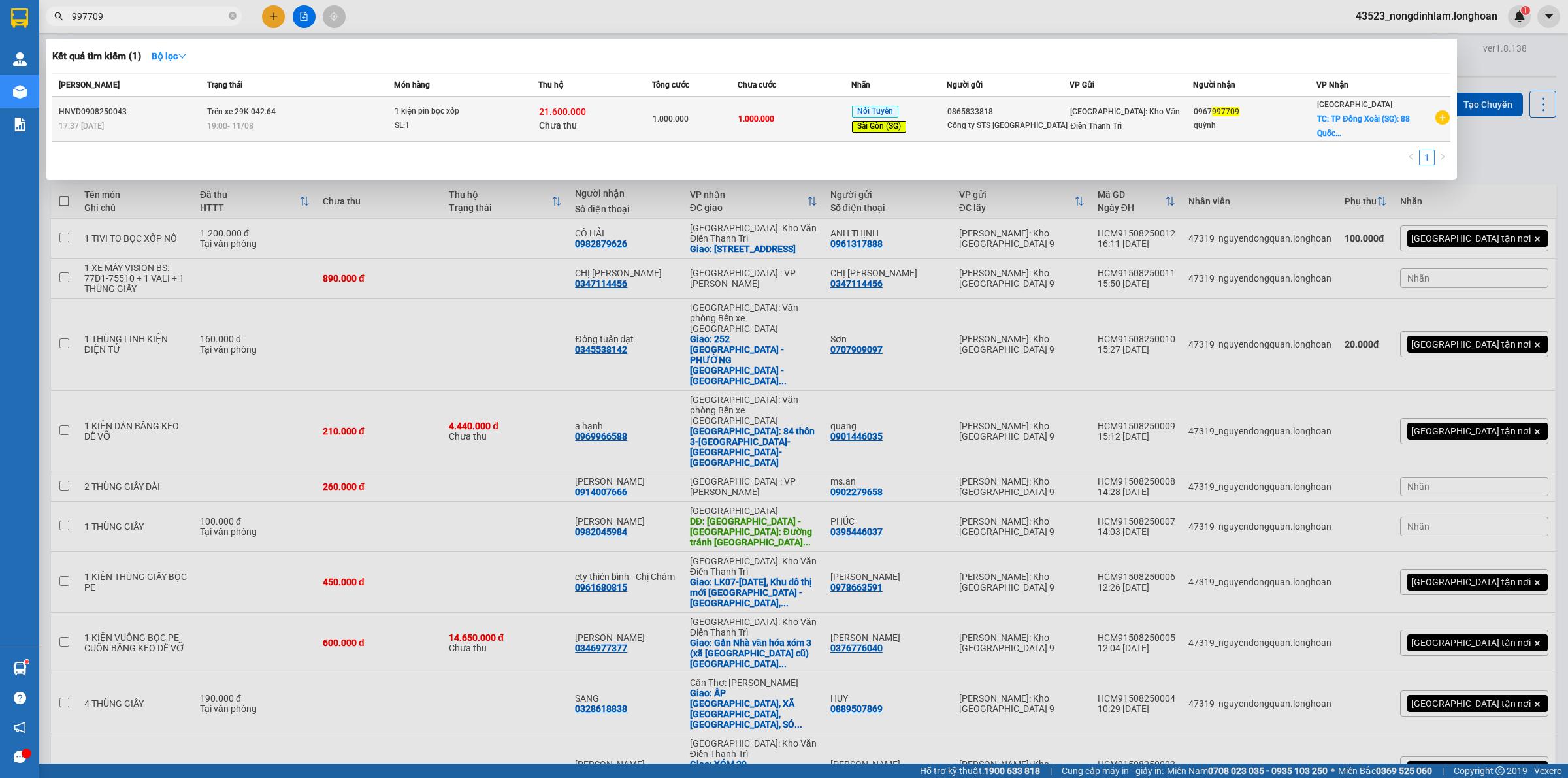
type input "997709"
click at [262, 125] on div "19:00 - 11/08" at bounding box center [300, 126] width 186 height 15
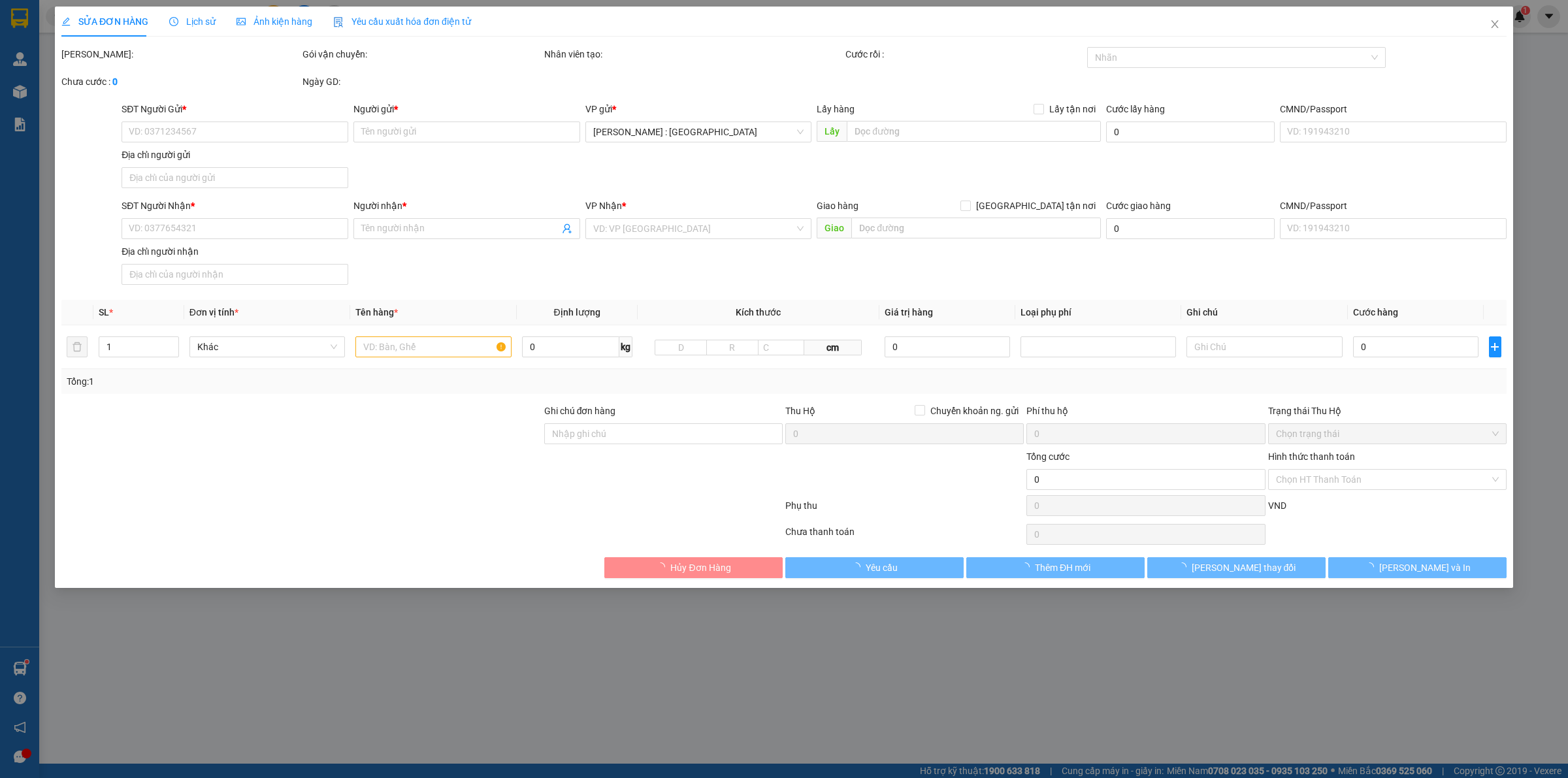
type input "0865833818"
type input "Công ty STS Việt Nam"
type input "0967997709"
type input "quỳnh"
checkbox input "true"
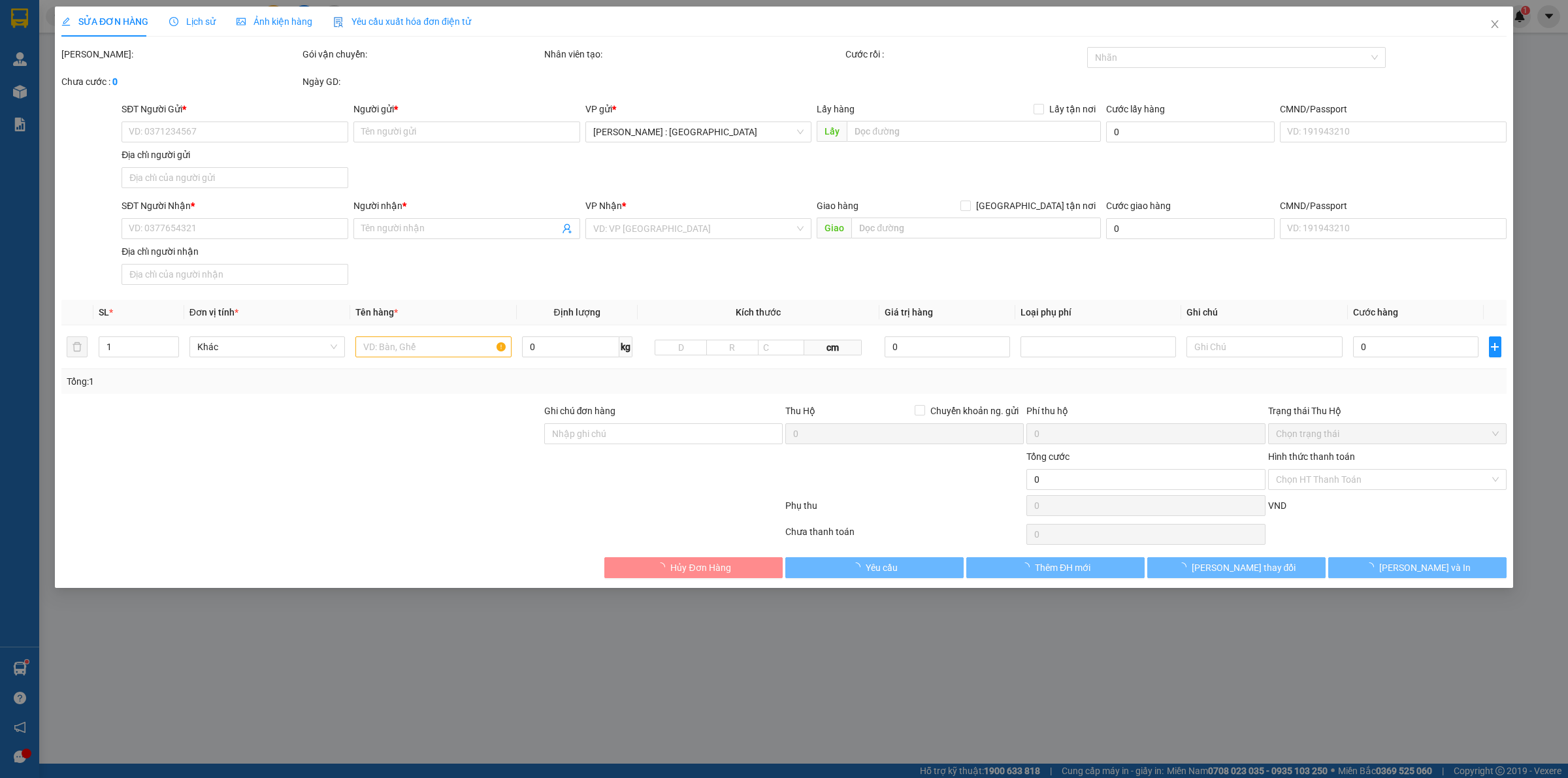
type input "TP Đồng Xoài (SG): 88 Quốc lộ 14, Phường Tân Đồng, Thành Phố Đồng Xoài, Tỉnh Bì…"
type input "1.000.000"
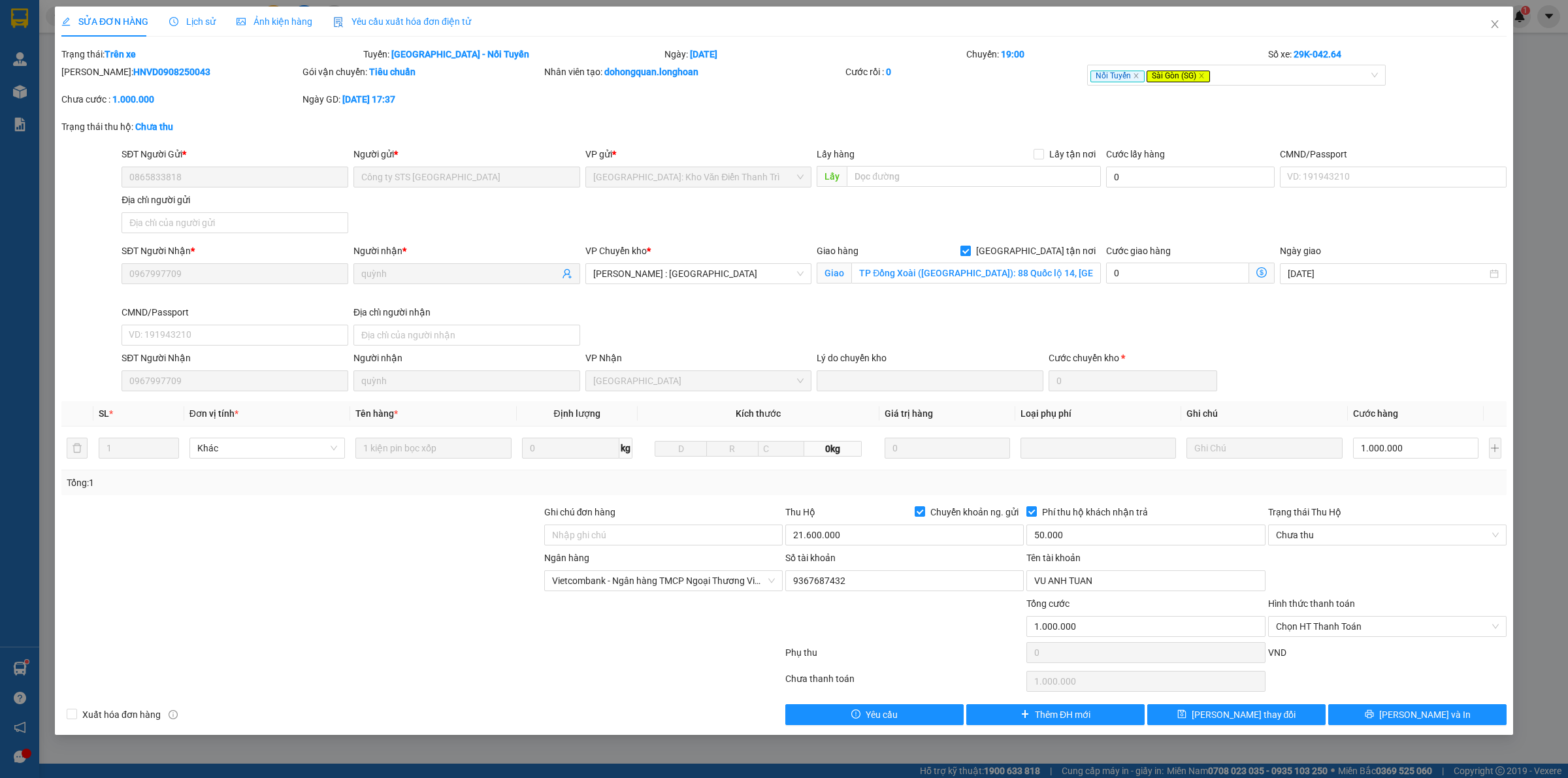
click at [1044, 250] on span "[GEOGRAPHIC_DATA] tận nơi" at bounding box center [1035, 251] width 130 height 15
click at [970, 250] on input "[GEOGRAPHIC_DATA] tận nơi" at bounding box center [965, 250] width 9 height 9
checkbox input "false"
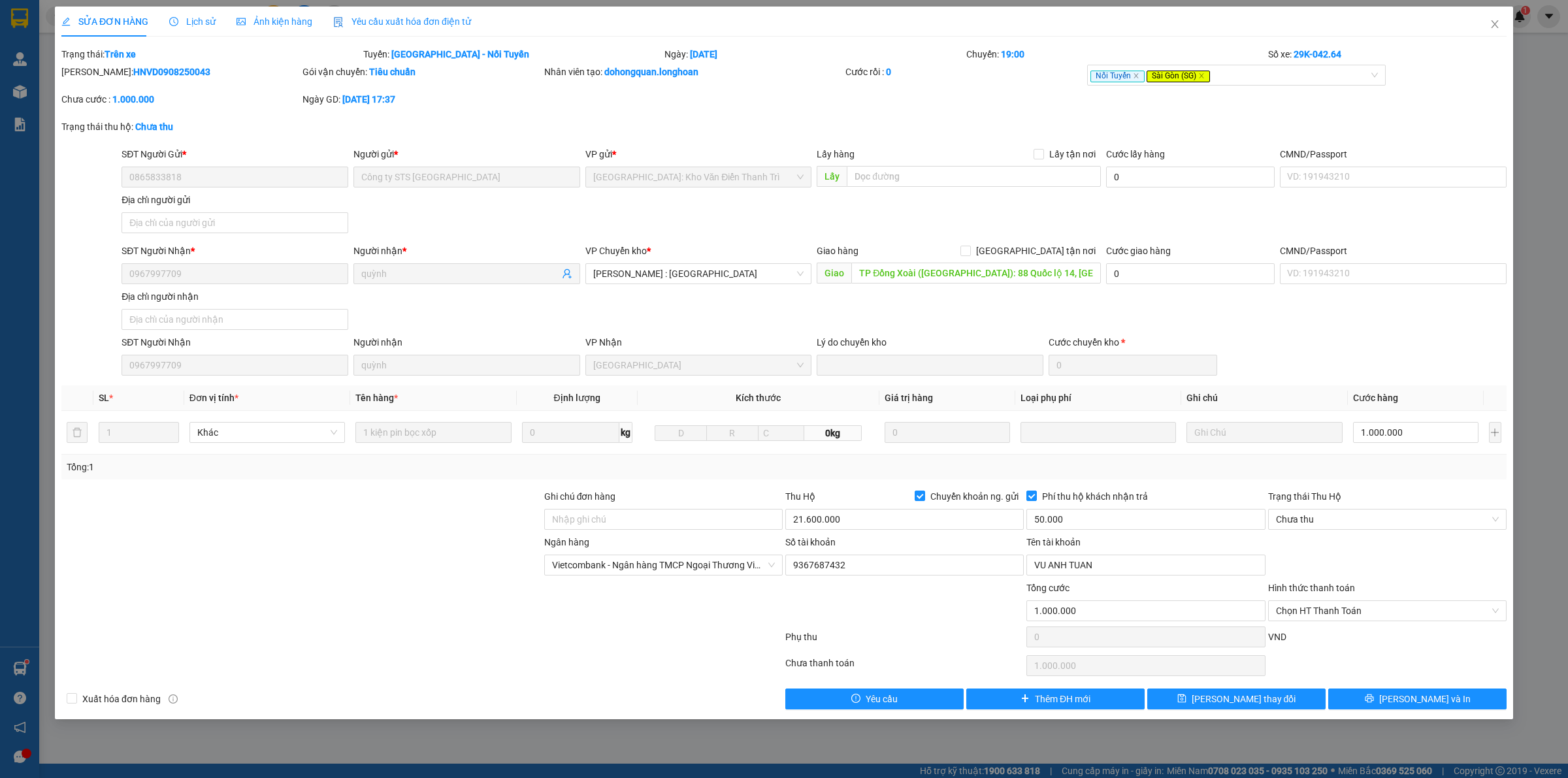
click at [201, 17] on span "Lịch sử" at bounding box center [192, 21] width 46 height 10
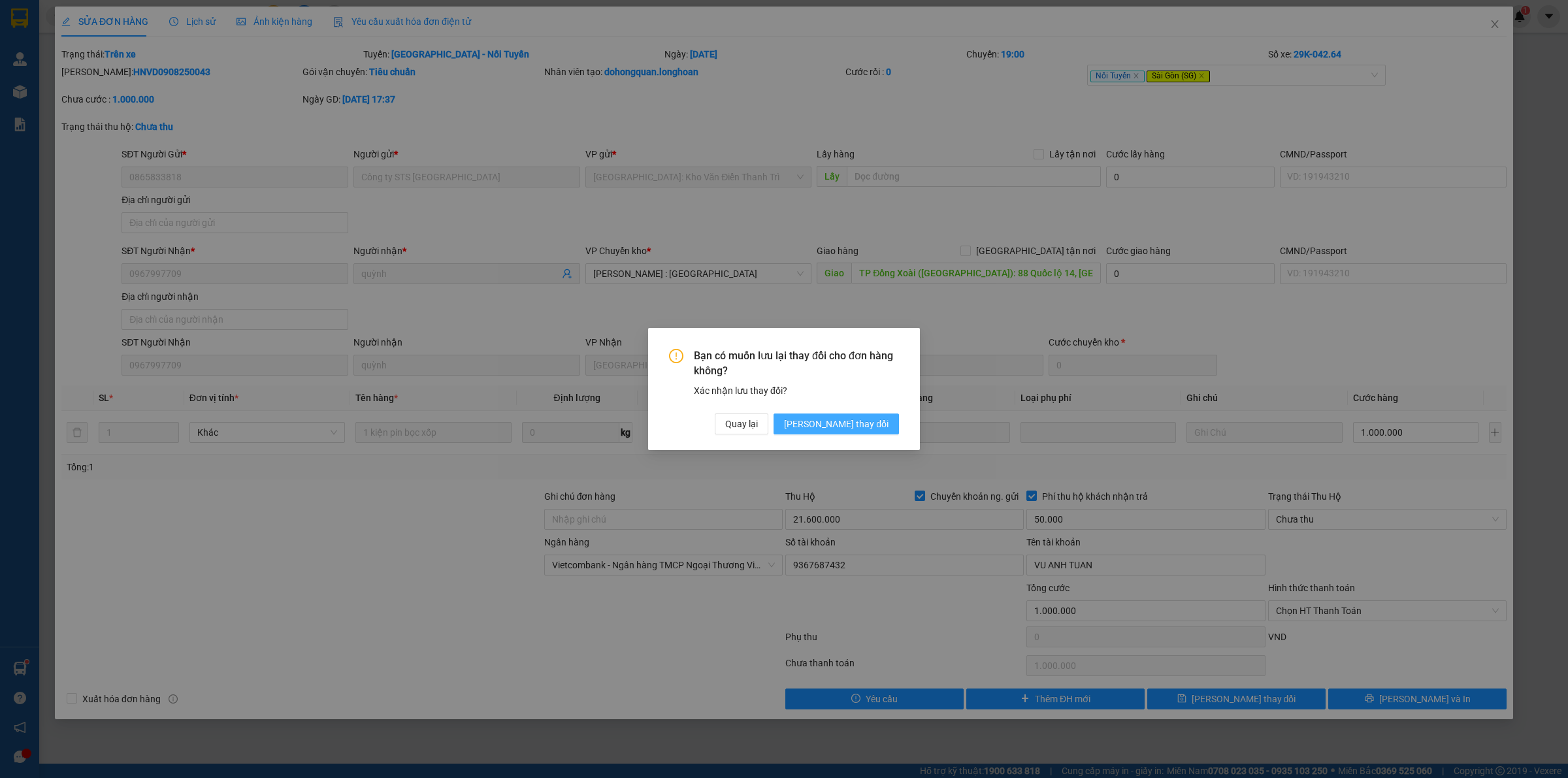
click at [858, 431] on span "[PERSON_NAME] thay đổi" at bounding box center [836, 424] width 105 height 15
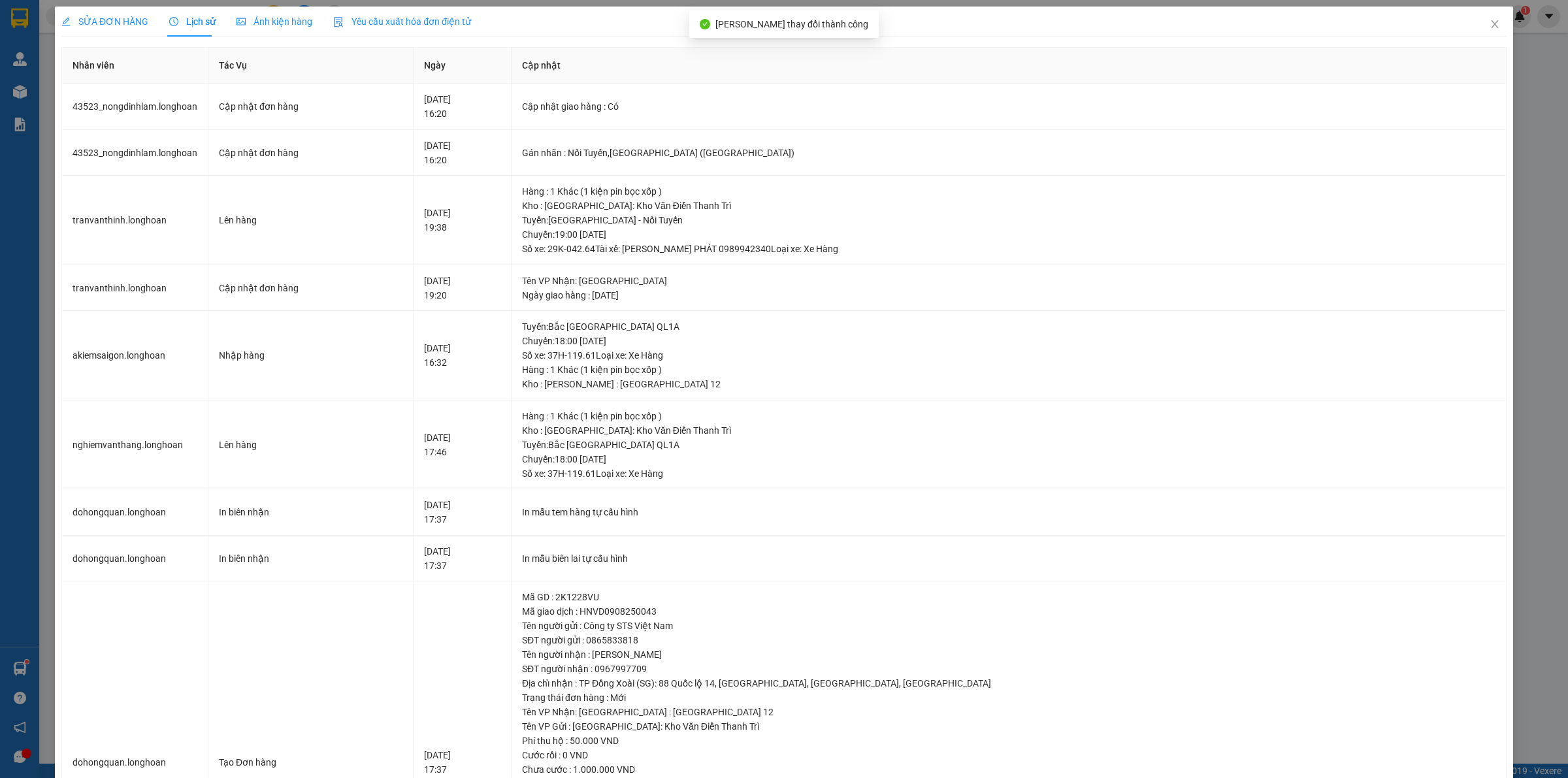
click at [116, 20] on span "SỬA ĐƠN HÀNG" at bounding box center [105, 21] width 87 height 10
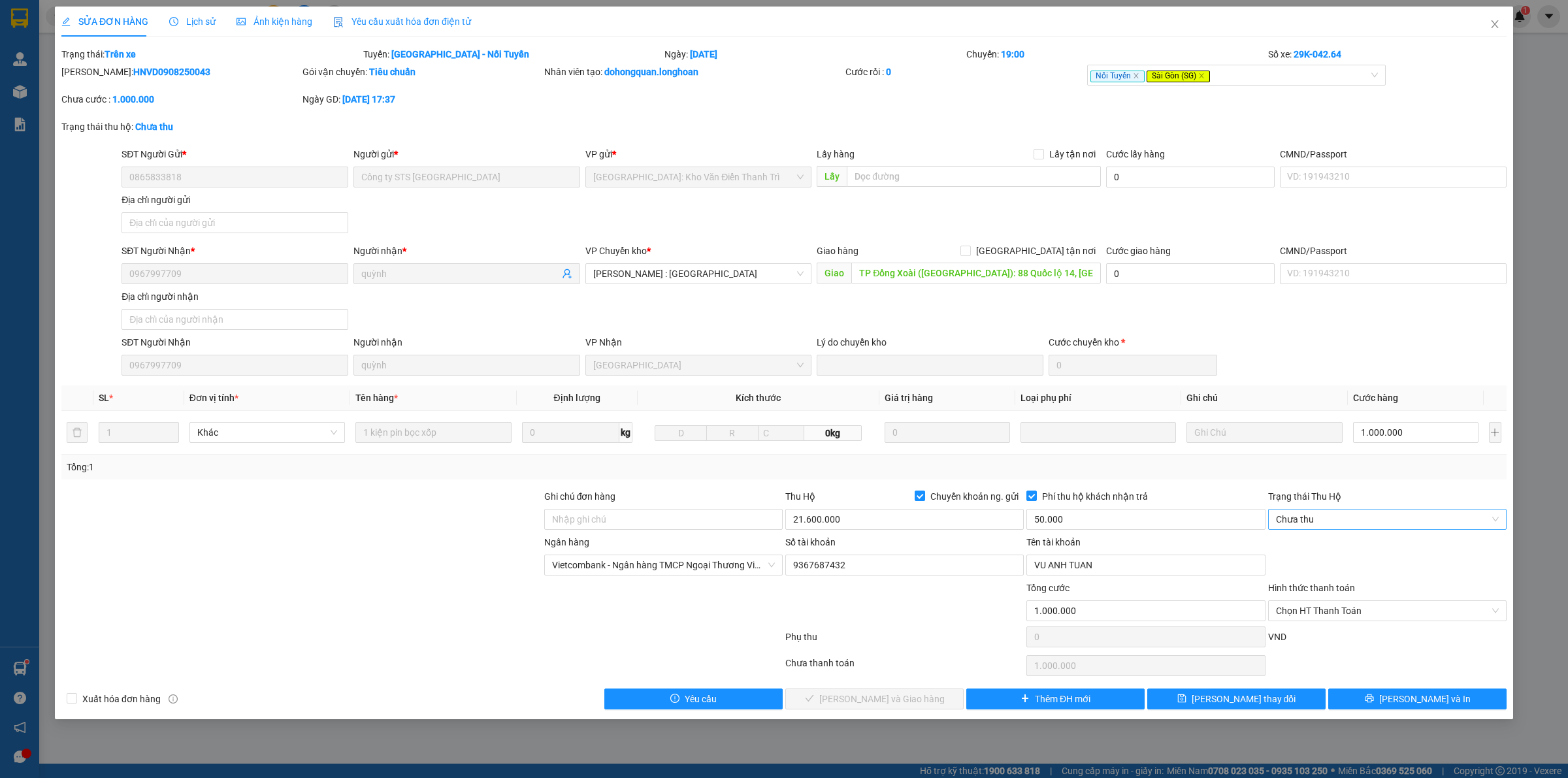
click at [1365, 514] on span "Chưa thu" at bounding box center [1387, 519] width 223 height 20
click at [1317, 589] on div "VP đã thu" at bounding box center [1387, 589] width 223 height 15
click at [1298, 611] on span "Chọn HT Thanh Toán" at bounding box center [1387, 611] width 223 height 20
click at [1301, 638] on div "Tại văn phòng" at bounding box center [1387, 639] width 223 height 15
type input "0"
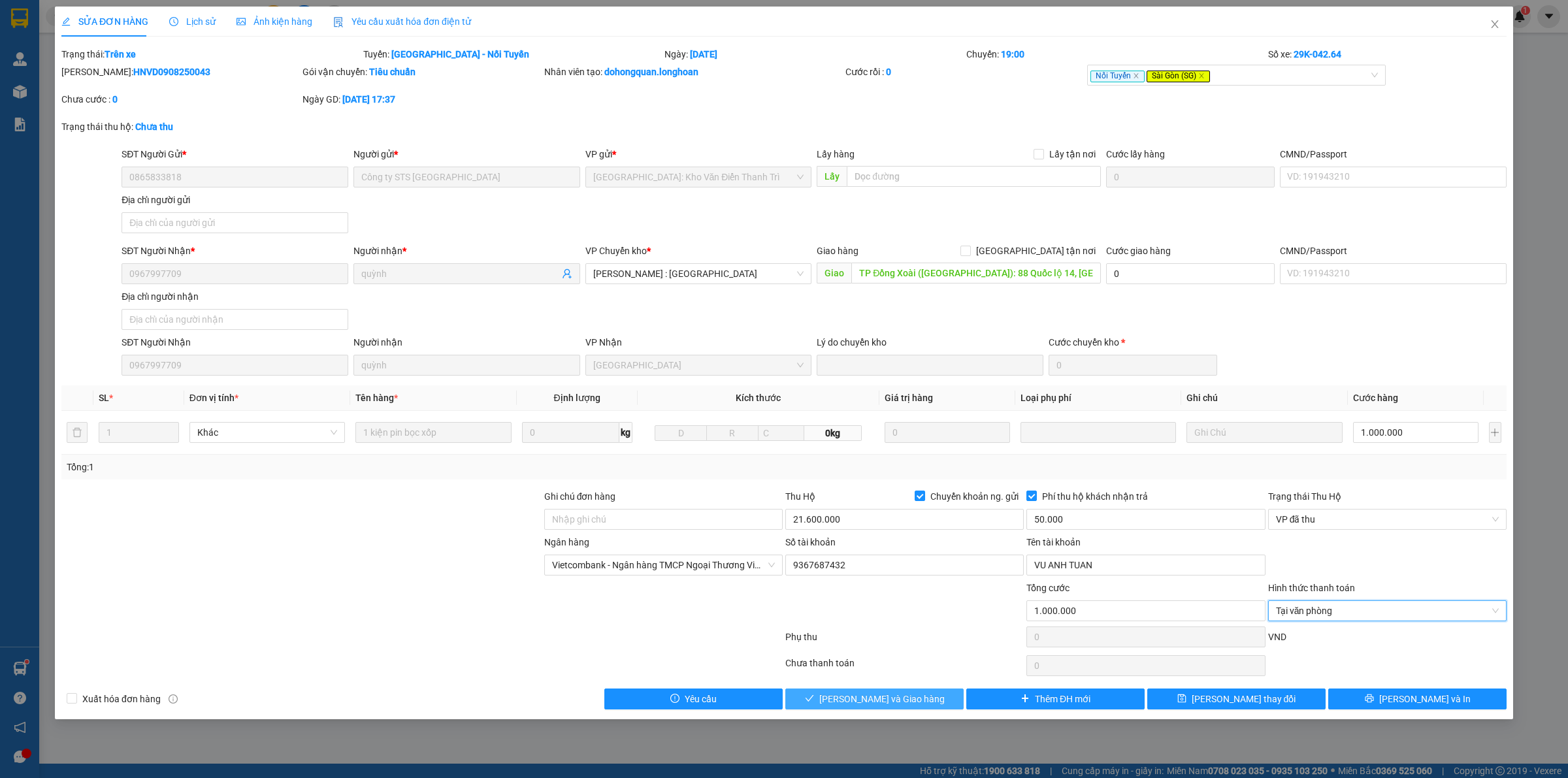
click at [901, 704] on span "Lưu và Giao hàng" at bounding box center [882, 699] width 125 height 15
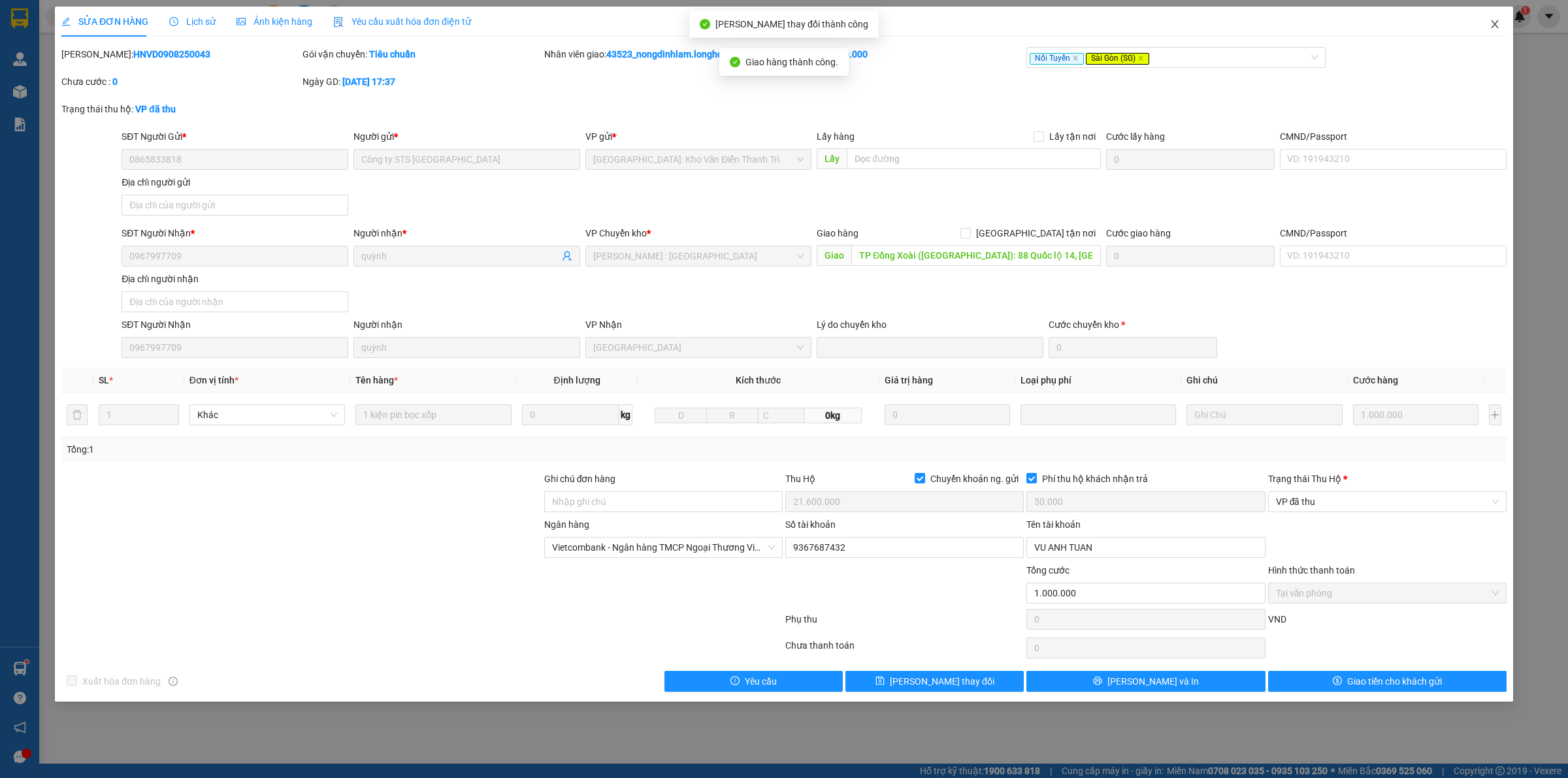
click at [1493, 27] on icon "close" at bounding box center [1494, 24] width 7 height 8
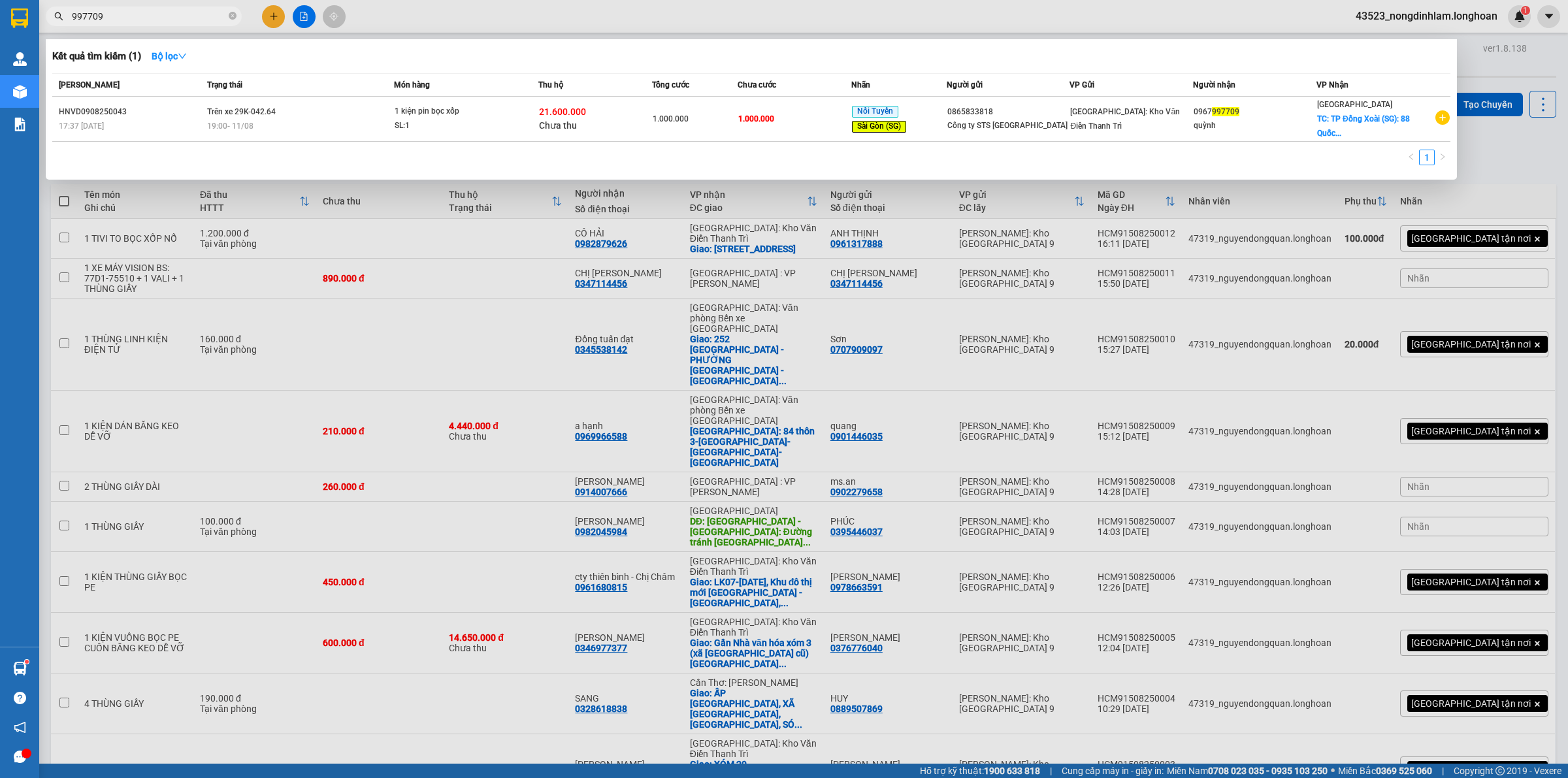
click at [133, 24] on span "997709" at bounding box center [144, 16] width 196 height 20
click at [133, 24] on span "997709" at bounding box center [144, 16] width 196 height 20
click at [136, 17] on input "997709" at bounding box center [149, 16] width 154 height 15
click at [136, 18] on input "997709" at bounding box center [149, 16] width 154 height 15
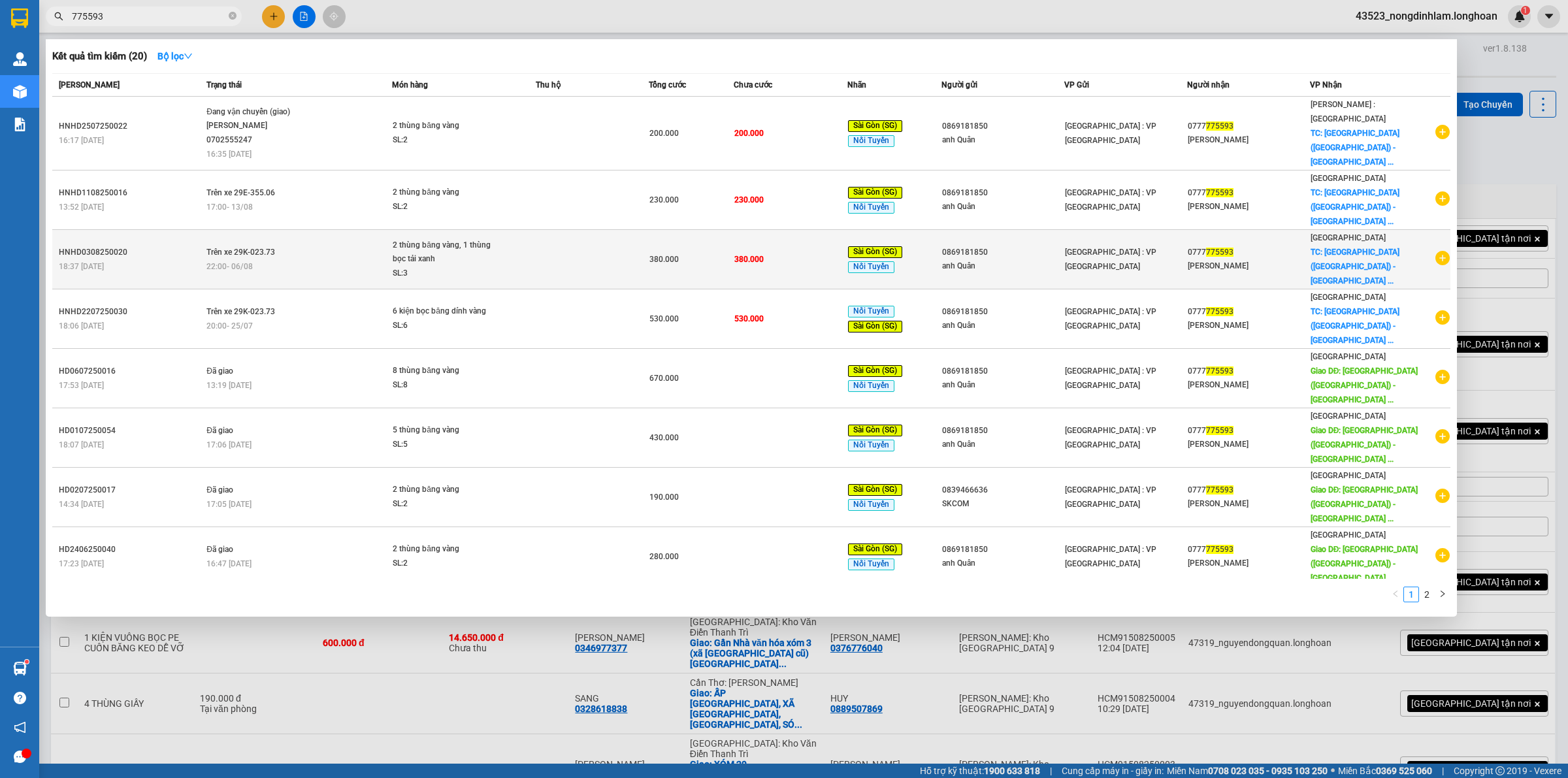
type input "775593"
click at [194, 245] on div "HNHD0308250020" at bounding box center [130, 252] width 144 height 14
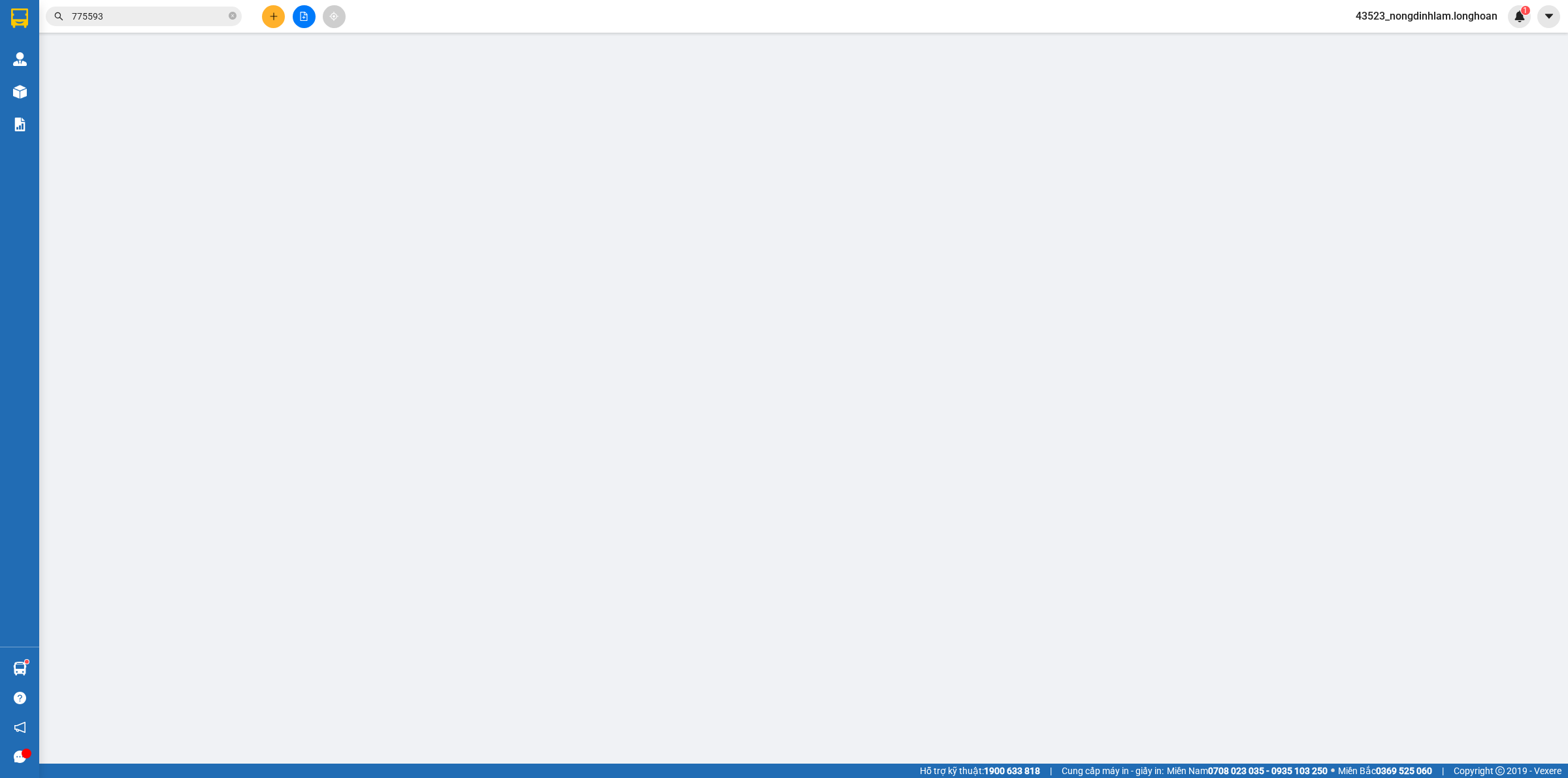
type input "0869181850"
type input "anh Quân"
type input "0777775593"
type input "Giang Bùi"
checkbox input "true"
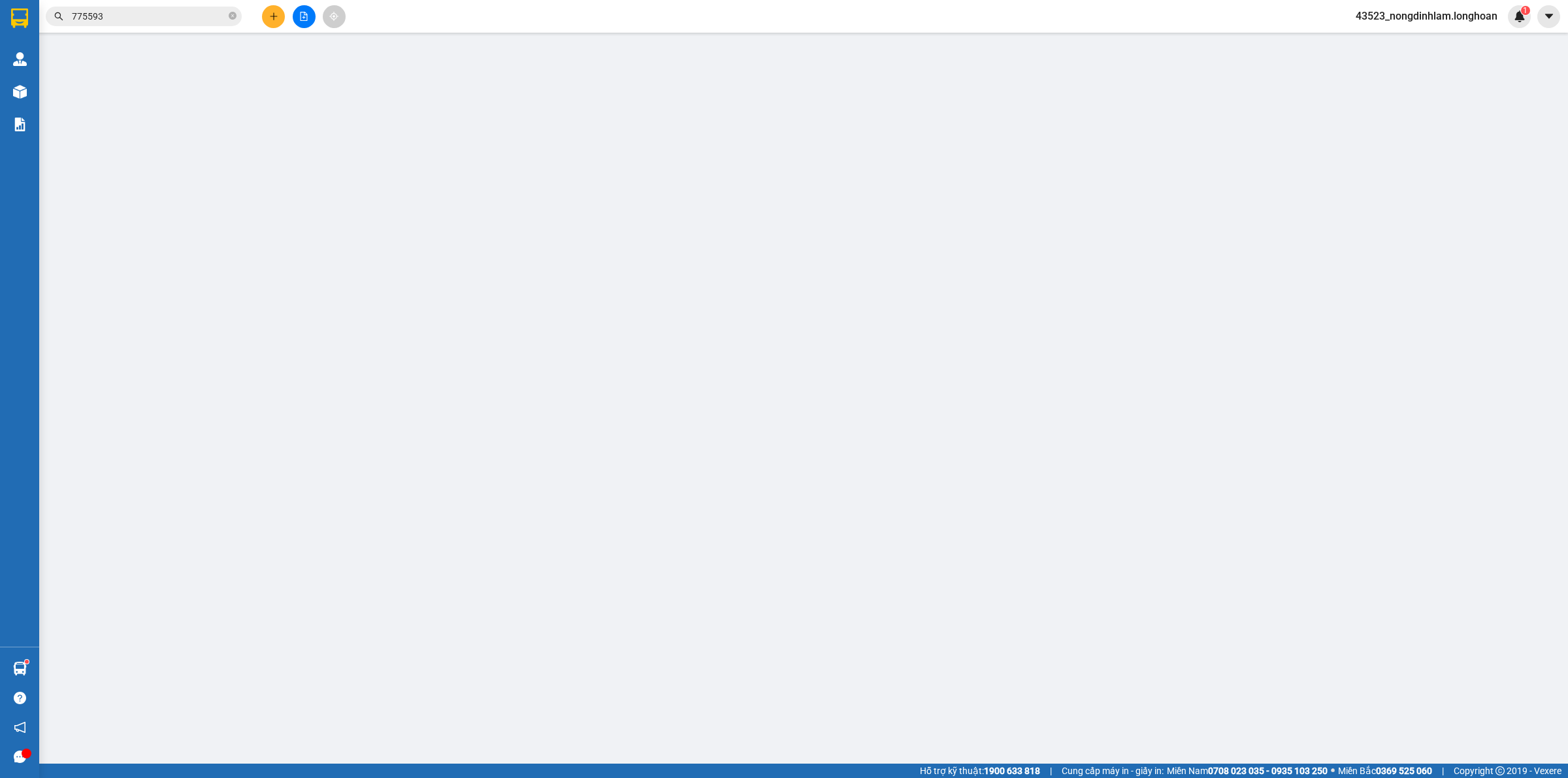
type input "Bình Phước (AS) - TP Đồng Xoài (SG): 88 Quốc lộ 14, Phường Tân Đồng, Thành Phố …"
type input "380.000"
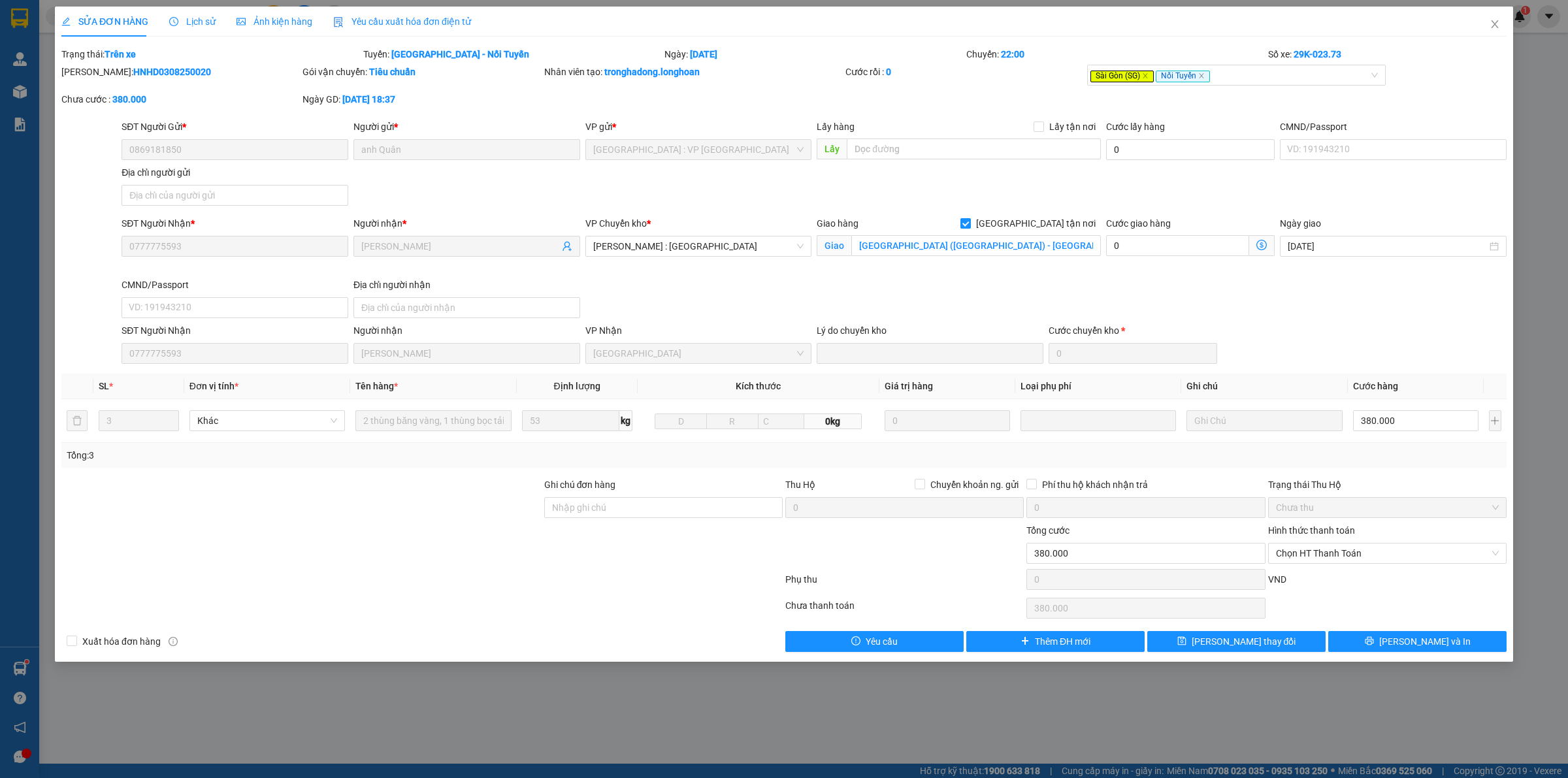
click at [1046, 229] on span "[GEOGRAPHIC_DATA] tận nơi" at bounding box center [1035, 223] width 130 height 15
click at [970, 228] on input "[GEOGRAPHIC_DATA] tận nơi" at bounding box center [965, 222] width 9 height 9
checkbox input "false"
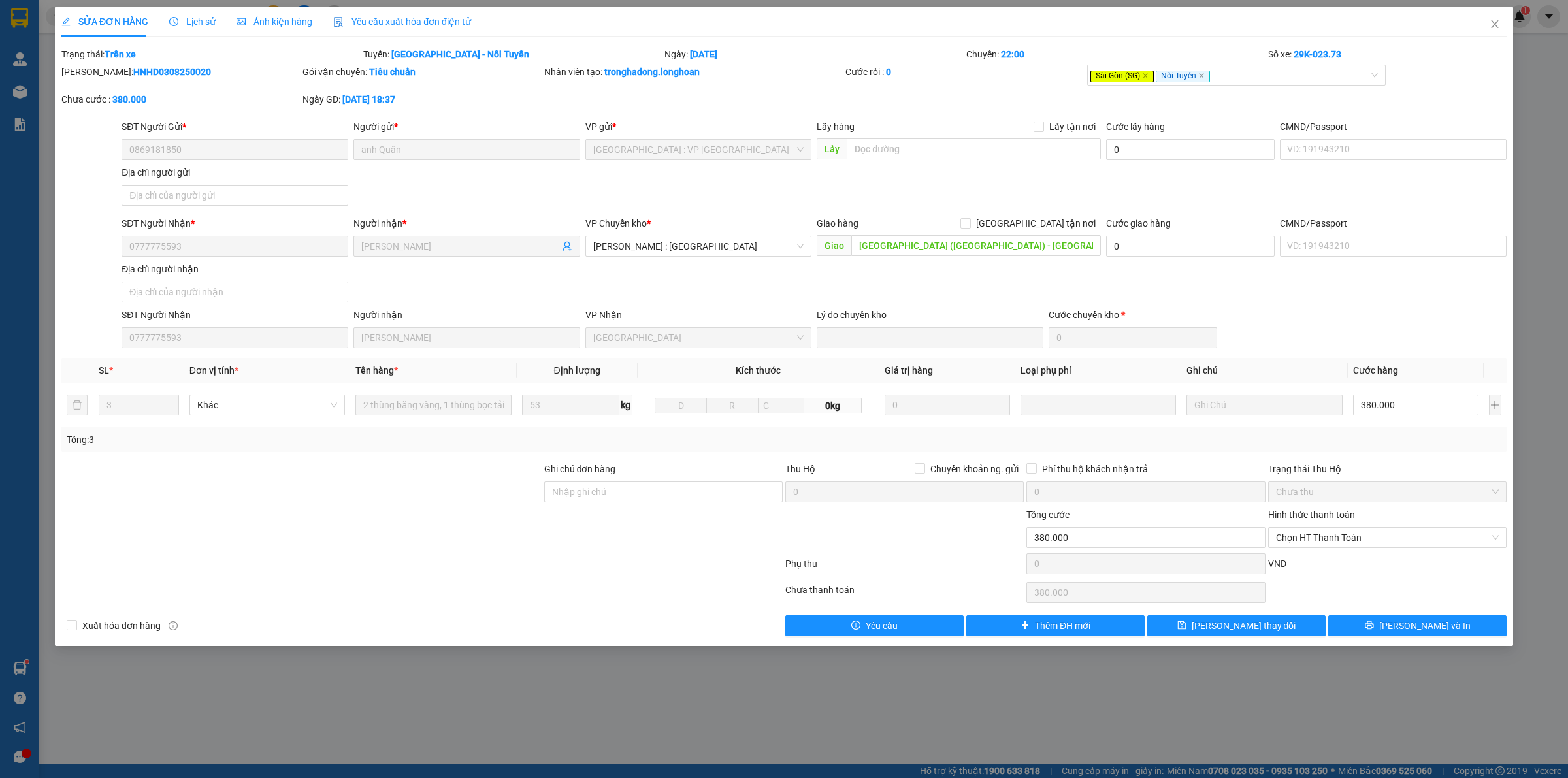
click at [187, 15] on div "Lịch sử" at bounding box center [192, 22] width 46 height 15
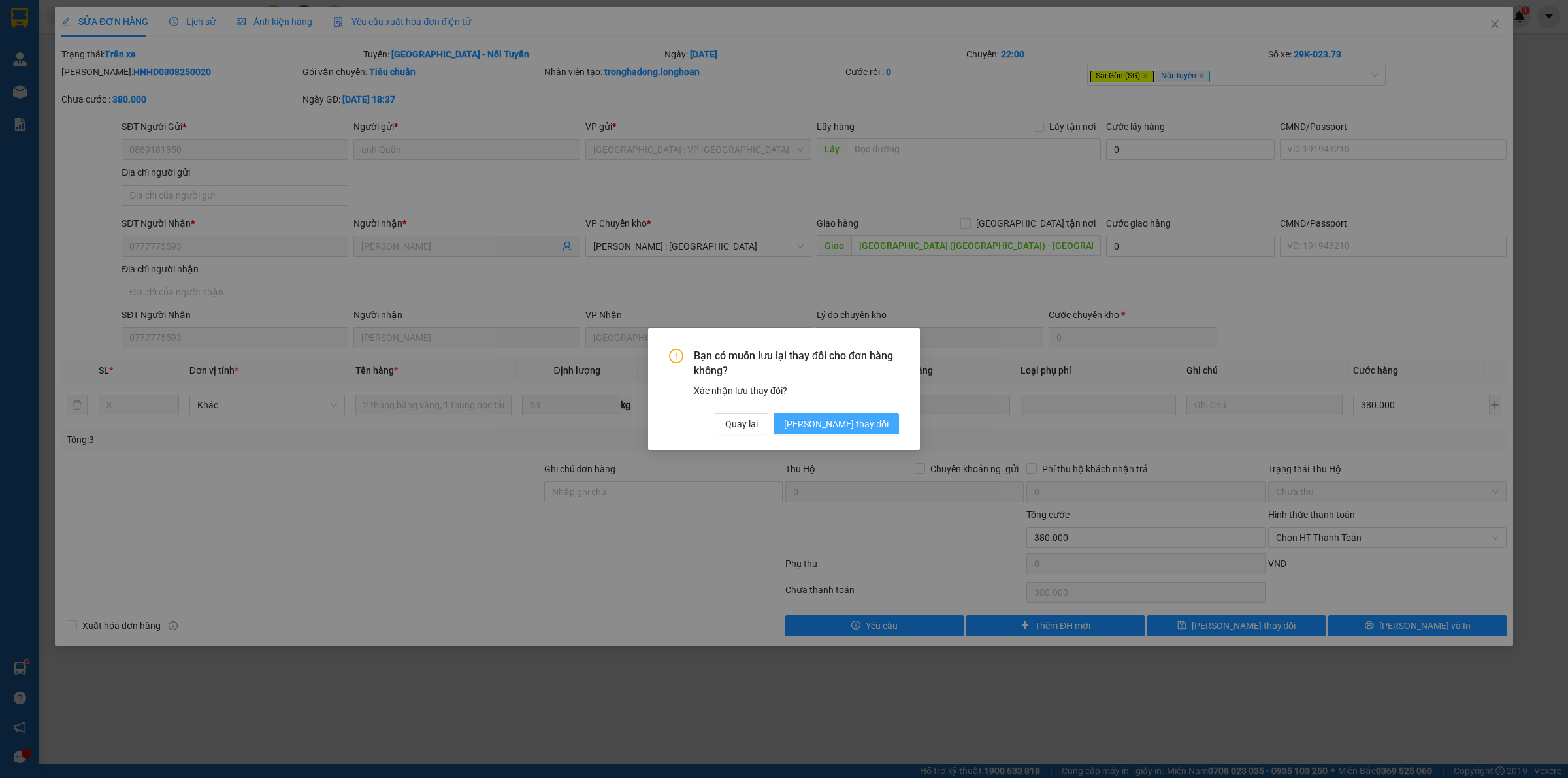
click at [855, 423] on span "[PERSON_NAME] thay đổi" at bounding box center [836, 424] width 105 height 15
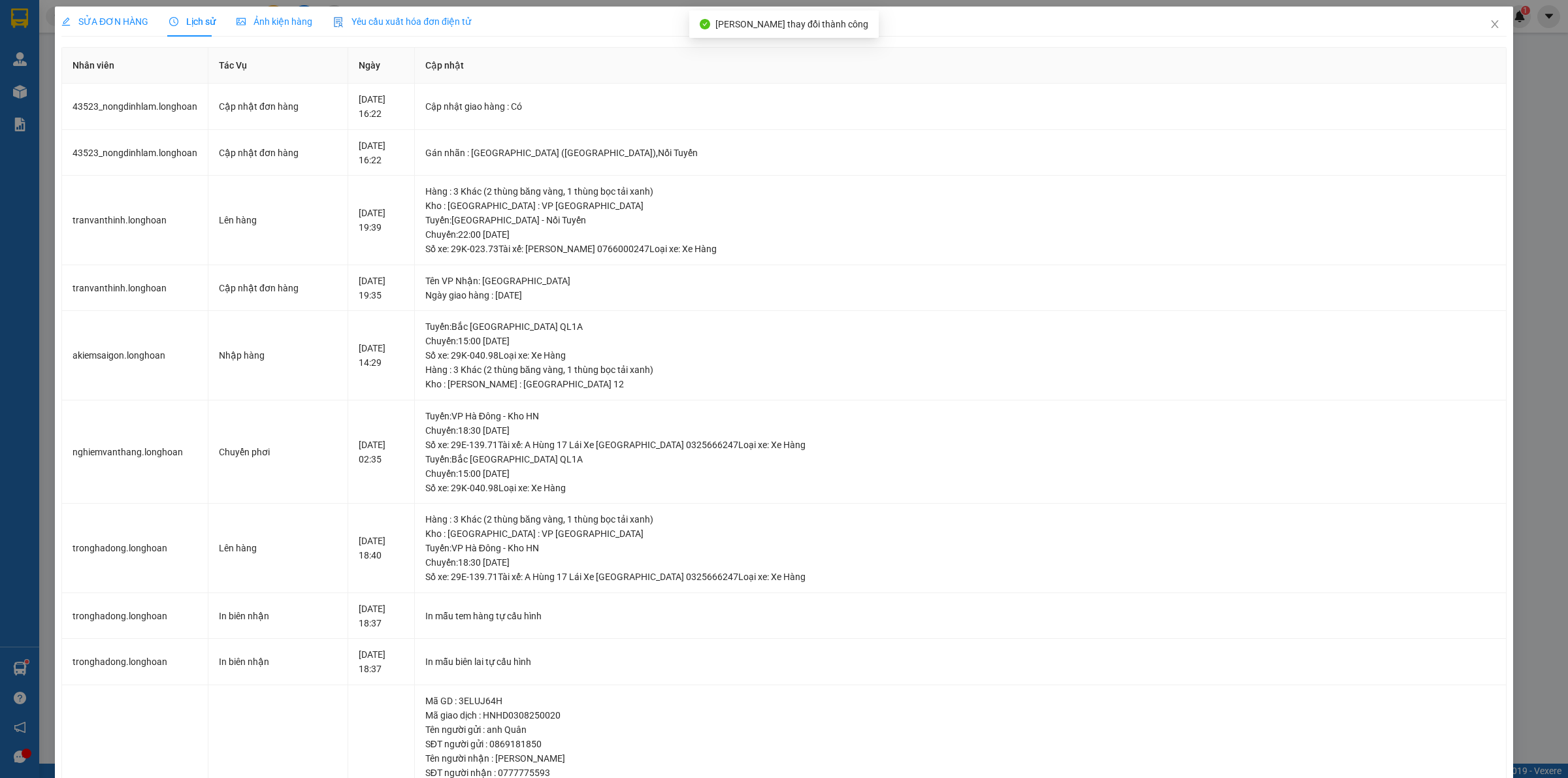
click at [86, 13] on div "SỬA ĐƠN HÀNG" at bounding box center [105, 21] width 87 height 30
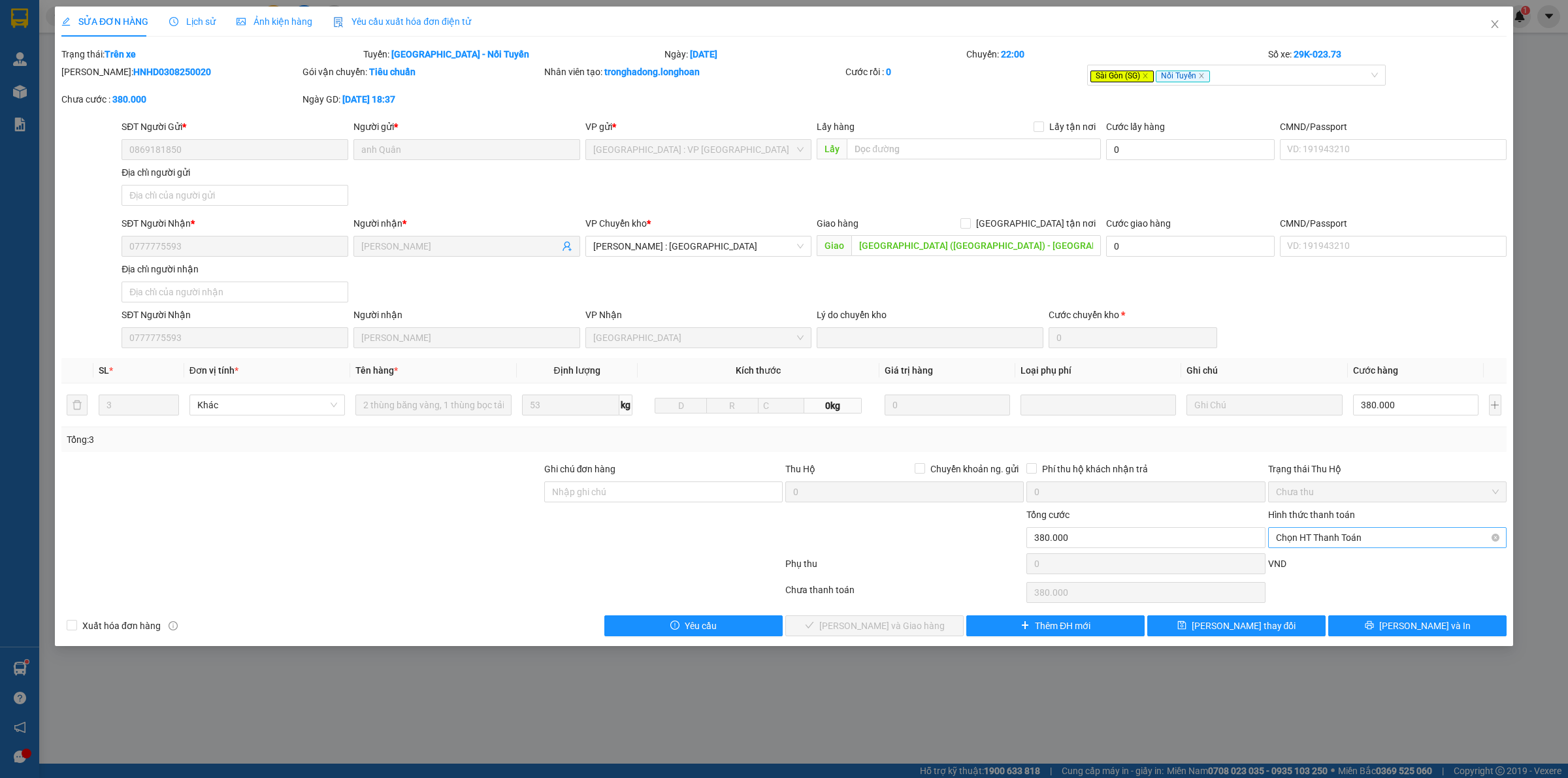
click at [1354, 539] on span "Chọn HT Thanh Toán" at bounding box center [1387, 537] width 223 height 20
click at [1304, 558] on div "Tại văn phòng" at bounding box center [1387, 565] width 223 height 15
type input "0"
click at [859, 623] on span "Lưu và Giao hàng" at bounding box center [882, 626] width 125 height 15
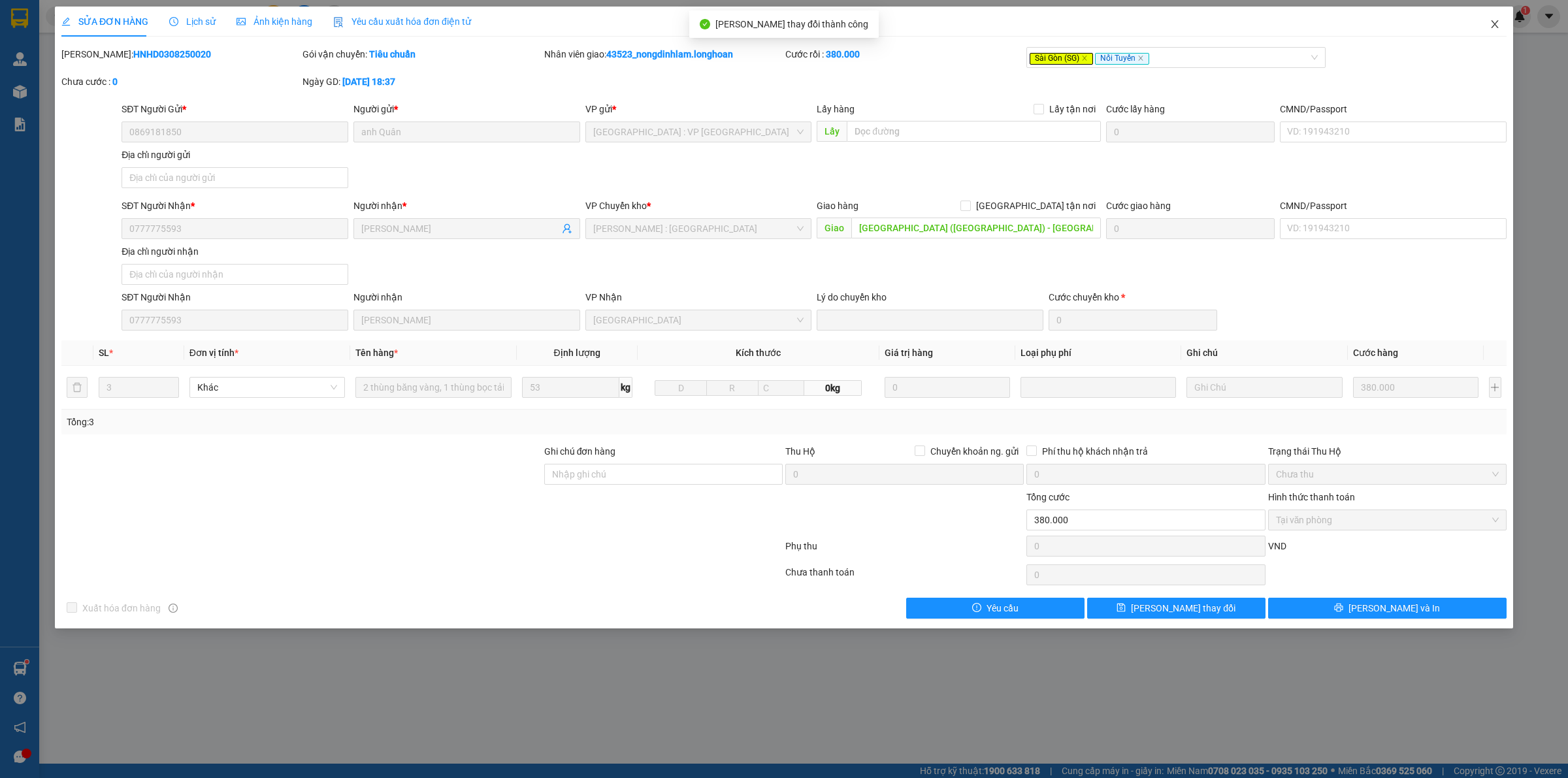
click at [1491, 25] on icon "close" at bounding box center [1494, 24] width 10 height 10
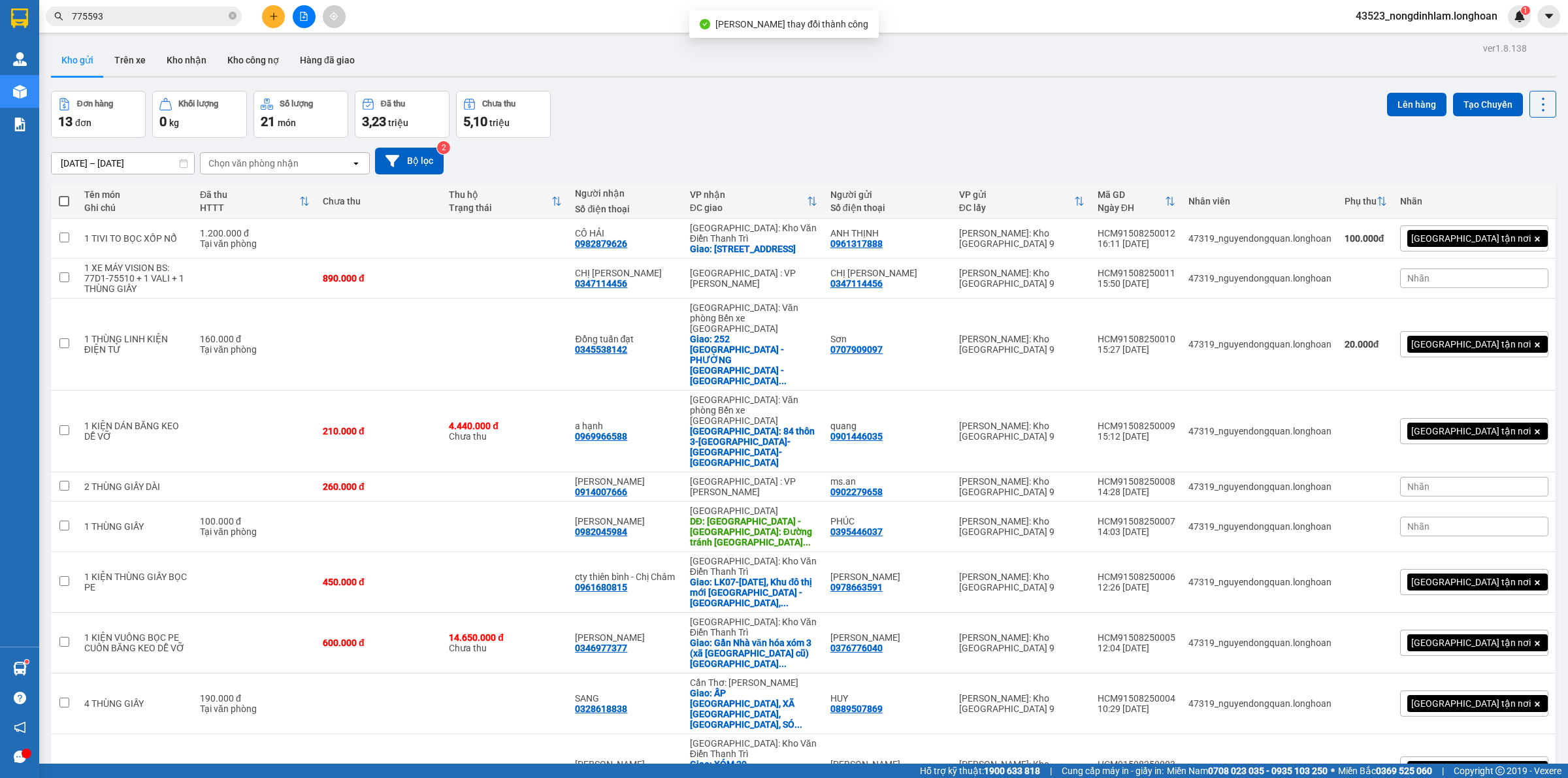
click at [126, 27] on div "Kết quả tìm kiếm ( 20 ) Bộ lọc Mã ĐH Trạng thái Món hàng Thu hộ Tổng cước Chưa …" at bounding box center [127, 16] width 255 height 23
click at [125, 21] on input "775593" at bounding box center [149, 16] width 154 height 15
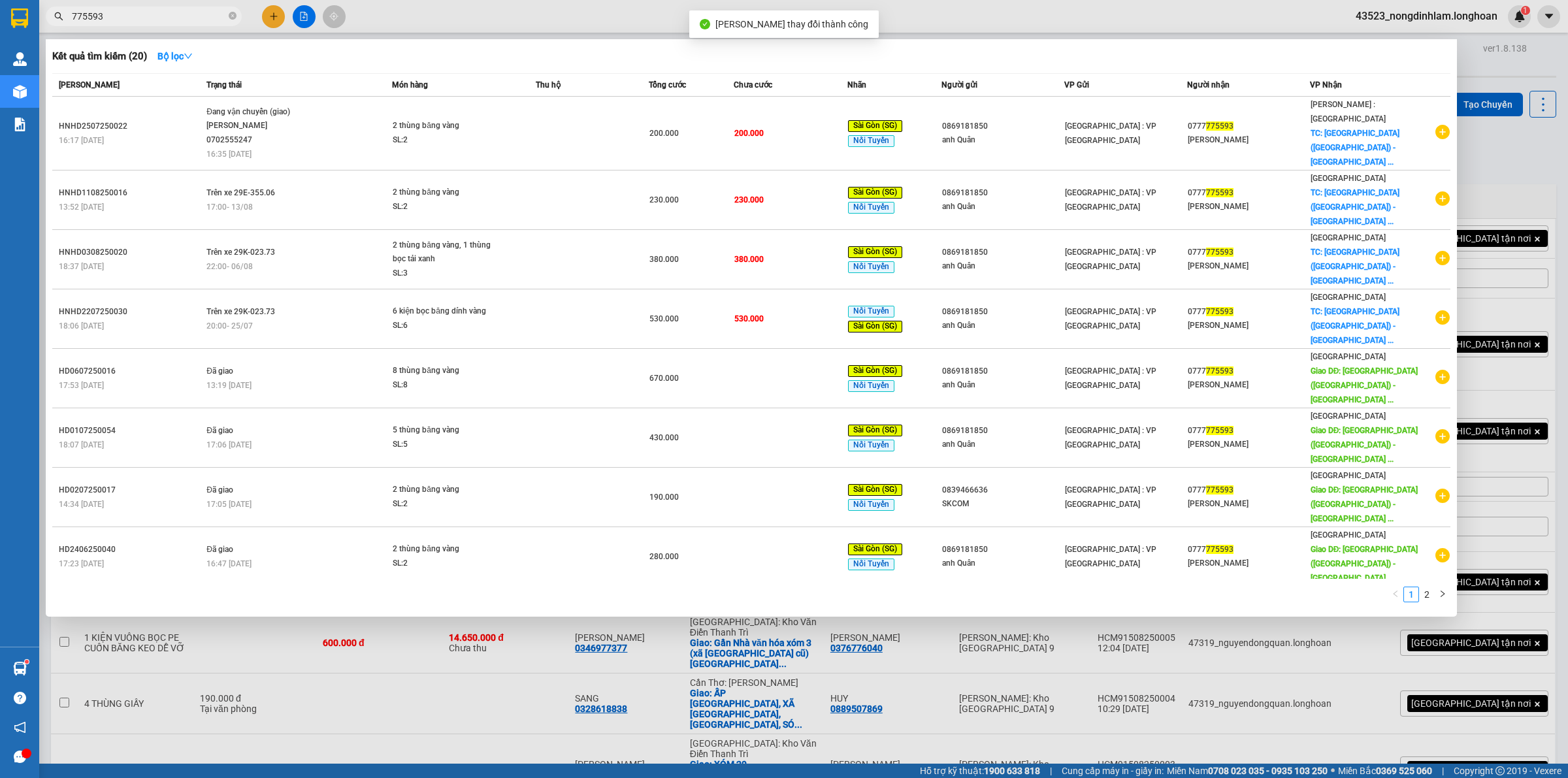
click at [125, 21] on input "775593" at bounding box center [149, 16] width 154 height 15
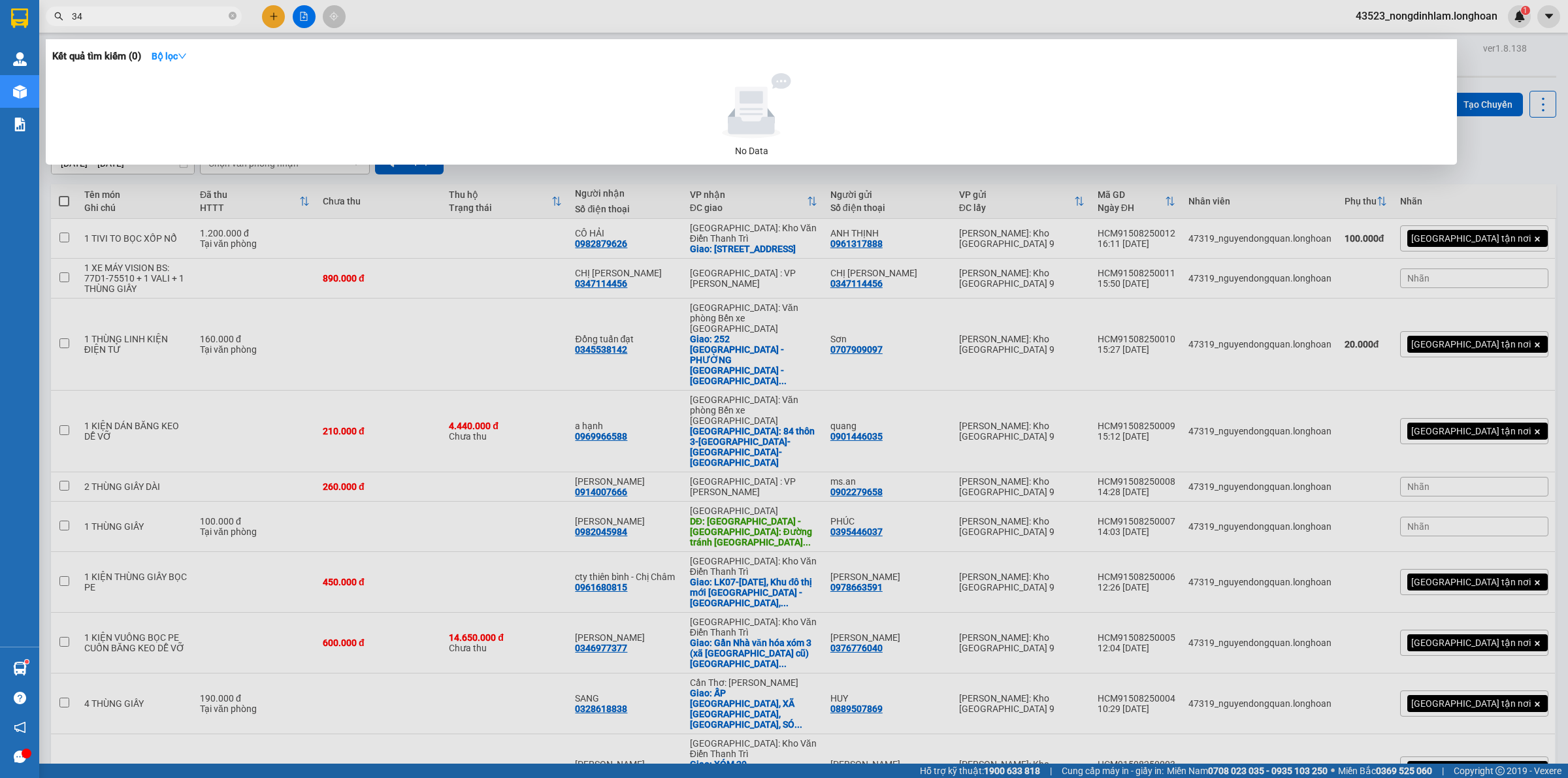
type input "3"
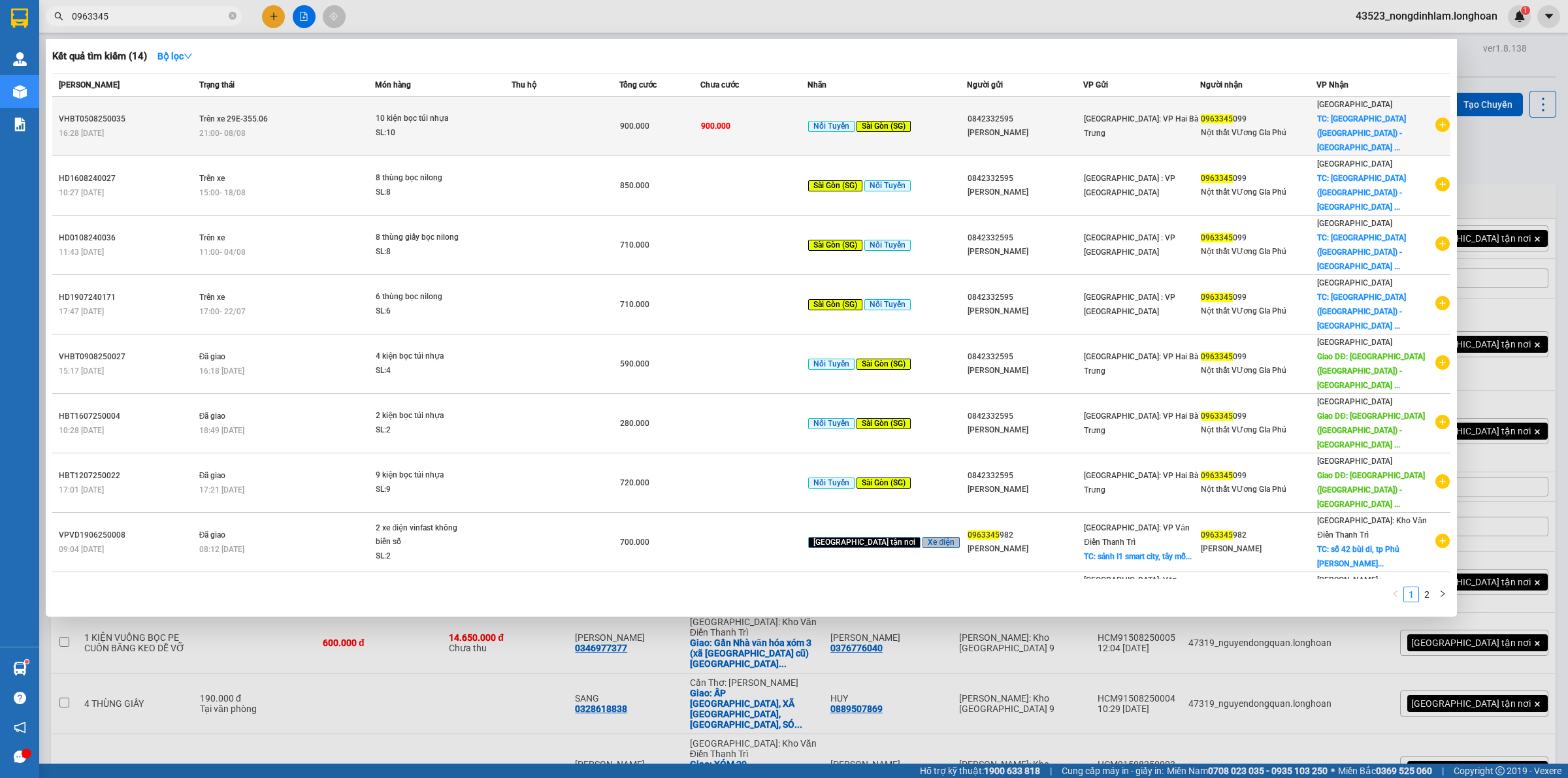
type input "0963345"
click at [228, 102] on td "Trên xe 29E-355.06 21:00 - 08/08" at bounding box center [286, 126] width 180 height 60
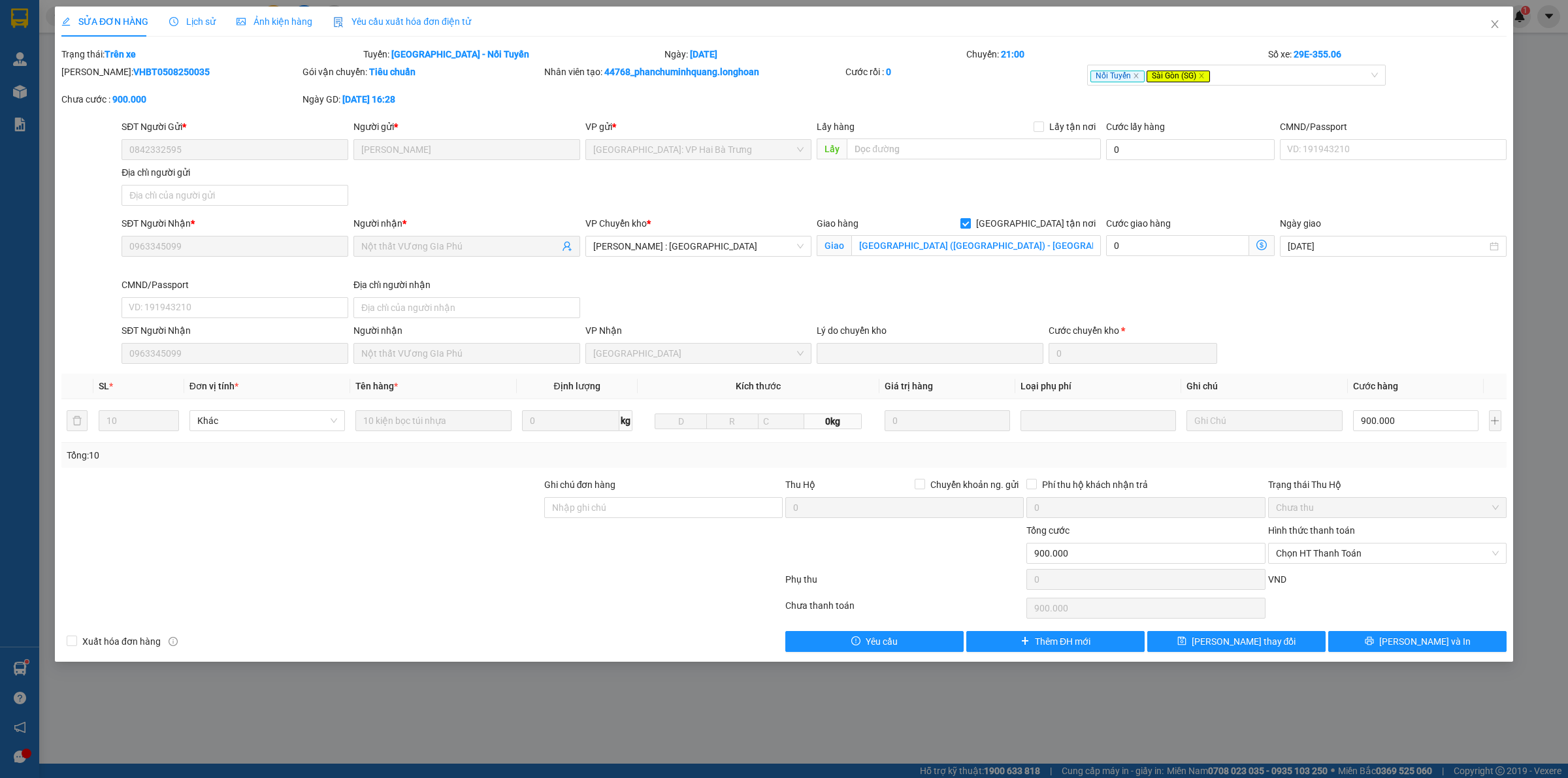
click at [1065, 220] on span "[GEOGRAPHIC_DATA] tận nơi" at bounding box center [1035, 223] width 130 height 15
click at [970, 220] on input "[GEOGRAPHIC_DATA] tận nơi" at bounding box center [965, 222] width 9 height 9
checkbox input "false"
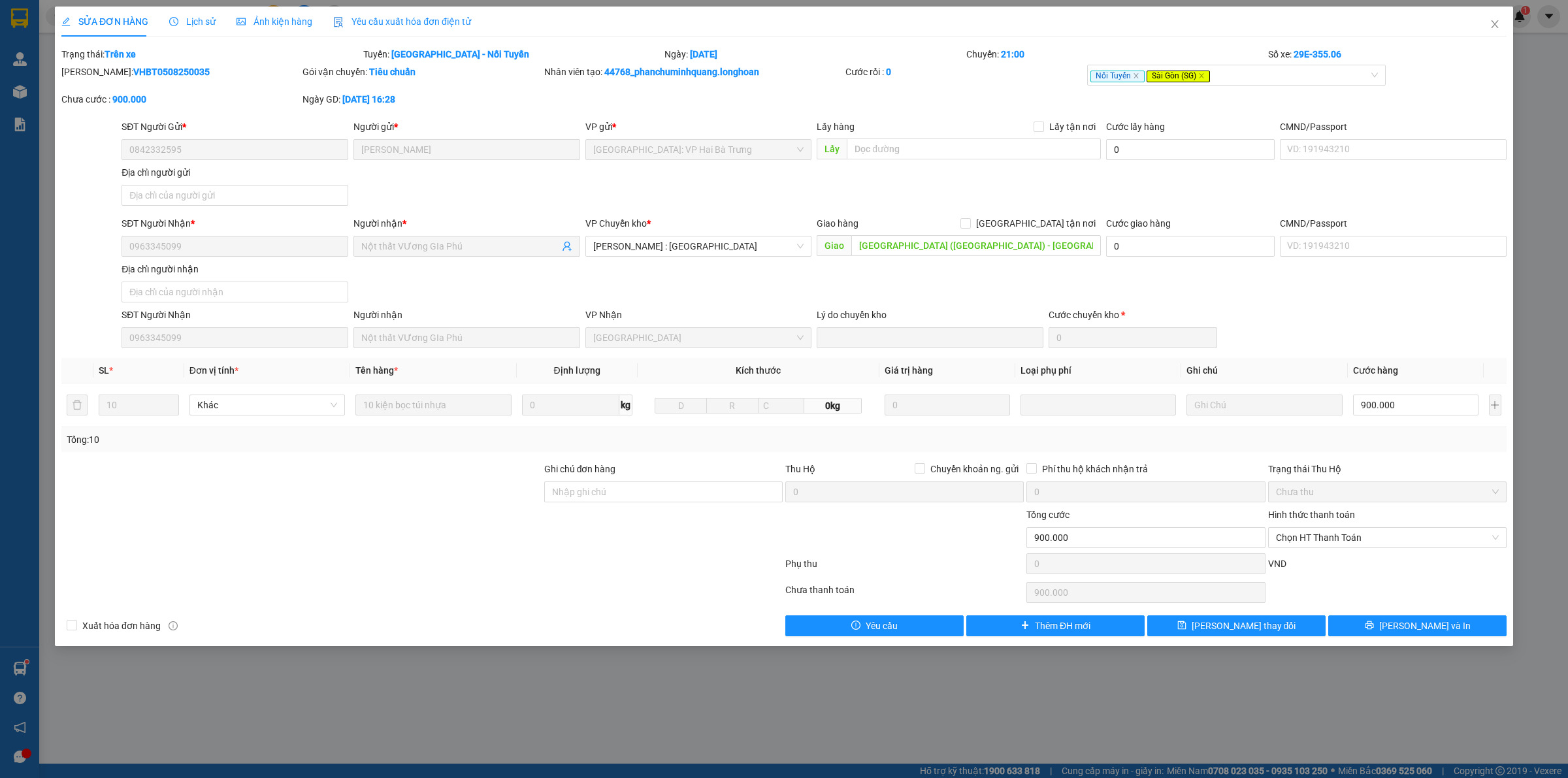
click at [193, 21] on span "Lịch sử" at bounding box center [192, 21] width 46 height 10
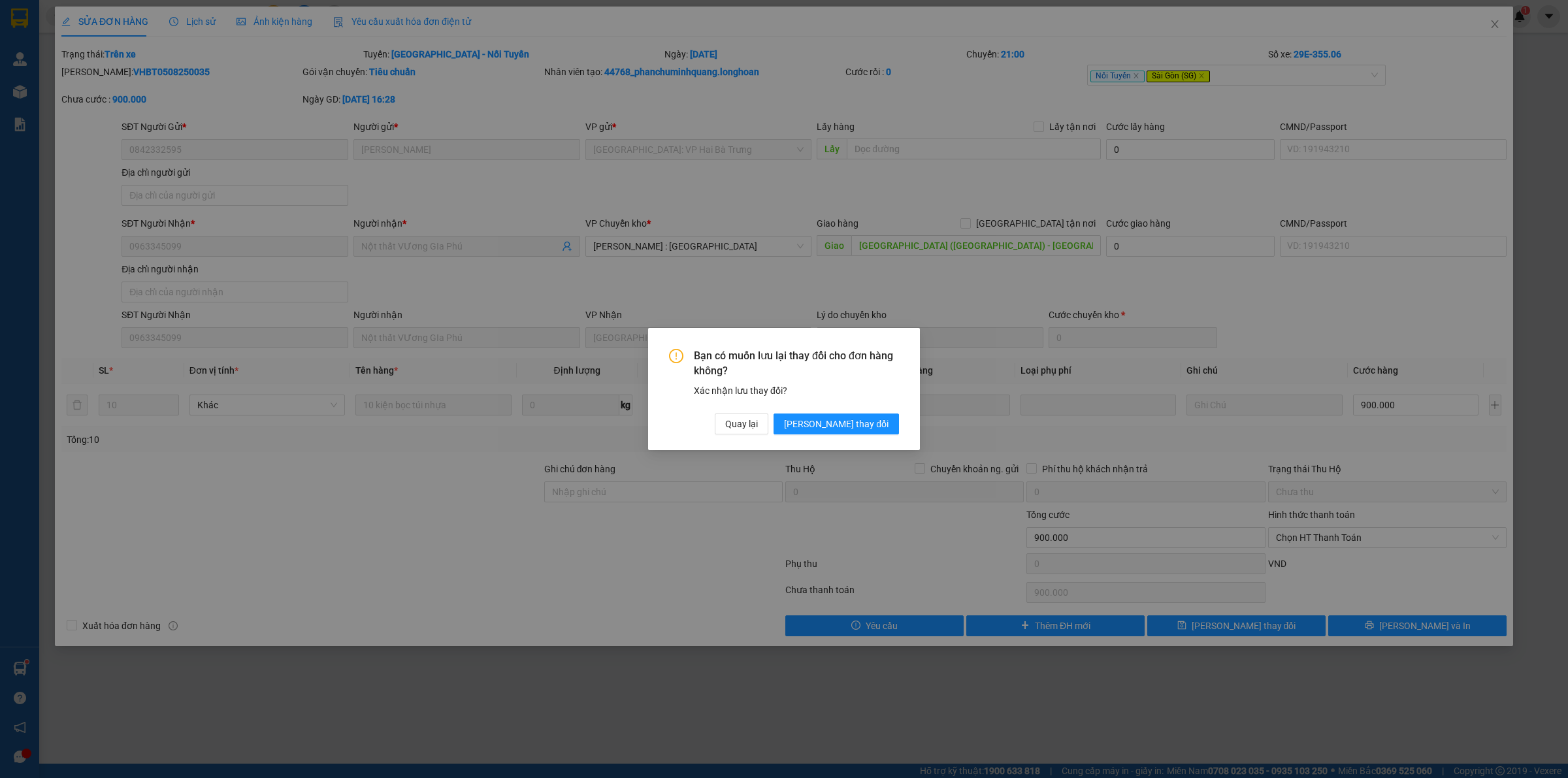
click at [860, 424] on span "[PERSON_NAME] thay đổi" at bounding box center [836, 424] width 105 height 15
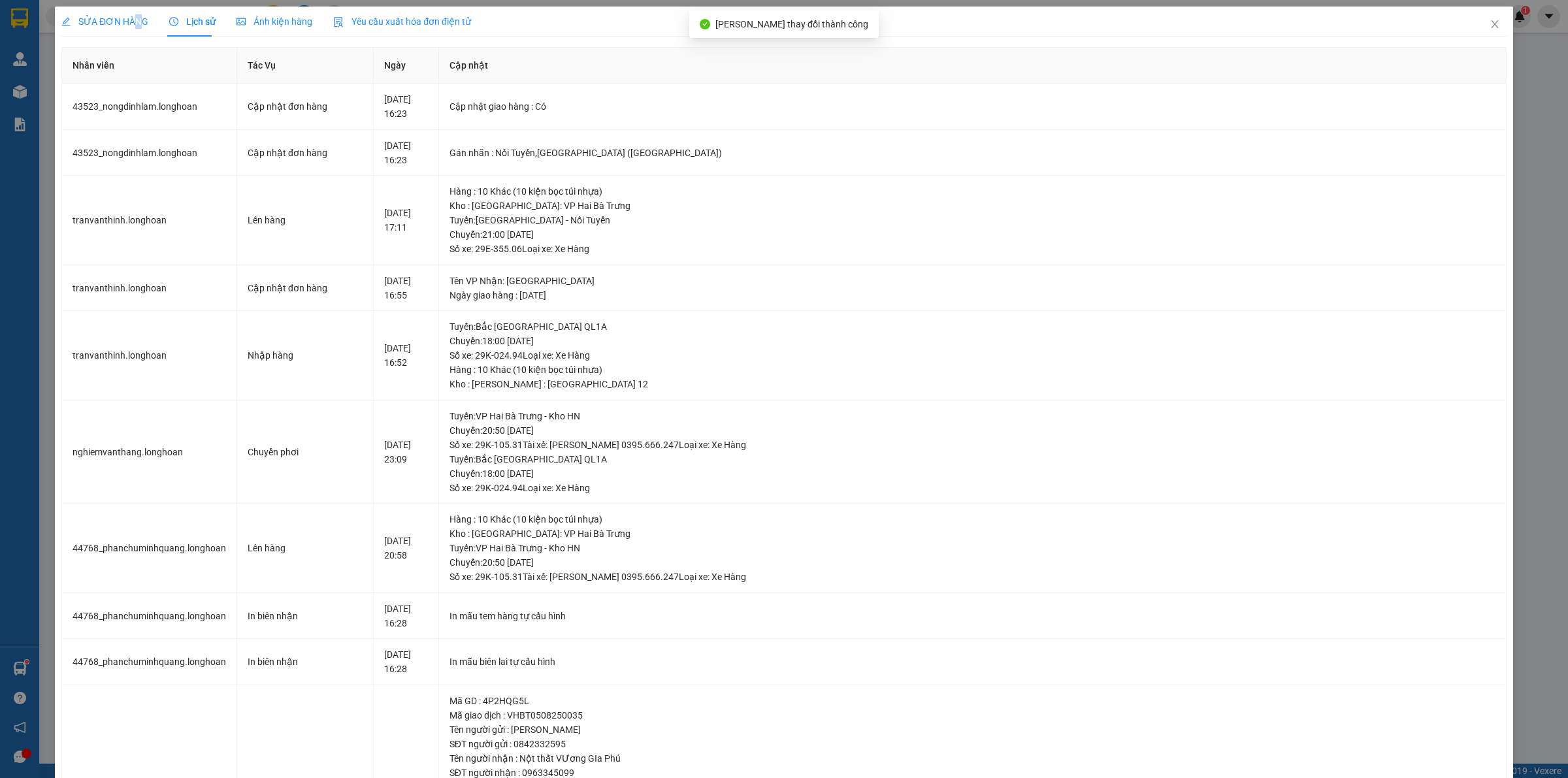
click at [136, 17] on span "SỬA ĐƠN HÀNG" at bounding box center [105, 21] width 87 height 10
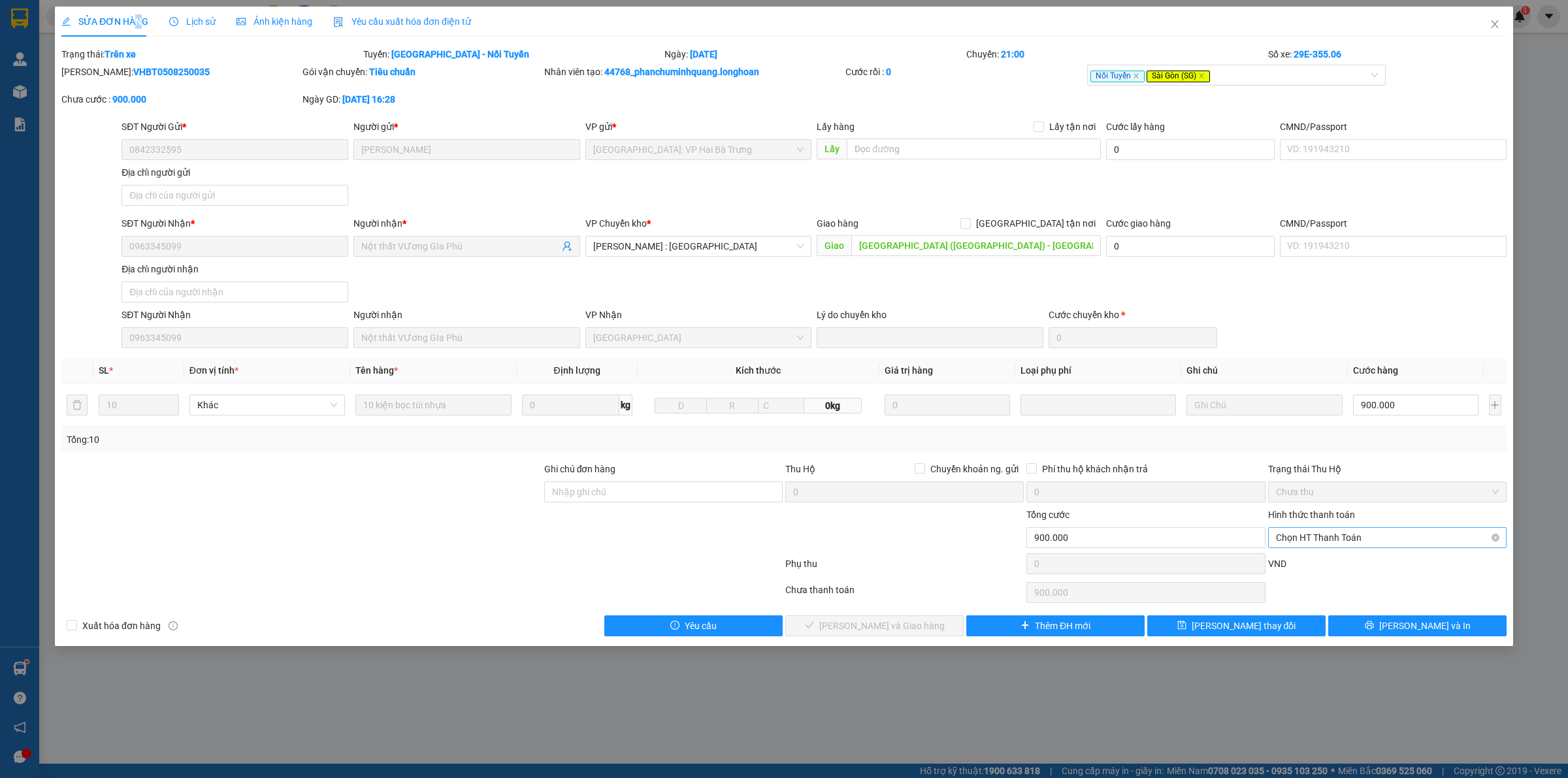
click at [1389, 536] on span "Chọn HT Thanh Toán" at bounding box center [1387, 537] width 223 height 20
click at [1310, 564] on div "Tại văn phòng" at bounding box center [1387, 565] width 223 height 15
type input "0"
click at [872, 627] on span "Lưu và Giao hàng" at bounding box center [882, 626] width 125 height 15
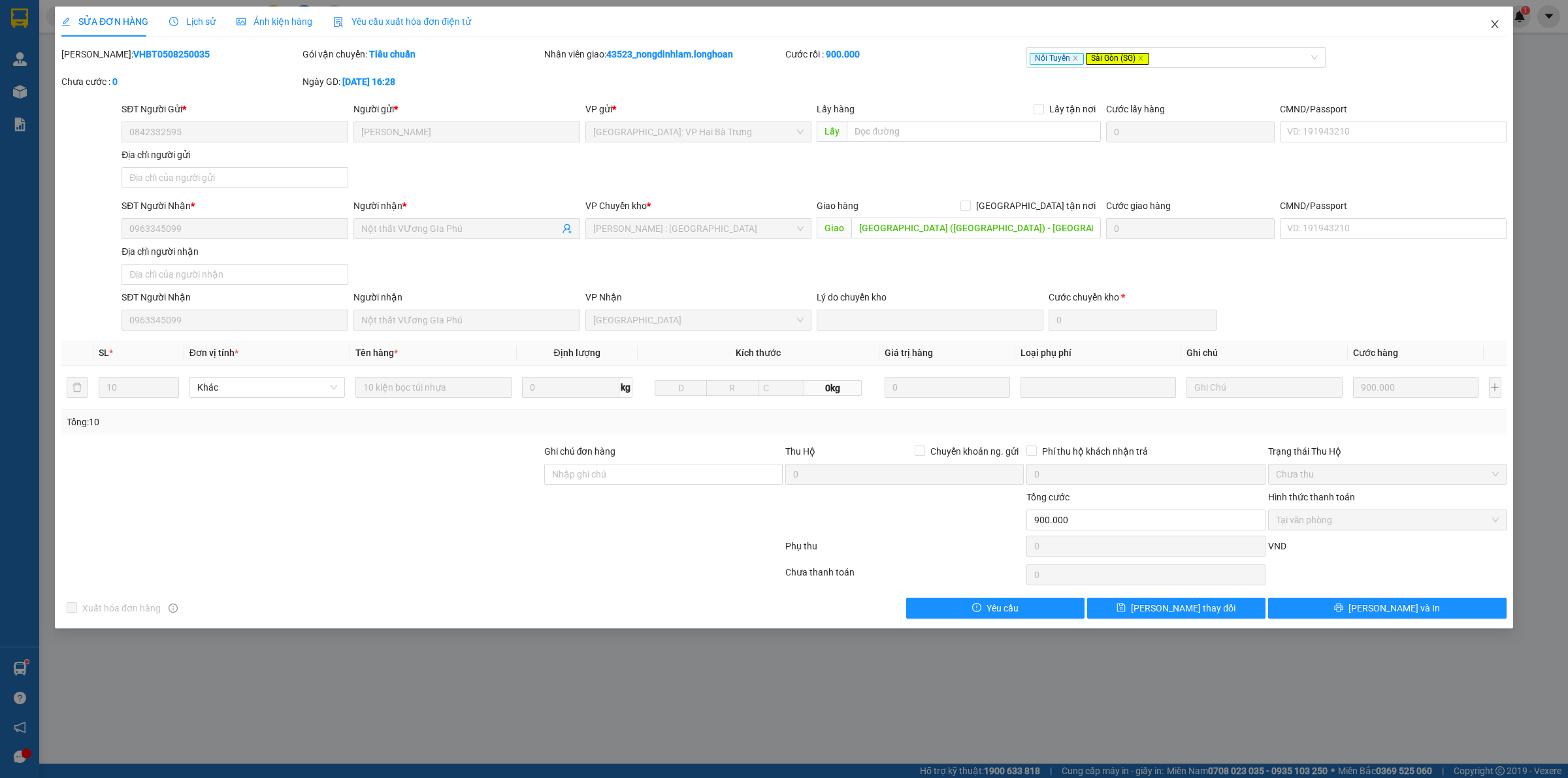
click at [1500, 23] on span "Close" at bounding box center [1495, 25] width 37 height 37
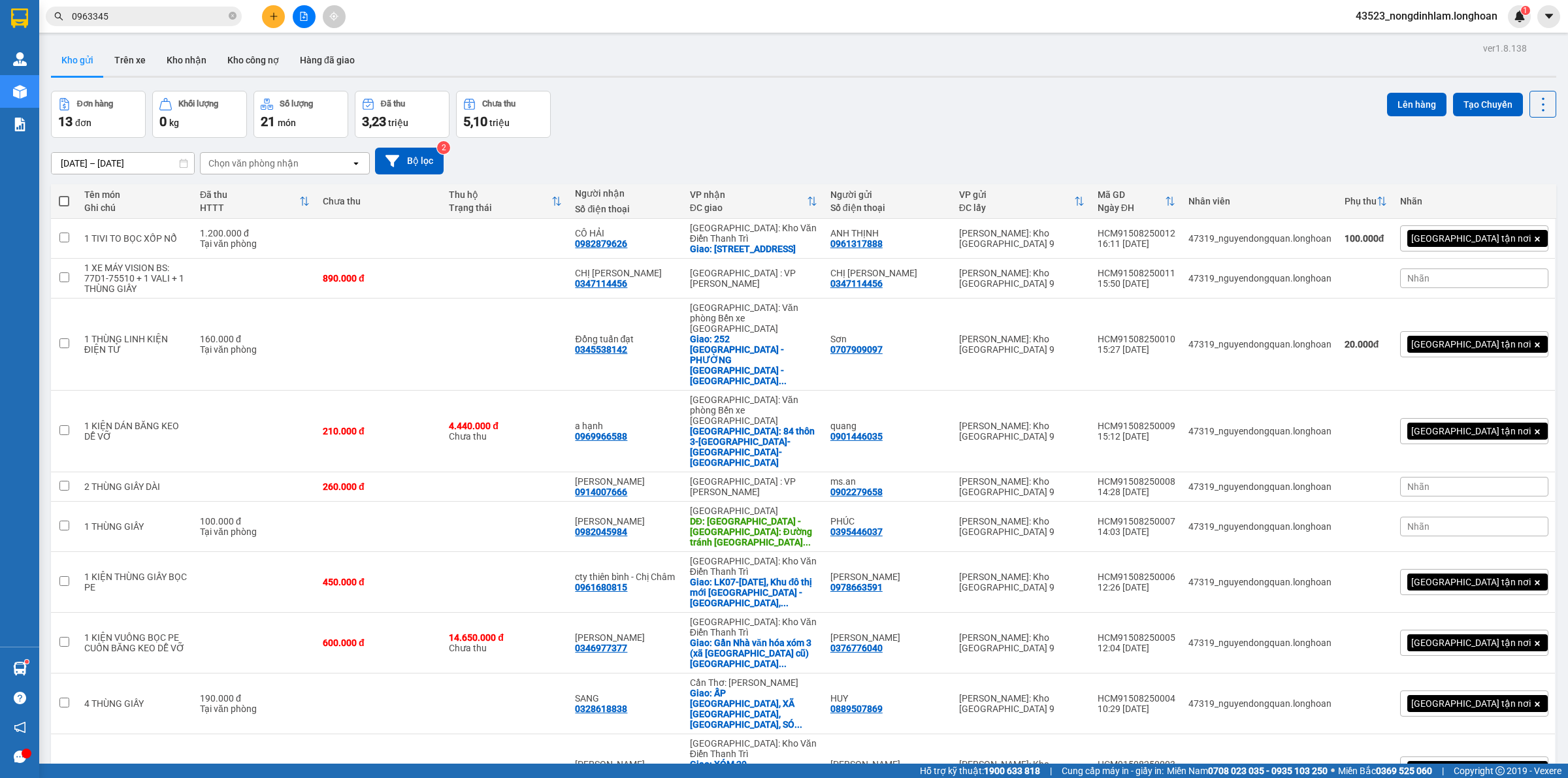
click at [175, 18] on input "0963345" at bounding box center [149, 16] width 154 height 15
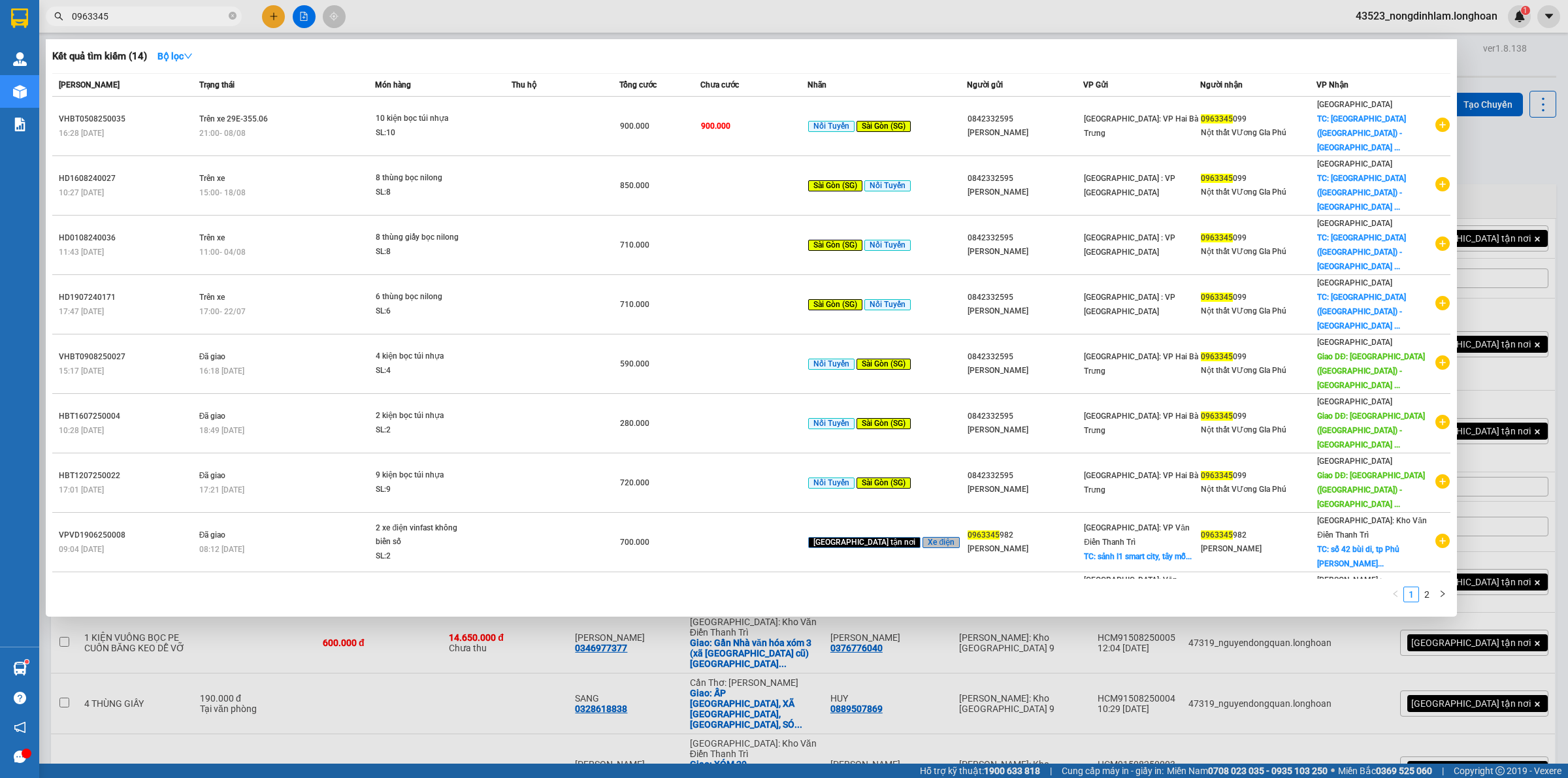
click at [175, 18] on input "0963345" at bounding box center [149, 16] width 154 height 15
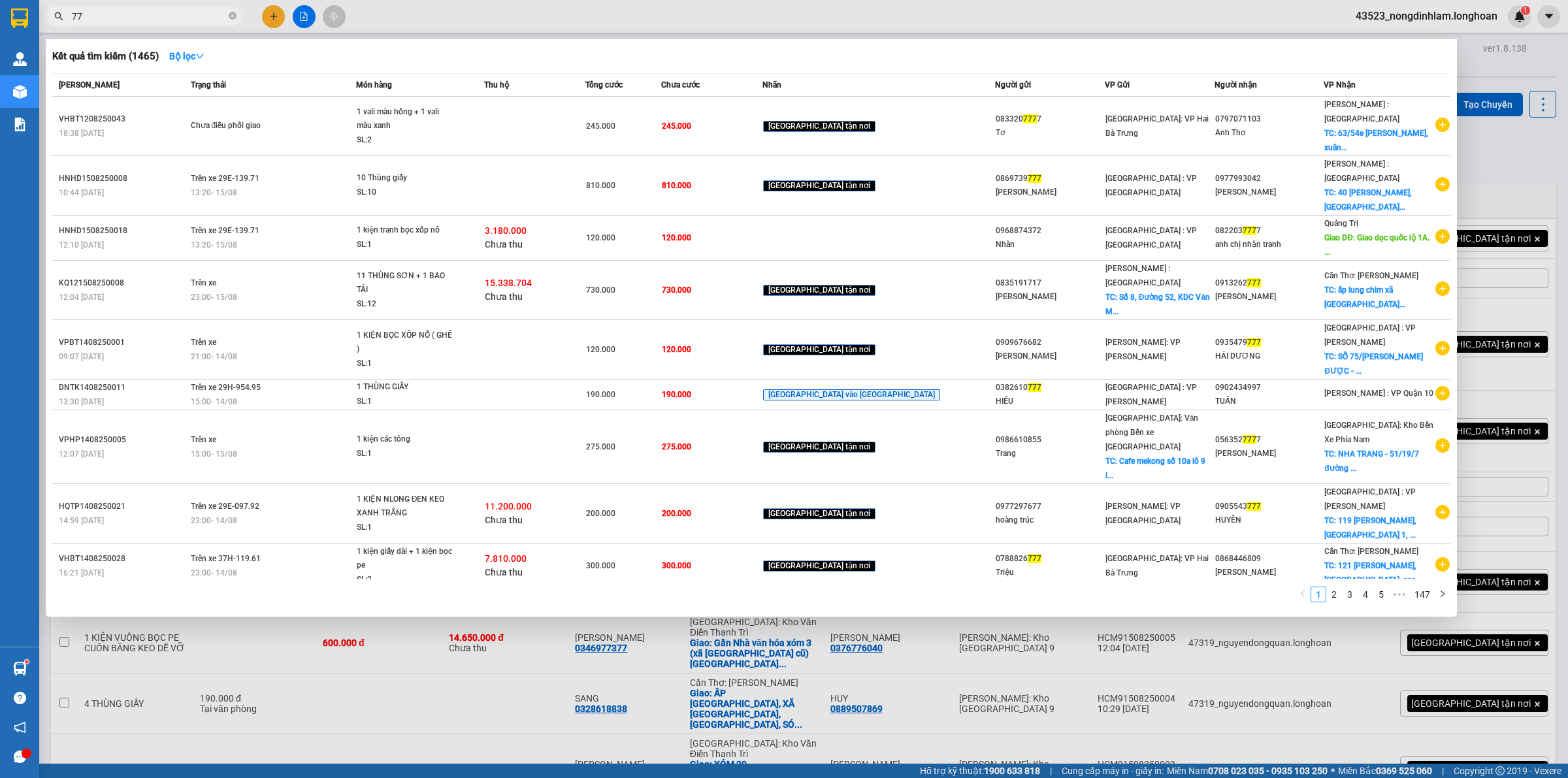
type input "7"
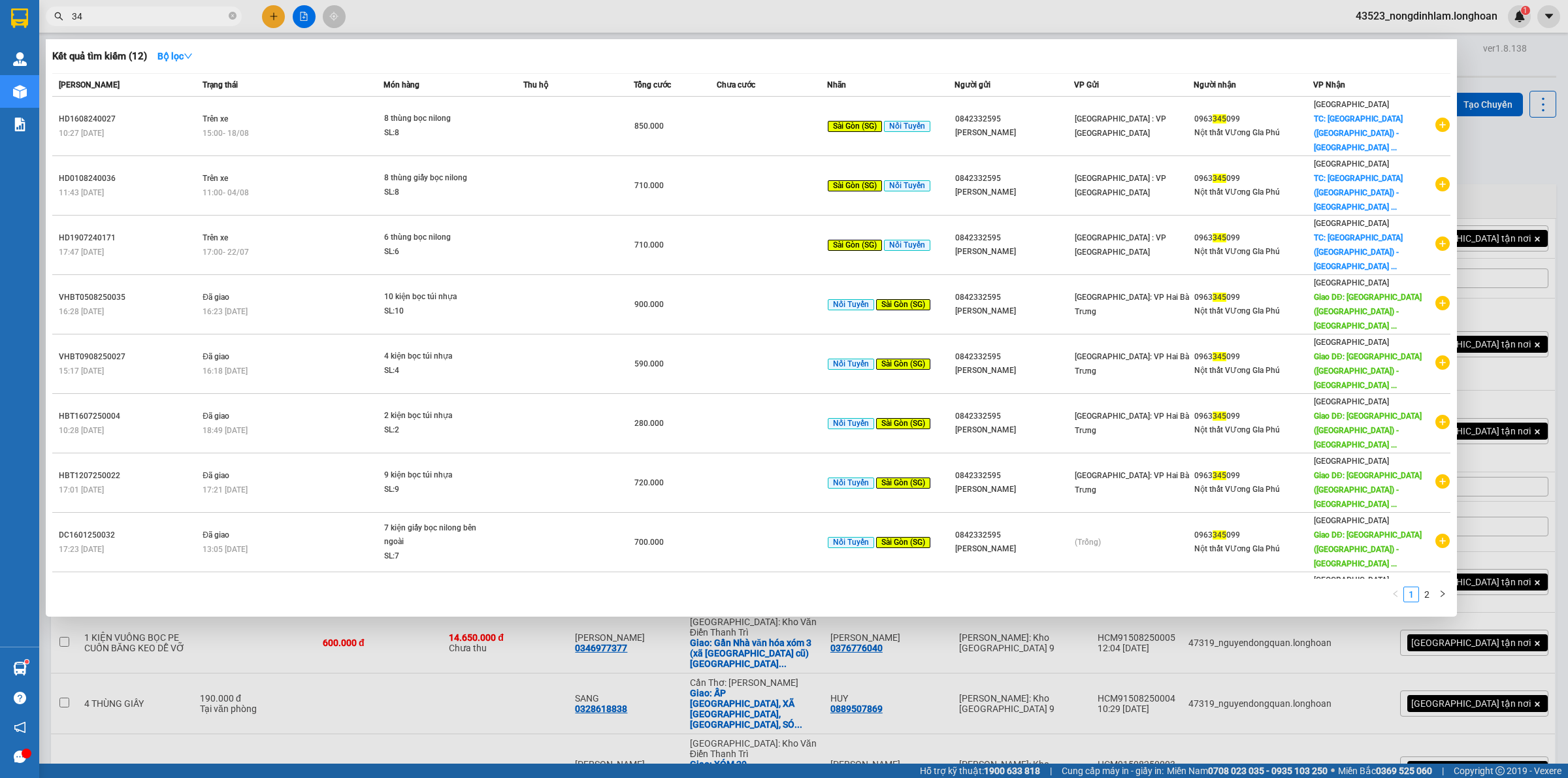
type input "3"
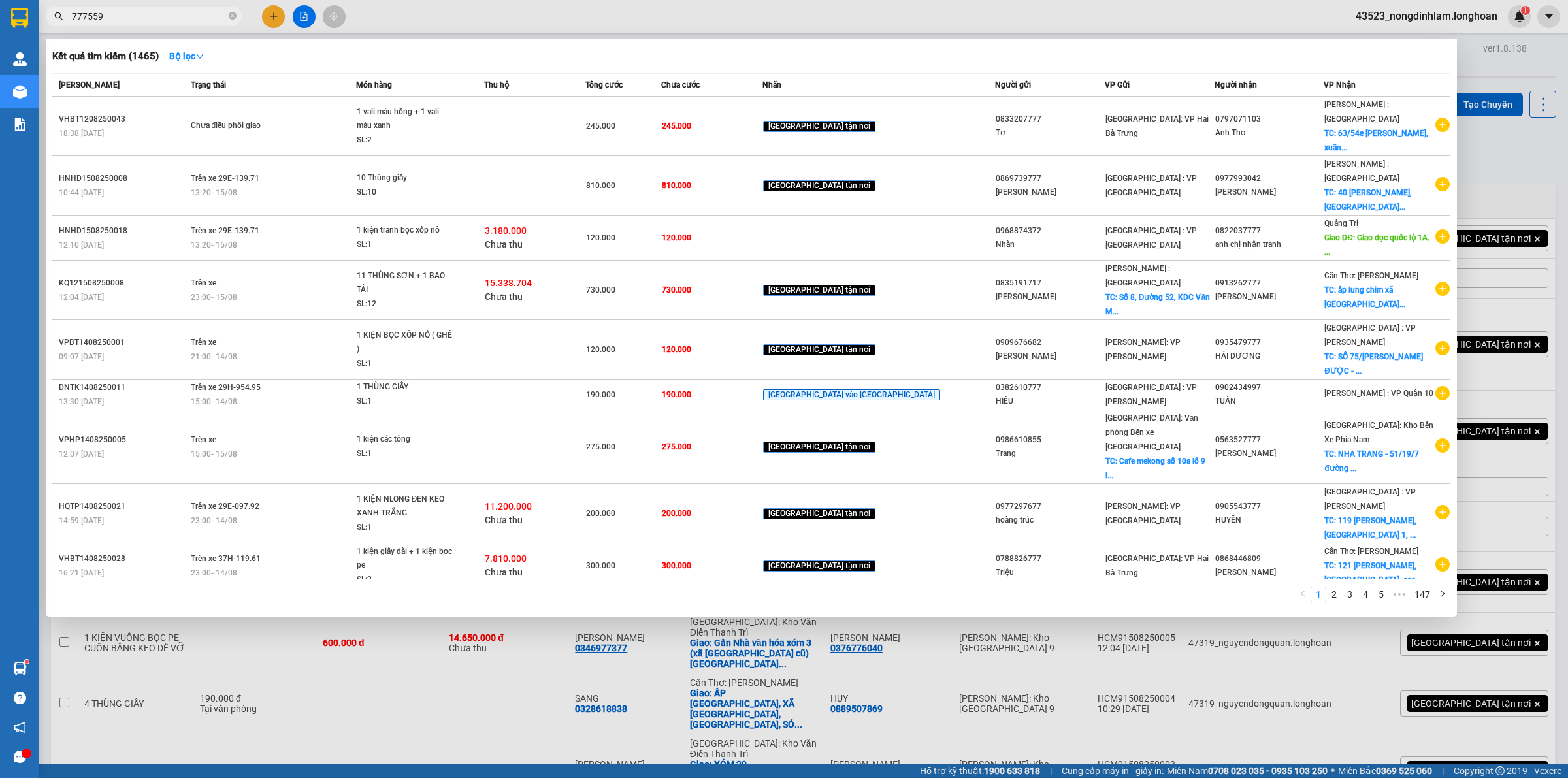
type input "7775593"
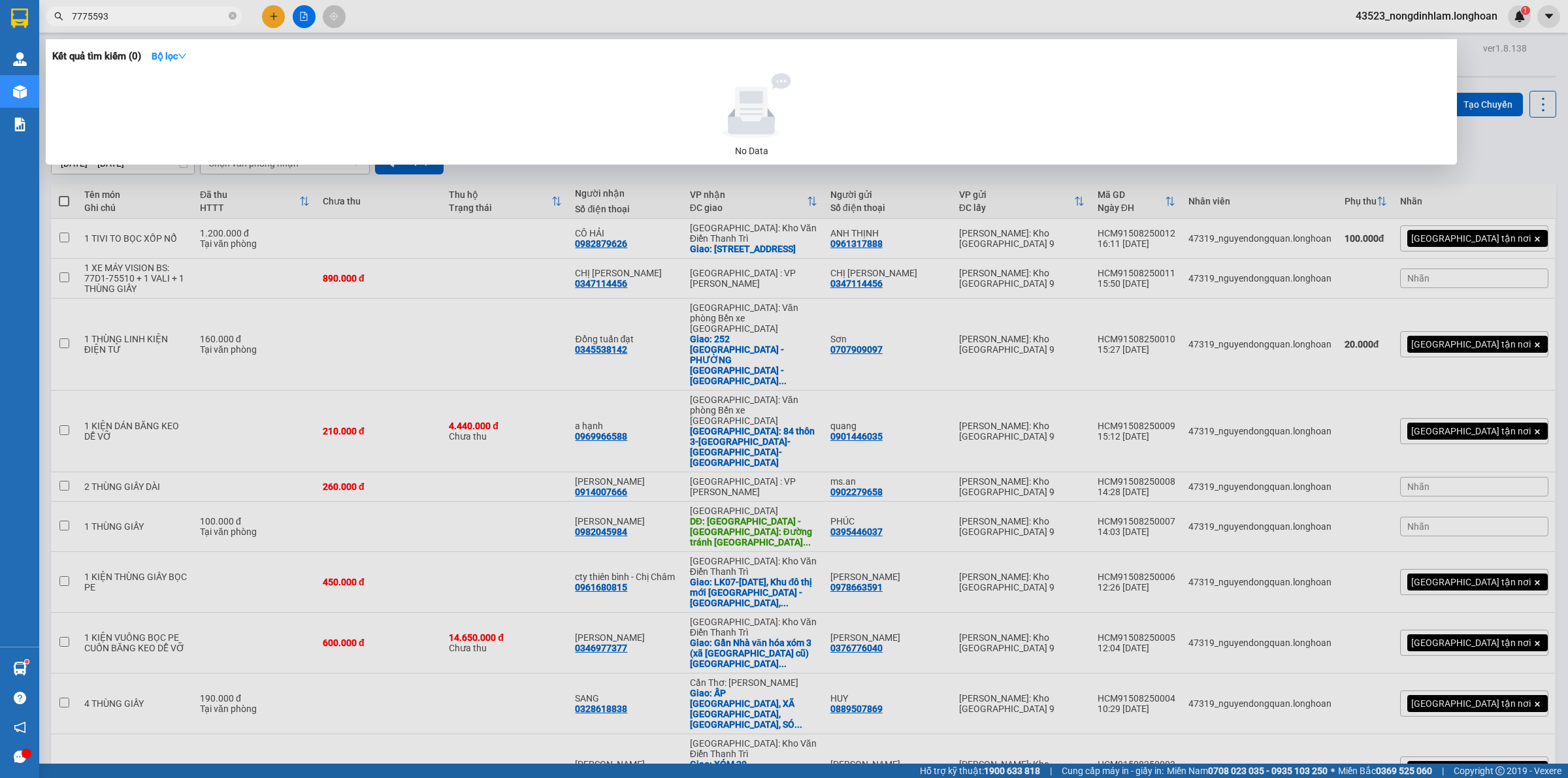
click at [118, 20] on input "7775593" at bounding box center [149, 16] width 154 height 15
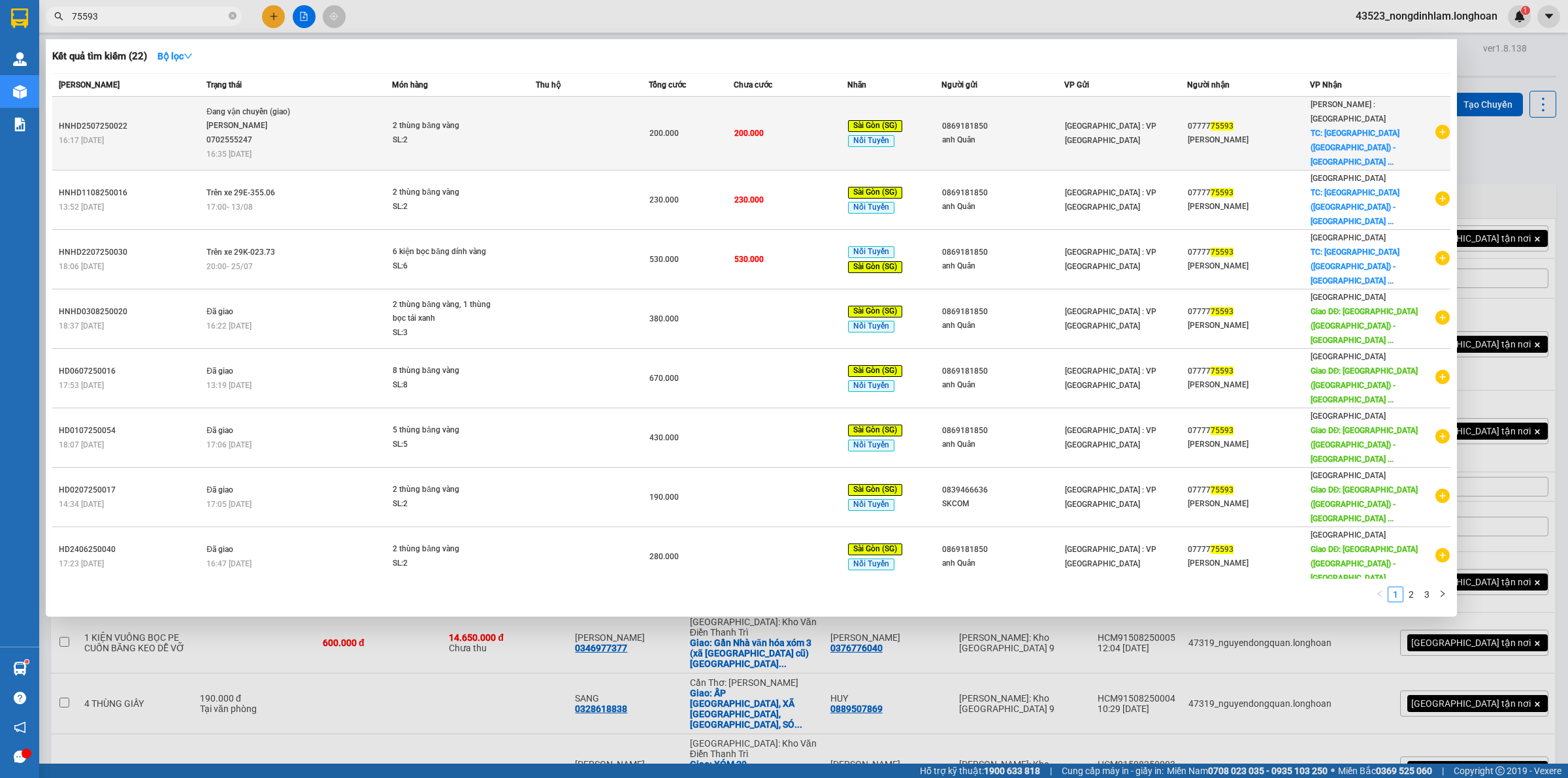
type input "75593"
click at [242, 135] on div "[PERSON_NAME] 0702555247" at bounding box center [255, 133] width 98 height 28
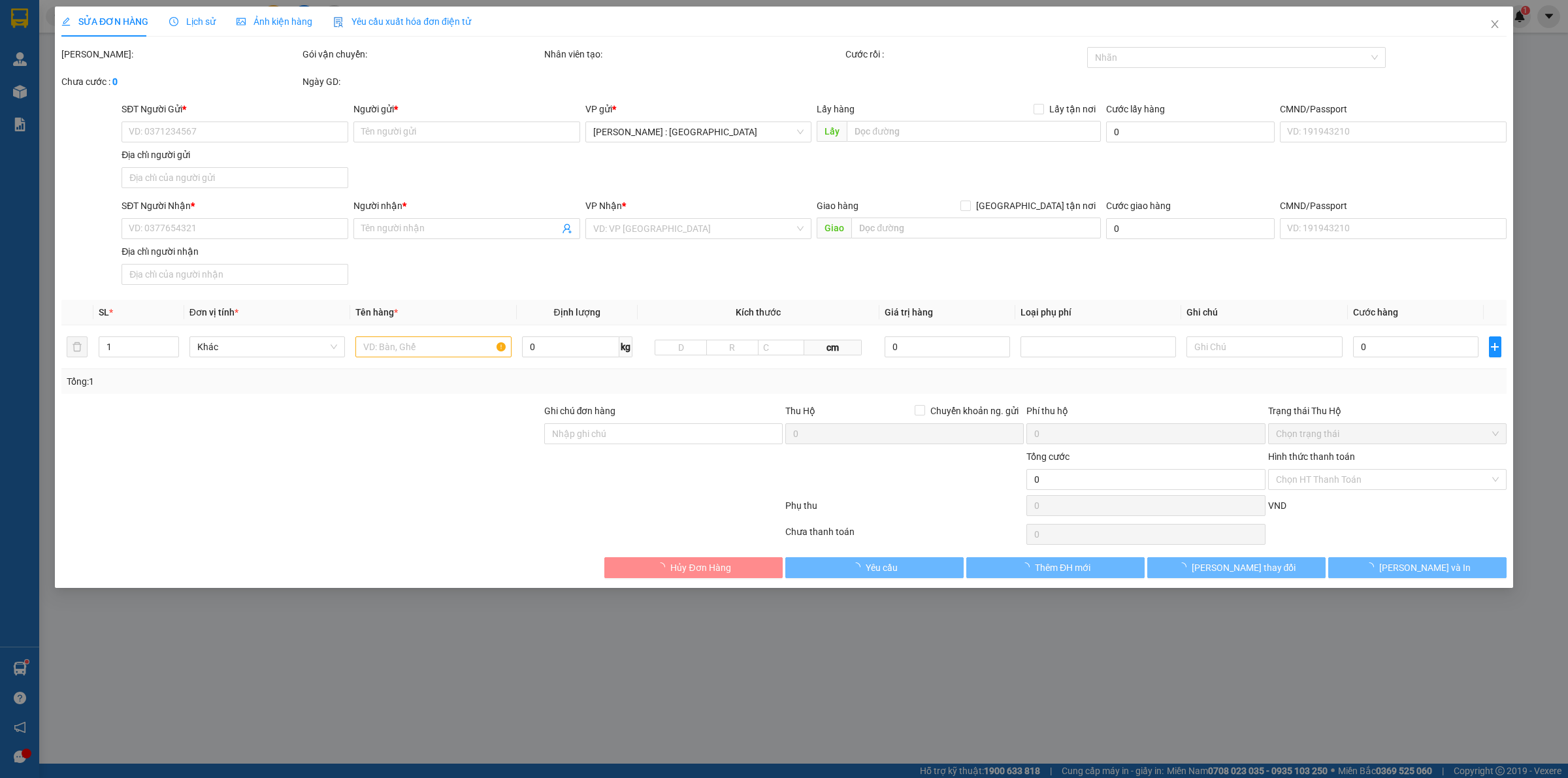
type input "0869181850"
type input "anh Quân"
type input "0777775593"
type input "Giang Bùi"
checkbox input "true"
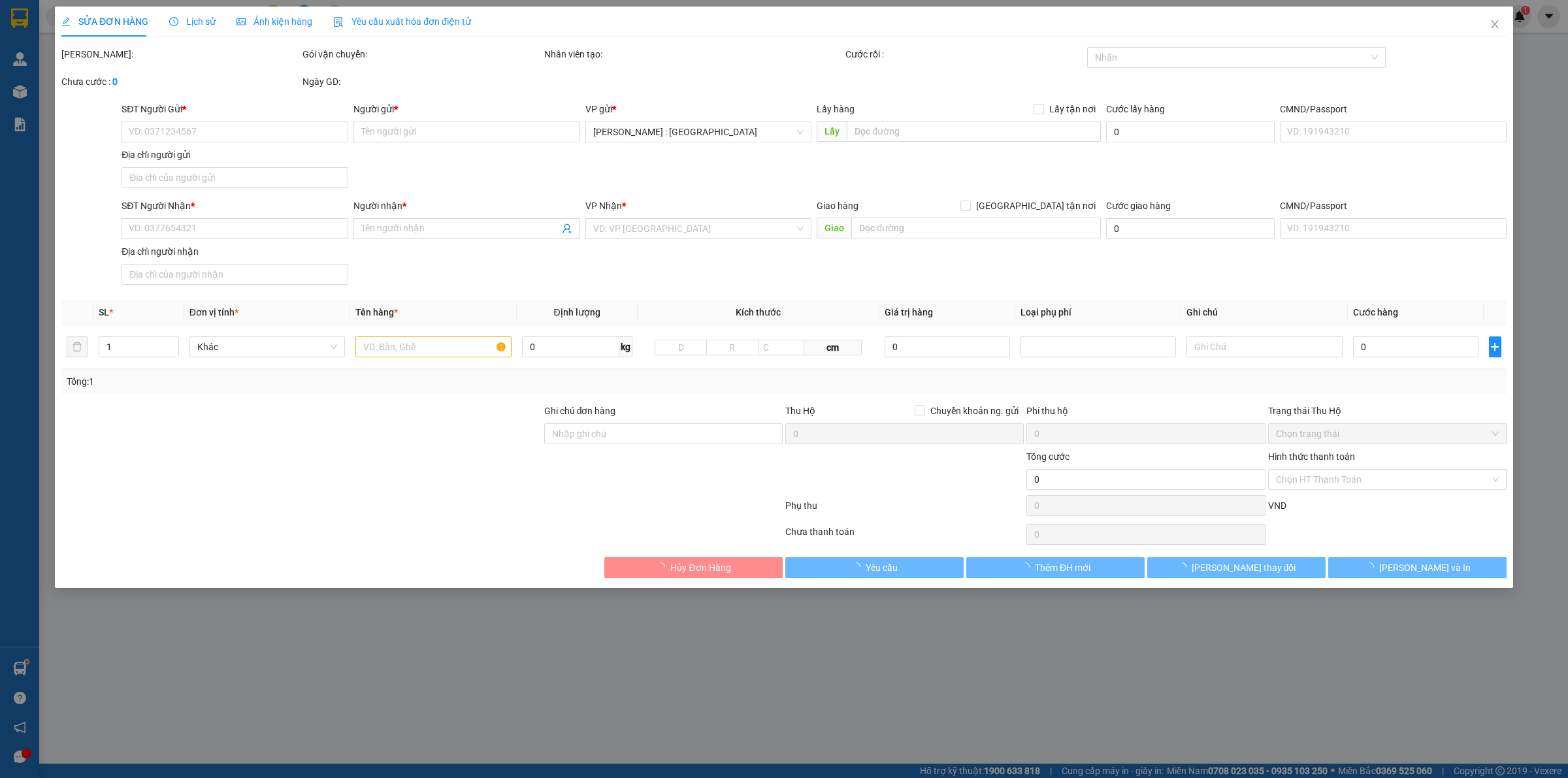
type input "Bình Phước (AS) - TP Đồng Xoài (SG): 88 Quốc lộ 14, Phường Tân Đồng, Thành Phố …"
type input "200.000"
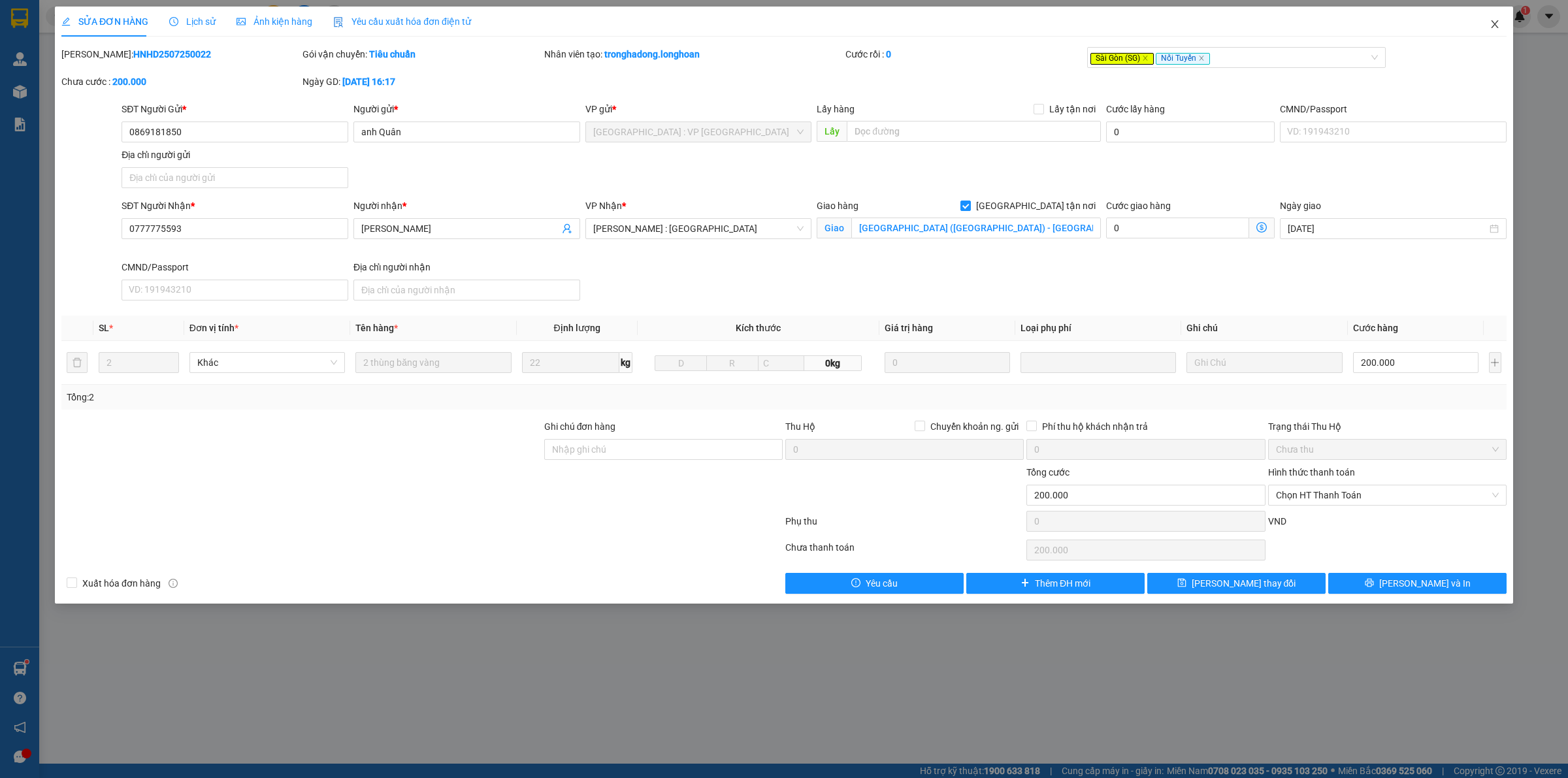
click at [1491, 19] on icon "close" at bounding box center [1494, 24] width 10 height 10
